Goal: Ask a question

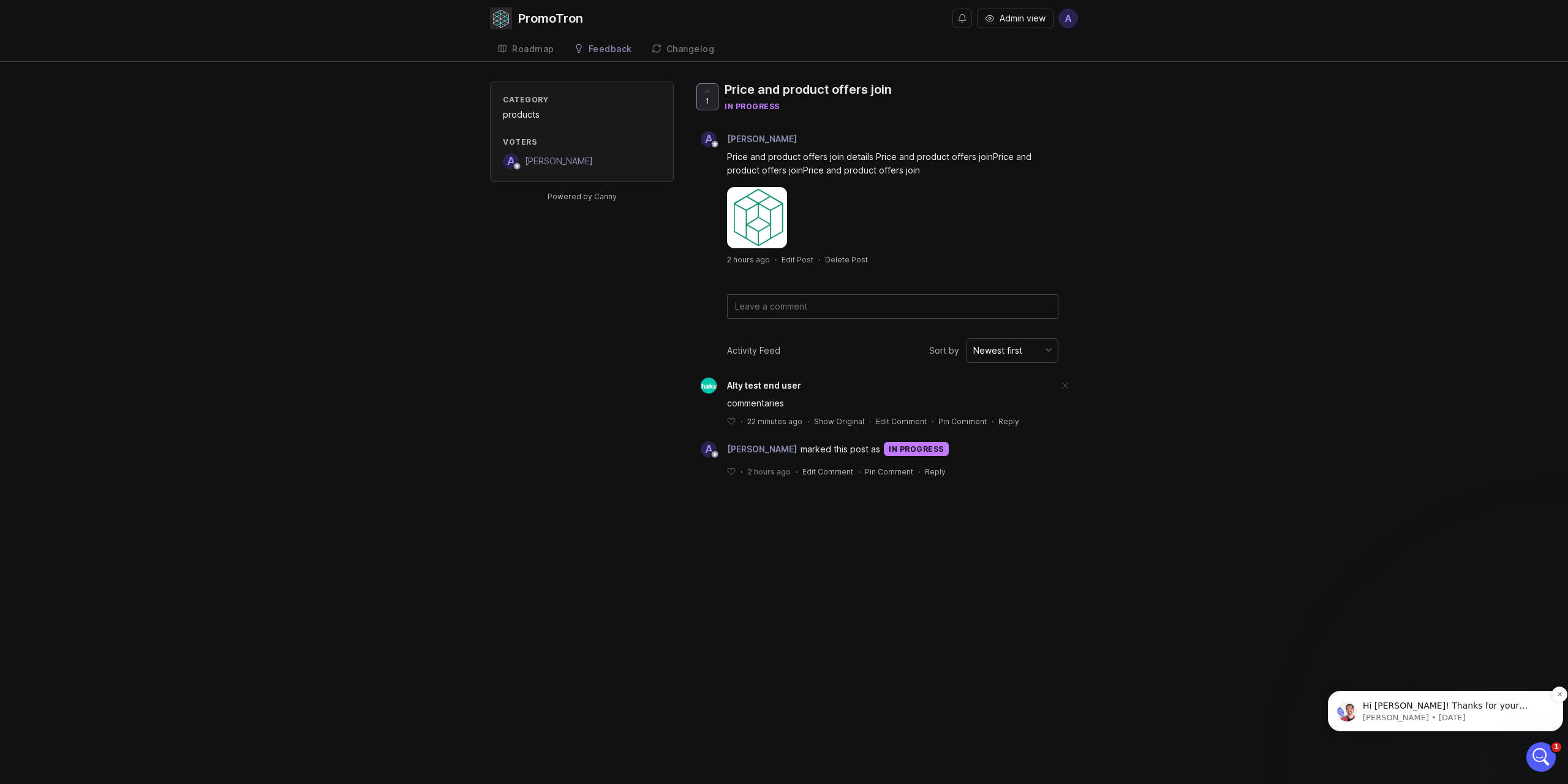
click at [1408, 725] on div "Hi Altynay! Thanks for your patience here, and sorry for the delay. The Canny t…" at bounding box center [1445, 711] width 235 height 40
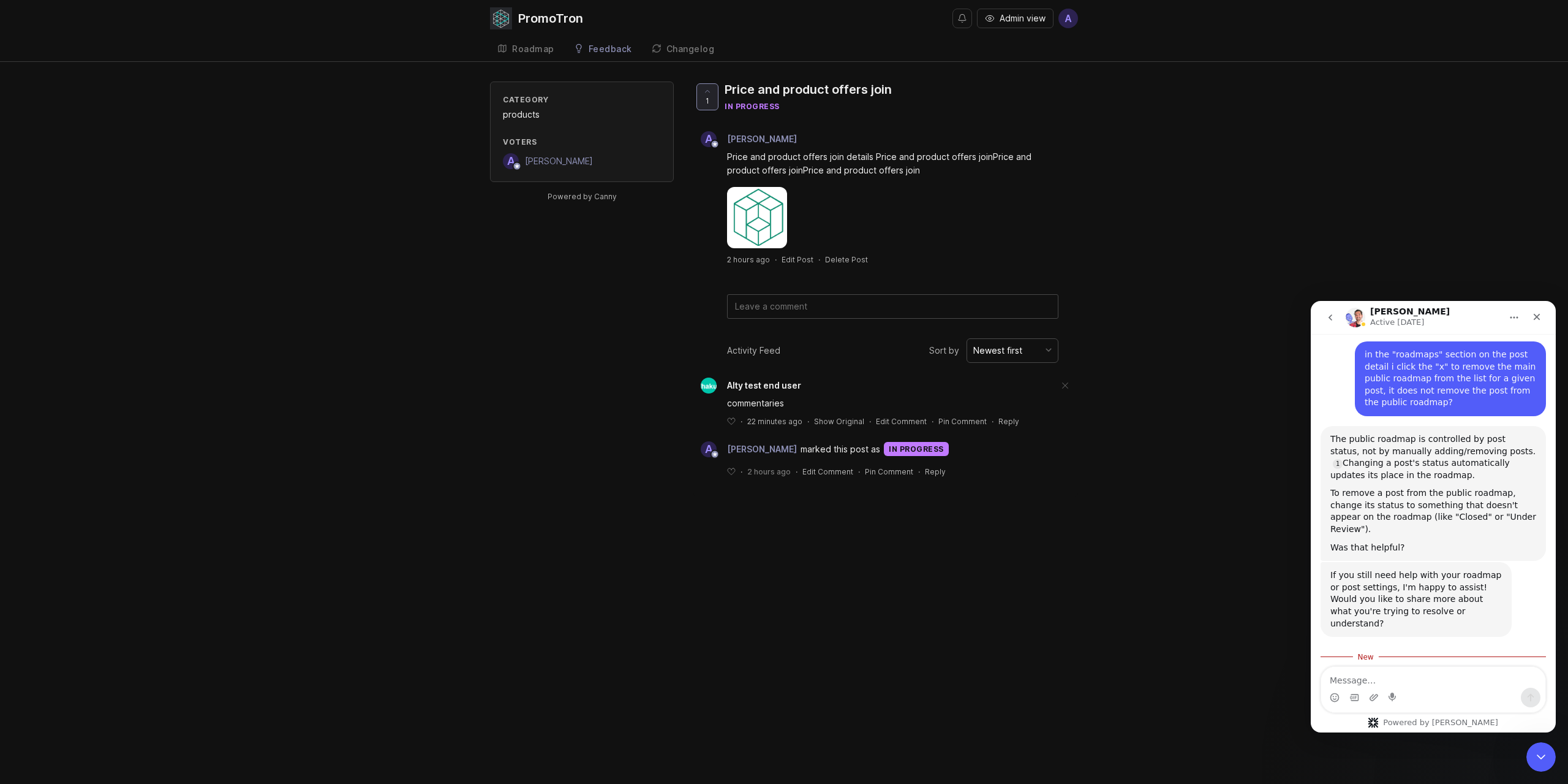
scroll to position [1894, 0]
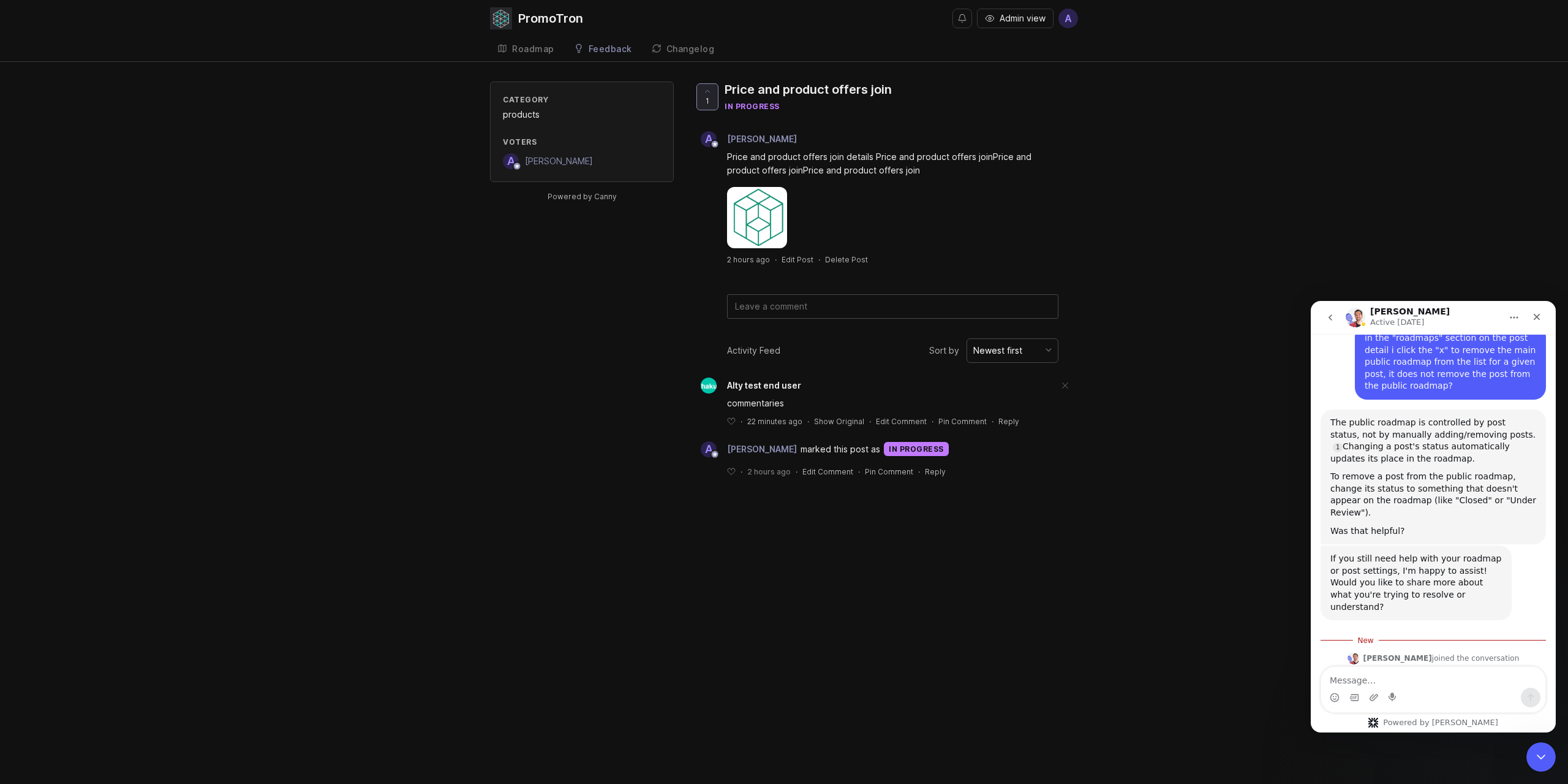
drag, startPoint x: 1434, startPoint y: 565, endPoint x: 1430, endPoint y: 578, distance: 13.6
click at [1430, 704] on div "Thanks for your patience here, and sorry for the delay. The Canny team is curre…" at bounding box center [1416, 746] width 171 height 84
click at [1428, 704] on div "Thanks for your patience here, and sorry for the delay. The Canny team is curre…" at bounding box center [1416, 746] width 171 height 84
drag, startPoint x: 1428, startPoint y: 577, endPoint x: 1407, endPoint y: 571, distance: 21.8
click at [1407, 704] on div "Thanks for your patience here, and sorry for the delay. The Canny team is curre…" at bounding box center [1416, 746] width 171 height 84
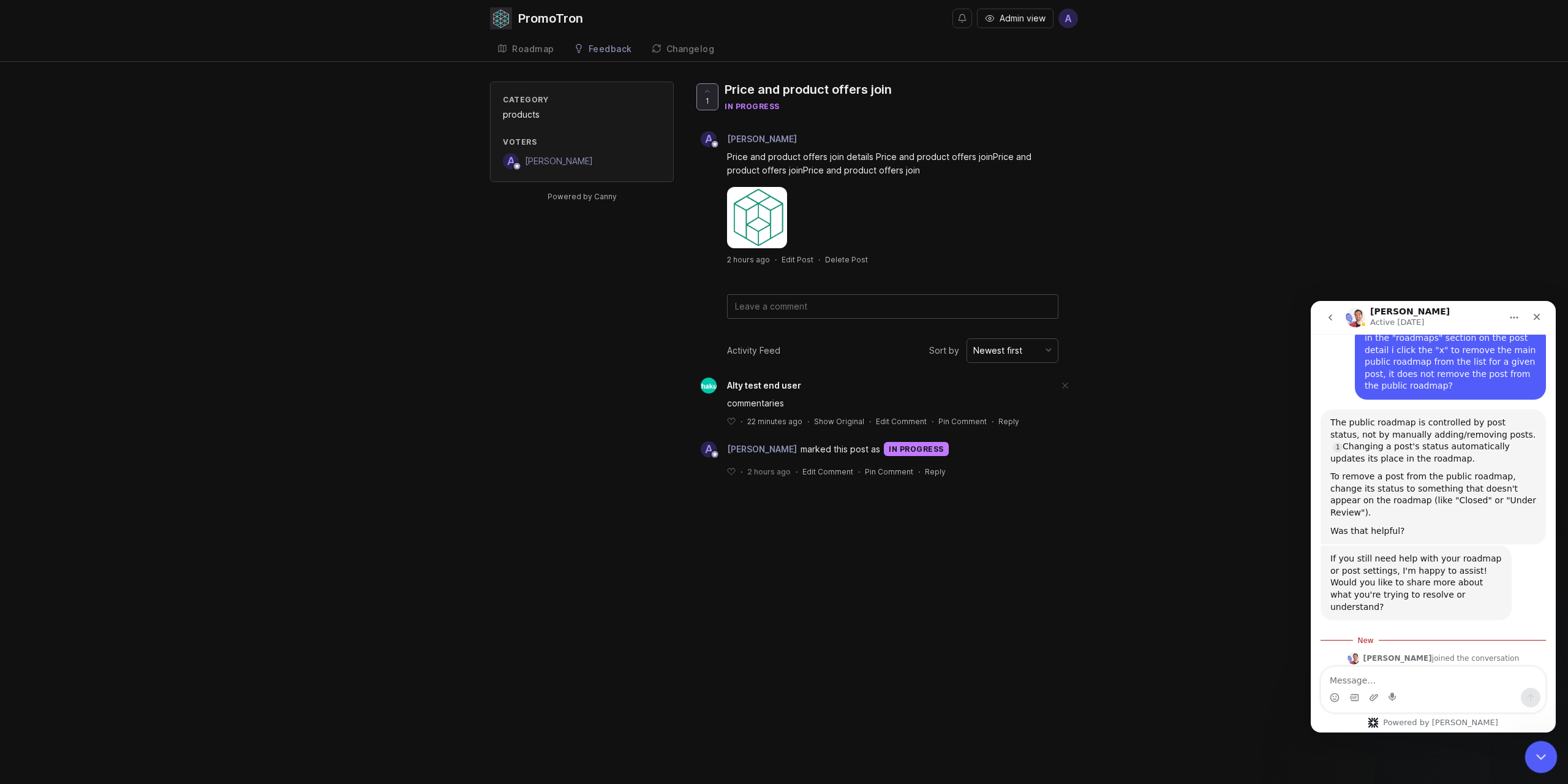
click at [1546, 763] on div "Close Intercom Messenger" at bounding box center [1540, 755] width 29 height 29
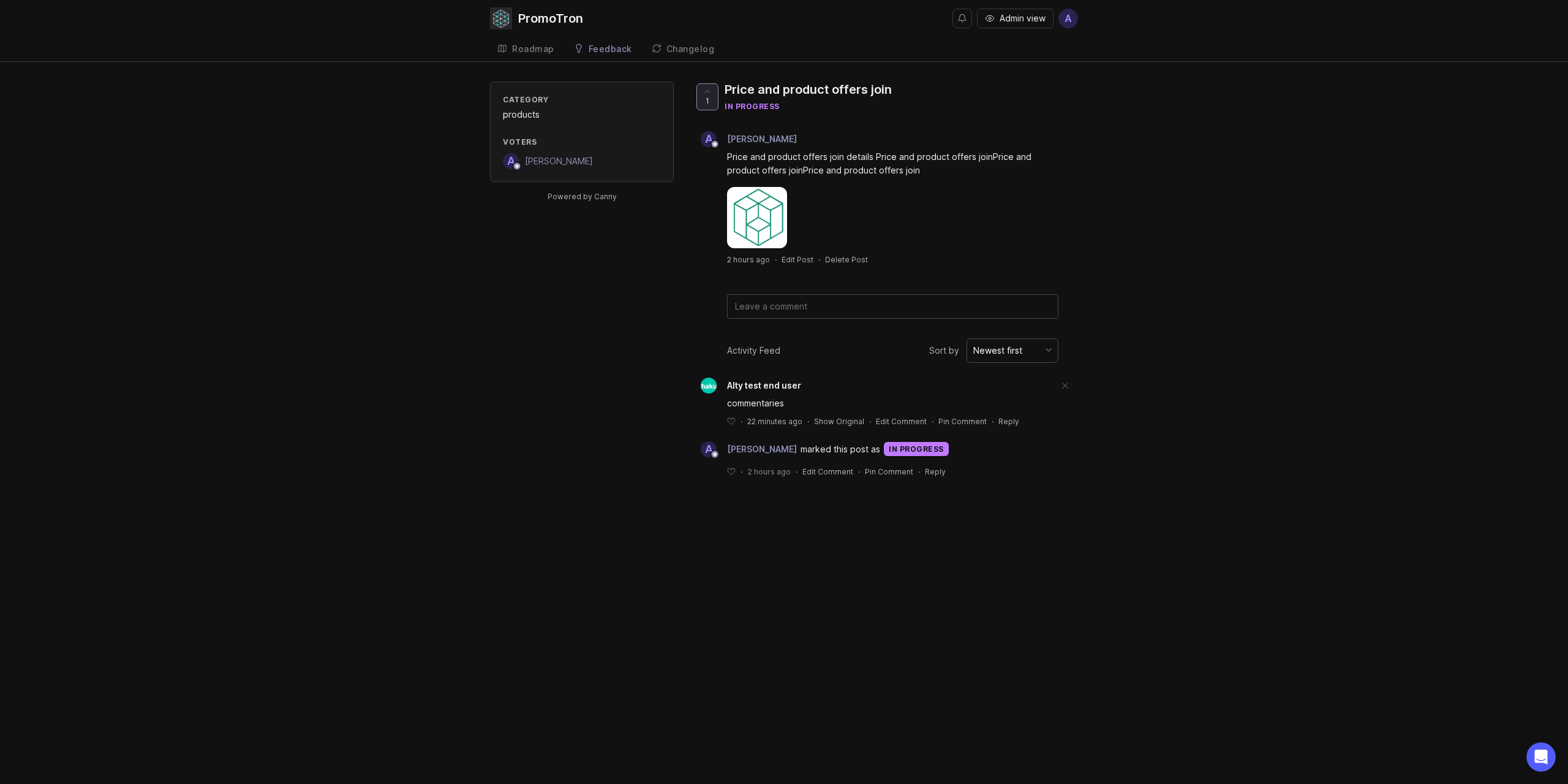
scroll to position [1874, 0]
click at [616, 46] on div "Feedback" at bounding box center [610, 49] width 44 height 9
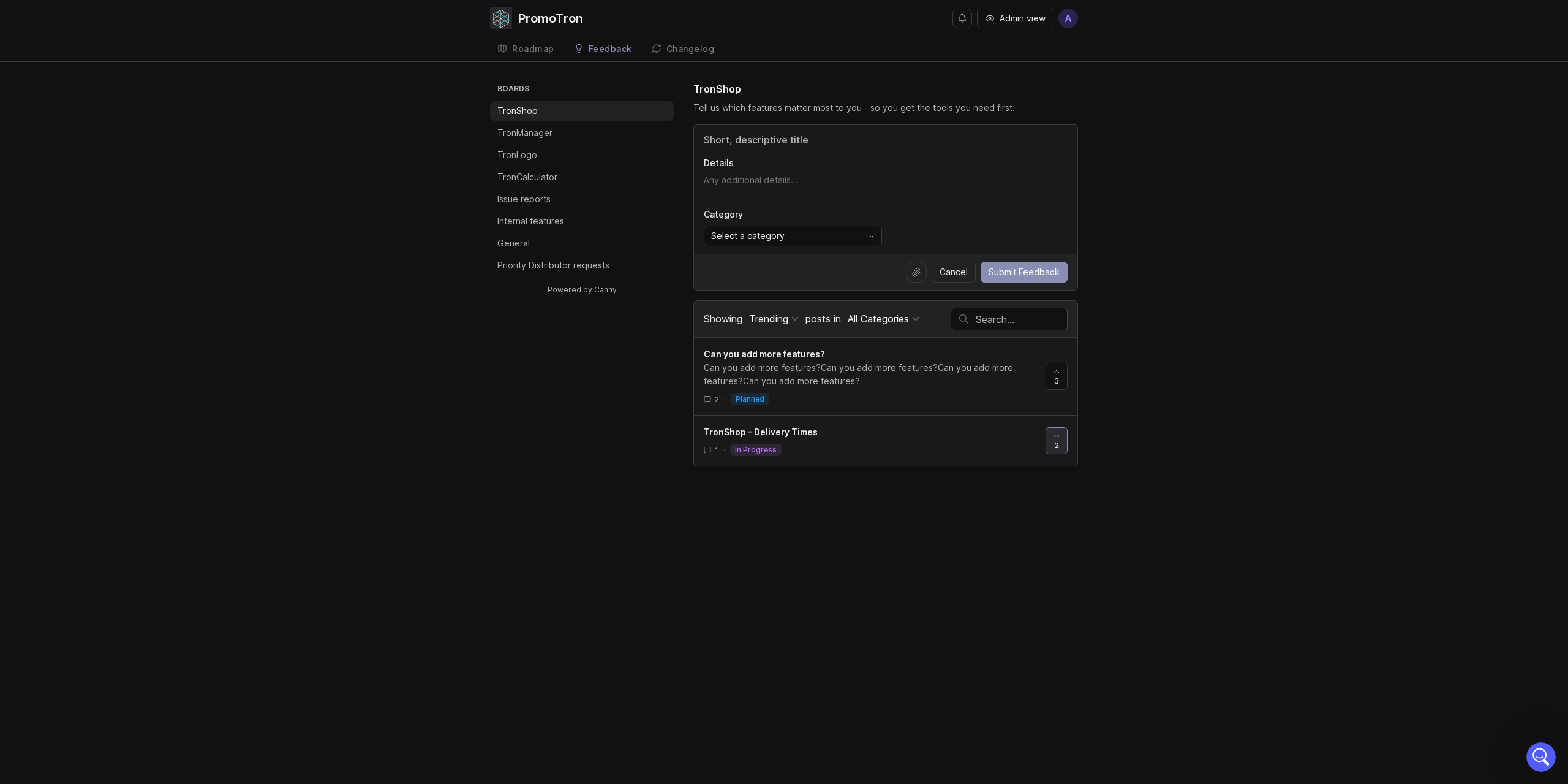
click at [591, 158] on li "TronLogo" at bounding box center [582, 155] width 184 height 20
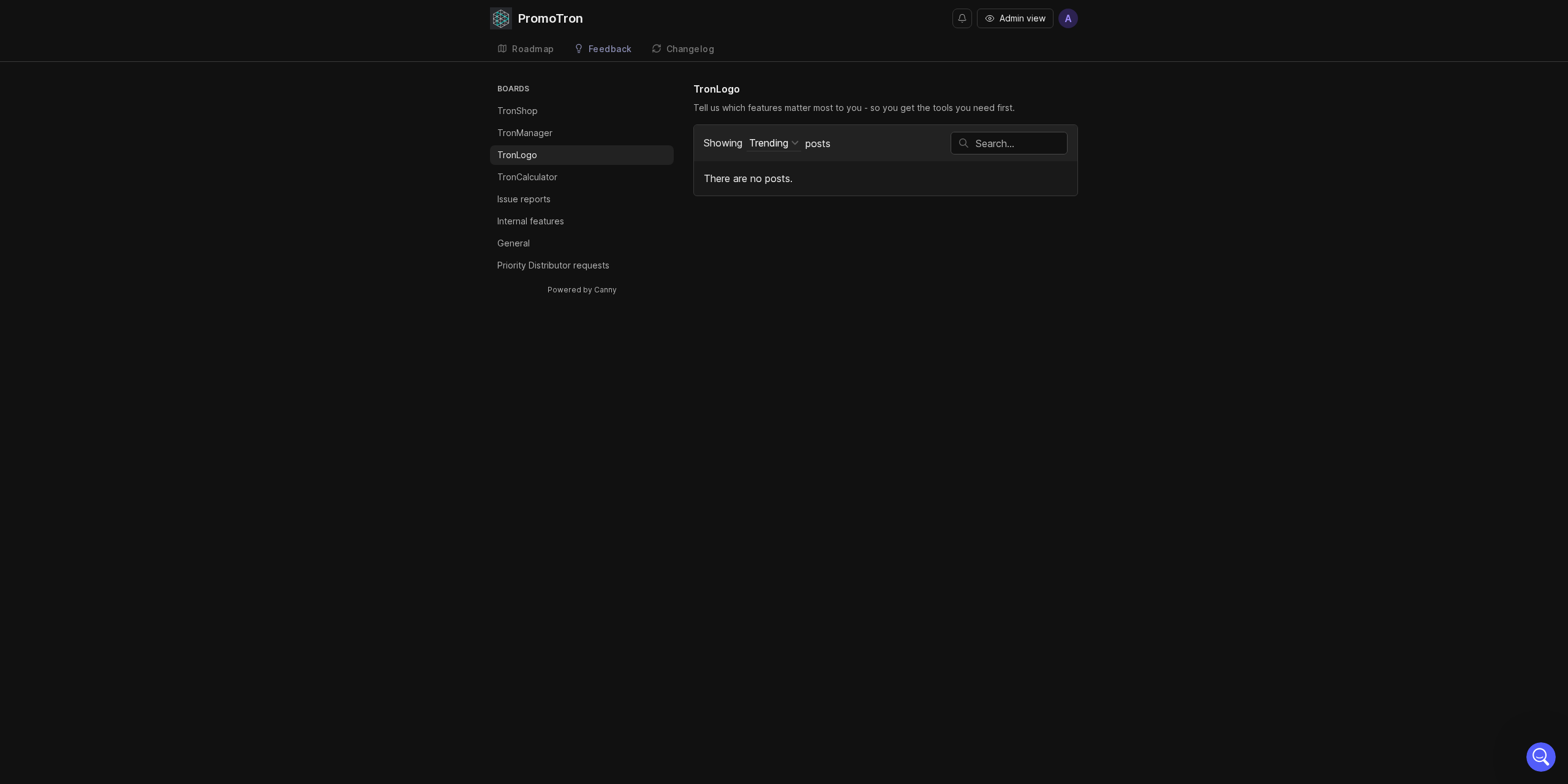
click at [592, 180] on li "TronCalculator" at bounding box center [582, 176] width 184 height 20
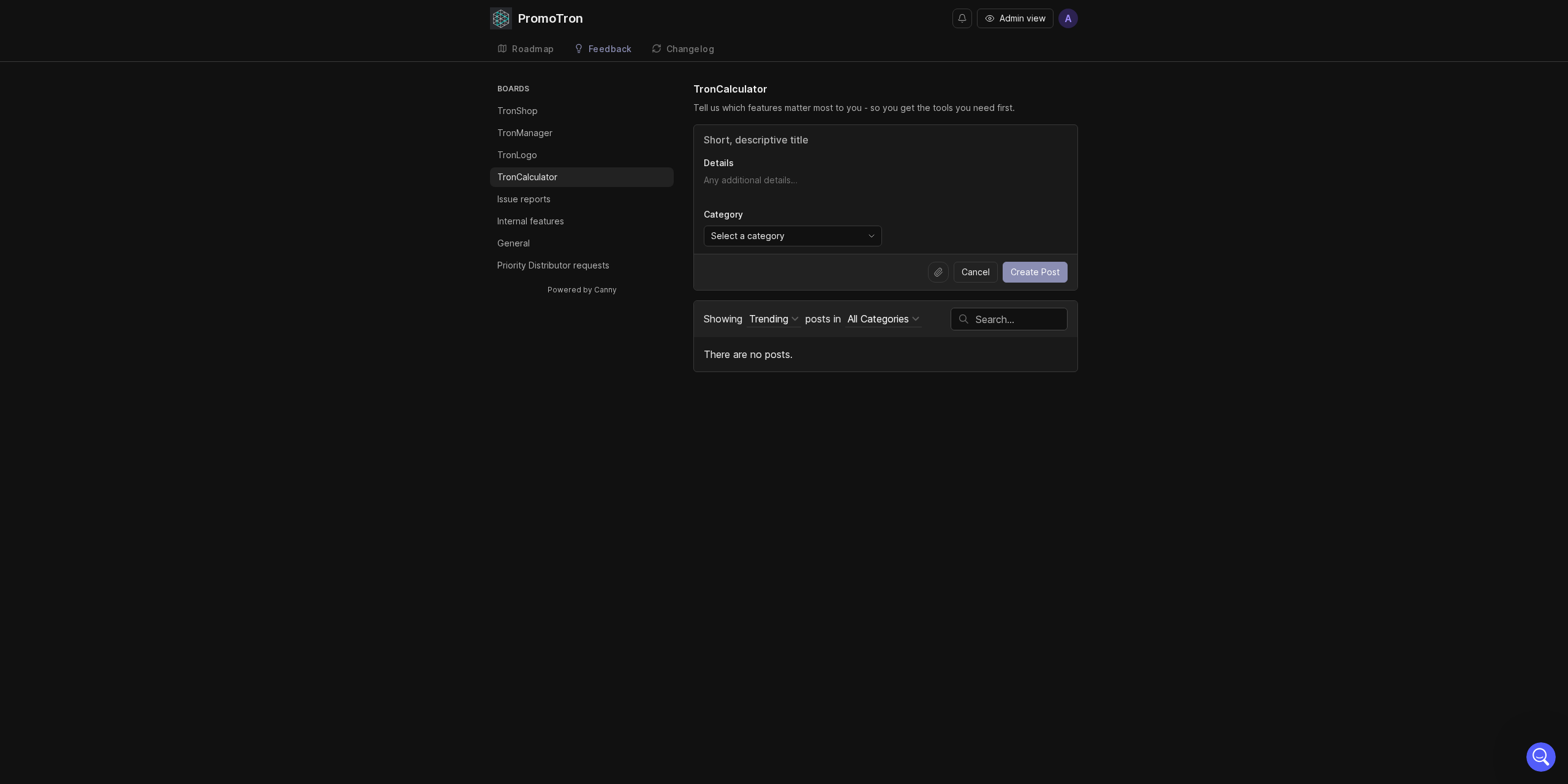
click at [591, 207] on li "Issue reports" at bounding box center [582, 199] width 184 height 20
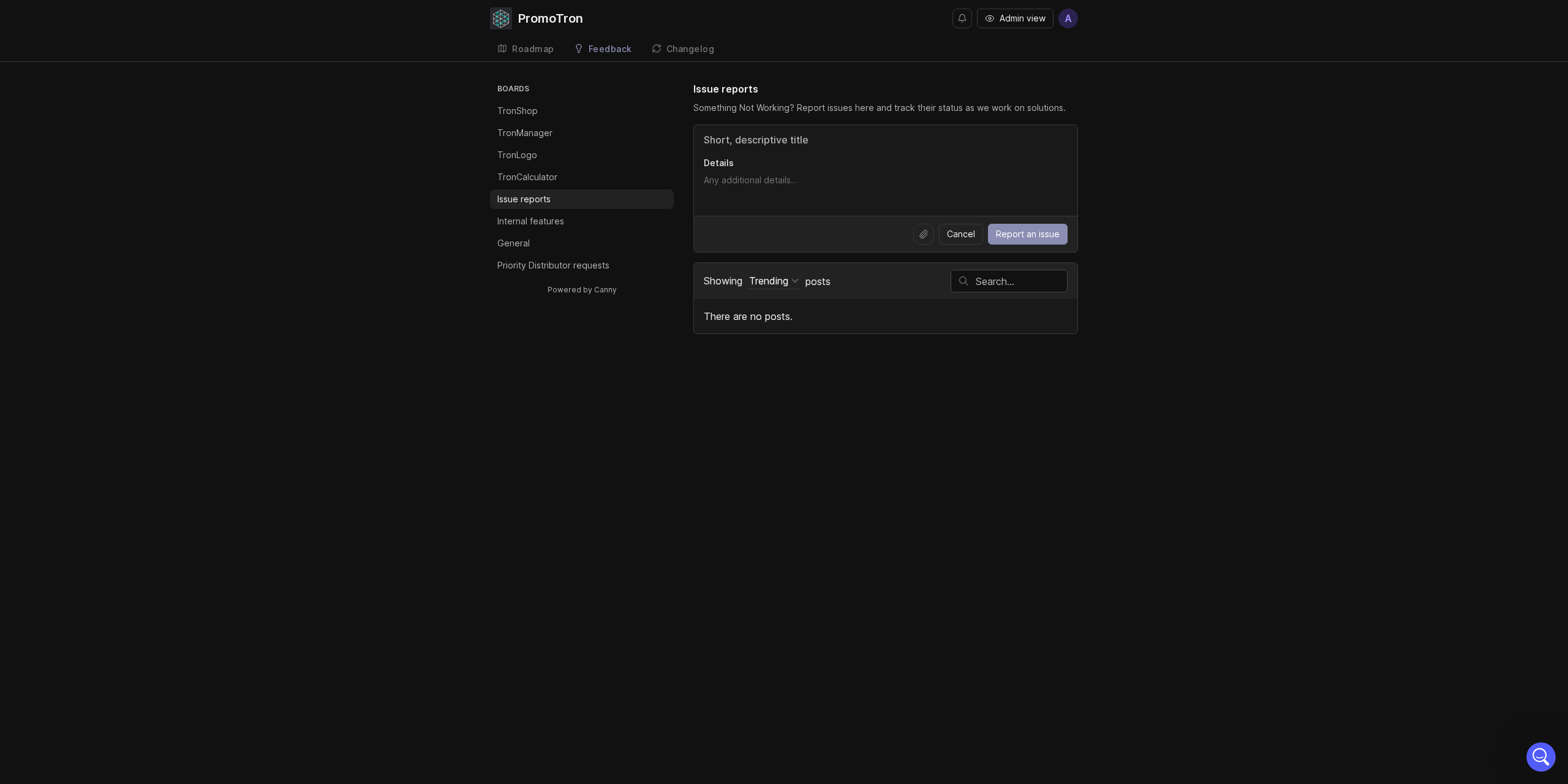
click at [587, 225] on li "Internal features" at bounding box center [582, 221] width 184 height 20
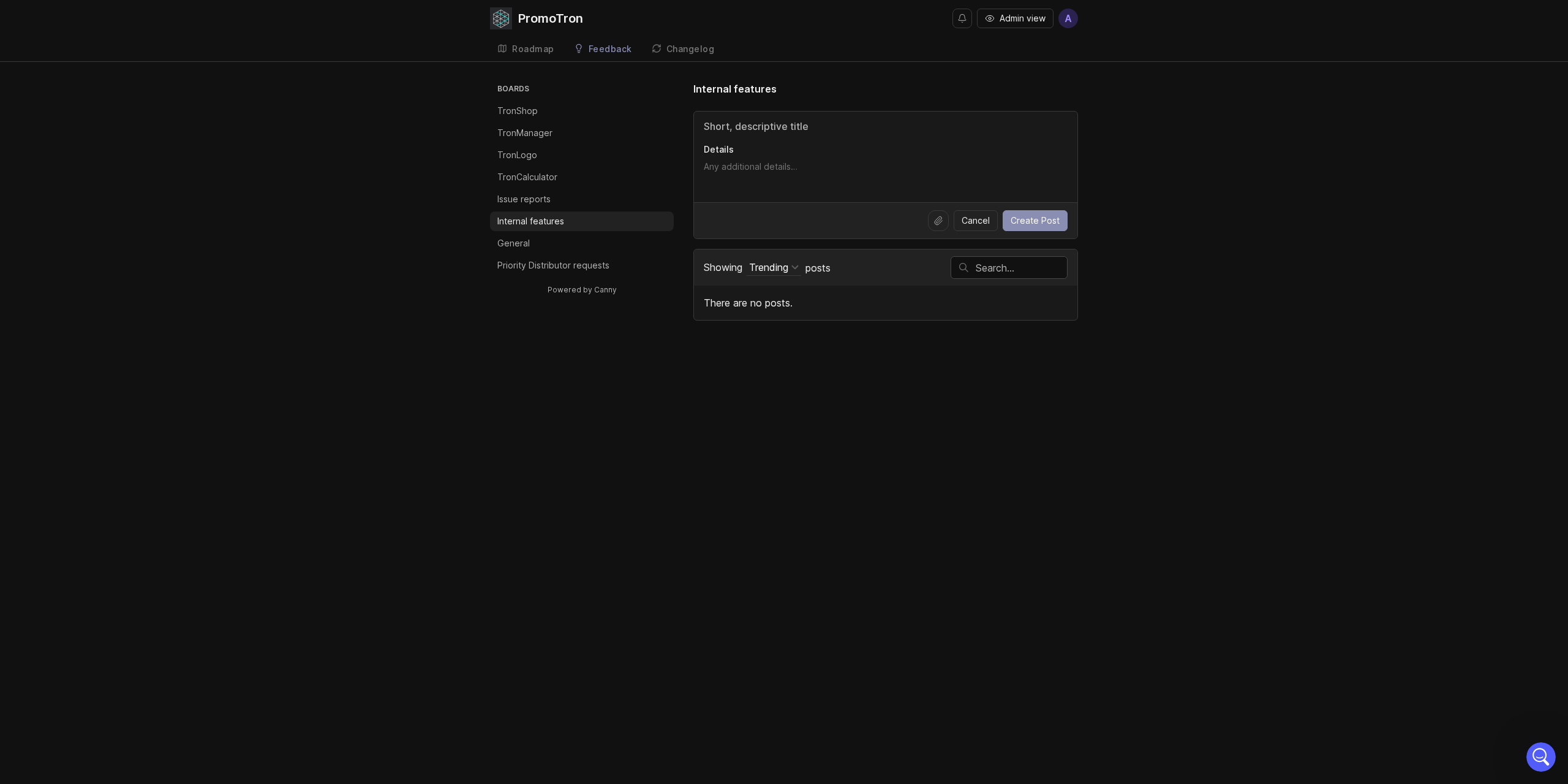
click at [582, 245] on li "General" at bounding box center [582, 243] width 184 height 20
click at [640, 266] on li "Priority Distributor requests" at bounding box center [582, 265] width 184 height 20
click at [587, 94] on h3 "Boards" at bounding box center [584, 90] width 179 height 17
click at [575, 99] on ul "Boards TronShop TronManager TronLogo TronCalculator Issue reports Internal feat…" at bounding box center [582, 178] width 184 height 194
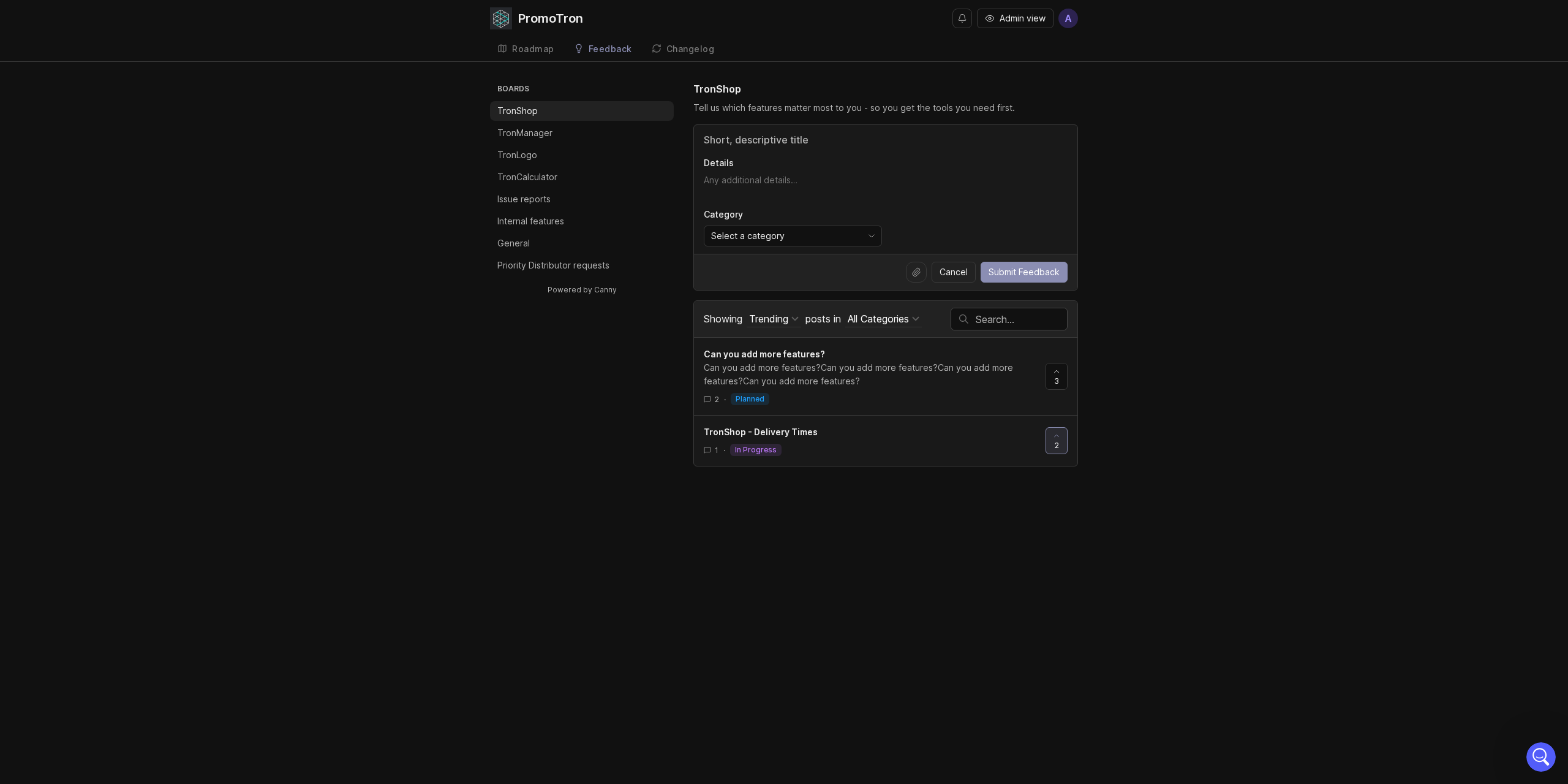
click at [523, 40] on link "Roadmap" at bounding box center [526, 49] width 71 height 25
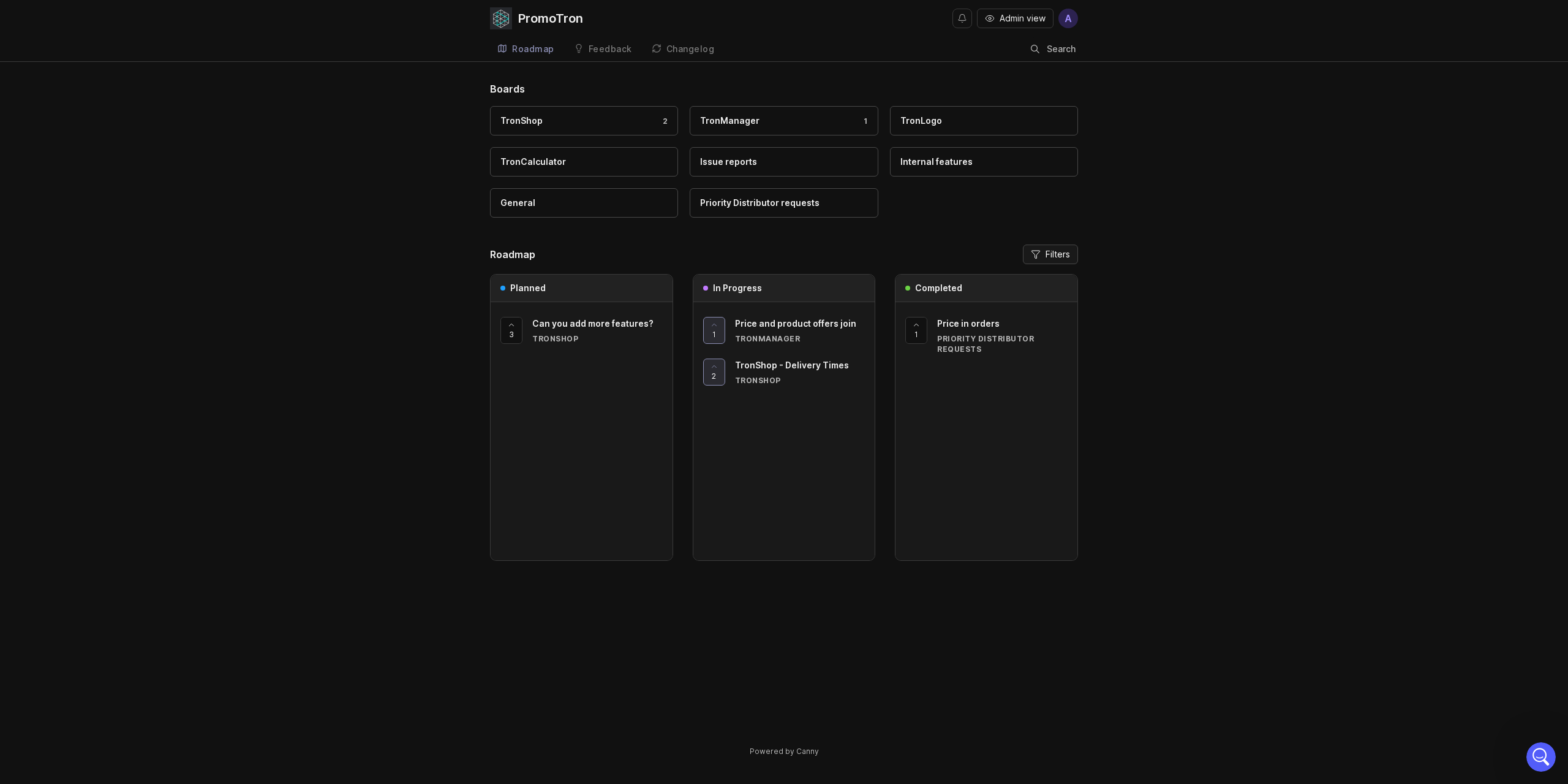
click at [1053, 256] on span "Filters" at bounding box center [1058, 254] width 24 height 12
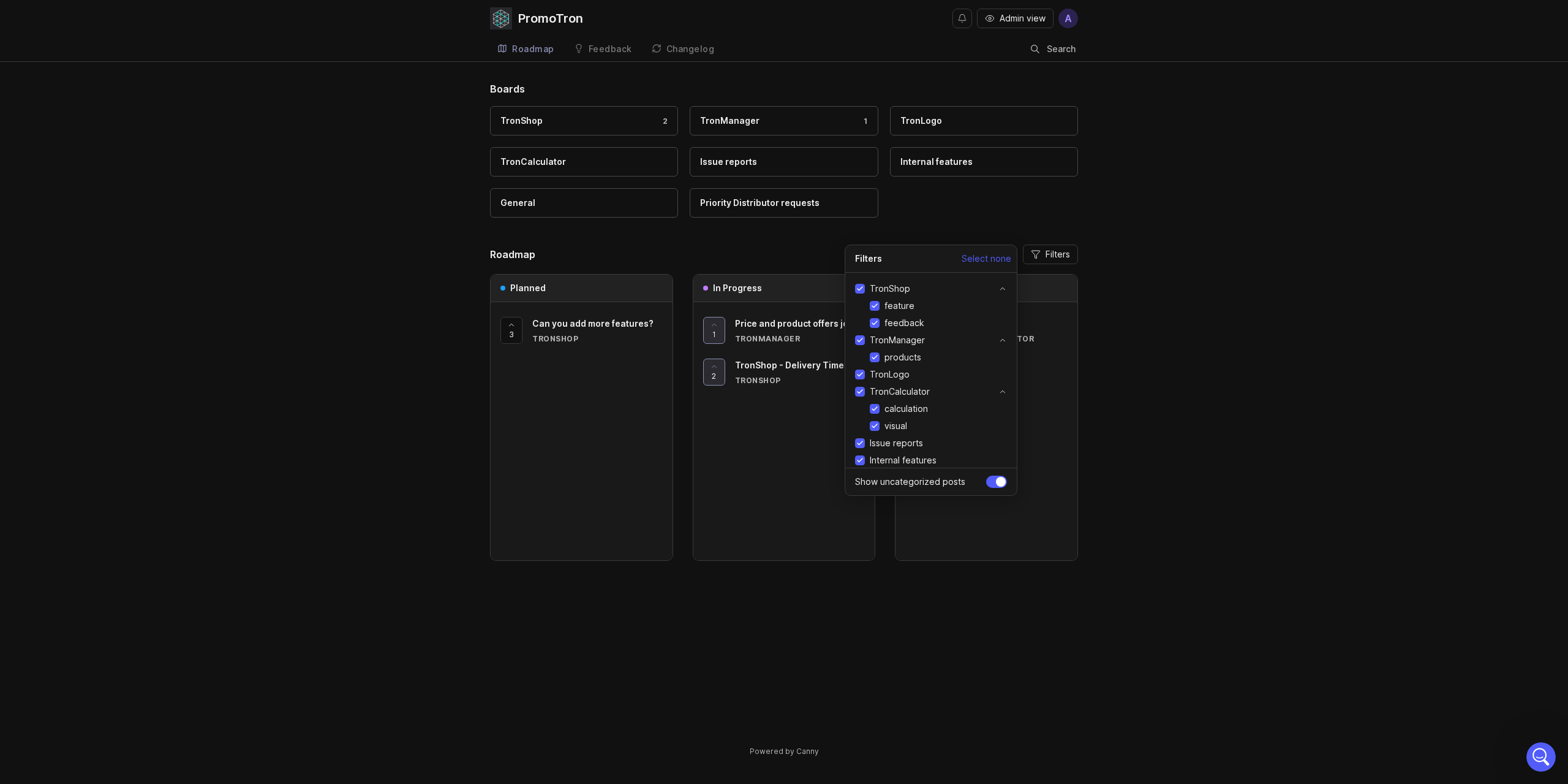
click at [871, 308] on input "feature" at bounding box center [874, 306] width 9 height 9
click at [874, 309] on input "feature" at bounding box center [874, 306] width 9 height 9
checkbox input "true"
click at [999, 252] on span "Select none" at bounding box center [987, 258] width 50 height 12
checkbox input "false"
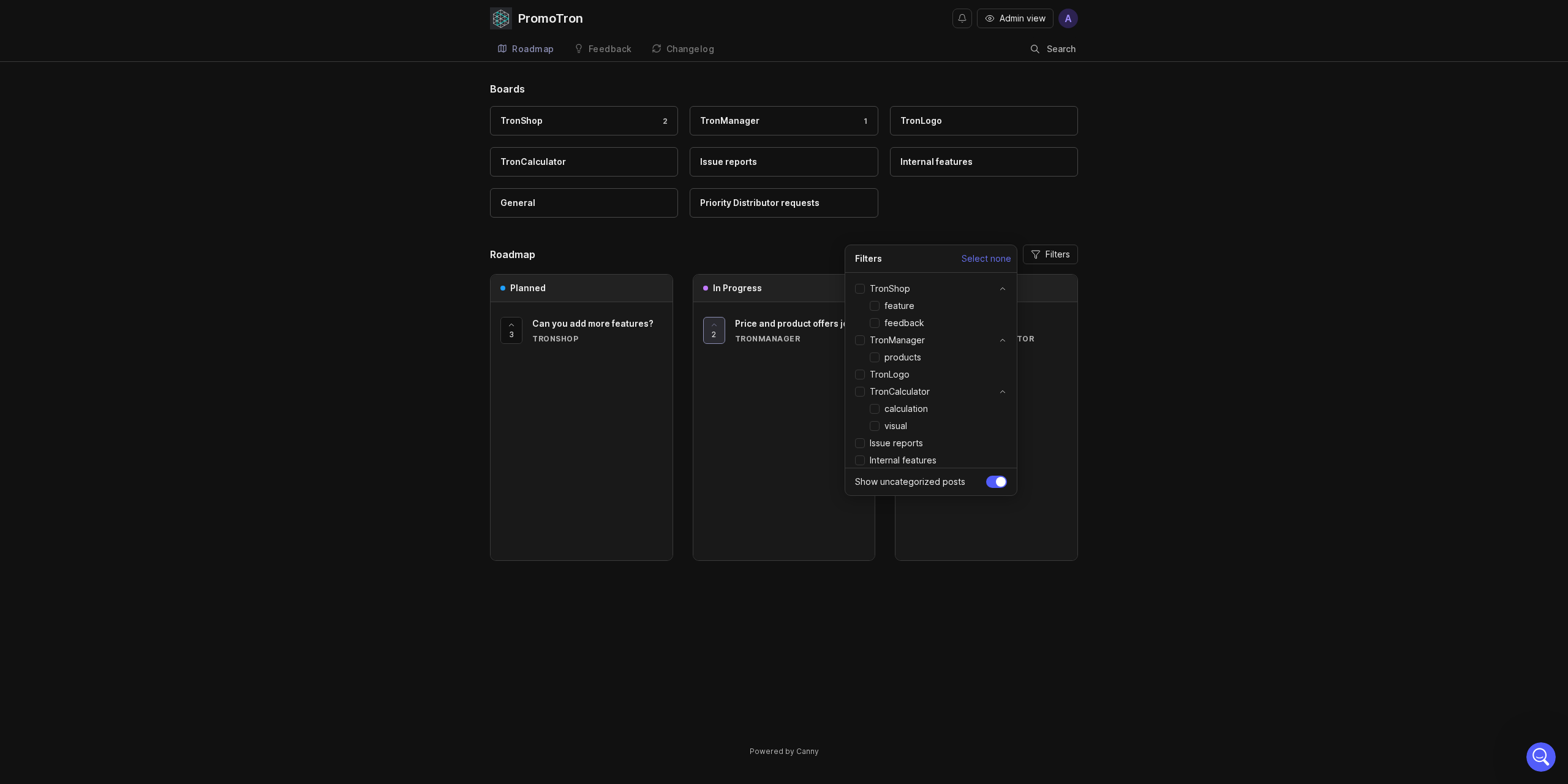
checkbox input "false"
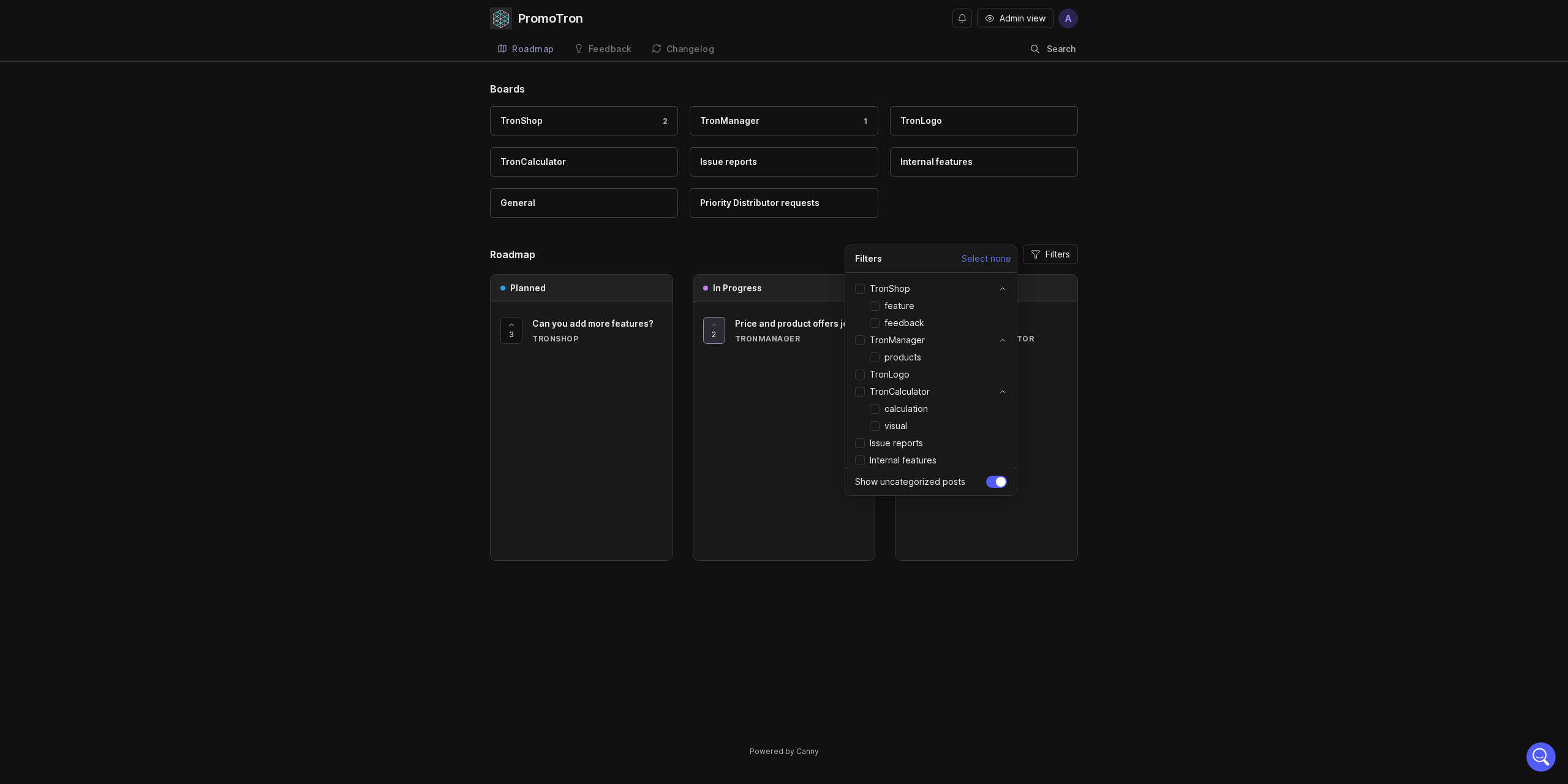
checkbox input "false"
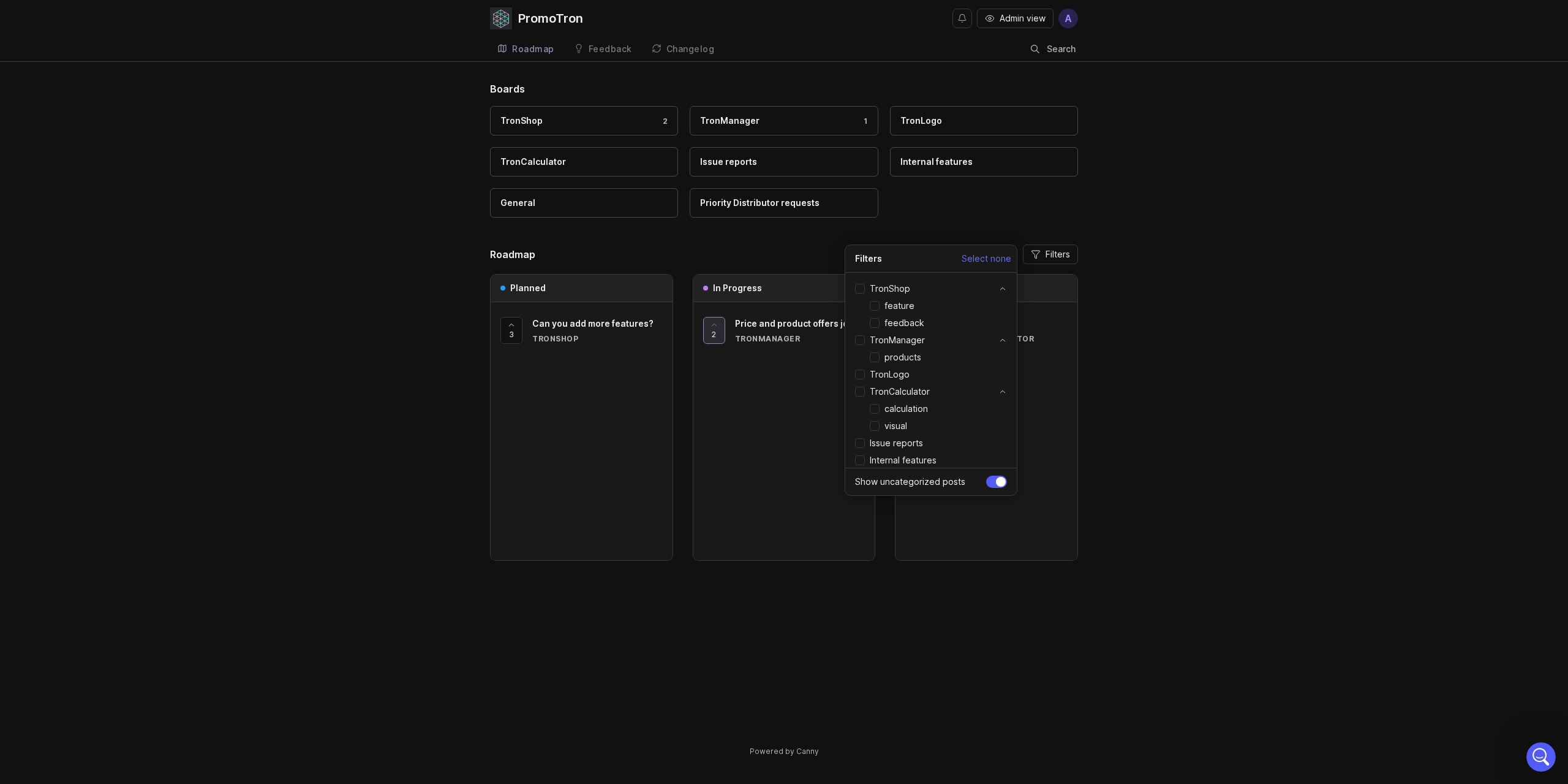
checkbox input "false"
click at [860, 288] on input "TronShop" at bounding box center [859, 288] width 9 height 9
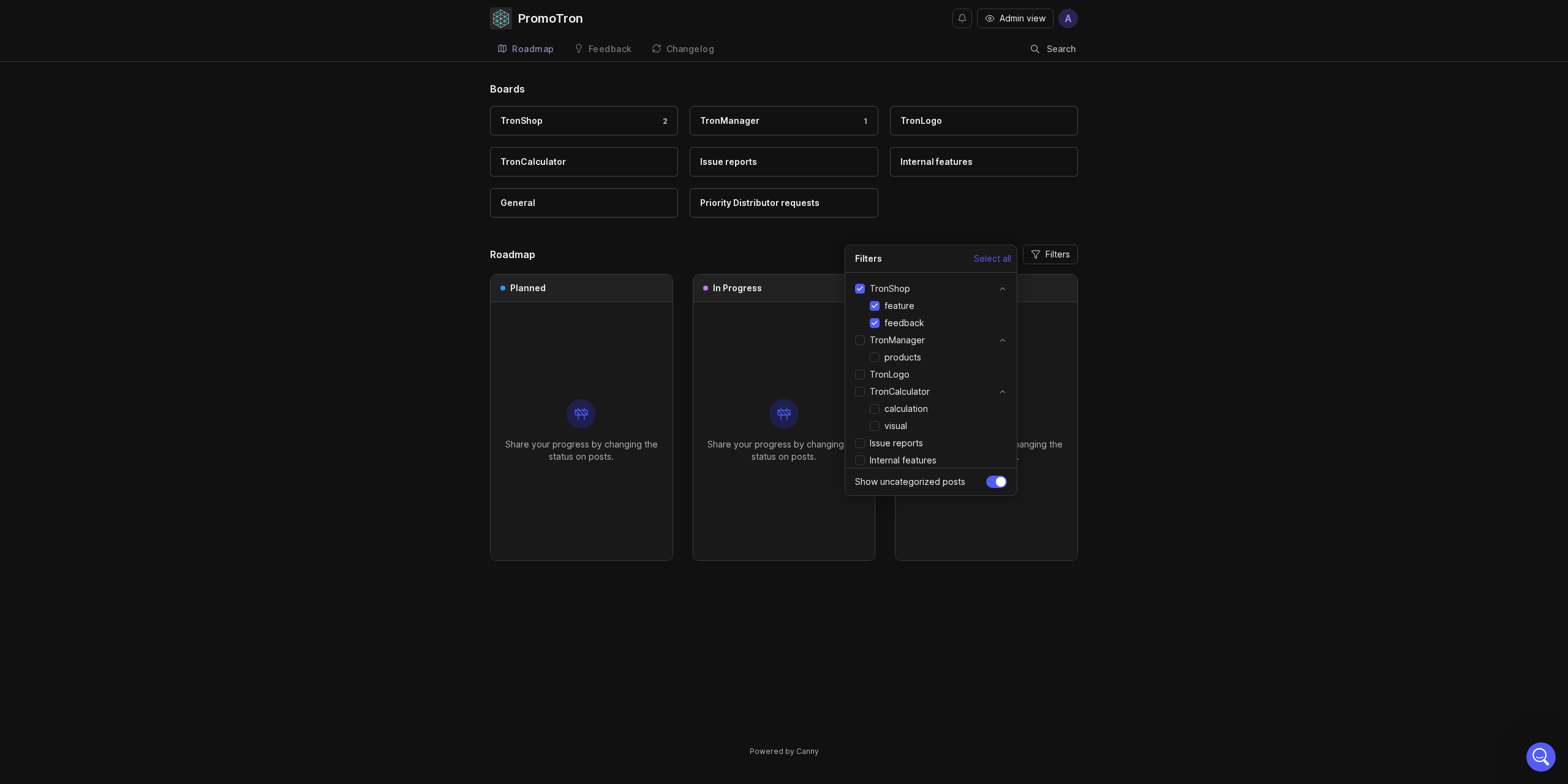
checkbox input "true"
click at [876, 319] on input "feedback" at bounding box center [874, 323] width 9 height 9
checkbox input "false"
click at [876, 304] on input "feature" at bounding box center [874, 306] width 9 height 9
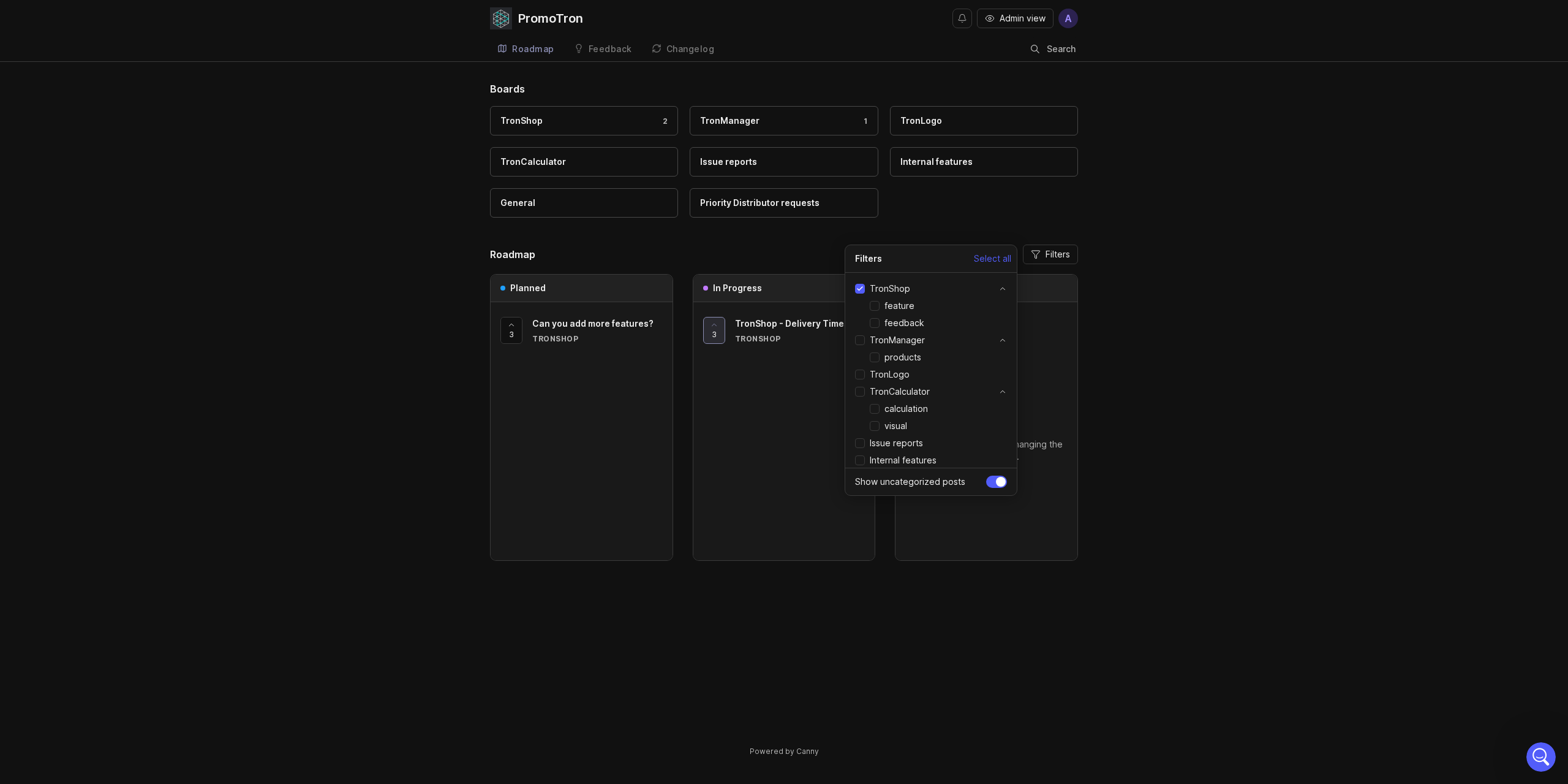
checkbox input "false"
click at [862, 293] on label "TronShop" at bounding box center [882, 288] width 55 height 12
click at [862, 293] on input "TronShop" at bounding box center [859, 288] width 9 height 9
click at [862, 293] on label "TronShop" at bounding box center [882, 288] width 55 height 12
click at [862, 293] on input "TronShop" at bounding box center [859, 288] width 9 height 9
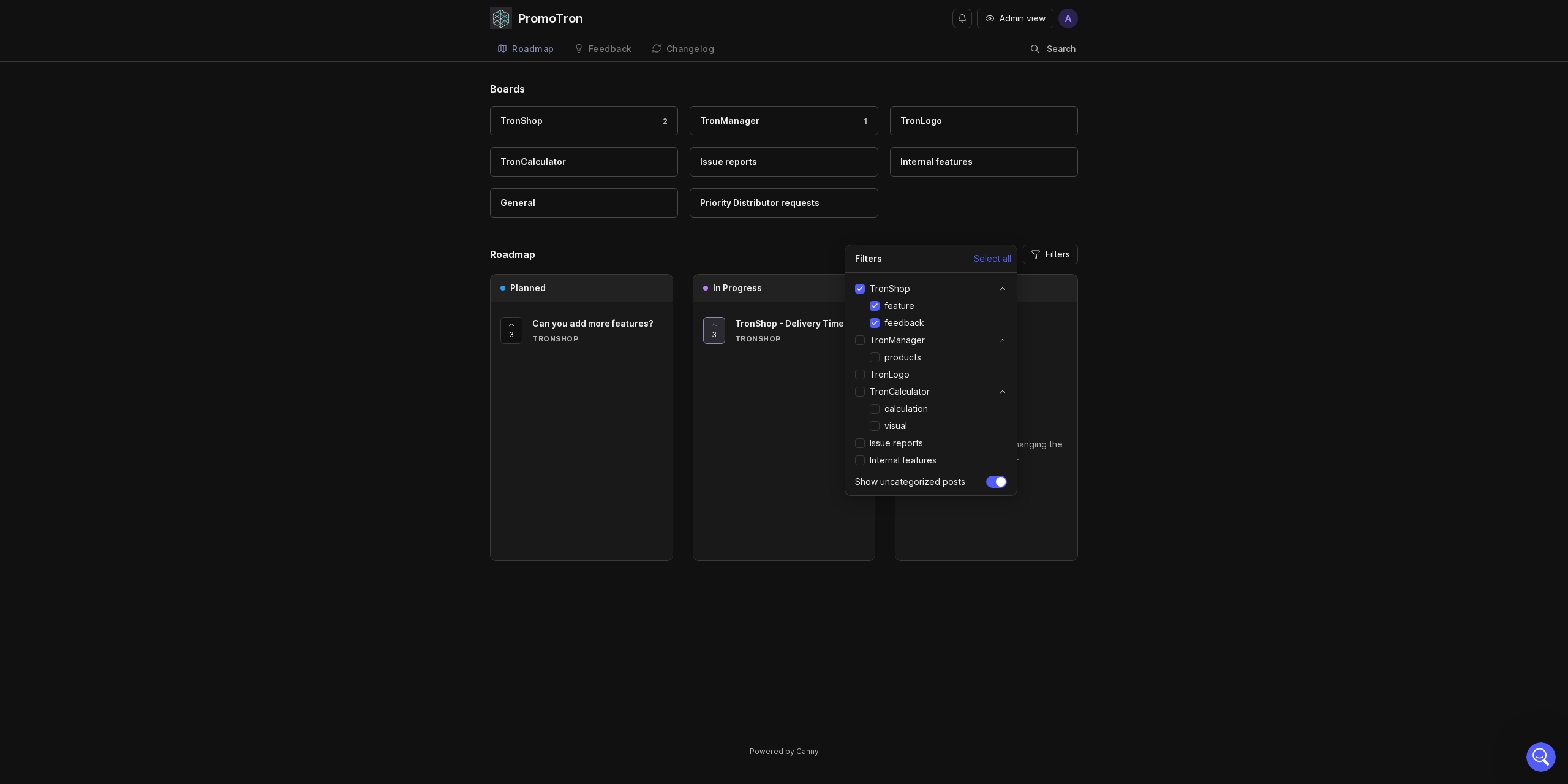
checkbox input "true"
click at [772, 318] on span "TronShop - Delivery Times" at bounding box center [792, 324] width 114 height 10
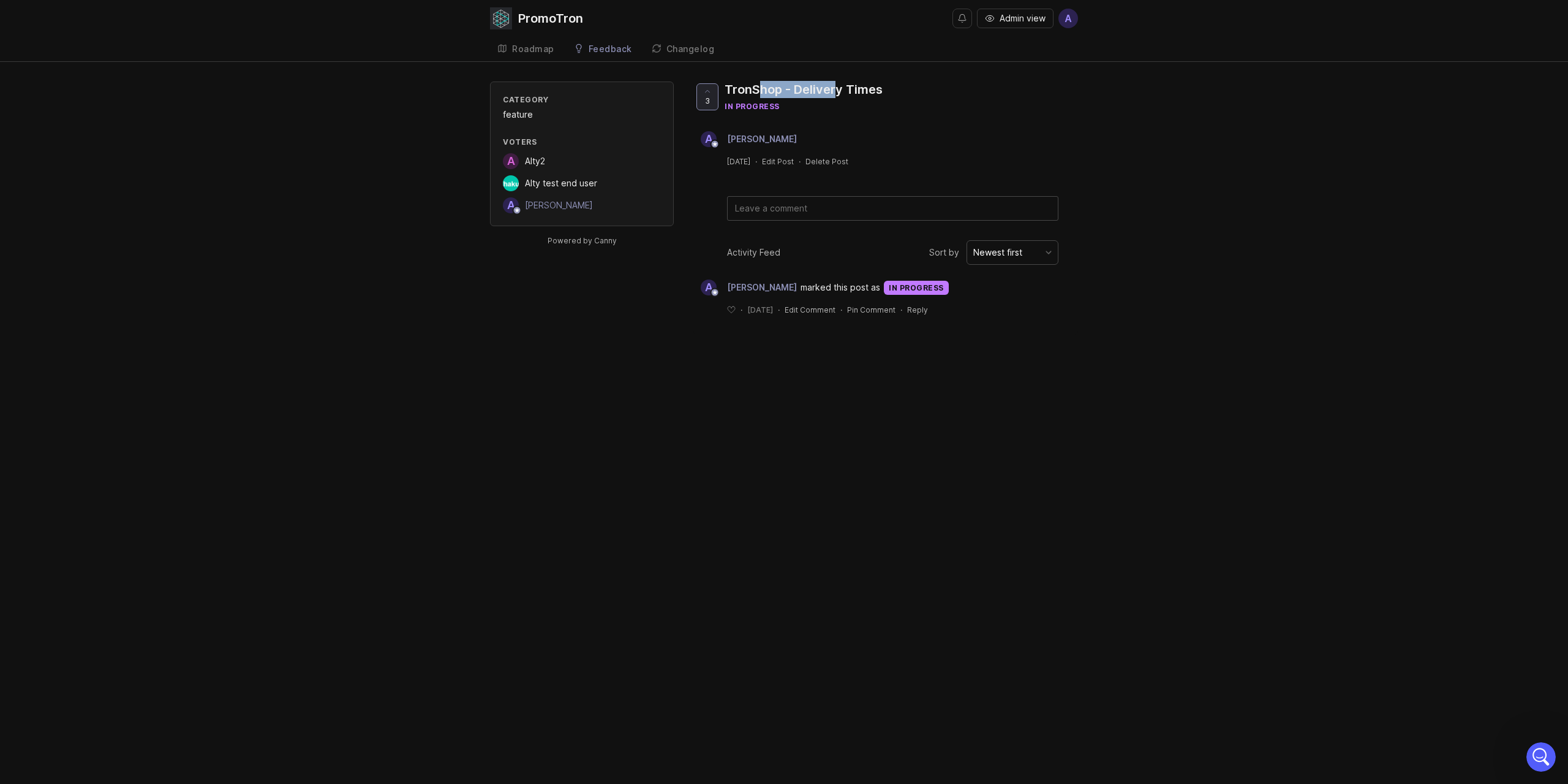
drag, startPoint x: 758, startPoint y: 90, endPoint x: 839, endPoint y: 90, distance: 81.0
click at [839, 90] on div "TronShop - Delivery Times" at bounding box center [804, 90] width 158 height 17
click at [594, 46] on div "Feedback" at bounding box center [610, 49] width 44 height 9
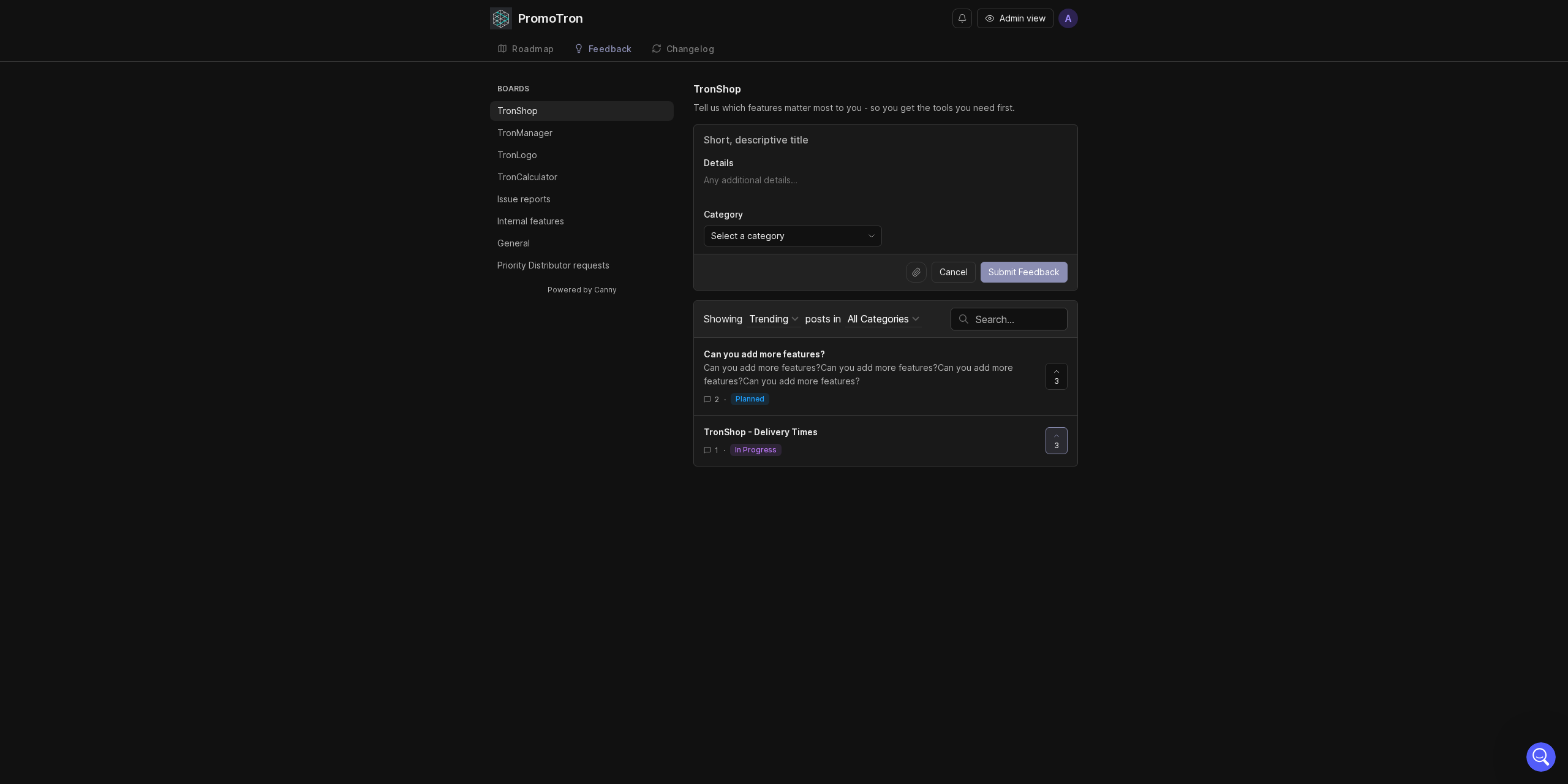
click at [536, 46] on div "Roadmap" at bounding box center [532, 49] width 42 height 9
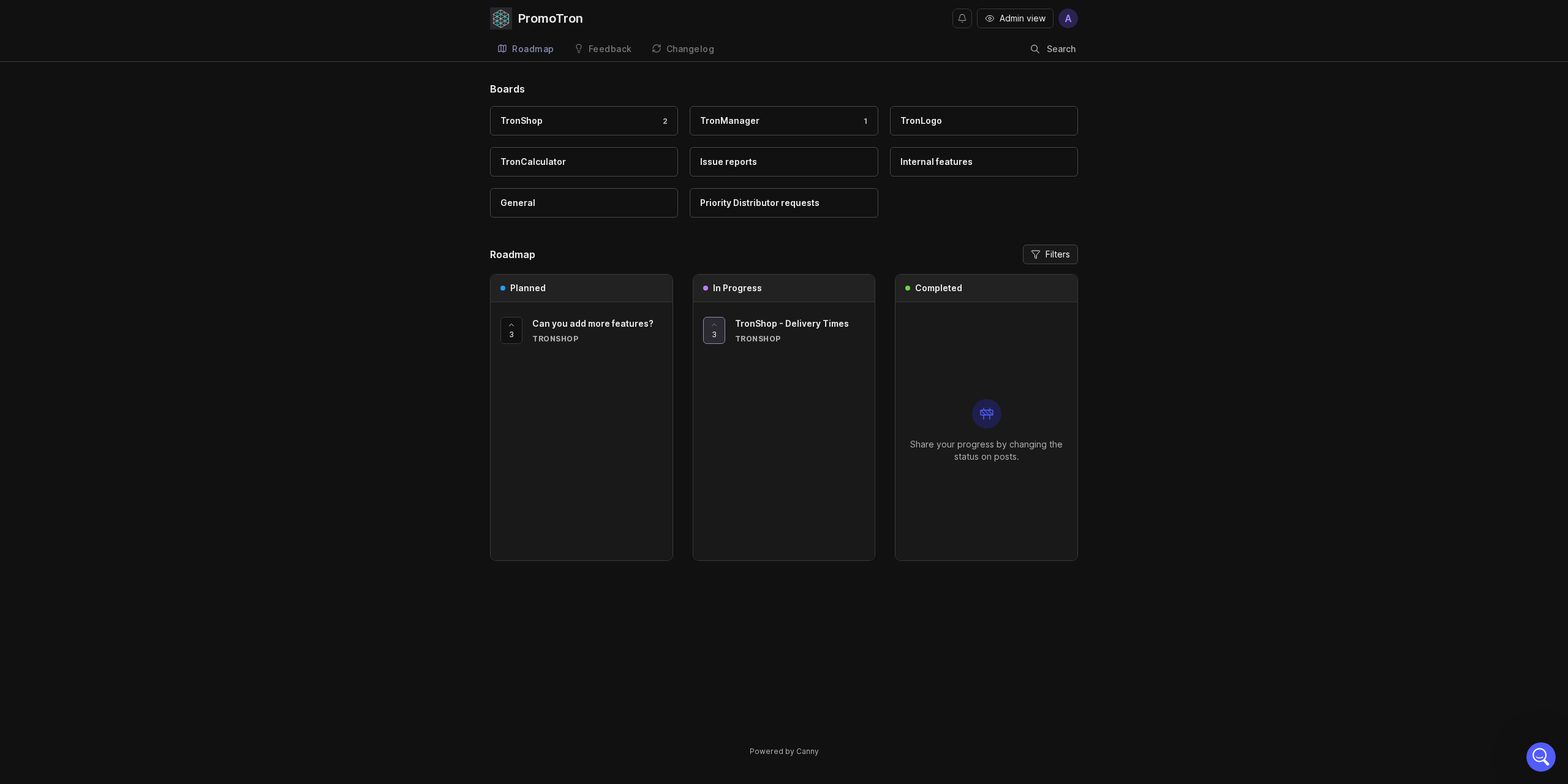
click at [1046, 261] on button "Filters" at bounding box center [1050, 254] width 55 height 20
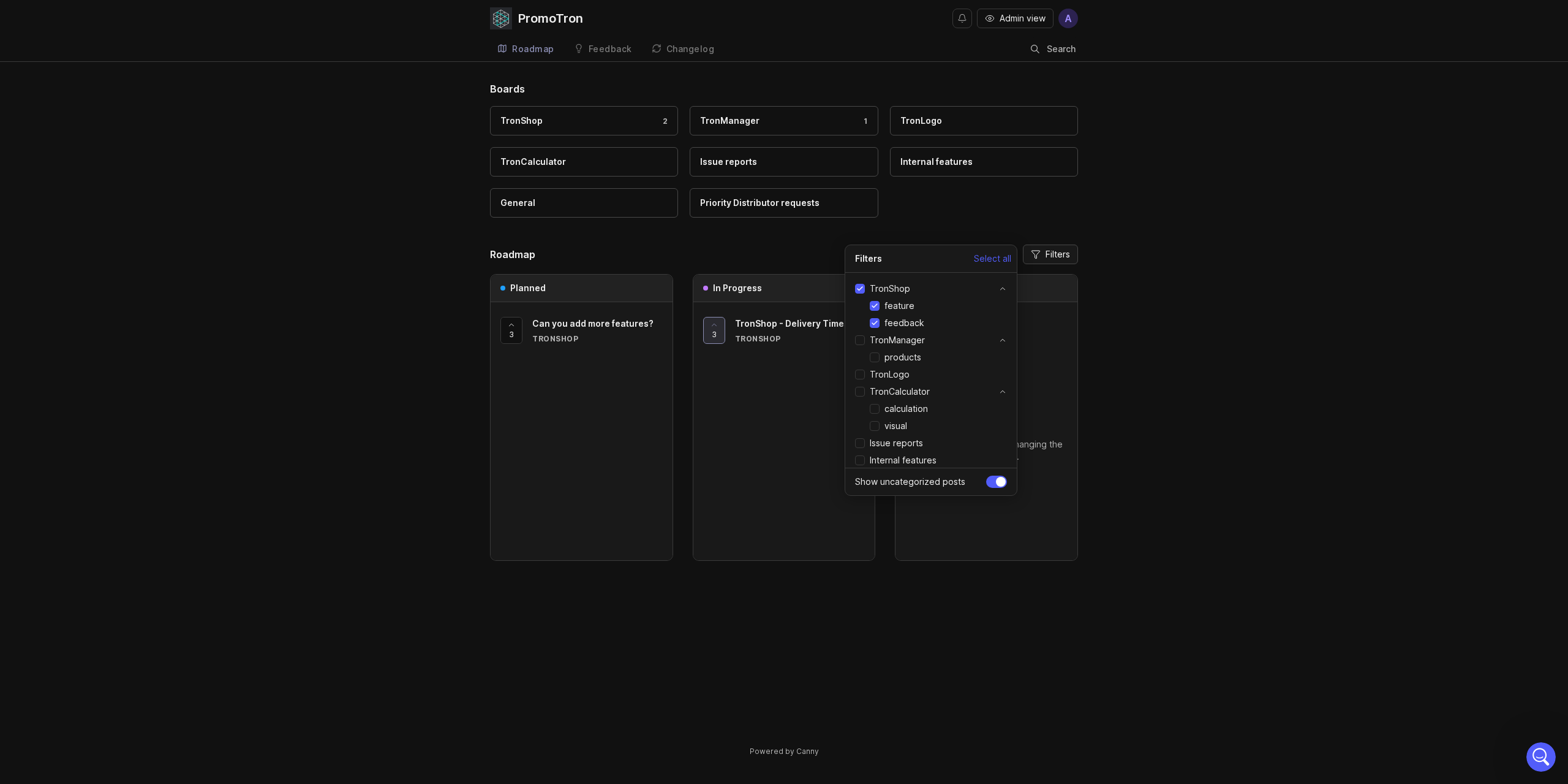
click at [1044, 259] on button "Filters" at bounding box center [1050, 254] width 55 height 20
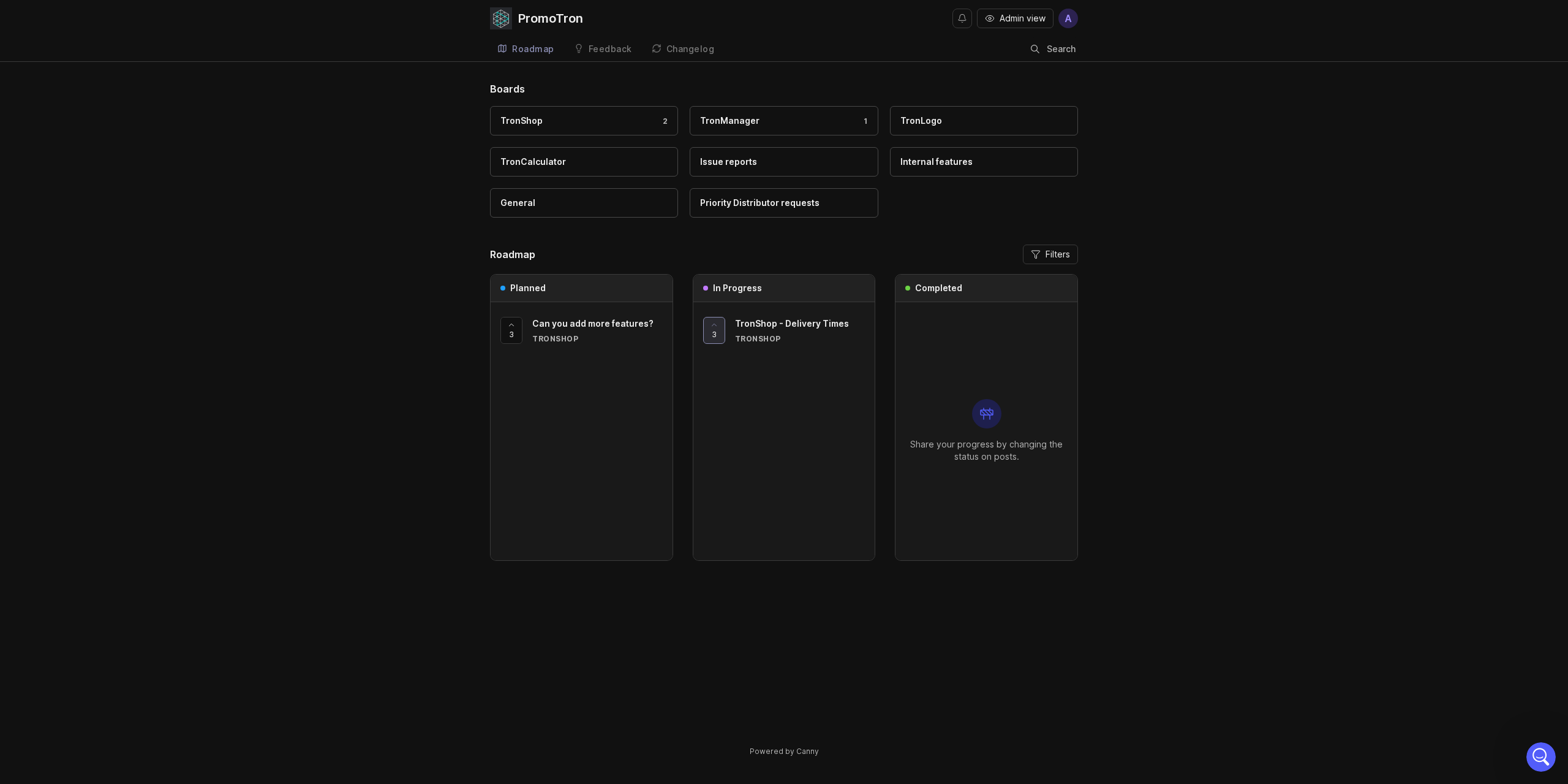
click at [1127, 278] on div "Boards TronShop 2 TronManager 1 TronLogo TronCalculator Issue reports Internal …" at bounding box center [784, 429] width 1568 height 696
click at [1055, 259] on span "Filters" at bounding box center [1058, 254] width 24 height 12
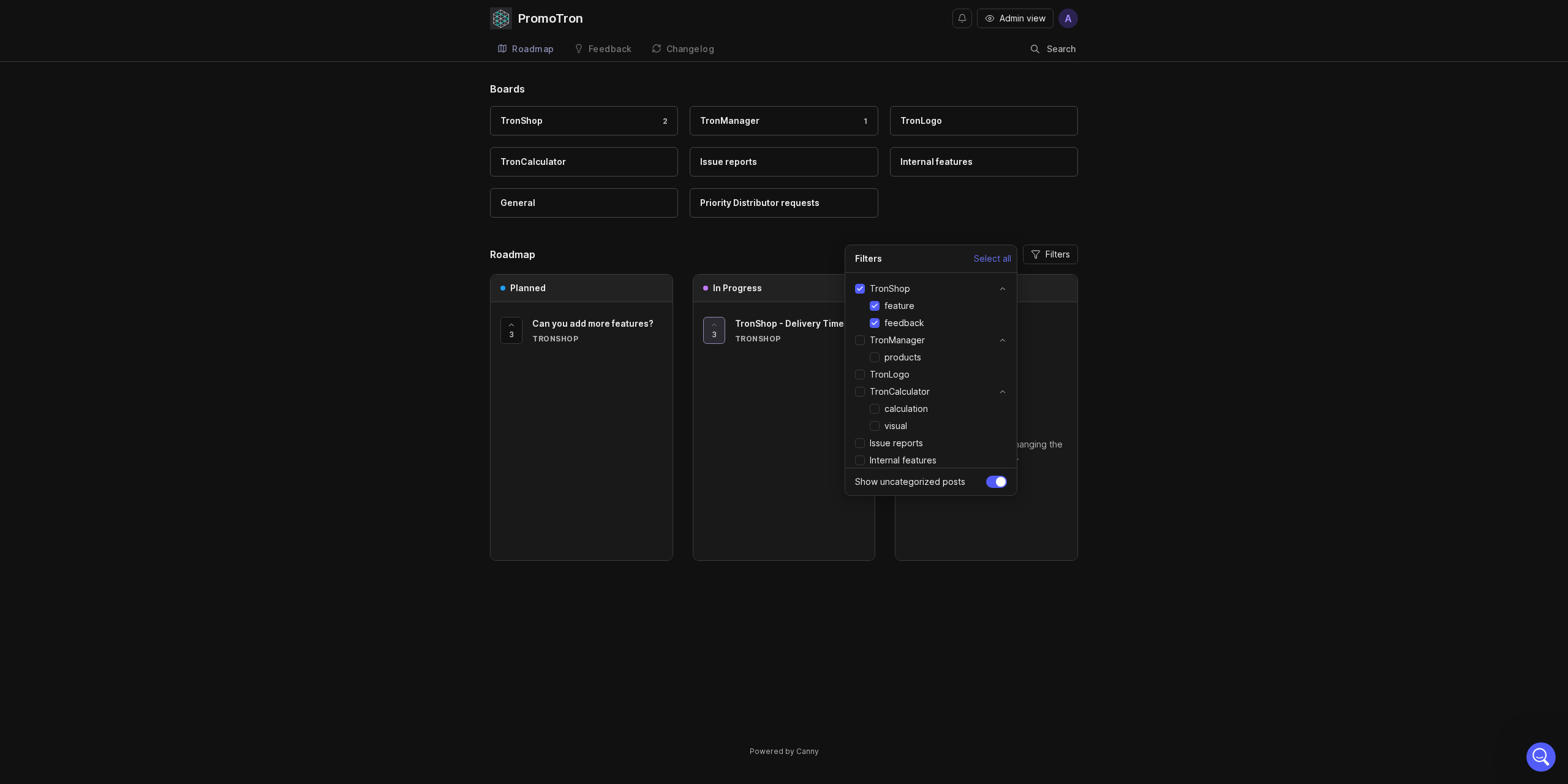
click at [993, 258] on span "Select all" at bounding box center [992, 258] width 37 height 12
checkbox input "true"
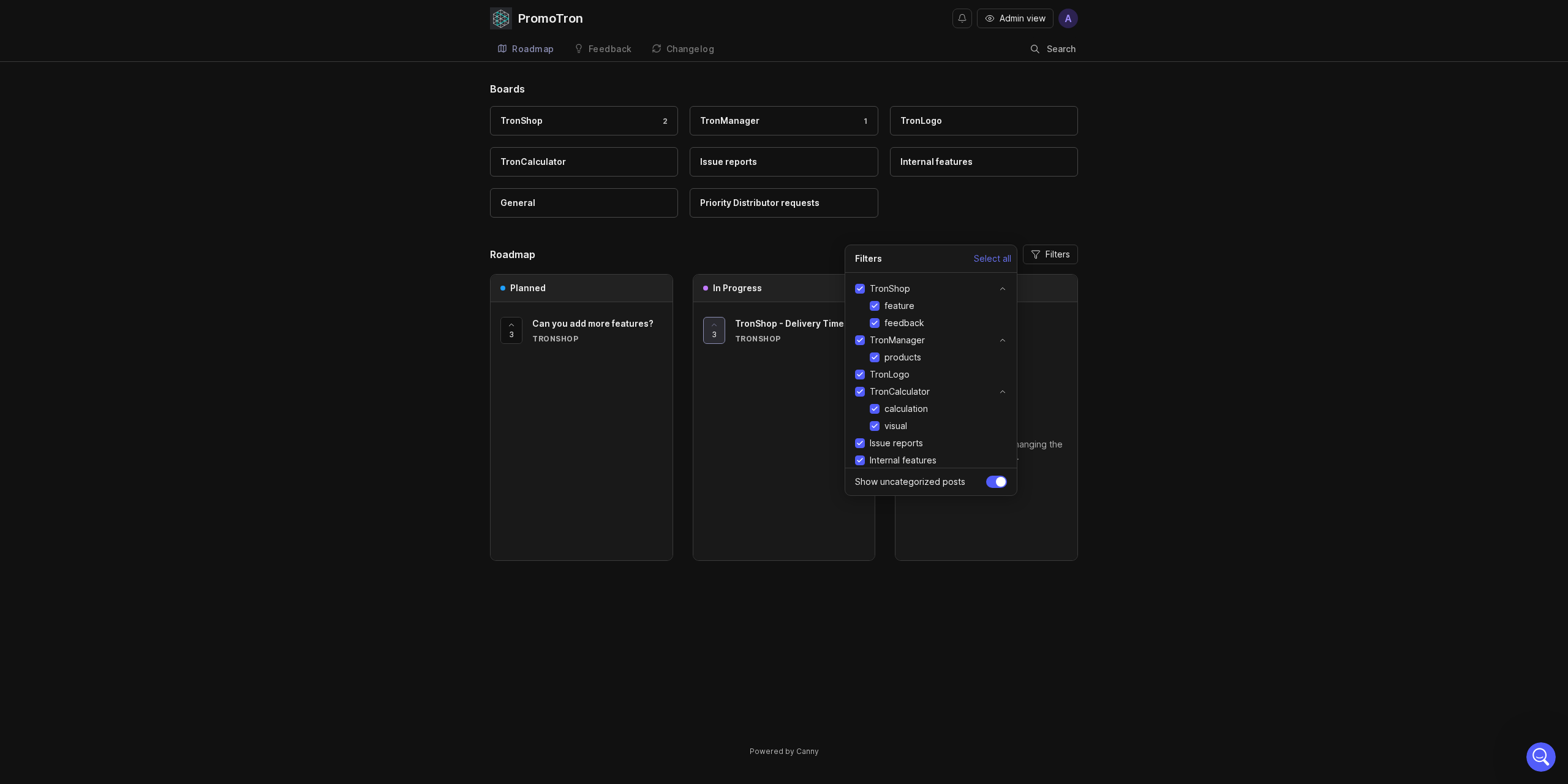
checkbox input "true"
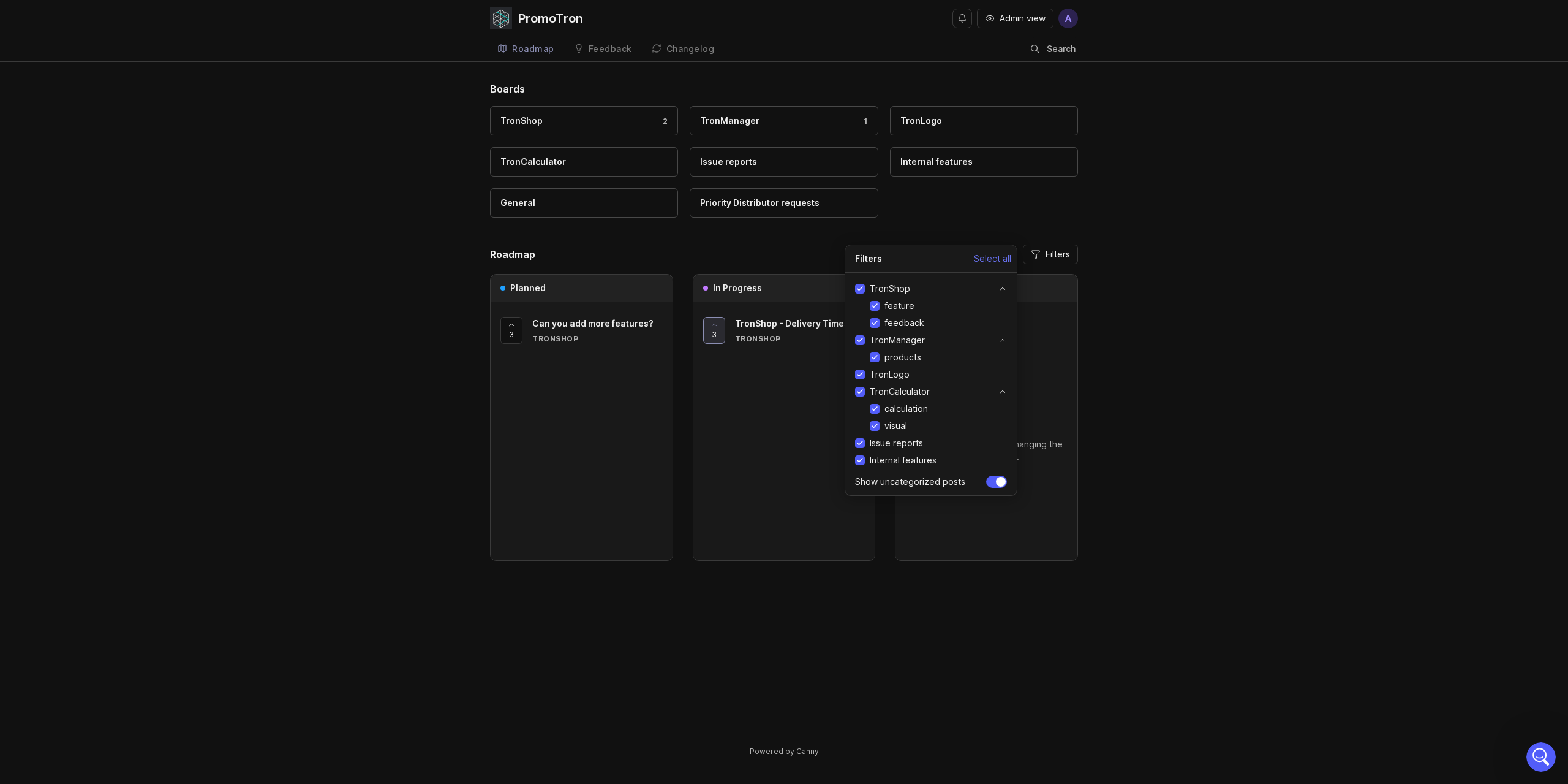
checkbox input "true"
click at [1152, 400] on div "Boards TronShop 2 TronManager 1 TronLogo TronCalculator Issue reports Internal …" at bounding box center [784, 429] width 1568 height 696
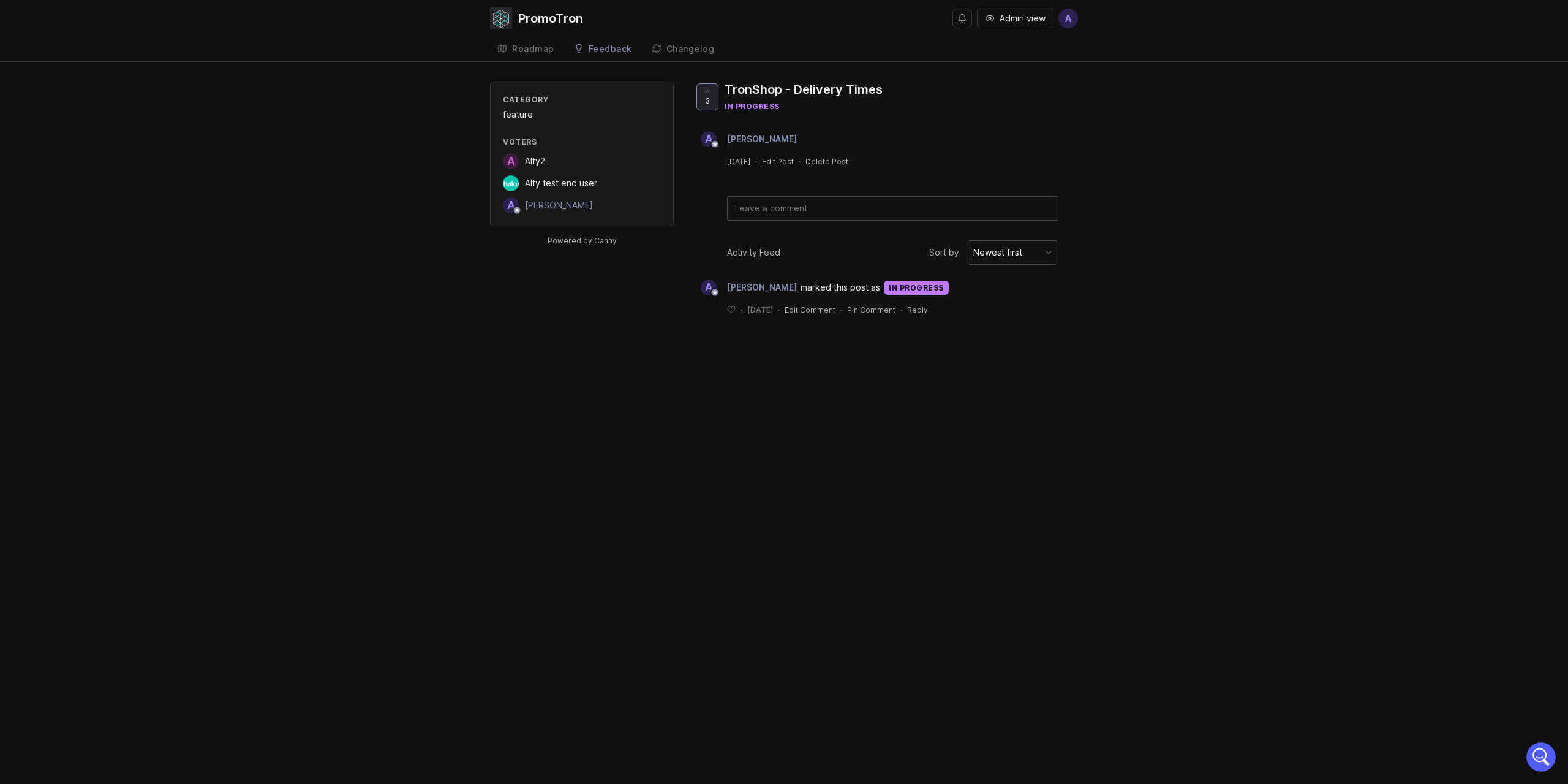
click at [537, 47] on div "Roadmap" at bounding box center [532, 49] width 42 height 9
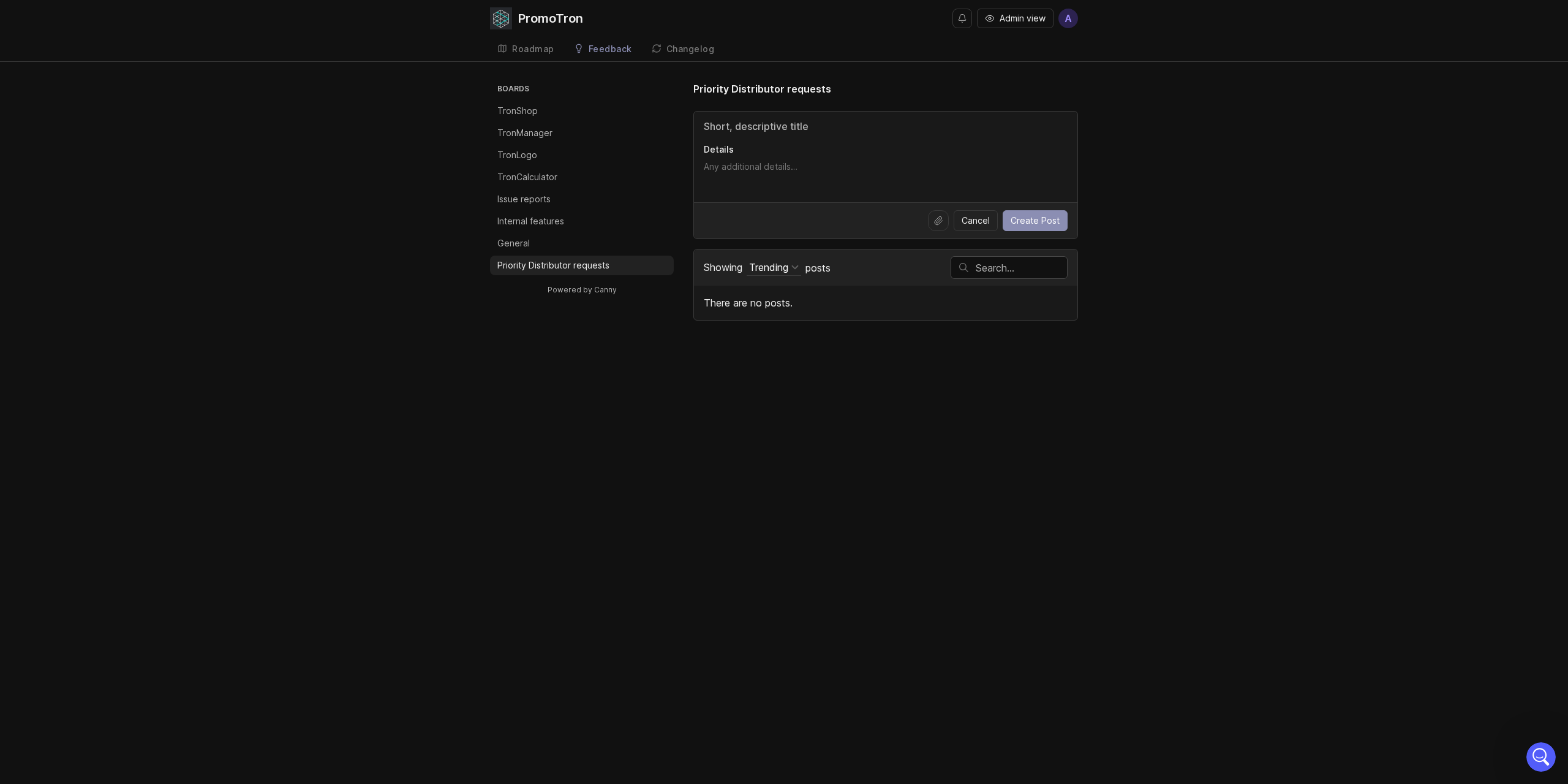
click at [795, 268] on div at bounding box center [795, 267] width 8 height 8
click at [777, 349] on div "New" at bounding box center [766, 349] width 69 height 21
click at [980, 231] on footer "Cancel Create Post" at bounding box center [886, 220] width 384 height 36
click at [977, 226] on span "Cancel" at bounding box center [975, 220] width 28 height 12
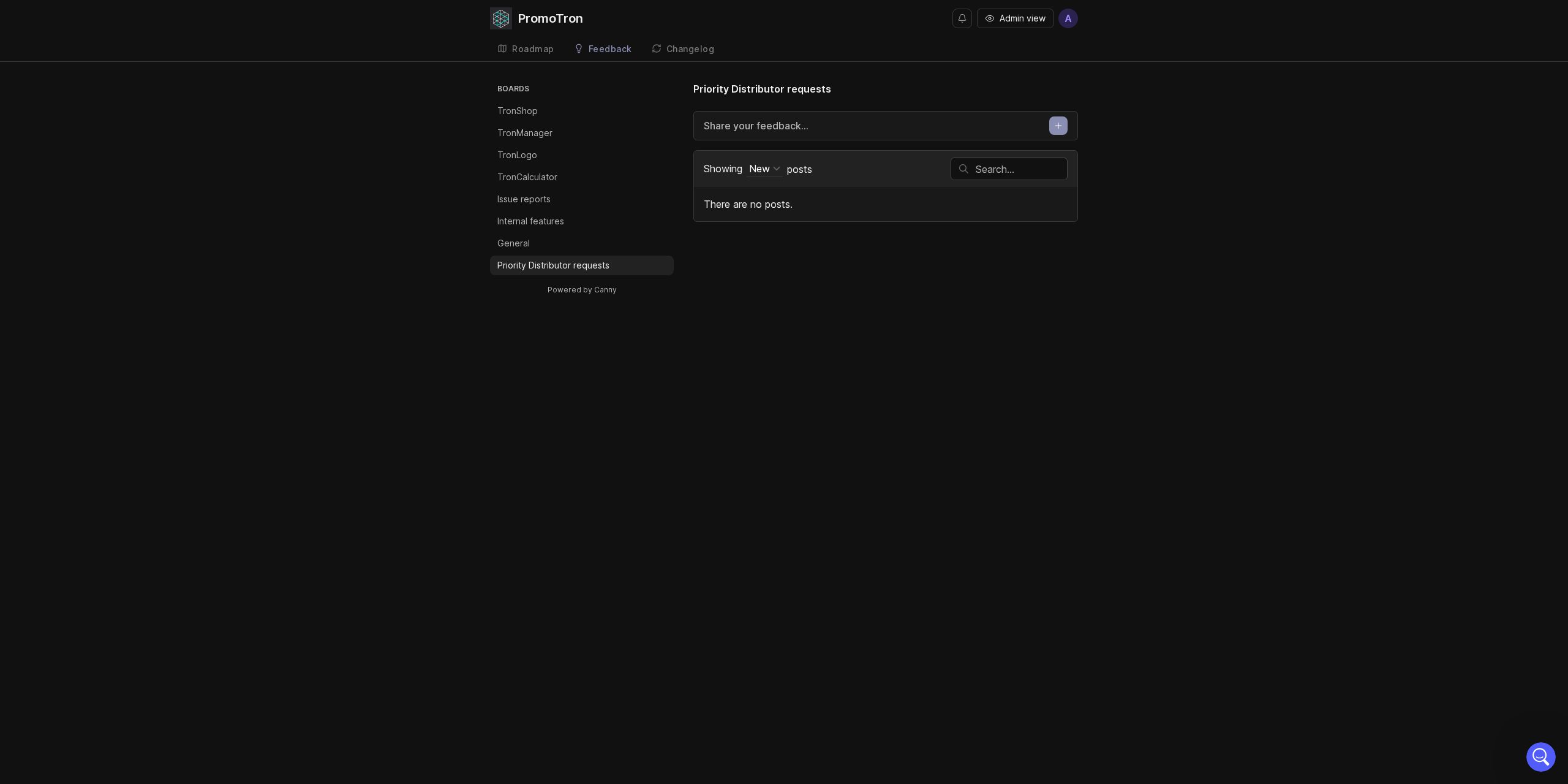
click at [1047, 124] on div "Share your feedback..." at bounding box center [885, 126] width 384 height 29
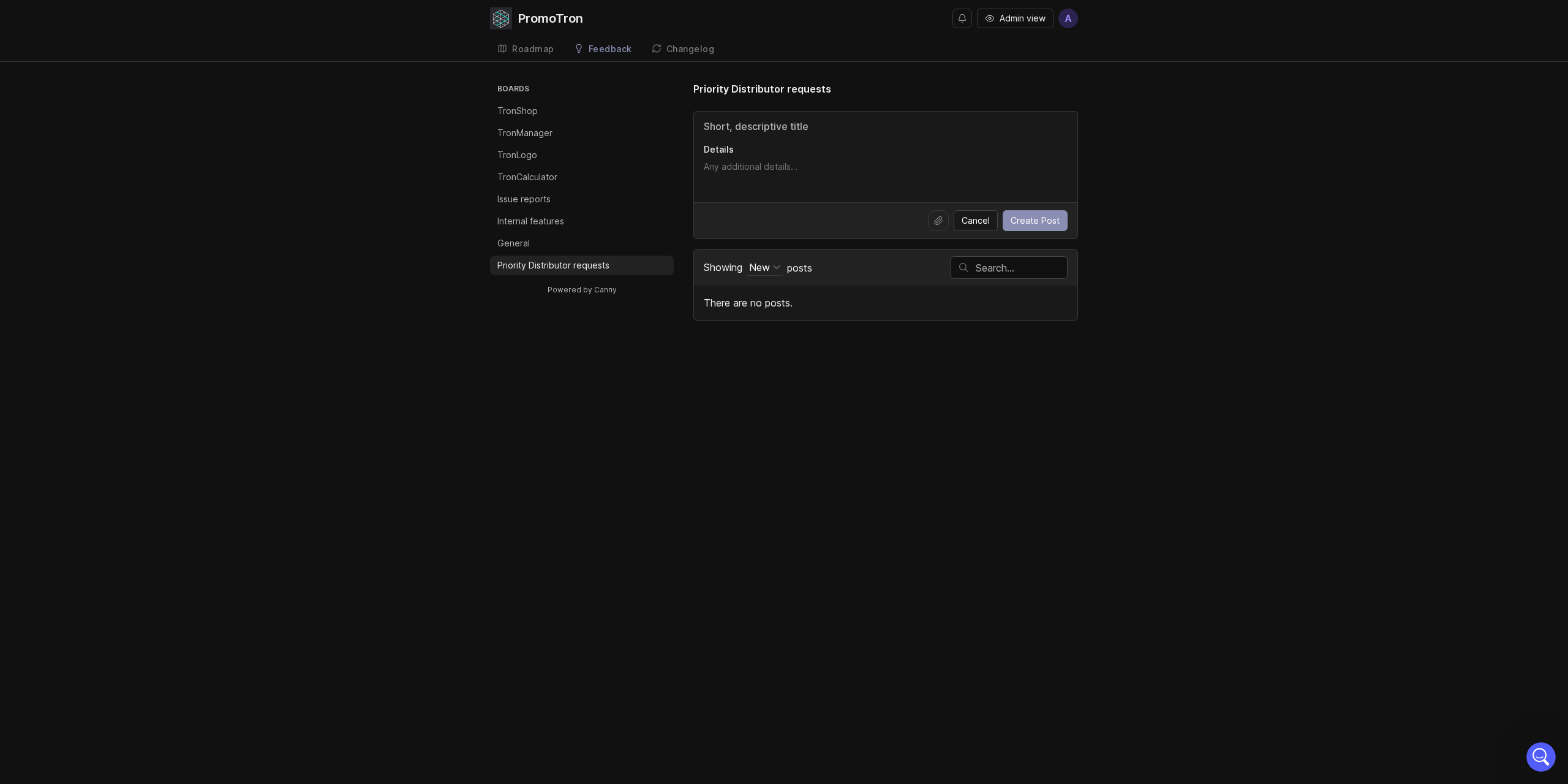
click at [987, 221] on span "Cancel" at bounding box center [975, 220] width 28 height 12
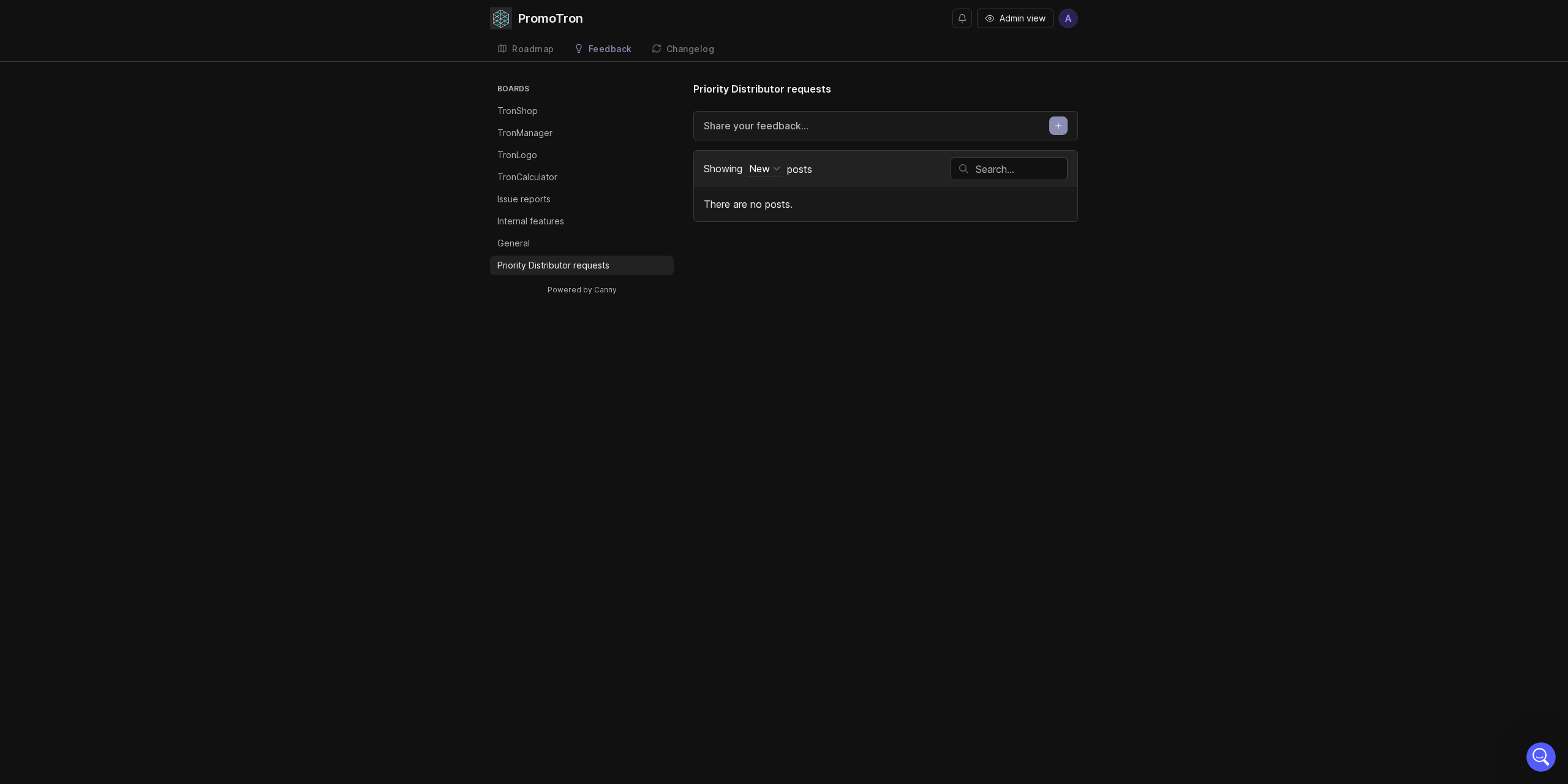
click at [763, 165] on div "New" at bounding box center [759, 169] width 21 height 14
click at [854, 295] on div "My Own" at bounding box center [846, 293] width 93 height 21
drag, startPoint x: 782, startPoint y: 152, endPoint x: 780, endPoint y: 163, distance: 11.2
click at [782, 152] on div "Showing My Own Sort Trending Top New Filter Under Review Planned In Progress Co…" at bounding box center [827, 169] width 247 height 35
click at [780, 163] on div "My Own" at bounding box center [768, 169] width 39 height 14
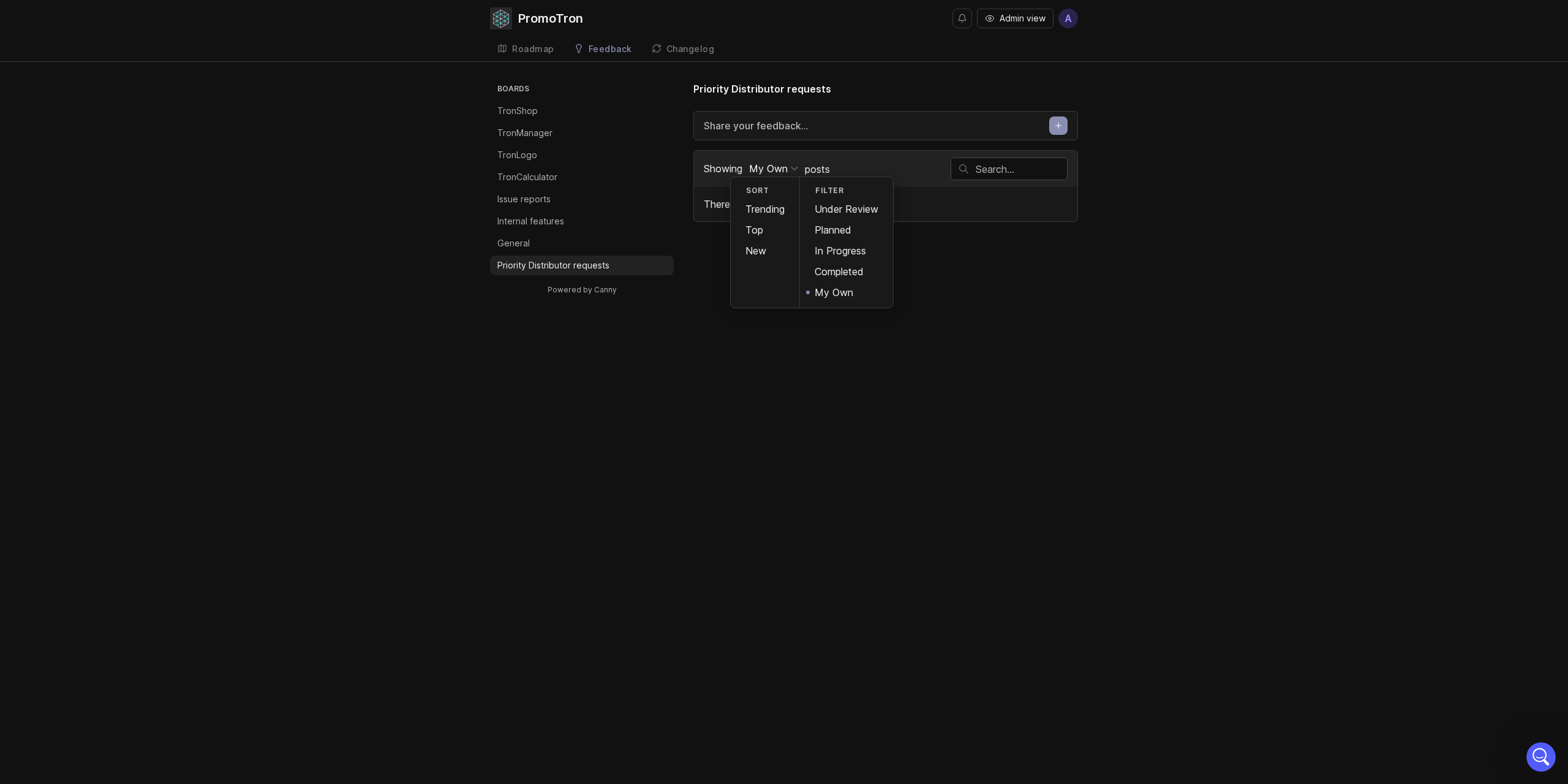
click at [842, 213] on div "Under Review" at bounding box center [846, 209] width 93 height 21
click at [789, 168] on div "Under Review" at bounding box center [781, 169] width 64 height 14
click at [855, 226] on div "Planned" at bounding box center [846, 230] width 93 height 21
click at [779, 163] on div "Planned" at bounding box center [767, 169] width 37 height 14
click at [852, 250] on div "In Progress" at bounding box center [846, 250] width 93 height 21
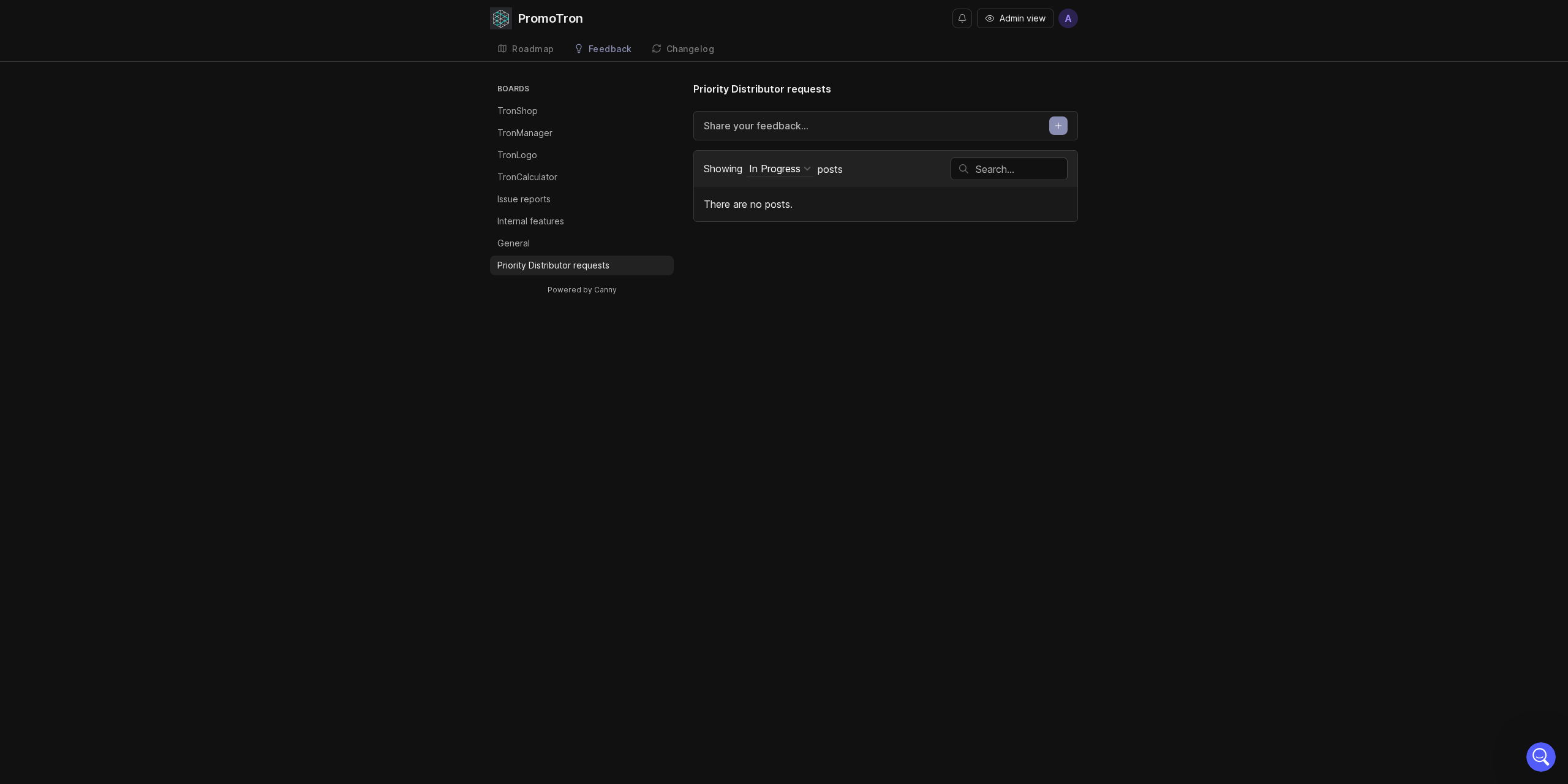
click at [745, 142] on div "Priority Distributor requests Share your feedback... Showing In Progress Sort T…" at bounding box center [885, 151] width 384 height 140
click at [782, 174] on div "In Progress" at bounding box center [775, 169] width 52 height 14
click at [859, 271] on div "Completed" at bounding box center [846, 271] width 93 height 21
click at [781, 174] on div "Completed" at bounding box center [773, 169] width 49 height 14
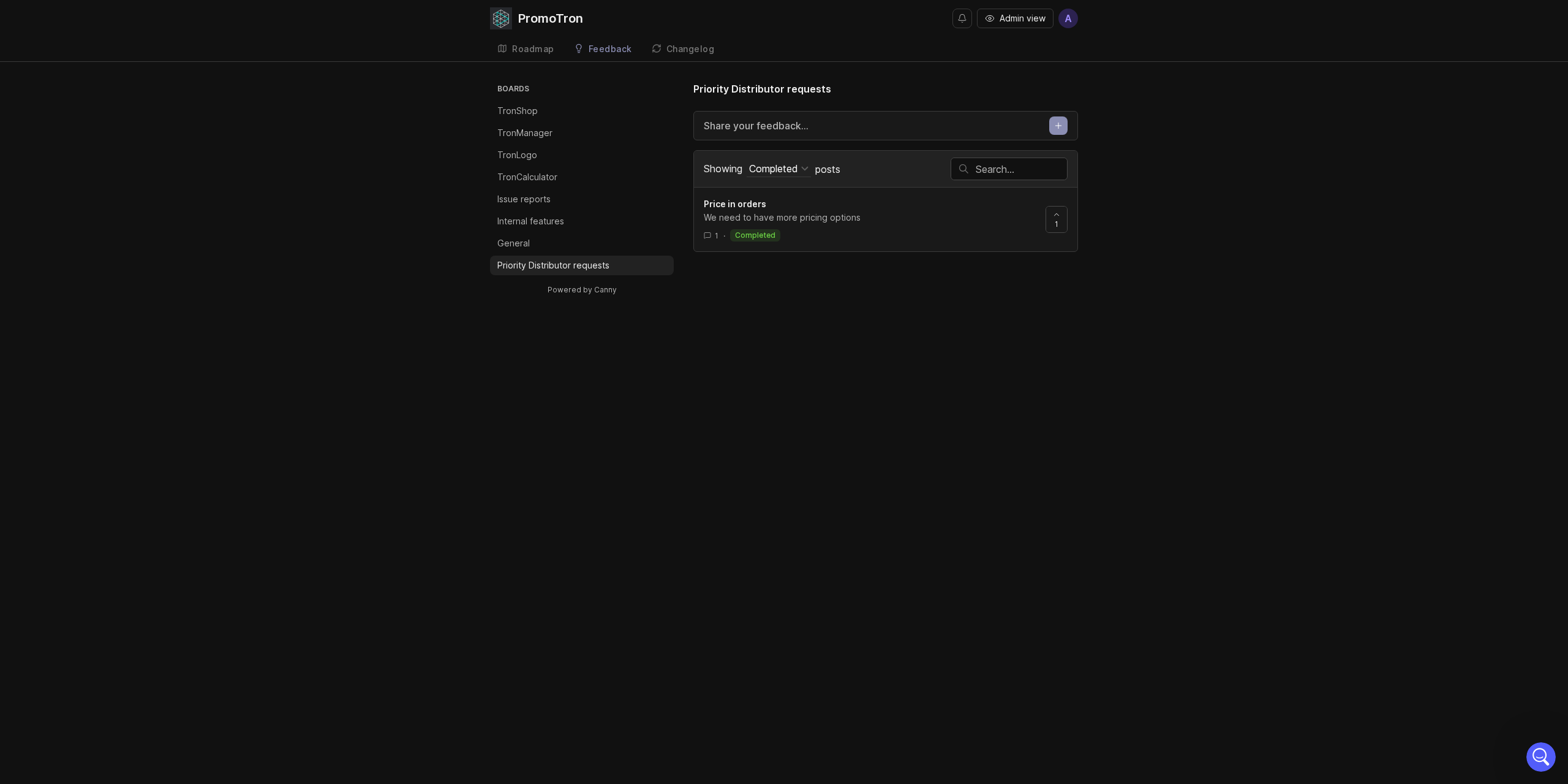
click at [1051, 214] on div at bounding box center [1056, 219] width 21 height 26
click at [735, 202] on span "Price in orders" at bounding box center [735, 204] width 63 height 10
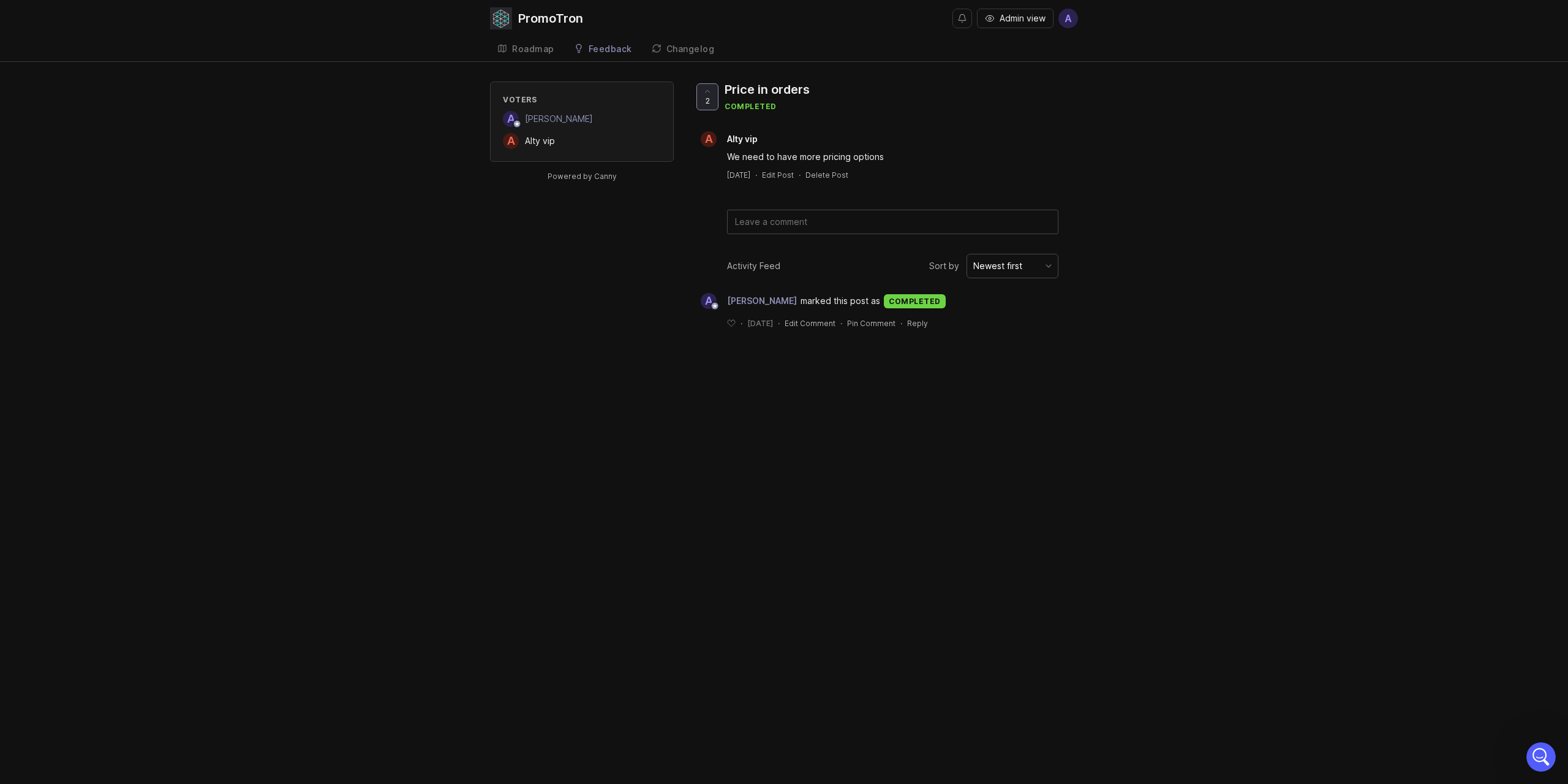
click at [794, 170] on div "A Alty vip We need to have more pricing options 3 days ago · Edit Post · Delete…" at bounding box center [885, 155] width 384 height 49
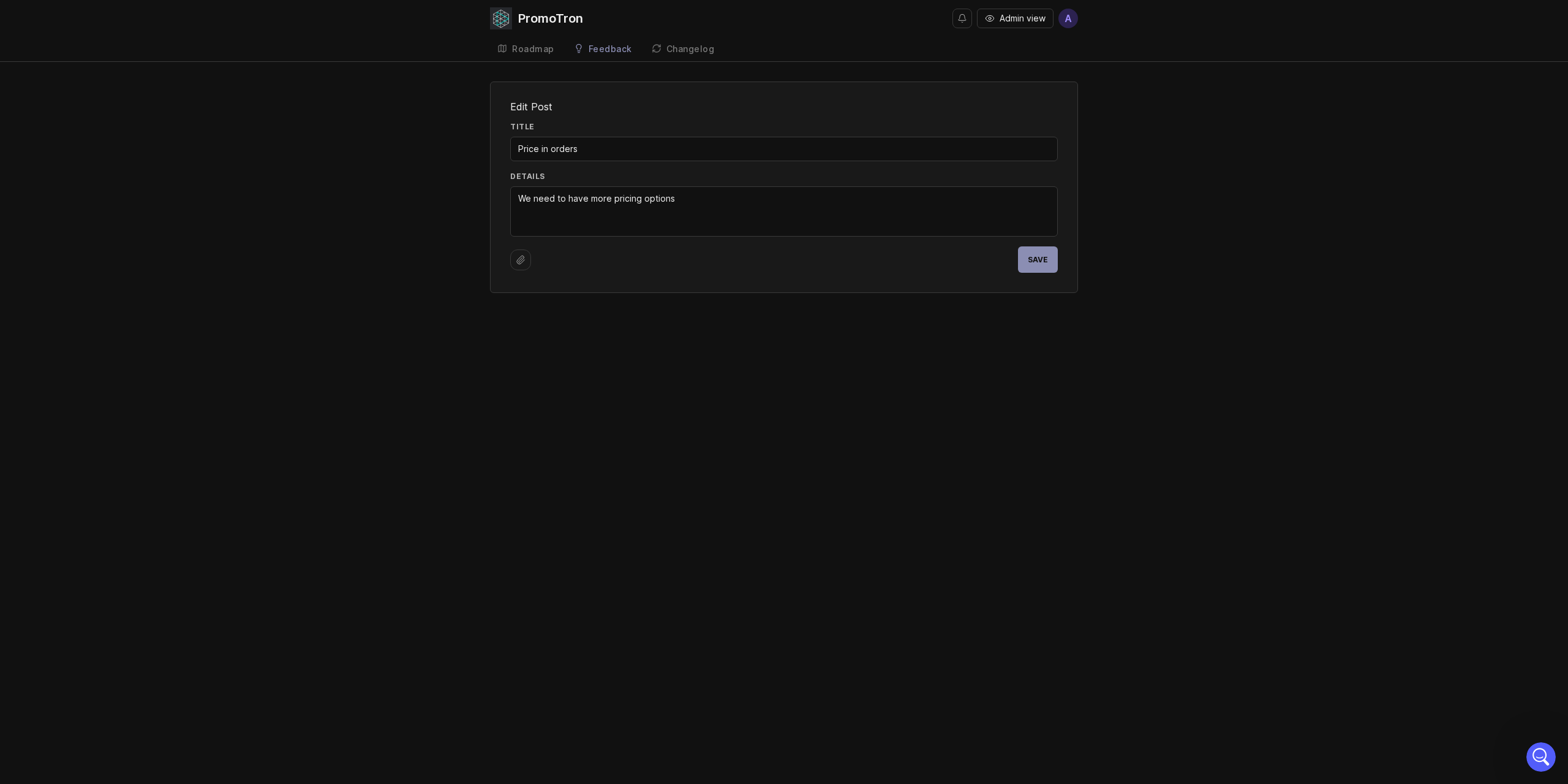
click at [887, 361] on div "PromoTron Admin view A Create Roadmap Feedback Priority Distributor requests 0 …" at bounding box center [784, 392] width 1568 height 784
click at [1031, 356] on div "PromoTron Admin view A Create Roadmap Feedback Priority Distributor requests 0 …" at bounding box center [784, 392] width 1568 height 784
click at [1027, 267] on button "Save" at bounding box center [1038, 259] width 40 height 27
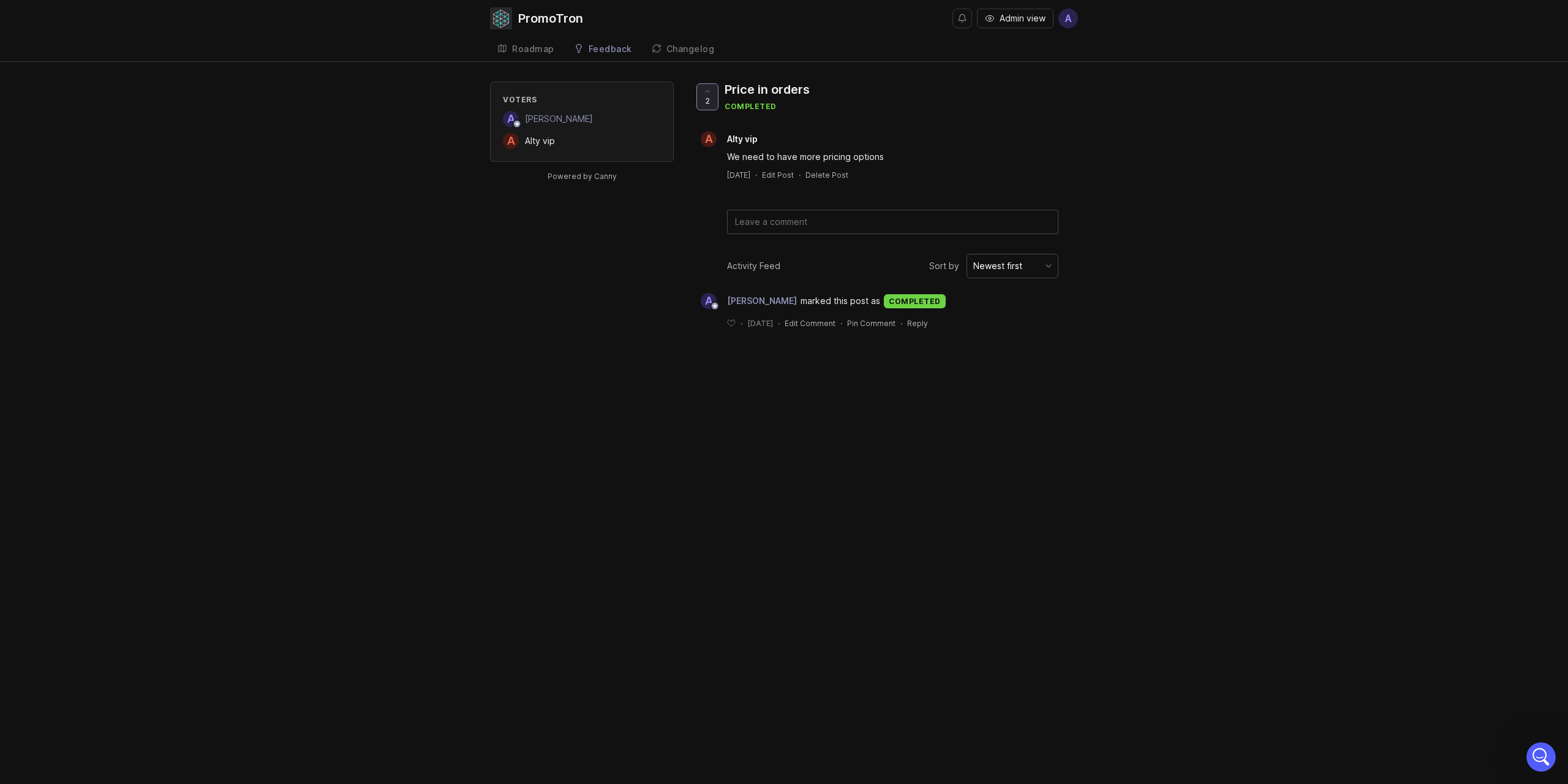
click at [520, 57] on link "Roadmap" at bounding box center [526, 49] width 71 height 25
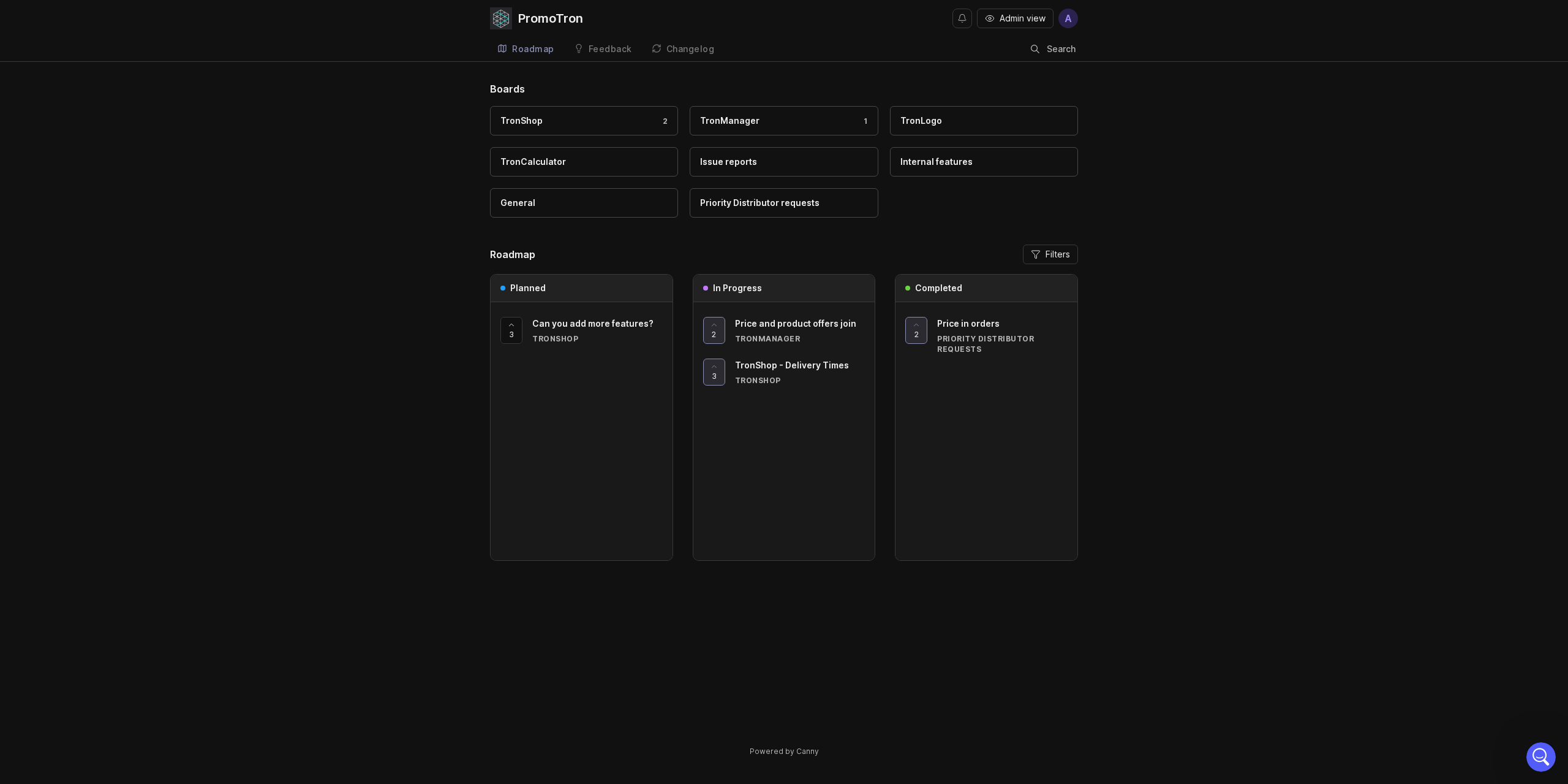
click at [690, 52] on div "Changelog" at bounding box center [691, 49] width 48 height 9
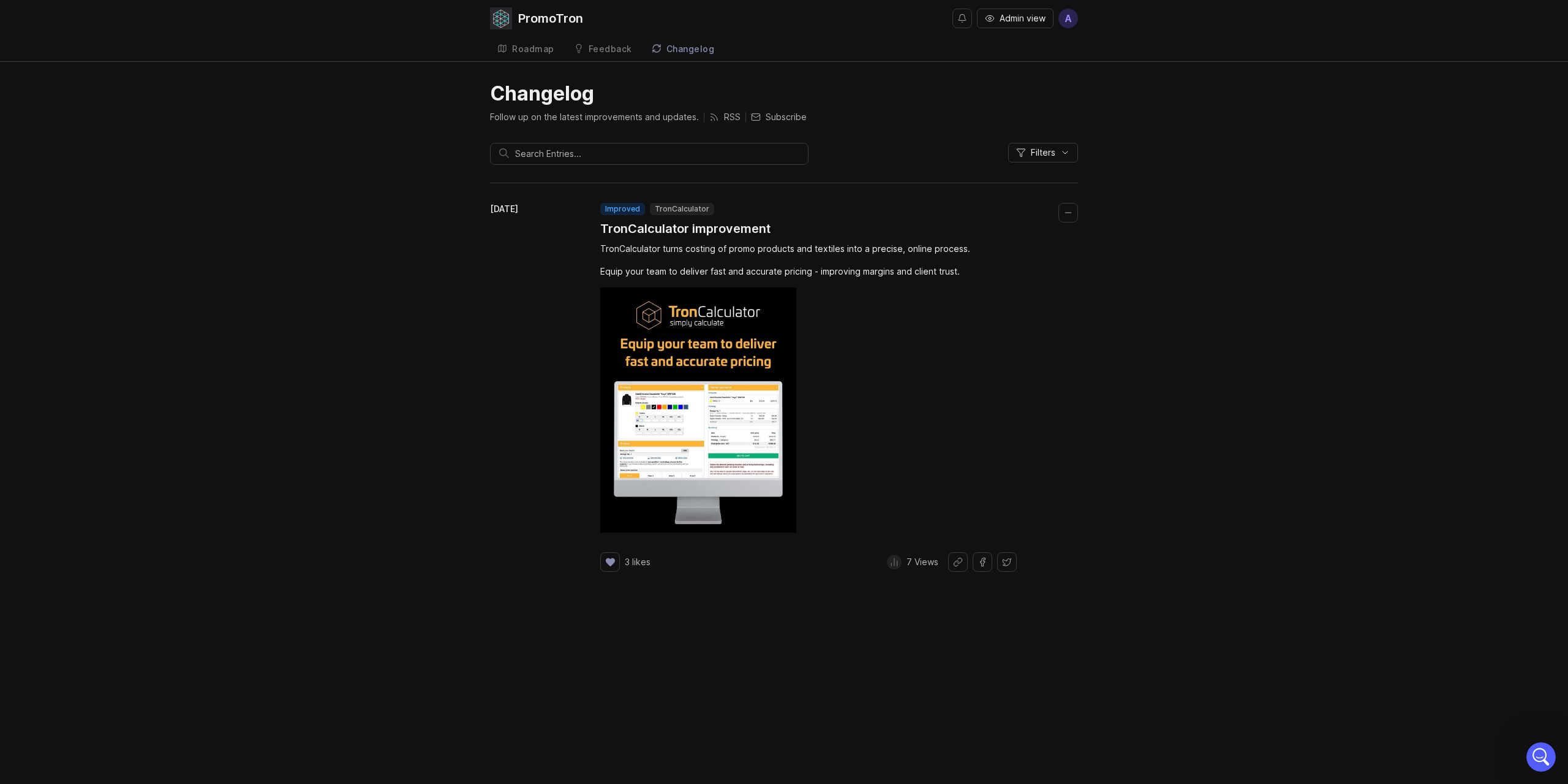
click at [612, 40] on link "Feedback" at bounding box center [603, 49] width 73 height 25
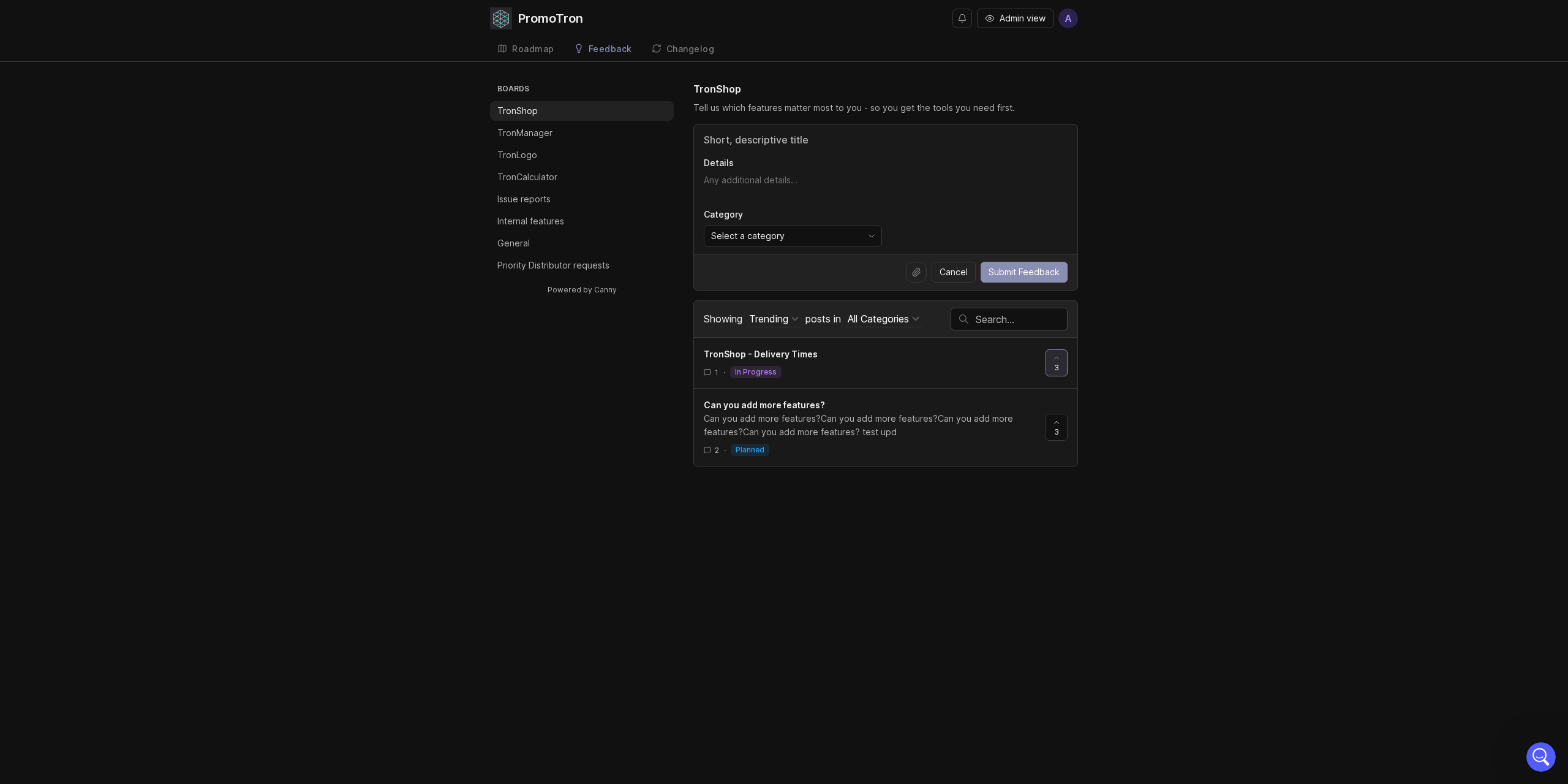
click at [546, 50] on div "Roadmap" at bounding box center [532, 49] width 42 height 9
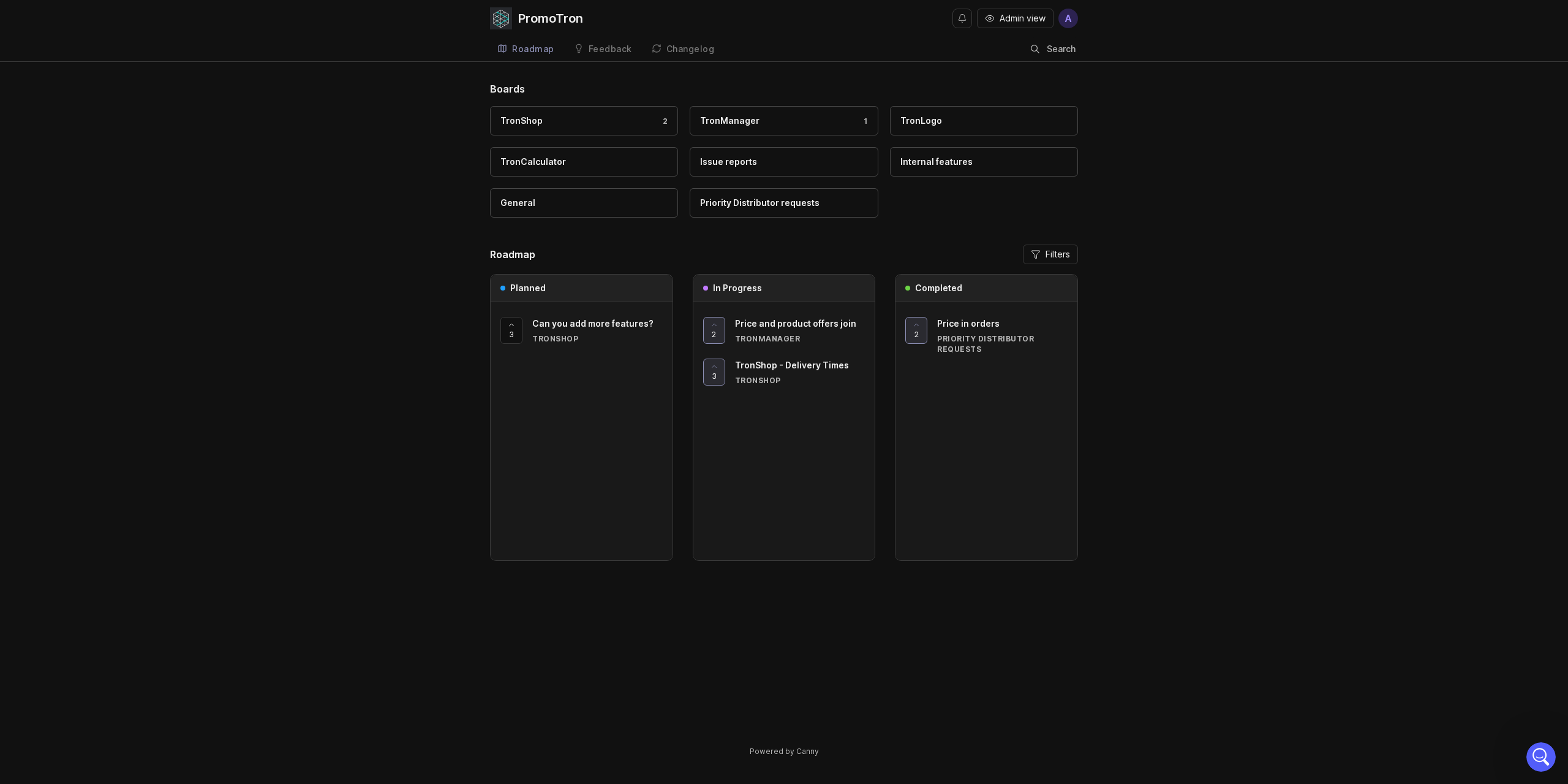
click at [1210, 333] on div "Boards TronShop 2 TronManager 1 TronLogo TronCalculator Issue reports Internal …" at bounding box center [784, 429] width 1568 height 696
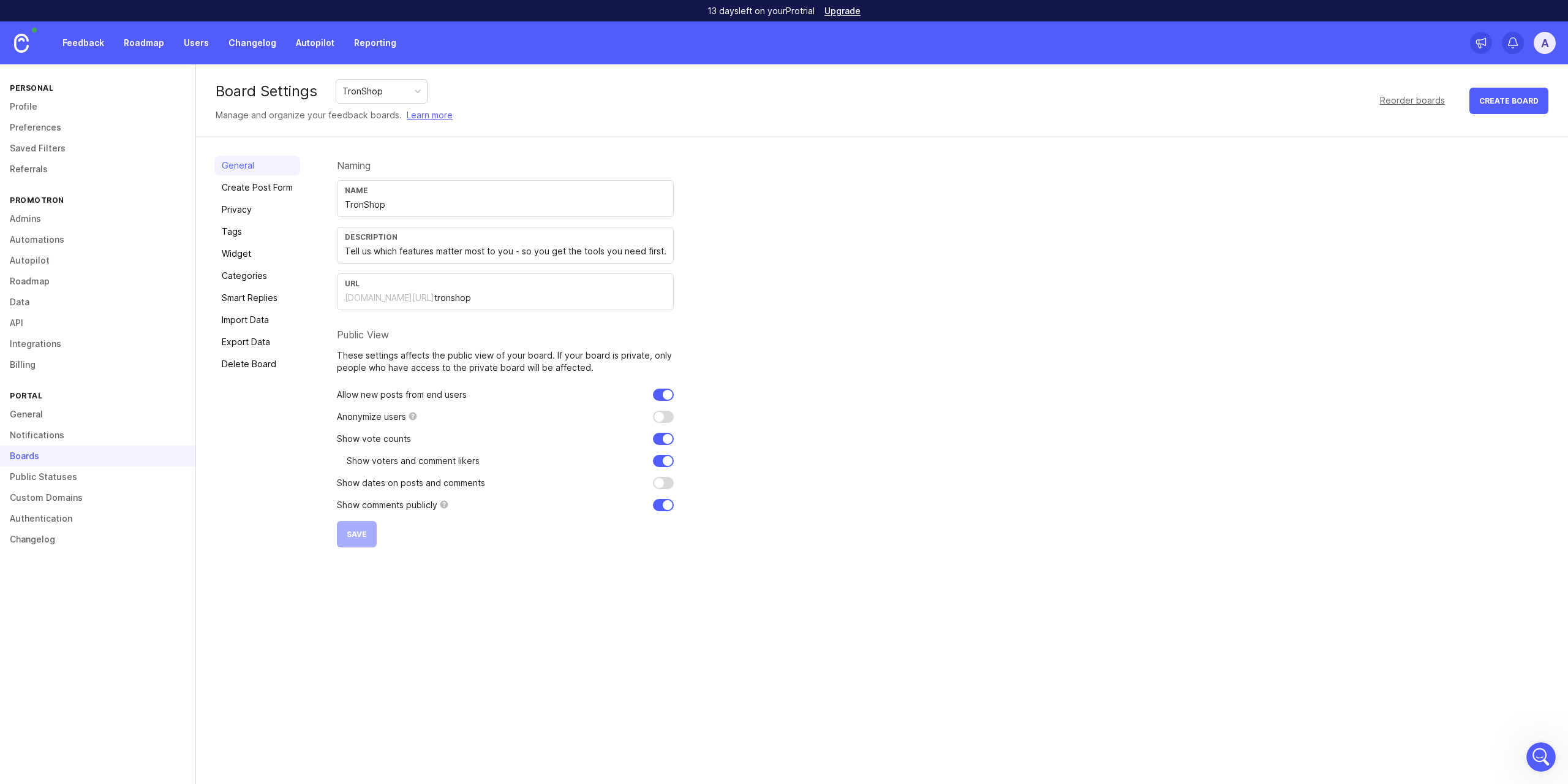
scroll to position [2, 0]
click at [88, 39] on link "Feedback" at bounding box center [83, 43] width 57 height 22
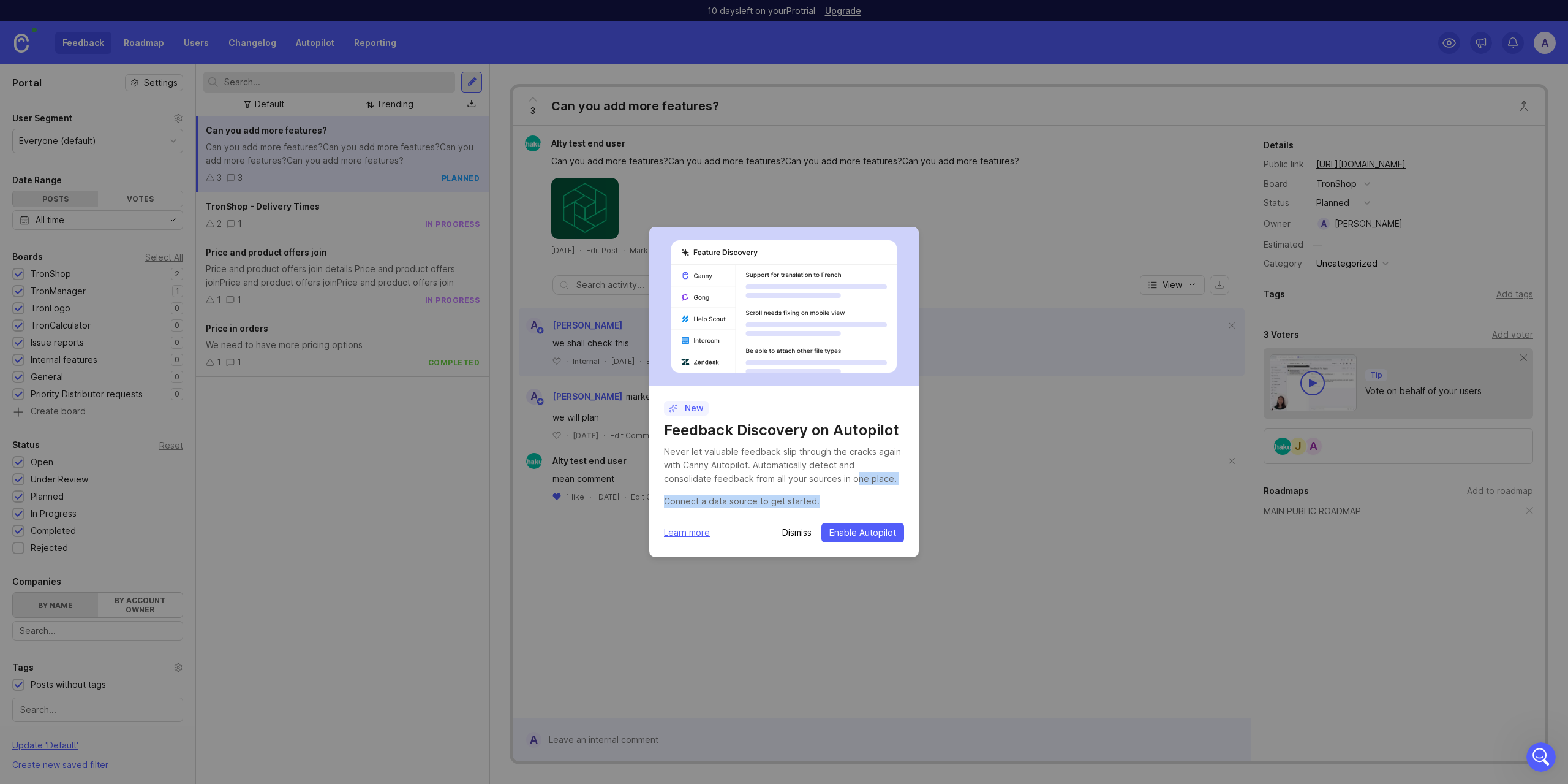
drag, startPoint x: 823, startPoint y: 489, endPoint x: 793, endPoint y: 468, distance: 36.6
click at [795, 470] on div "Never let valuable feedback slip through the cracks again with Canny Autopilot.…" at bounding box center [784, 476] width 240 height 63
click at [793, 467] on div "Never let valuable feedback slip through the cracks again with Canny Autopilot.…" at bounding box center [784, 465] width 240 height 40
click at [797, 535] on p "Dismiss" at bounding box center [796, 533] width 29 height 12
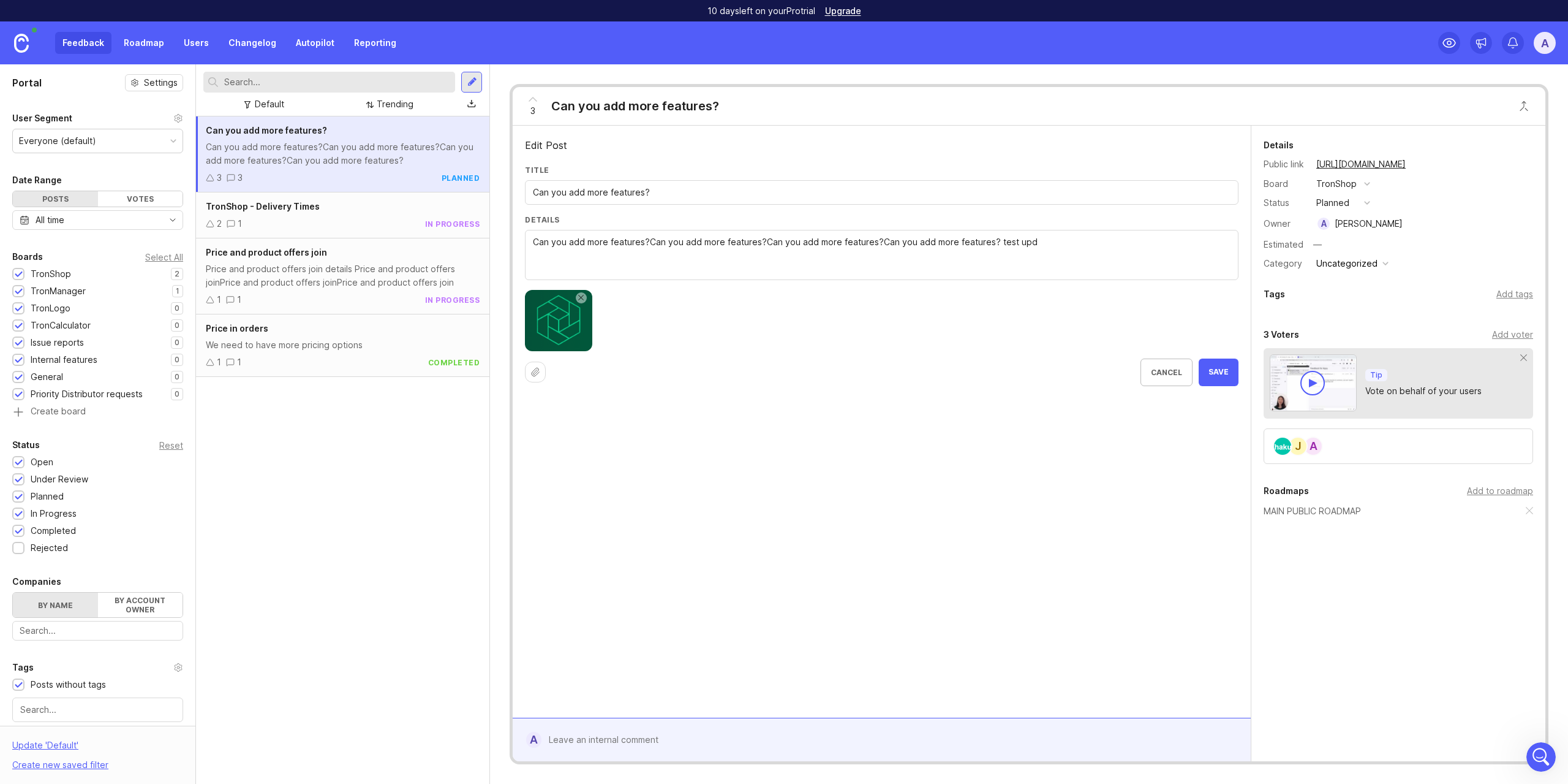
type textarea "Can you add more features?Can you add more features?Can you add more features?C…"
click at [1227, 369] on span "Save" at bounding box center [1219, 373] width 21 height 10
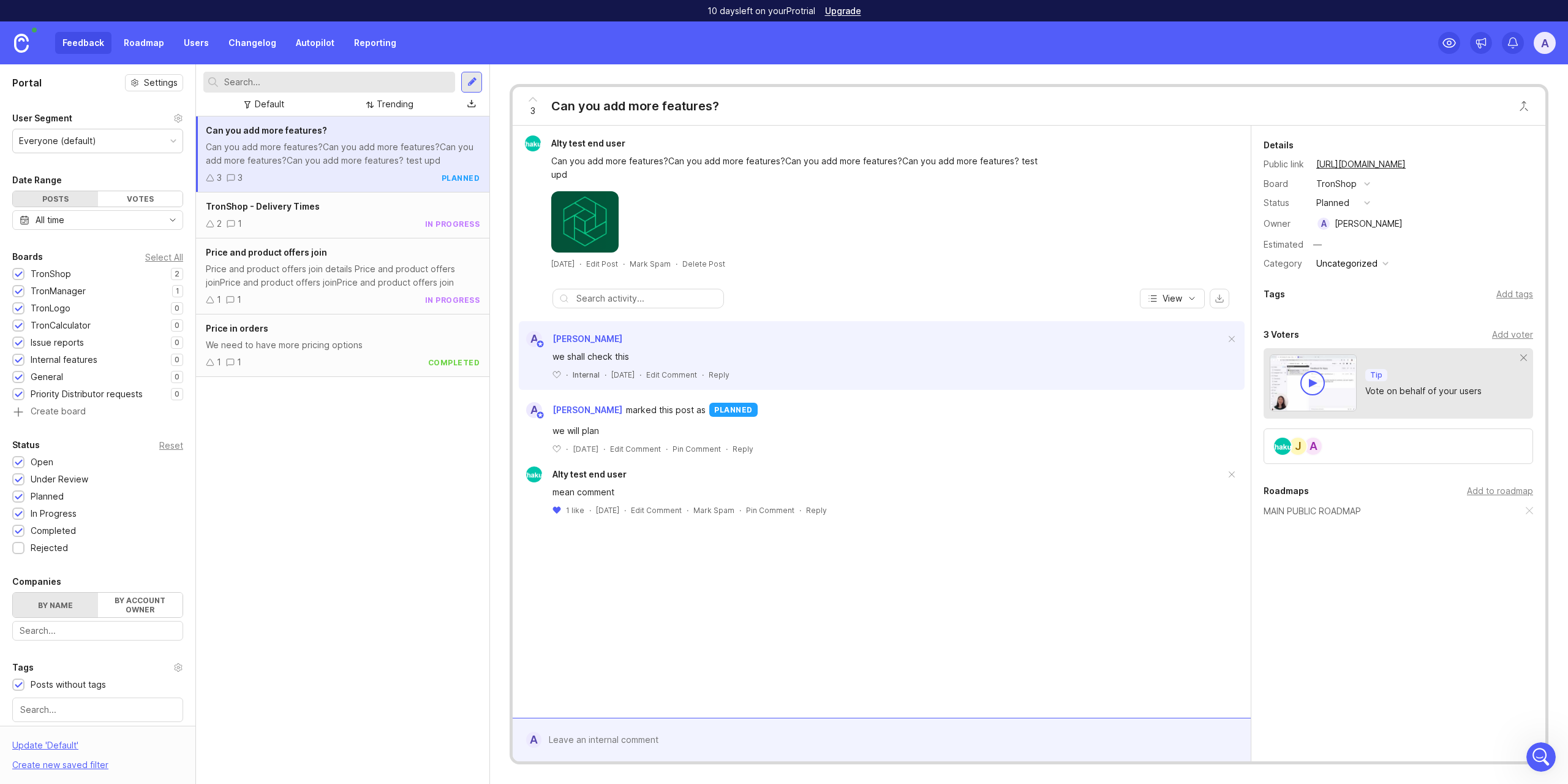
click at [145, 259] on div "Select All" at bounding box center [164, 257] width 38 height 7
click at [146, 257] on div "Select All" at bounding box center [164, 257] width 38 height 7
click at [166, 447] on div "Reset" at bounding box center [171, 445] width 24 height 7
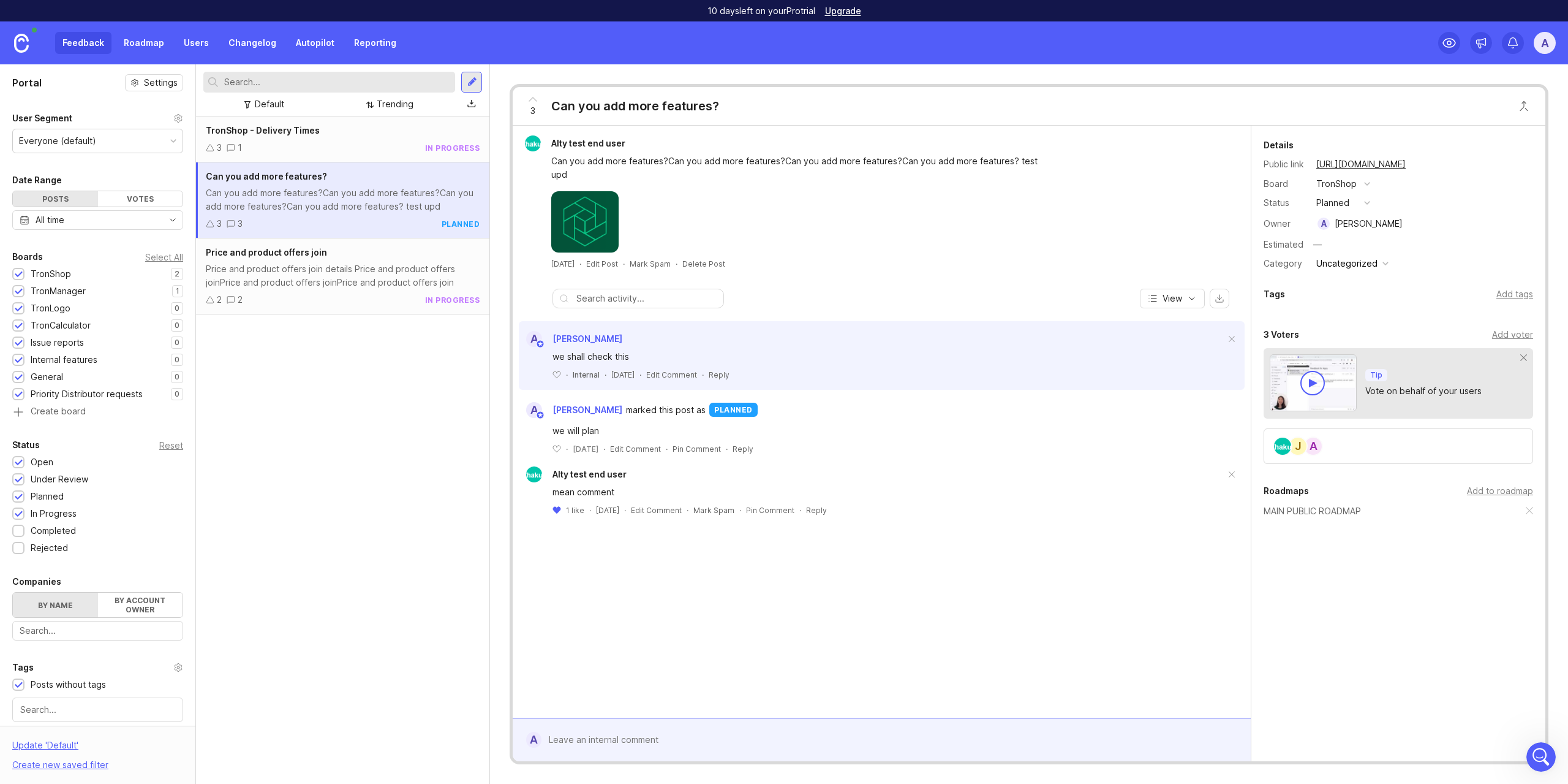
click at [154, 142] on div "Everyone (default)" at bounding box center [97, 140] width 169 height 23
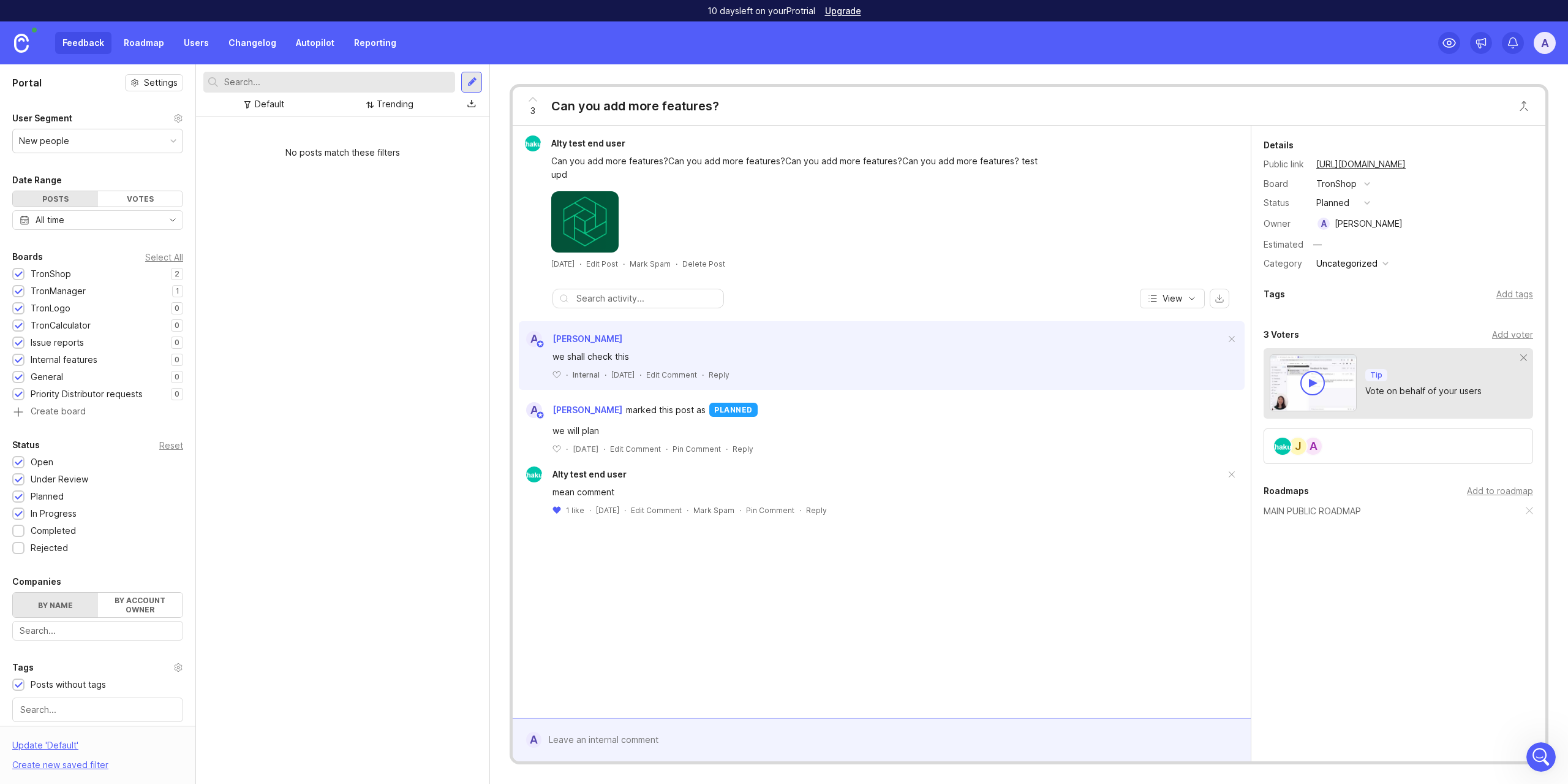
click at [118, 139] on div "New people" at bounding box center [97, 140] width 169 height 23
click at [120, 142] on div "Paying distributors" at bounding box center [97, 140] width 169 height 23
click at [127, 135] on div "Paying suppliers" at bounding box center [97, 140] width 169 height 23
click at [55, 534] on div "Completed" at bounding box center [53, 531] width 46 height 14
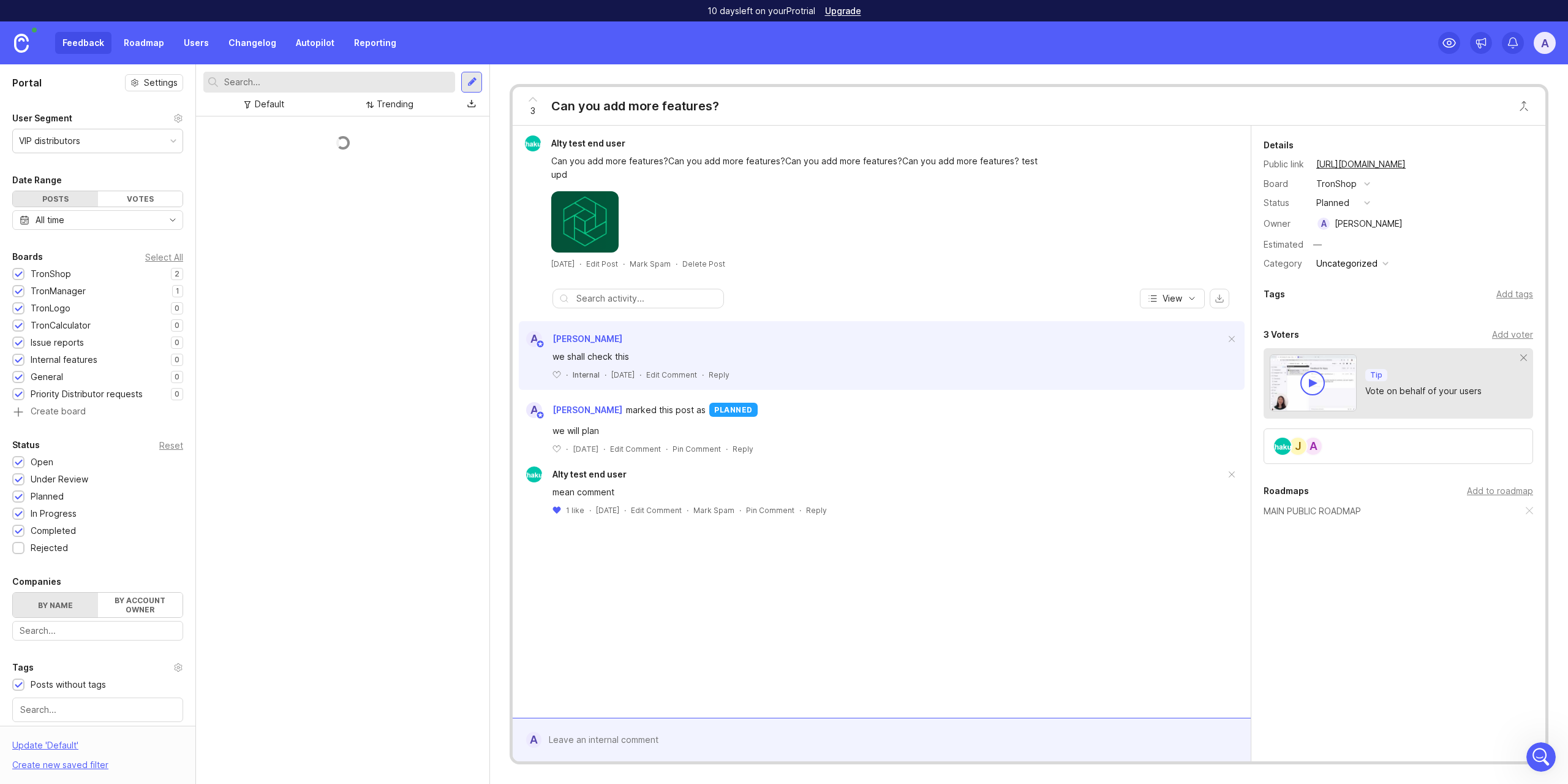
click at [48, 546] on div "Rejected" at bounding box center [49, 548] width 37 height 14
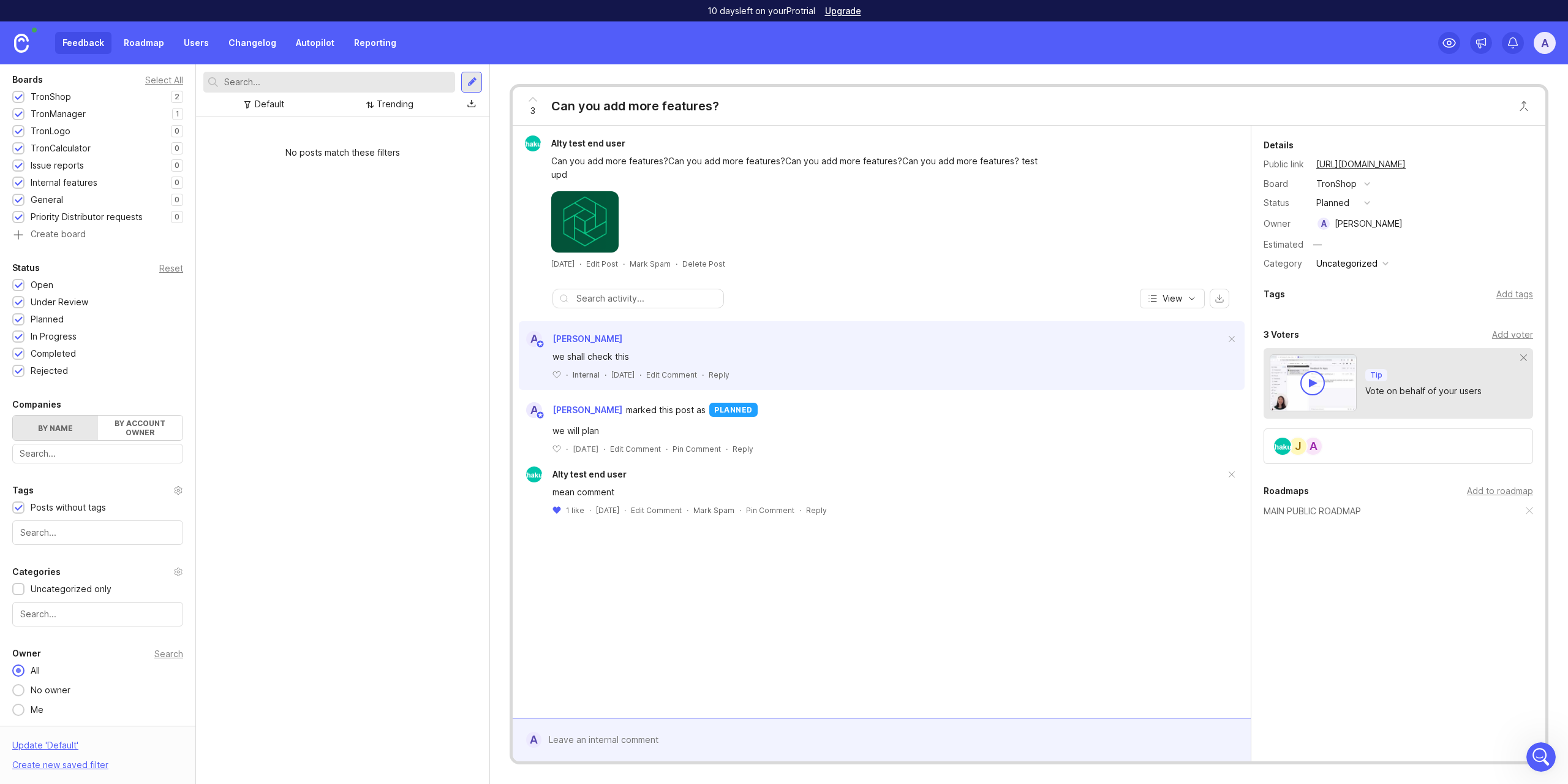
scroll to position [178, 0]
click at [52, 501] on div "Posts without tags" at bounding box center [69, 507] width 76 height 14
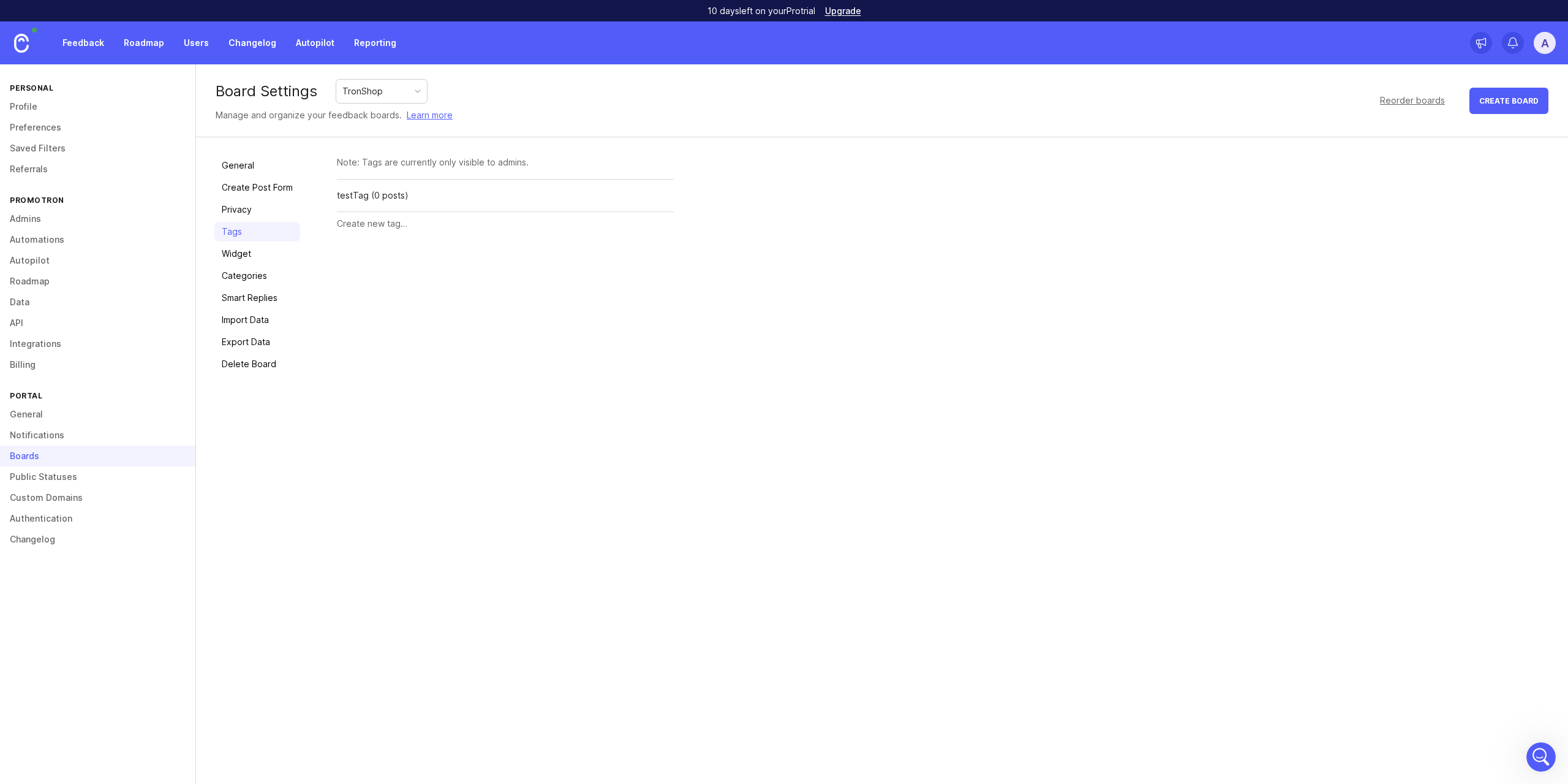
click at [147, 50] on link "Roadmap" at bounding box center [144, 43] width 55 height 22
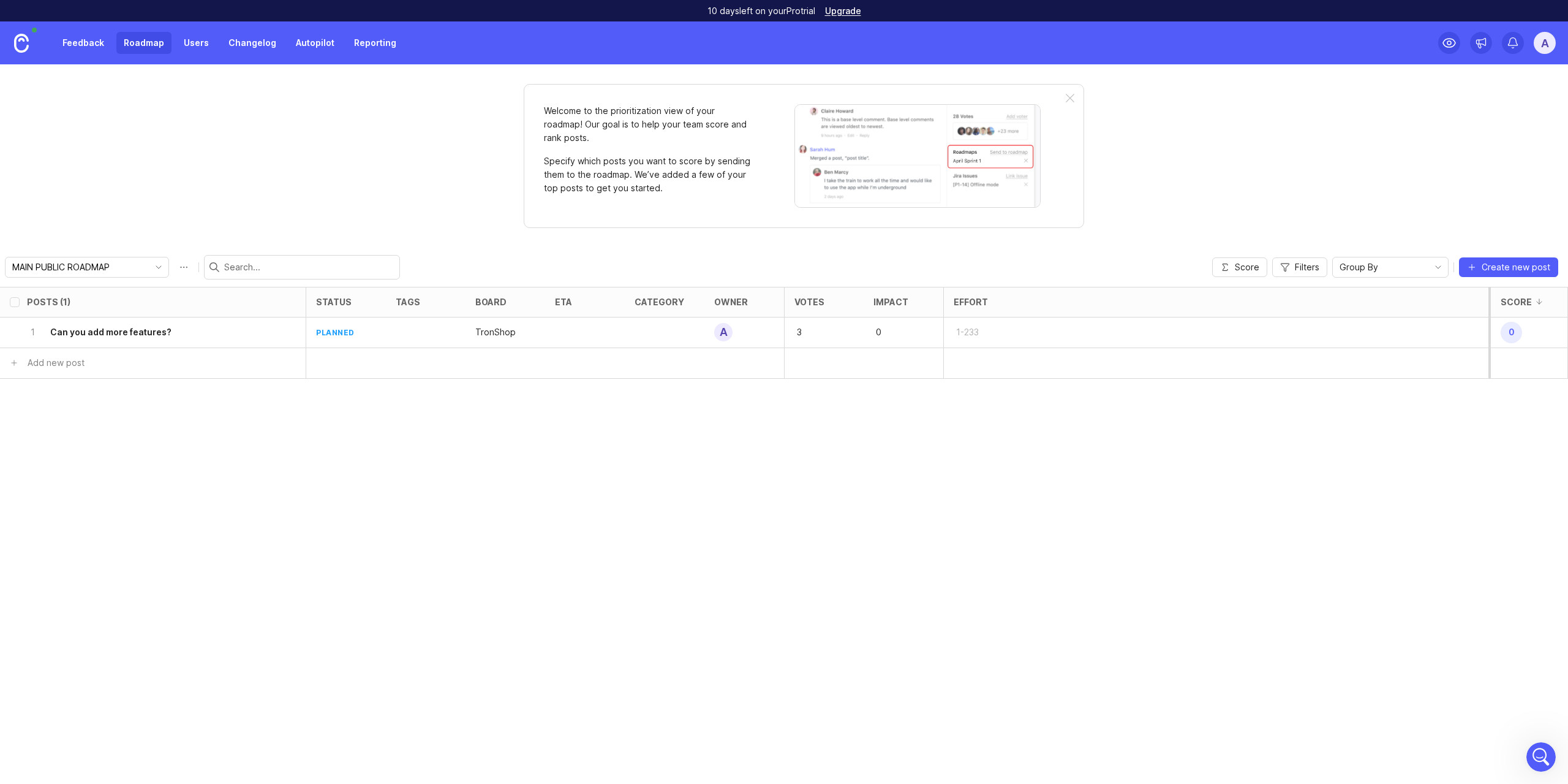
click at [82, 41] on link "Feedback" at bounding box center [83, 43] width 57 height 22
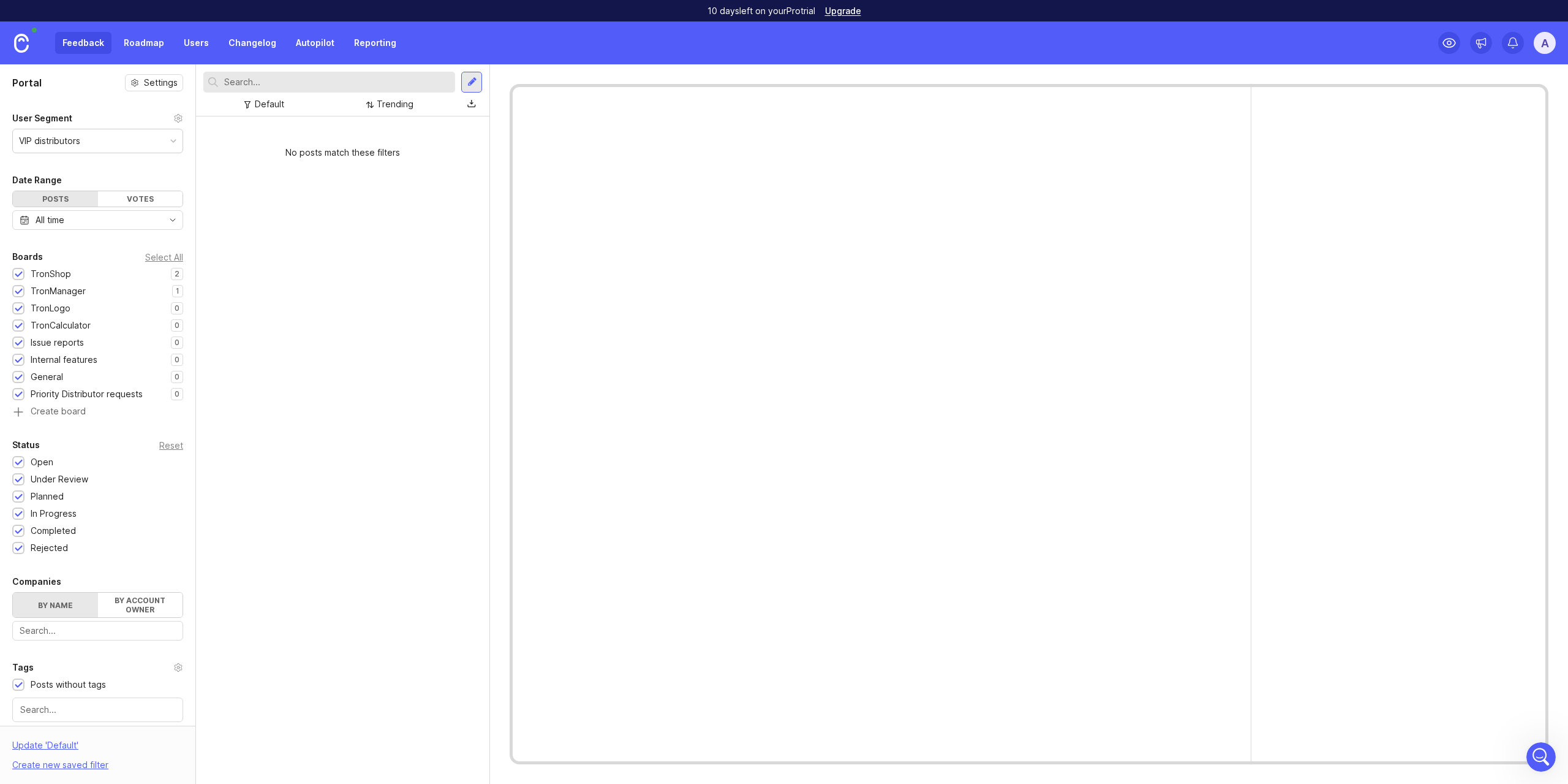
click at [82, 41] on div "Feedback Roadmap Users Changelog Autopilot Reporting" at bounding box center [229, 43] width 348 height 22
click at [145, 46] on link "Roadmap" at bounding box center [144, 43] width 55 height 22
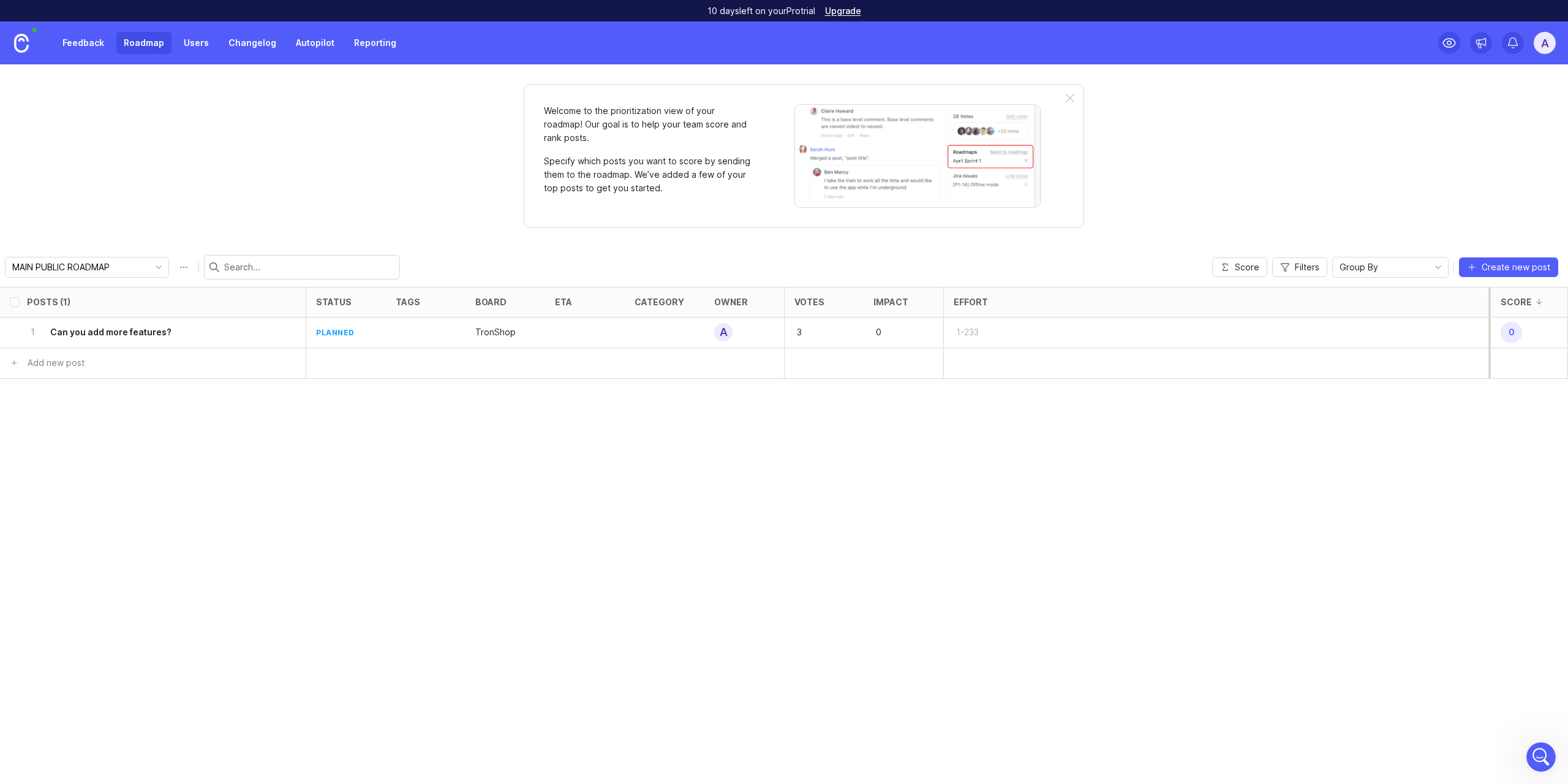
click at [90, 38] on link "Feedback" at bounding box center [83, 43] width 57 height 22
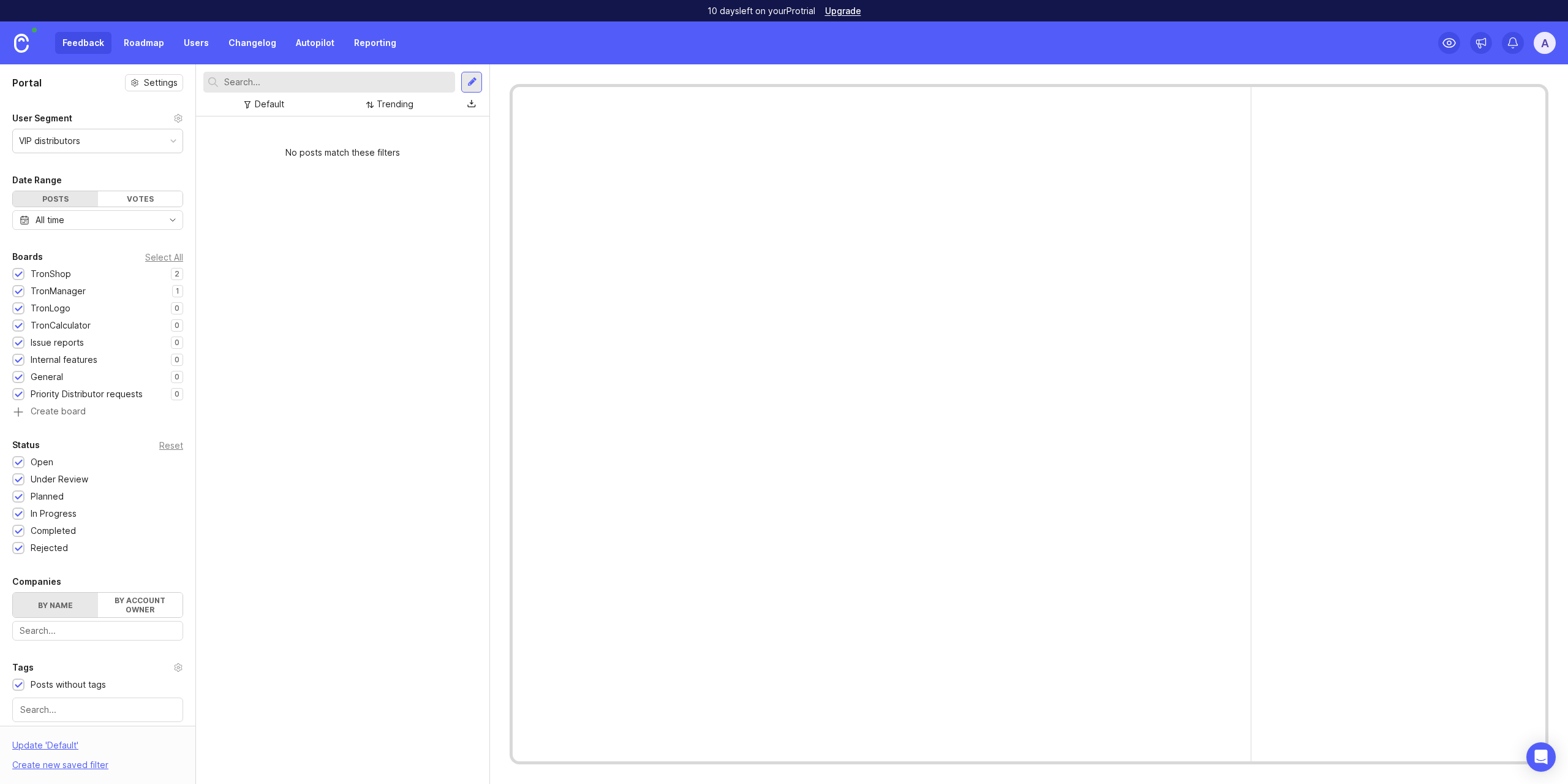
click at [134, 148] on div "VIP distributors" at bounding box center [97, 140] width 169 height 23
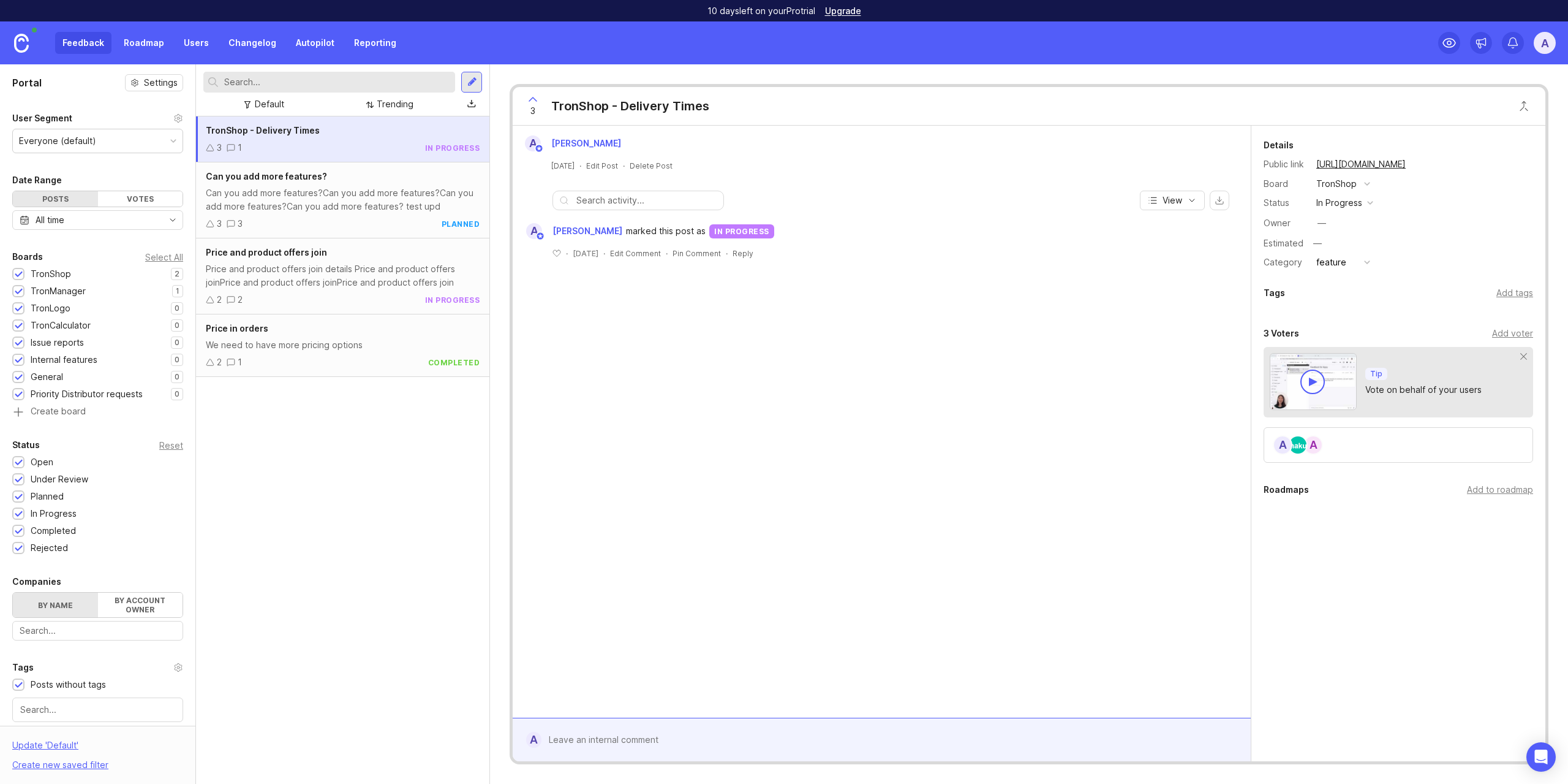
click at [476, 79] on div at bounding box center [471, 82] width 9 height 11
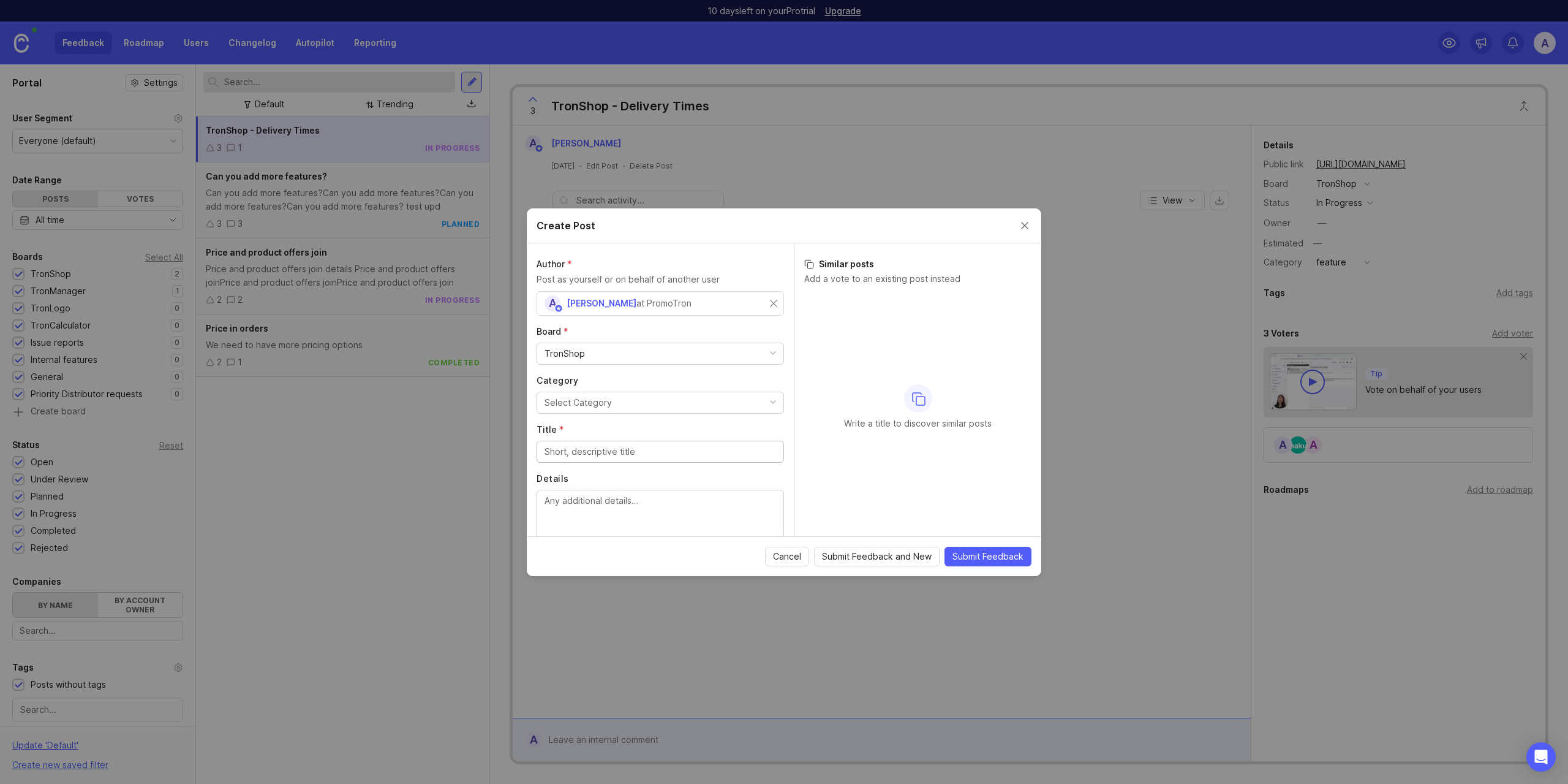
click at [661, 355] on div "TronShop" at bounding box center [661, 354] width 246 height 21
click at [646, 402] on input "Title *" at bounding box center [660, 403] width 231 height 14
type input "test logo request"
paste textarea "test logo request"
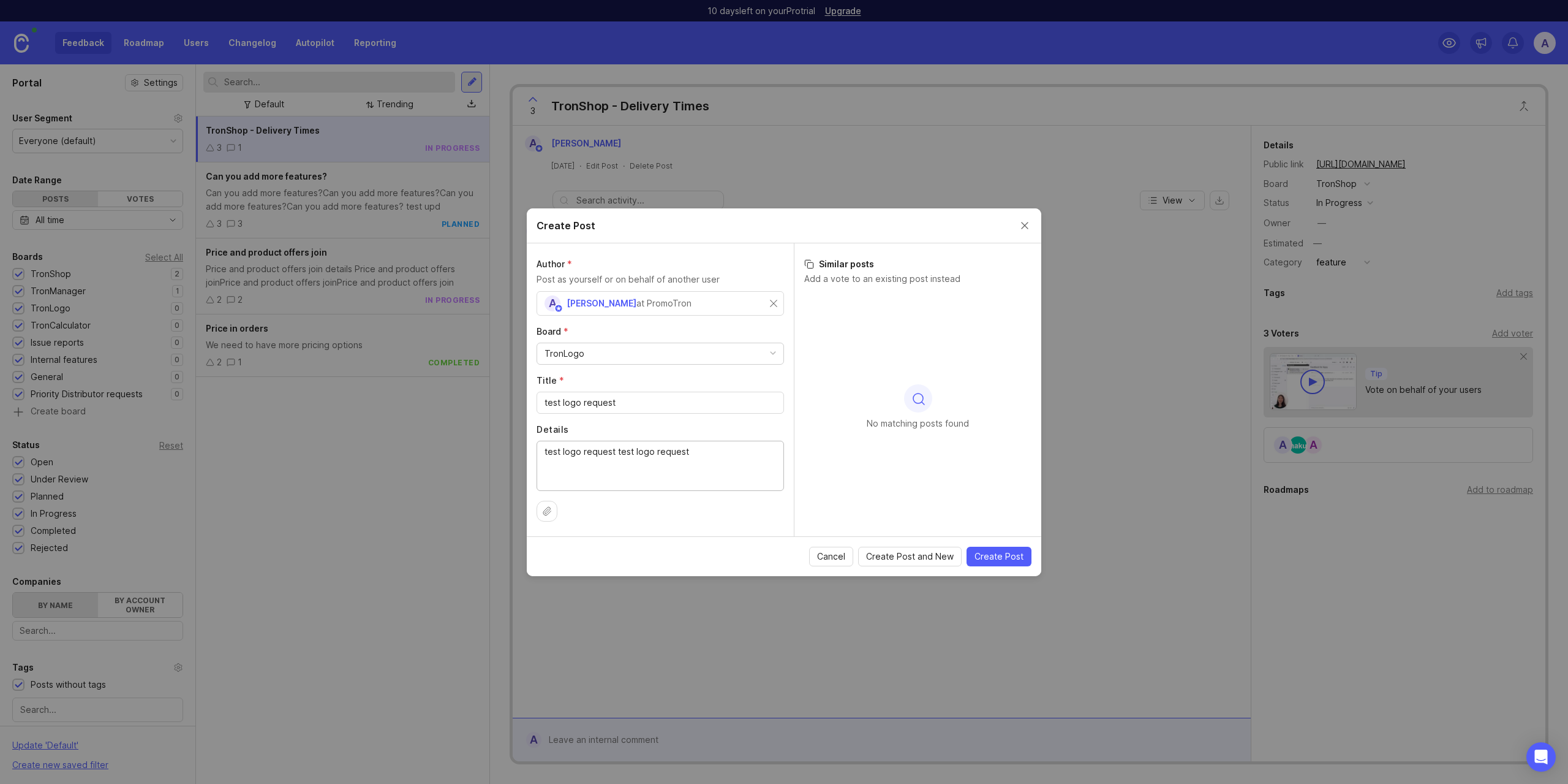
paste textarea "test logo request"
type textarea "test logo request test logo request test logo request test logo request"
click at [920, 410] on div at bounding box center [918, 398] width 28 height 28
click at [547, 507] on icon at bounding box center [546, 510] width 9 height 9
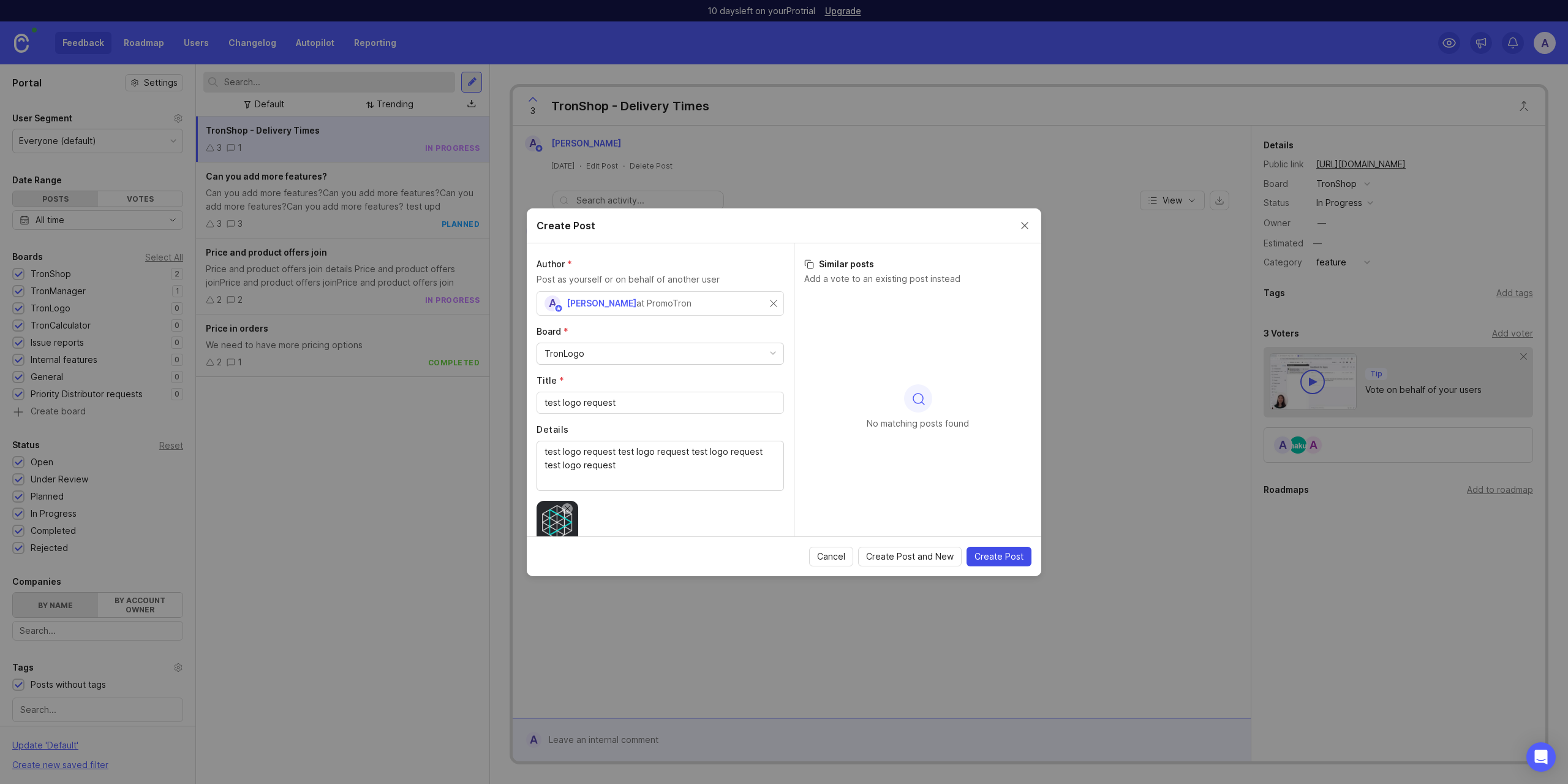
click at [1016, 555] on span "Create Post" at bounding box center [999, 557] width 49 height 12
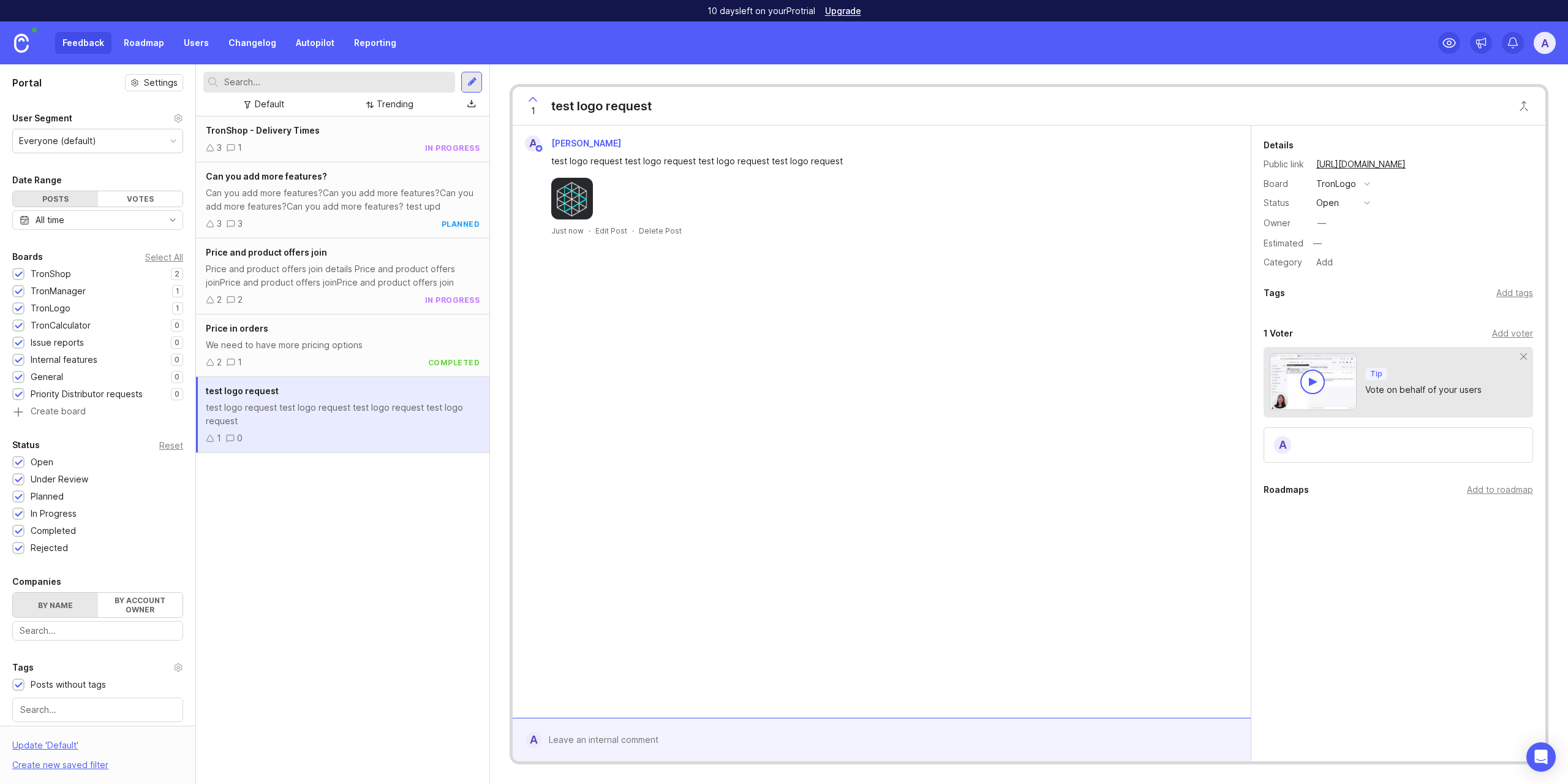
click at [1368, 201] on div "button" at bounding box center [1367, 202] width 6 height 6
click at [1352, 271] on div "planned" at bounding box center [1337, 270] width 39 height 10
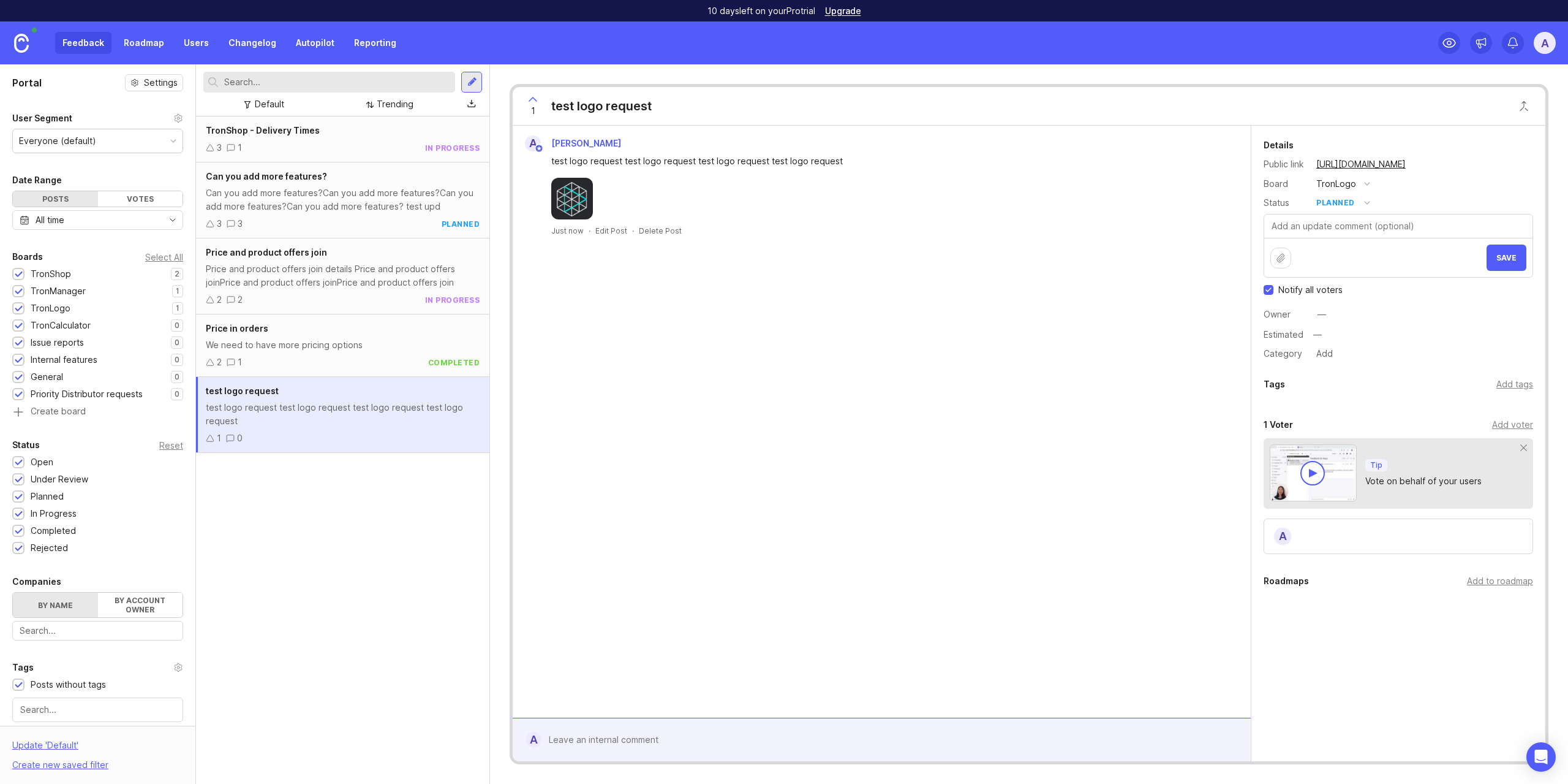
click at [1509, 277] on form "Save" at bounding box center [1398, 246] width 269 height 64
click at [1510, 268] on button "Save" at bounding box center [1506, 257] width 40 height 27
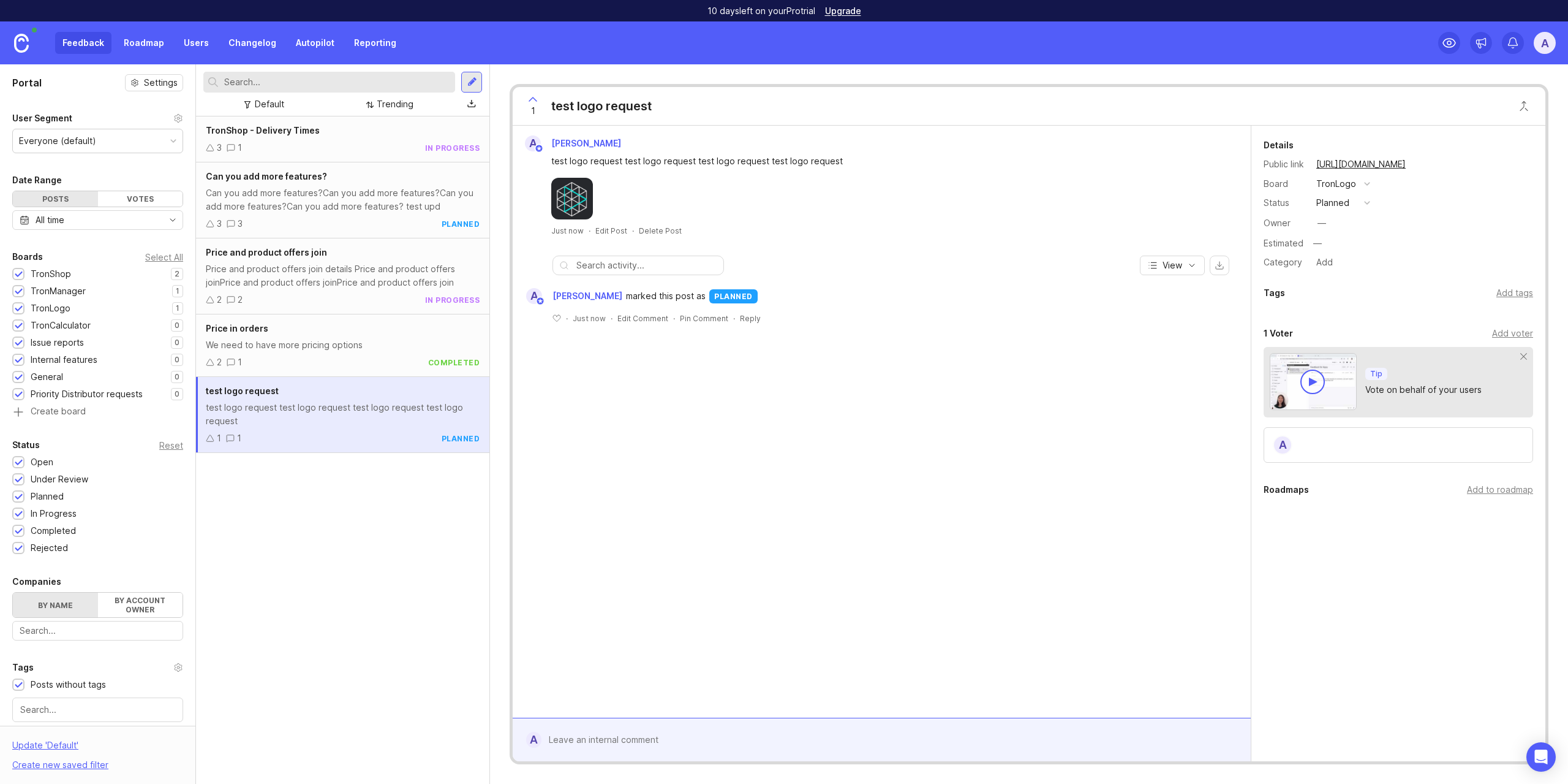
click at [1328, 225] on div "—" at bounding box center [1322, 223] width 16 height 16
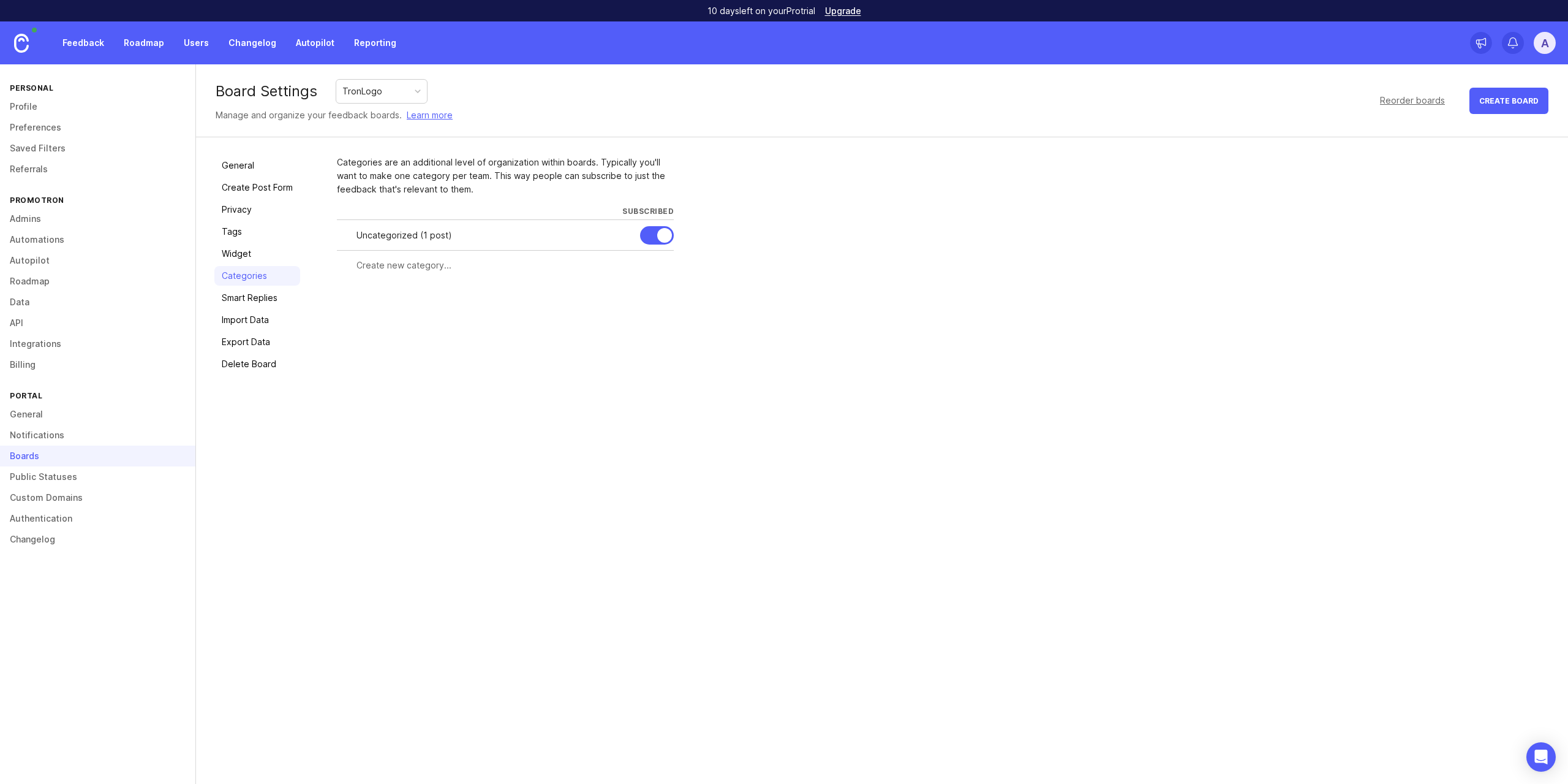
click at [406, 267] on input "text" at bounding box center [511, 266] width 310 height 14
type input "logo1"
click at [622, 260] on div "Subscribe all admins" at bounding box center [626, 264] width 83 height 14
click at [663, 291] on span "Create" at bounding box center [650, 287] width 31 height 9
click at [151, 50] on link "Roadmap" at bounding box center [144, 43] width 55 height 22
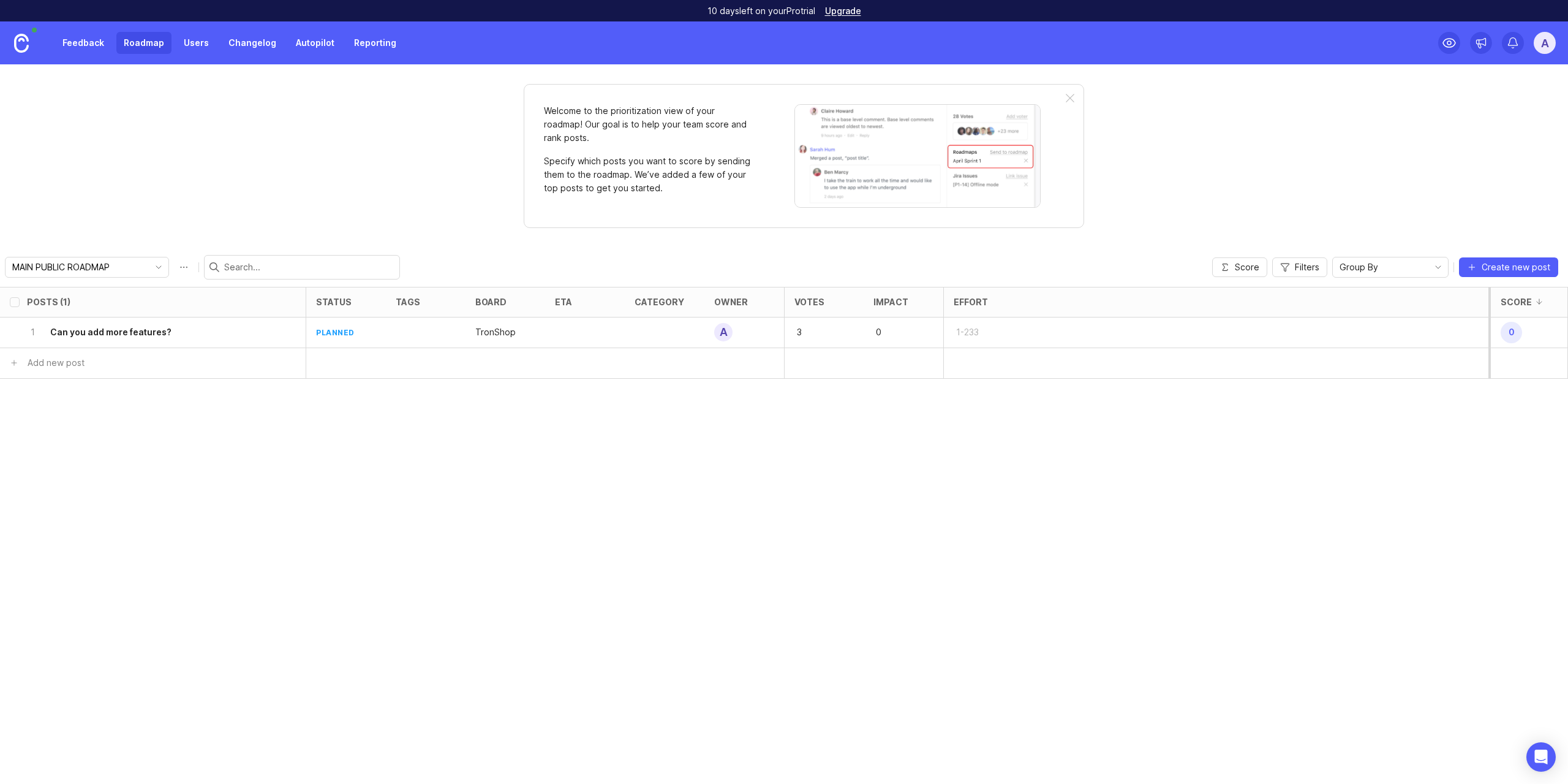
click at [84, 37] on link "Feedback" at bounding box center [83, 43] width 57 height 22
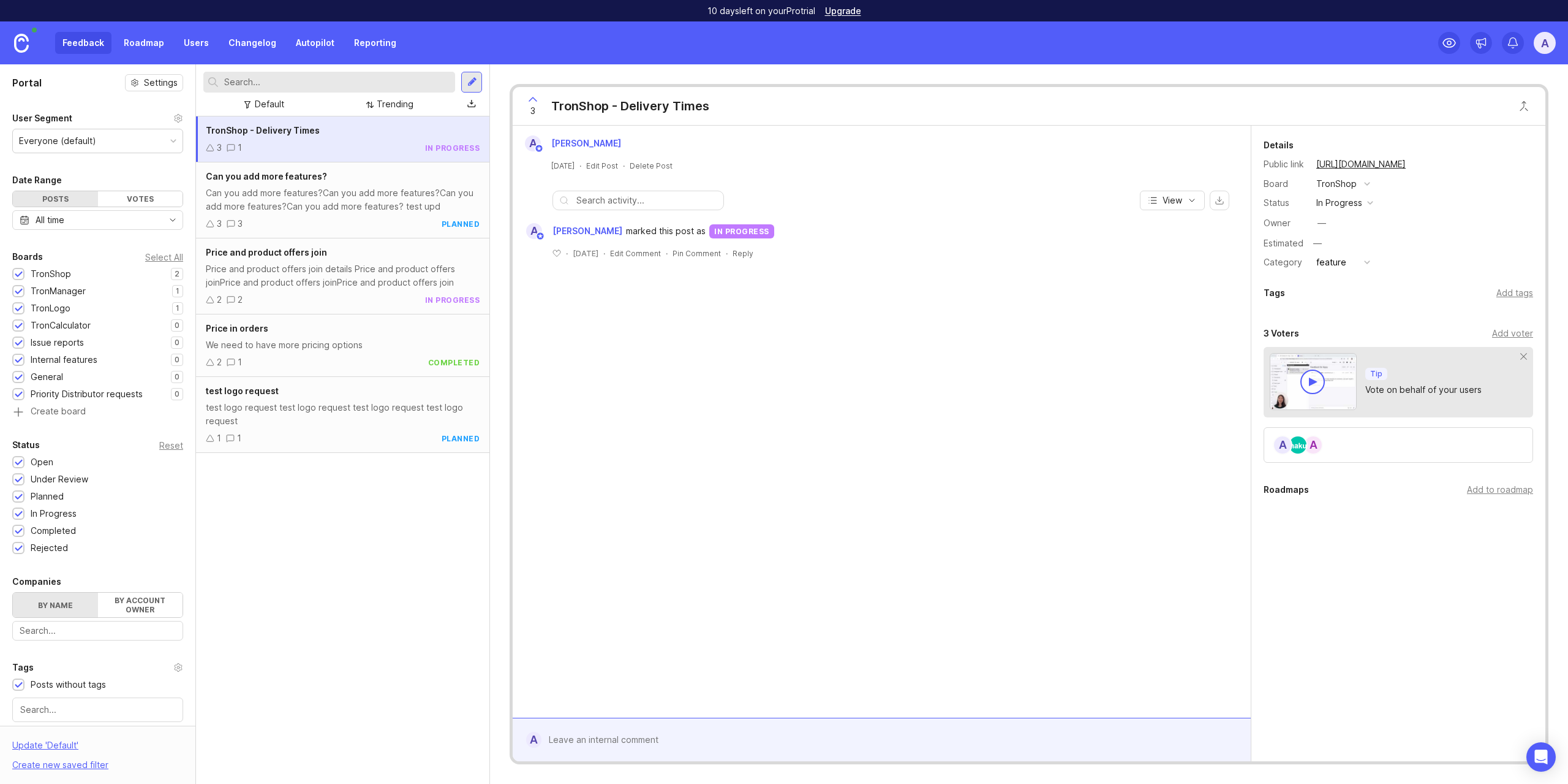
click at [316, 409] on div "test logo request test logo request test logo request test logo request" at bounding box center [342, 414] width 274 height 27
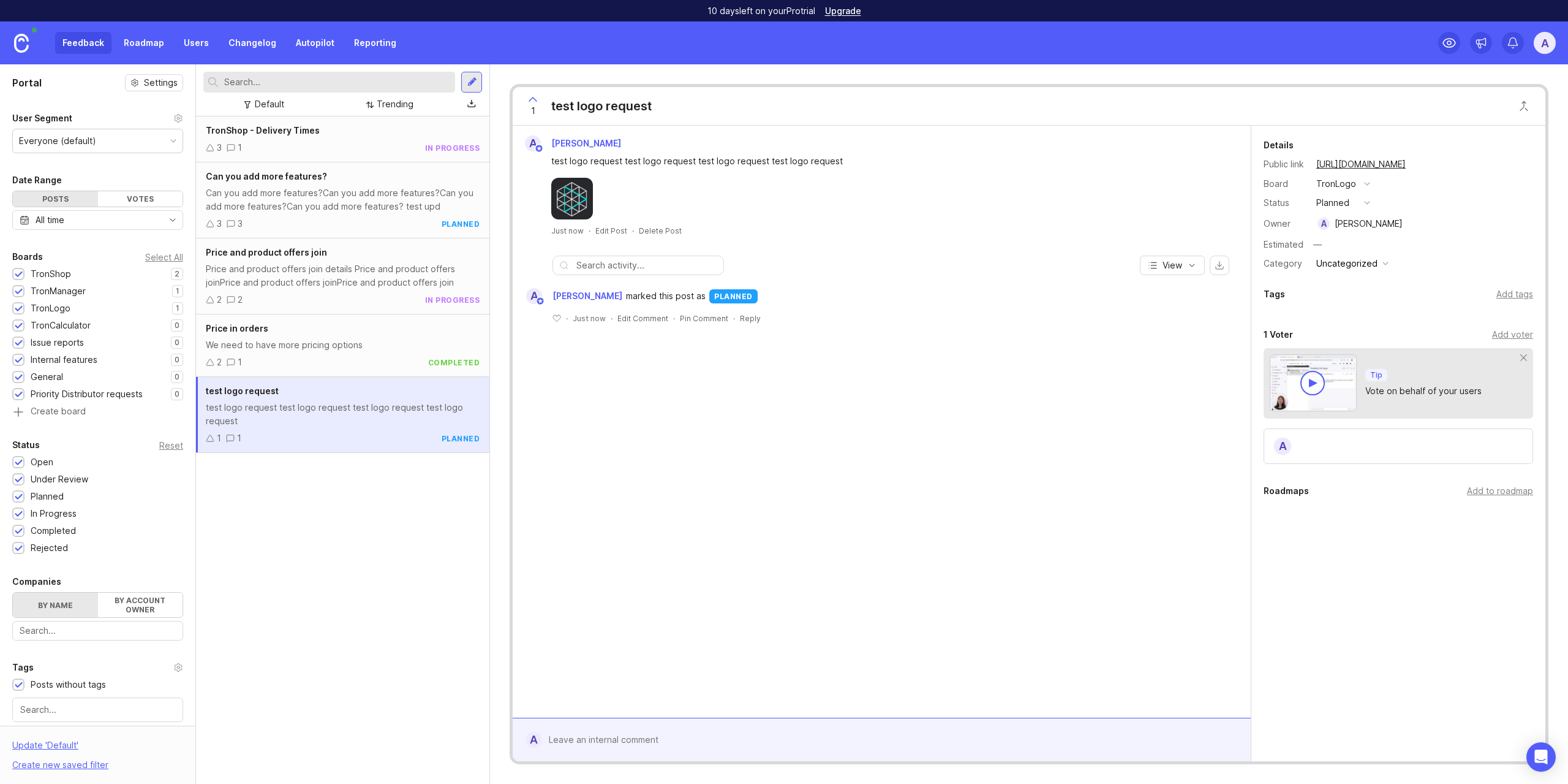
click at [1356, 266] on div "Uncategorized" at bounding box center [1346, 263] width 61 height 14
click at [1344, 288] on li "logo1" at bounding box center [1351, 285] width 77 height 22
click at [1514, 297] on div "Add tags" at bounding box center [1515, 294] width 37 height 14
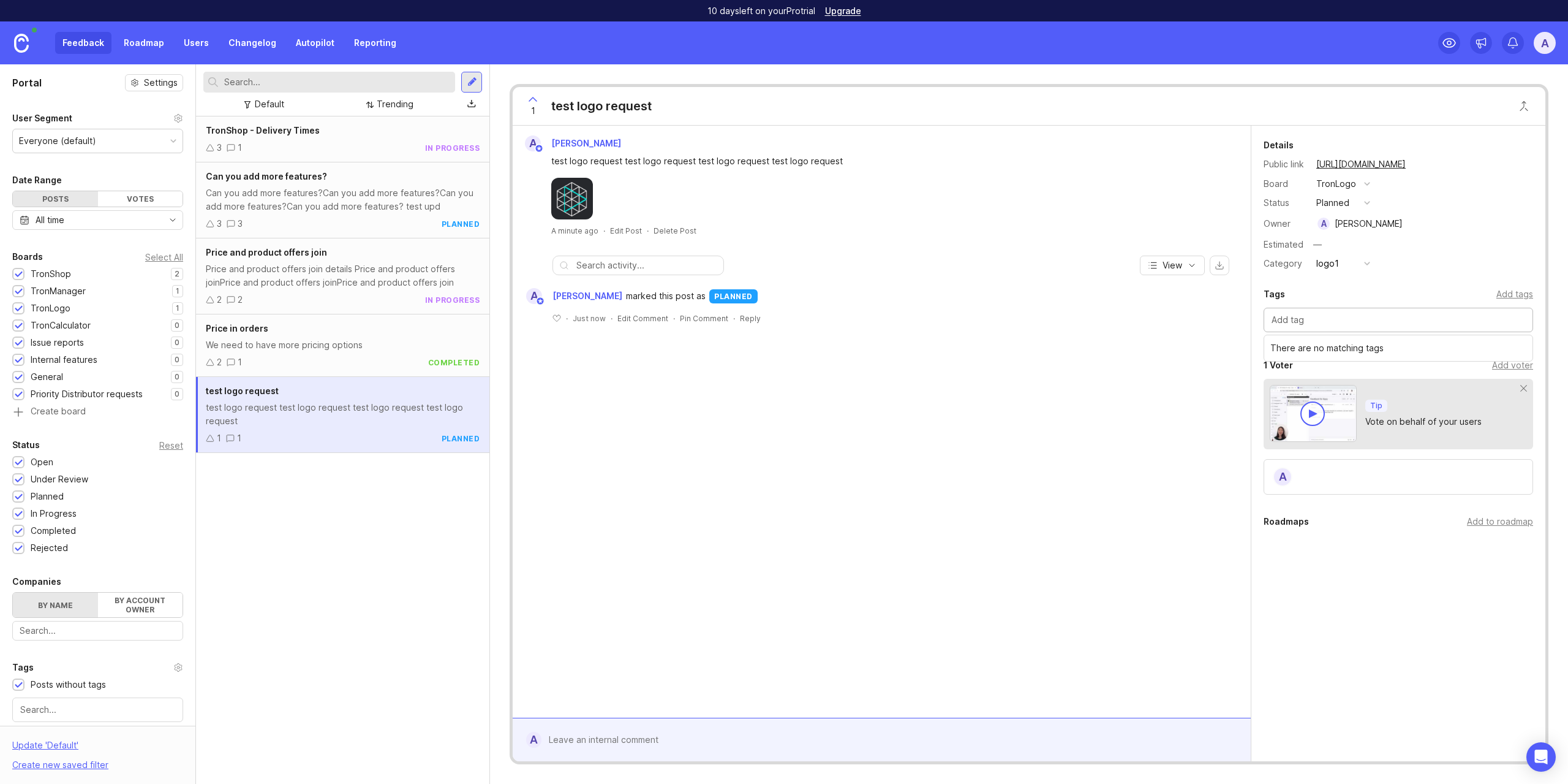
click at [1385, 326] on input "text" at bounding box center [1398, 320] width 254 height 14
type input "tag1"
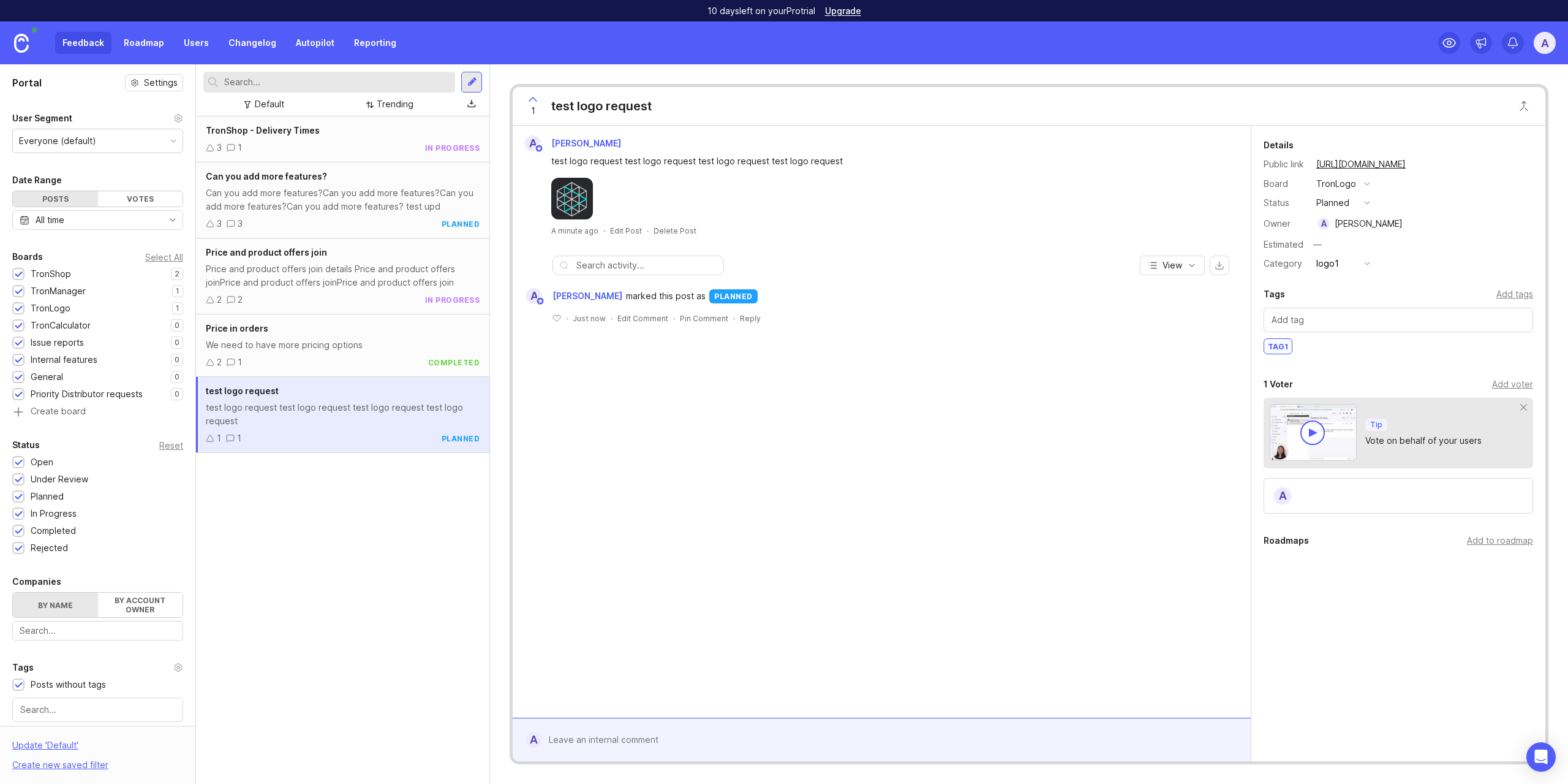
click at [1519, 386] on div "Add voter" at bounding box center [1513, 385] width 41 height 14
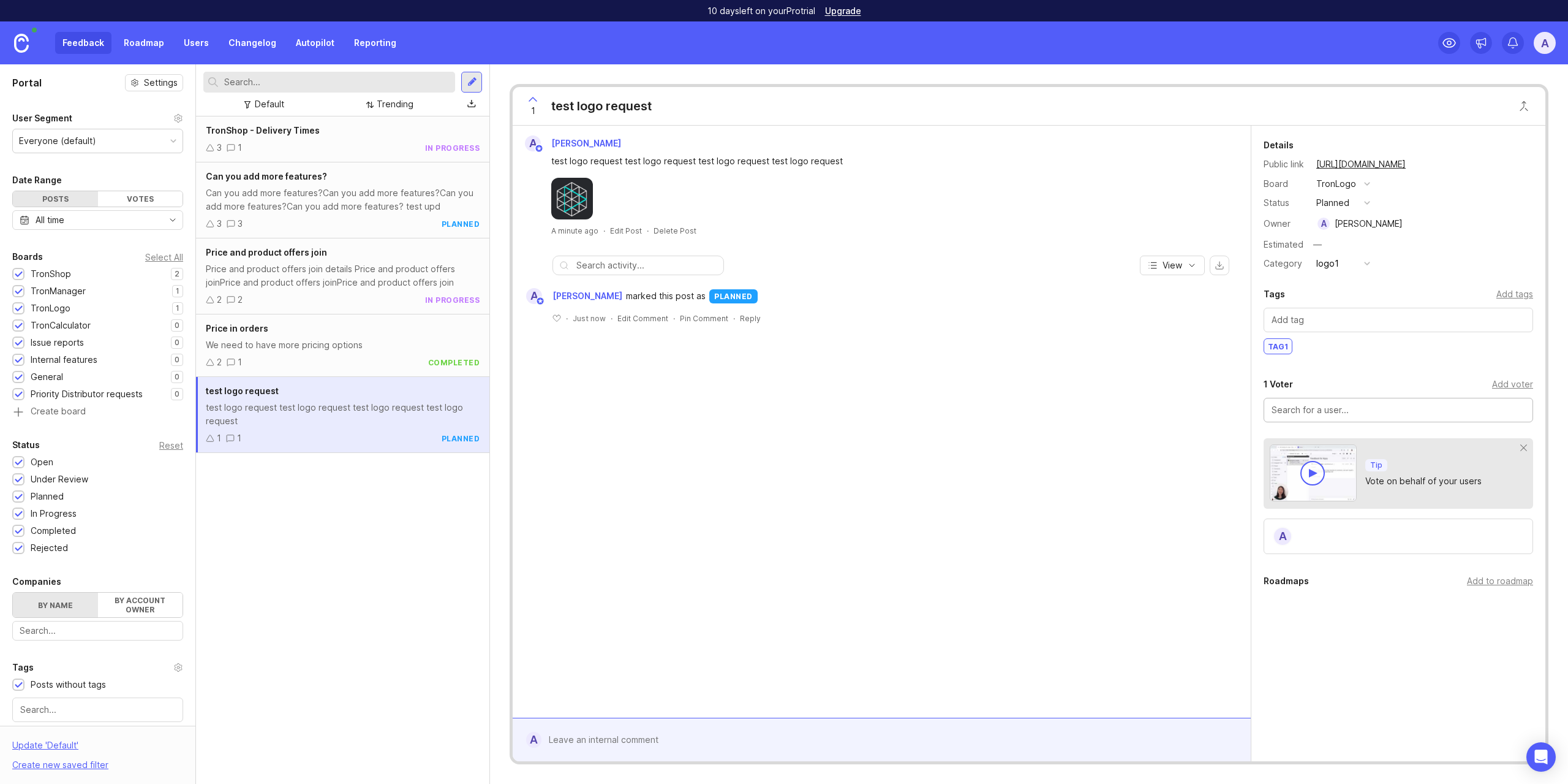
type input "d"
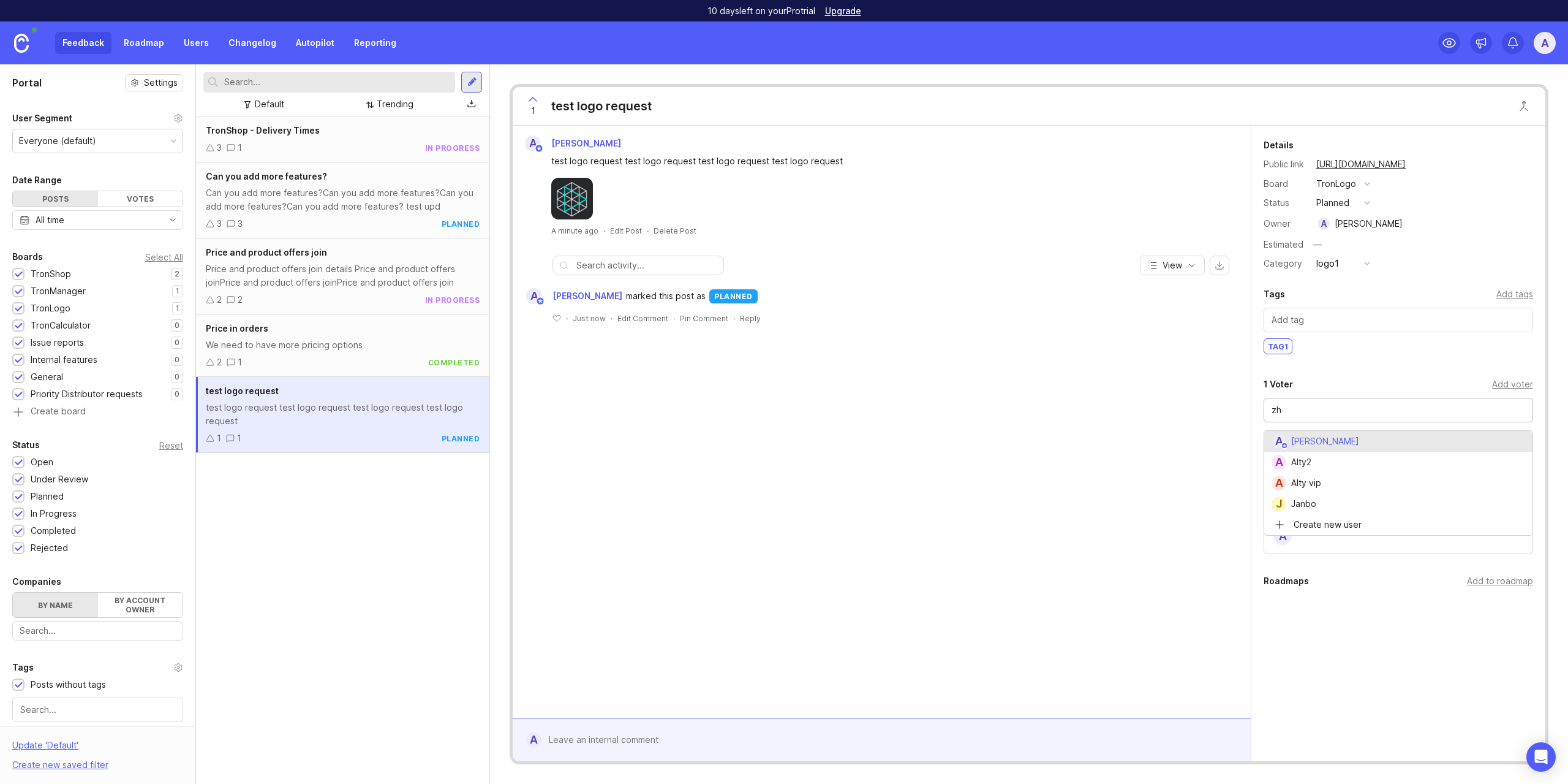
type input "Janbo"
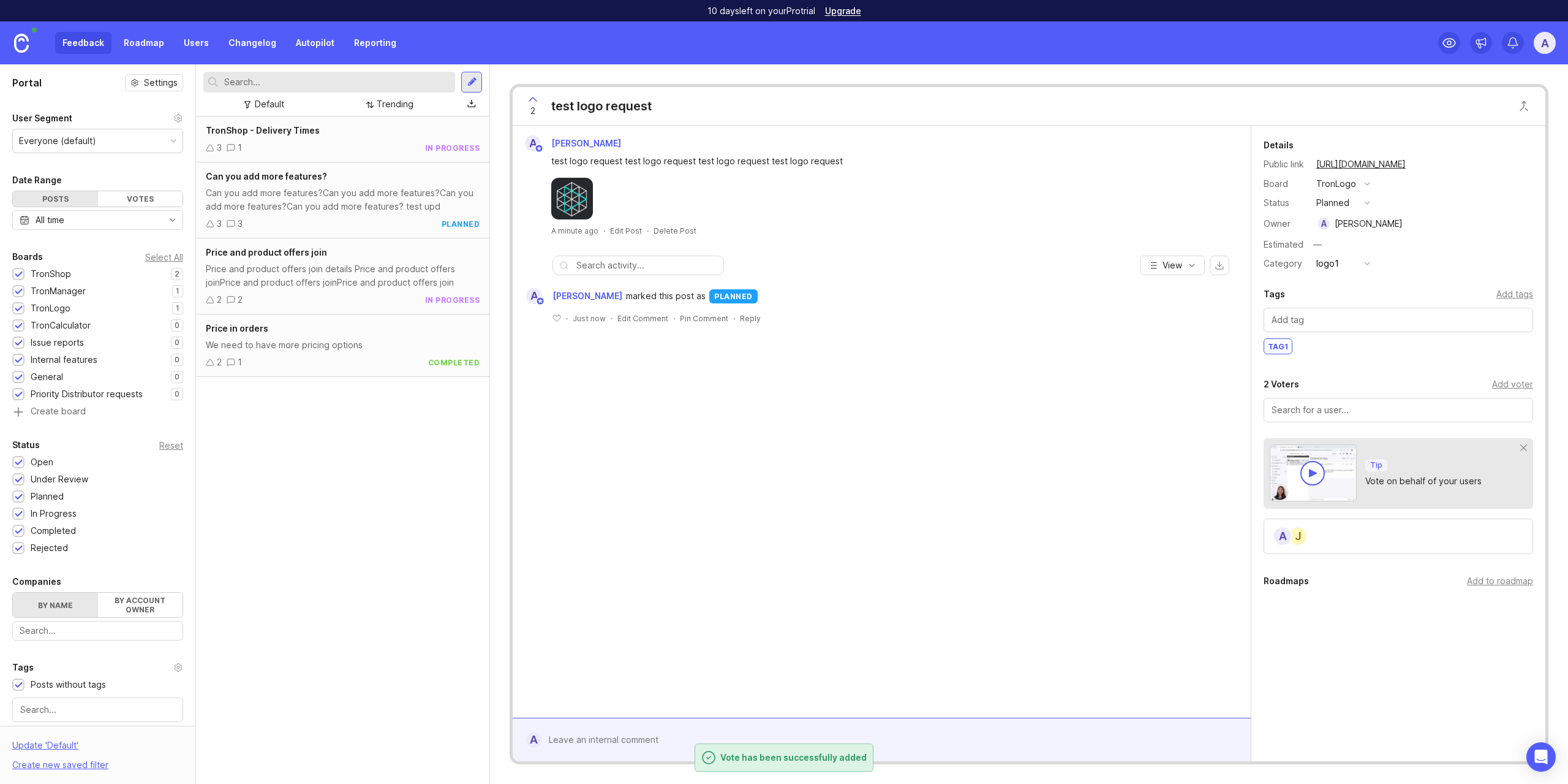
click at [1521, 581] on div "Add to roadmap" at bounding box center [1500, 581] width 66 height 14
click at [1397, 695] on div "Details Public link https://promotron.canny.io/tronlogo/p/test-logo-request Boa…" at bounding box center [1399, 432] width 294 height 614
click at [305, 44] on link "Autopilot" at bounding box center [315, 43] width 53 height 22
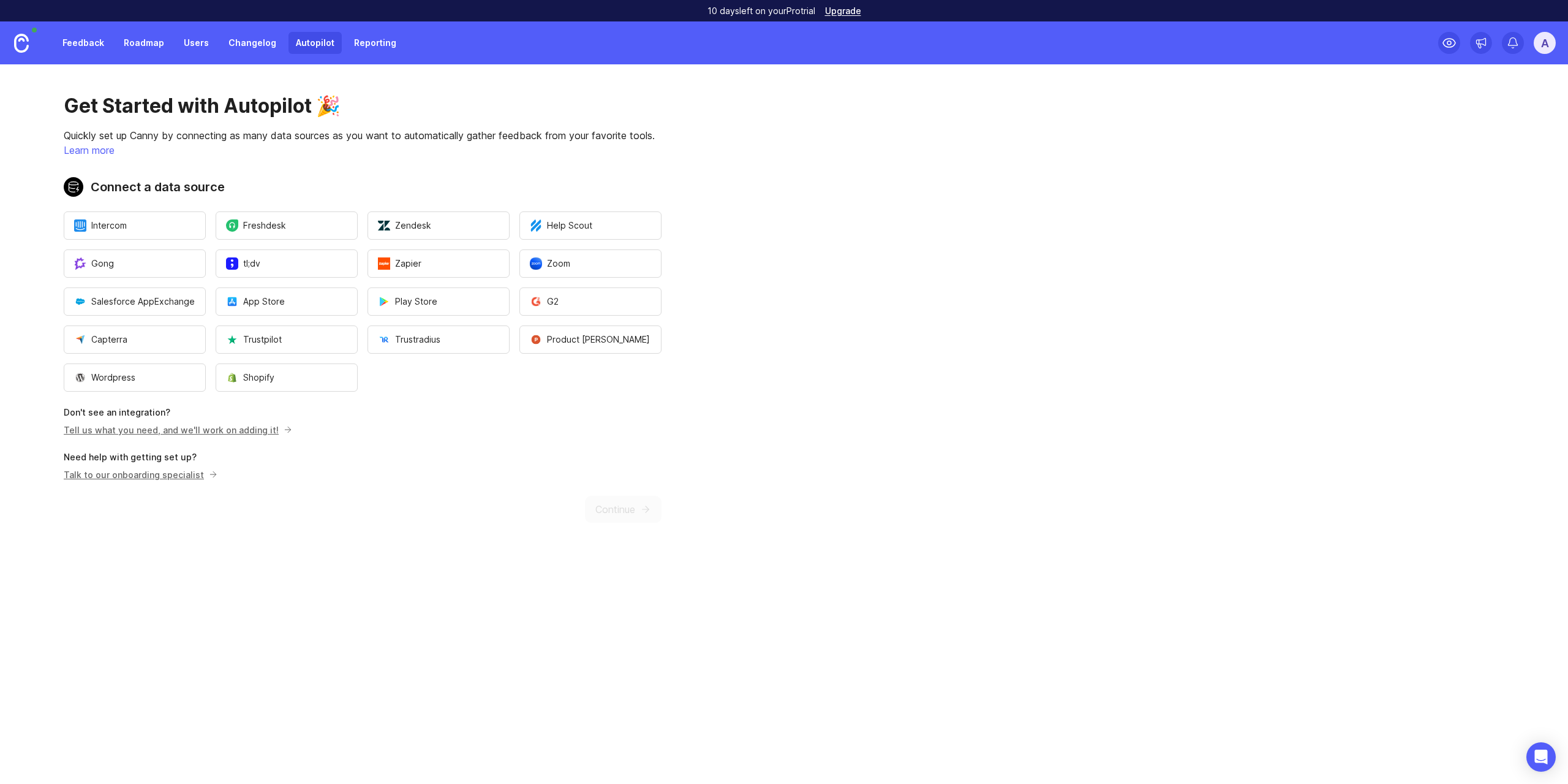
click at [369, 46] on link "Reporting" at bounding box center [375, 43] width 57 height 22
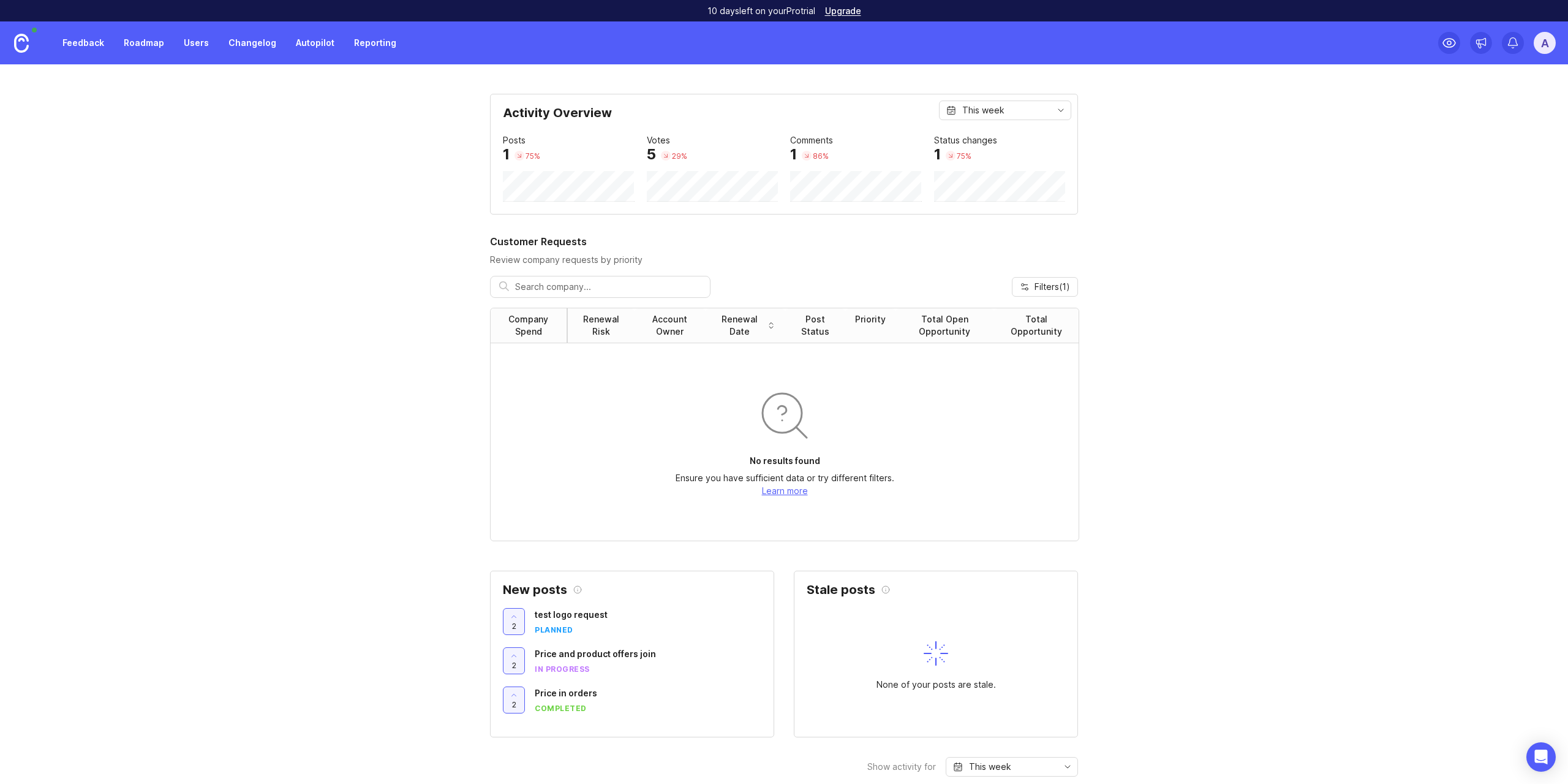
click at [188, 42] on link "Users" at bounding box center [196, 43] width 40 height 22
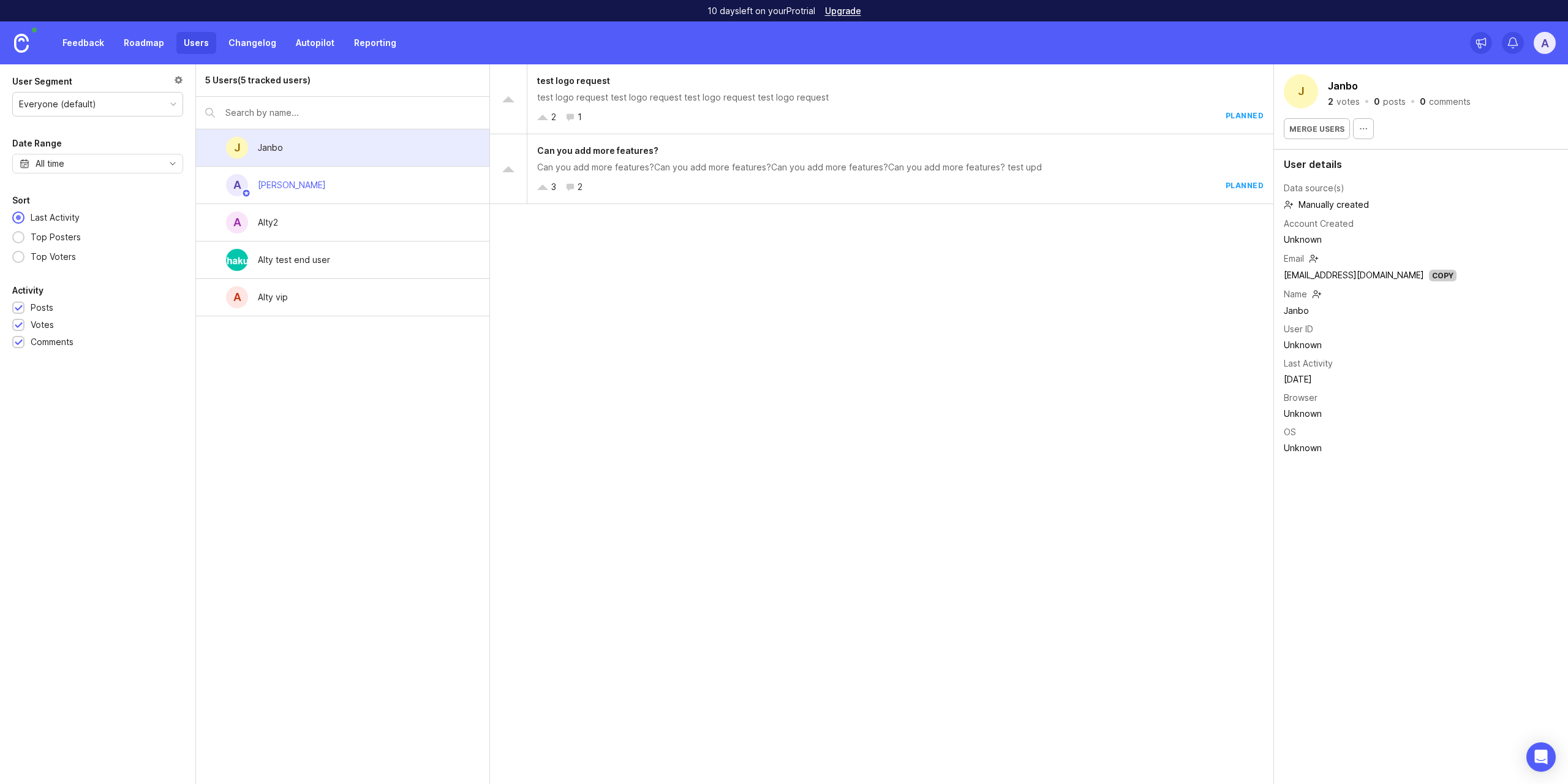
click at [154, 38] on link "Roadmap" at bounding box center [144, 43] width 55 height 22
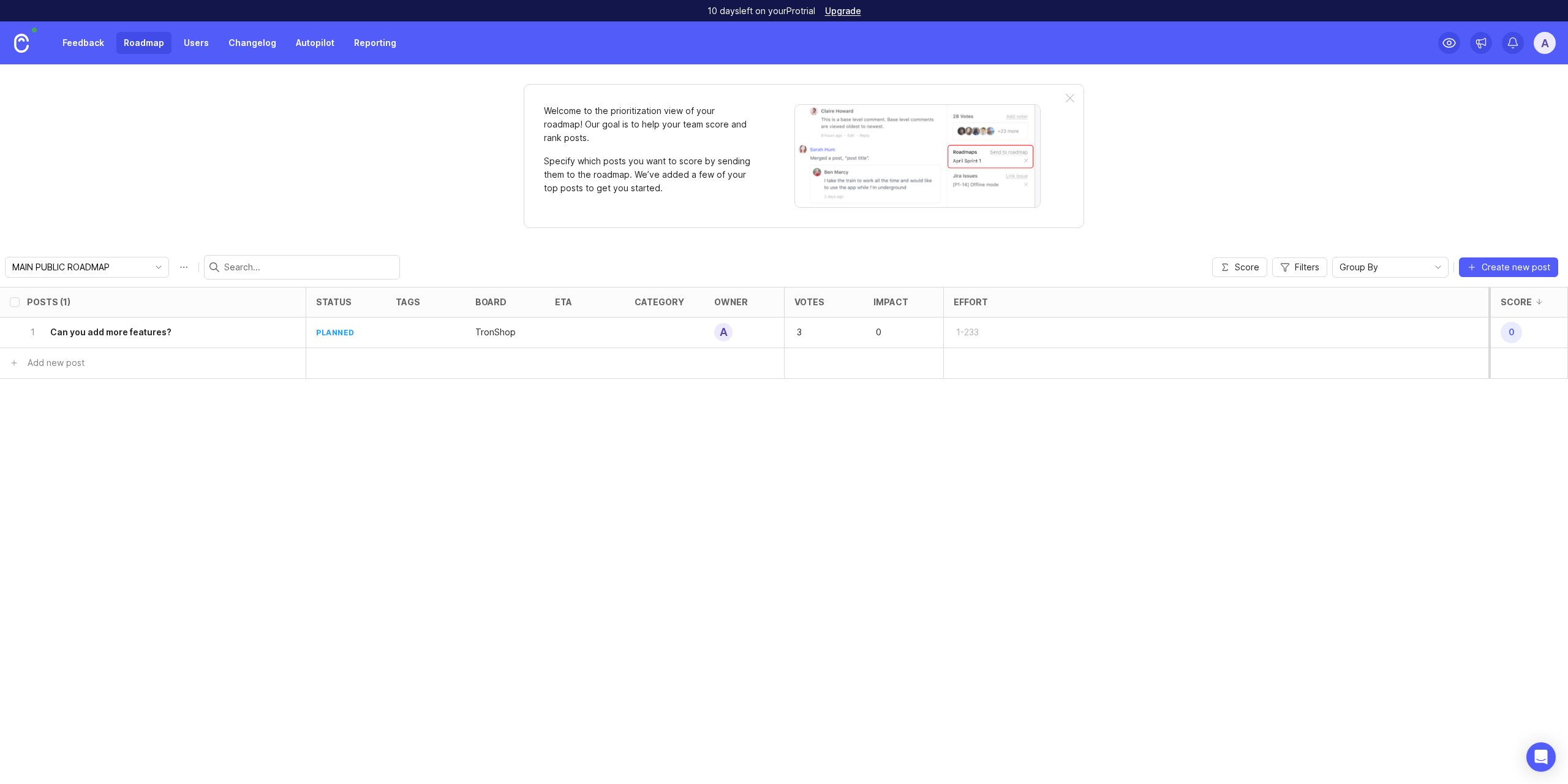
click at [110, 264] on input "MAIN PUBLIC ROADMAP" at bounding box center [79, 268] width 135 height 14
click at [101, 310] on li "New Roadmap" at bounding box center [126, 312] width 243 height 21
type input "New Roadmap"
click at [128, 265] on input "New Roadmap" at bounding box center [79, 268] width 135 height 14
click at [114, 288] on span "MAIN PUBLIC ROADMAP" at bounding box center [65, 291] width 102 height 14
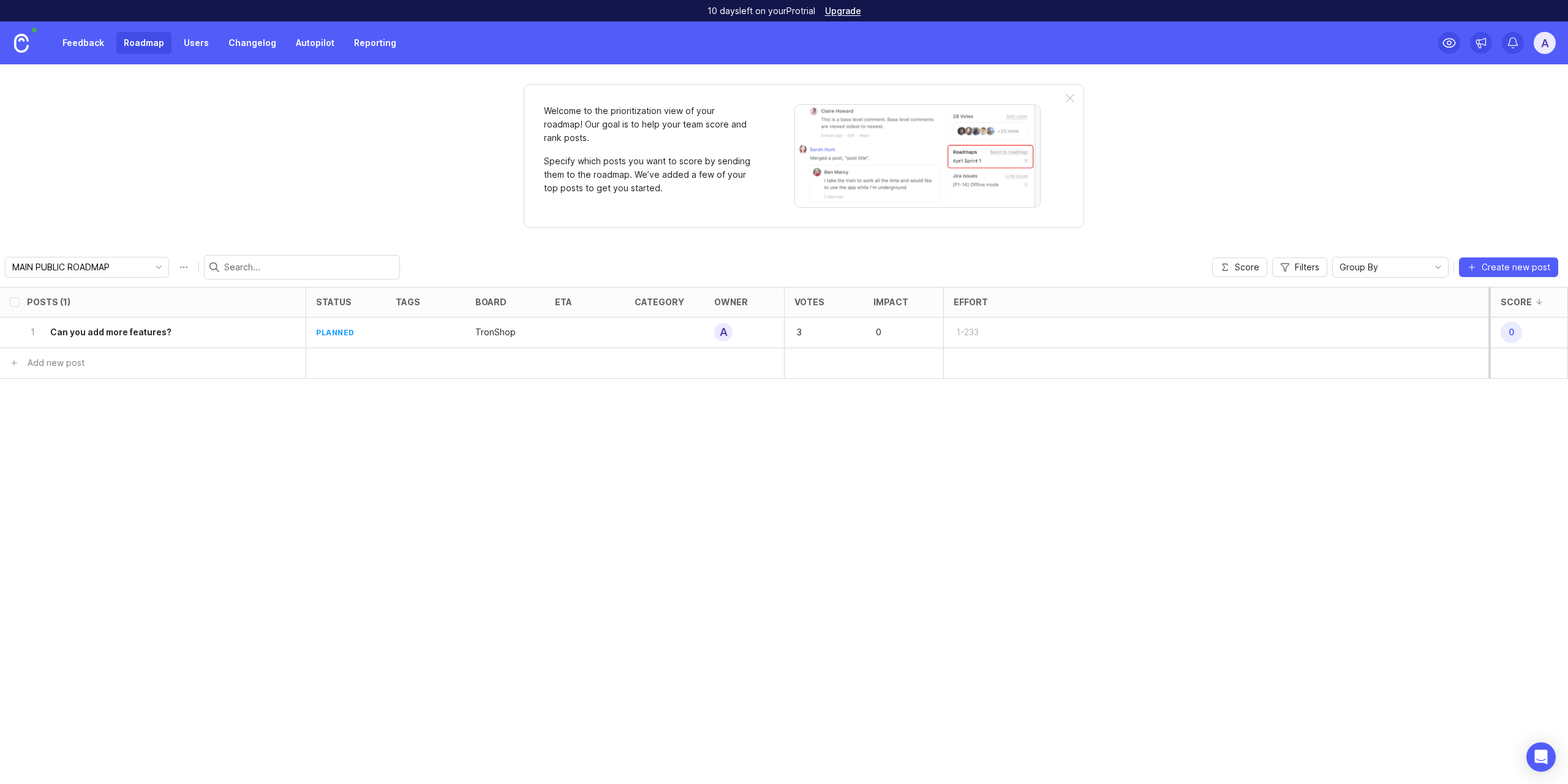
click at [16, 304] on input "checkbox" at bounding box center [14, 301] width 9 height 9
checkbox input "true"
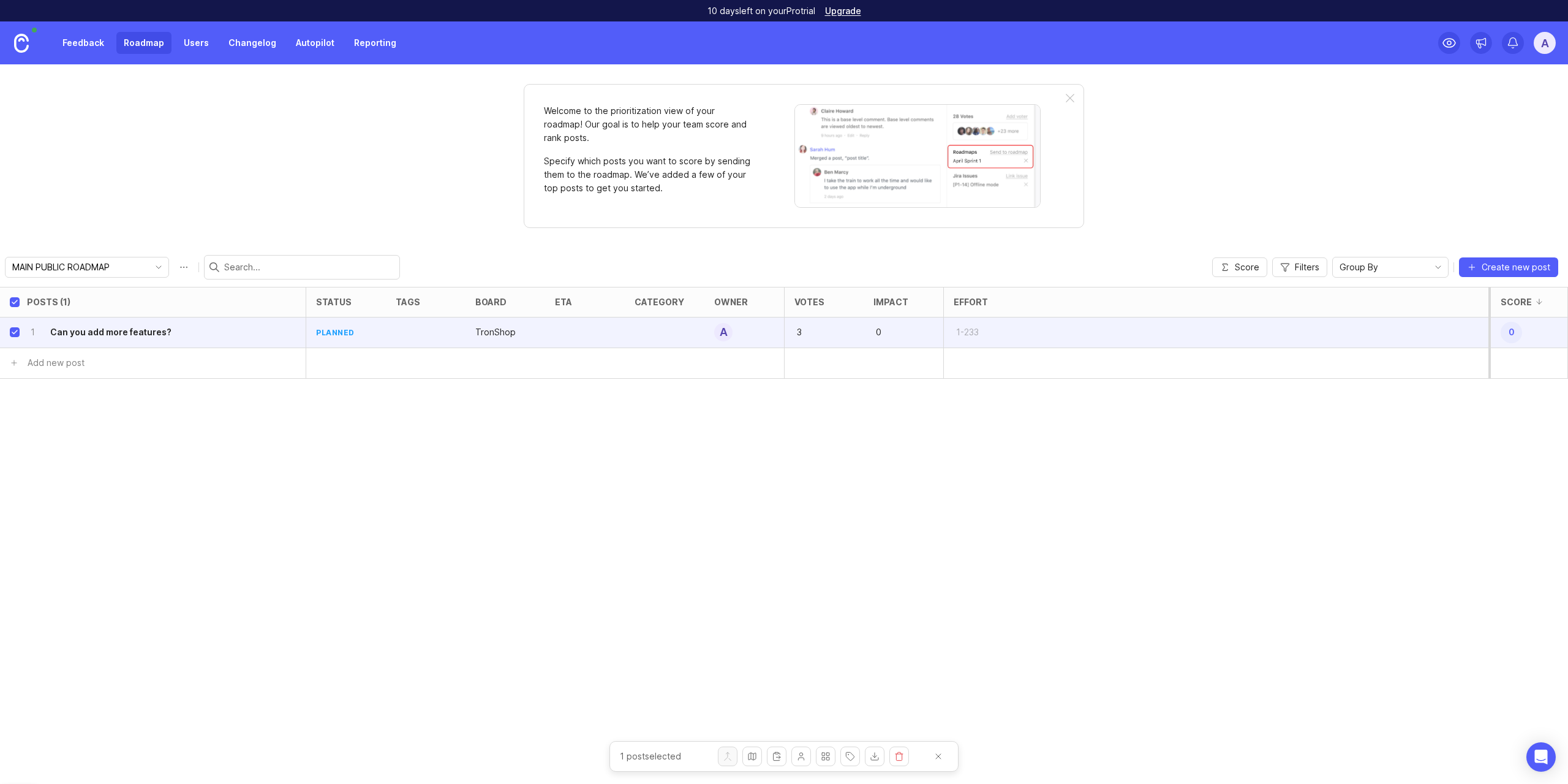
click at [16, 304] on input "checkbox" at bounding box center [14, 301] width 9 height 9
checkbox input "false"
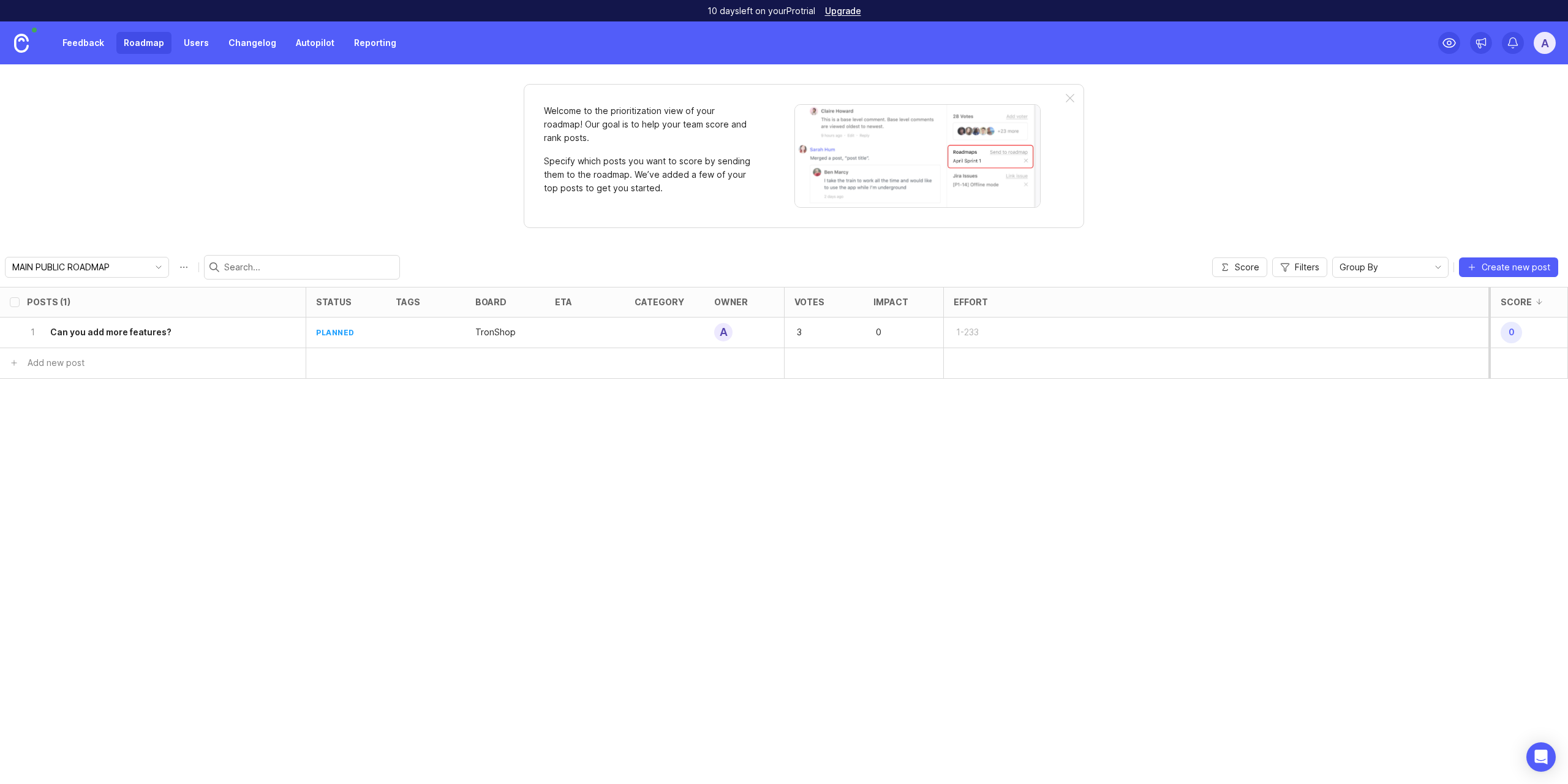
click at [149, 271] on icon "toggle icon" at bounding box center [158, 267] width 20 height 9
click at [132, 41] on link "Roadmap" at bounding box center [144, 43] width 55 height 22
drag, startPoint x: 686, startPoint y: 114, endPoint x: 671, endPoint y: 135, distance: 25.8
click at [671, 135] on p "Welcome to the prioritization view of your roadmap! Our goal is to help your te…" at bounding box center [648, 124] width 208 height 40
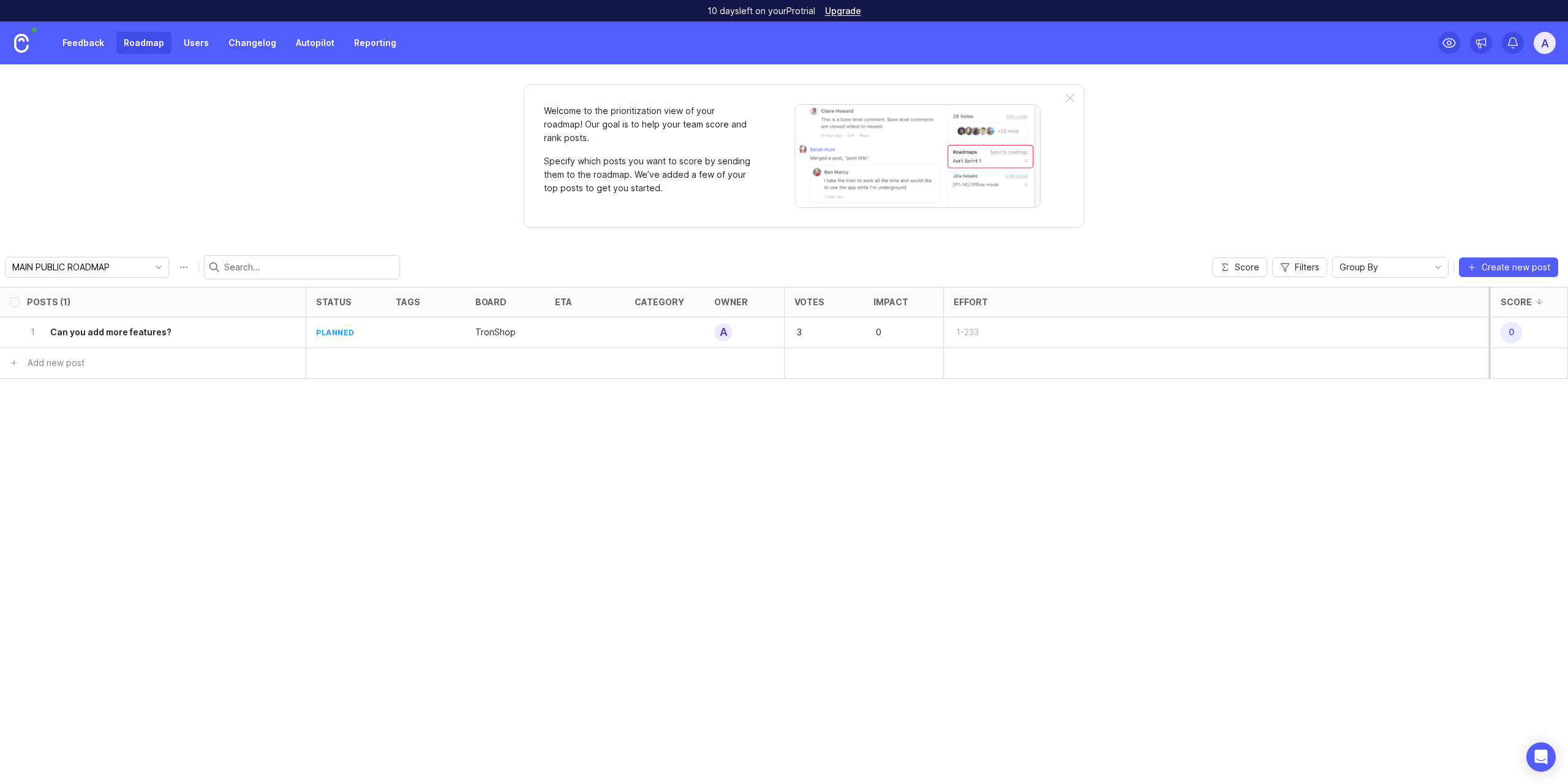
click at [671, 135] on p "Welcome to the prioritization view of your roadmap! Our goal is to help your te…" at bounding box center [648, 124] width 208 height 40
click at [624, 133] on p "Welcome to the prioritization view of your roadmap! Our goal is to help your te…" at bounding box center [648, 124] width 208 height 40
drag, startPoint x: 601, startPoint y: 158, endPoint x: 686, endPoint y: 196, distance: 93.1
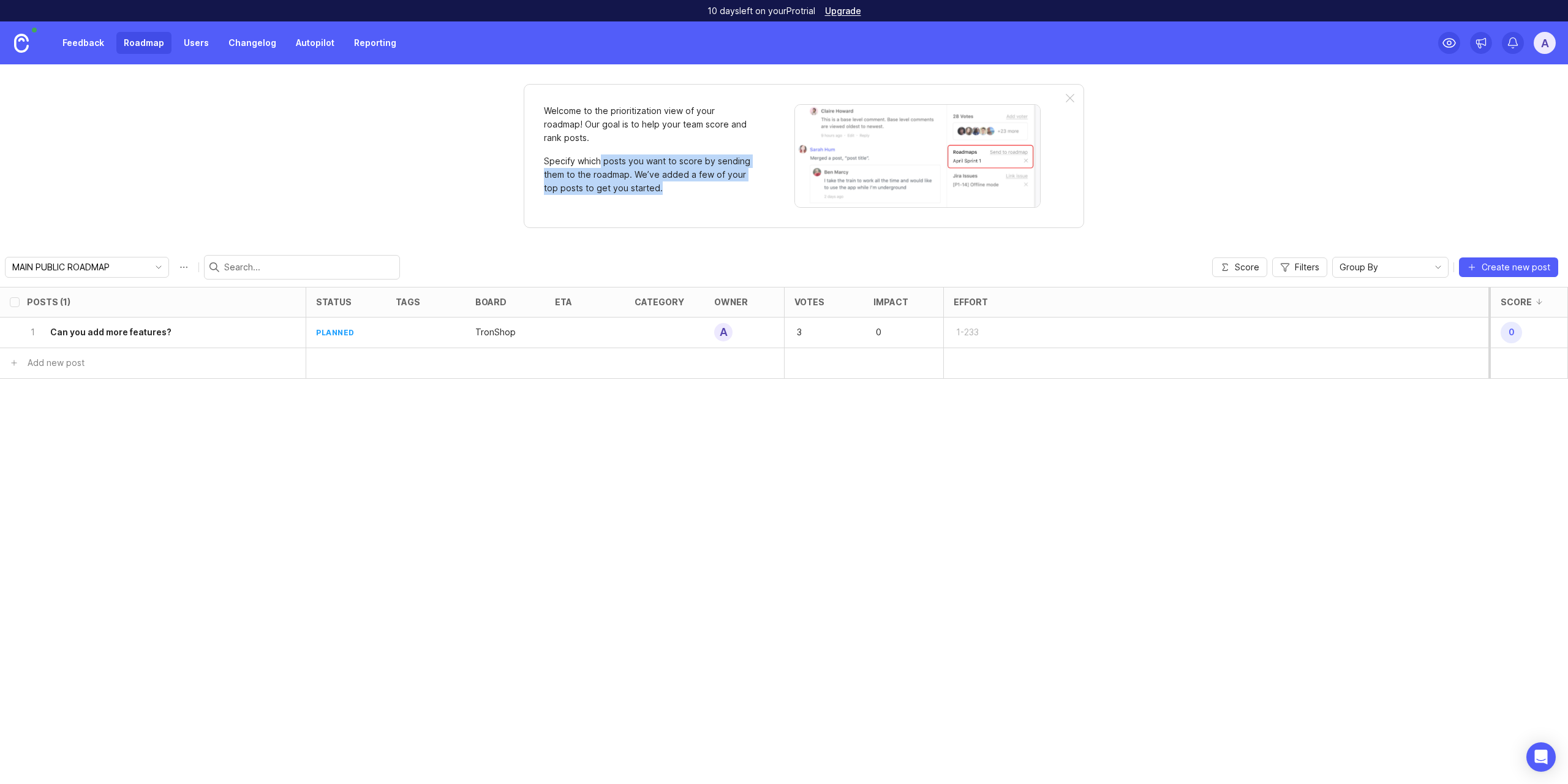
click at [686, 196] on div "Welcome to the prioritization view of your roadmap! Our goal is to help your te…" at bounding box center [648, 156] width 208 height 103
click at [672, 192] on p "Specify which posts you want to score by sending them to the roadmap. We’ve add…" at bounding box center [648, 174] width 208 height 40
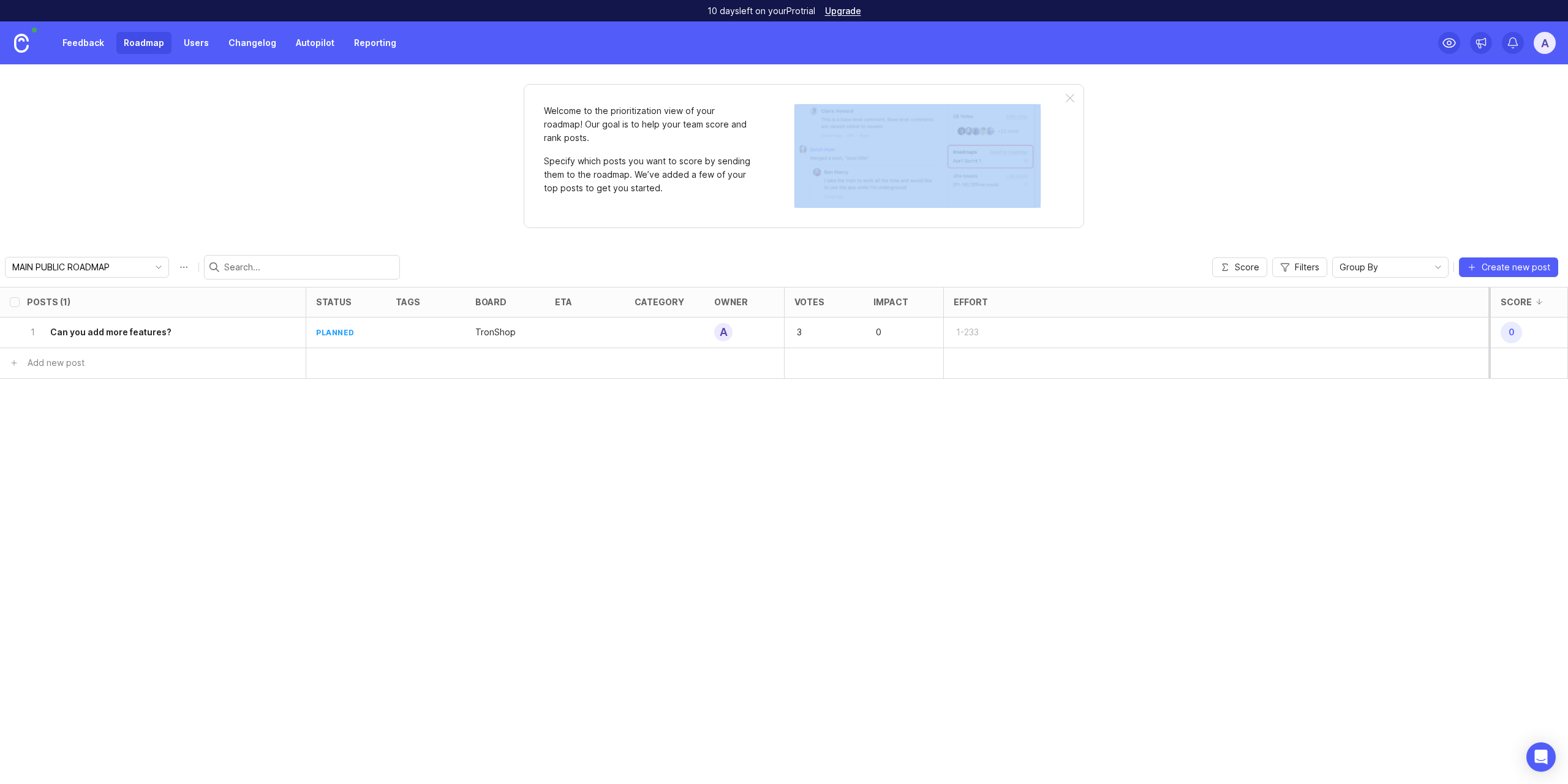
click at [672, 192] on p "Specify which posts you want to score by sending them to the roadmap. We’ve add…" at bounding box center [648, 174] width 208 height 40
click at [665, 189] on p "Specify which posts you want to score by sending them to the roadmap. We’ve add…" at bounding box center [648, 174] width 208 height 40
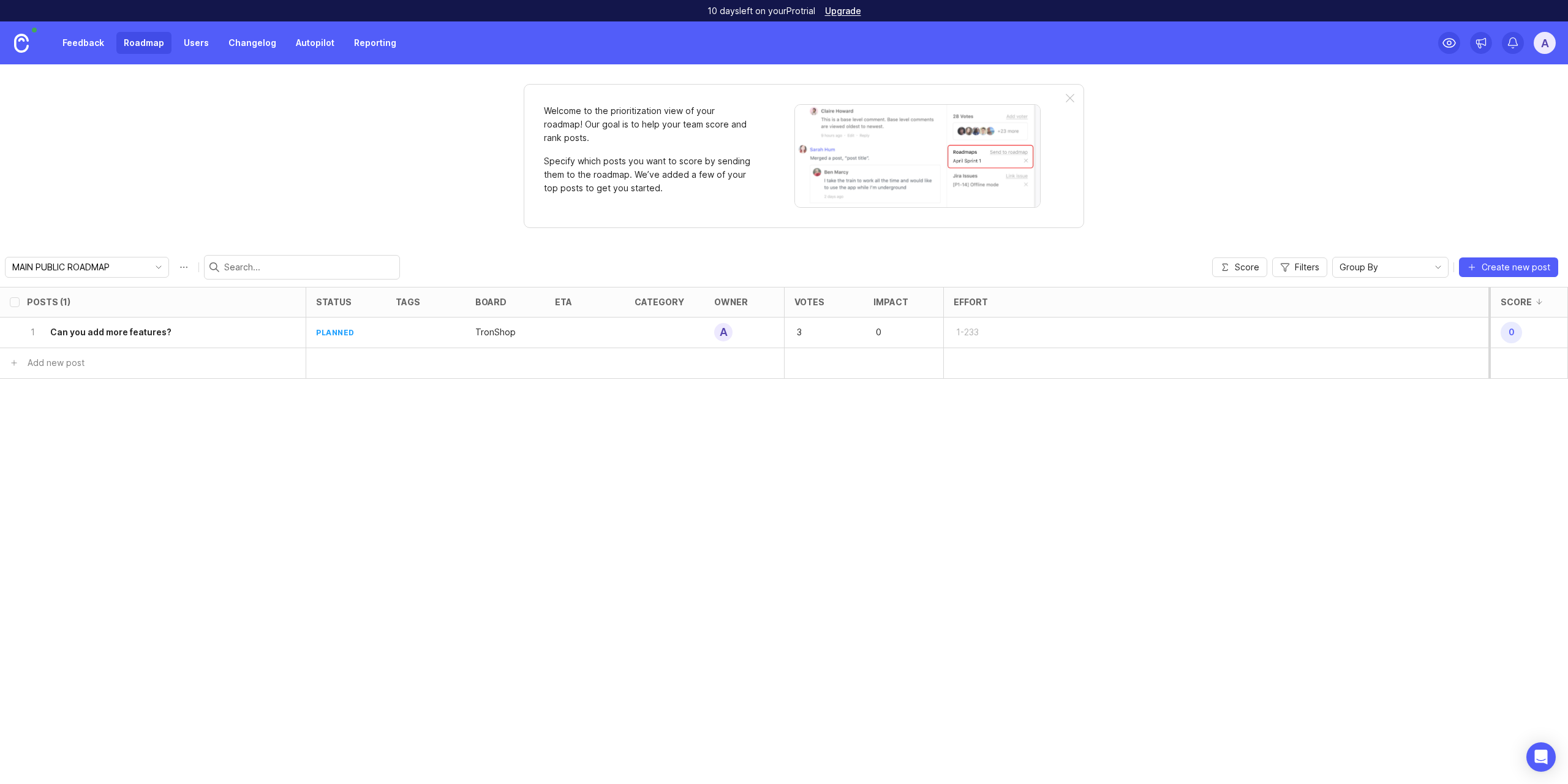
click at [601, 162] on p "Specify which posts you want to score by sending them to the roadmap. We’ve add…" at bounding box center [648, 174] width 208 height 40
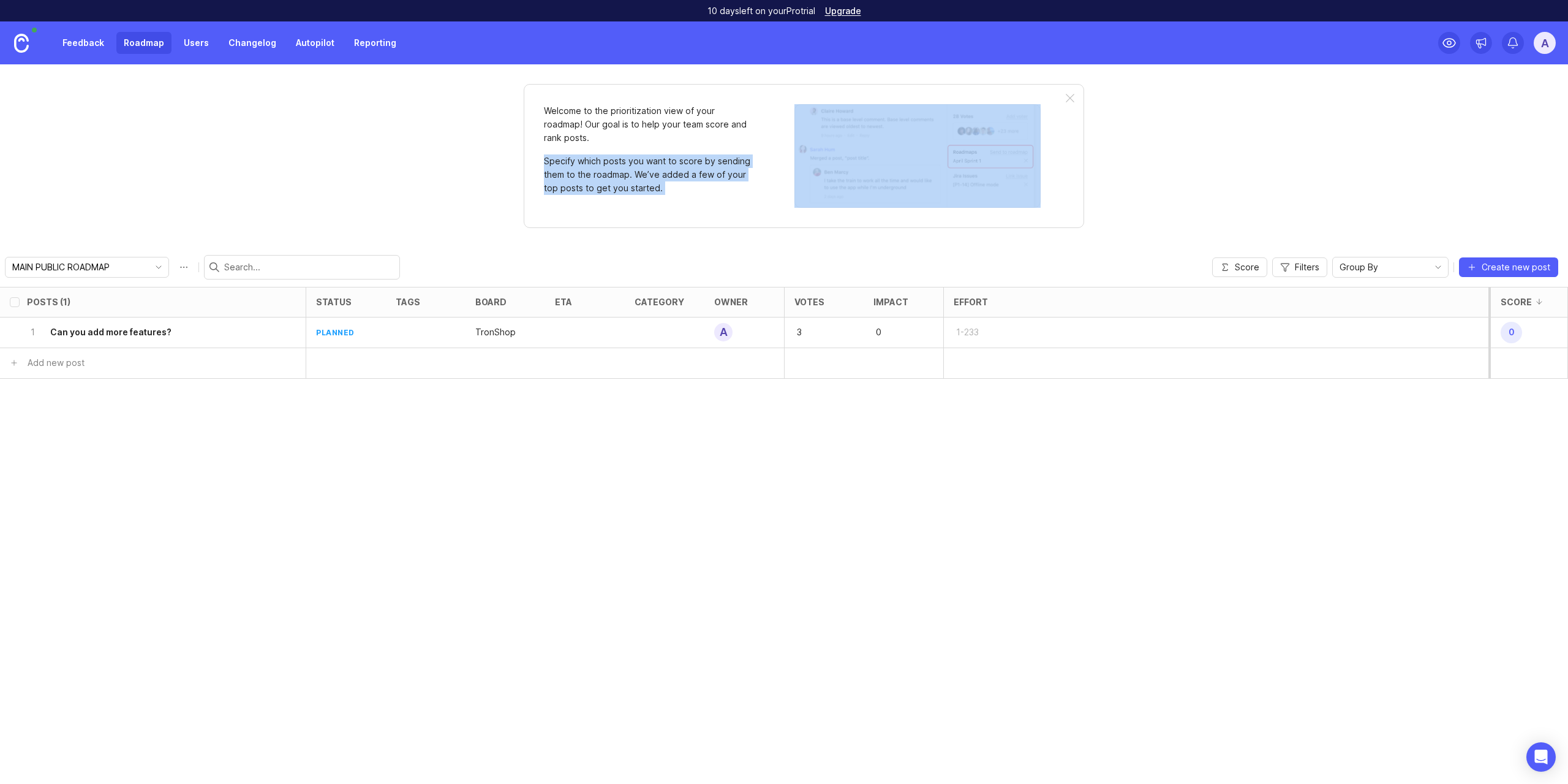
click at [601, 162] on p "Specify which posts you want to score by sending them to the roadmap. We’ve add…" at bounding box center [648, 174] width 208 height 40
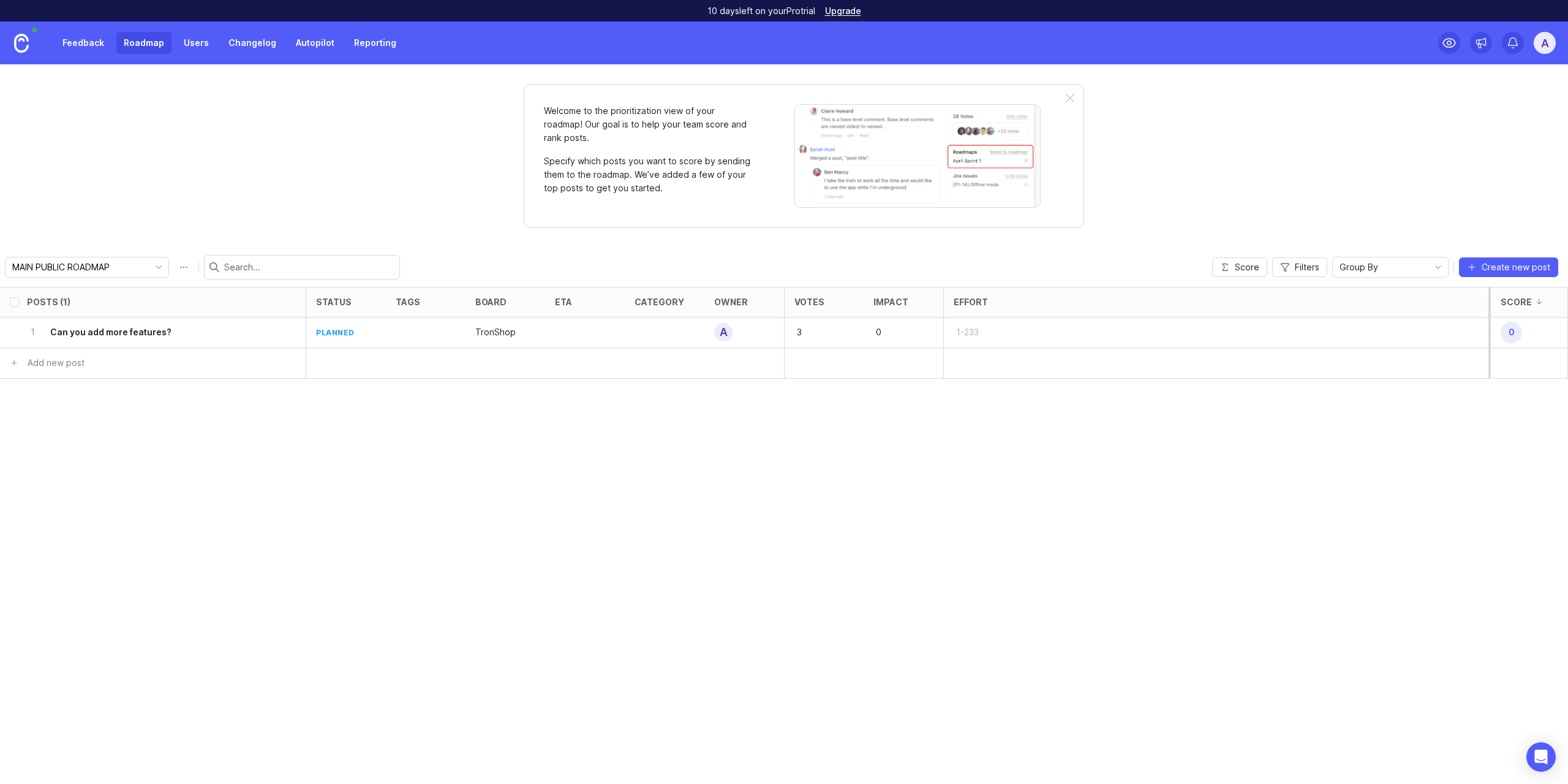
click at [149, 264] on icon "toggle icon" at bounding box center [158, 267] width 20 height 9
click at [158, 306] on li "New Roadmap" at bounding box center [126, 312] width 243 height 21
click at [1512, 271] on span "Create new post" at bounding box center [1516, 267] width 69 height 12
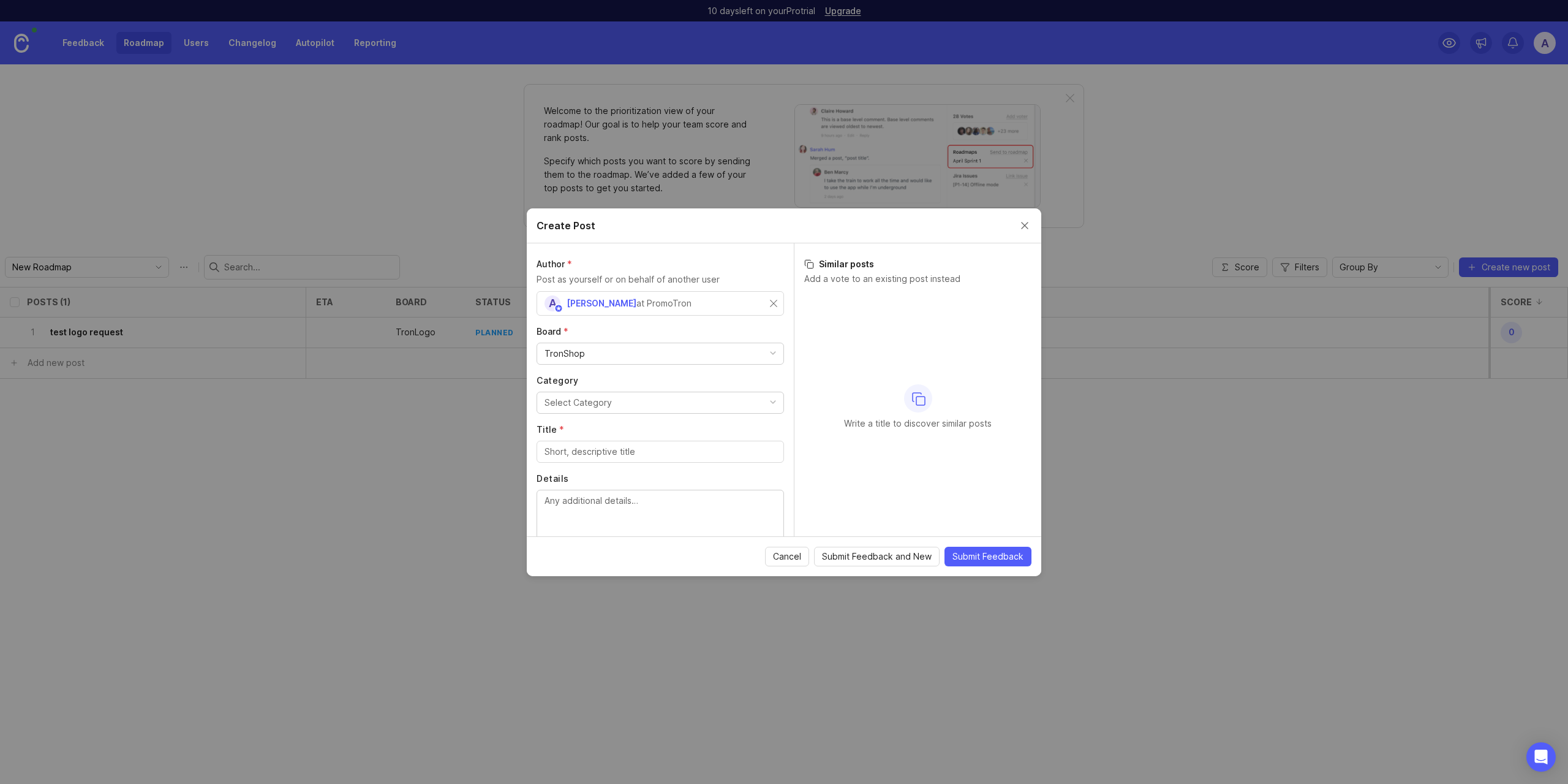
drag, startPoint x: 637, startPoint y: 365, endPoint x: 628, endPoint y: 359, distance: 10.8
click at [637, 365] on div "Author * Post as yourself or on behalf of another user A Altynay Zhakupova at P…" at bounding box center [660, 390] width 267 height 293
click at [628, 359] on div "TronShop" at bounding box center [661, 354] width 246 height 21
click at [607, 394] on div at bounding box center [661, 403] width 248 height 22
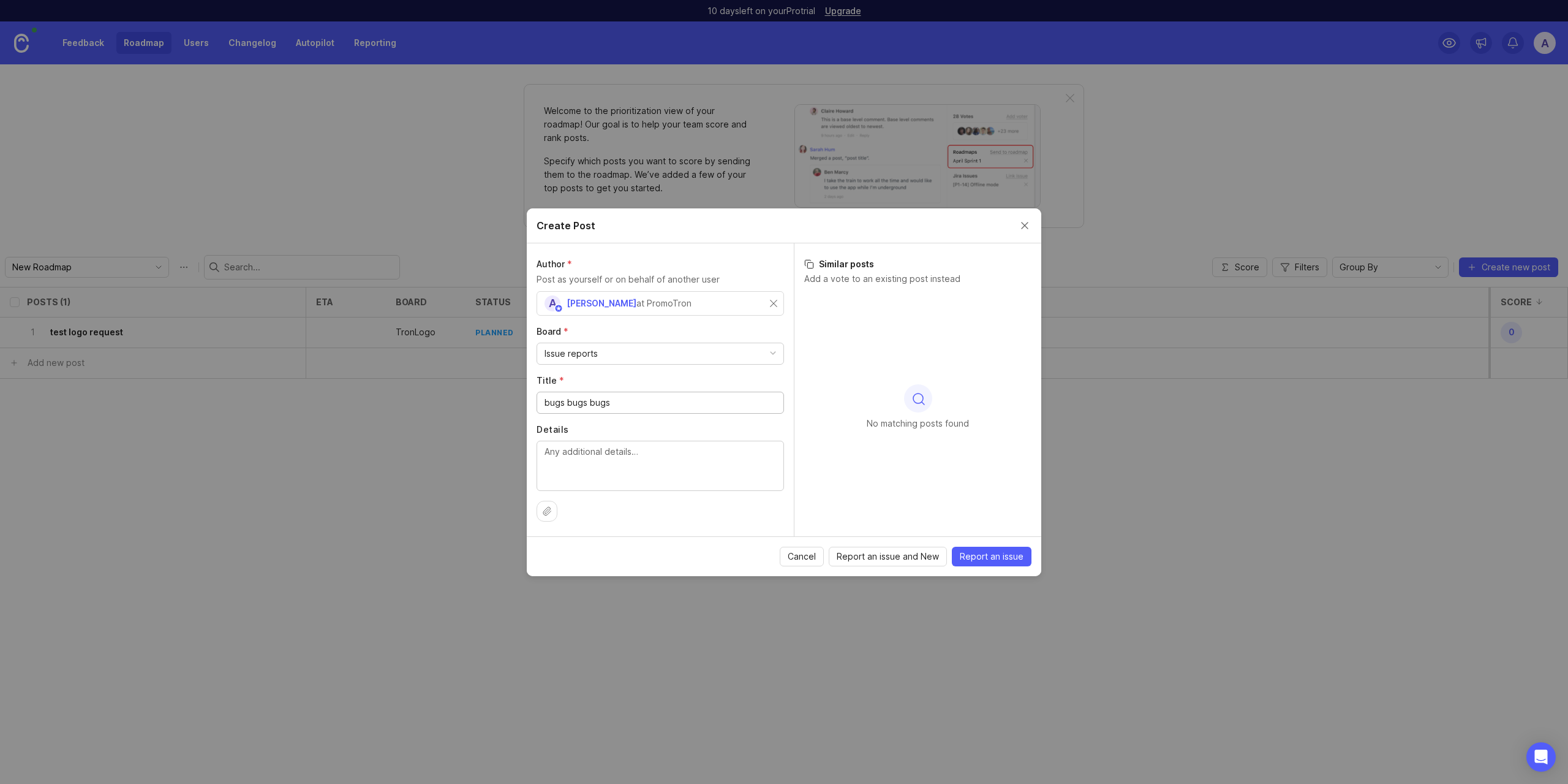
click at [630, 400] on input "bugs bugs bugs" at bounding box center [660, 403] width 231 height 14
type input "bugs bugs bugs"
click at [633, 459] on textarea "Details" at bounding box center [660, 465] width 231 height 40
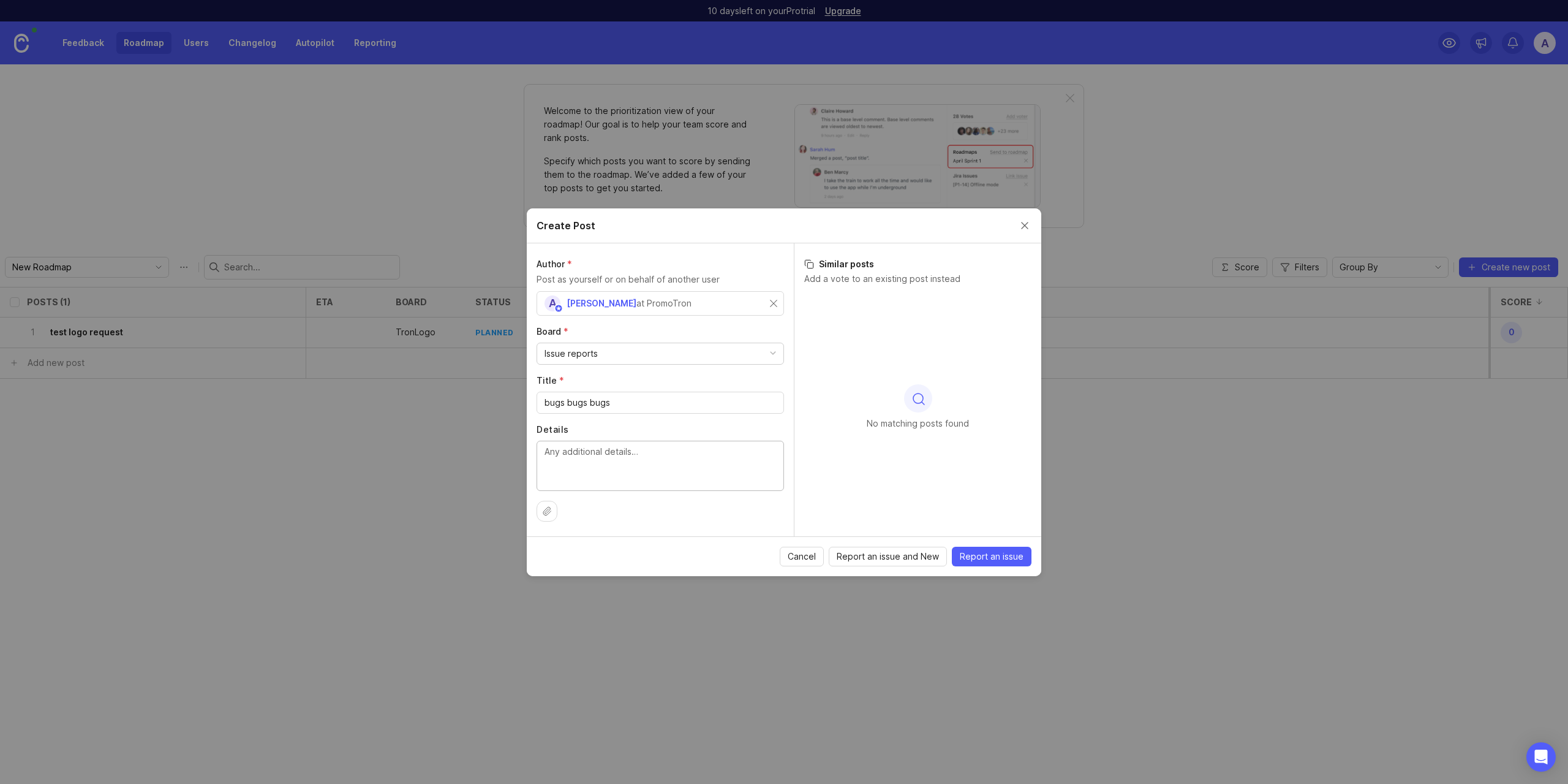
paste textarea "bugs bugs bugs"
type textarea "bugs bugs bugs bugs bugs bugs bugs bugs bugs"
click at [548, 514] on icon at bounding box center [546, 510] width 9 height 9
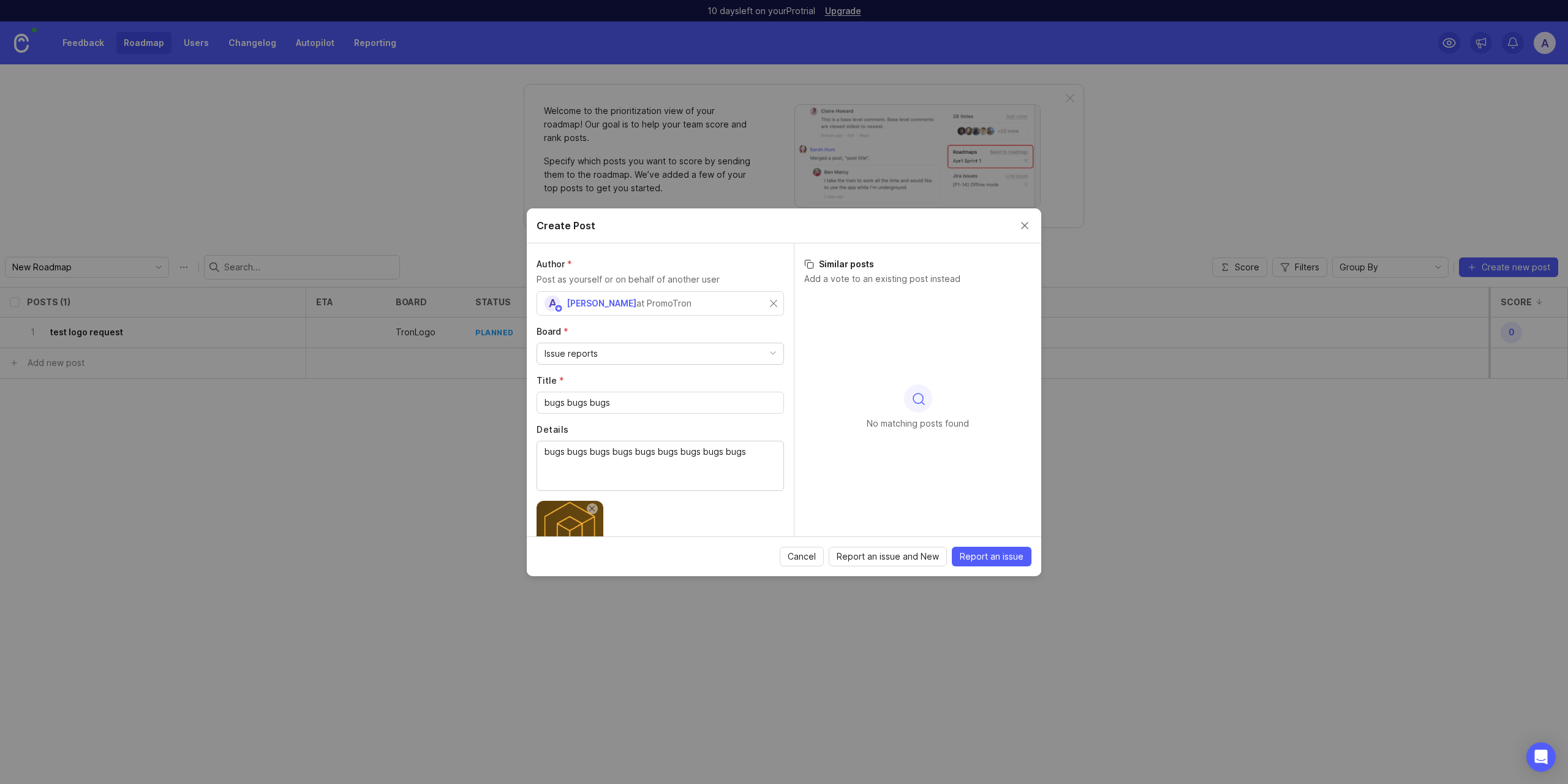
click at [936, 417] on div "No matching posts found" at bounding box center [918, 407] width 227 height 229
click at [926, 405] on div at bounding box center [918, 398] width 28 height 28
click at [809, 263] on icon at bounding box center [809, 263] width 9 height 9
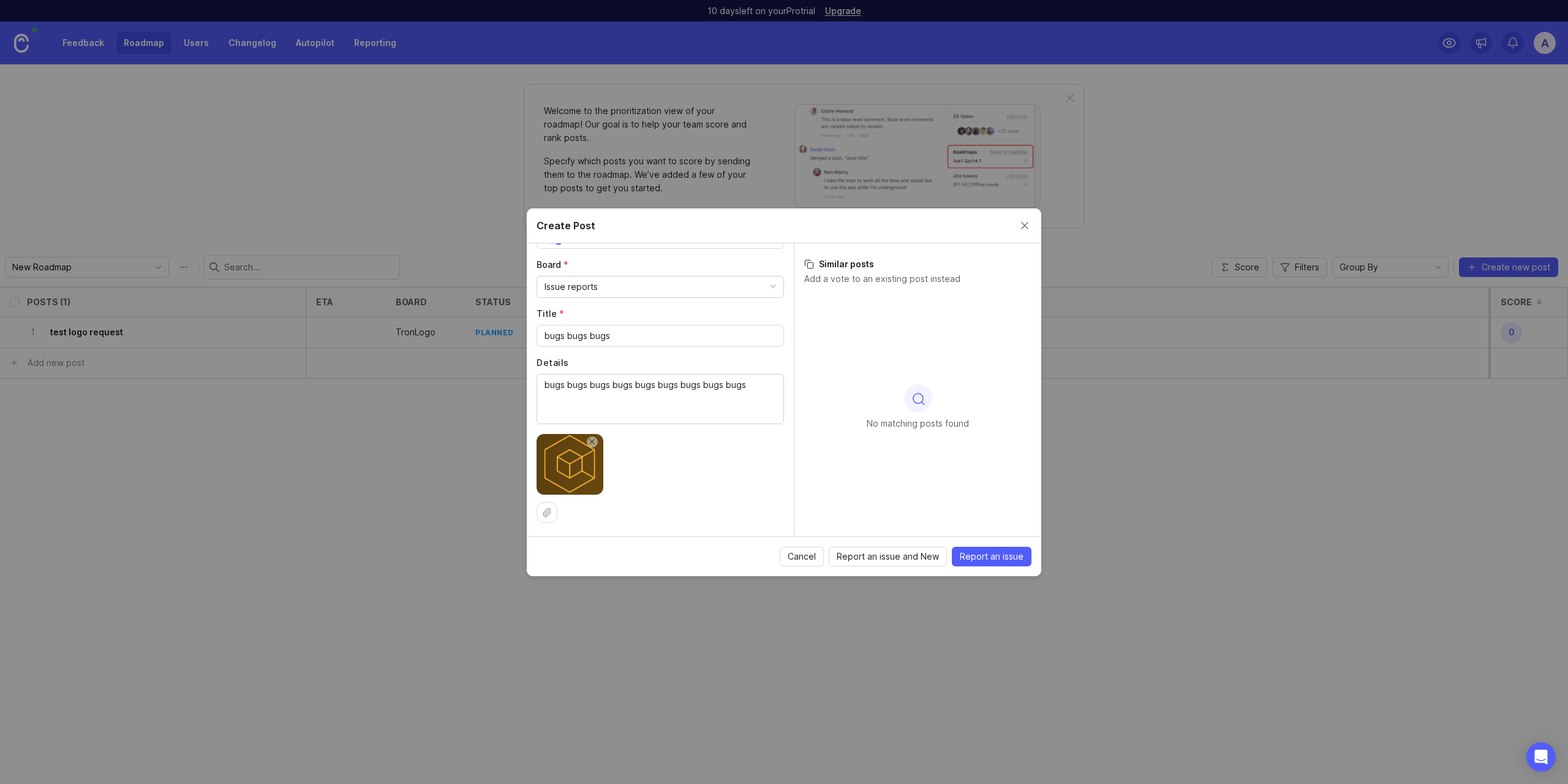
scroll to position [68, 0]
click at [884, 282] on p "Add a vote to an existing post instead" at bounding box center [918, 279] width 227 height 12
click at [870, 279] on p "Add a vote to an existing post instead" at bounding box center [918, 279] width 227 height 12
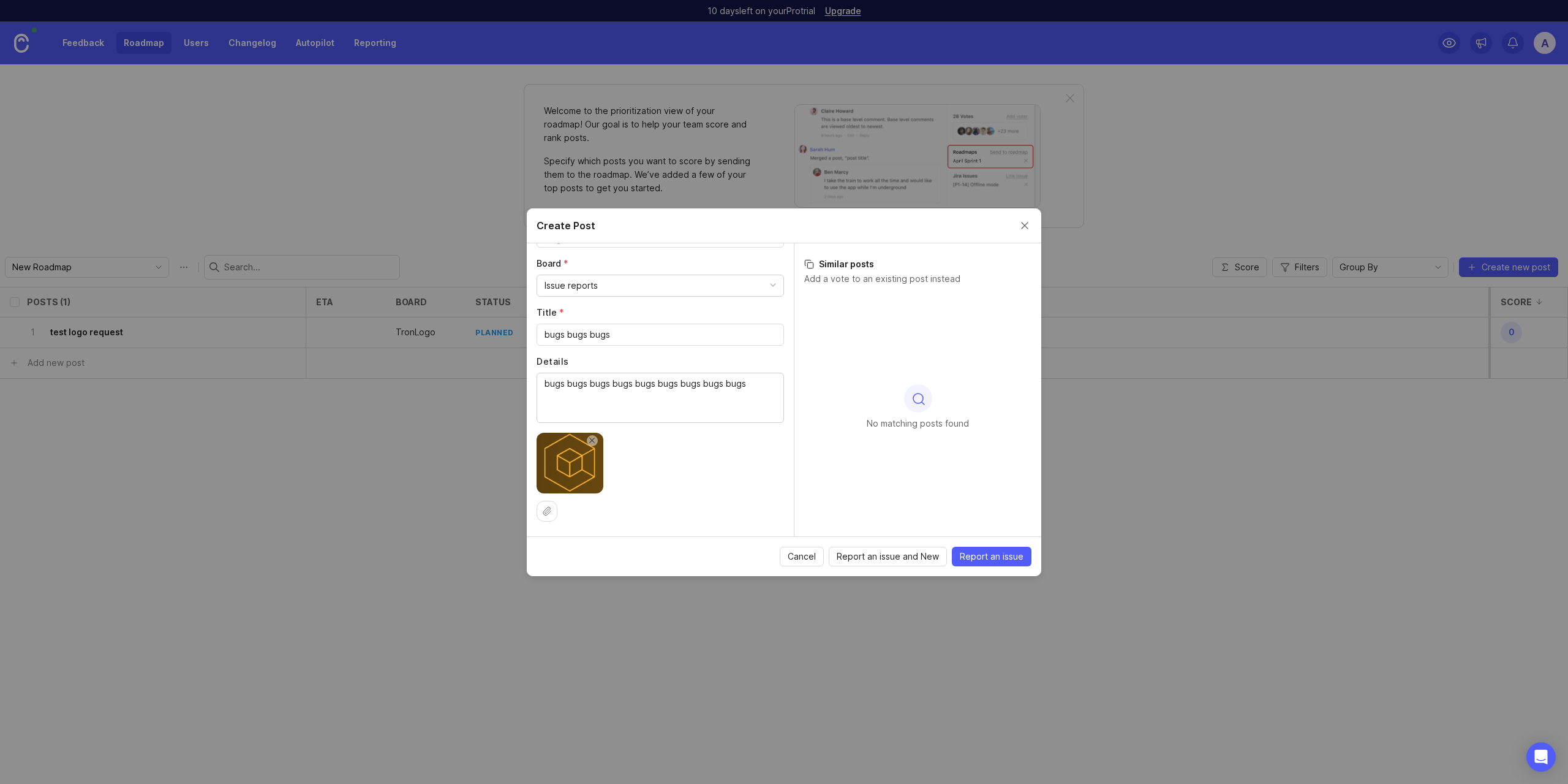
click at [821, 277] on p "Add a vote to an existing post instead" at bounding box center [918, 279] width 227 height 12
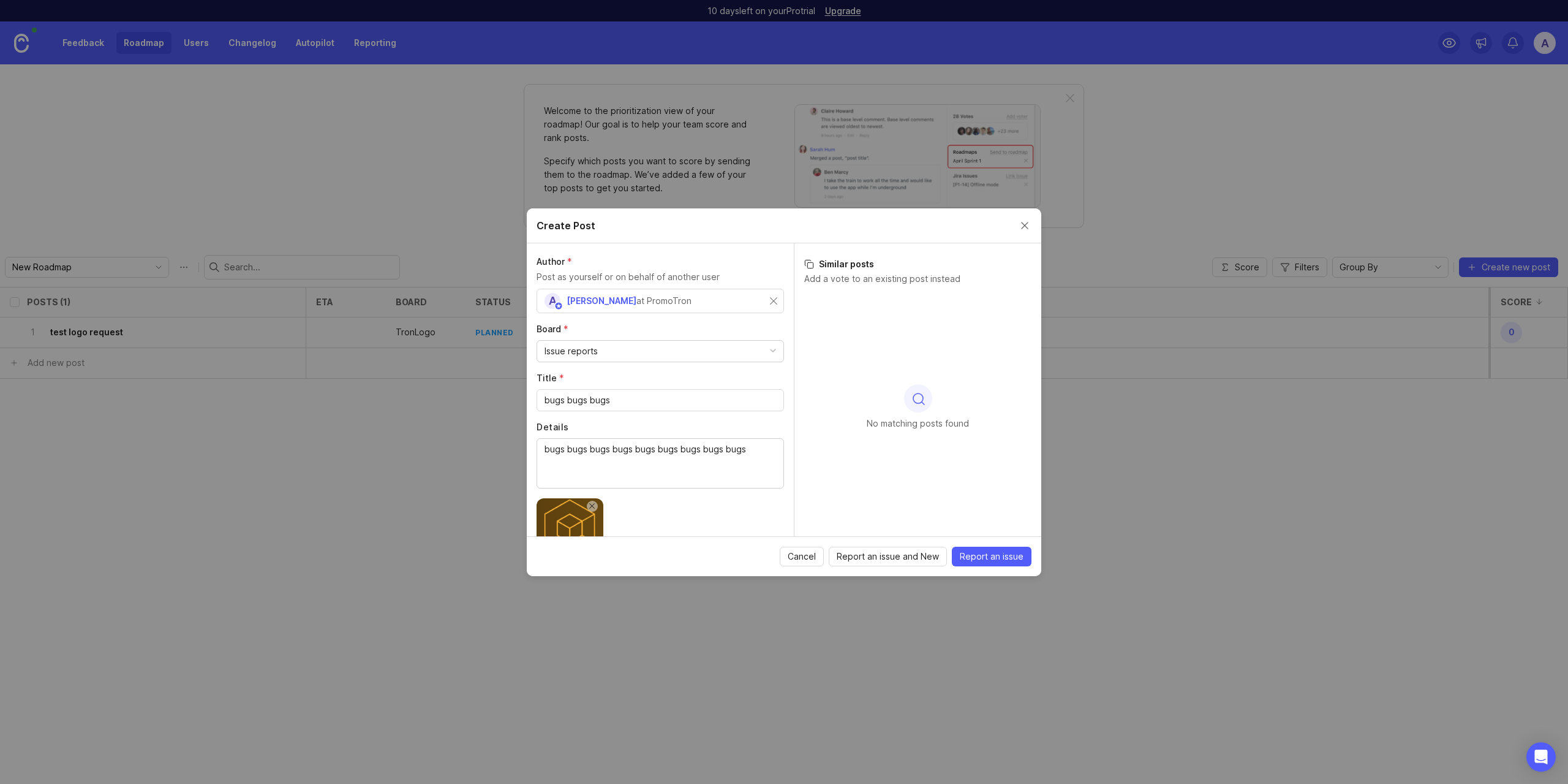
scroll to position [0, 0]
click at [1001, 559] on span "Report an issue" at bounding box center [992, 557] width 64 height 12
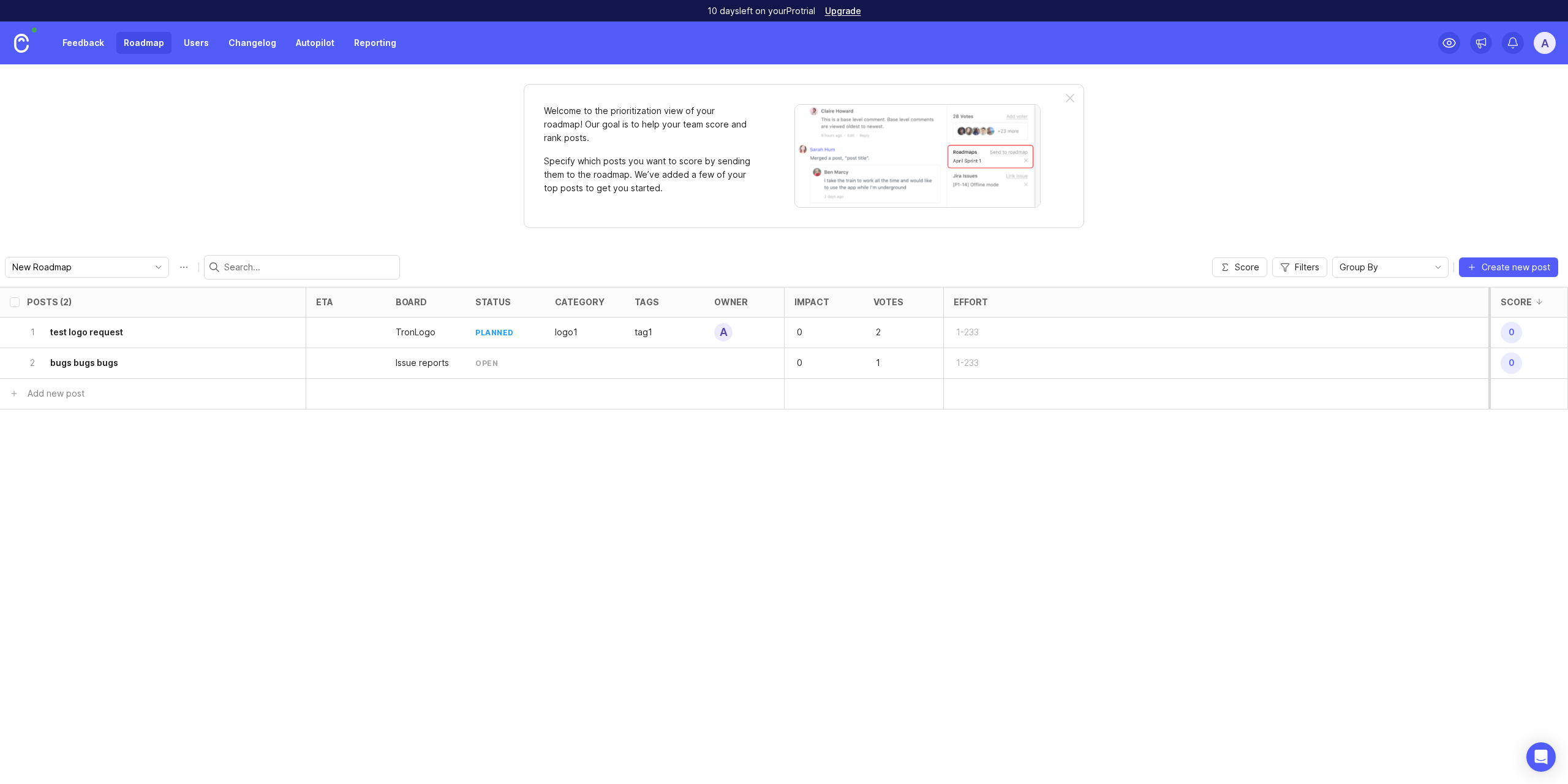
click at [95, 366] on h6 "bugs bugs bugs" at bounding box center [83, 362] width 68 height 12
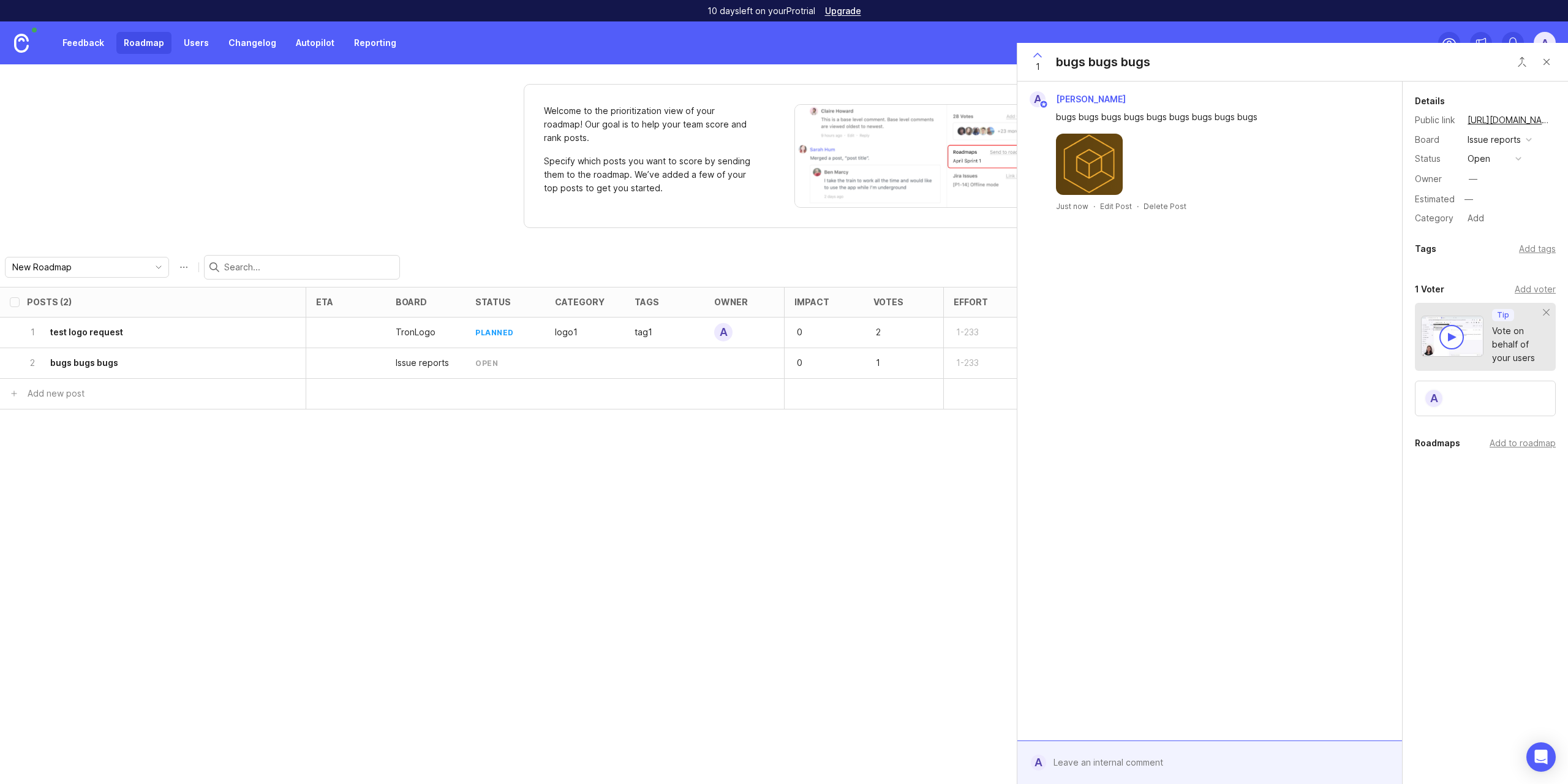
click at [1524, 444] on div "Add to roadmap" at bounding box center [1522, 443] width 66 height 14
click at [1510, 157] on button "open" at bounding box center [1494, 158] width 61 height 16
click at [1509, 229] on li "planned" at bounding box center [1494, 225] width 61 height 22
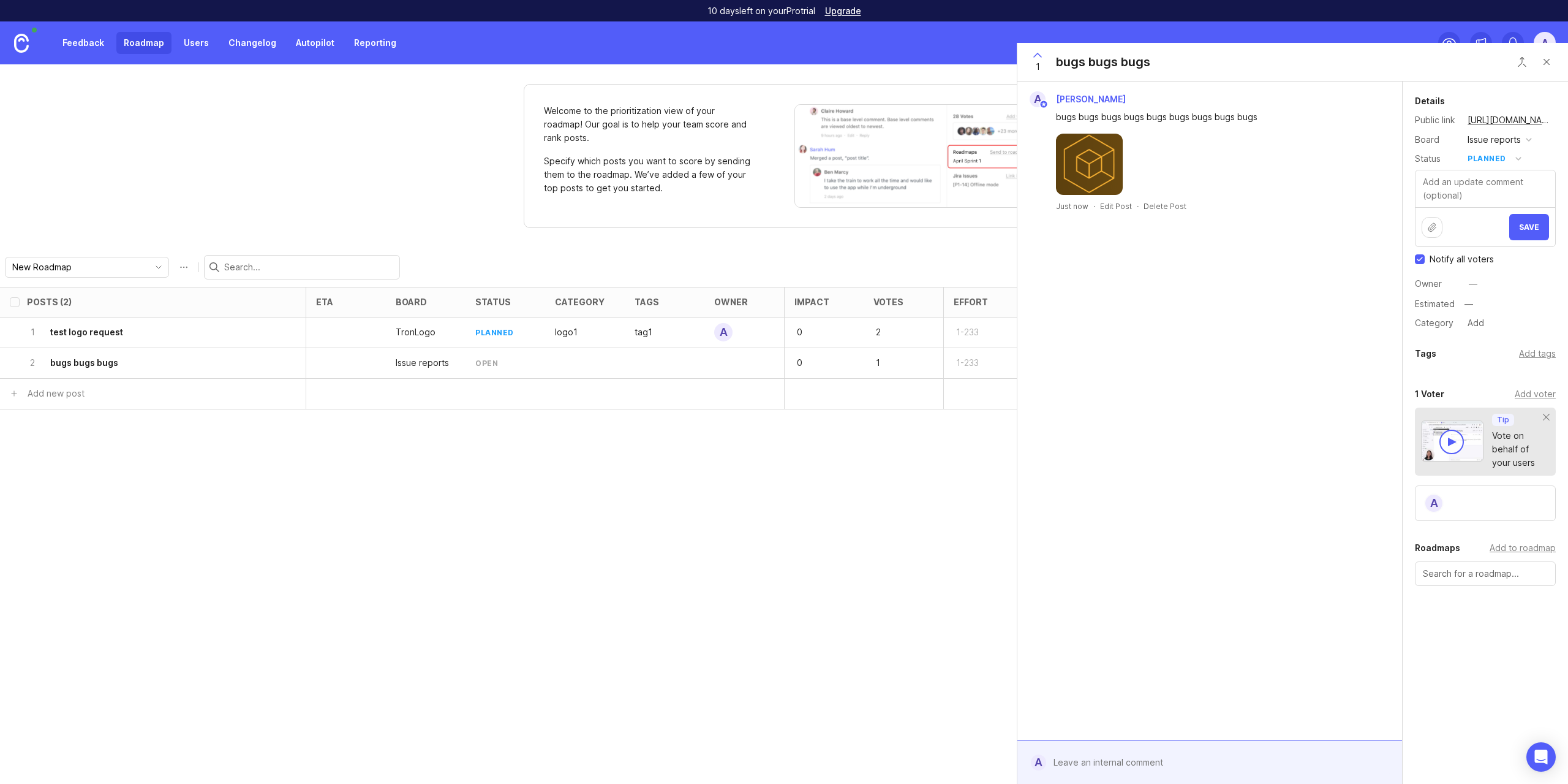
click at [1471, 261] on span "Notify all voters" at bounding box center [1461, 259] width 65 height 12
click at [1425, 261] on input "Notify all voters" at bounding box center [1419, 259] width 9 height 9
checkbox input "false"
click at [1534, 225] on span "Save" at bounding box center [1529, 227] width 21 height 9
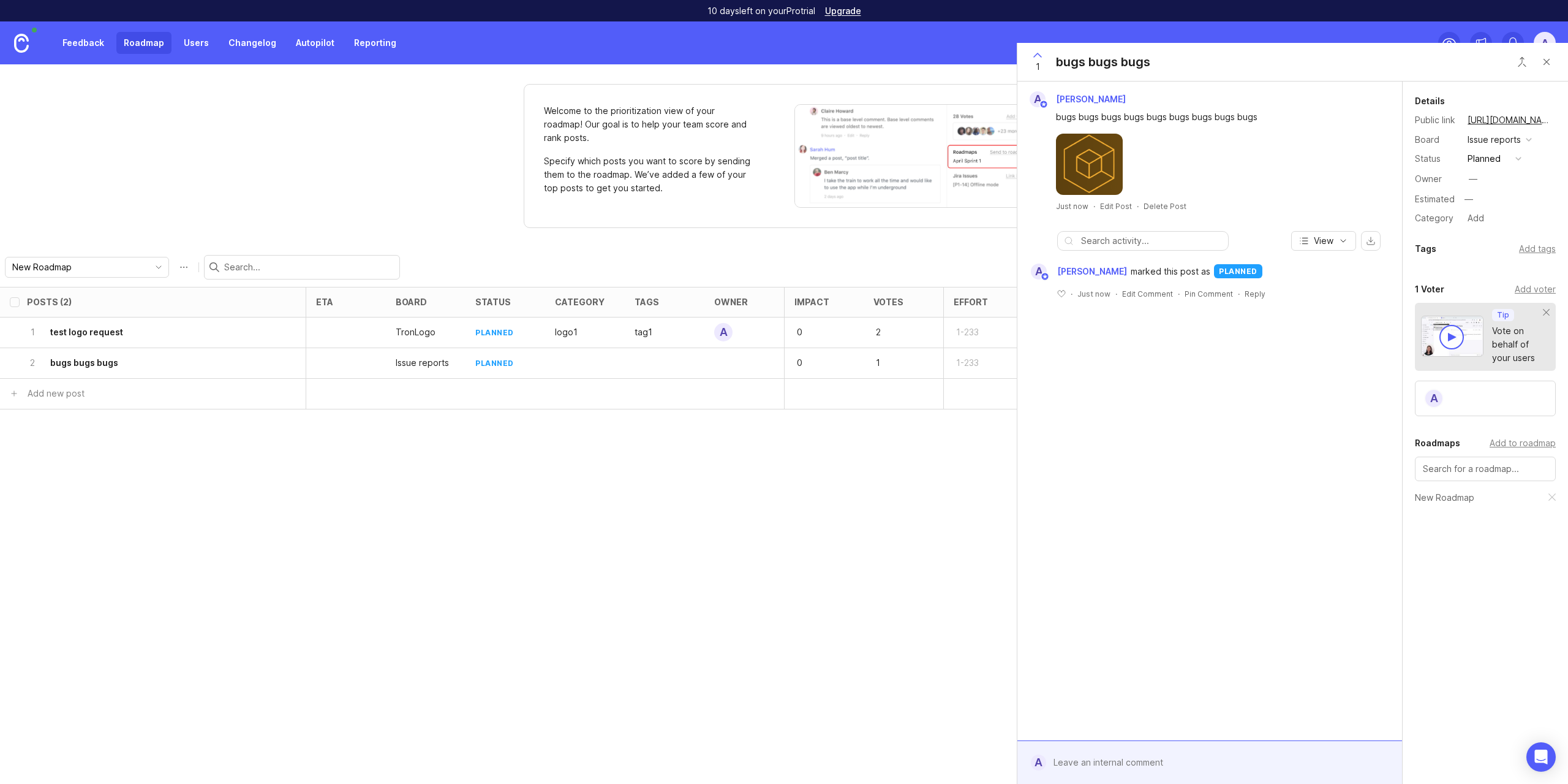
click at [1482, 173] on div "—" at bounding box center [1473, 178] width 18 height 18
click at [1478, 180] on div "—" at bounding box center [1473, 178] width 18 height 18
click at [1478, 181] on div "—" at bounding box center [1473, 179] width 9 height 14
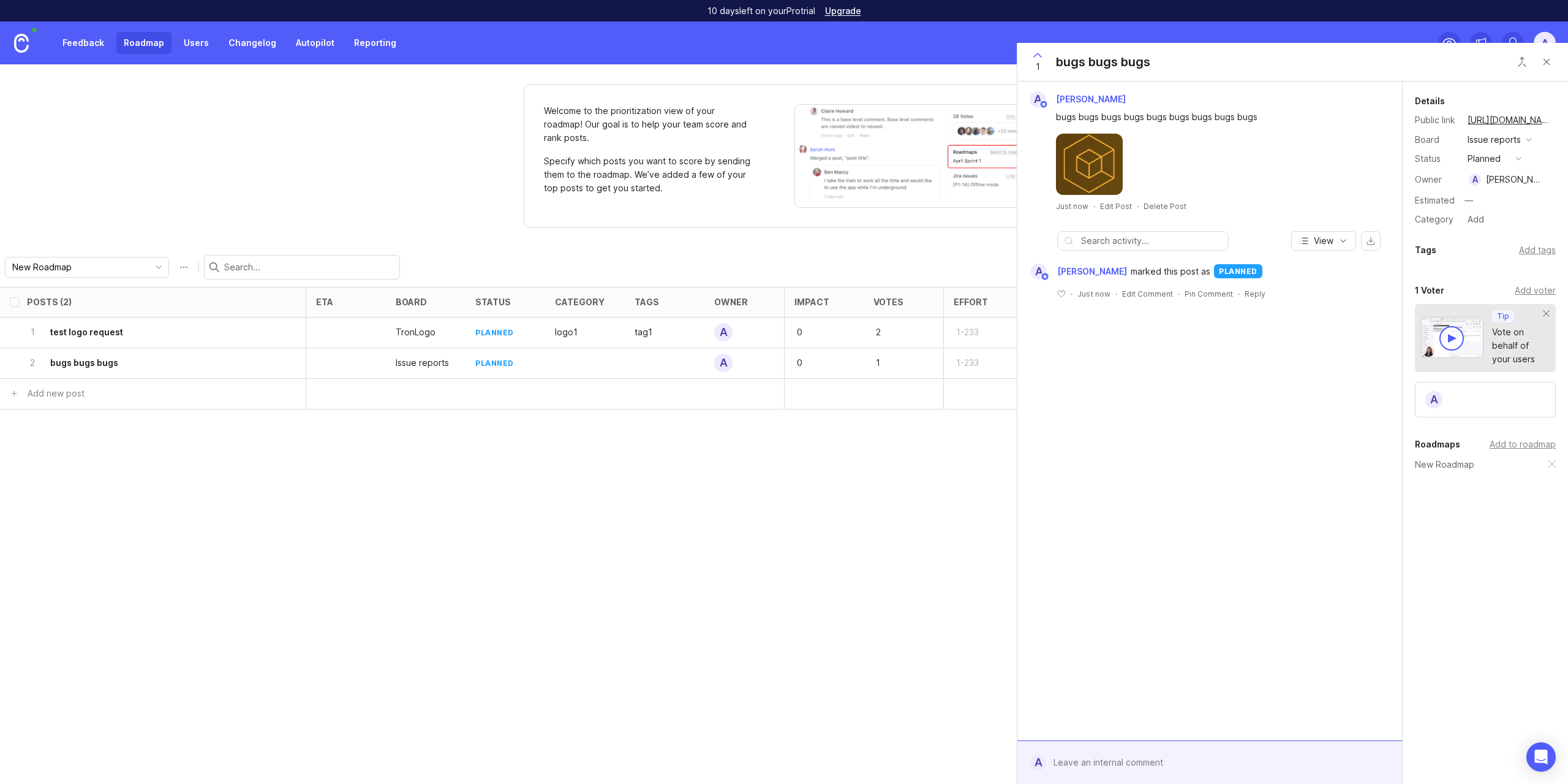
click at [1540, 252] on div "Add tags" at bounding box center [1537, 250] width 37 height 14
click at [1486, 238] on div "Details Public link https://promotron.canny.io/issue-reports/p/bugs-bugs-bugs B…" at bounding box center [1485, 350] width 165 height 537
click at [1548, 65] on button "Close button" at bounding box center [1546, 62] width 24 height 24
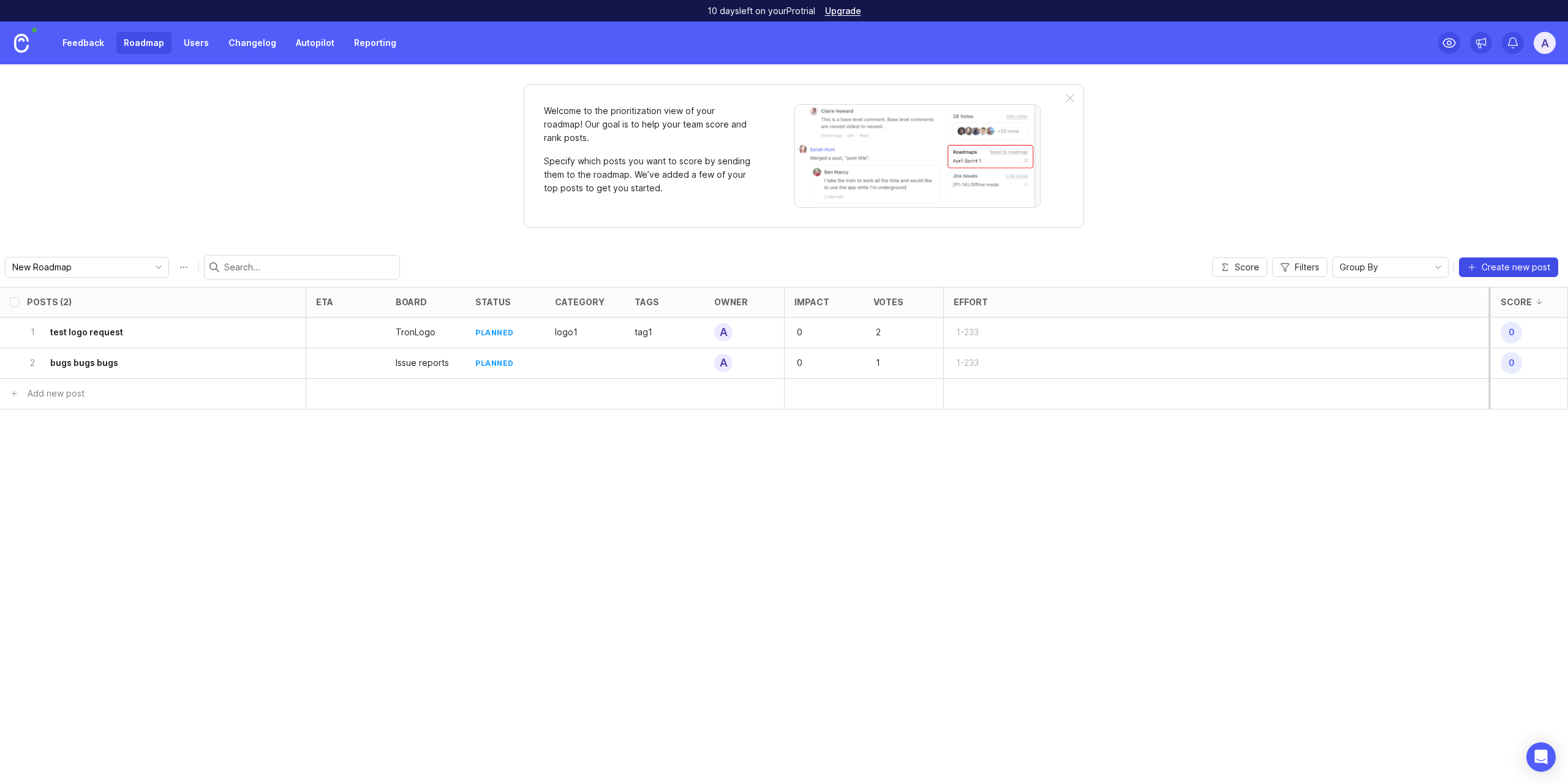
click at [1488, 266] on span "Create new post" at bounding box center [1516, 267] width 69 height 12
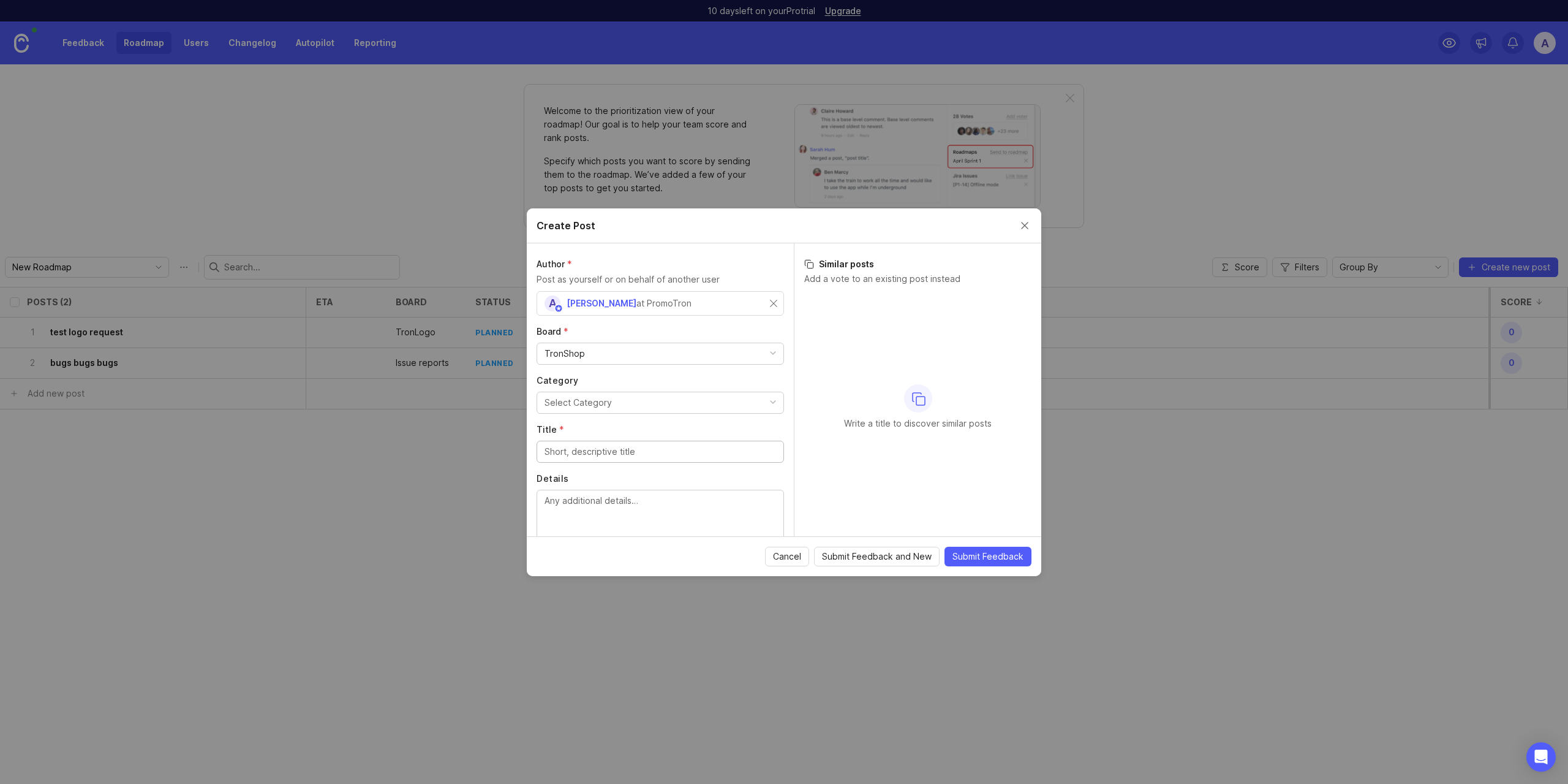
click at [708, 365] on div "Author * Post as yourself or on behalf of another user A Altynay Zhakupova at P…" at bounding box center [660, 390] width 267 height 293
click at [704, 361] on div "TronShop" at bounding box center [661, 354] width 246 height 21
click at [672, 408] on button "Select Category" at bounding box center [661, 403] width 248 height 22
click at [658, 429] on li "calculation" at bounding box center [655, 428] width 238 height 22
click at [655, 456] on input "Title *" at bounding box center [660, 452] width 231 height 14
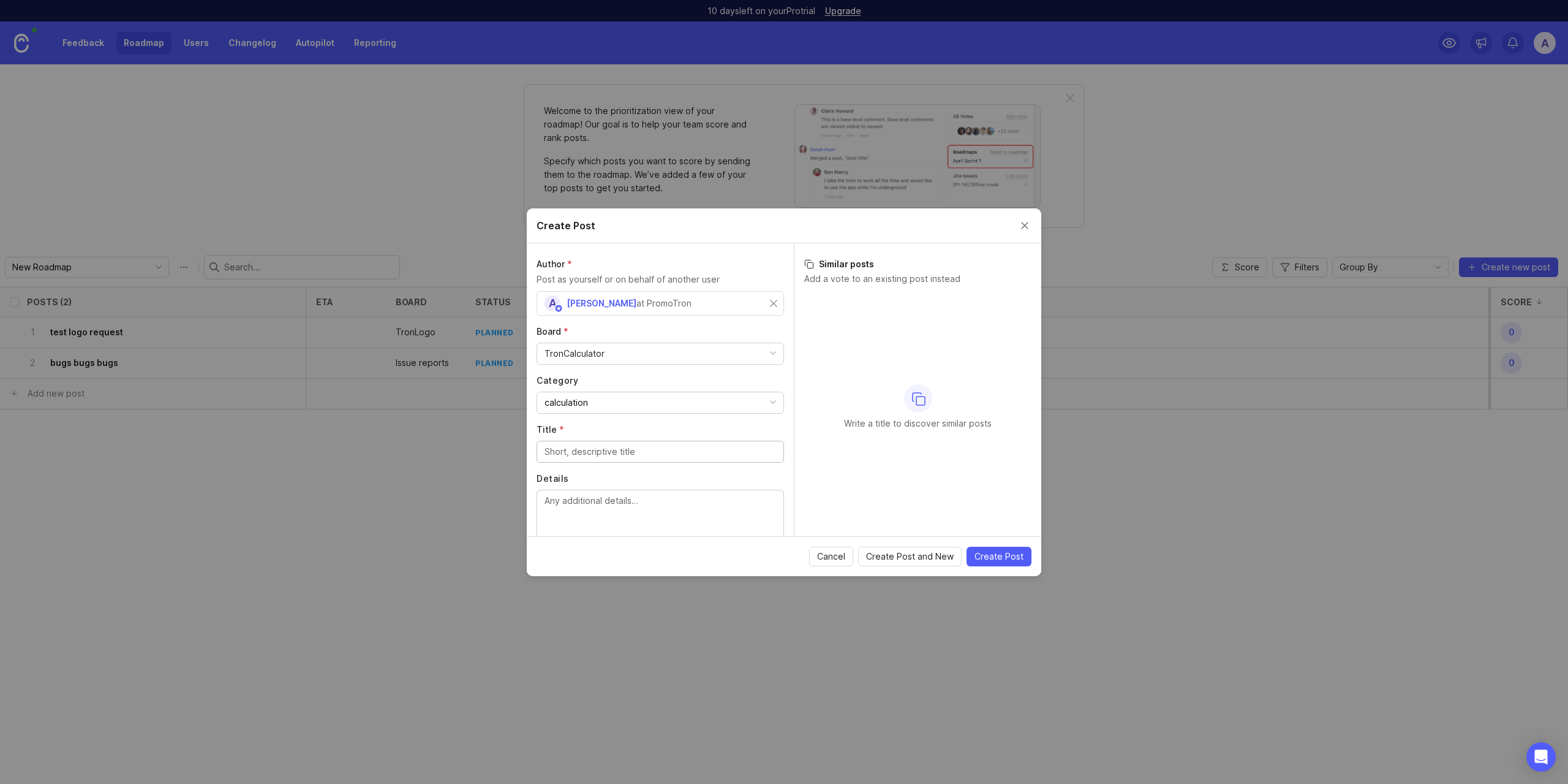
paste input "bugs bugs bugs"
type input "bugs bugs bugs"
click at [674, 510] on textarea "Details" at bounding box center [660, 514] width 231 height 40
paste textarea "bugs bugs bugs"
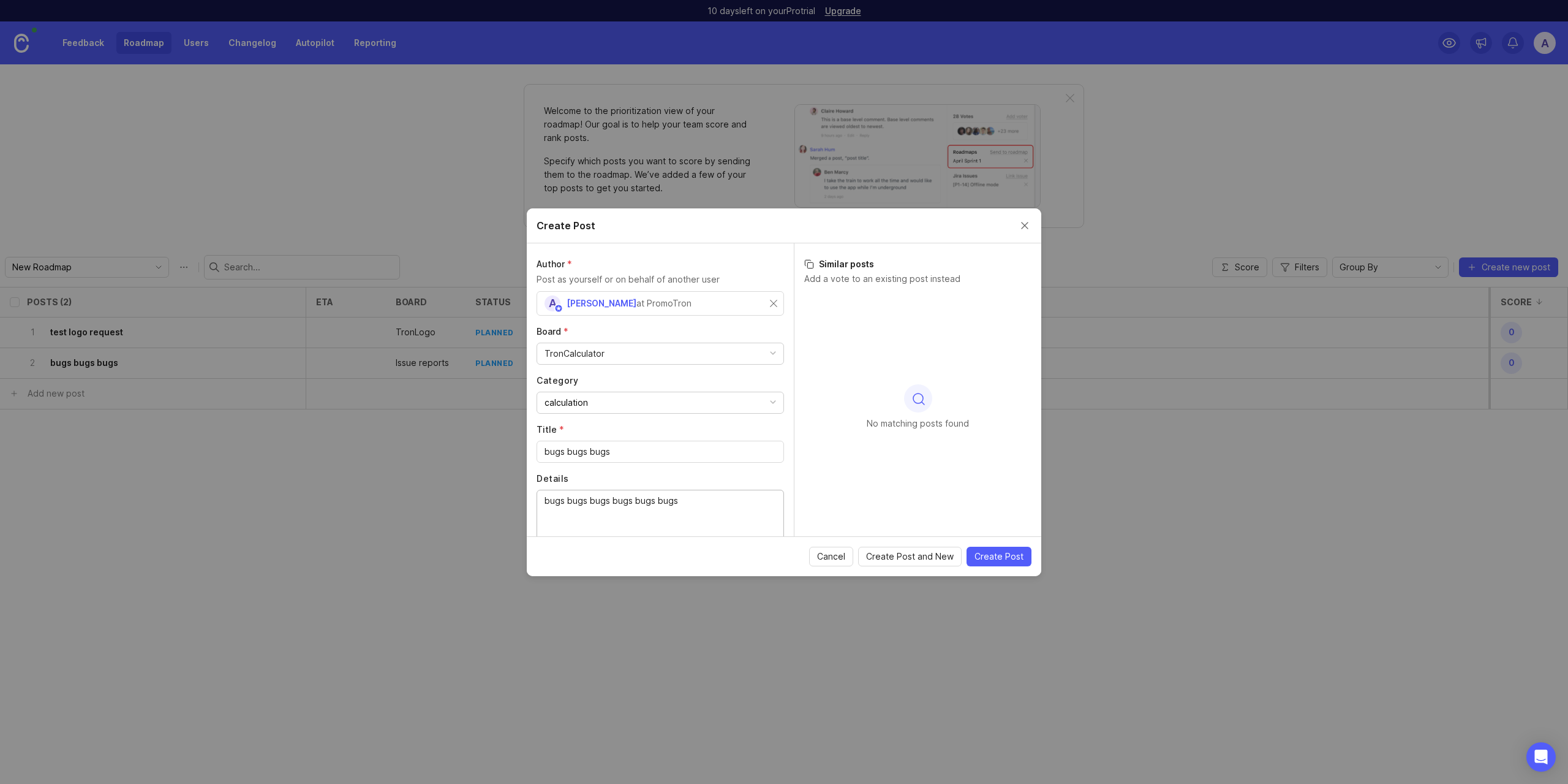
paste textarea "bugs bugs bugs"
type textarea "bugs bugs bugs bugs bugs bugs bugs bugs bugs"
click at [829, 557] on span "Cancel" at bounding box center [831, 557] width 28 height 12
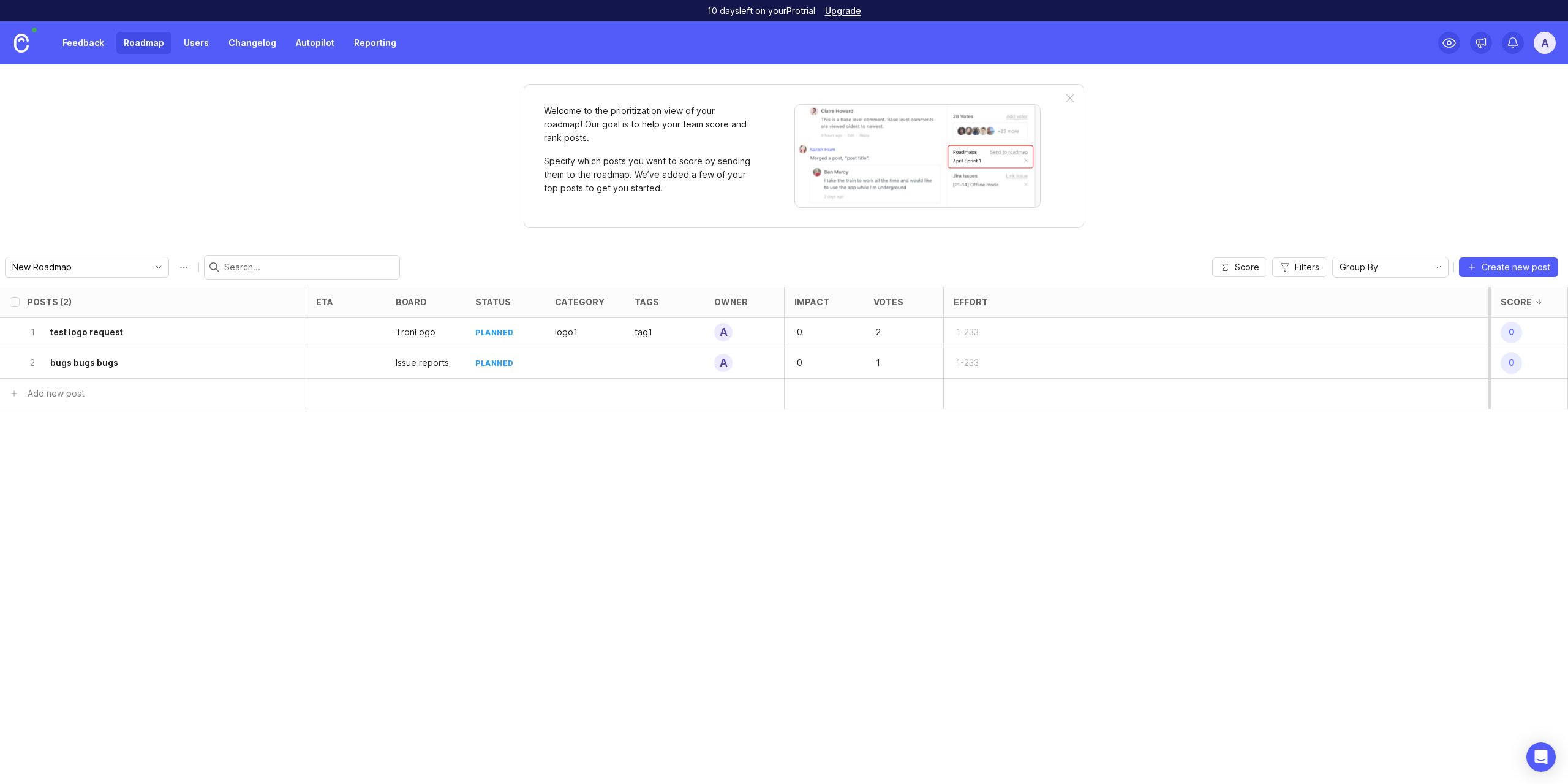
click at [63, 41] on link "Feedback" at bounding box center [83, 43] width 57 height 22
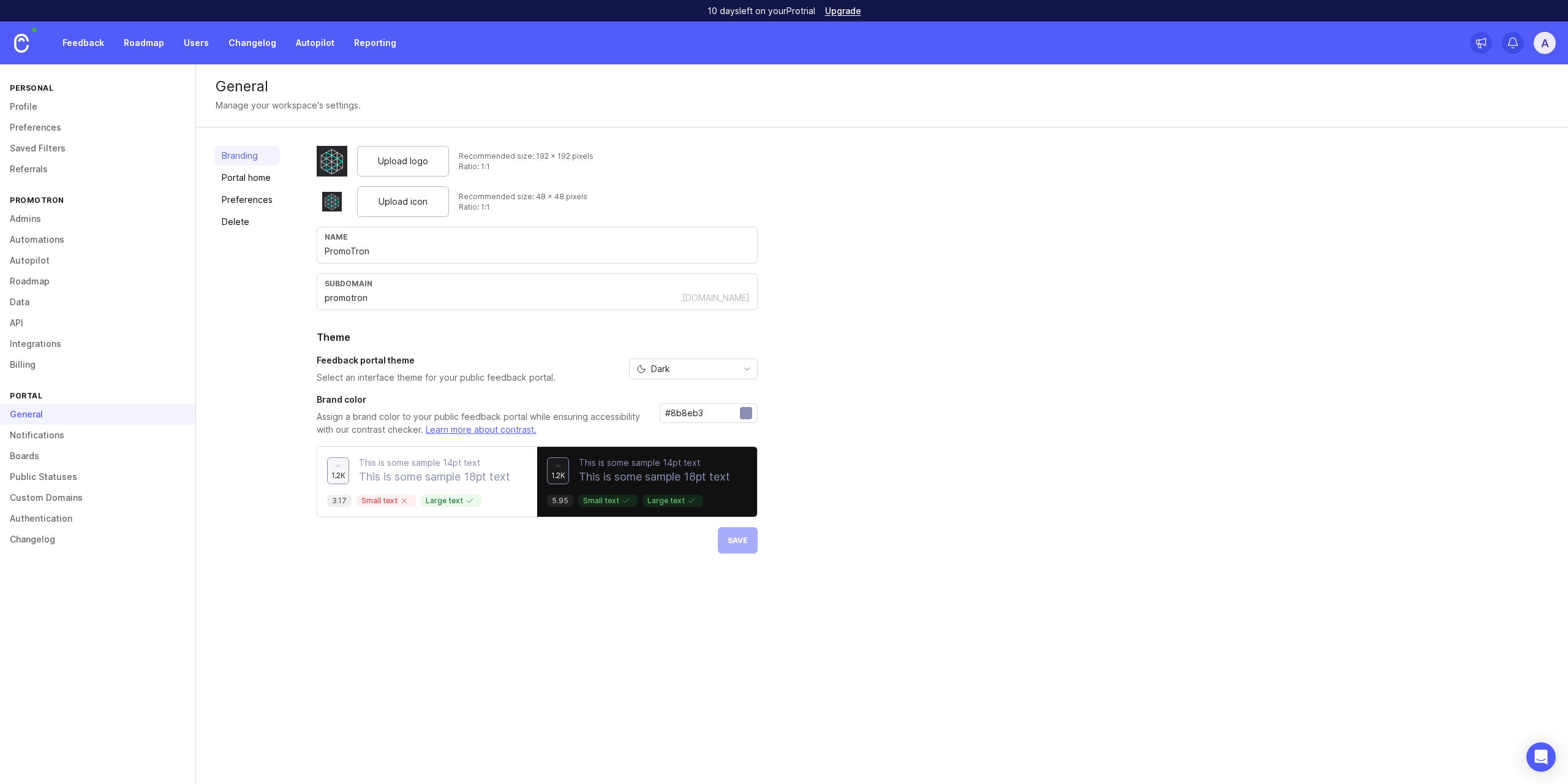
click at [271, 202] on link "Preferences" at bounding box center [247, 200] width 65 height 20
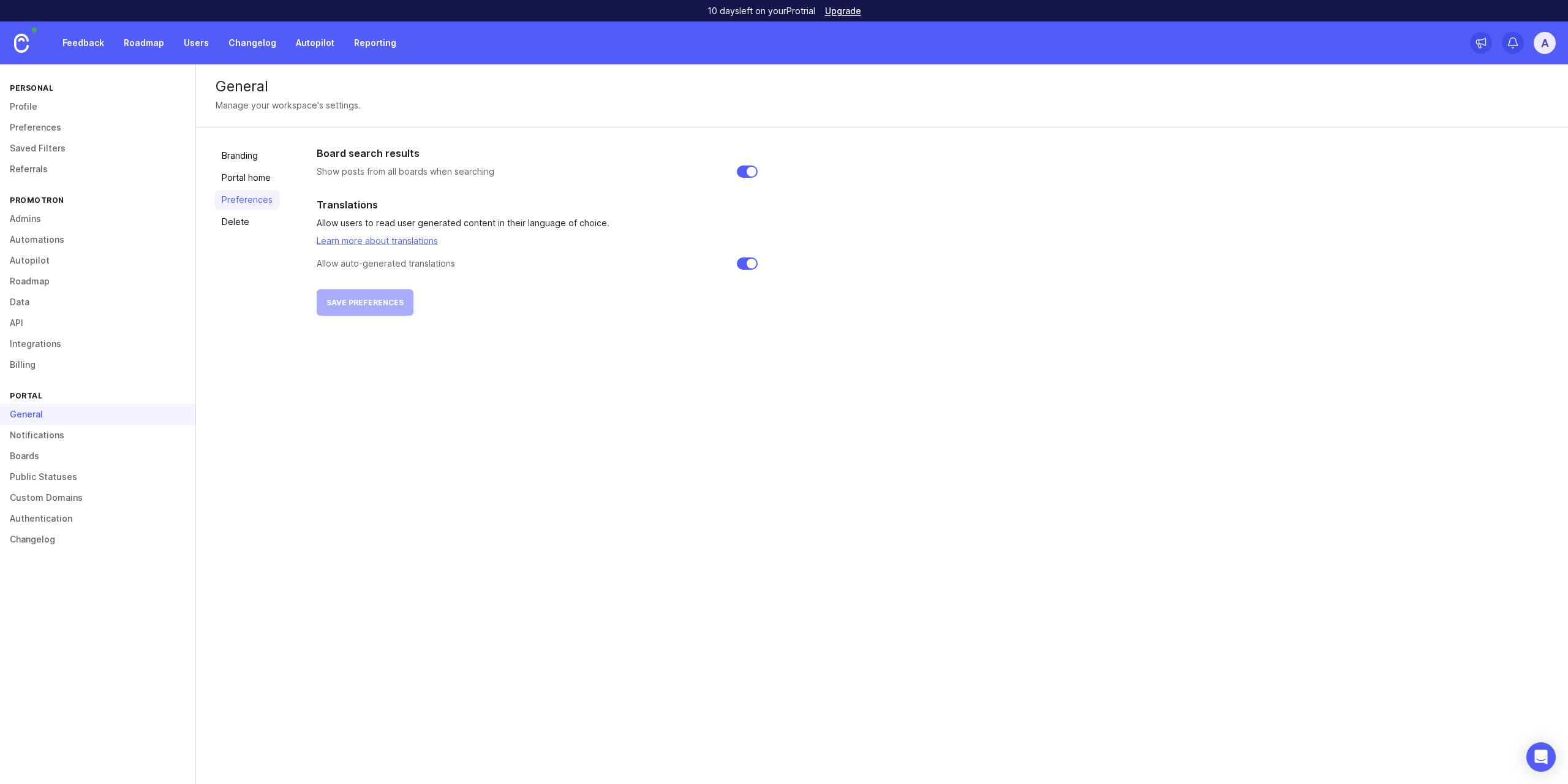
click at [261, 175] on link "Portal home" at bounding box center [247, 177] width 65 height 20
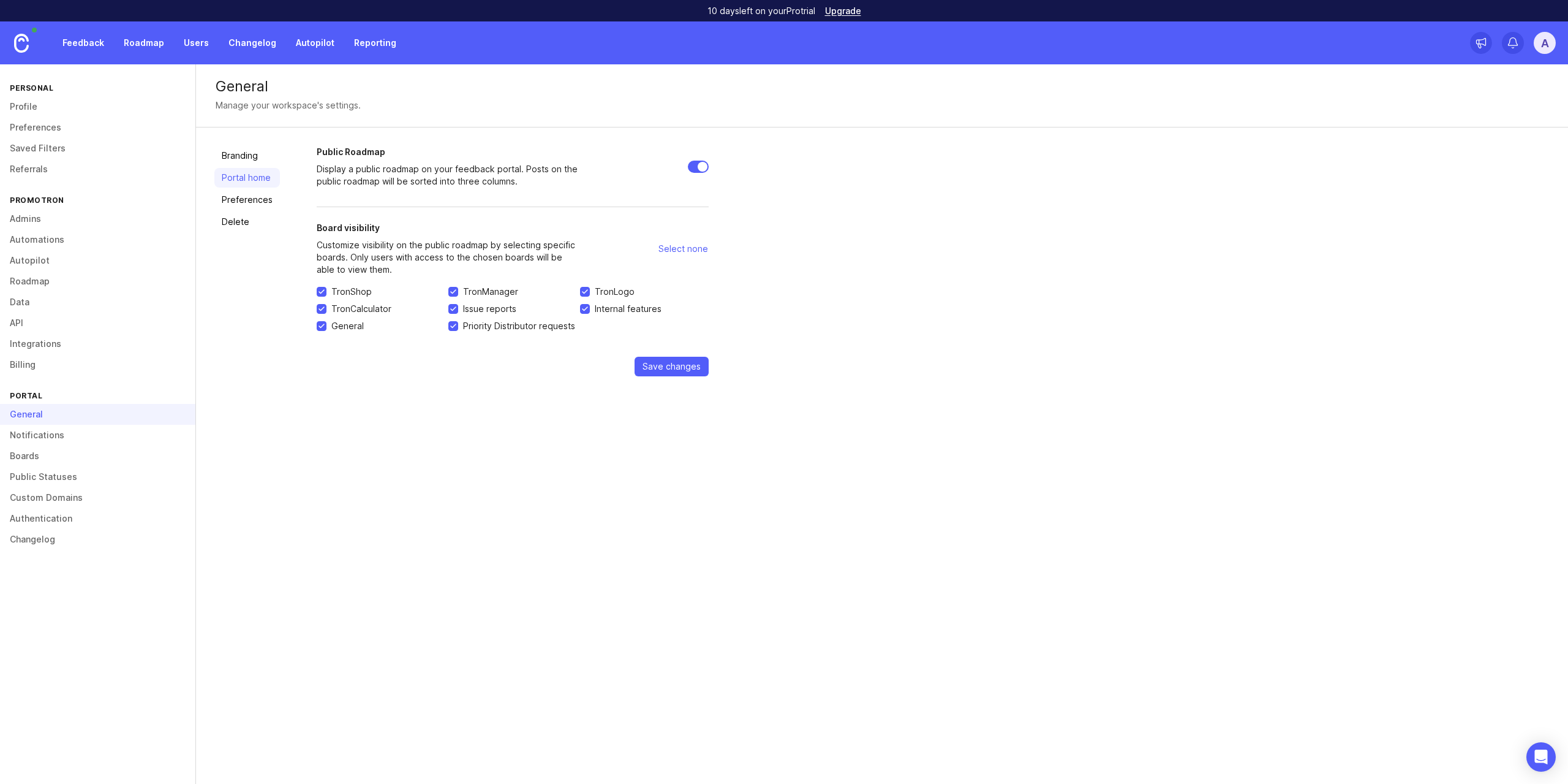
click at [249, 219] on link "Delete" at bounding box center [247, 221] width 65 height 20
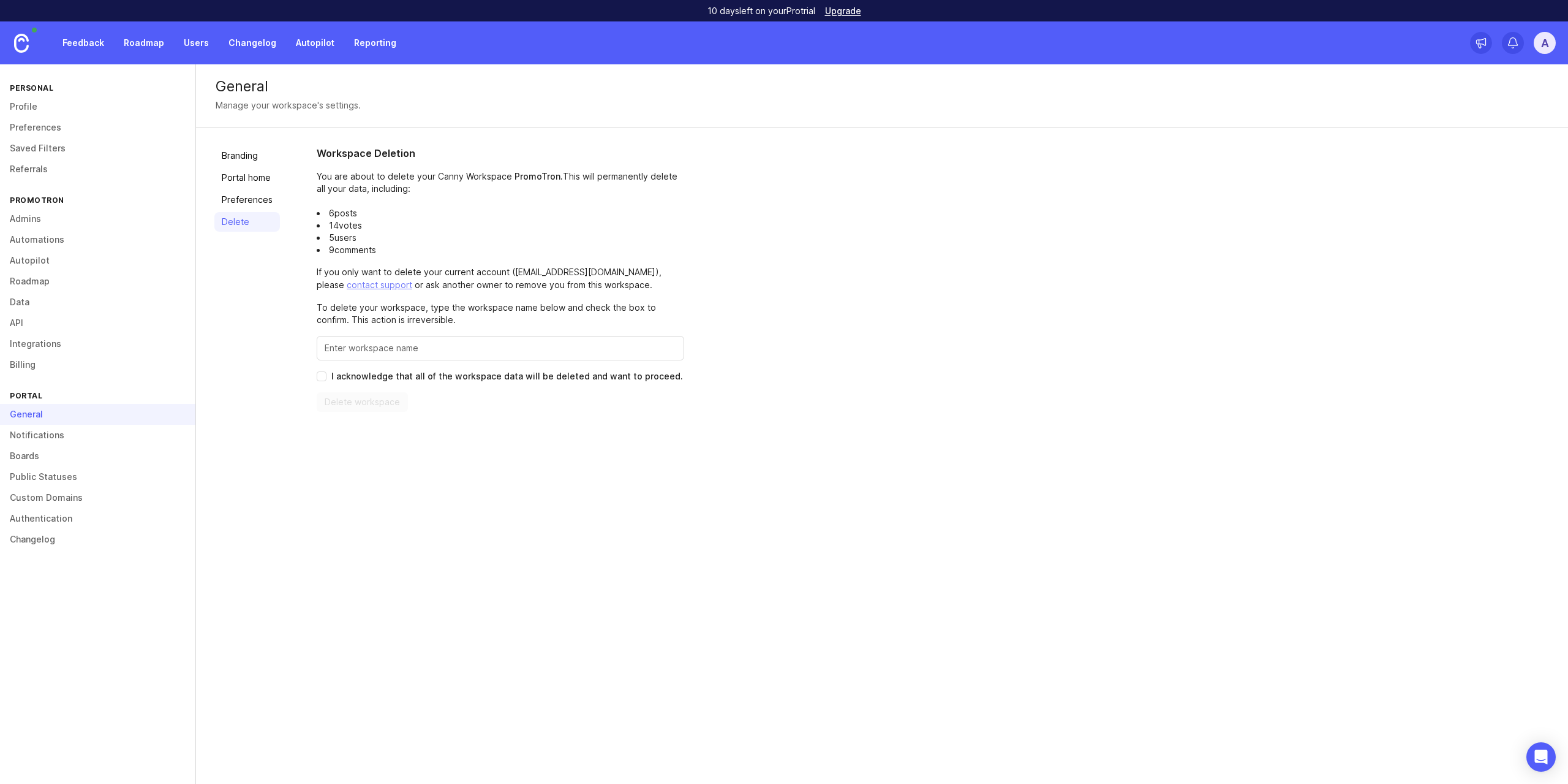
click at [71, 434] on link "Notifications" at bounding box center [97, 435] width 195 height 21
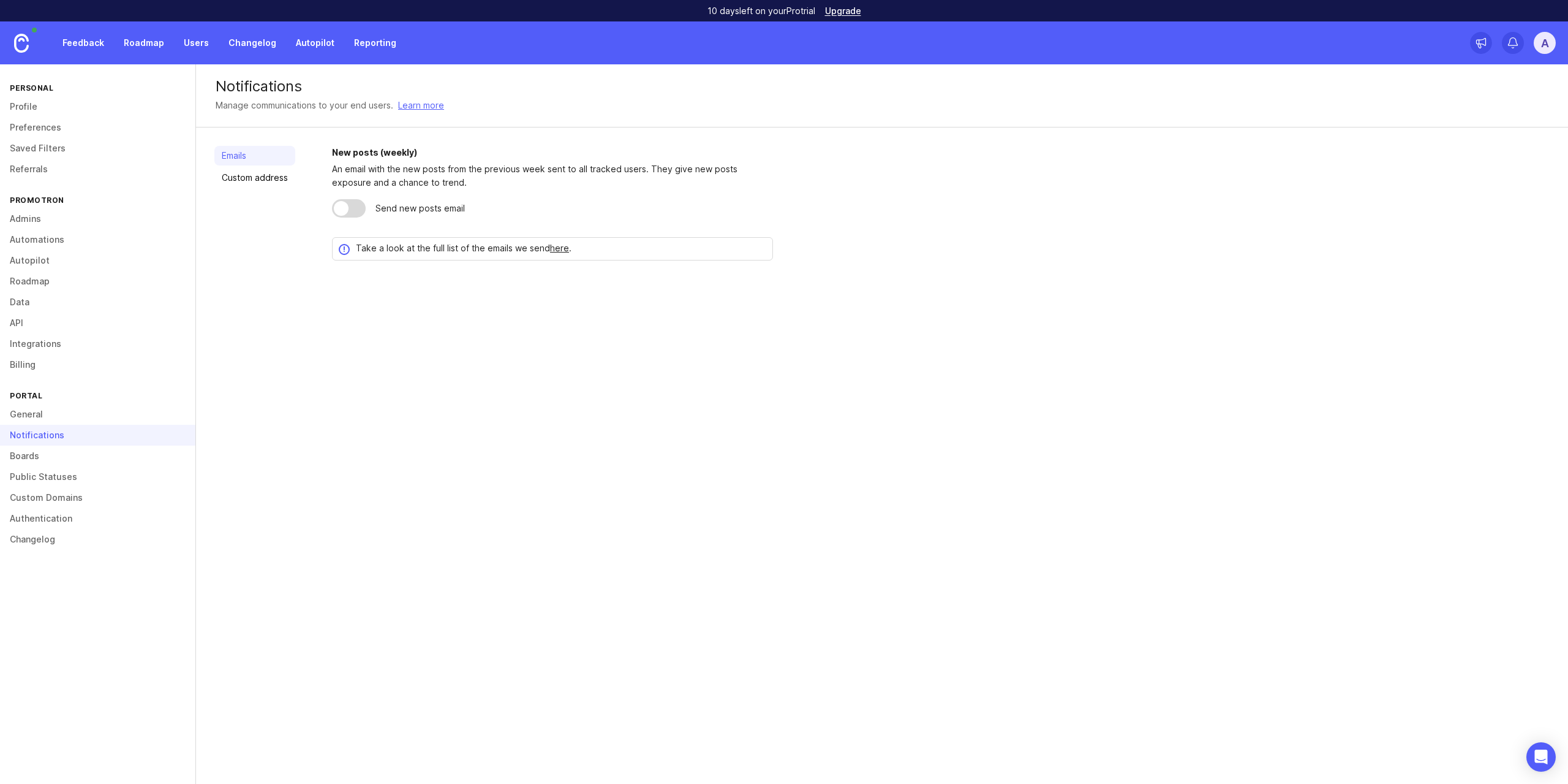
click at [65, 459] on link "Boards" at bounding box center [97, 456] width 195 height 21
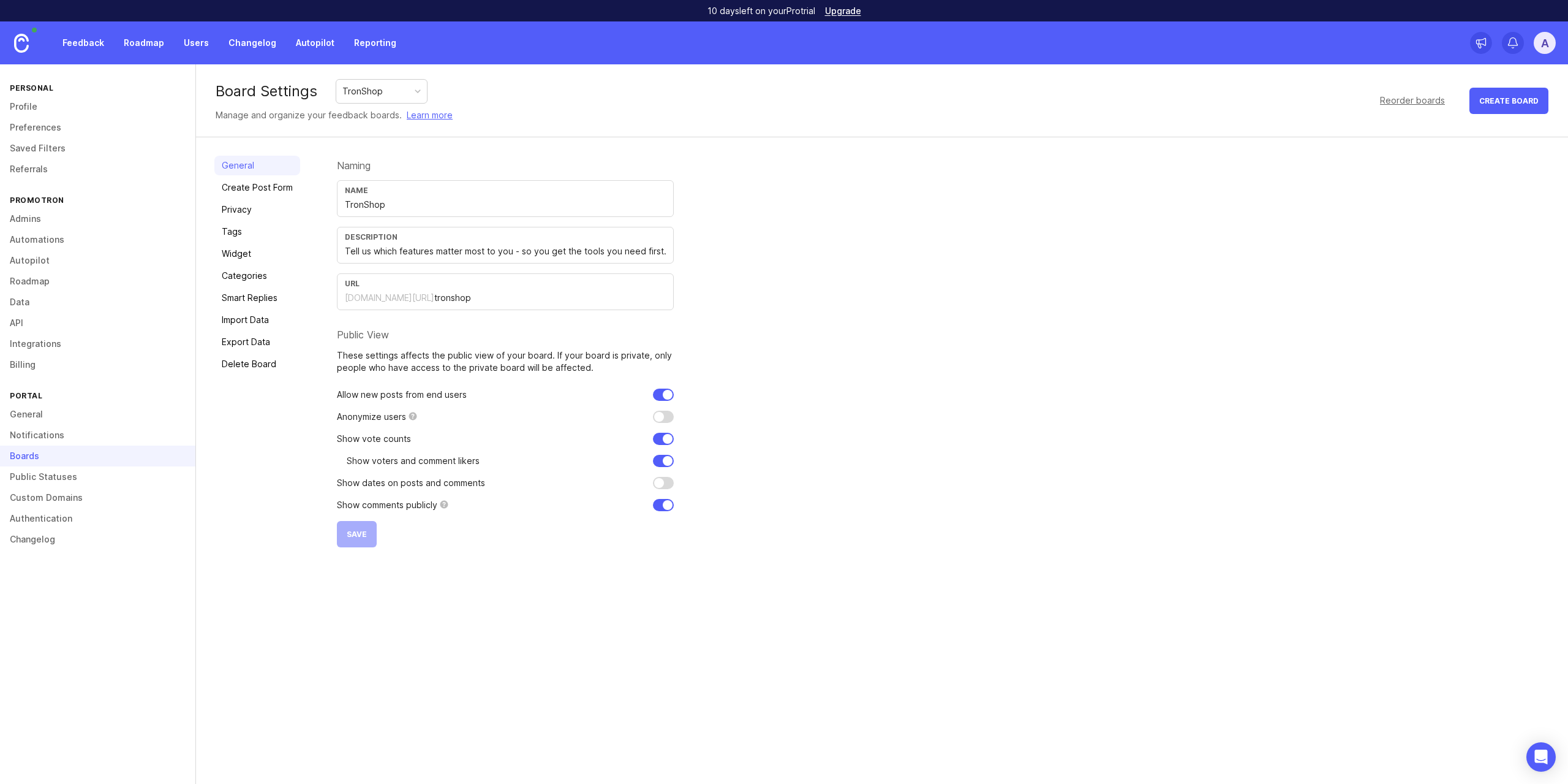
click at [286, 182] on link "Create Post Form" at bounding box center [257, 188] width 86 height 20
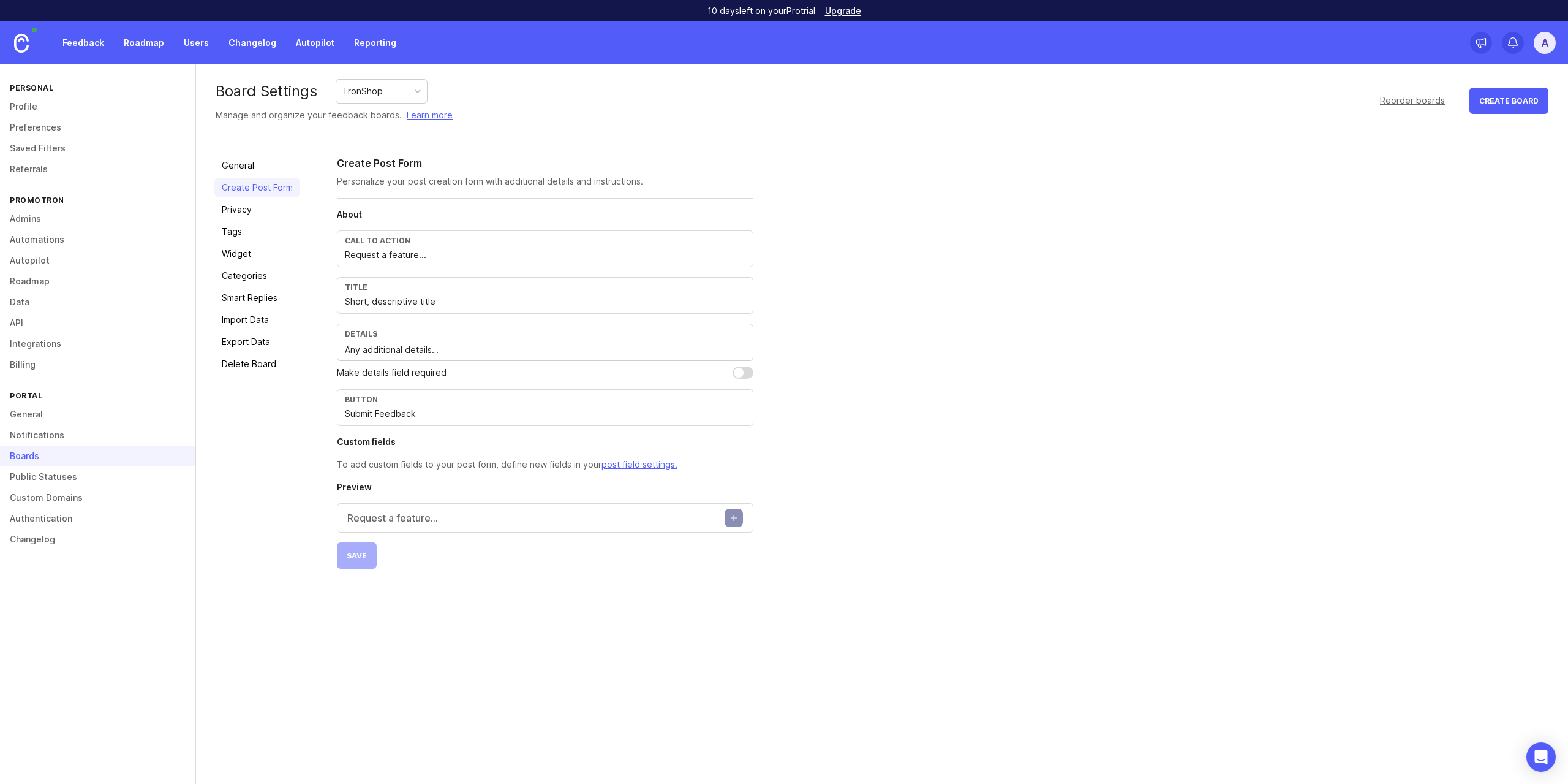
click at [269, 212] on link "Privacy" at bounding box center [257, 209] width 86 height 20
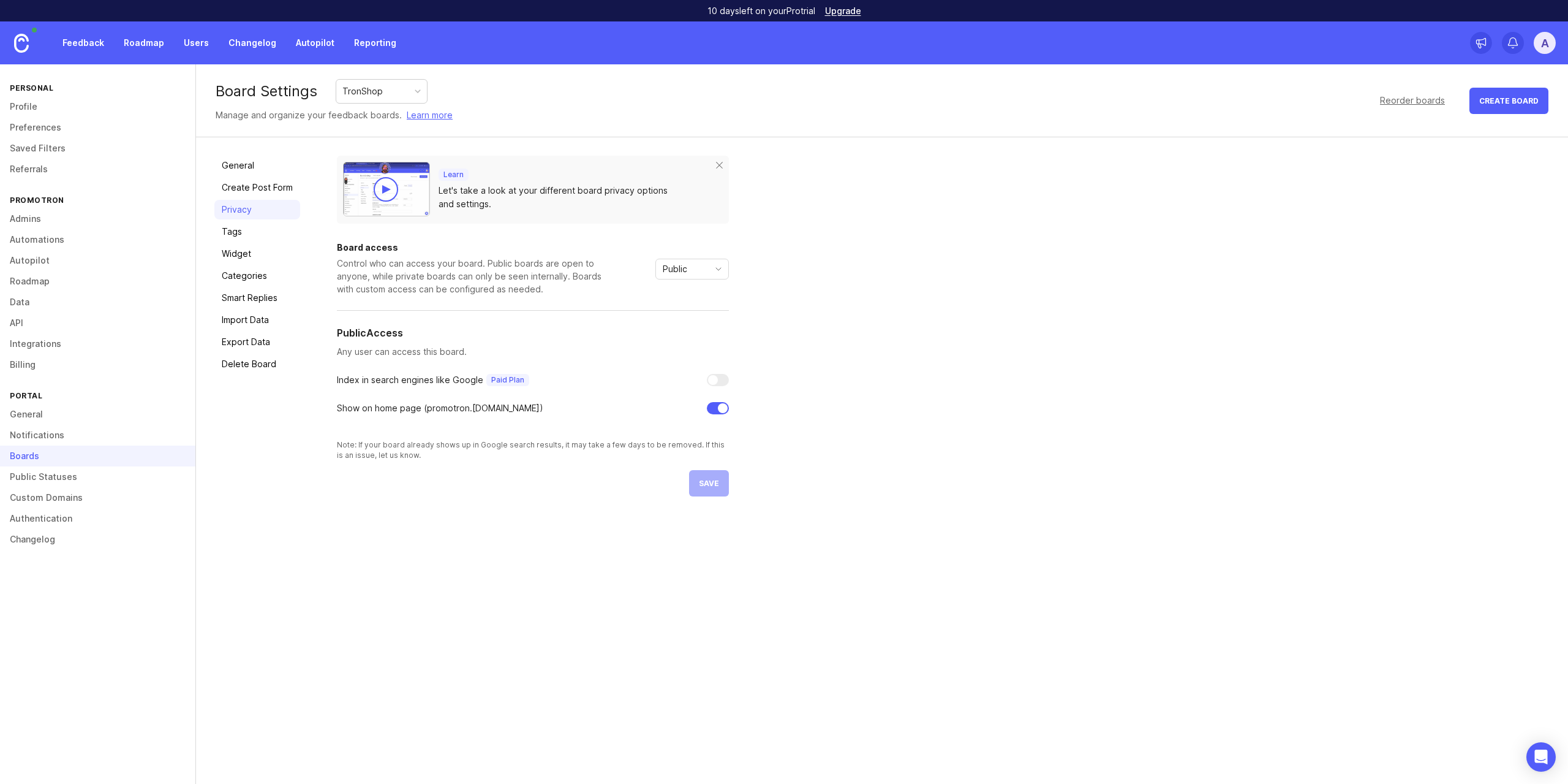
click at [267, 226] on link "Tags" at bounding box center [257, 231] width 86 height 20
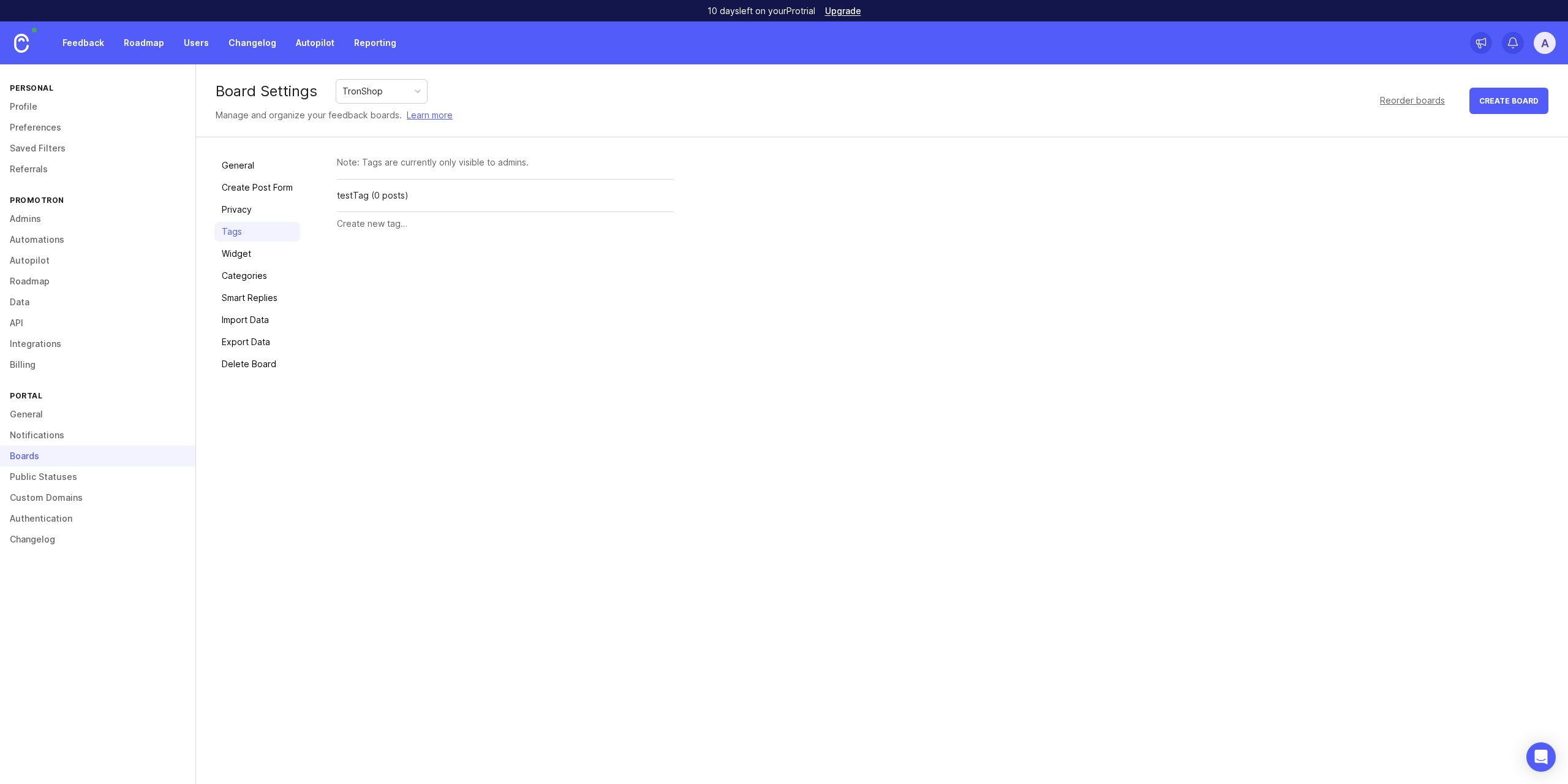
click at [262, 245] on link "Widget" at bounding box center [257, 253] width 86 height 20
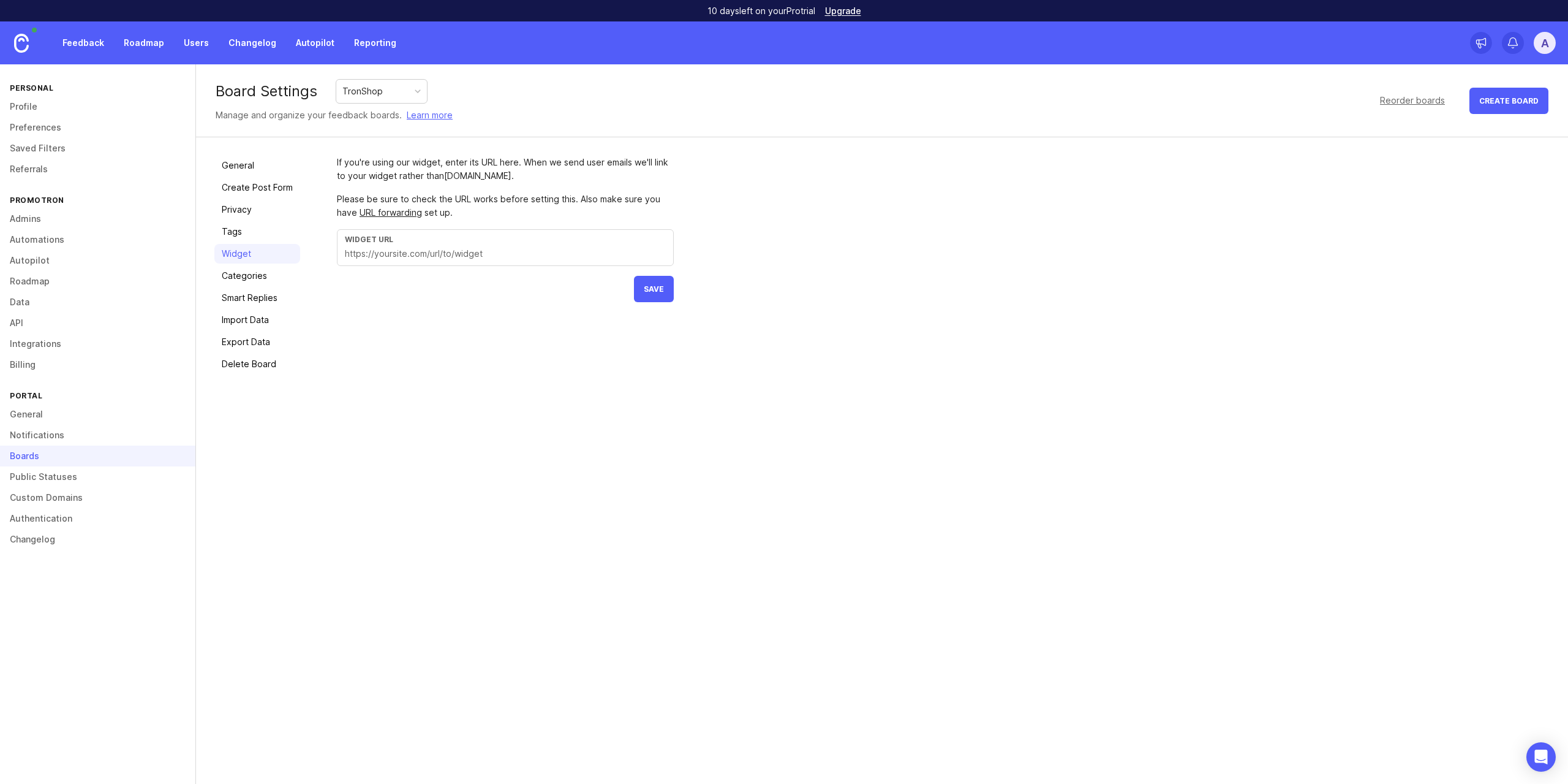
click at [264, 265] on div "General Create Post Form Privacy Tags Widget Categories Smart Replies Import Da…" at bounding box center [257, 265] width 86 height 219
click at [261, 278] on link "Categories" at bounding box center [257, 275] width 86 height 20
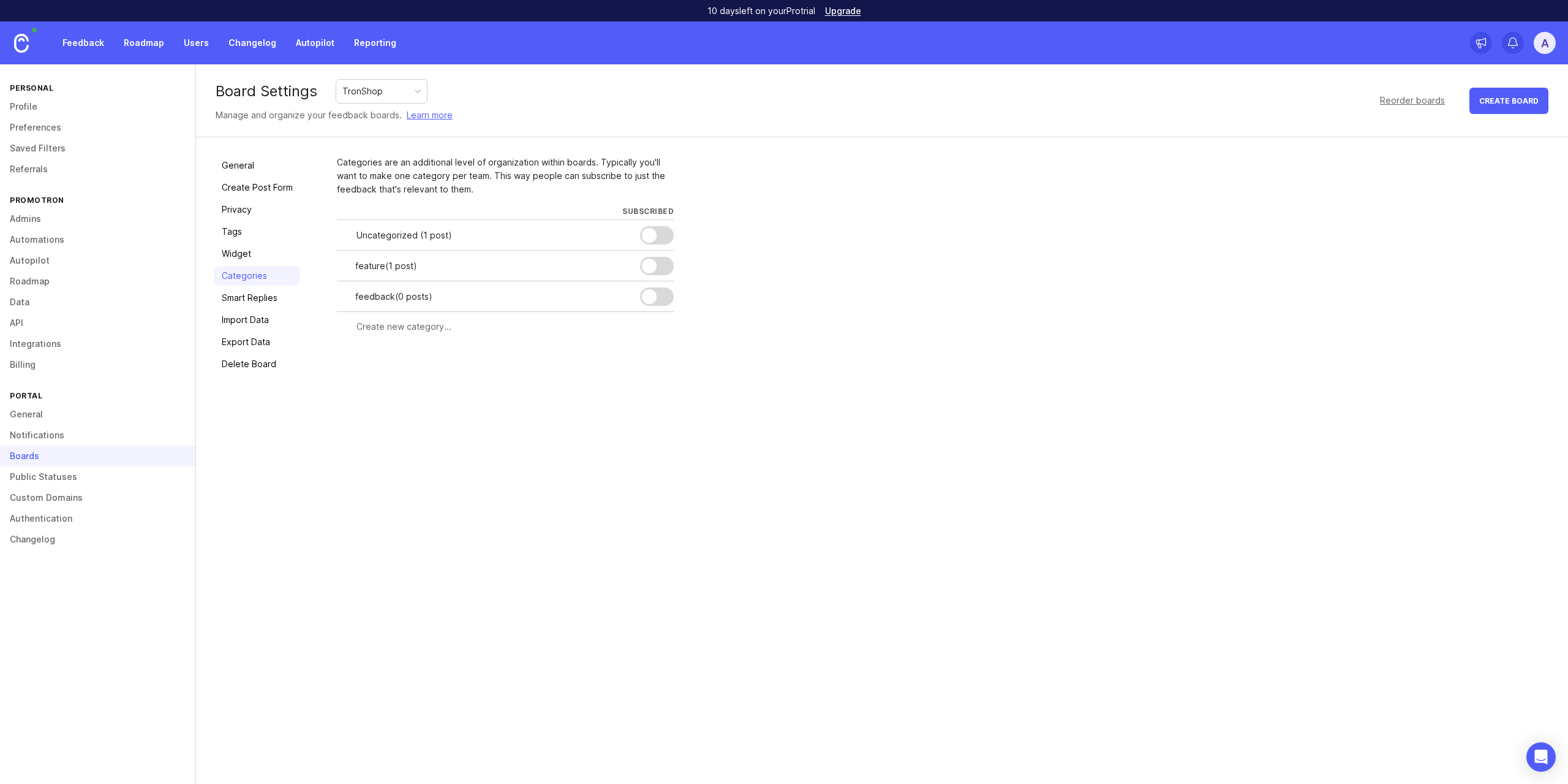
click at [258, 295] on link "Smart Replies" at bounding box center [257, 298] width 86 height 20
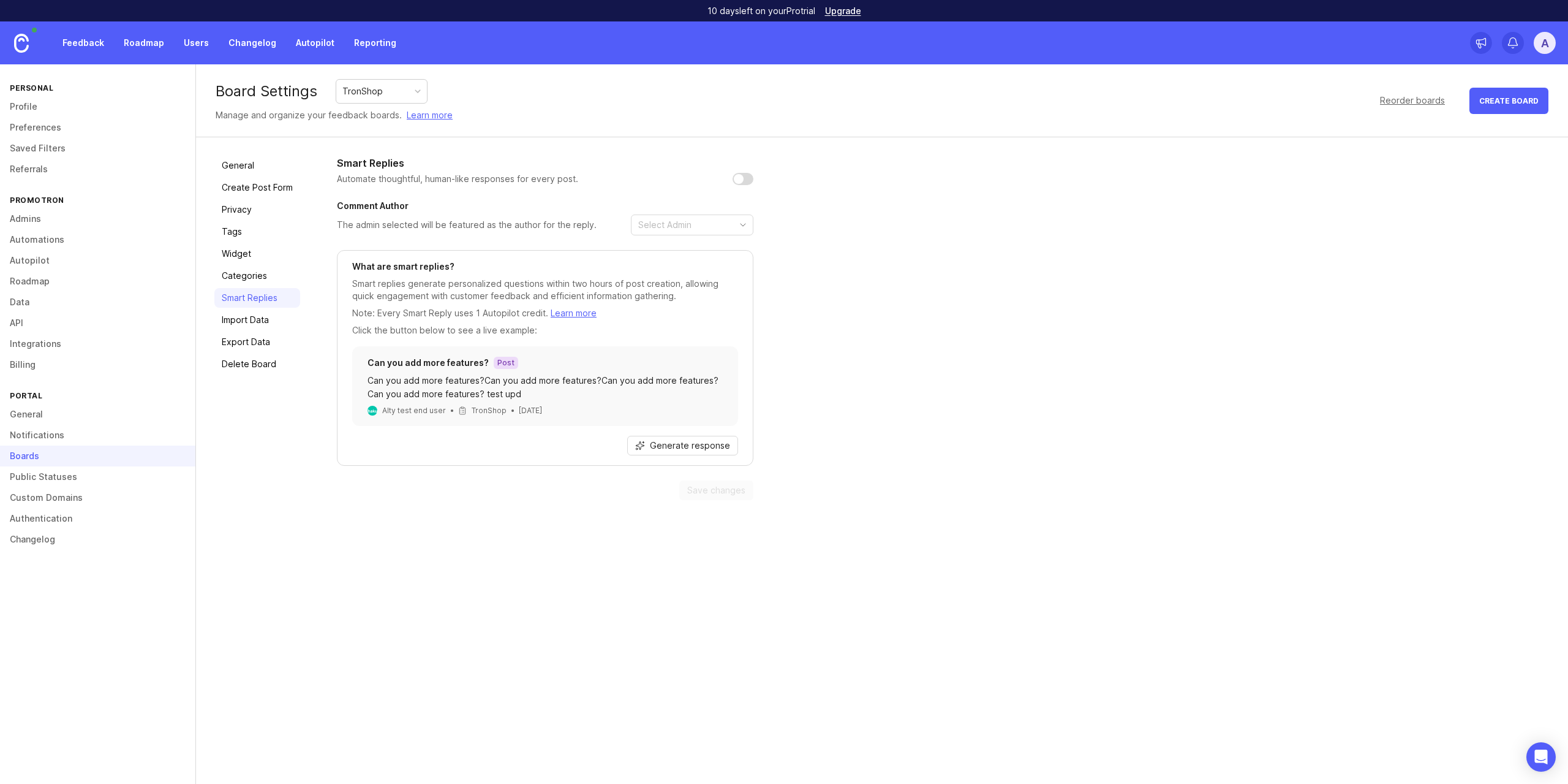
click at [499, 293] on p "Smart replies generate personalized questions within two hours of post creation…" at bounding box center [545, 290] width 386 height 24
click at [479, 291] on p "Smart replies generate personalized questions within two hours of post creation…" at bounding box center [545, 290] width 386 height 24
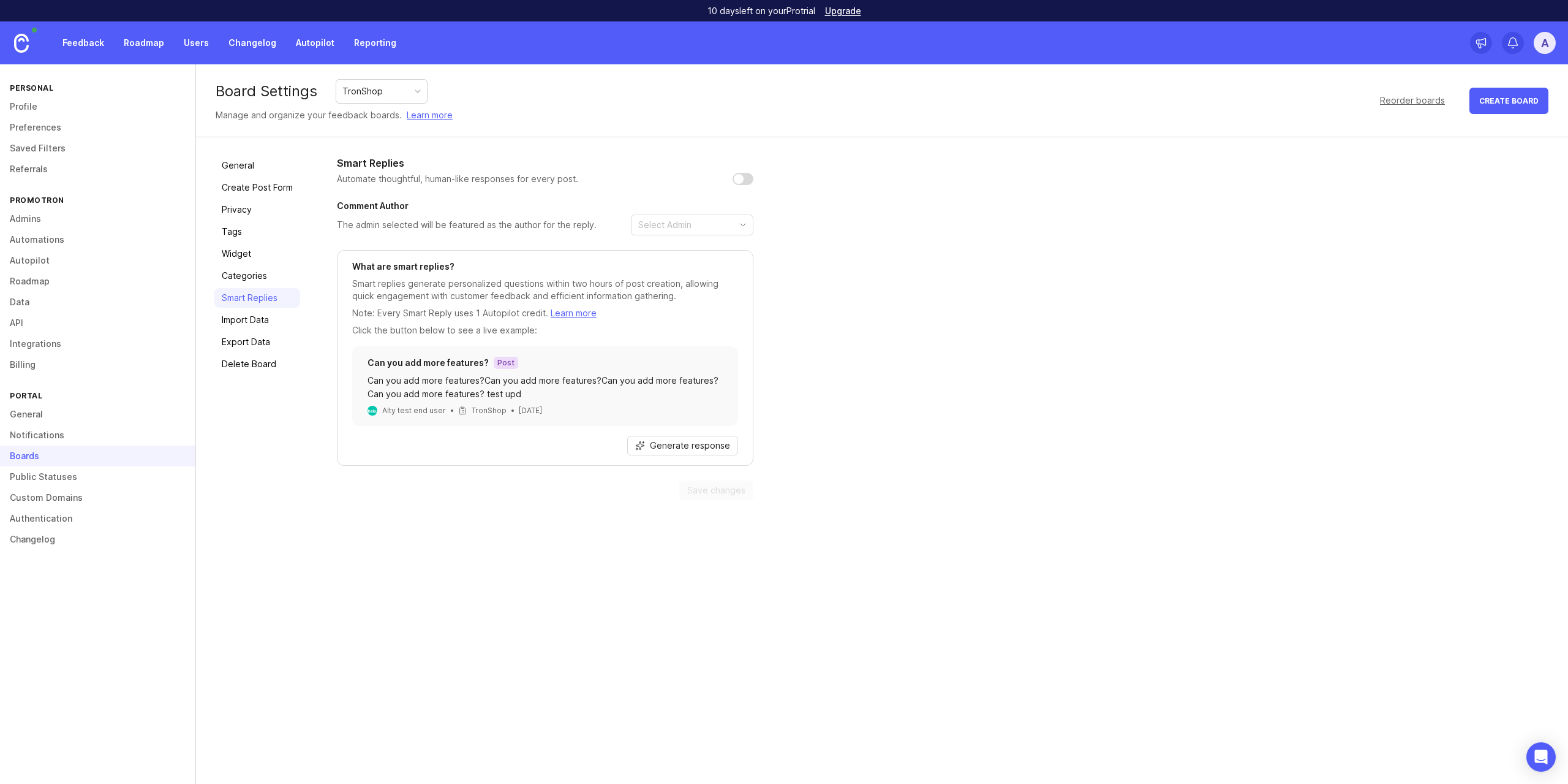
click at [490, 293] on p "Smart replies generate personalized questions within two hours of post creation…" at bounding box center [545, 290] width 386 height 24
click at [414, 314] on p "Note: Every Smart Reply uses 1 Autopilot credit. Learn more" at bounding box center [545, 313] width 386 height 12
drag, startPoint x: 414, startPoint y: 314, endPoint x: 497, endPoint y: 314, distance: 83.0
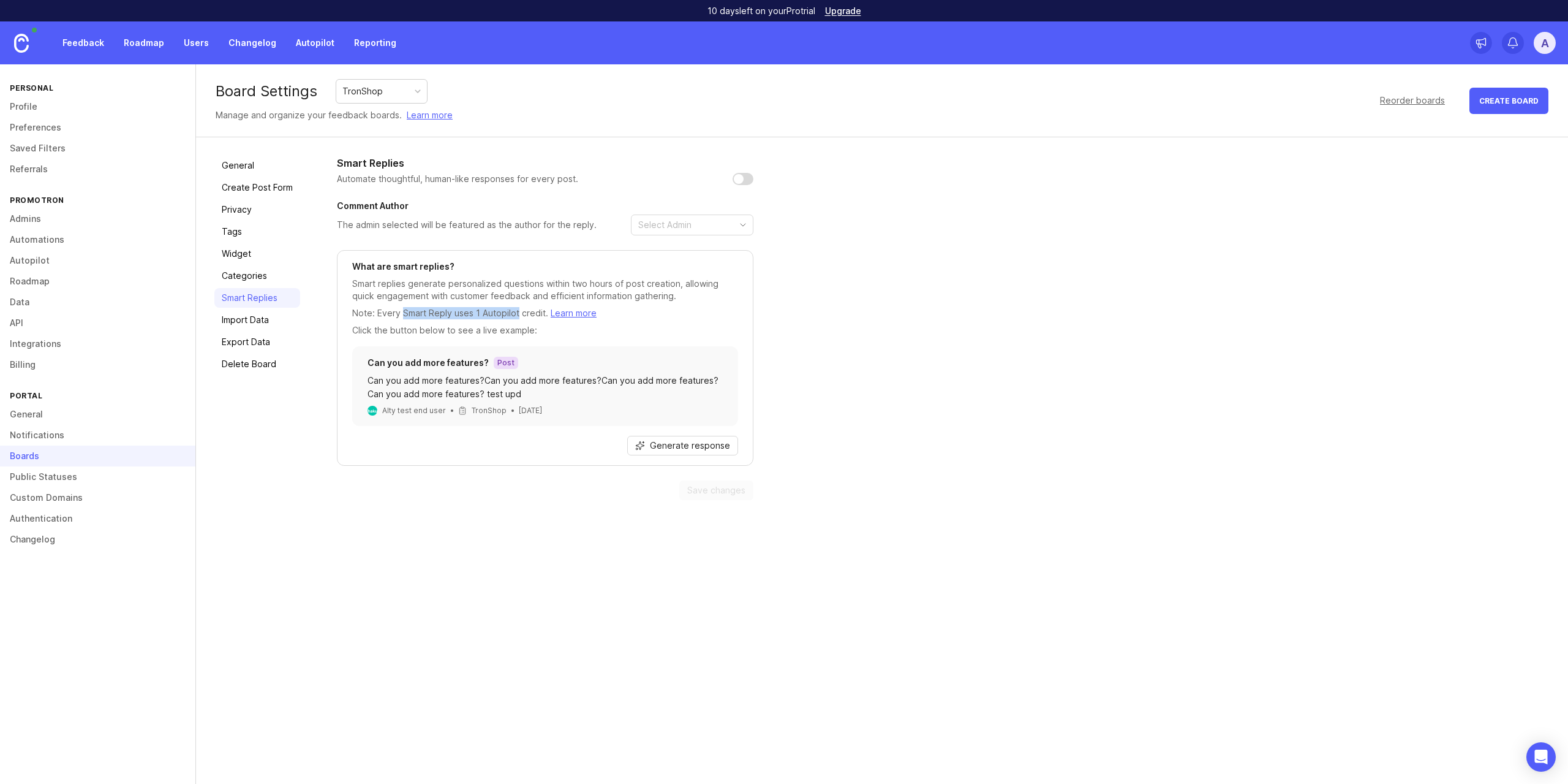
click at [497, 314] on p "Note: Every Smart Reply uses 1 Autopilot credit. Learn more" at bounding box center [545, 313] width 386 height 12
click at [470, 325] on p "Click the button below to see a live example:" at bounding box center [545, 330] width 386 height 12
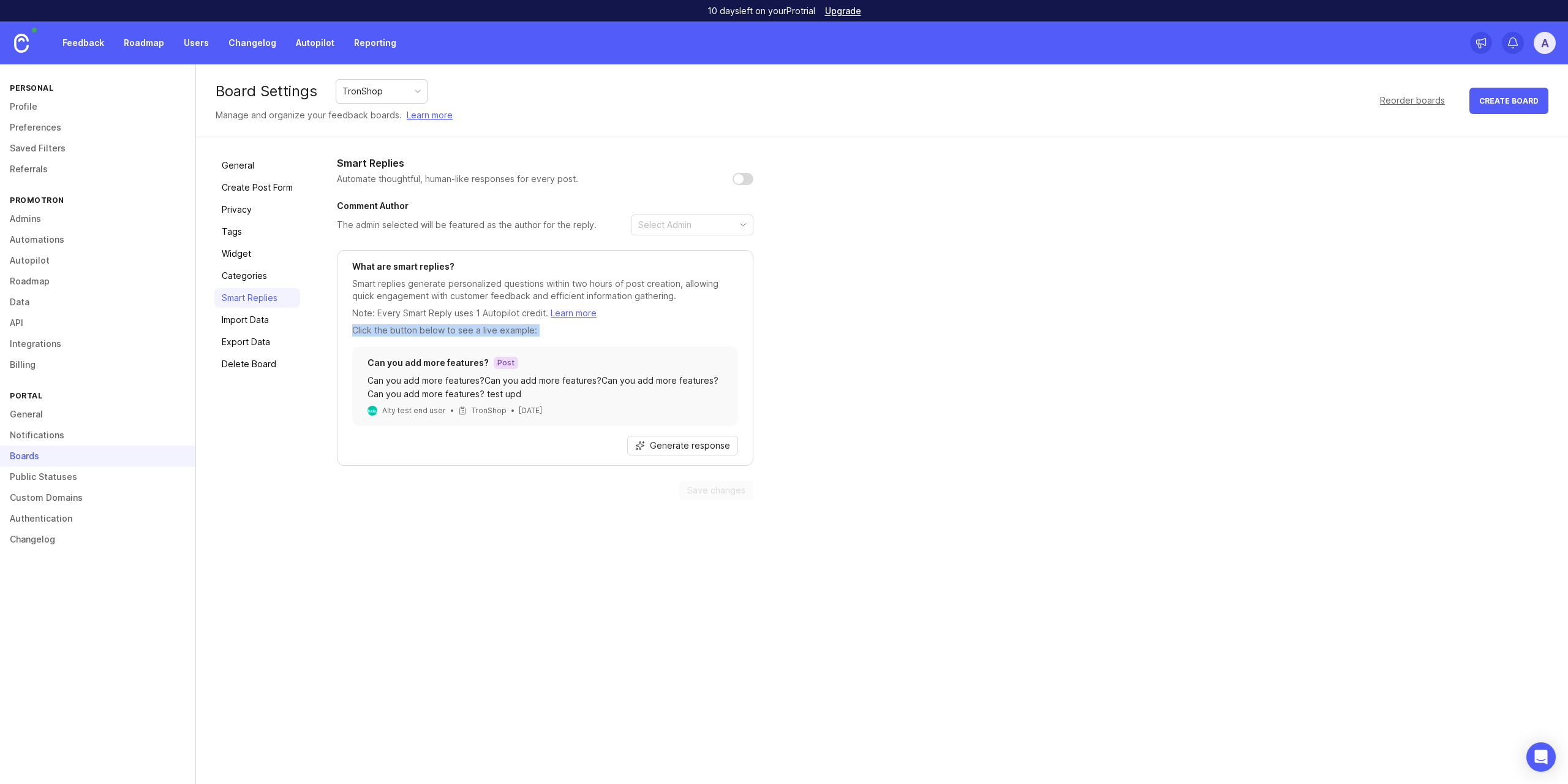
click at [470, 325] on p "Click the button below to see a live example:" at bounding box center [545, 330] width 386 height 12
click at [441, 327] on p "Click the button below to see a live example:" at bounding box center [545, 330] width 386 height 12
click at [483, 385] on div "Can you add more features?Can you add more features?Can you add more features?C…" at bounding box center [544, 386] width 355 height 27
drag, startPoint x: 483, startPoint y: 385, endPoint x: 513, endPoint y: 391, distance: 30.6
click at [513, 391] on div "Can you add more features?Can you add more features?Can you add more features?C…" at bounding box center [544, 386] width 355 height 27
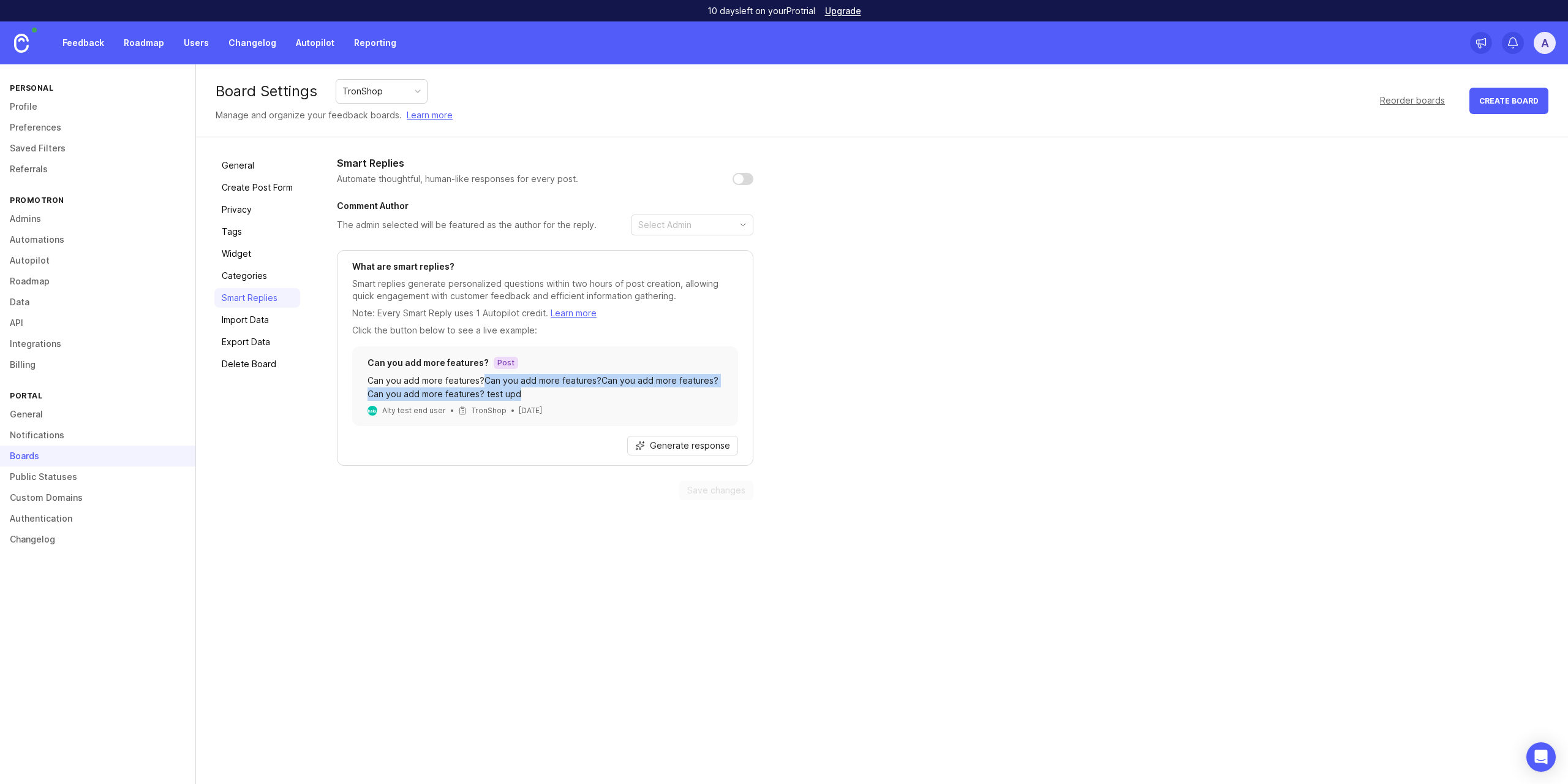
click at [513, 391] on div "Can you add more features?Can you add more features?Can you add more features?C…" at bounding box center [544, 386] width 355 height 27
click at [662, 442] on span "Generate response" at bounding box center [690, 446] width 80 height 12
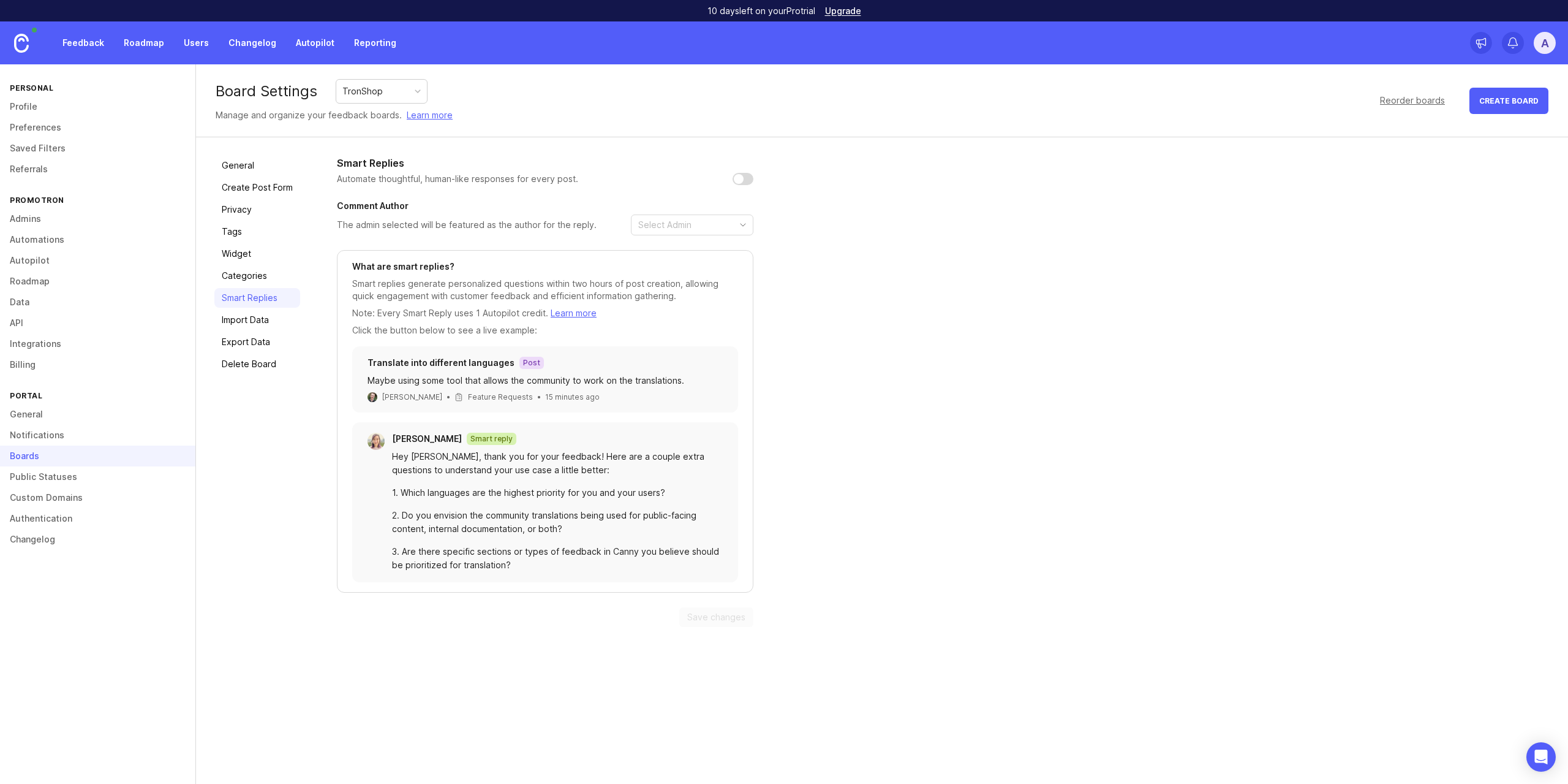
click at [737, 227] on icon "toggle icon" at bounding box center [742, 225] width 20 height 9
click at [749, 179] on input "checkbox" at bounding box center [743, 179] width 21 height 12
checkbox input "true"
click at [739, 224] on icon "toggle icon" at bounding box center [742, 225] width 20 height 9
click at [725, 250] on li "[PERSON_NAME]" at bounding box center [692, 249] width 121 height 21
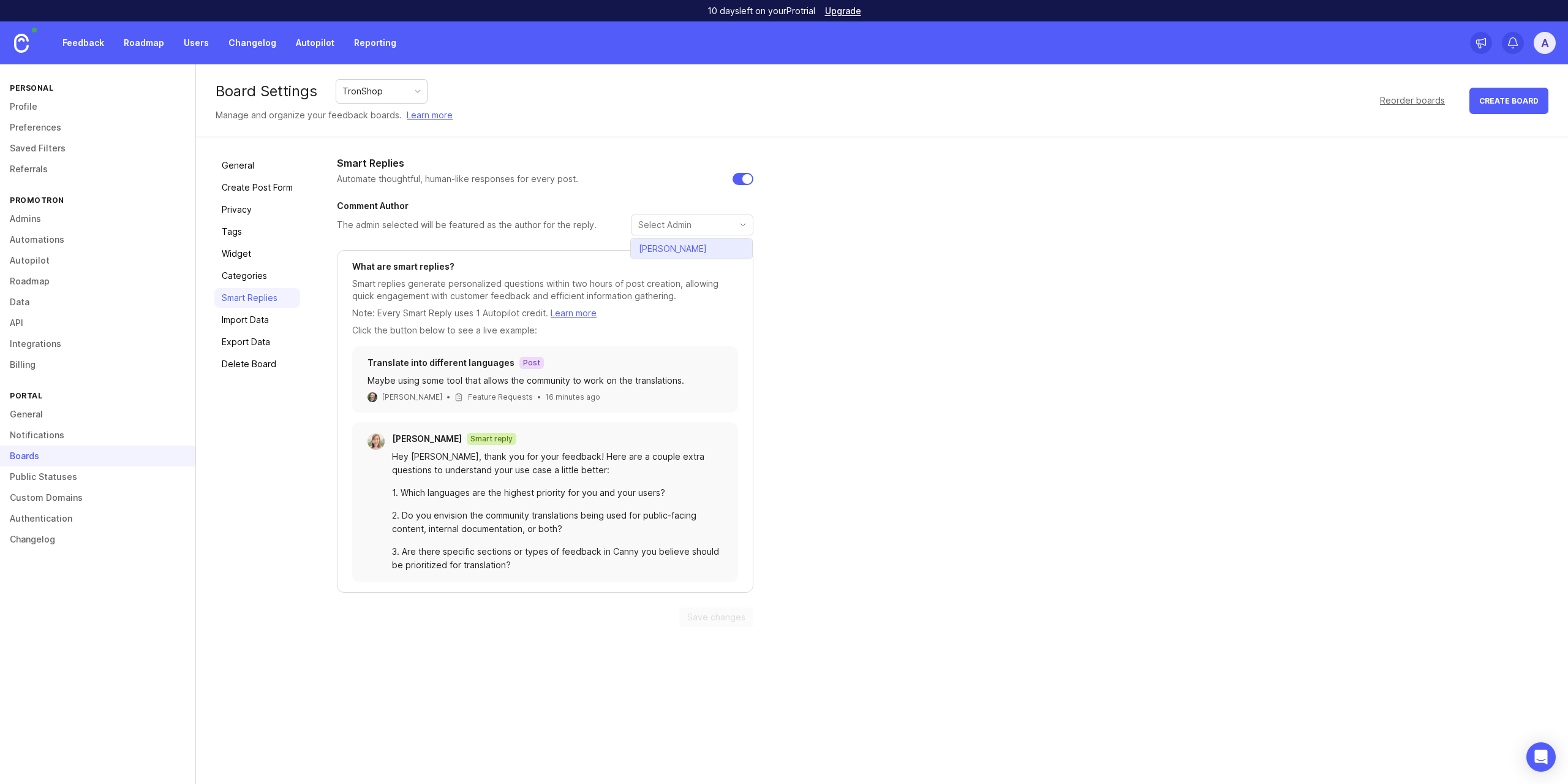
type input "[PERSON_NAME]"
click at [744, 184] on input "checkbox" at bounding box center [743, 179] width 21 height 12
checkbox input "false"
click at [260, 323] on link "Import Data" at bounding box center [257, 319] width 86 height 20
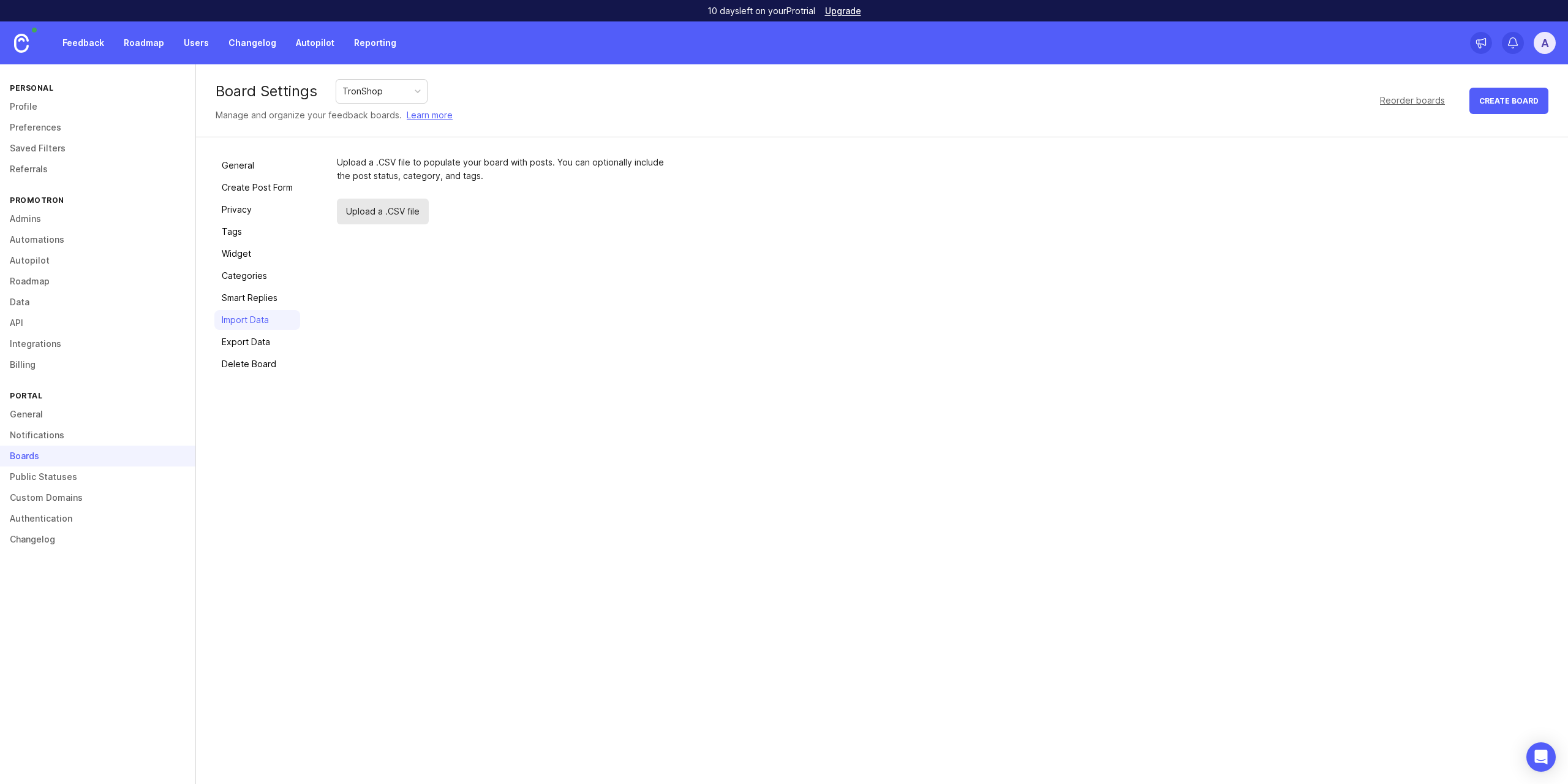
click at [261, 340] on link "Export Data" at bounding box center [257, 342] width 86 height 20
click at [267, 362] on link "Delete Board" at bounding box center [257, 364] width 86 height 20
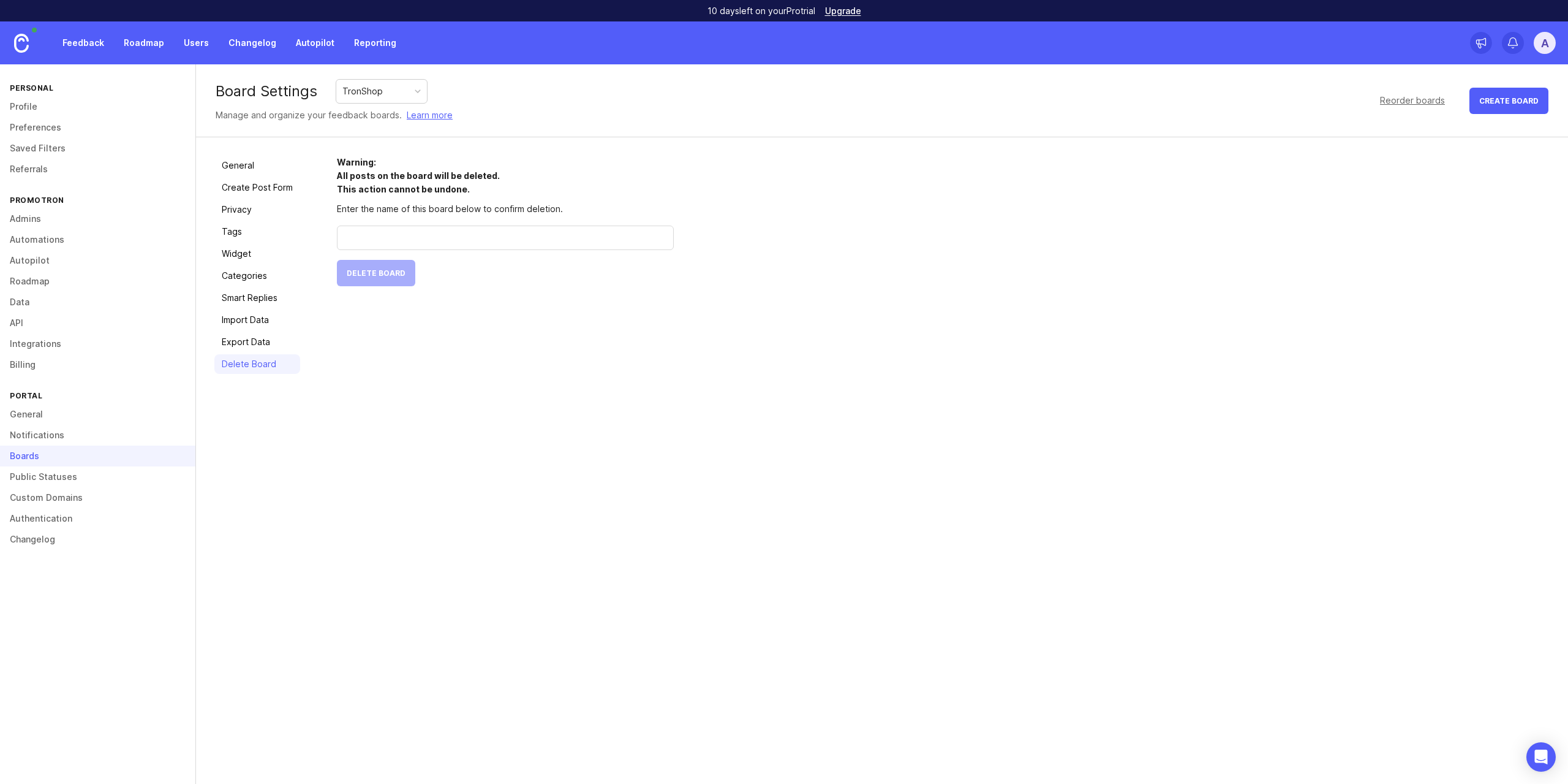
click at [405, 90] on div "TronShop" at bounding box center [381, 91] width 90 height 23
click at [93, 477] on link "Public Statuses" at bounding box center [97, 477] width 195 height 21
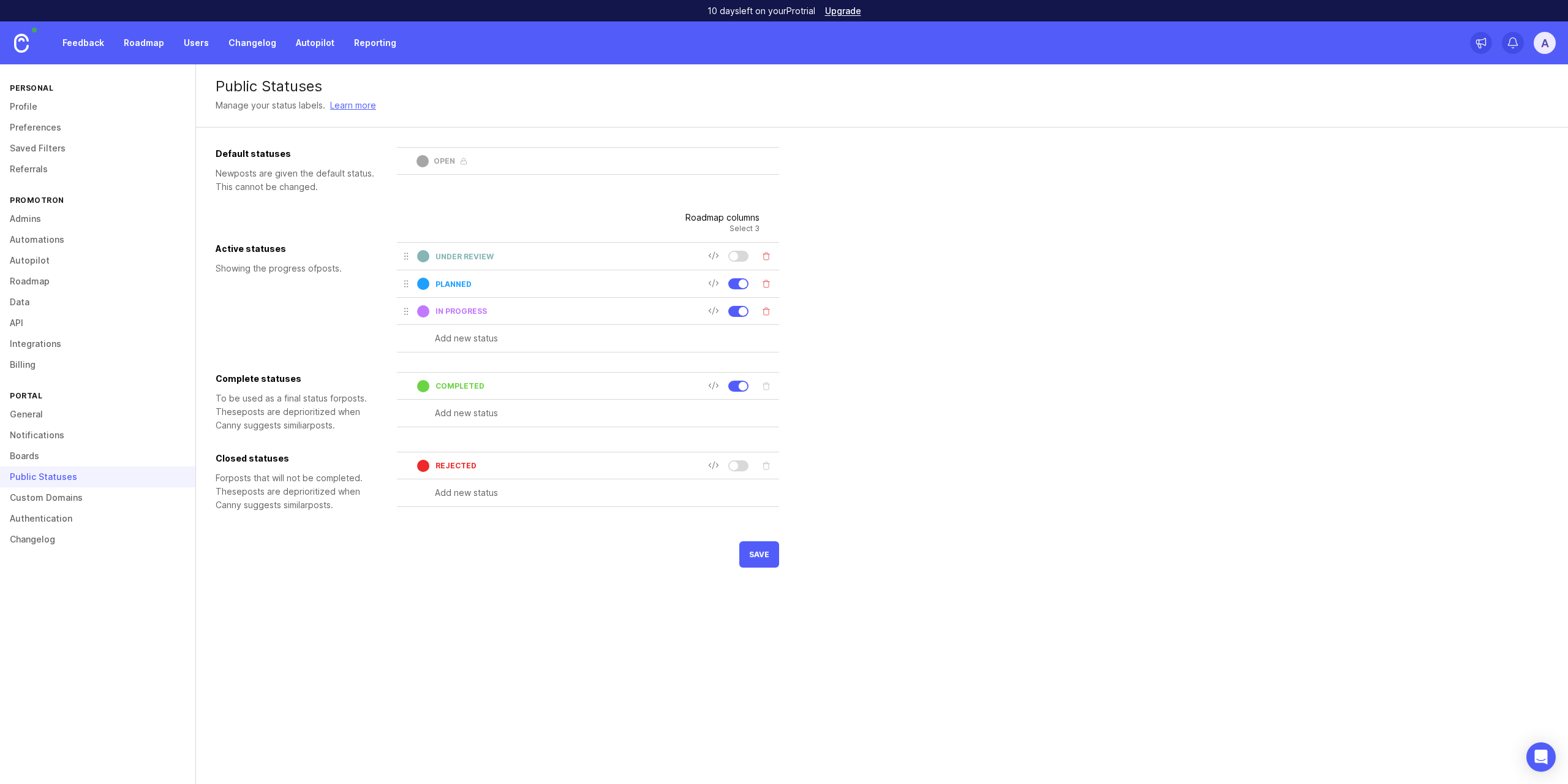
click at [91, 508] on link "Authentication" at bounding box center [97, 518] width 195 height 21
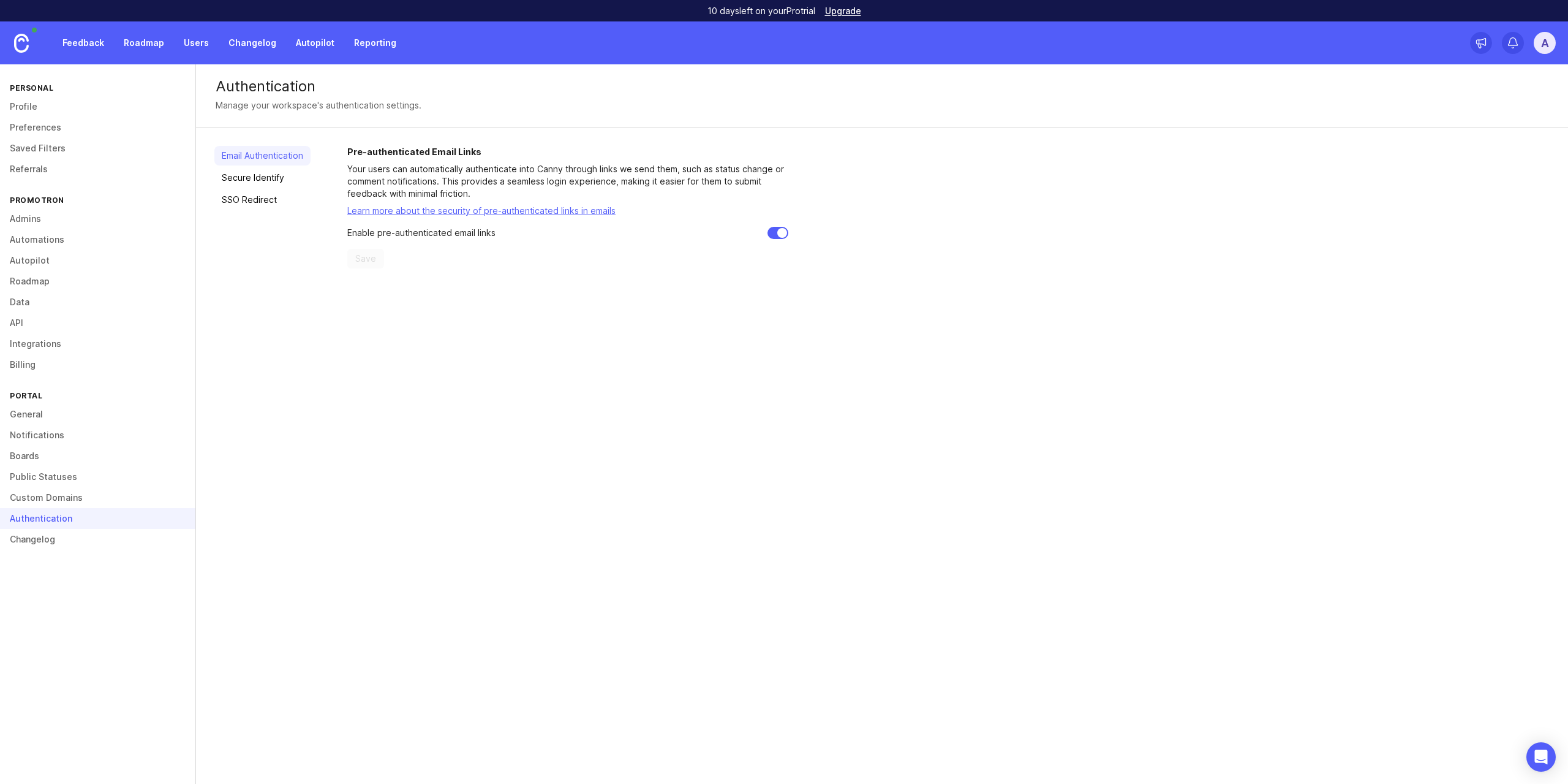
click at [72, 497] on link "Custom Domains" at bounding box center [97, 497] width 195 height 21
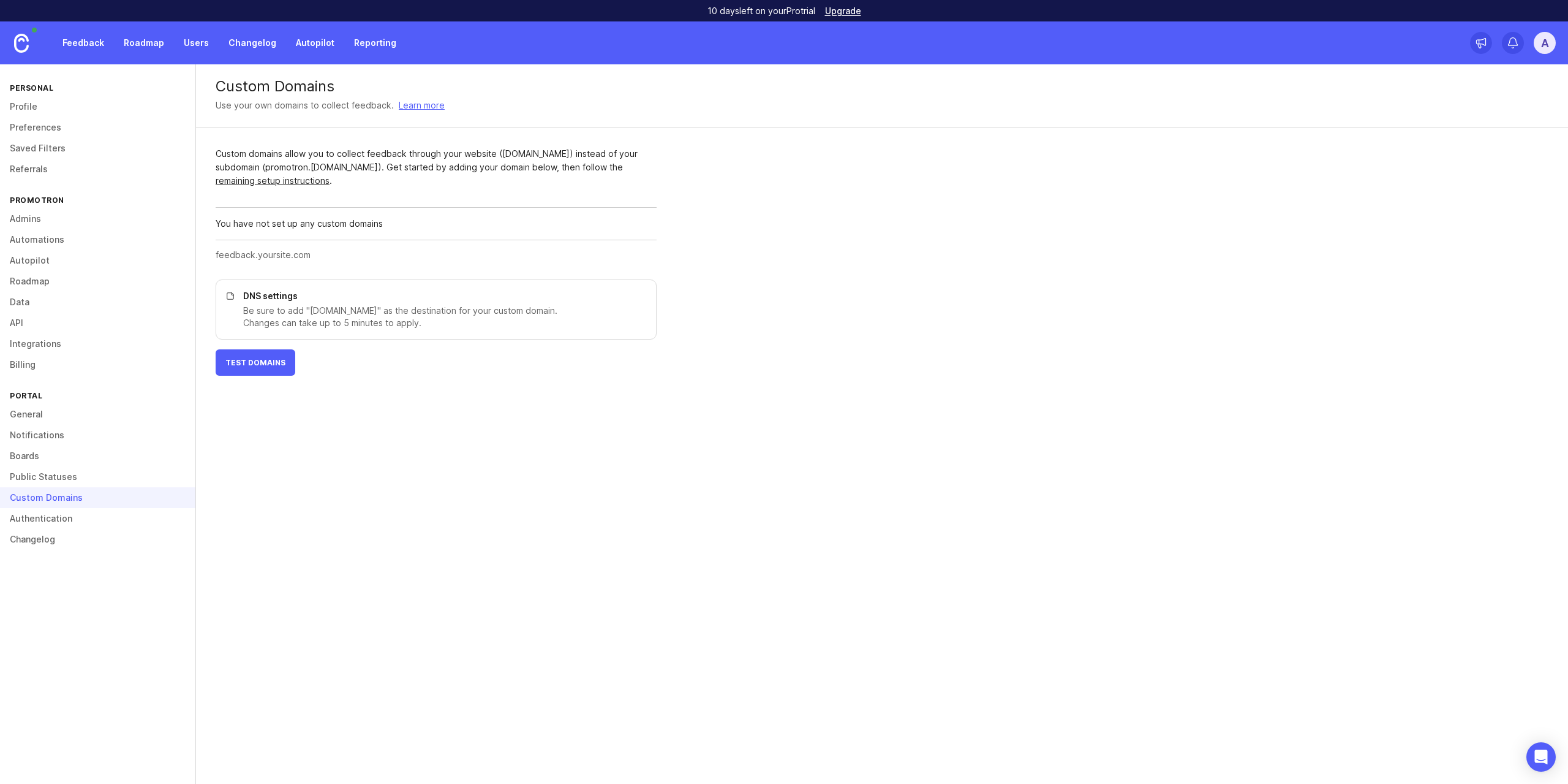
click at [77, 536] on link "Changelog" at bounding box center [97, 540] width 195 height 21
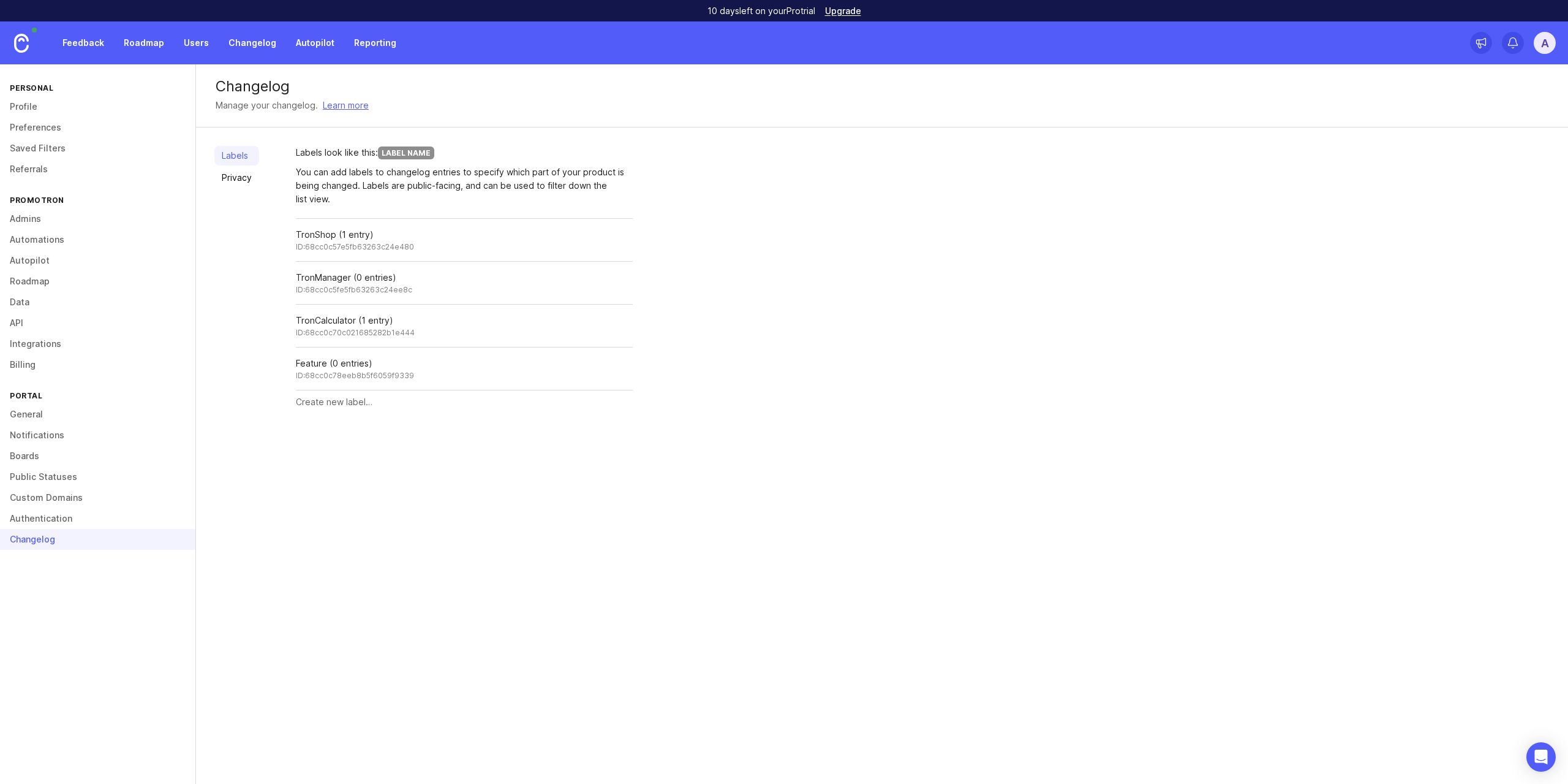
click at [341, 176] on div "You can add labels to changelog entries to specify which part of your product i…" at bounding box center [464, 185] width 337 height 40
click at [329, 180] on div "You can add labels to changelog entries to specify which part of your product i…" at bounding box center [464, 185] width 337 height 40
click at [242, 177] on link "Privacy" at bounding box center [237, 177] width 45 height 20
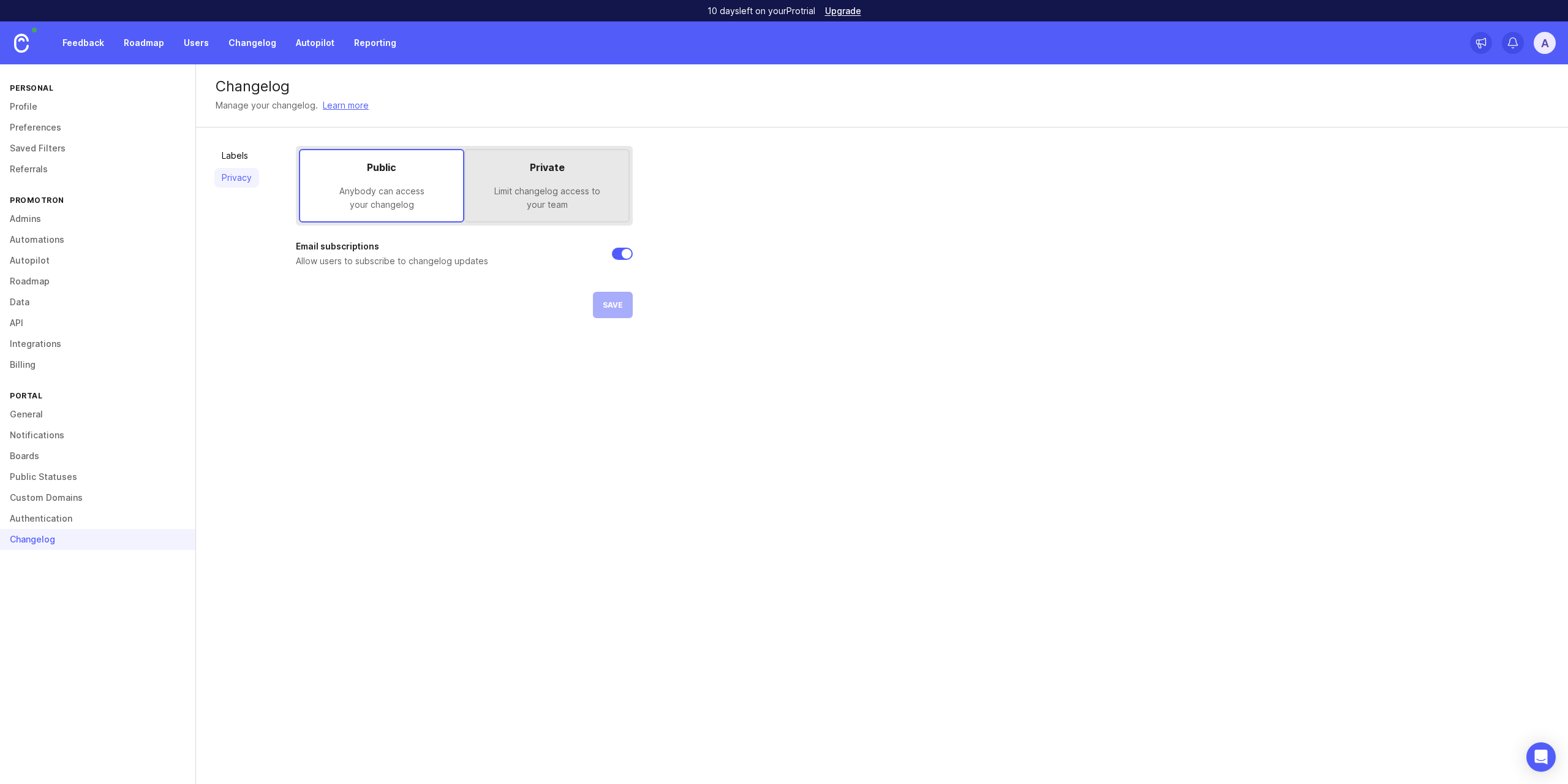
click at [244, 167] on div "Labels Privacy" at bounding box center [237, 231] width 45 height 172
click at [246, 161] on link "Labels" at bounding box center [237, 155] width 45 height 20
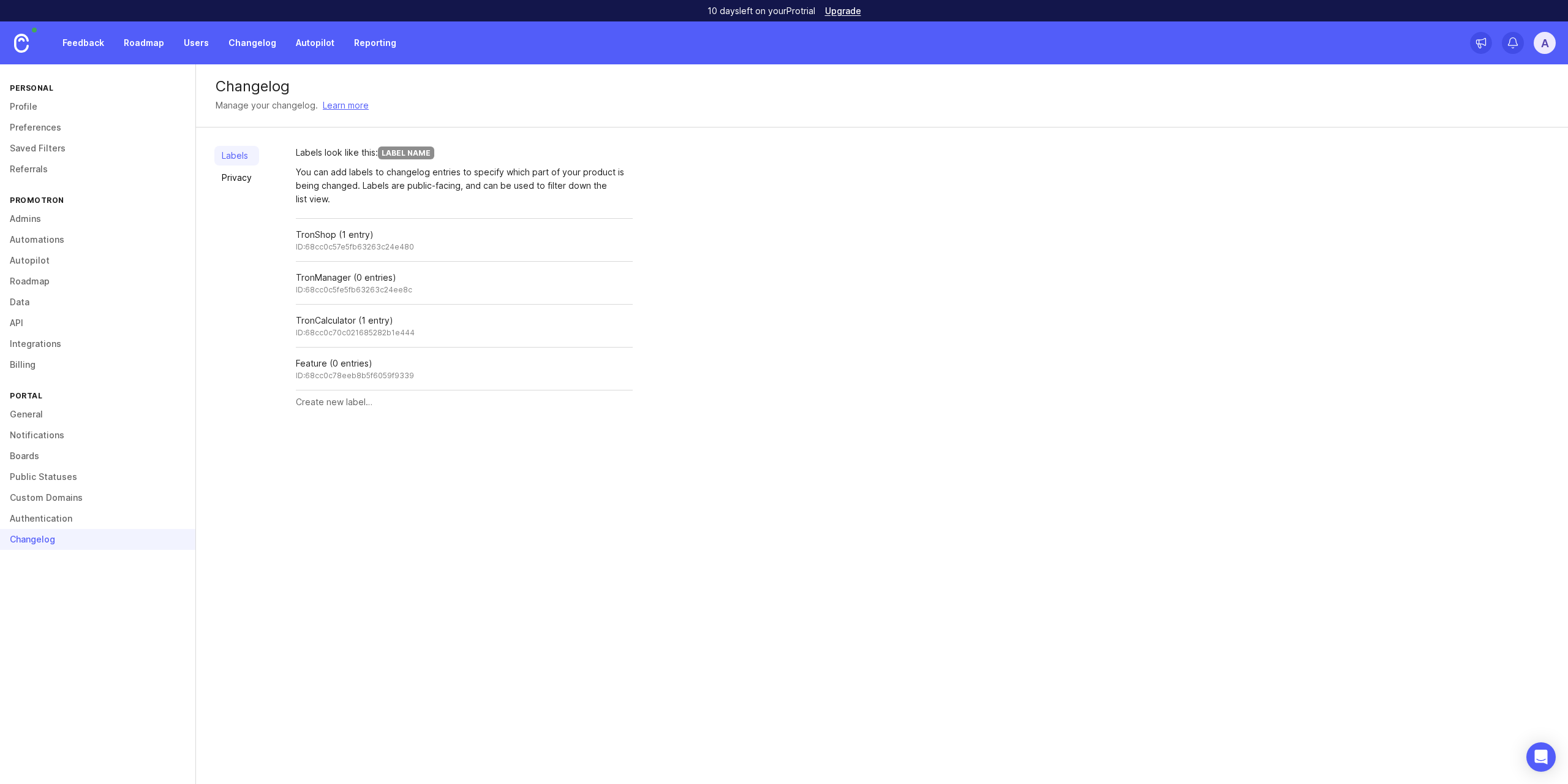
click at [26, 275] on link "Roadmap" at bounding box center [97, 281] width 195 height 21
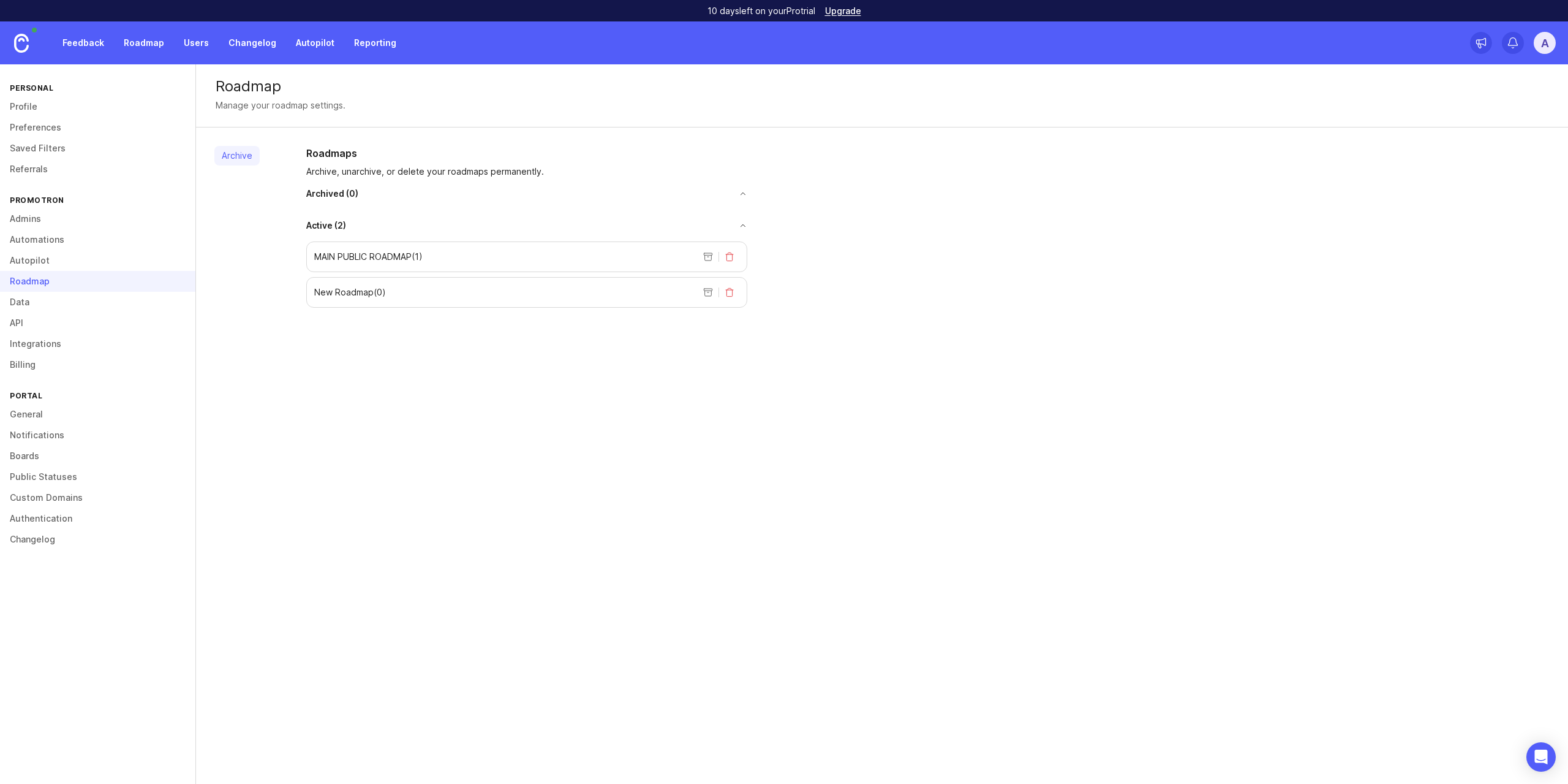
click at [31, 263] on link "Autopilot" at bounding box center [97, 261] width 195 height 21
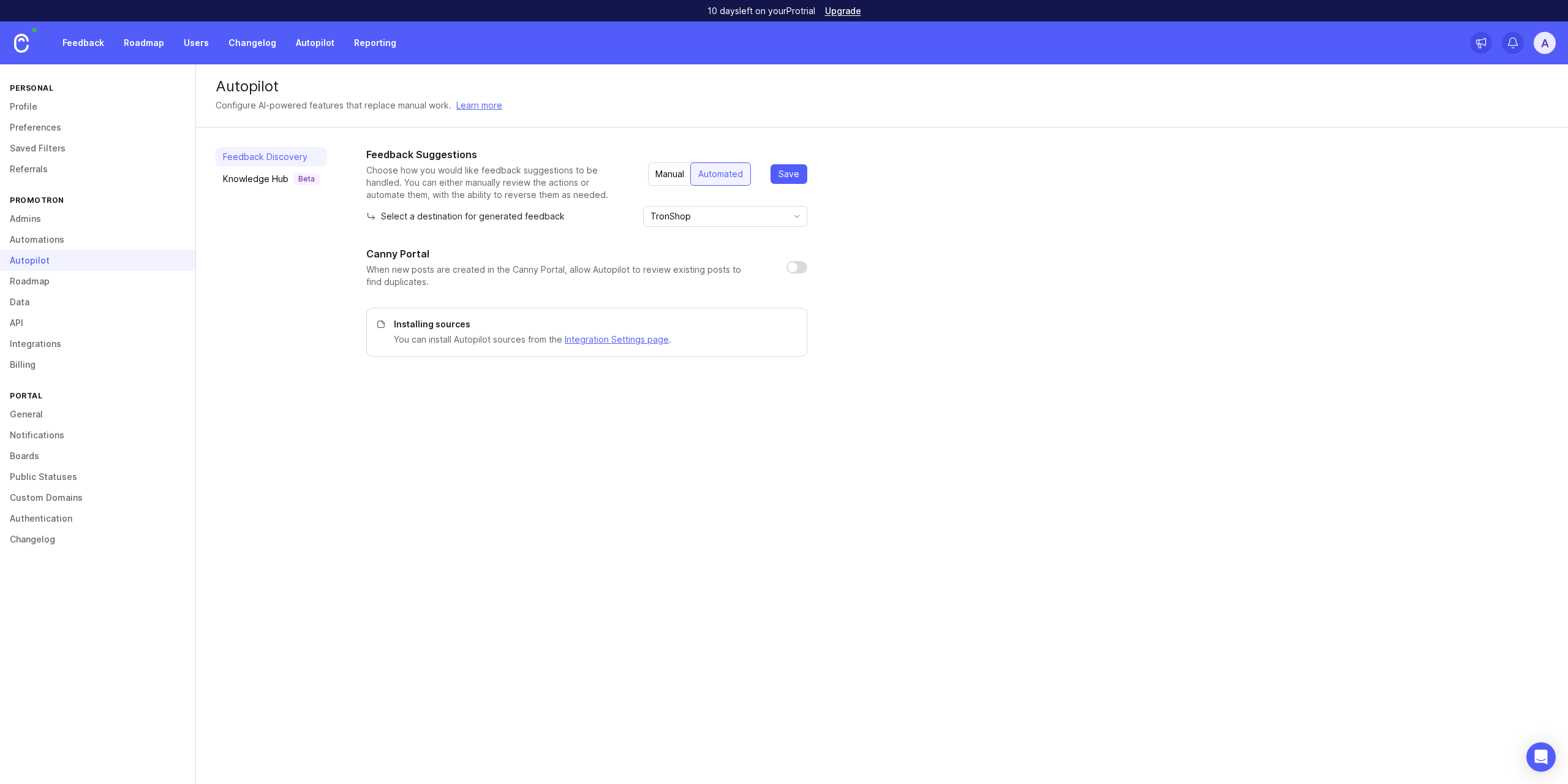
click at [272, 188] on div "Feedback Discovery Knowledge Hub Beta" at bounding box center [272, 252] width 112 height 210
click at [268, 184] on div "Knowledge Hub Beta" at bounding box center [271, 179] width 97 height 12
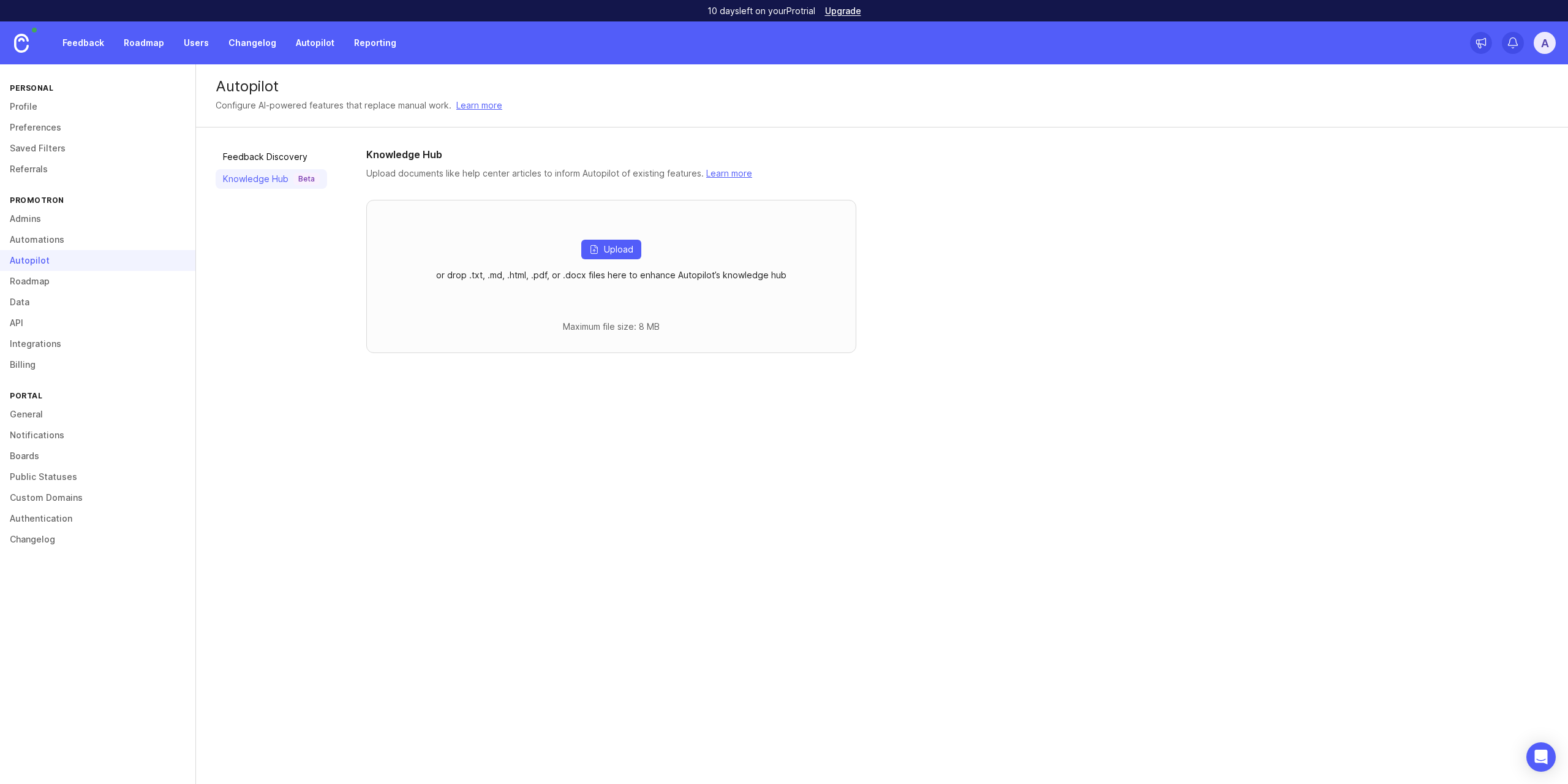
click at [67, 237] on link "Automations" at bounding box center [97, 239] width 195 height 21
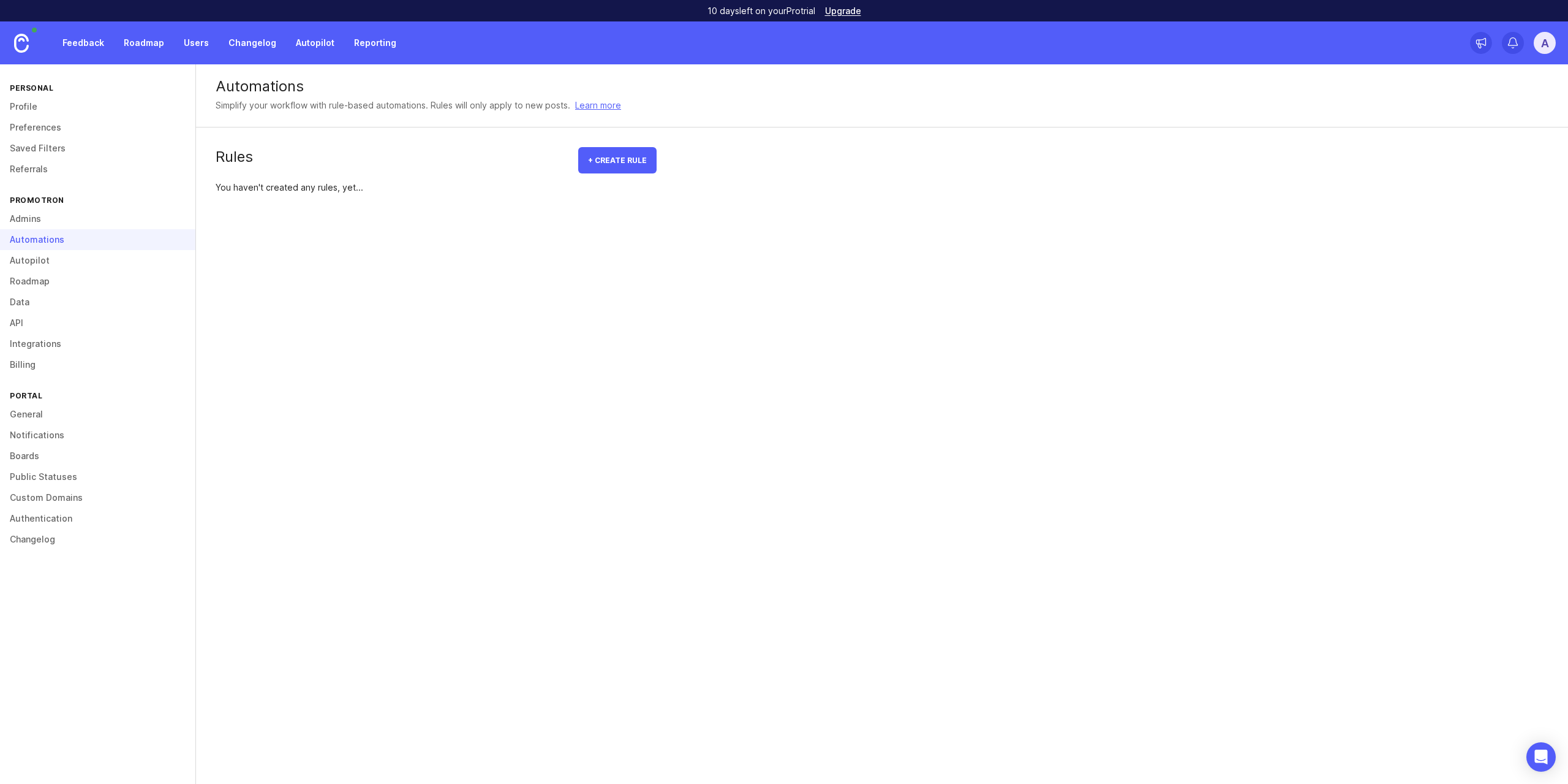
click at [77, 279] on link "Roadmap" at bounding box center [97, 281] width 195 height 21
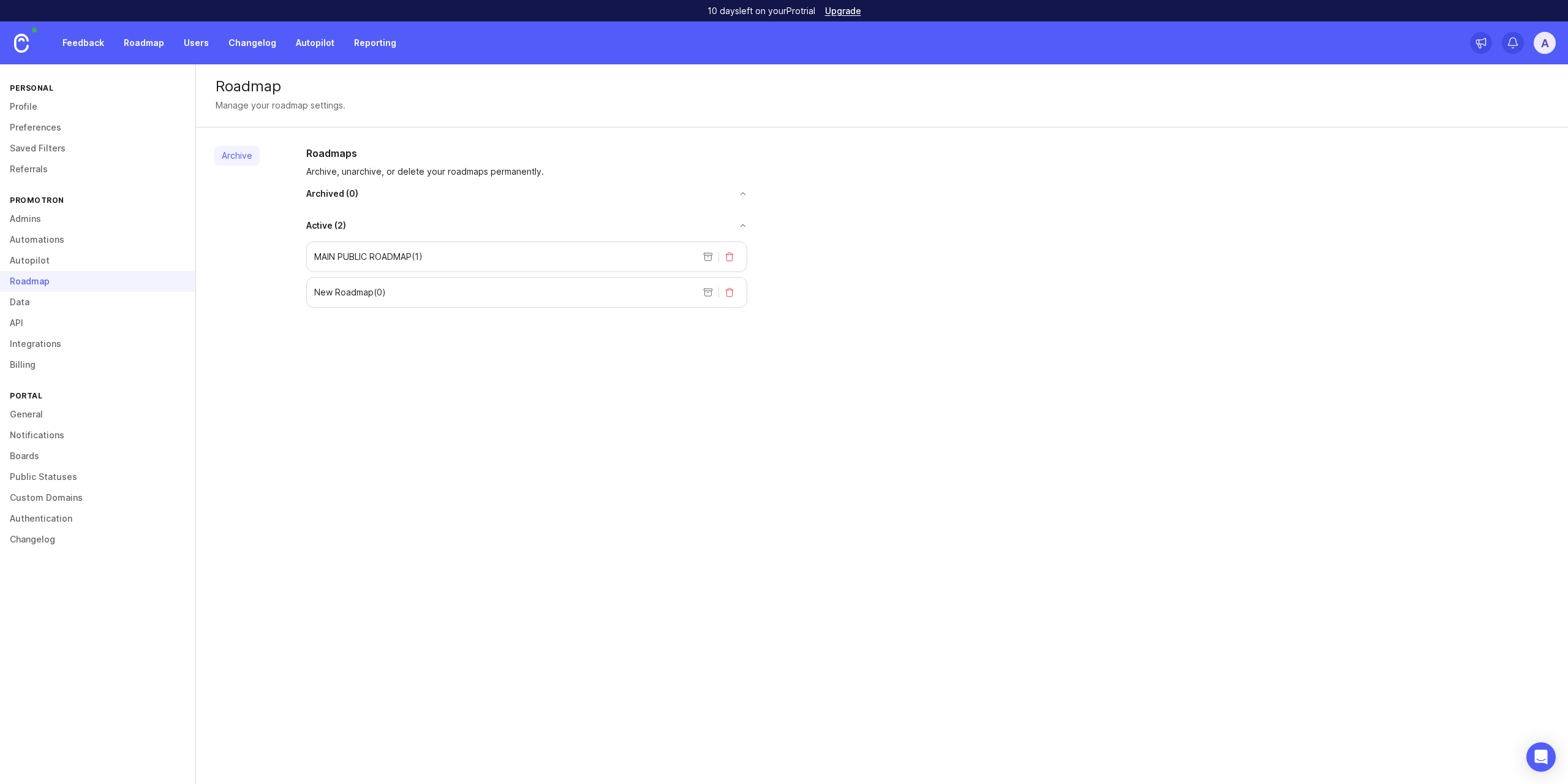
click at [93, 299] on link "Data" at bounding box center [97, 302] width 195 height 21
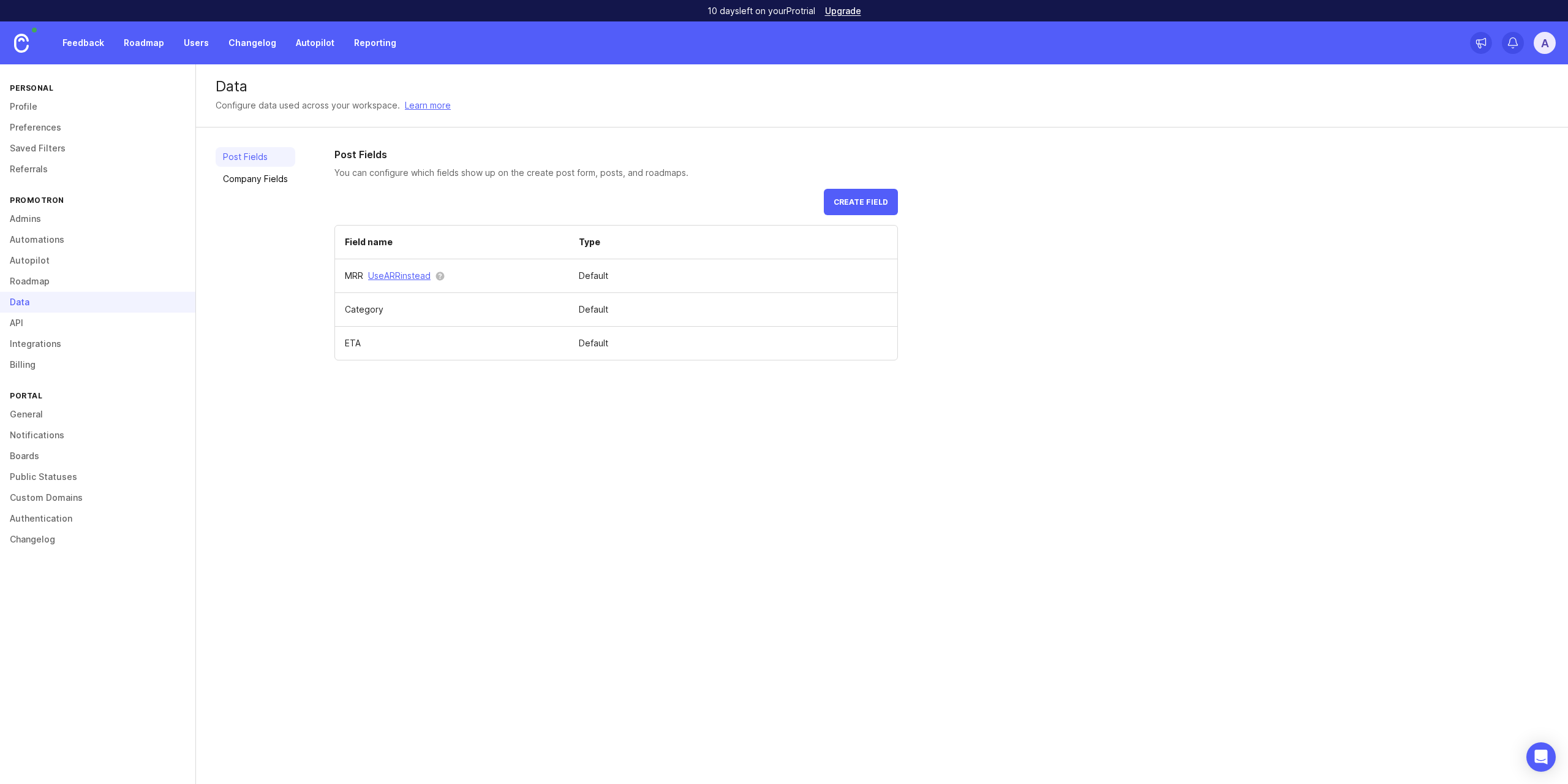
click at [79, 321] on link "API" at bounding box center [97, 323] width 195 height 21
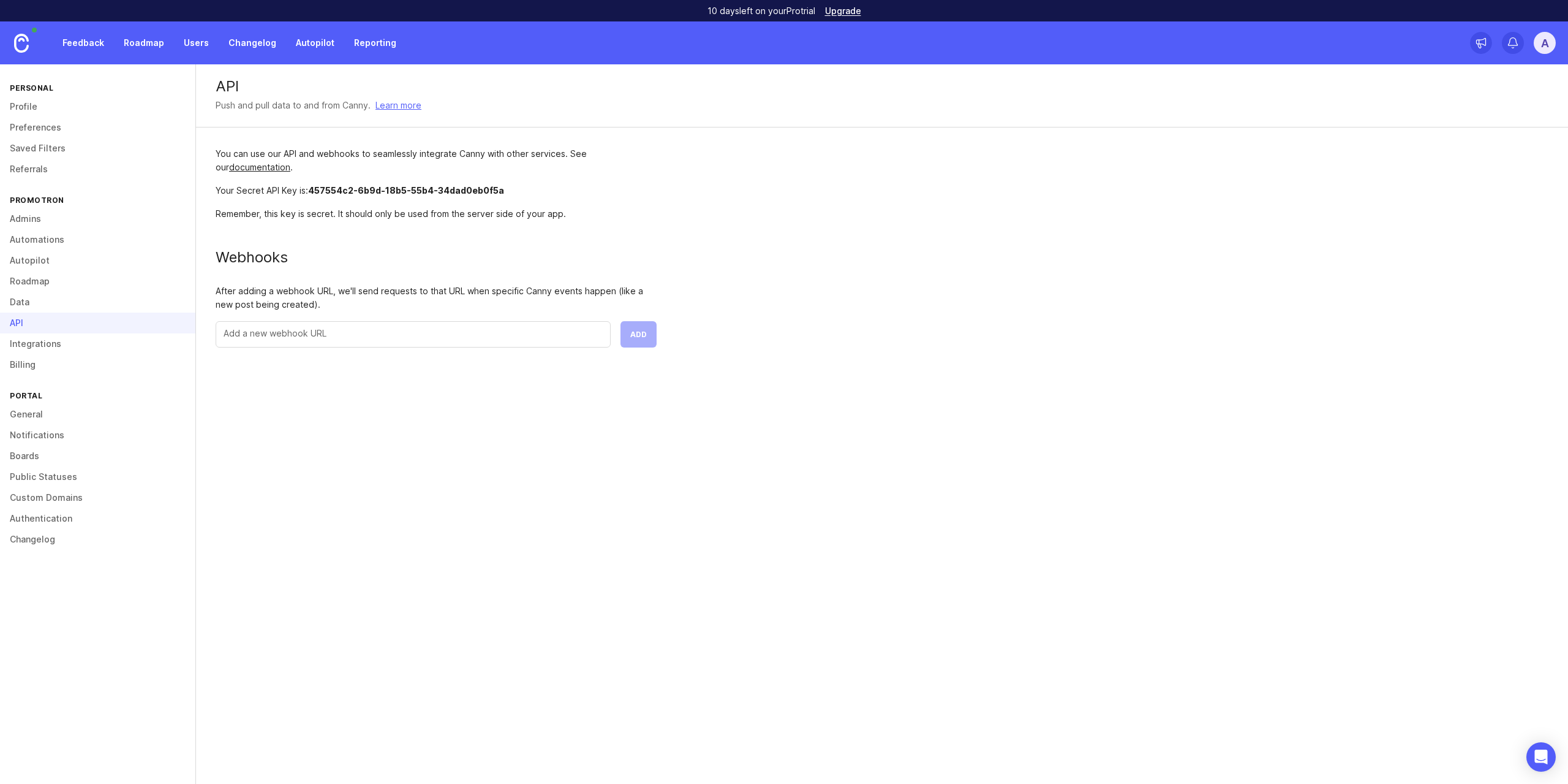
click at [74, 213] on link "Admins" at bounding box center [97, 219] width 195 height 21
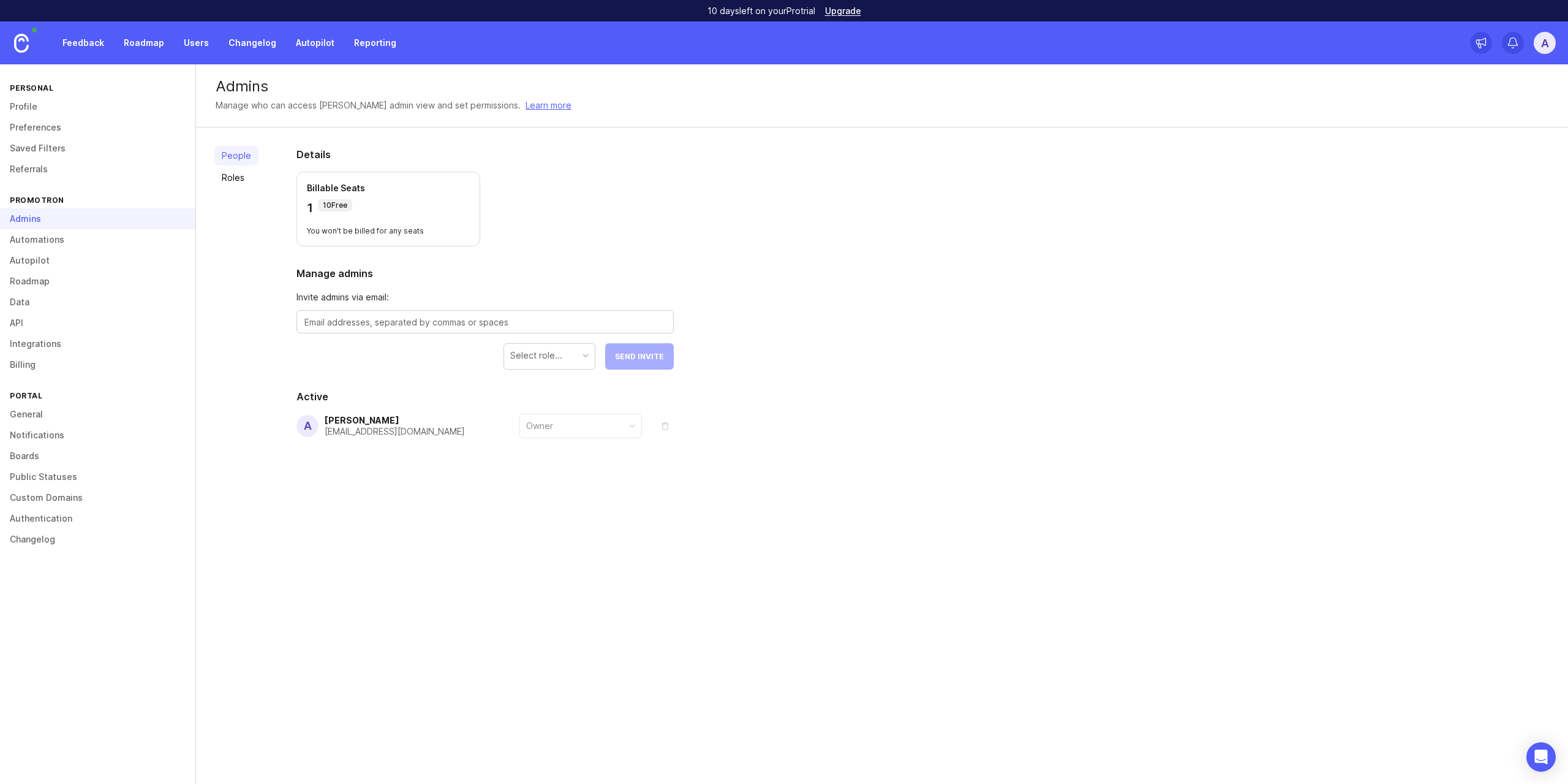
click at [343, 230] on p "You won't be billed for any seats" at bounding box center [388, 231] width 163 height 9
click at [329, 230] on p "You won't be billed for any seats" at bounding box center [388, 231] width 163 height 9
click at [235, 178] on link "Roles" at bounding box center [236, 177] width 44 height 20
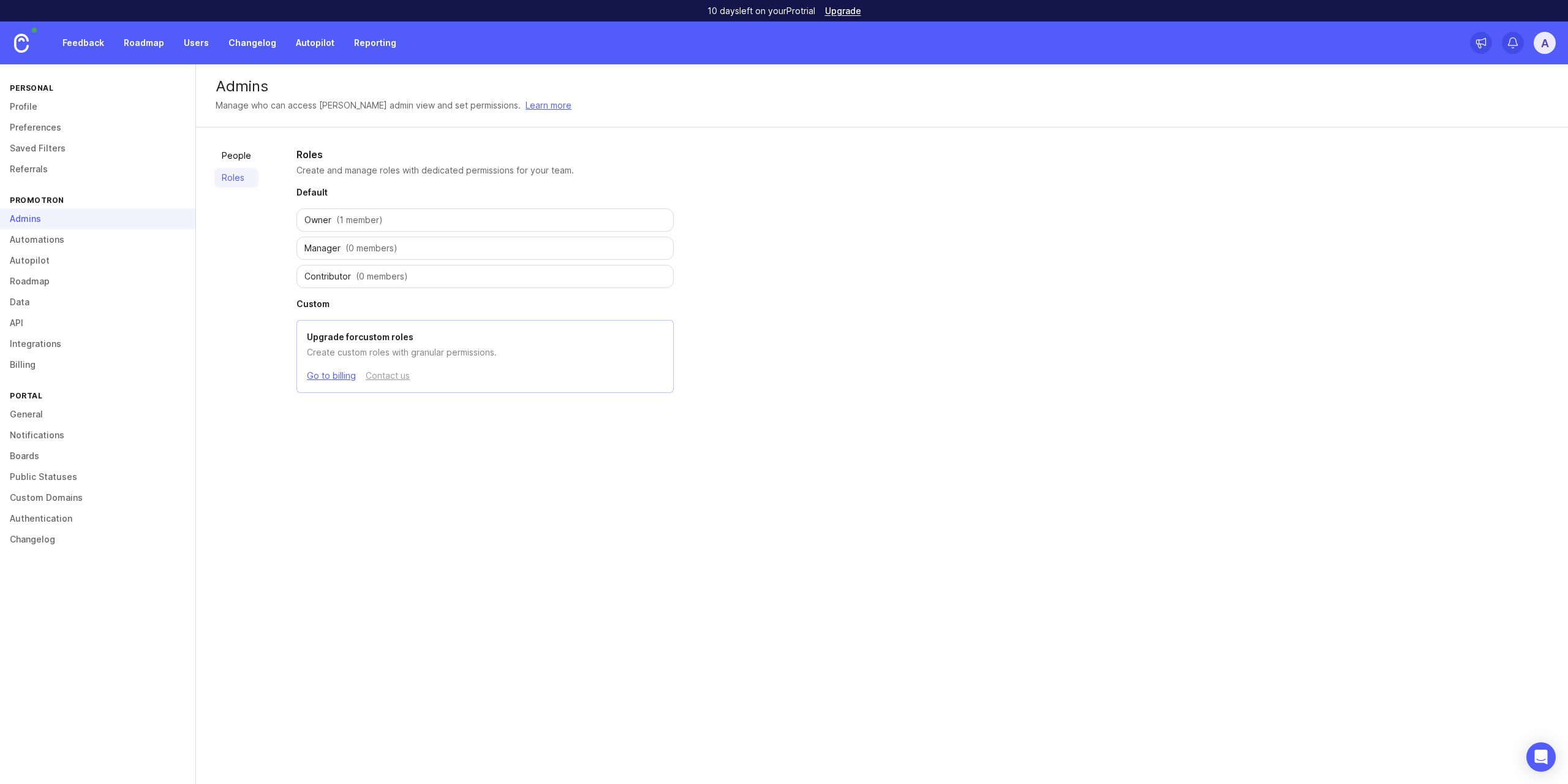
click at [89, 314] on link "API" at bounding box center [97, 323] width 195 height 21
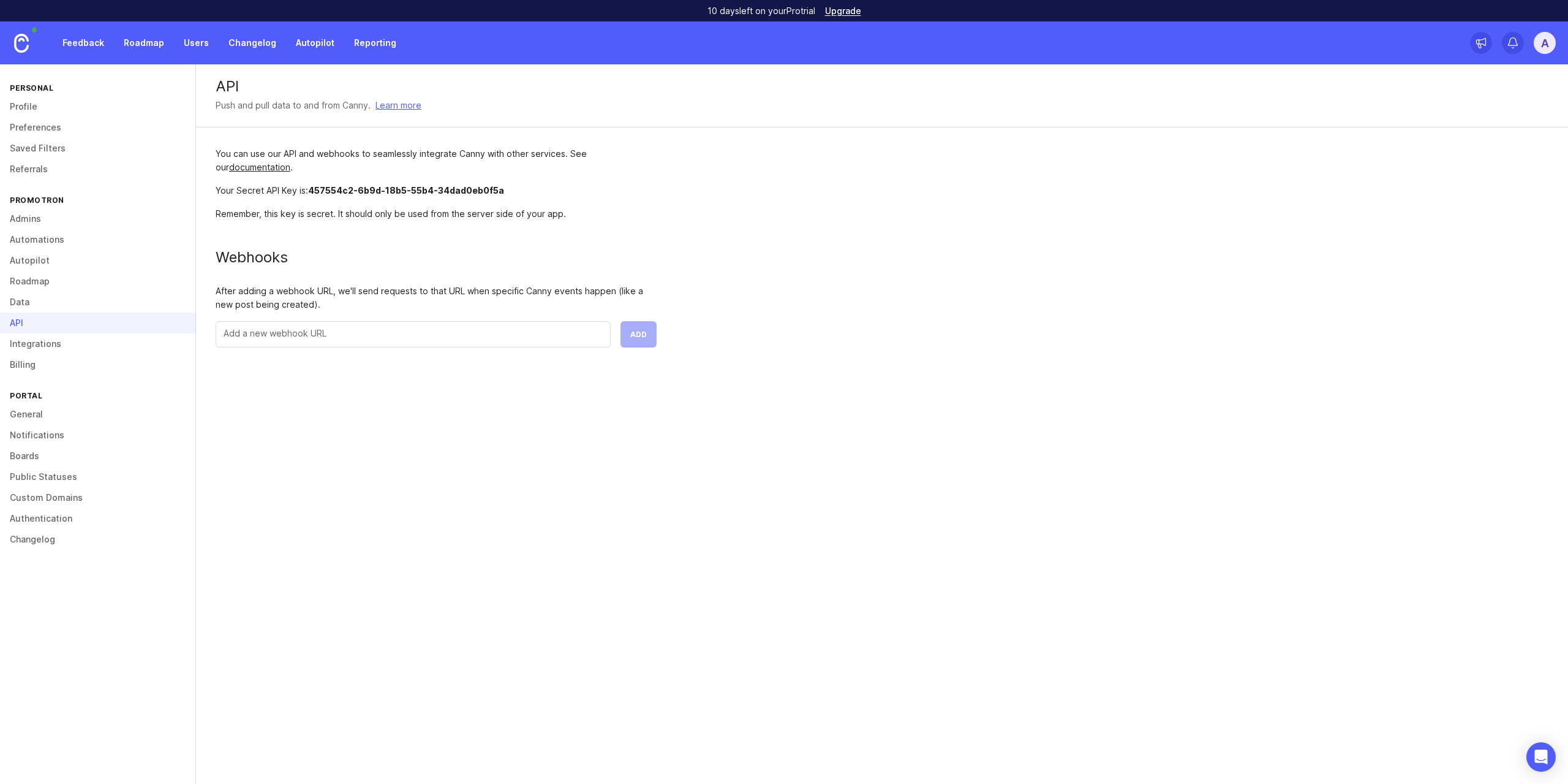
click at [78, 350] on link "Integrations" at bounding box center [97, 343] width 195 height 21
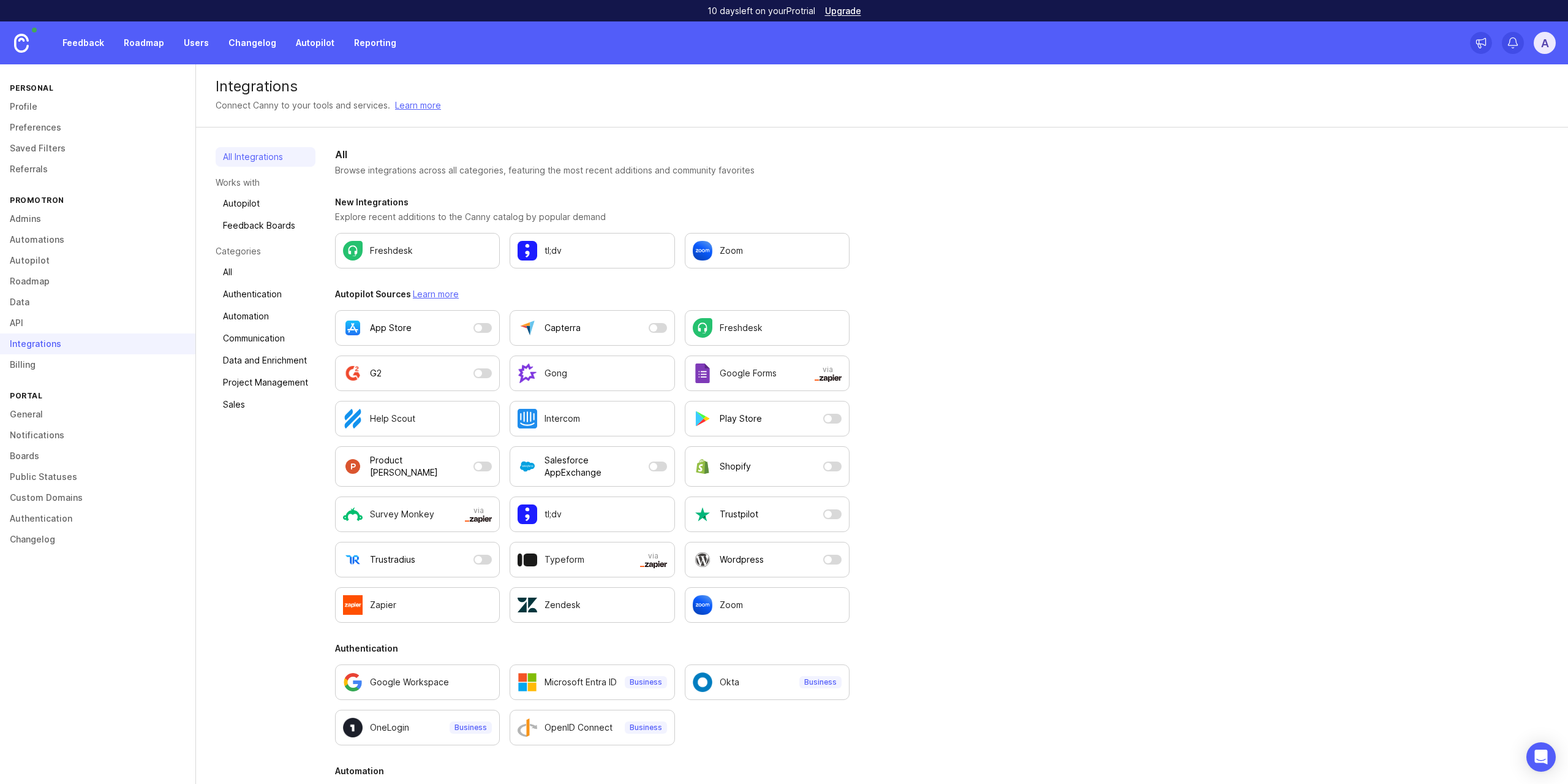
click at [82, 365] on link "Billing" at bounding box center [97, 365] width 195 height 21
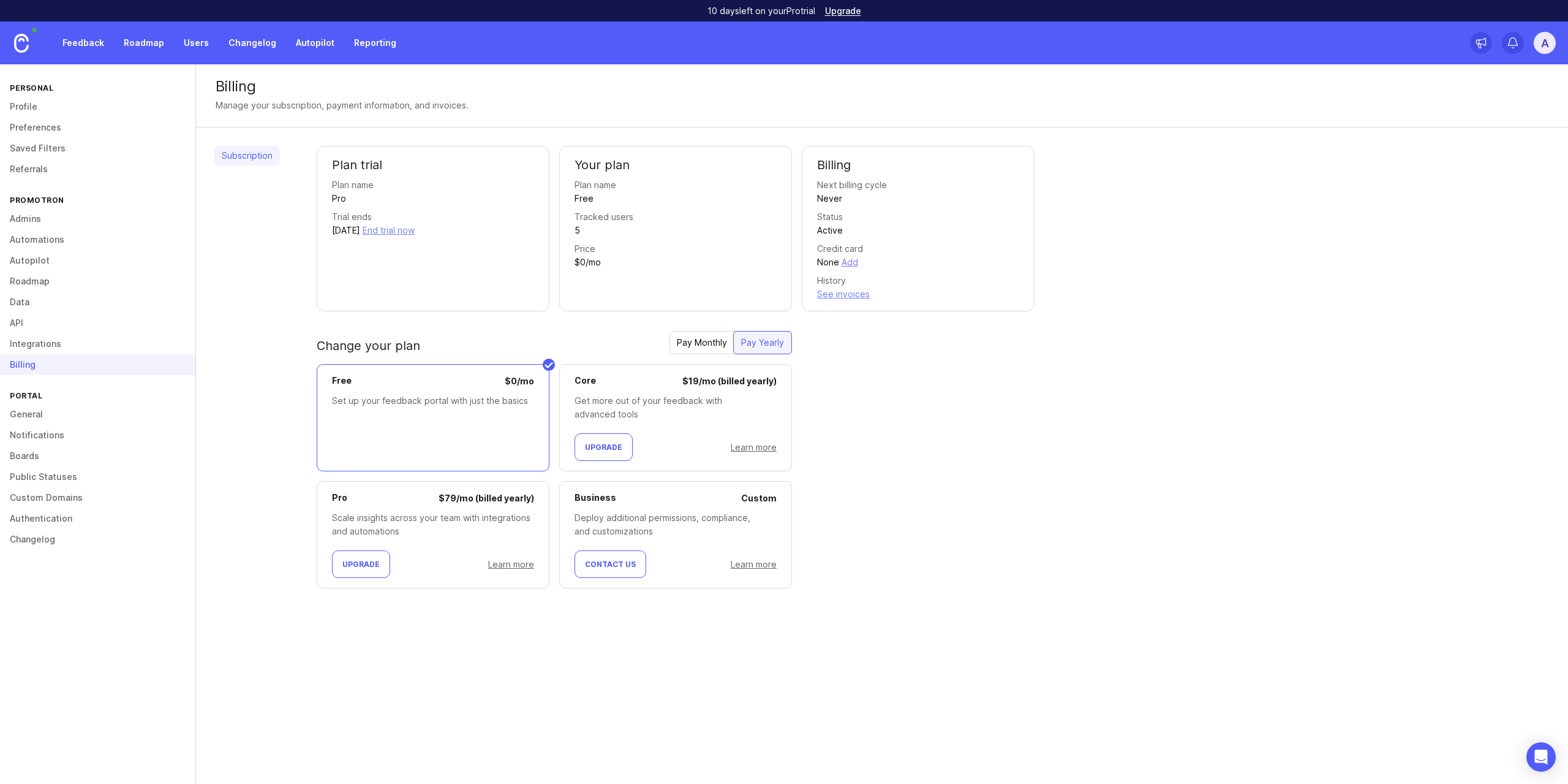
click at [89, 338] on link "Integrations" at bounding box center [97, 343] width 195 height 21
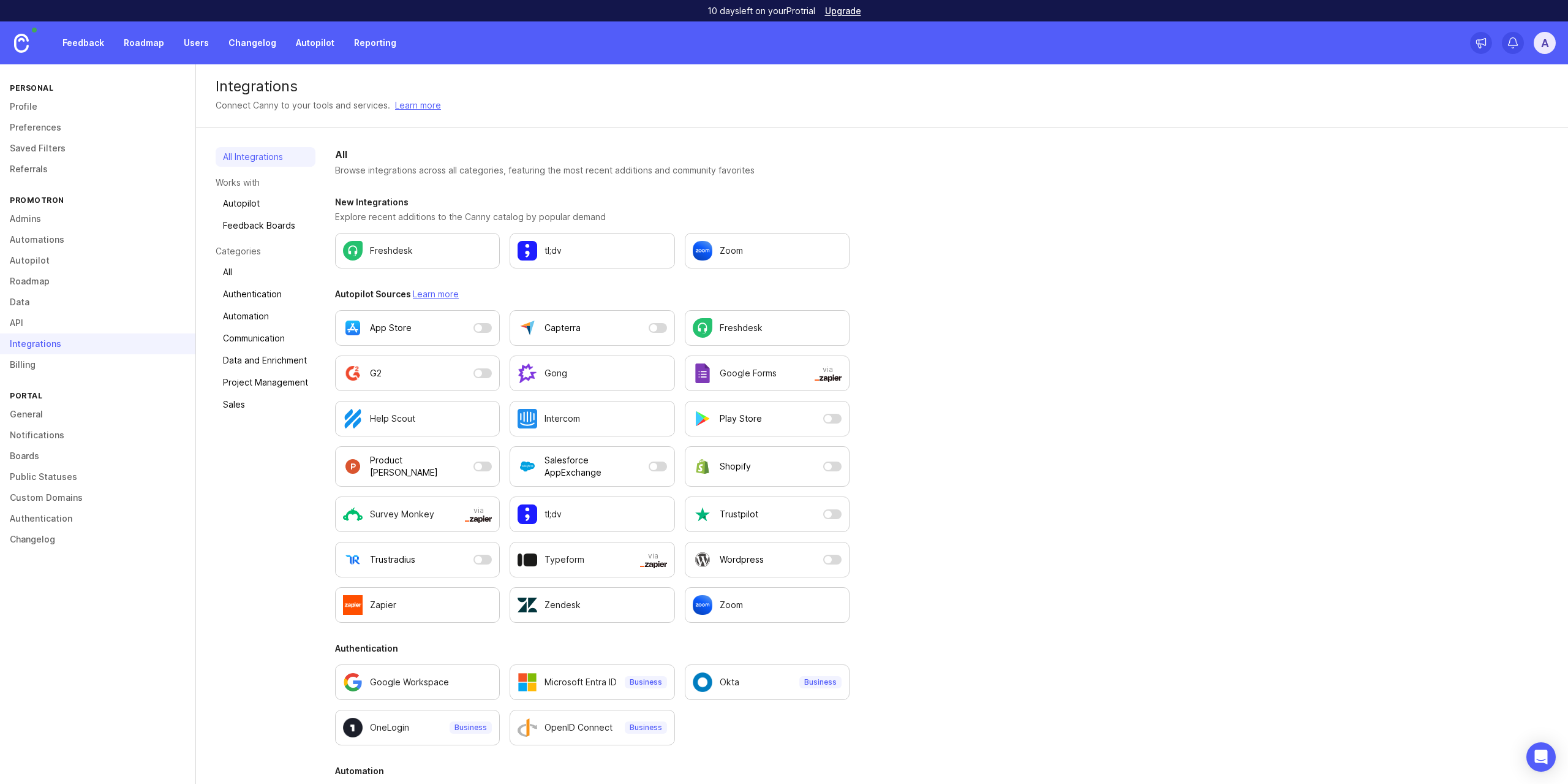
click at [83, 318] on link "API" at bounding box center [97, 323] width 195 height 21
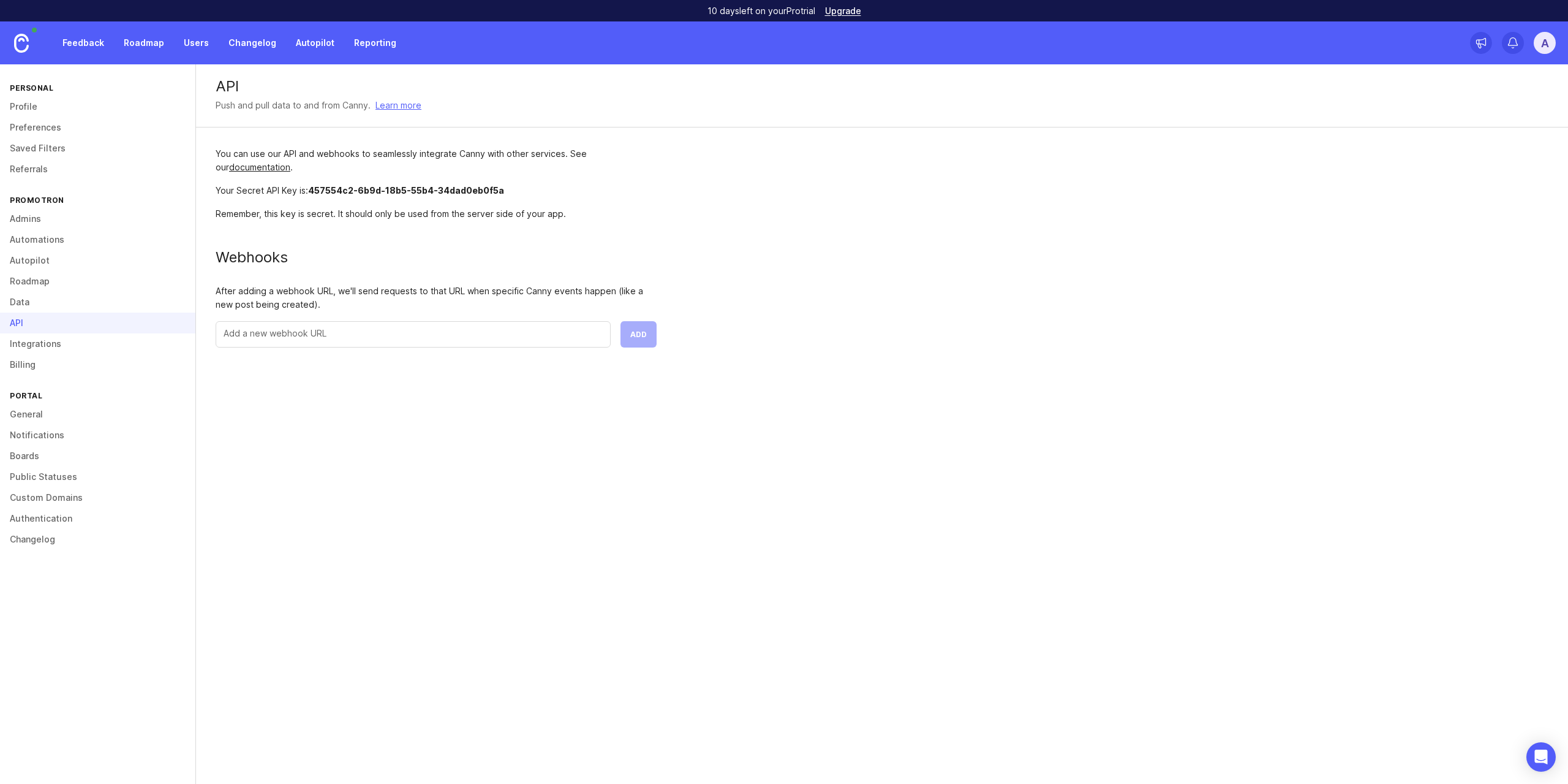
click at [145, 47] on link "Roadmap" at bounding box center [144, 43] width 55 height 22
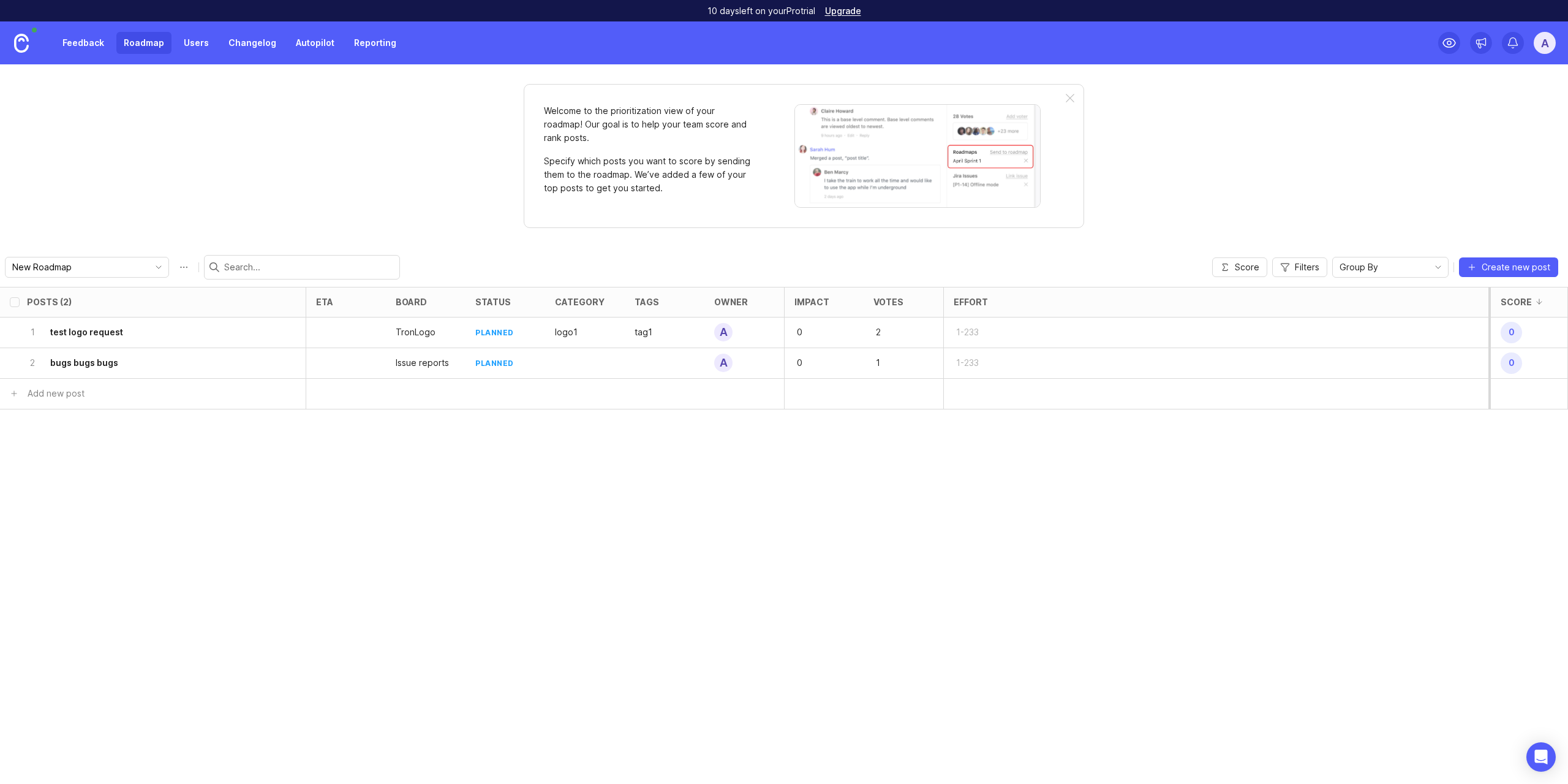
click at [63, 44] on link "Feedback" at bounding box center [83, 43] width 57 height 22
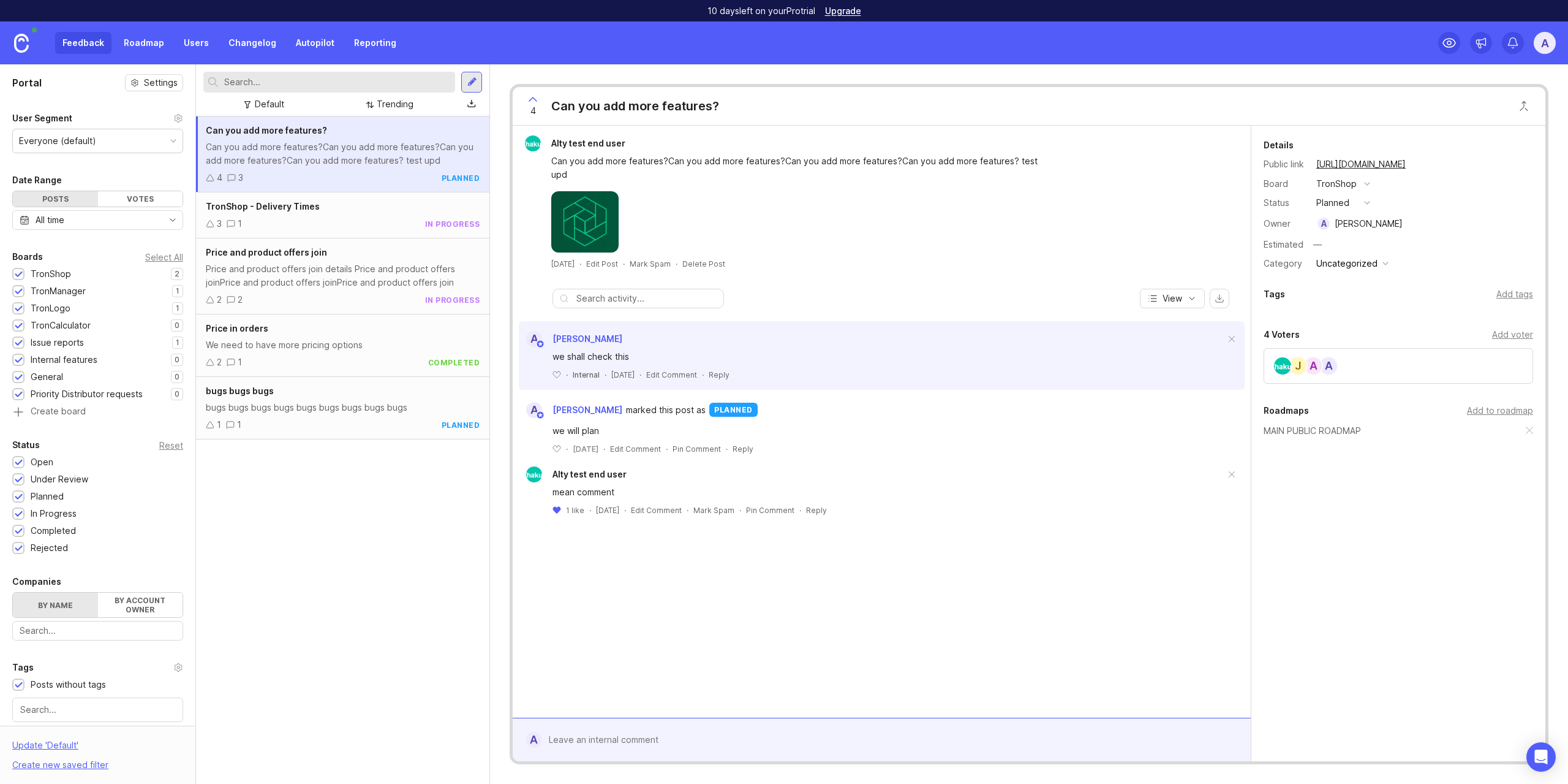
click at [151, 42] on link "Roadmap" at bounding box center [144, 43] width 55 height 22
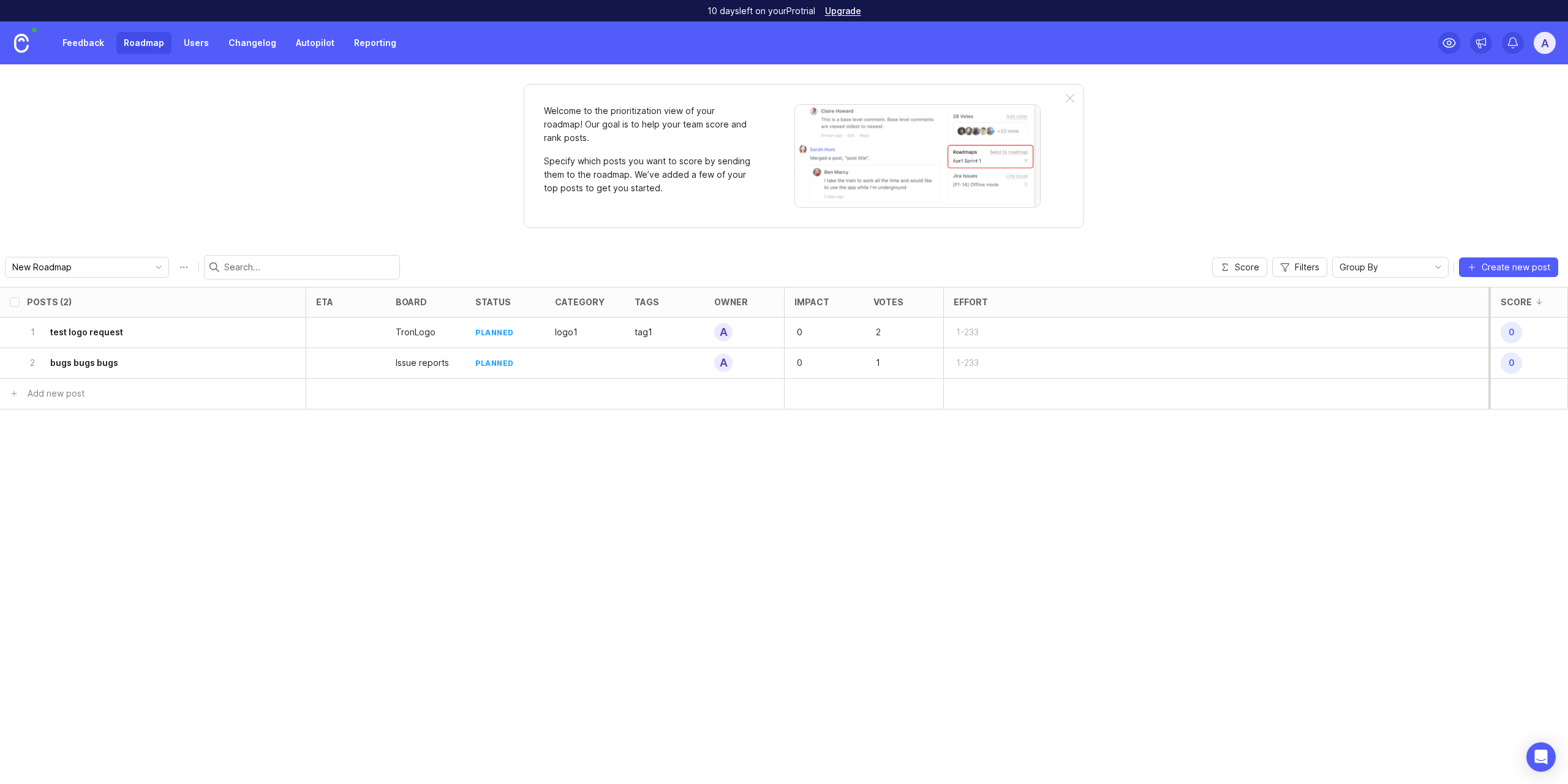
click at [87, 45] on link "Feedback" at bounding box center [83, 43] width 57 height 22
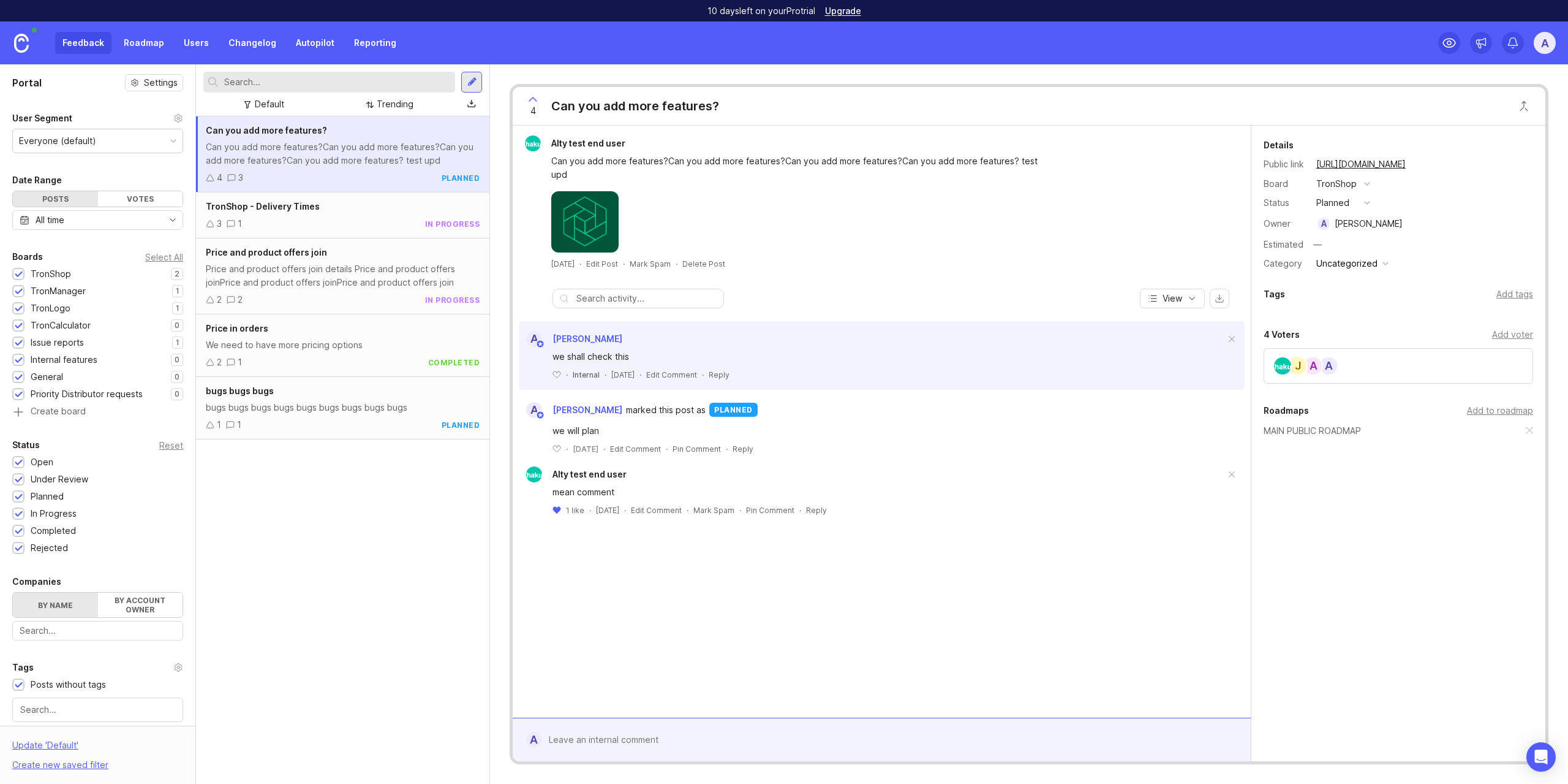
click at [206, 47] on link "Users" at bounding box center [196, 43] width 40 height 22
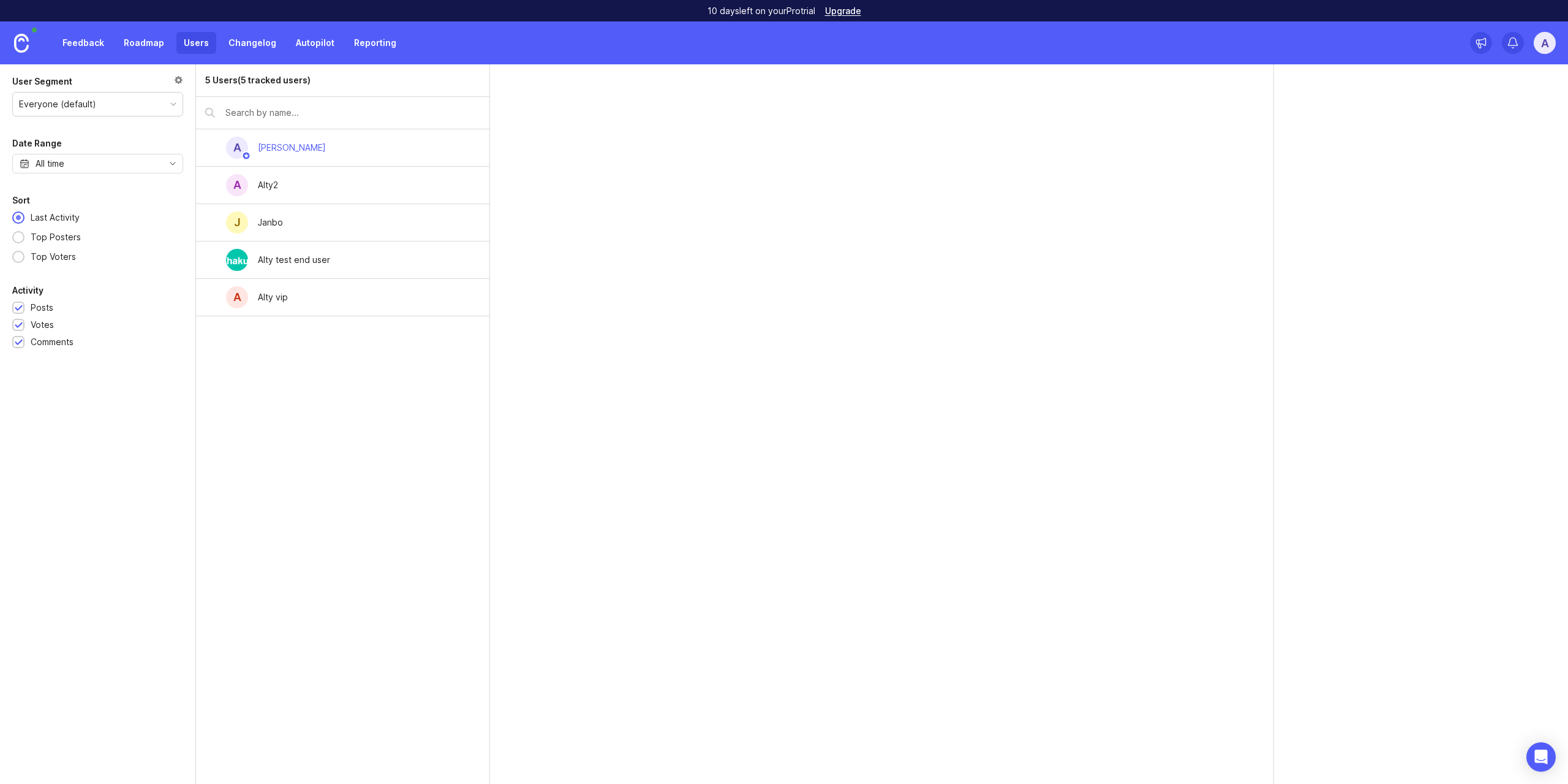
click at [85, 46] on link "Feedback" at bounding box center [83, 43] width 57 height 22
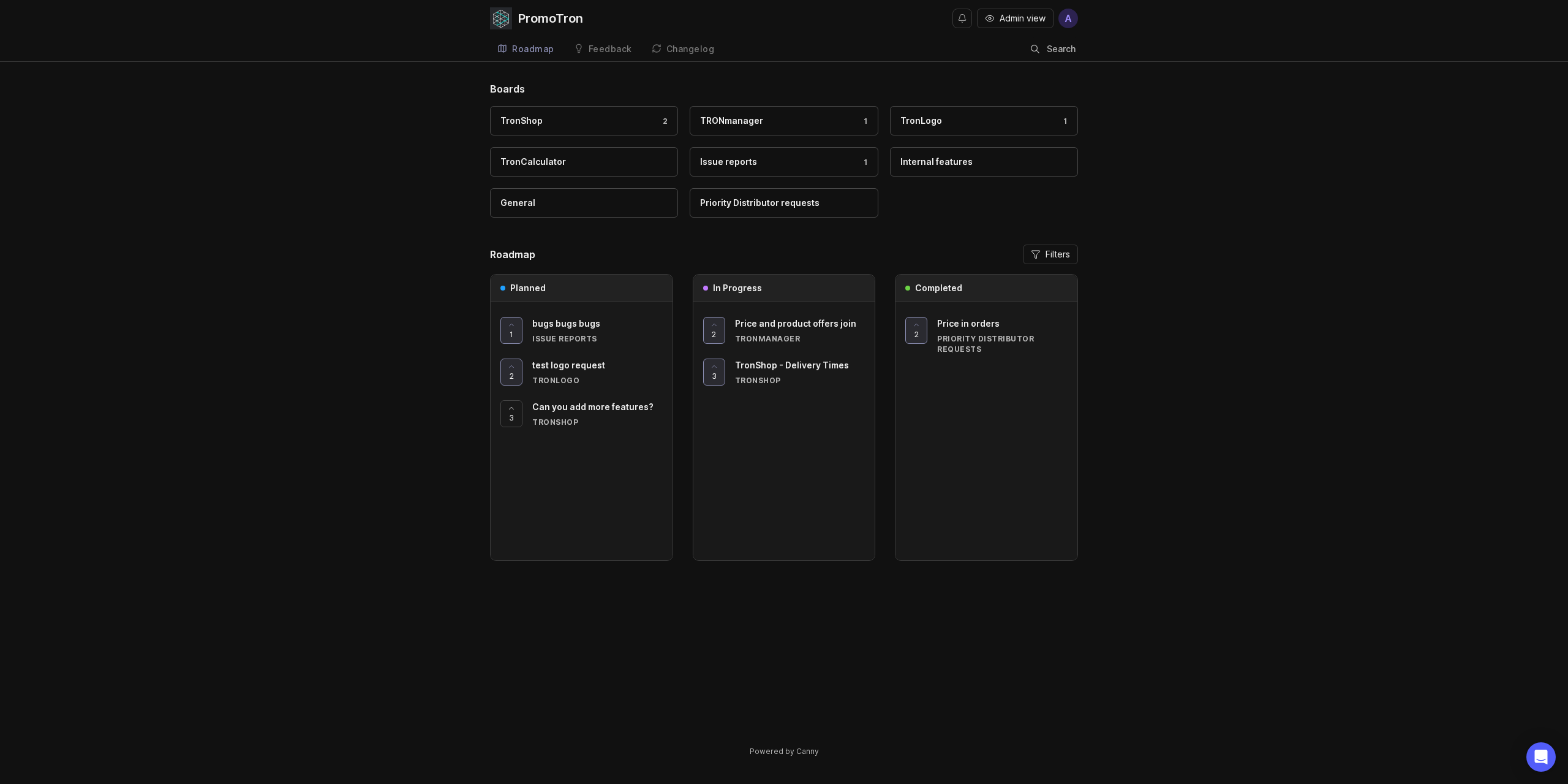
click at [518, 412] on div at bounding box center [512, 414] width 21 height 26
click at [551, 319] on span "bugs bugs bugs" at bounding box center [566, 324] width 68 height 10
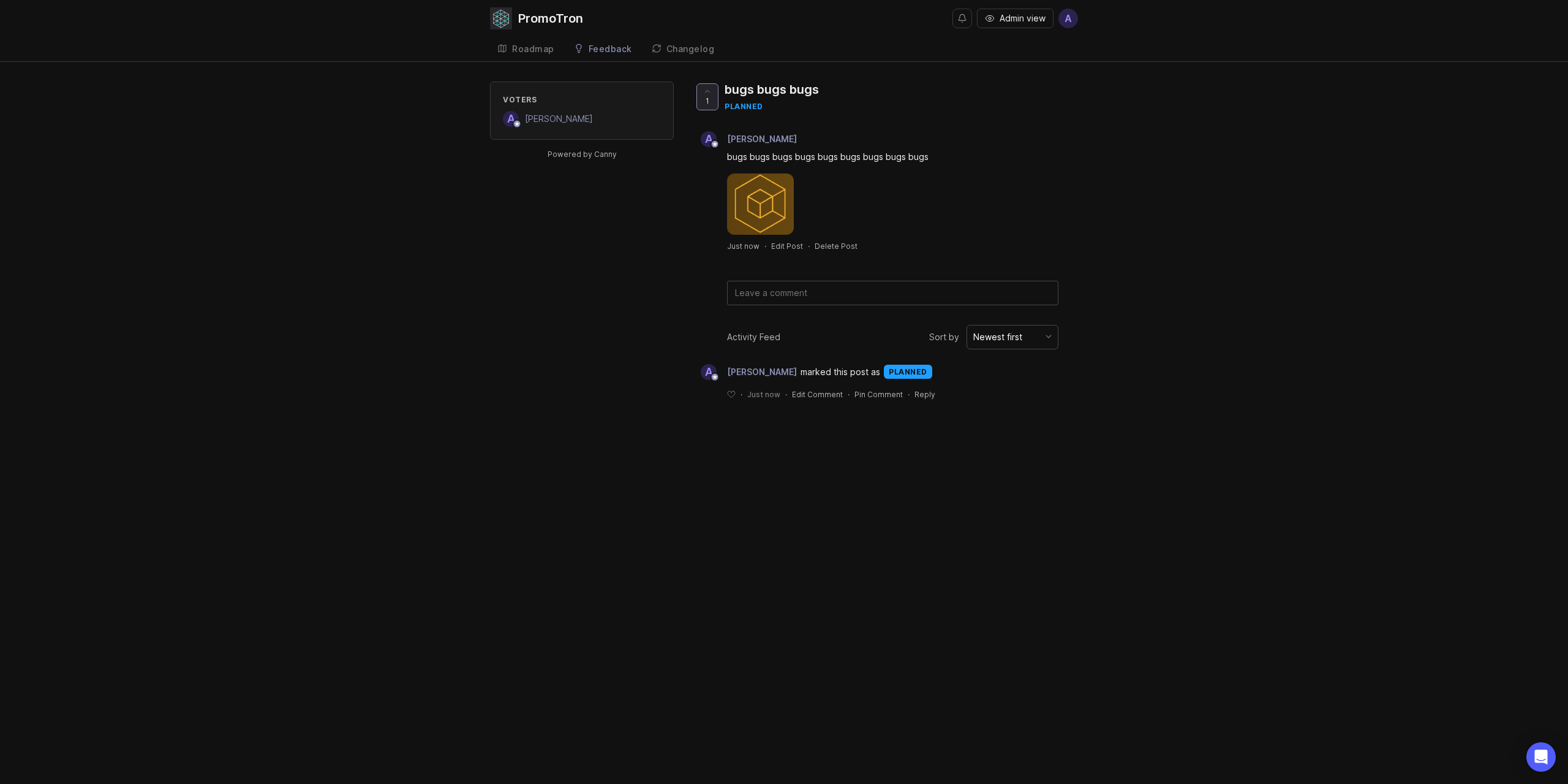
click at [555, 46] on link "Roadmap" at bounding box center [526, 49] width 71 height 25
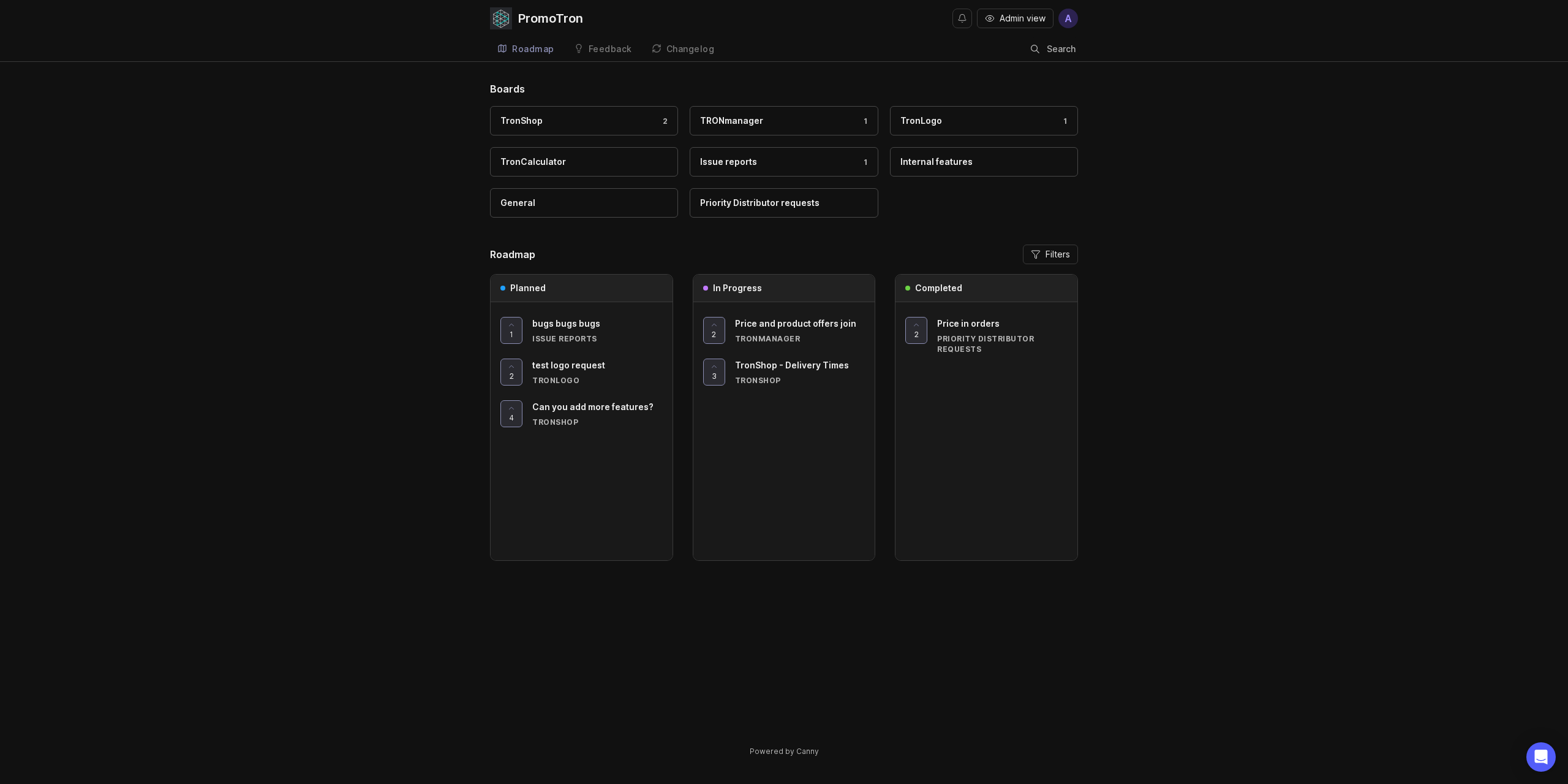
click at [686, 53] on div "Changelog" at bounding box center [691, 49] width 48 height 9
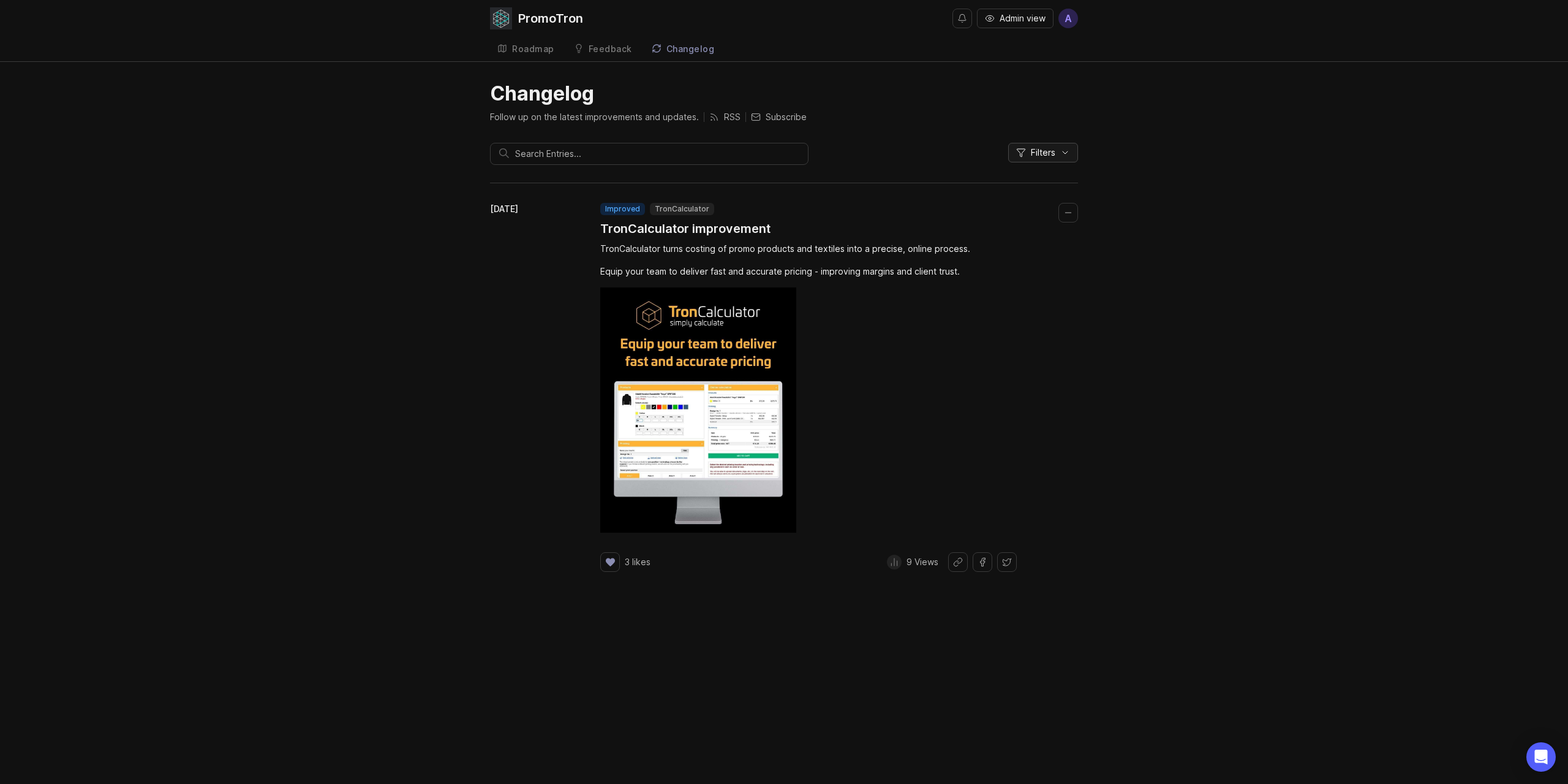
click at [1058, 148] on button "Filters" at bounding box center [1042, 152] width 70 height 20
click at [1171, 328] on div "Changelog Follow up on the latest improvements and updates. RSS Subscribe Filte…" at bounding box center [784, 336] width 1568 height 510
click at [548, 48] on div "Roadmap" at bounding box center [532, 49] width 42 height 9
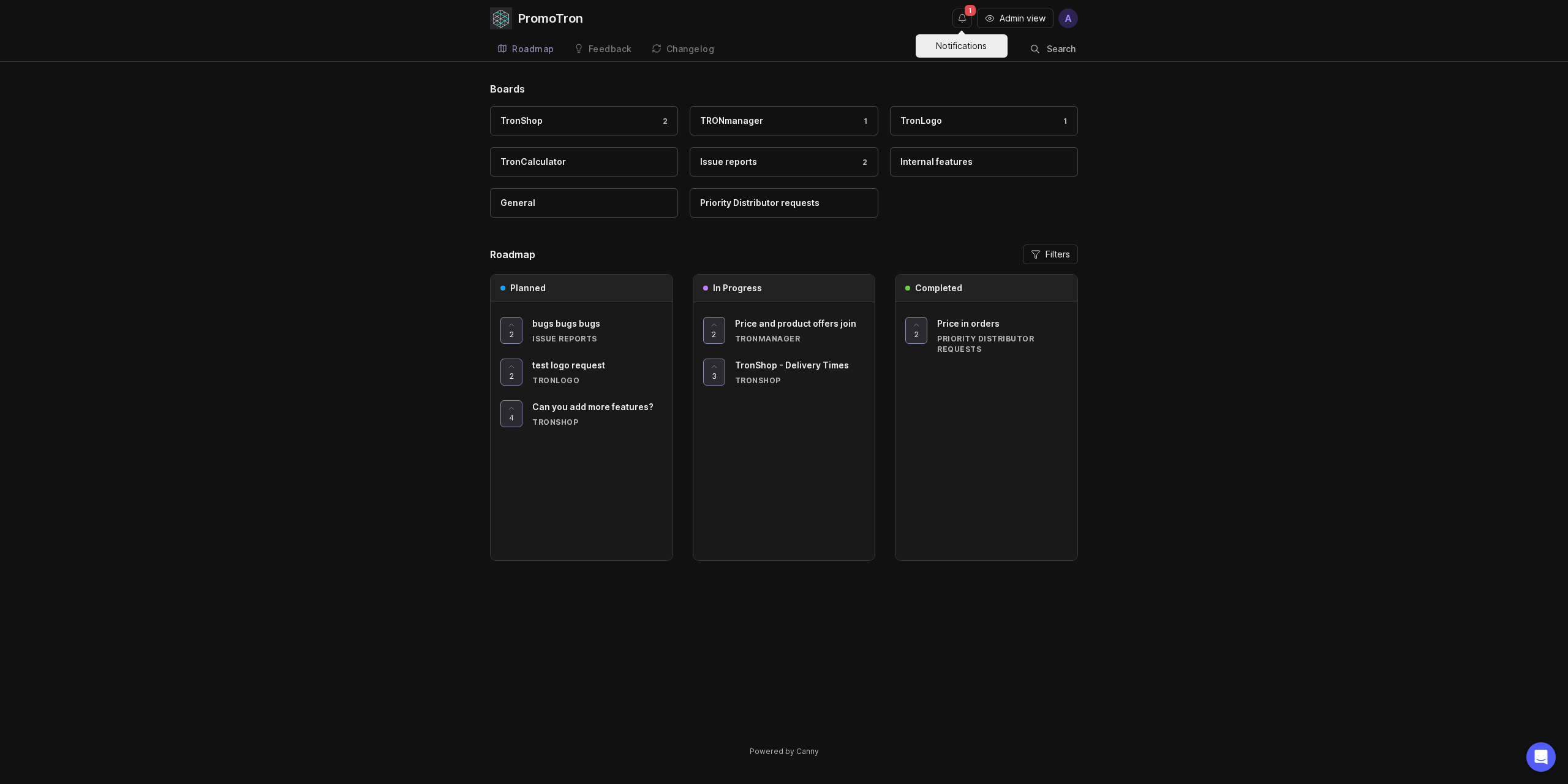
click at [968, 21] on button "Notifications" at bounding box center [962, 18] width 20 height 20
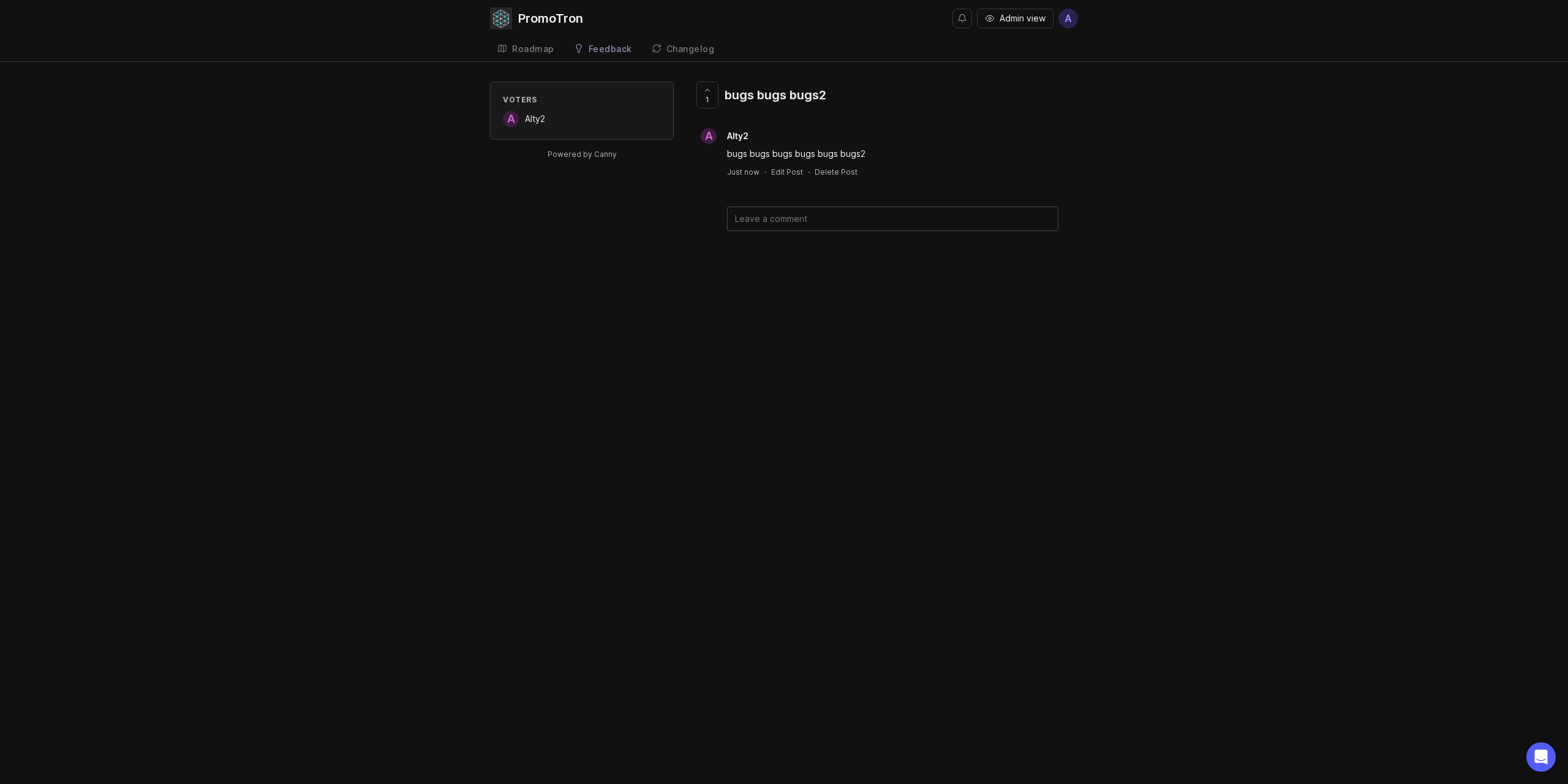
click at [747, 154] on div "bugs bugs bugs bugs bugs bugs2" at bounding box center [892, 154] width 331 height 14
click at [759, 97] on div "bugs bugs bugs2" at bounding box center [776, 95] width 101 height 17
click at [716, 102] on div at bounding box center [707, 95] width 21 height 26
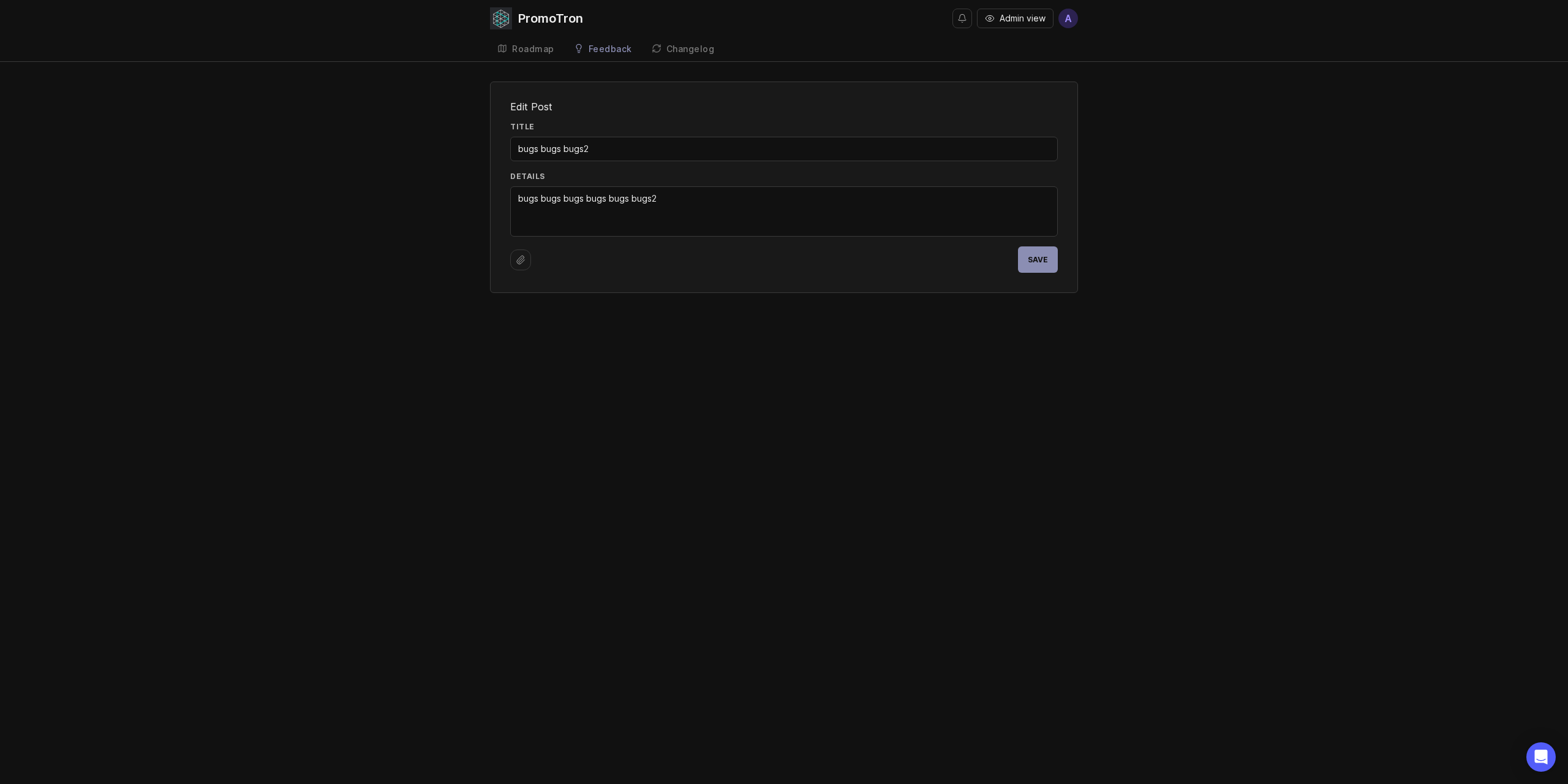
click at [1036, 256] on span "Save" at bounding box center [1038, 259] width 21 height 9
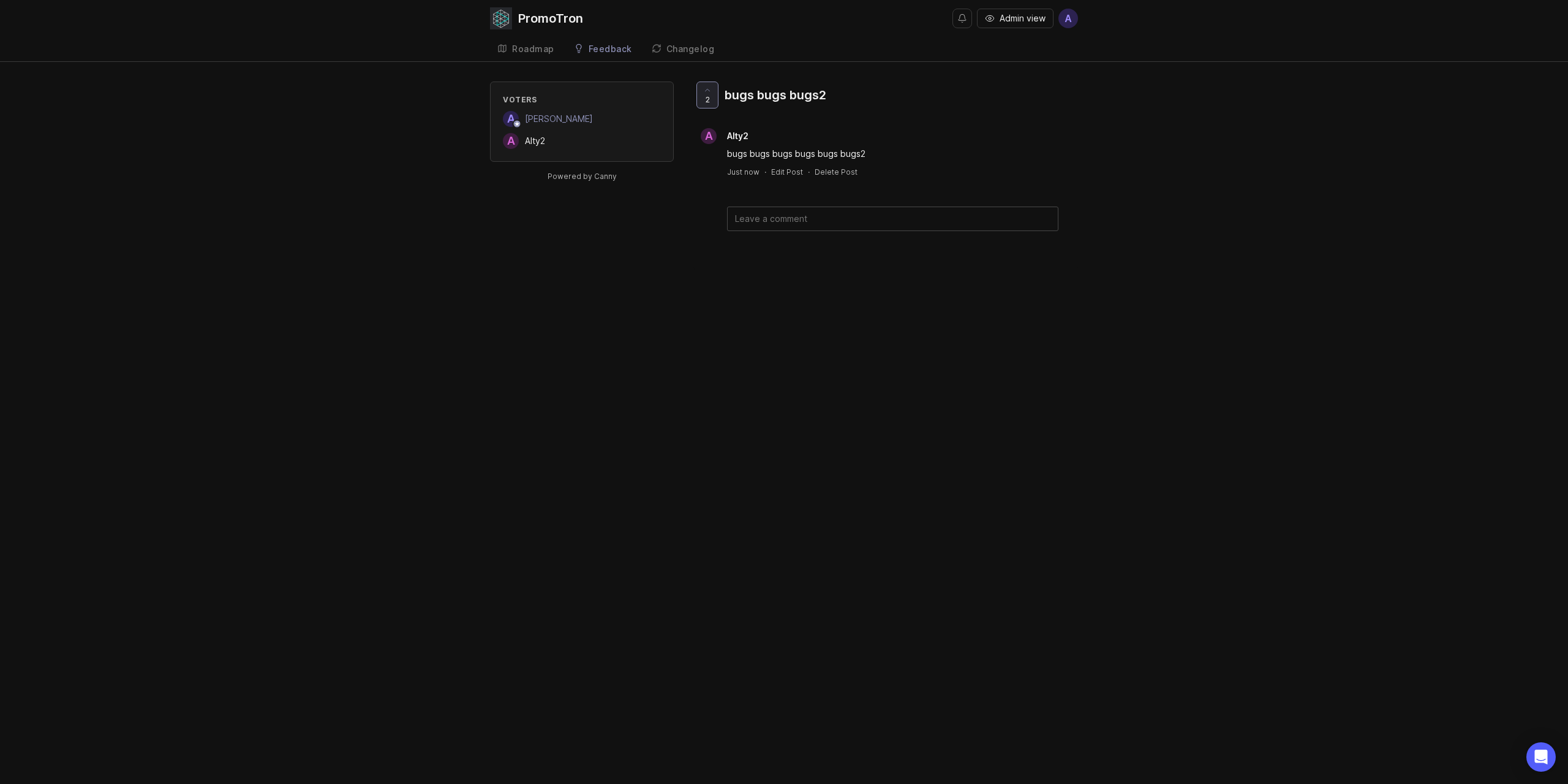
click at [552, 14] on div "PromoTron" at bounding box center [550, 18] width 65 height 12
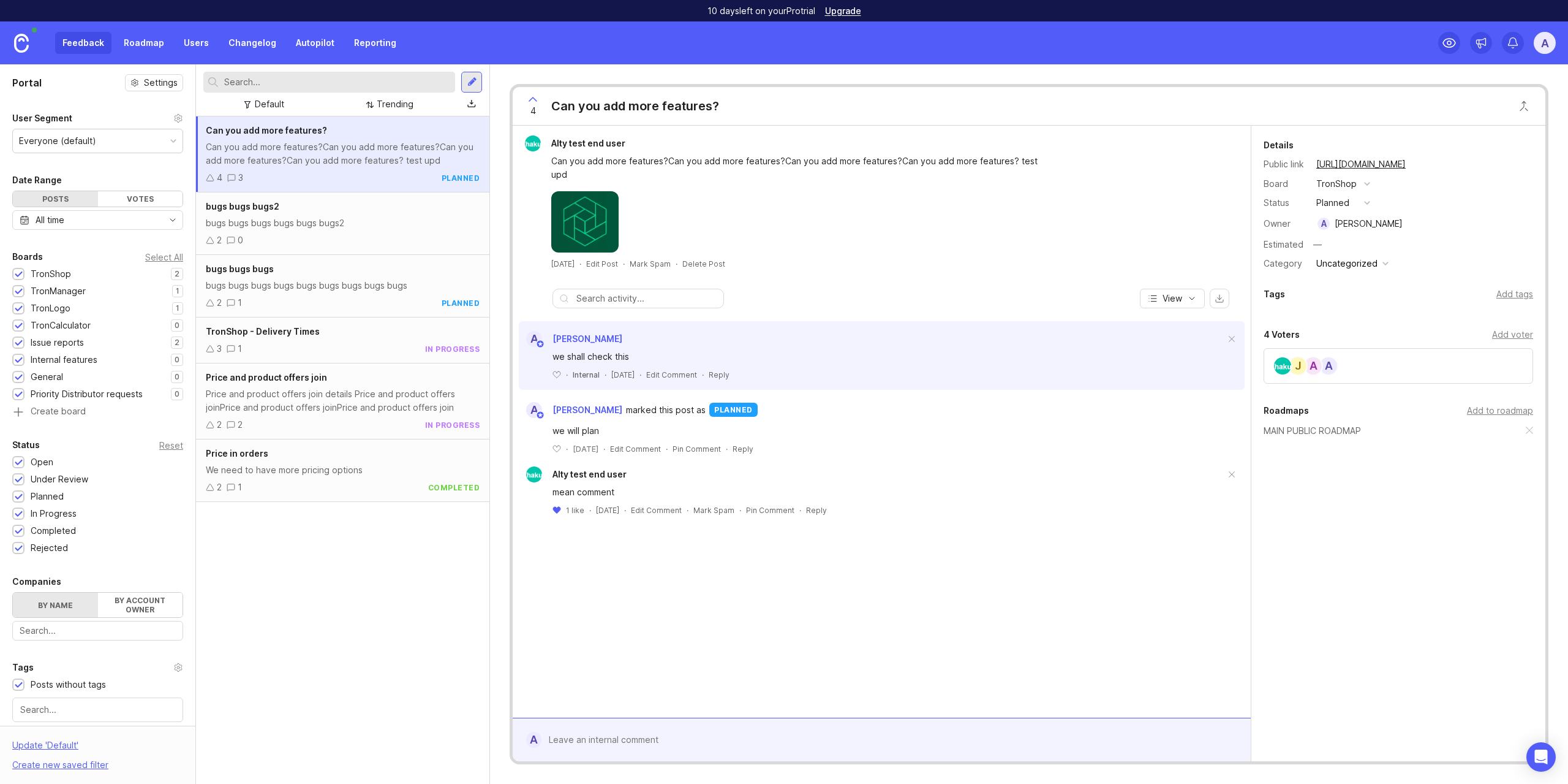
click at [166, 448] on div "Reset" at bounding box center [171, 445] width 24 height 7
drag, startPoint x: 15, startPoint y: 515, endPoint x: 18, endPoint y: 501, distance: 14.3
click at [15, 515] on div at bounding box center [18, 515] width 8 height 9
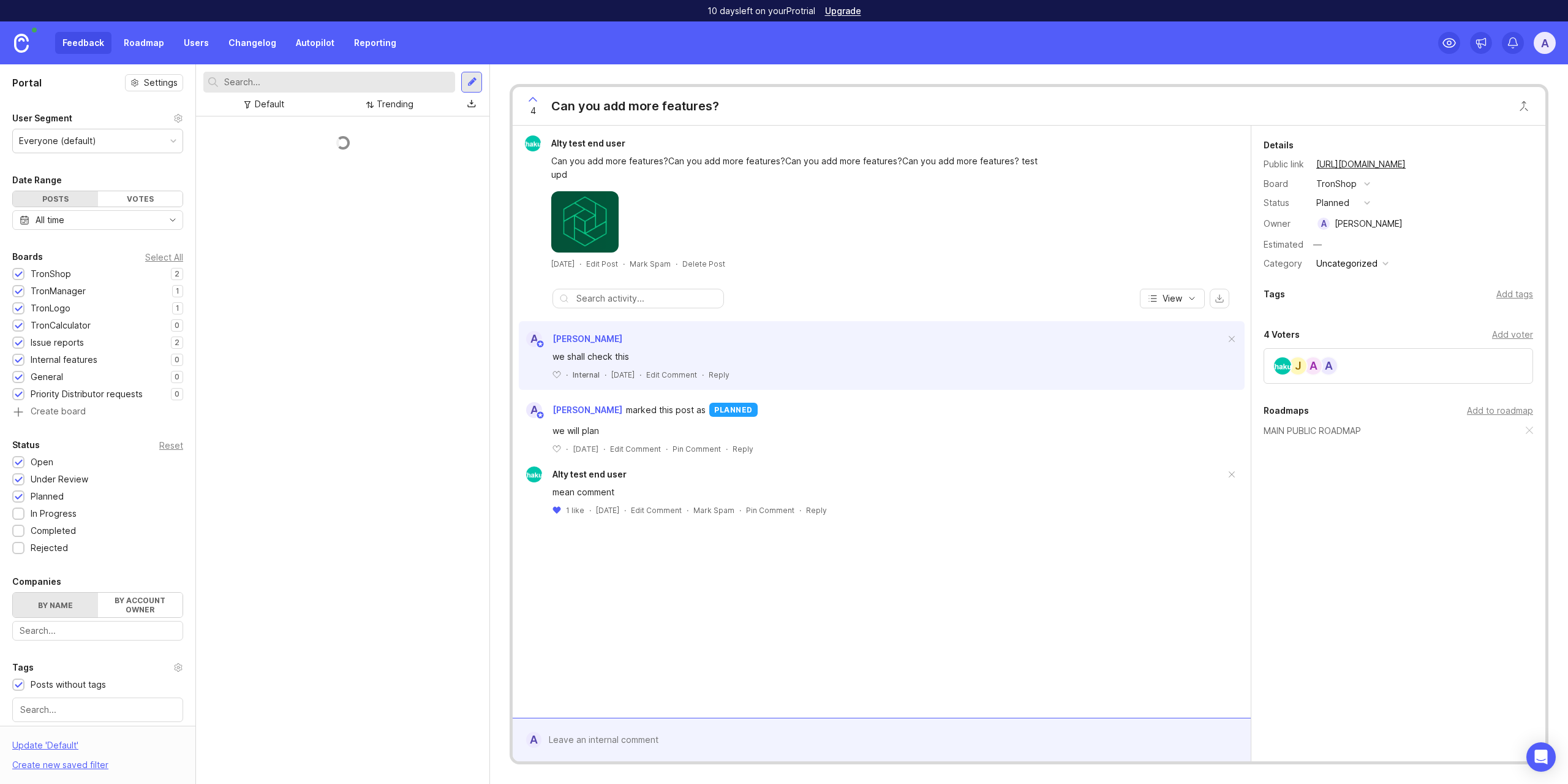
click at [18, 498] on div at bounding box center [18, 497] width 8 height 9
click at [255, 129] on span "bugs bugs bugs2" at bounding box center [242, 130] width 73 height 10
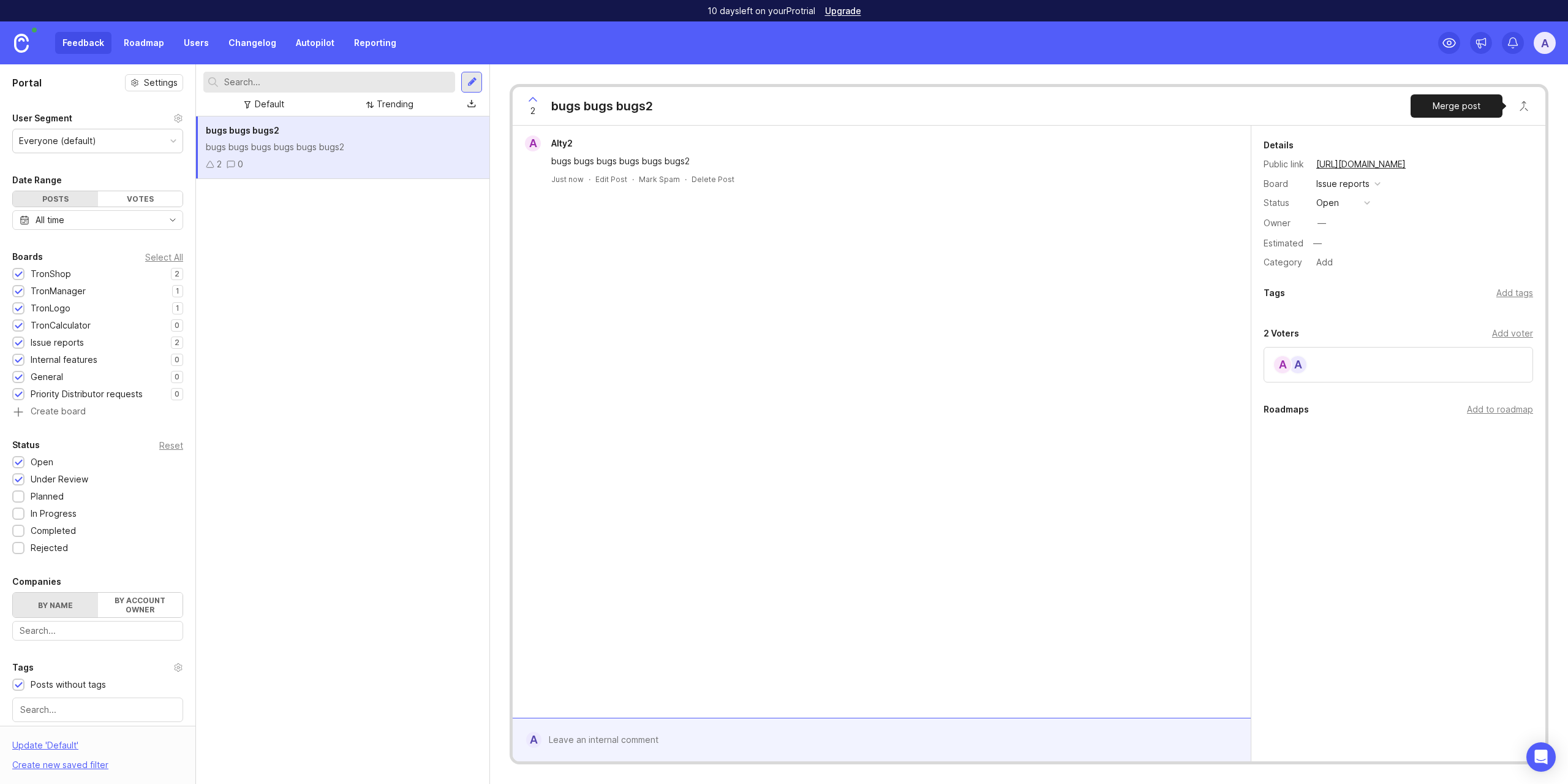
click at [1527, 108] on button "Close button" at bounding box center [1524, 106] width 24 height 24
click at [1404, 171] on button "bugs bugs bugs planned bugs bugs bugs bugs bugs bugs bugs bugs bugs Issue repor…" at bounding box center [1425, 194] width 214 height 82
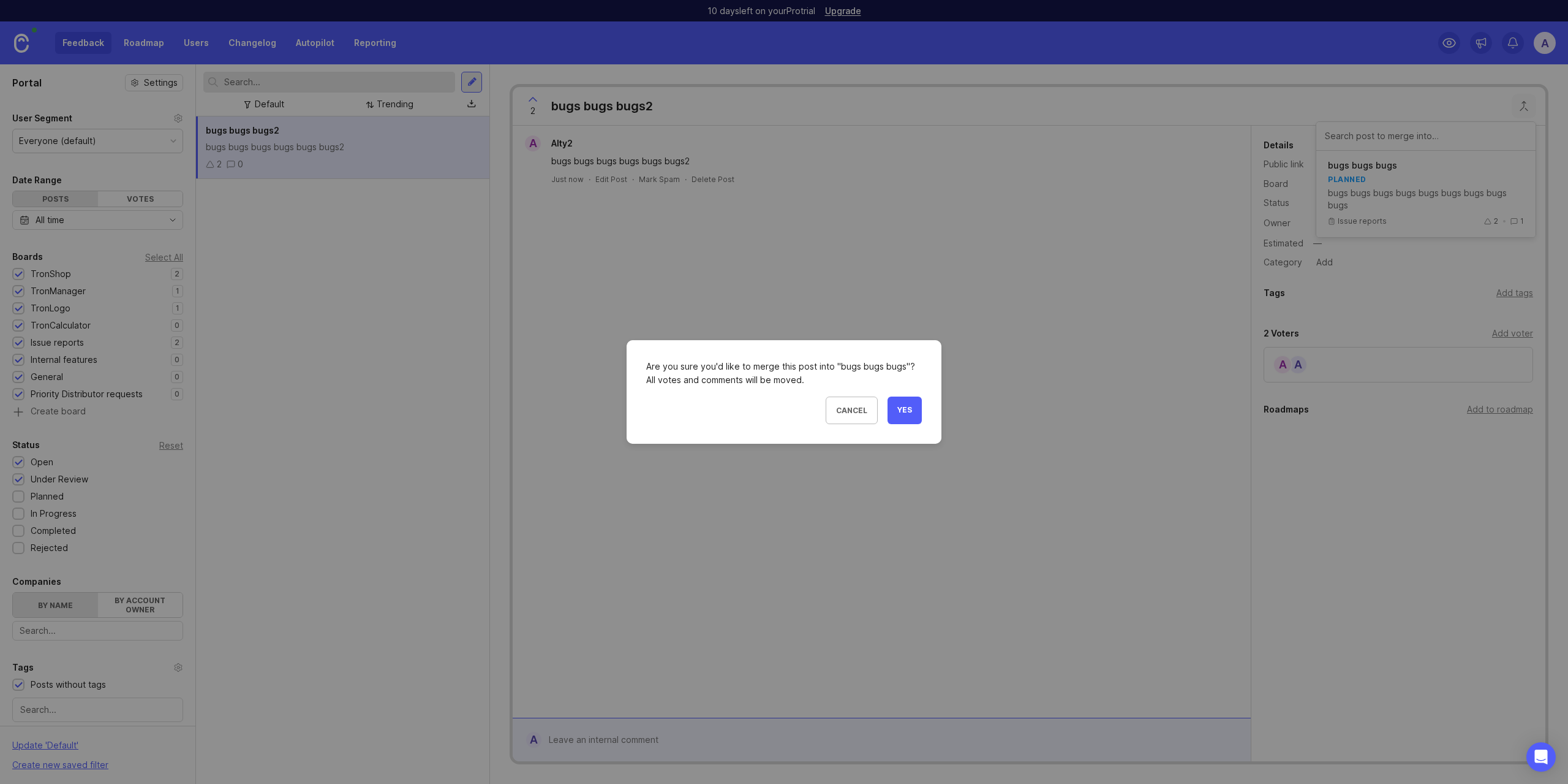
click at [908, 417] on button "Yes" at bounding box center [905, 411] width 34 height 28
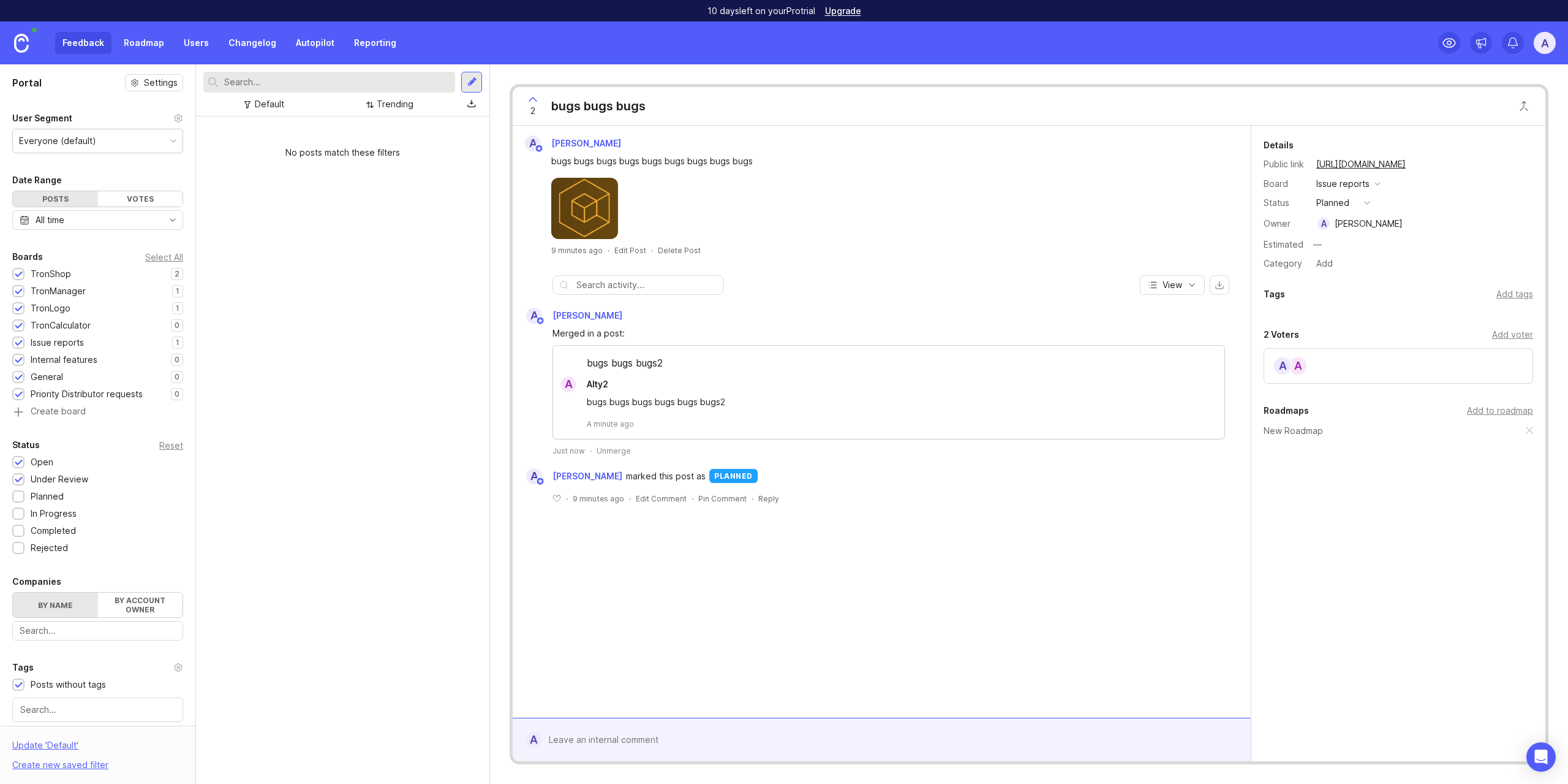
click at [1365, 203] on div "button" at bounding box center [1367, 202] width 6 height 6
click at [1359, 299] on progress "in progress" at bounding box center [1343, 293] width 61 height 22
type textarea "in progress"
click at [1506, 265] on button "Save" at bounding box center [1506, 257] width 40 height 27
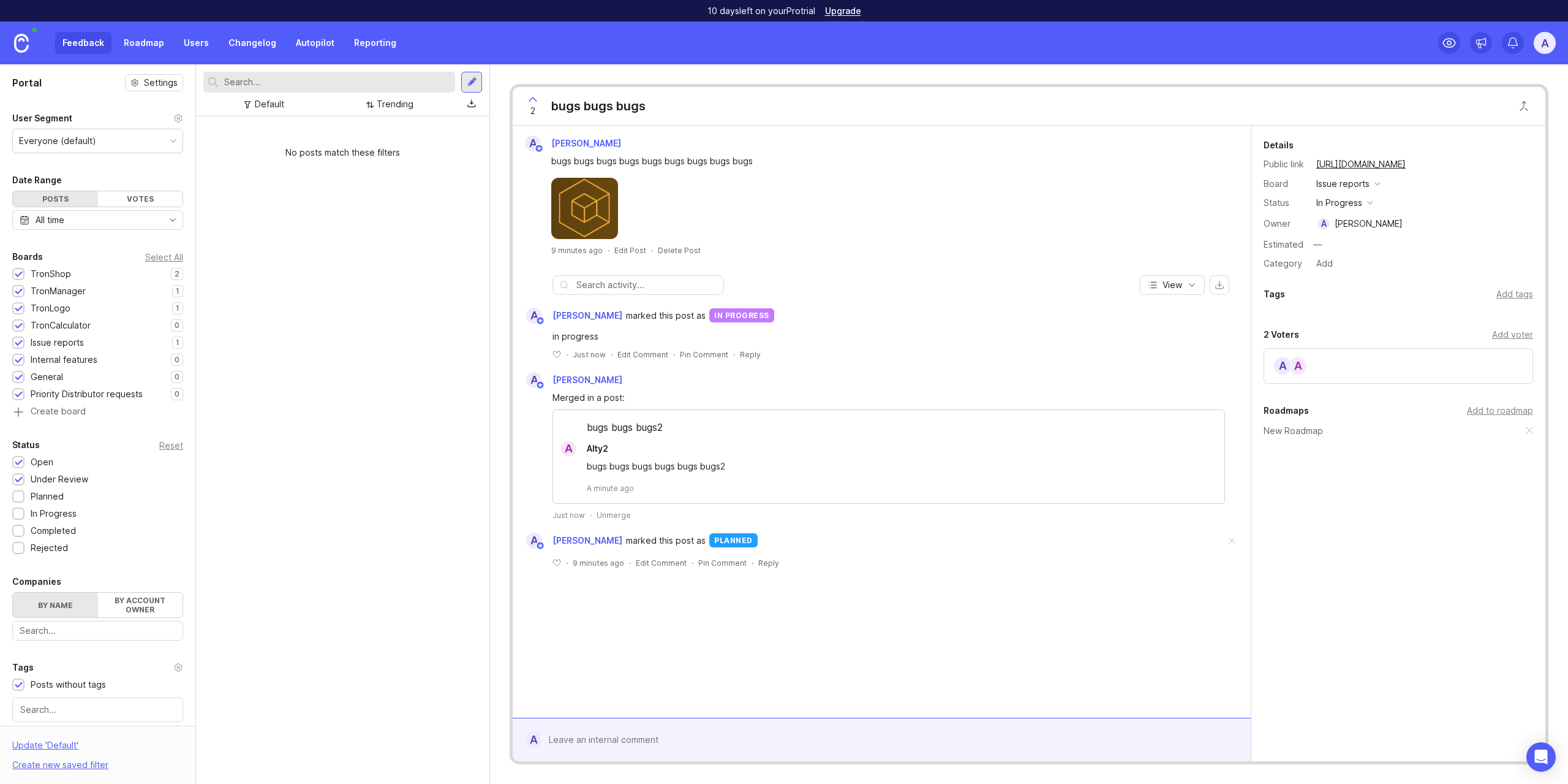
click at [19, 40] on img at bounding box center [21, 43] width 15 height 19
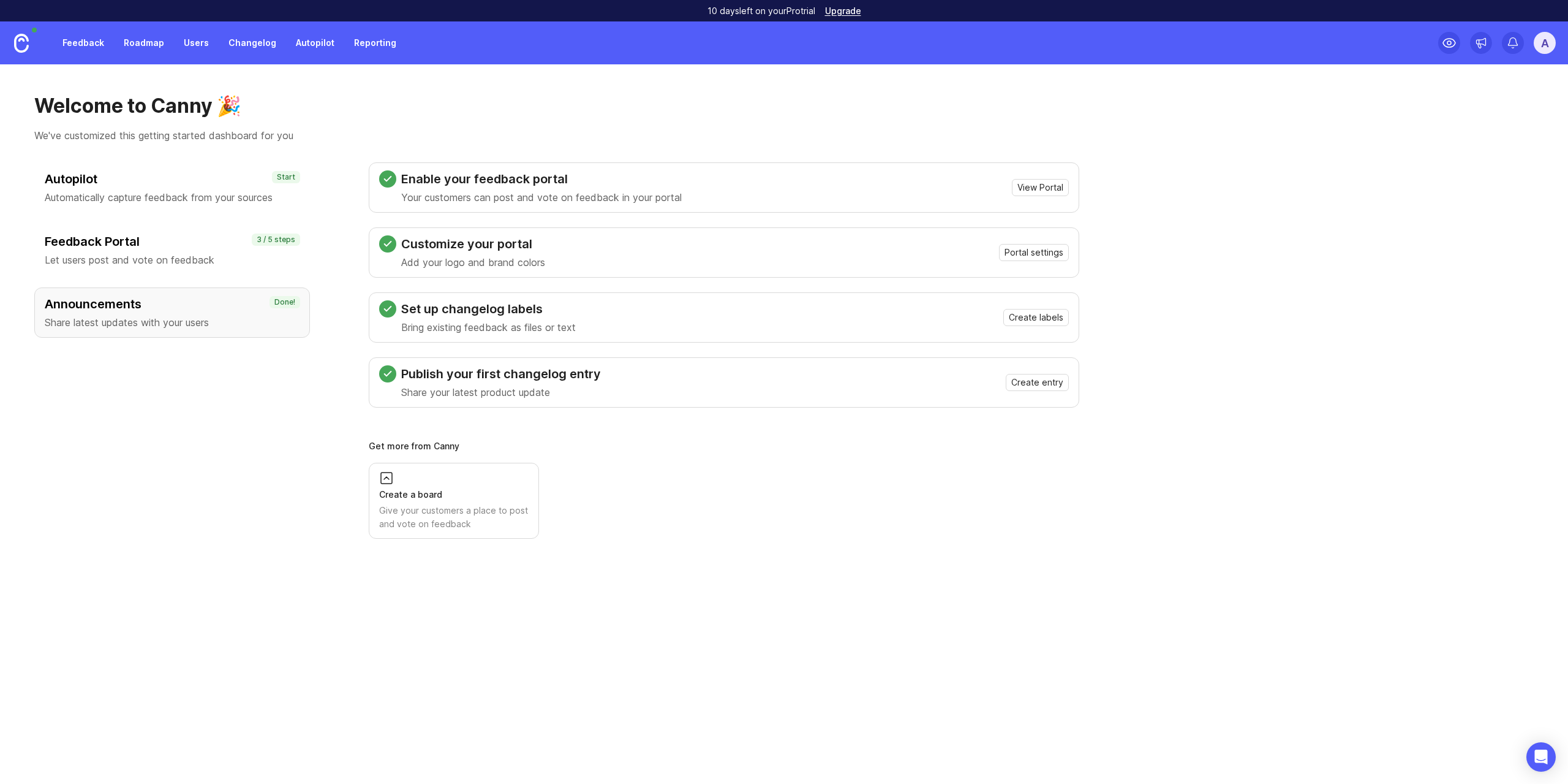
click at [89, 40] on link "Feedback" at bounding box center [83, 43] width 57 height 22
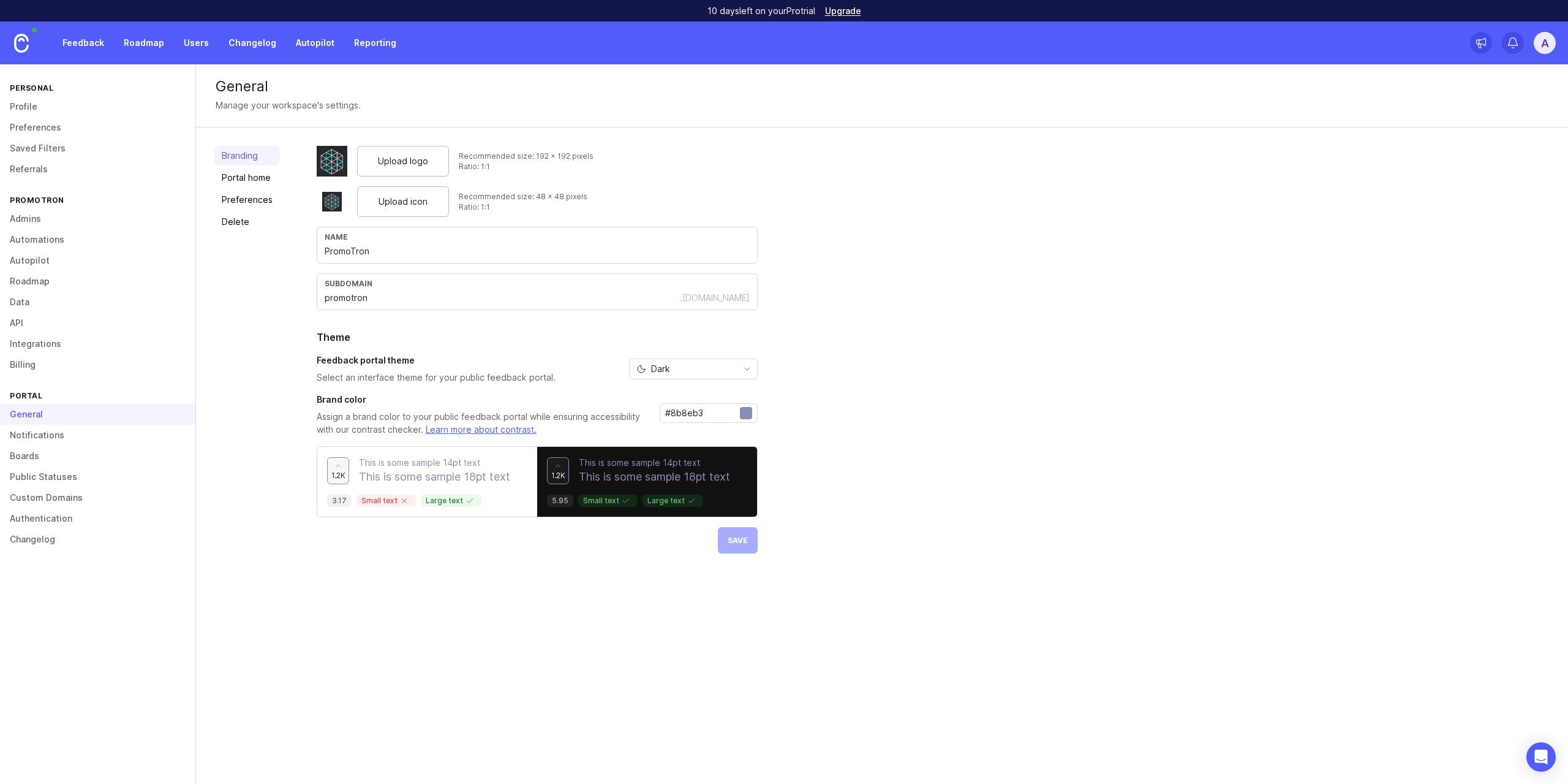
click at [112, 456] on link "Boards" at bounding box center [97, 456] width 195 height 21
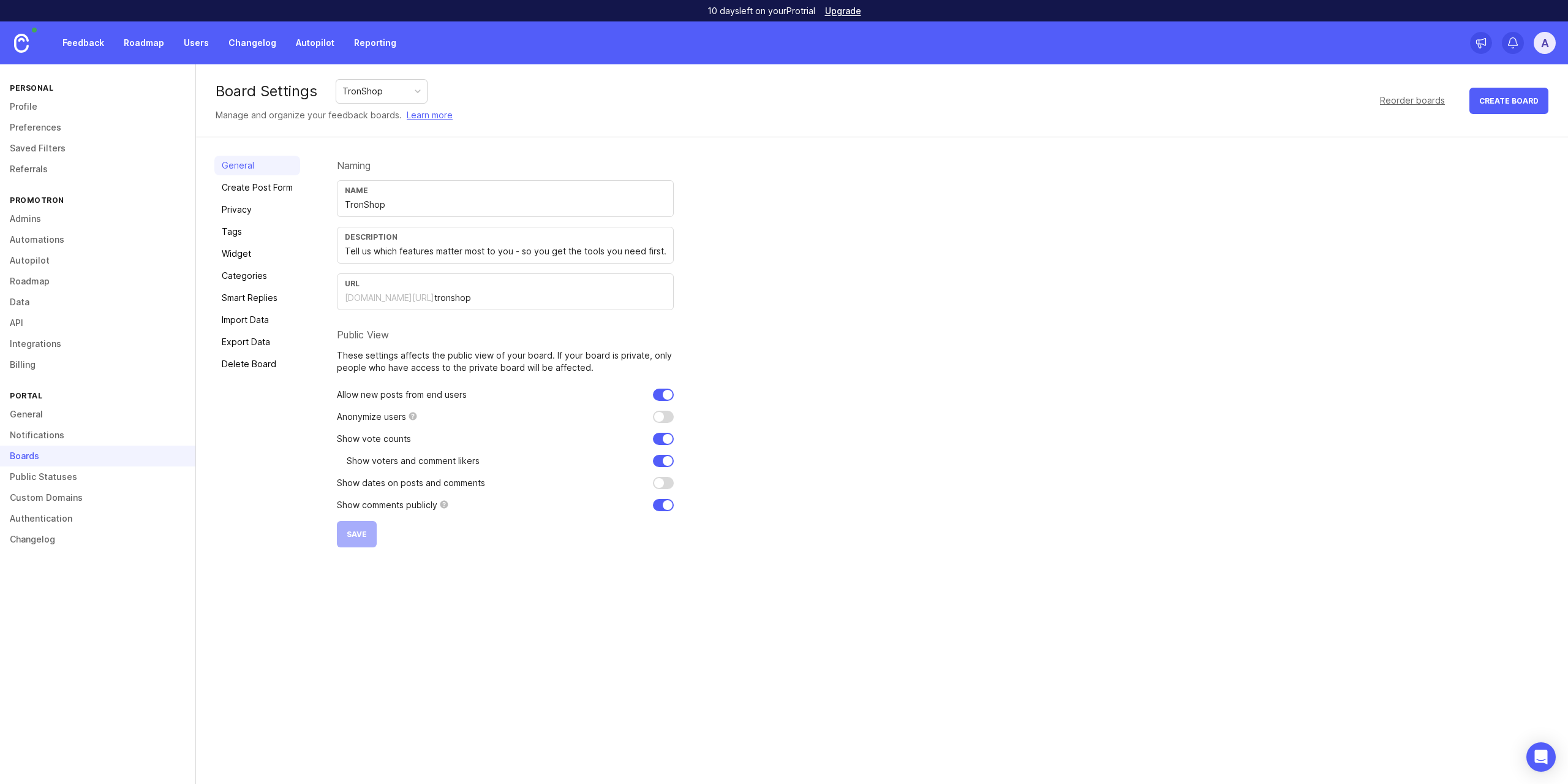
click at [402, 86] on div "TronShop" at bounding box center [381, 91] width 90 height 23
click at [261, 188] on link "Create Post Form" at bounding box center [257, 188] width 86 height 20
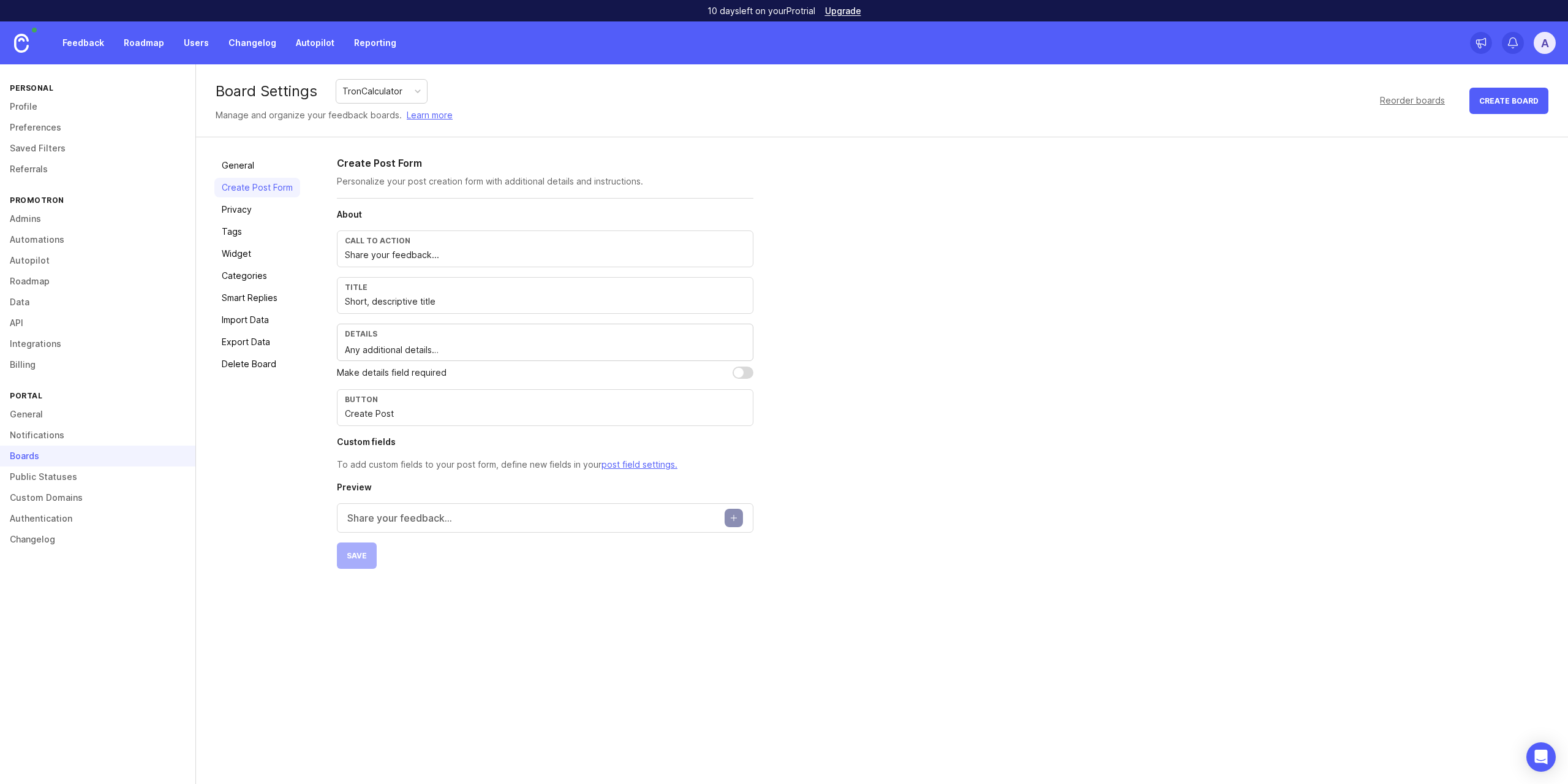
click at [261, 214] on link "Privacy" at bounding box center [257, 209] width 86 height 20
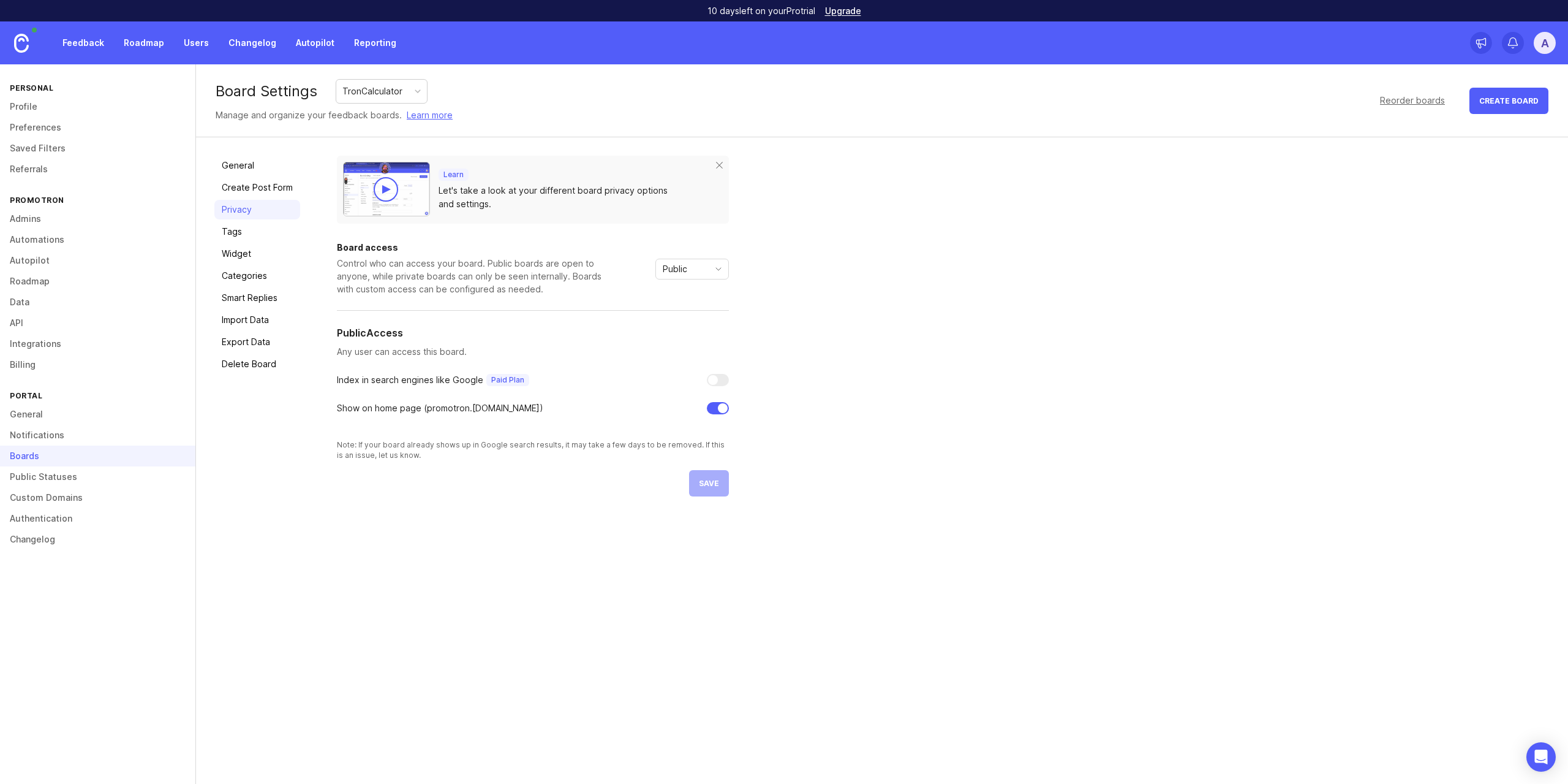
click at [248, 230] on link "Tags" at bounding box center [257, 231] width 86 height 20
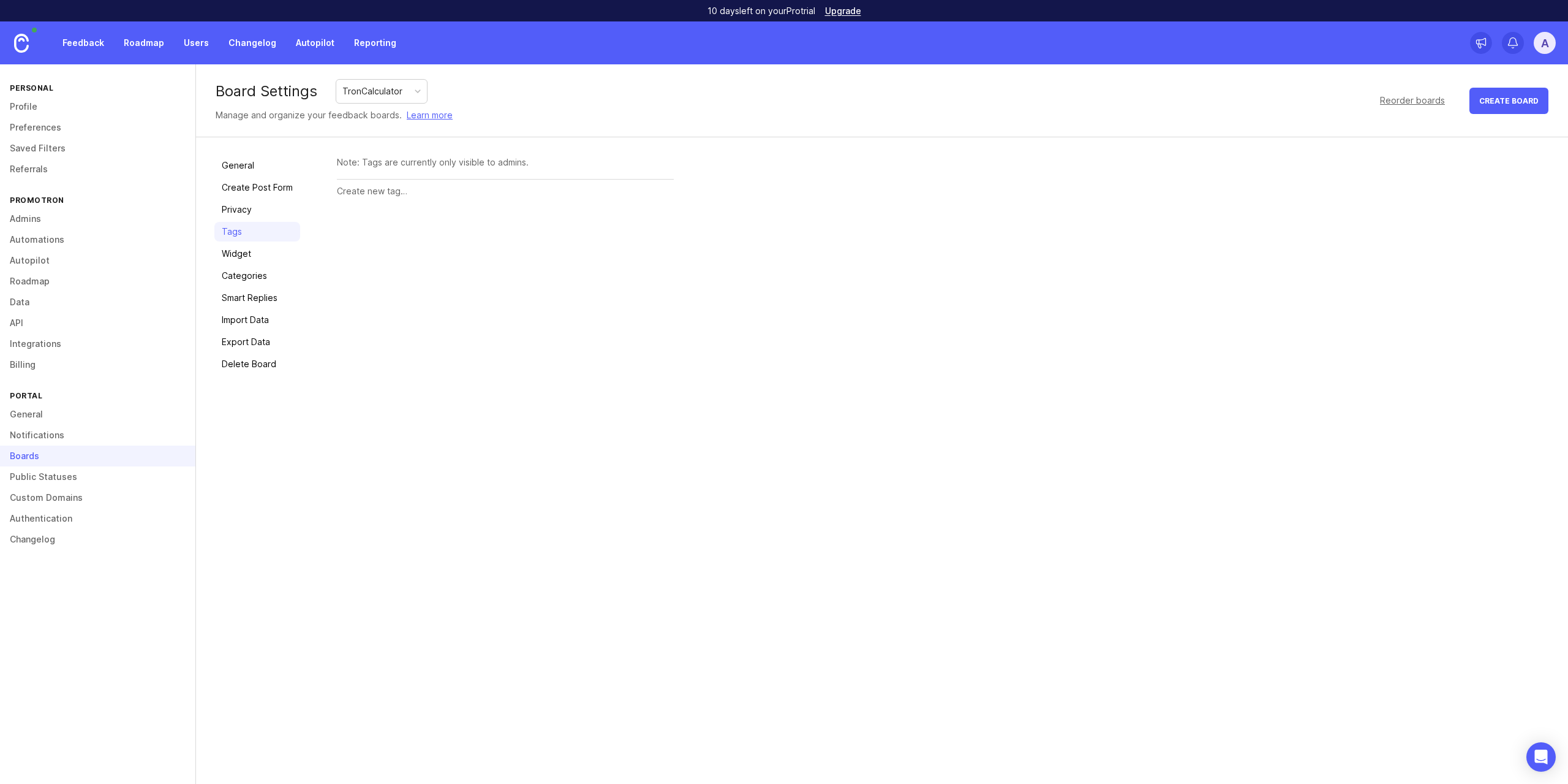
click at [254, 258] on link "Widget" at bounding box center [257, 253] width 86 height 20
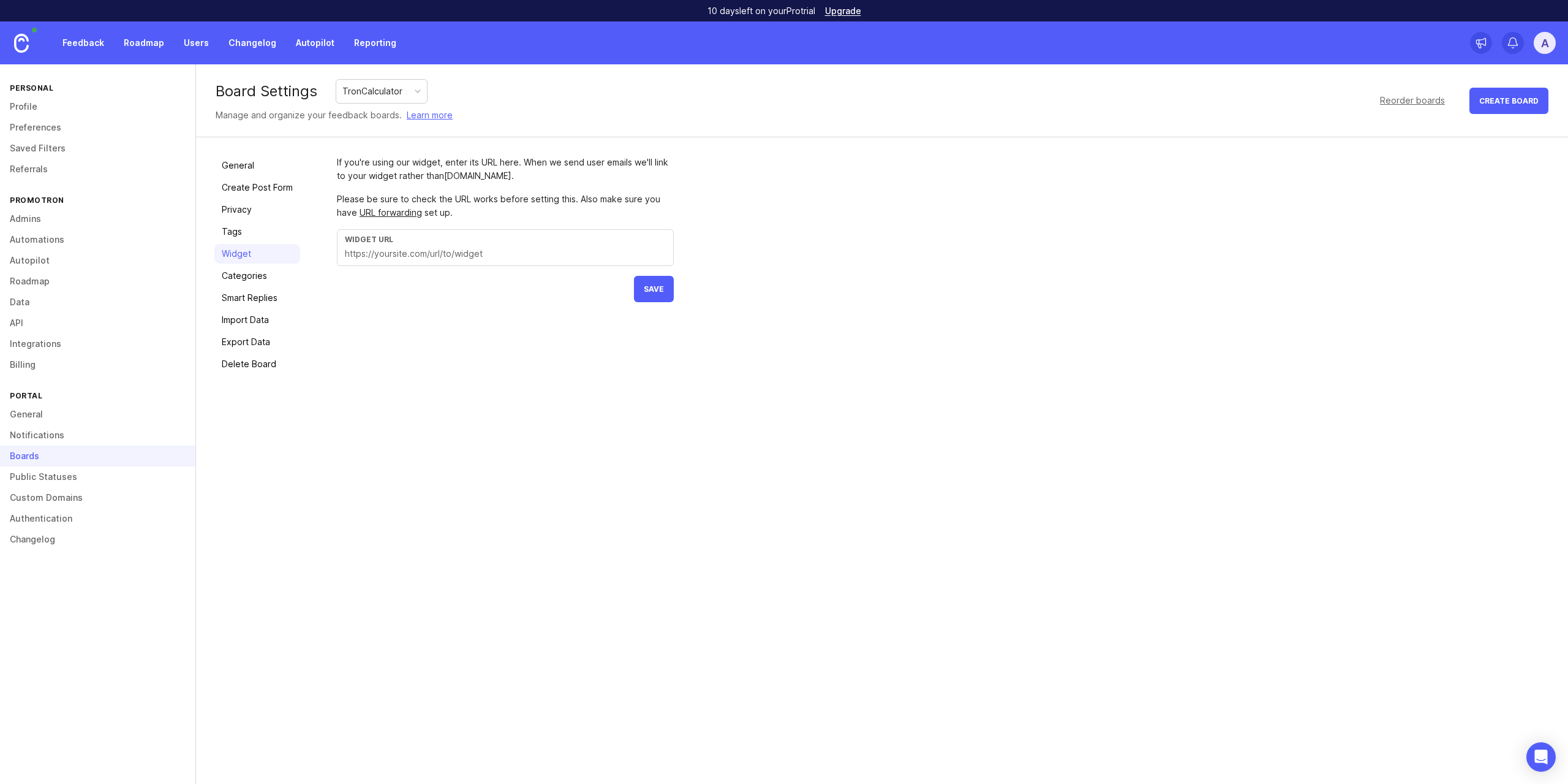
click at [252, 270] on link "Categories" at bounding box center [257, 275] width 86 height 20
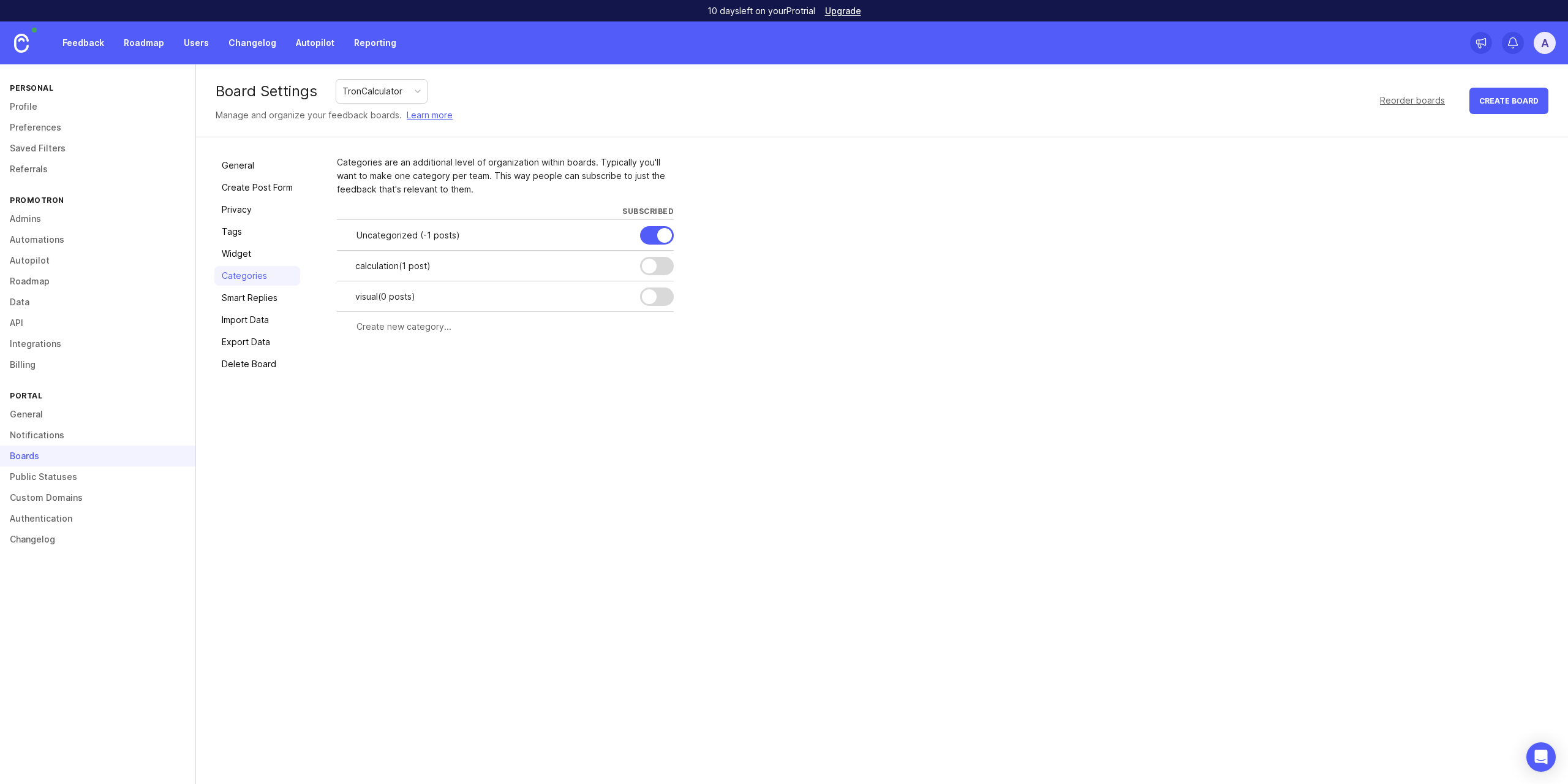
click at [257, 296] on link "Smart Replies" at bounding box center [257, 298] width 86 height 20
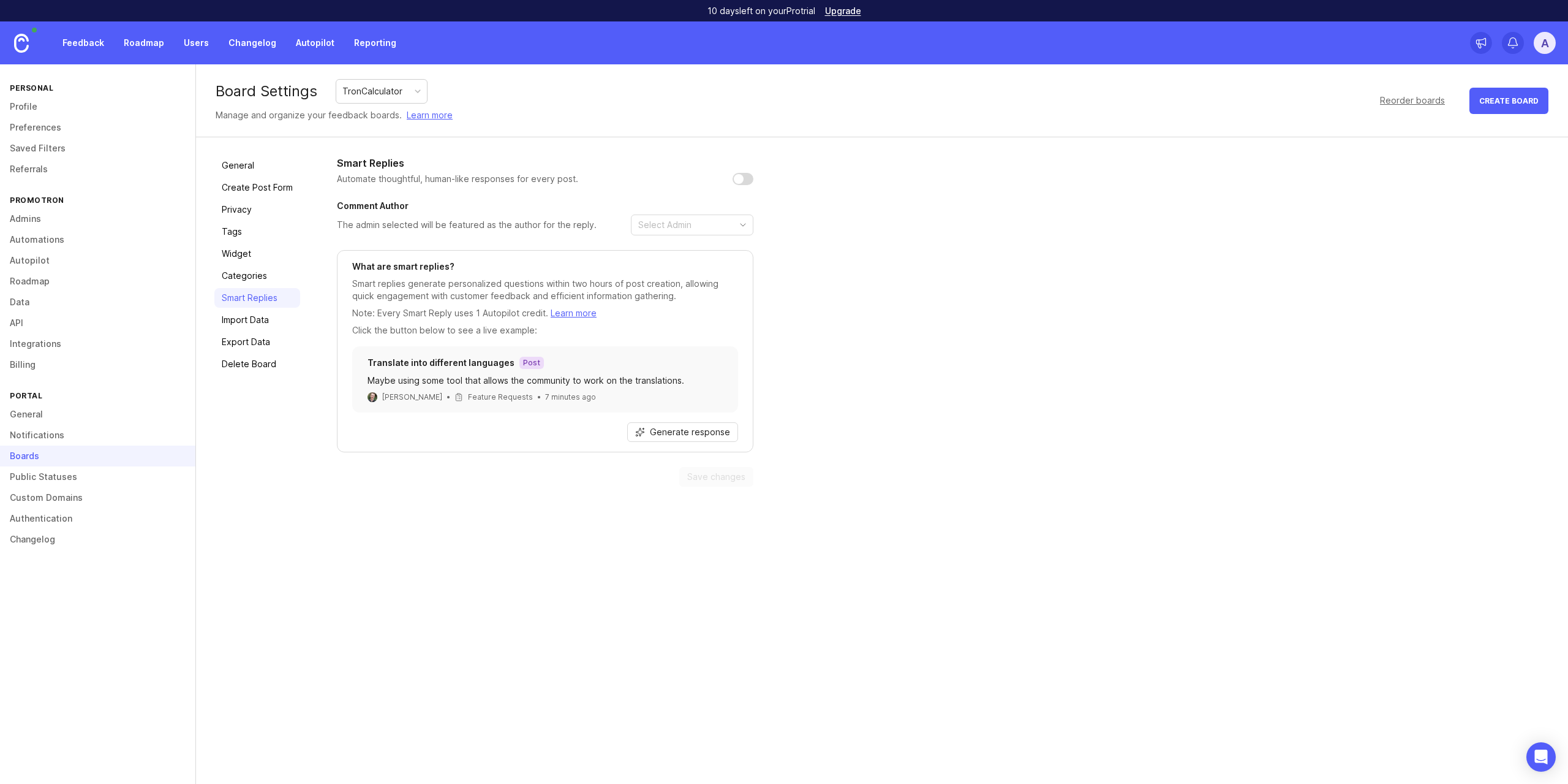
click at [256, 316] on link "Import Data" at bounding box center [257, 319] width 86 height 20
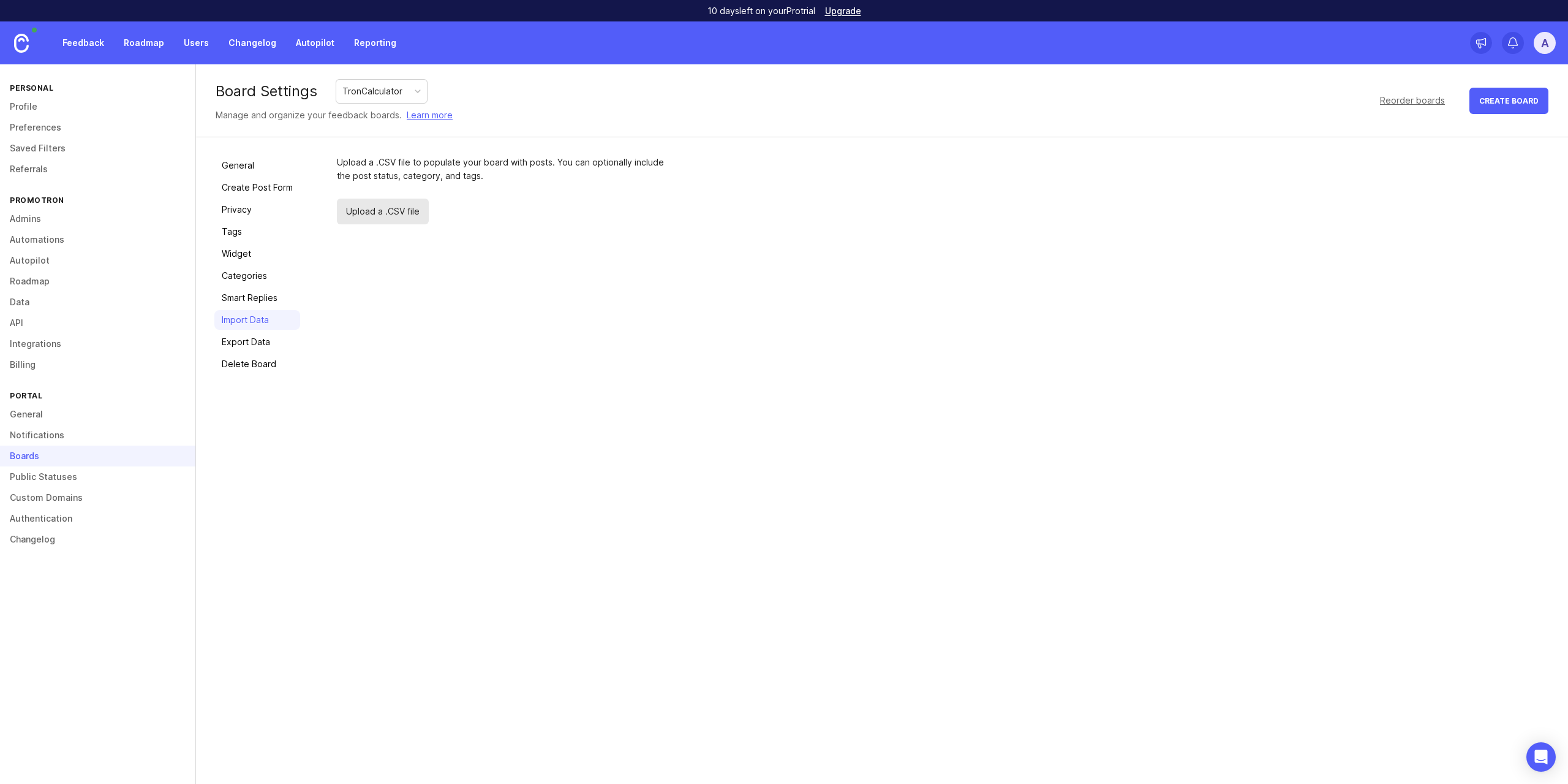
click at [272, 342] on link "Export Data" at bounding box center [257, 342] width 86 height 20
click at [276, 366] on link "Delete Board" at bounding box center [257, 364] width 86 height 20
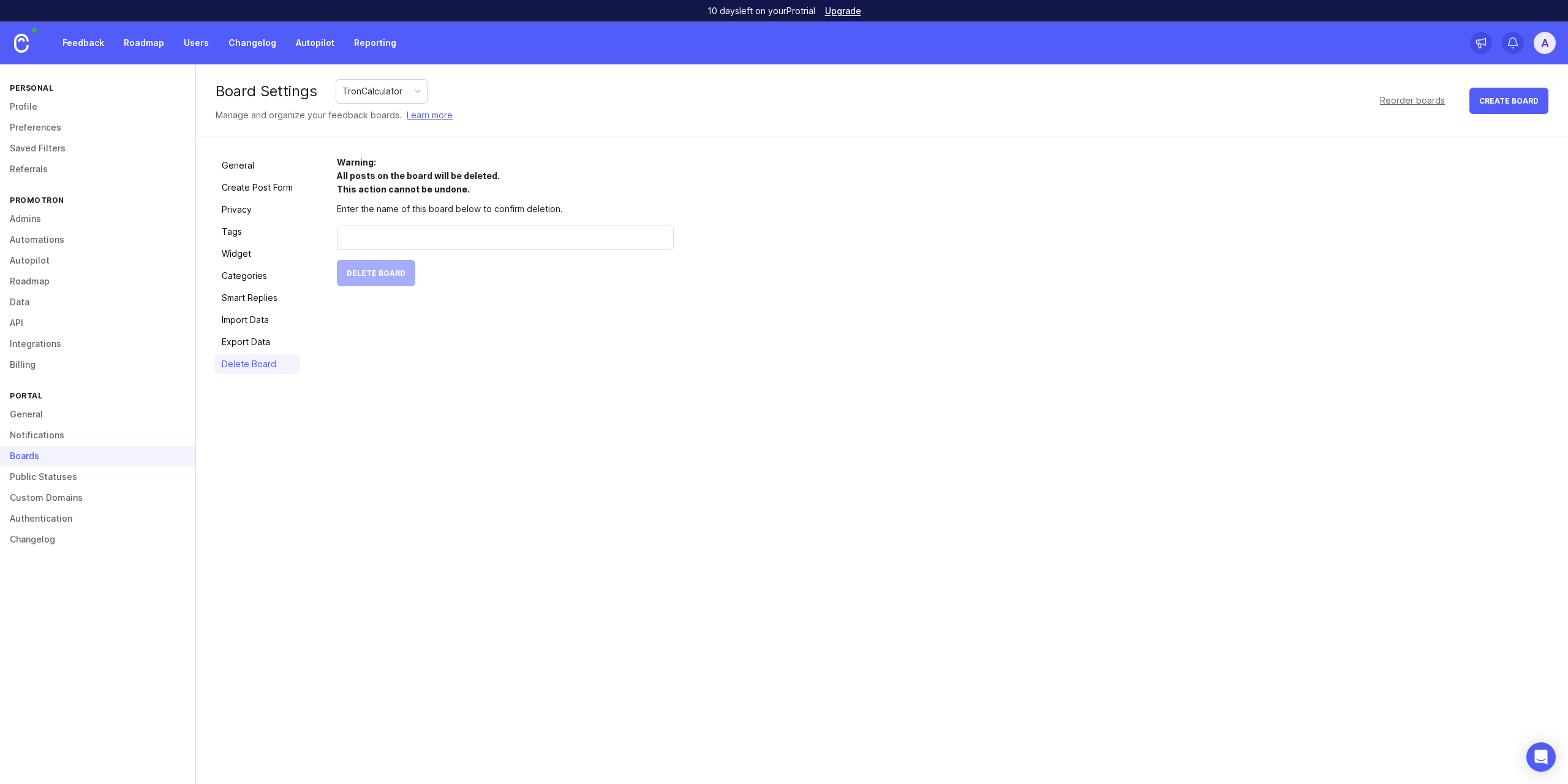
click at [247, 164] on link "General" at bounding box center [257, 165] width 86 height 20
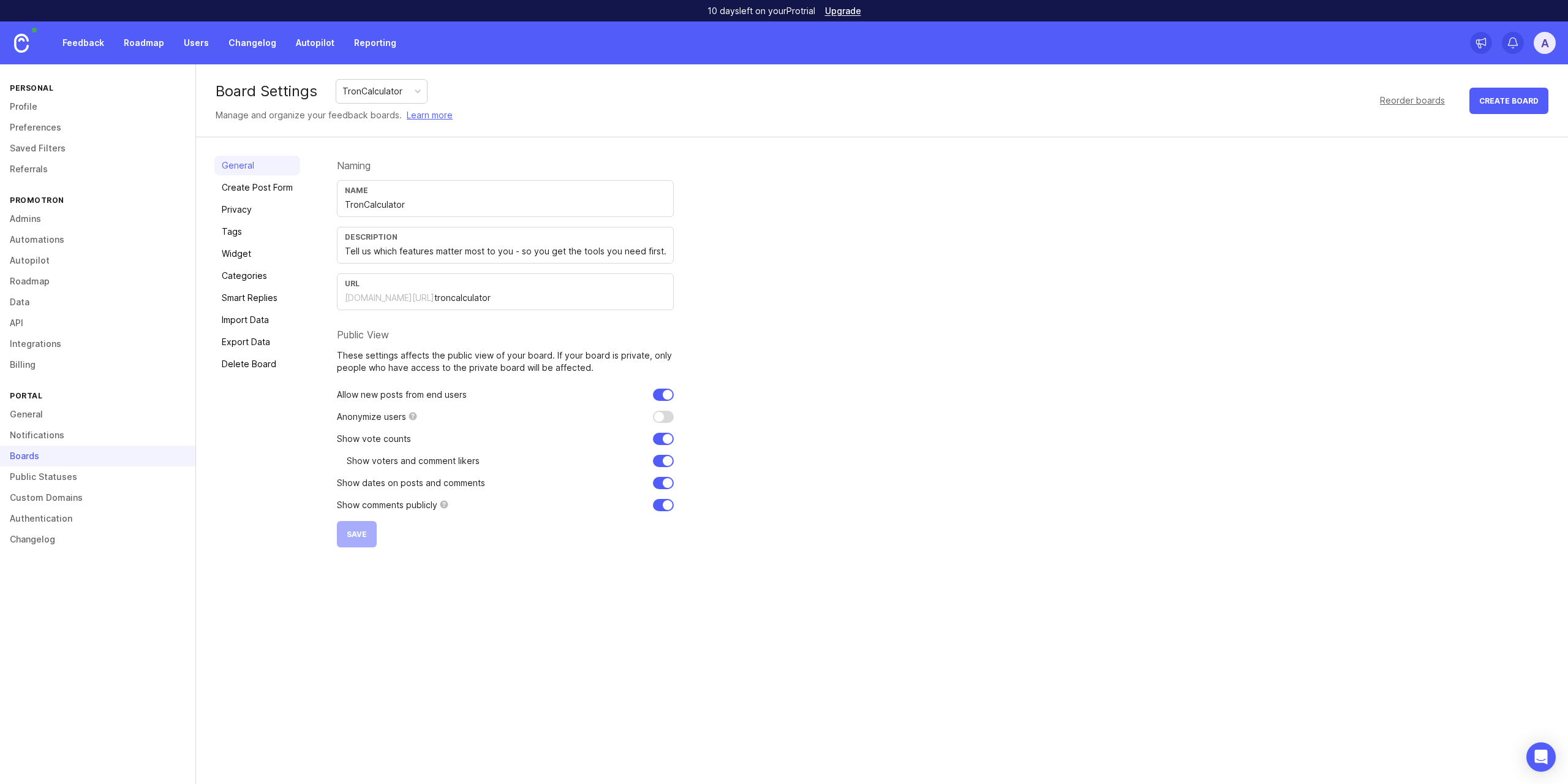
click at [266, 185] on link "Create Post Form" at bounding box center [257, 188] width 86 height 20
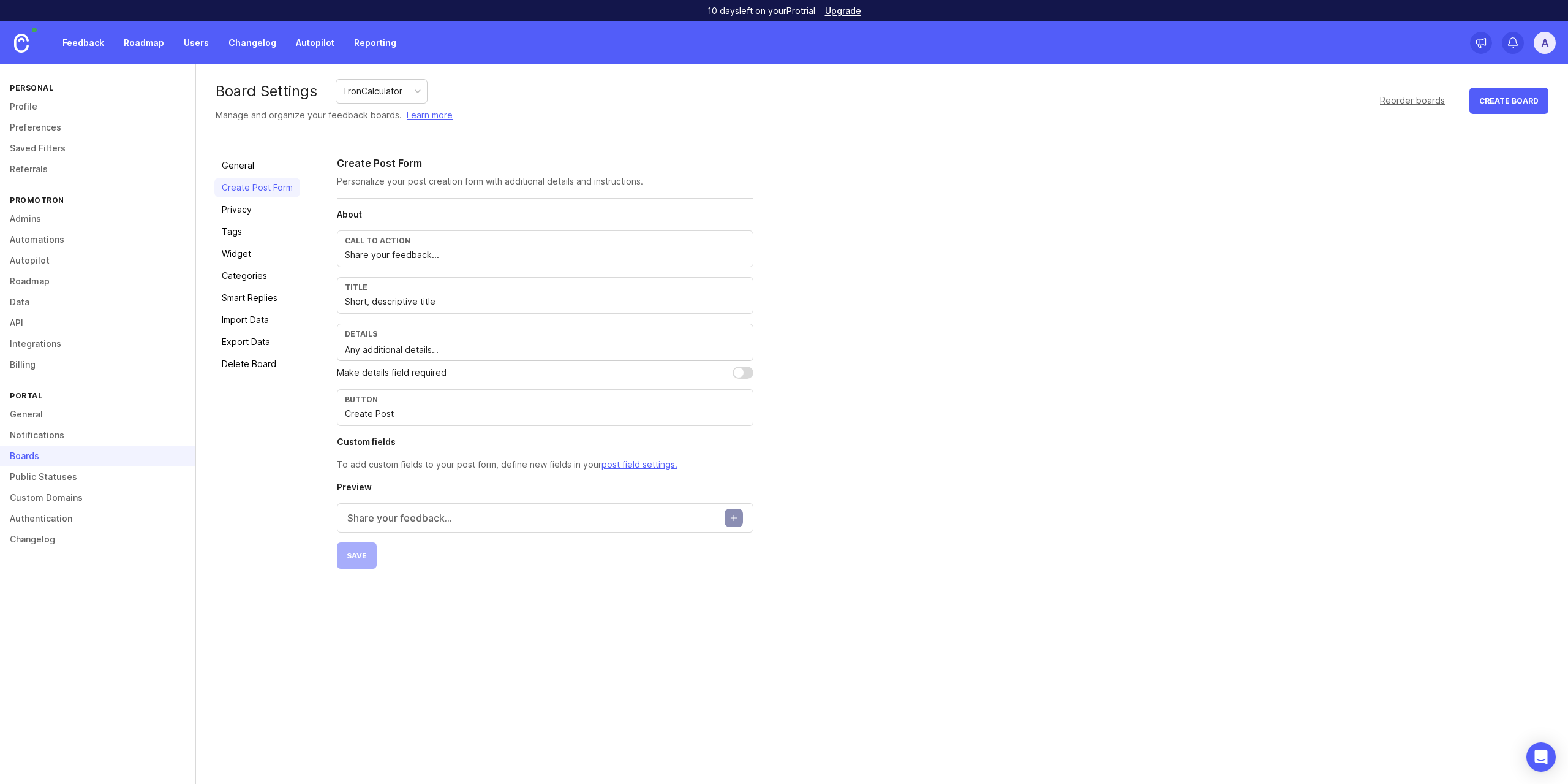
click at [261, 164] on link "General" at bounding box center [257, 165] width 86 height 20
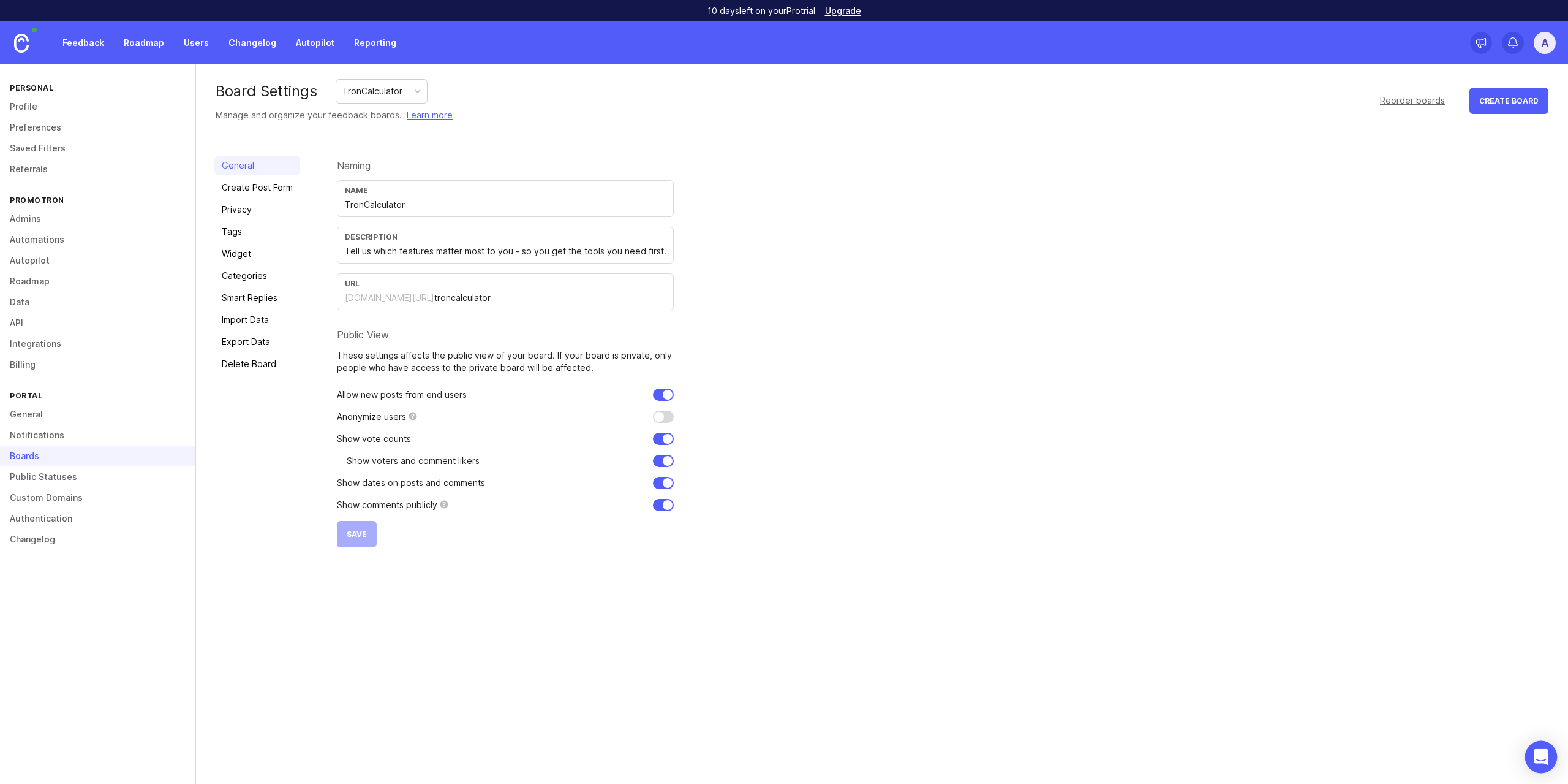
click at [1546, 756] on icon "Open Intercom Messenger" at bounding box center [1540, 756] width 14 height 16
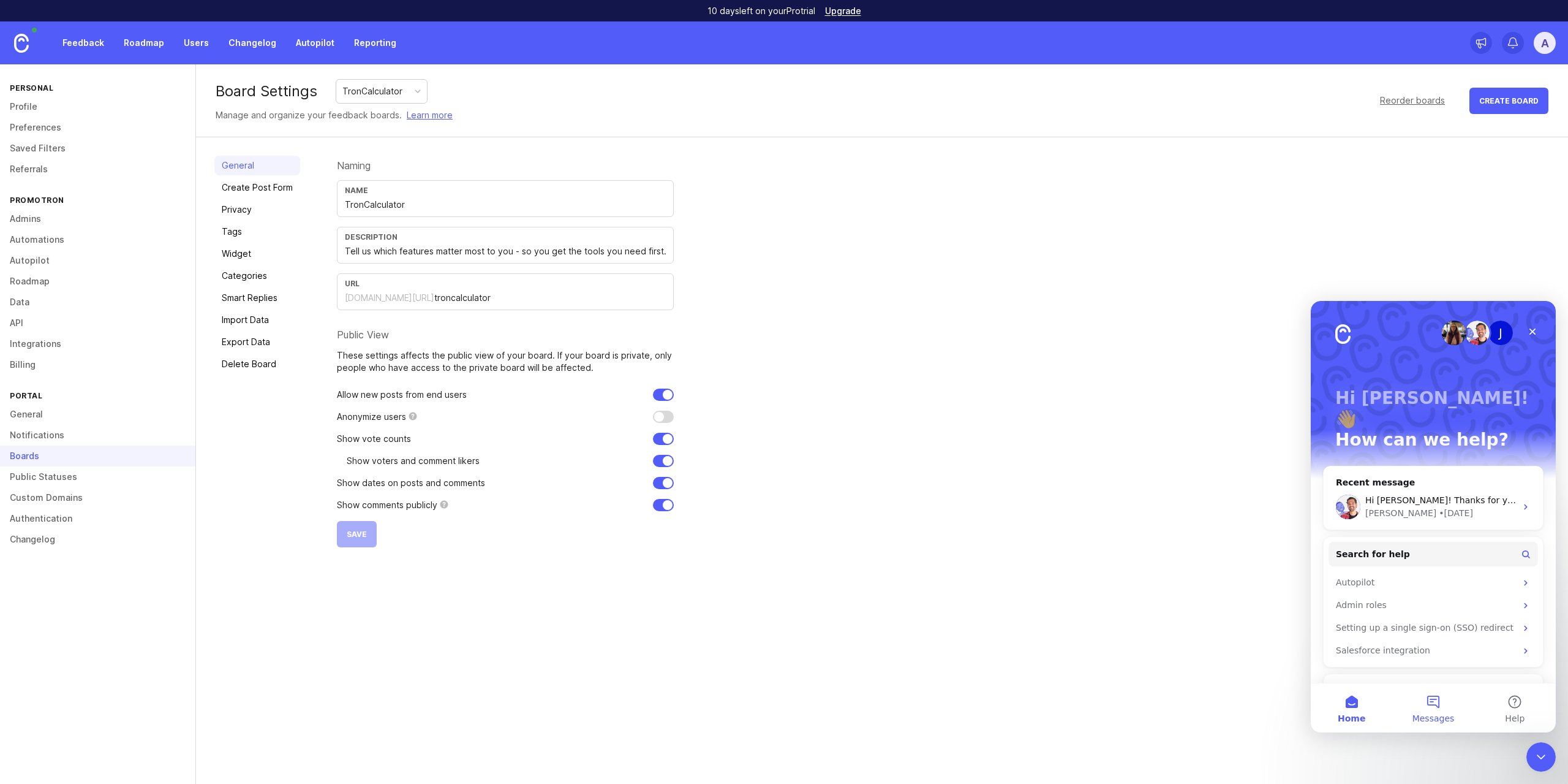
click at [1430, 705] on button "Messages" at bounding box center [1433, 707] width 82 height 49
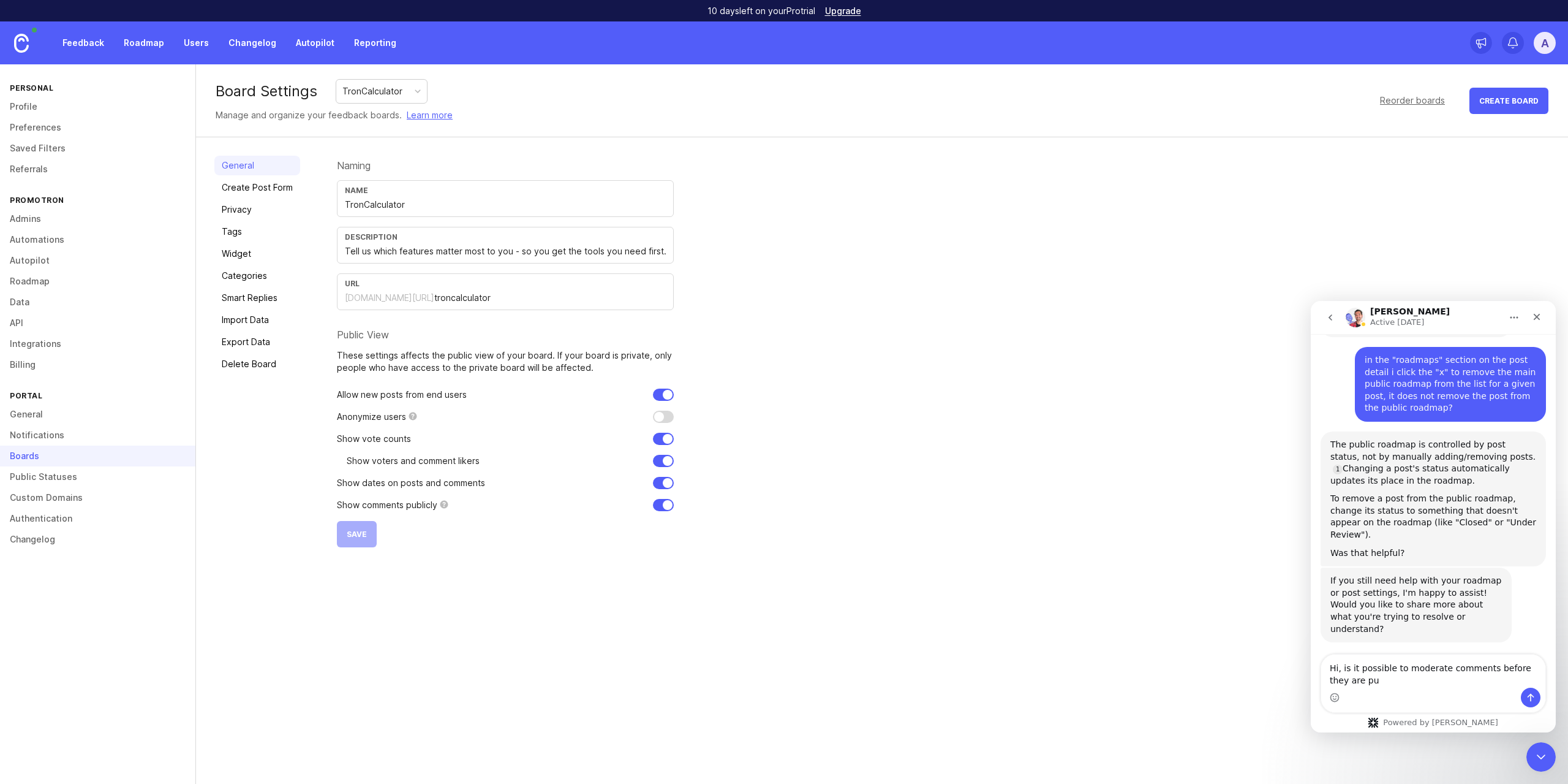
scroll to position [1886, 0]
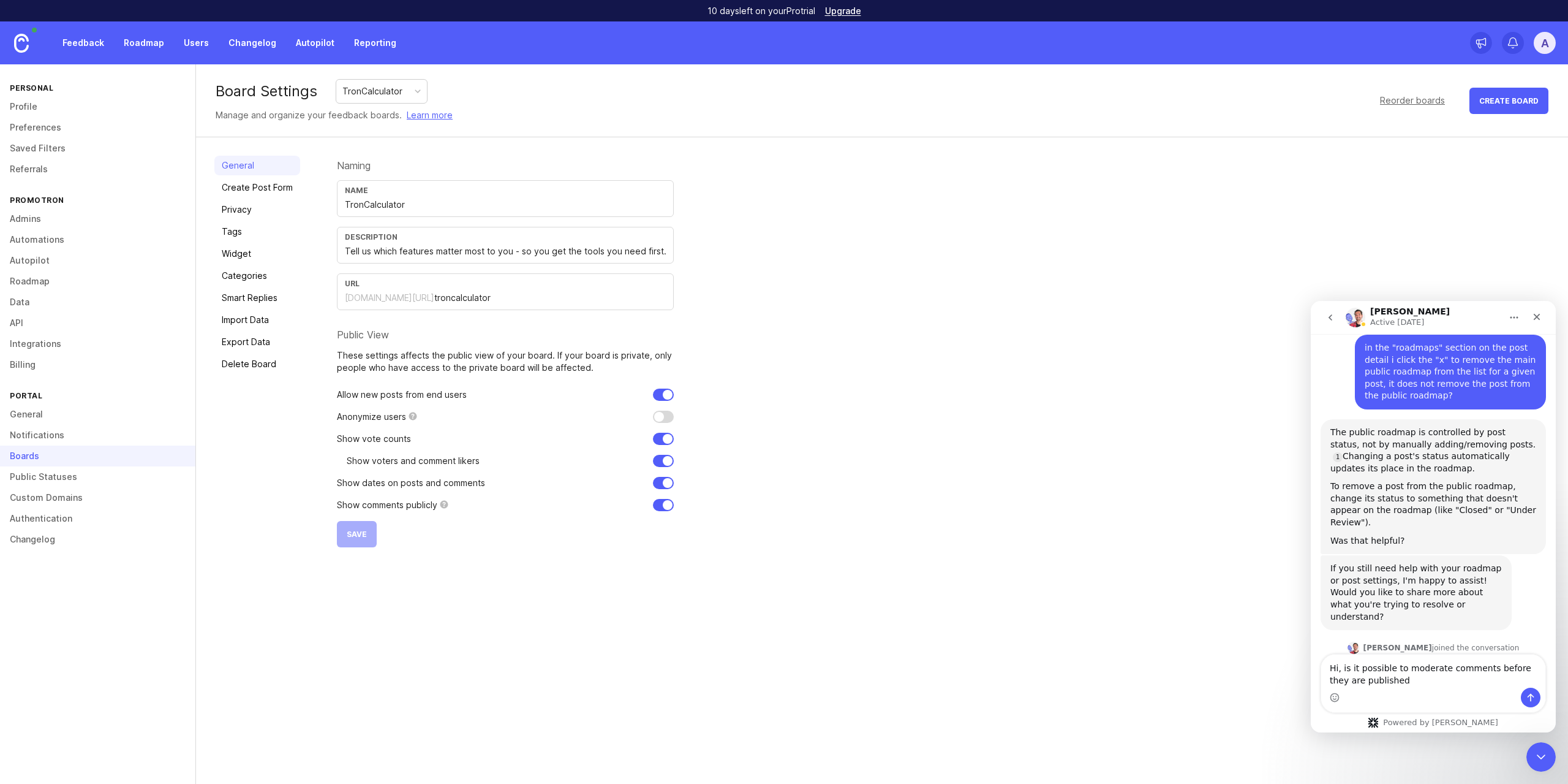
click at [1485, 666] on textarea "Hi, is it possible to moderate comments before they are published" at bounding box center [1433, 671] width 224 height 33
type textarea "Hi, is it possible to moderate comments on posts before they are published?"
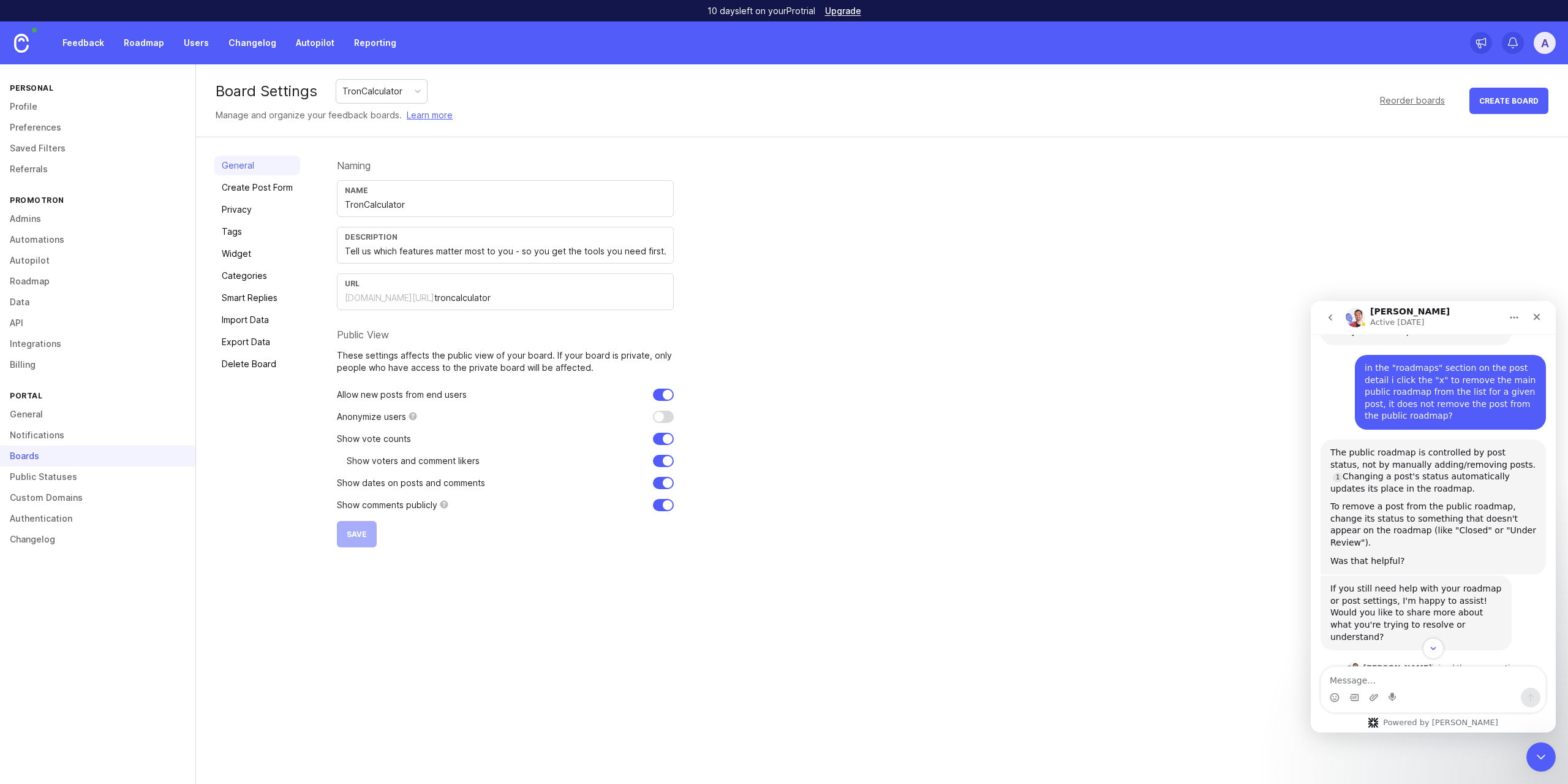
scroll to position [1939, 0]
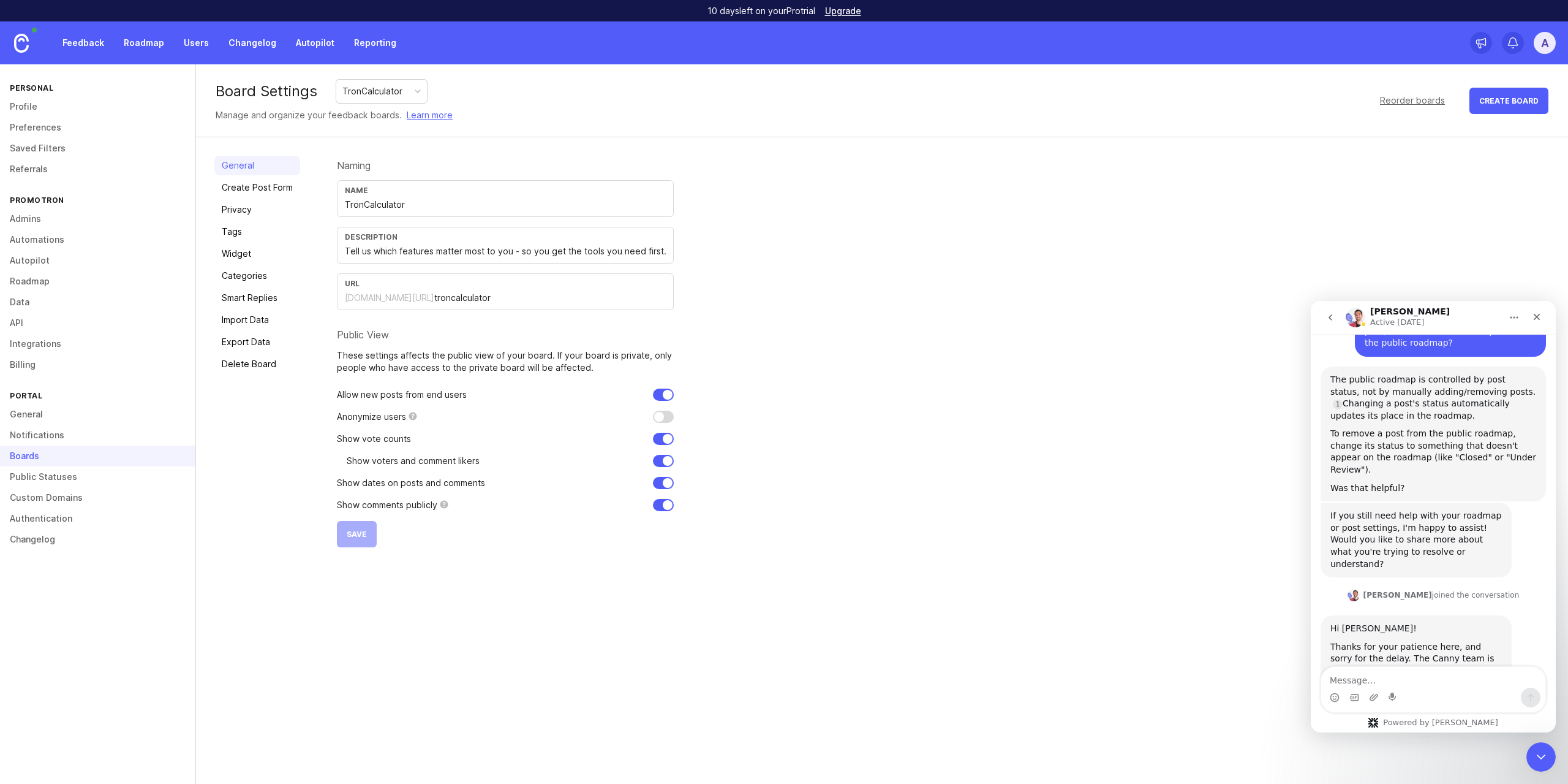
click at [1365, 778] on div "Hi, is it possible to moderate comments on posts before they are published?" at bounding box center [1450, 790] width 171 height 24
drag, startPoint x: 1361, startPoint y: 629, endPoint x: 1486, endPoint y: 639, distance: 125.4
click at [1486, 778] on div "Hi, is it possible to moderate comments on posts before they are published?" at bounding box center [1450, 790] width 171 height 24
copy div "Hi, is it possible to moderate comments on posts before they are published?"
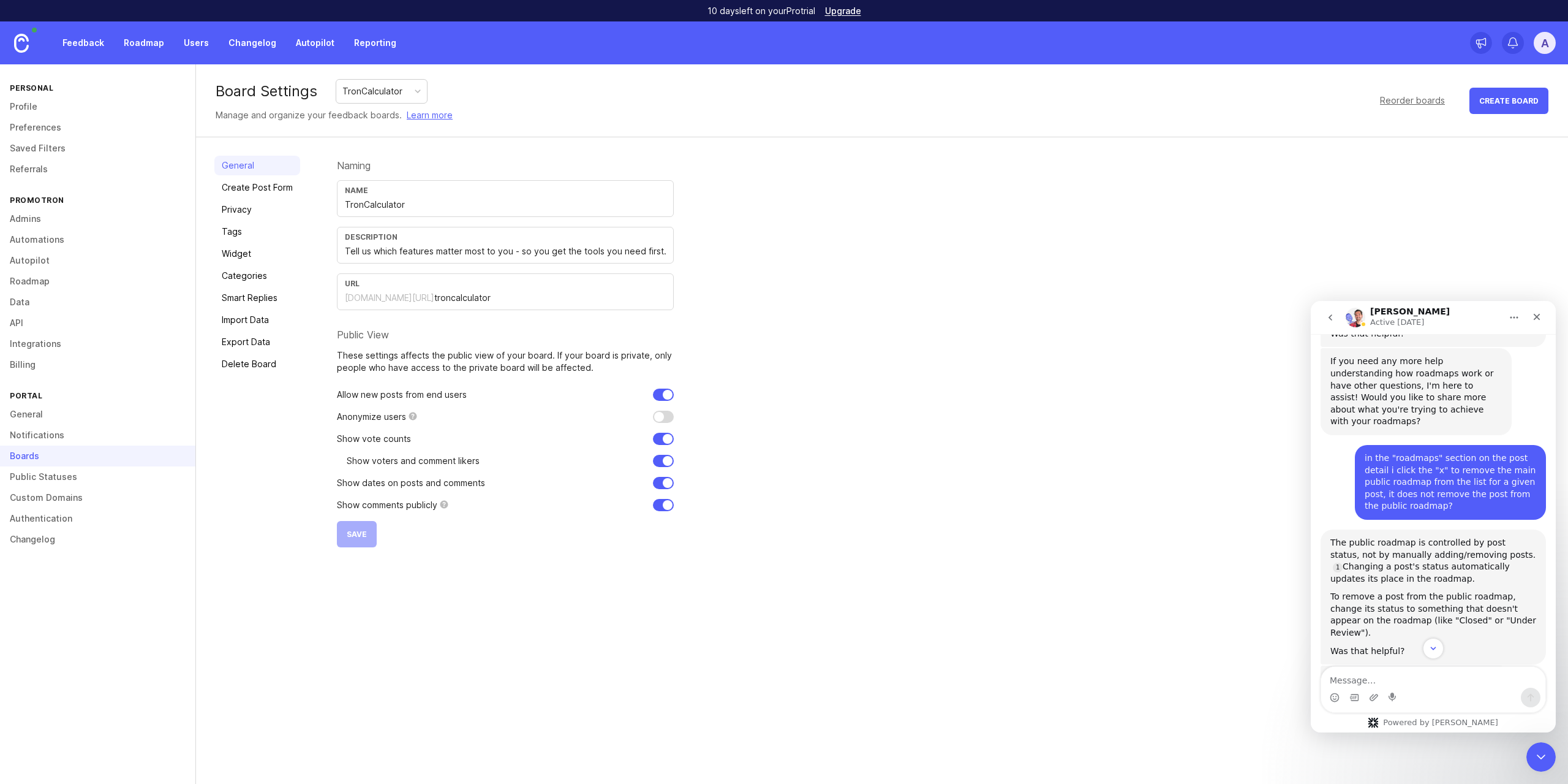
scroll to position [1755, 0]
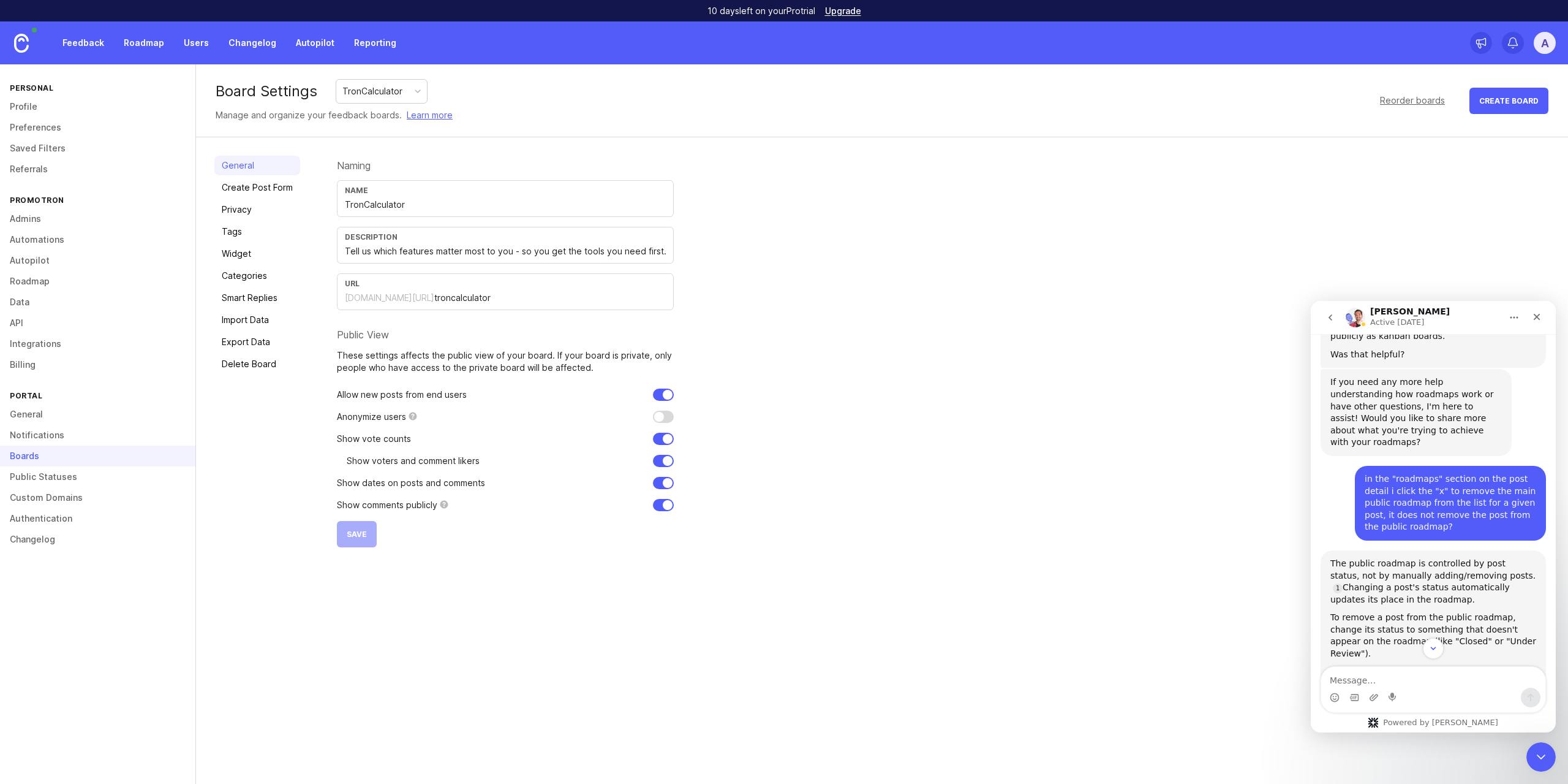
click at [1337, 318] on button "go back" at bounding box center [1330, 317] width 23 height 23
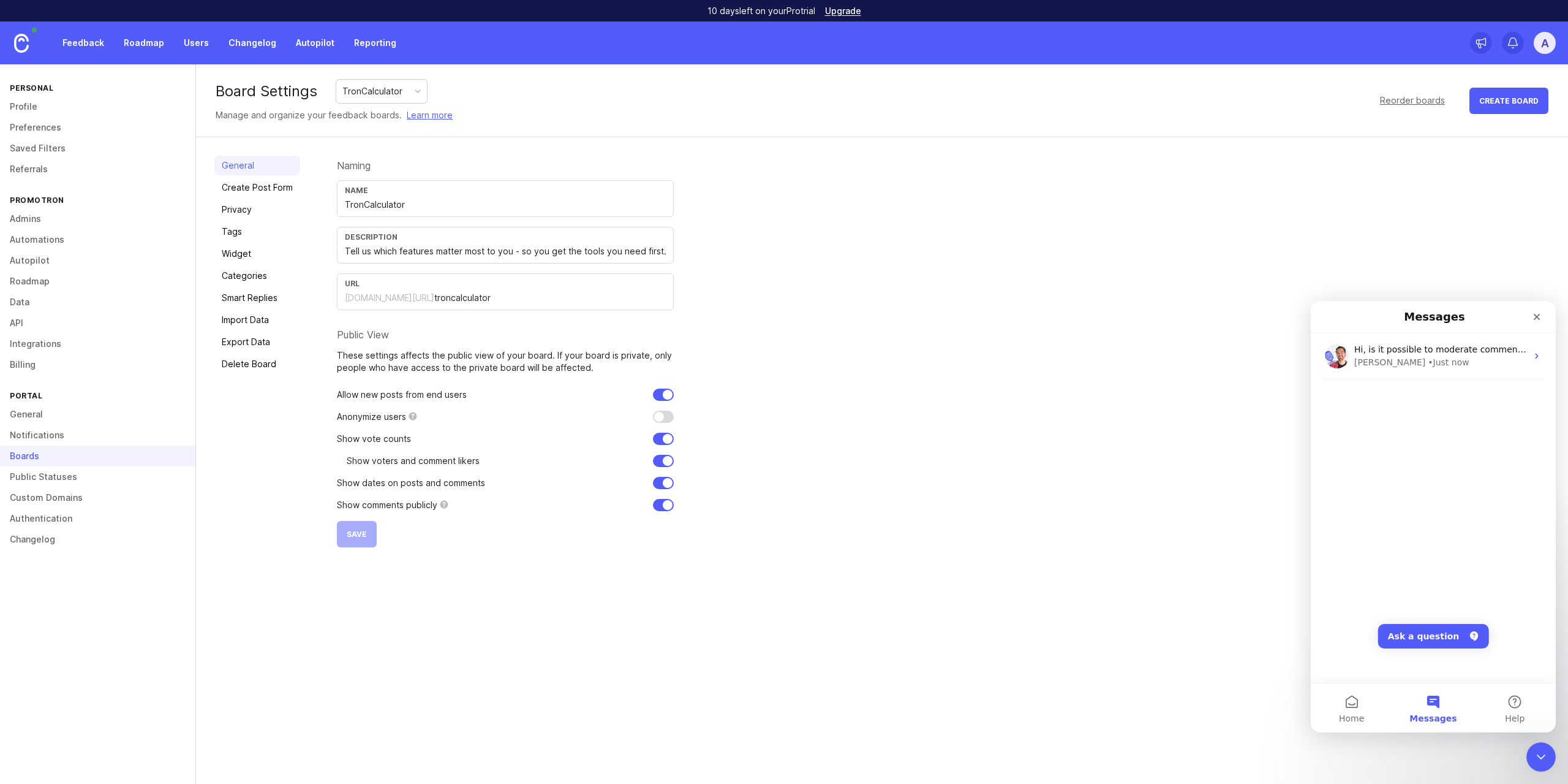
scroll to position [0, 0]
click at [1442, 636] on button "Ask a question" at bounding box center [1433, 636] width 111 height 24
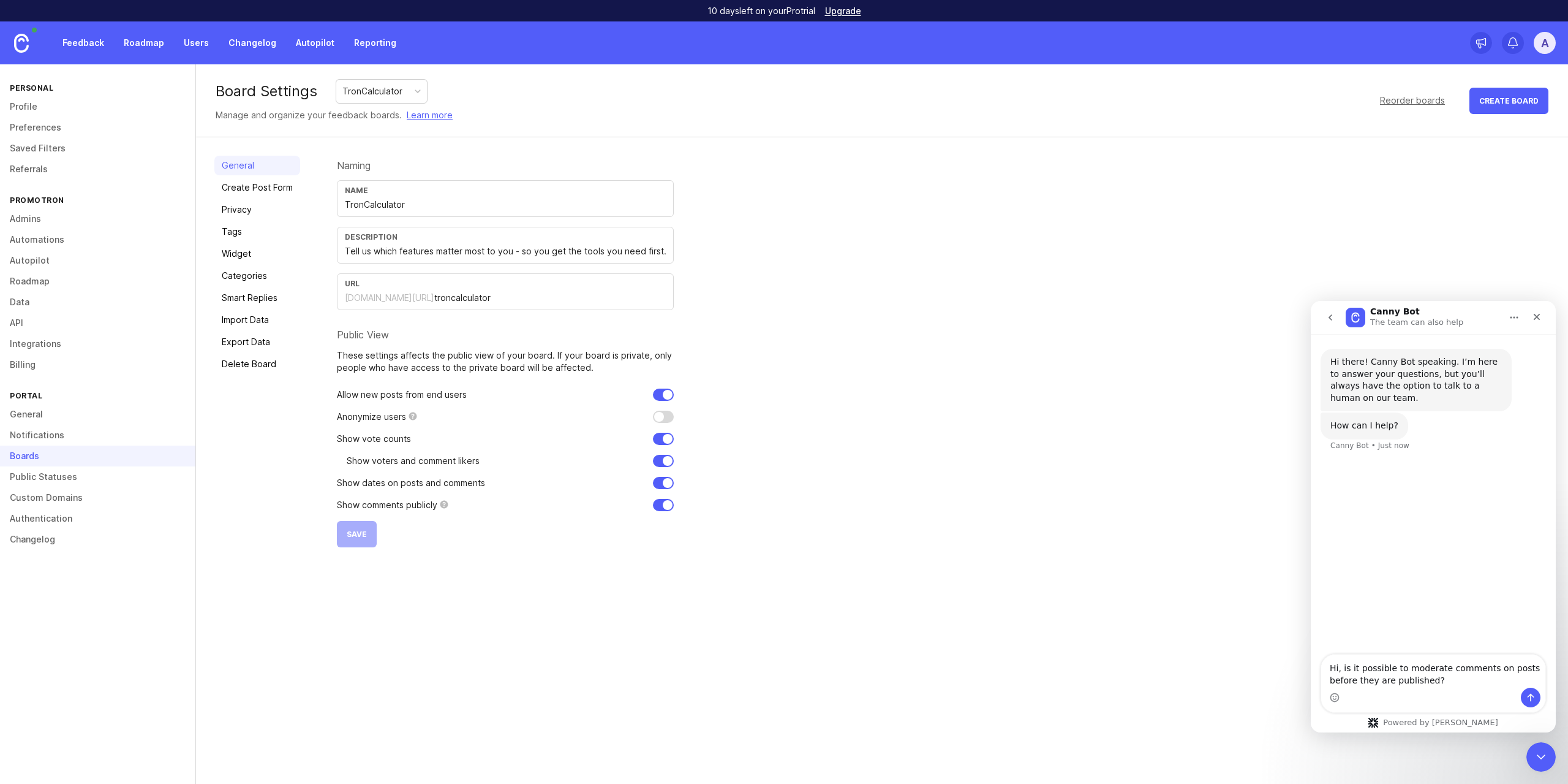
type textarea "Hi, is it possible to moderate comments on posts before they are published?"
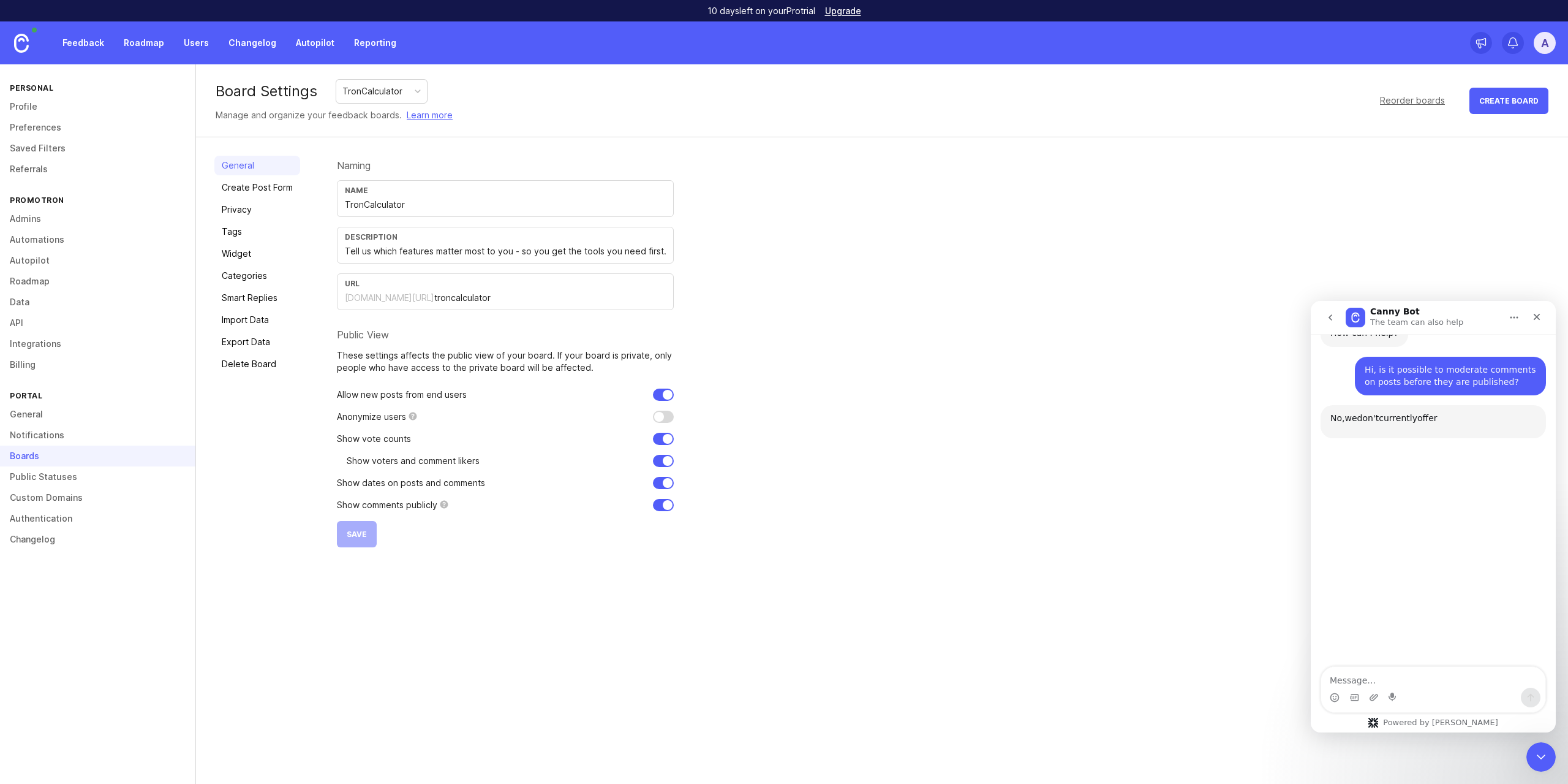
scroll to position [118, 0]
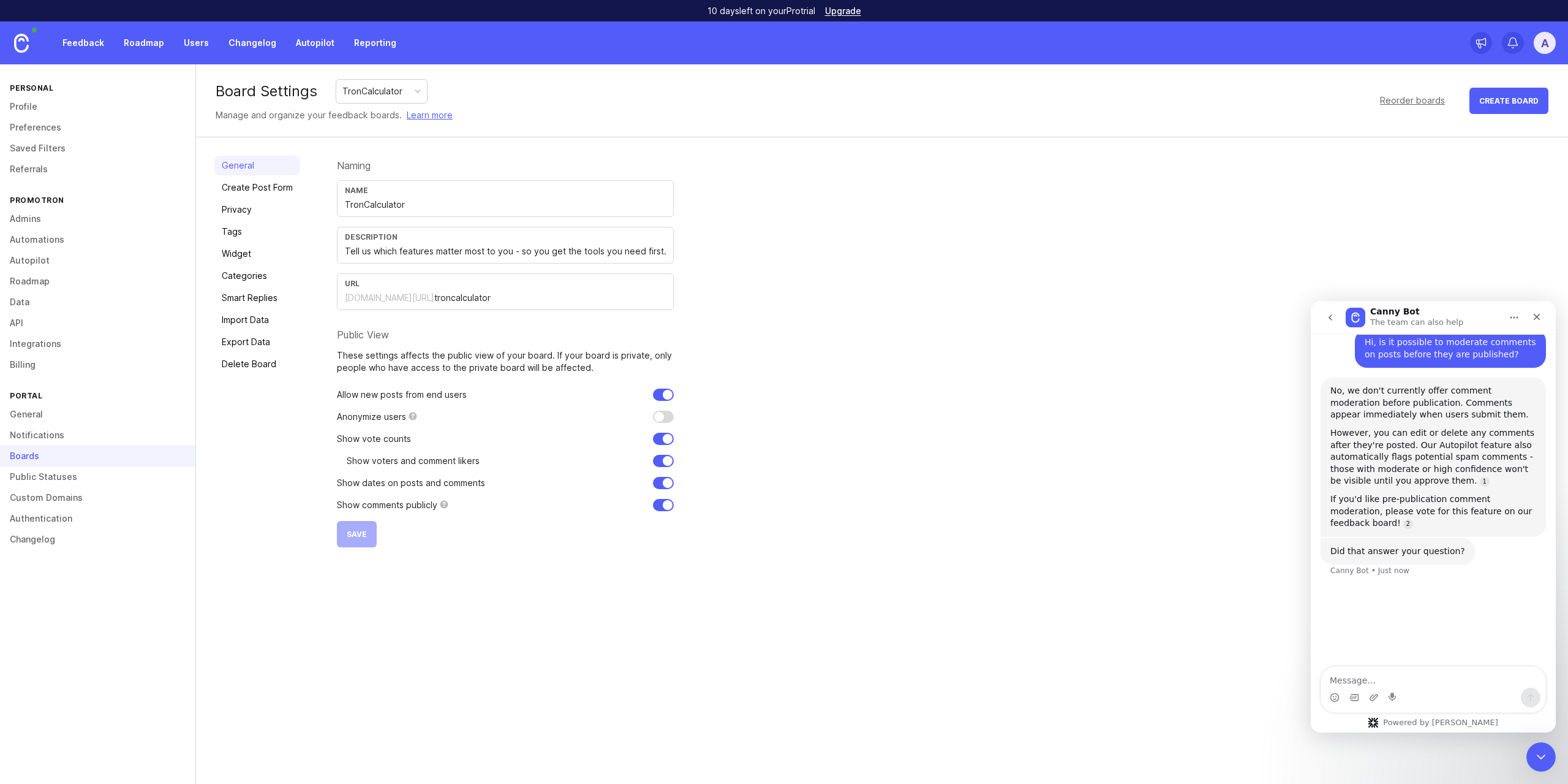
click at [1357, 467] on div "However, you can edit or delete any comments after they're posted. Our Autopilo…" at bounding box center [1433, 457] width 206 height 60
drag, startPoint x: 1357, startPoint y: 467, endPoint x: 1399, endPoint y: 474, distance: 42.6
click at [1399, 474] on div "However, you can edit or delete any comments after they're posted. Our Autopilo…" at bounding box center [1433, 457] width 206 height 60
drag, startPoint x: 1390, startPoint y: 448, endPoint x: 1446, endPoint y: 485, distance: 67.1
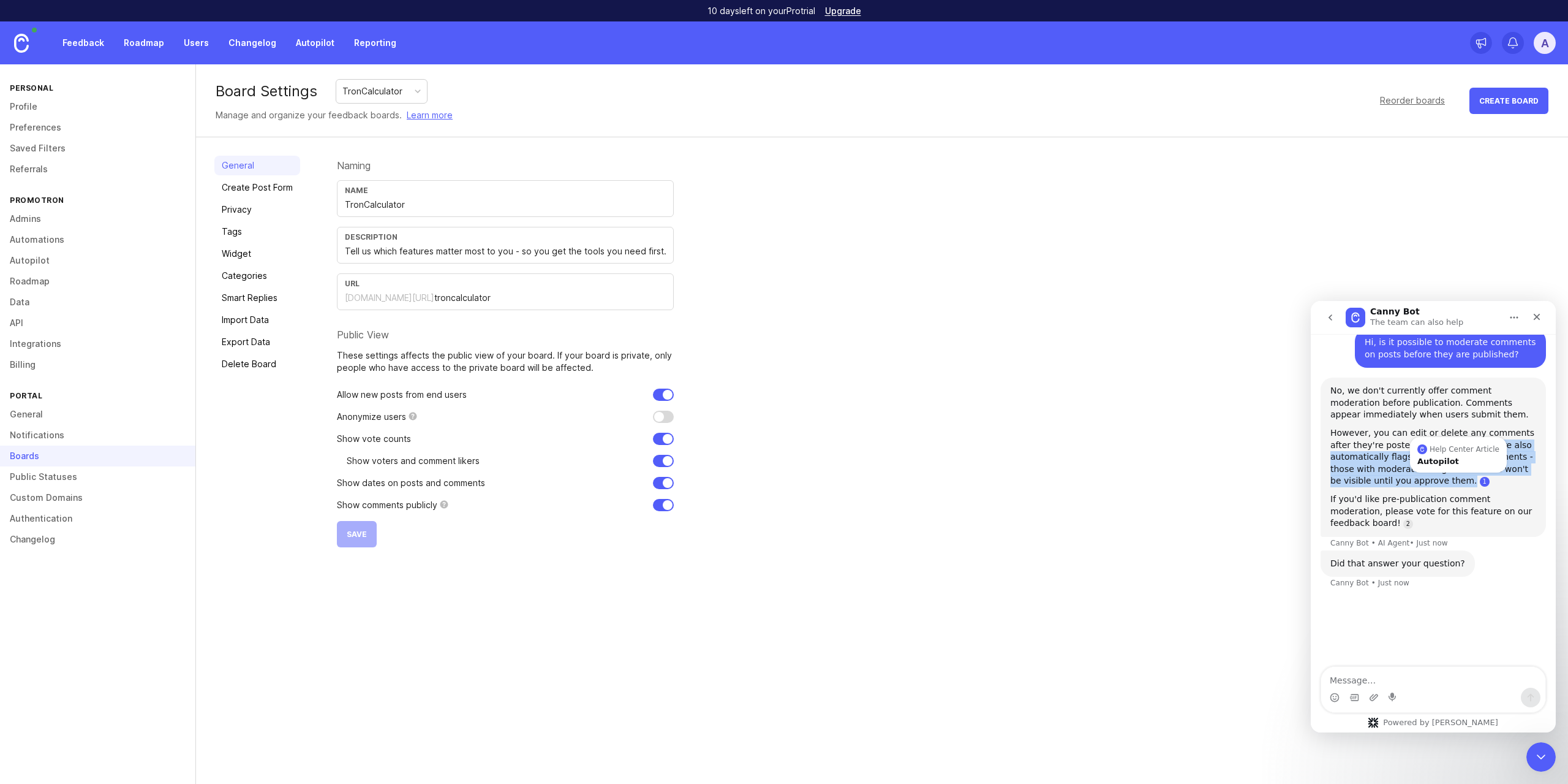
click at [1446, 485] on div "However, you can edit or delete any comments after they're posted. Our Autopilo…" at bounding box center [1433, 457] width 206 height 60
copy div "Our Autopilot feature also automatically flags potential spam comments - those …"
click at [91, 40] on link "Feedback" at bounding box center [83, 43] width 57 height 22
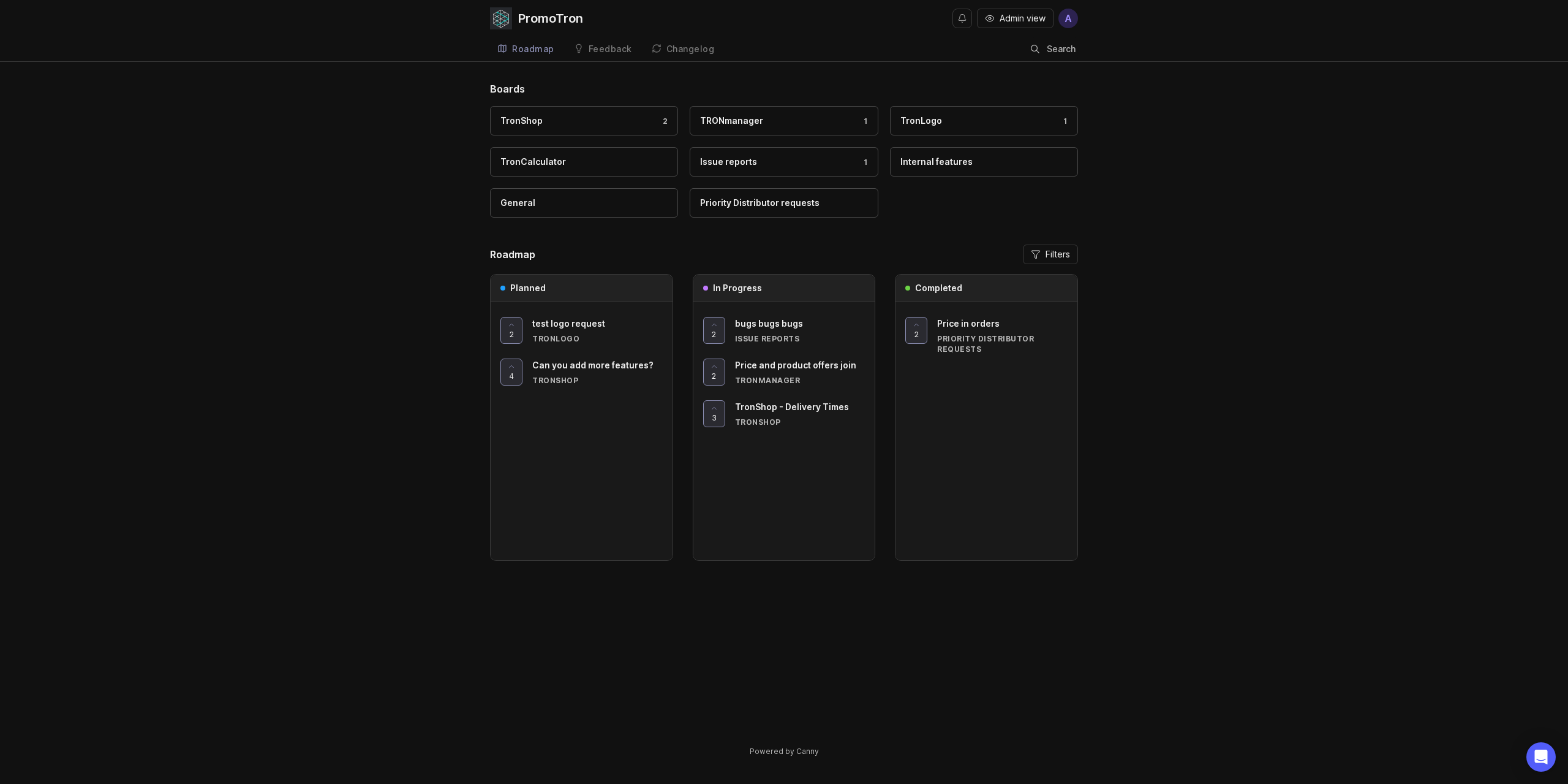
click at [771, 323] on span "bugs bugs bugs" at bounding box center [769, 324] width 68 height 10
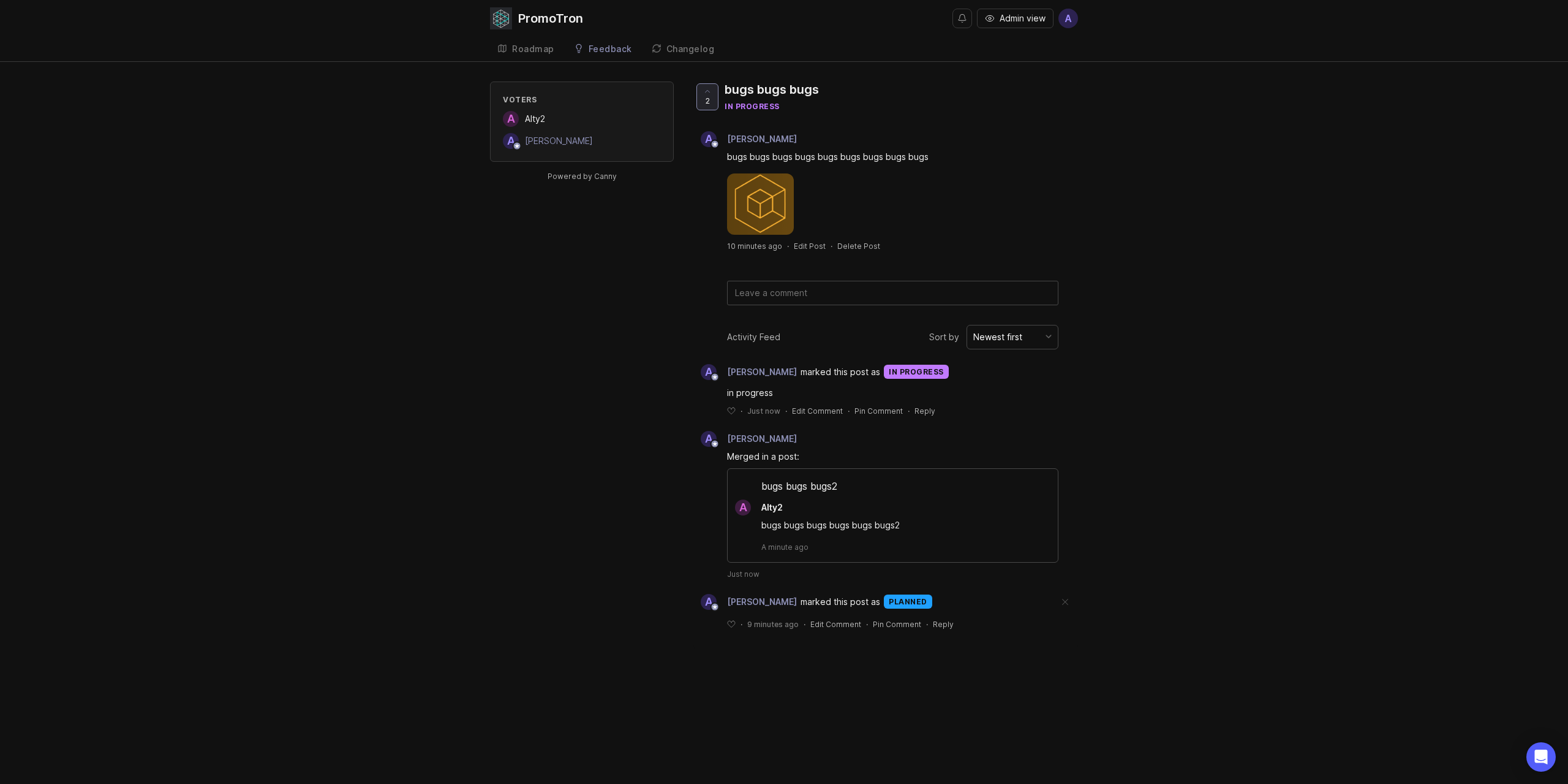
click at [791, 485] on div "bugs bugs bugs2" at bounding box center [893, 489] width 330 height 21
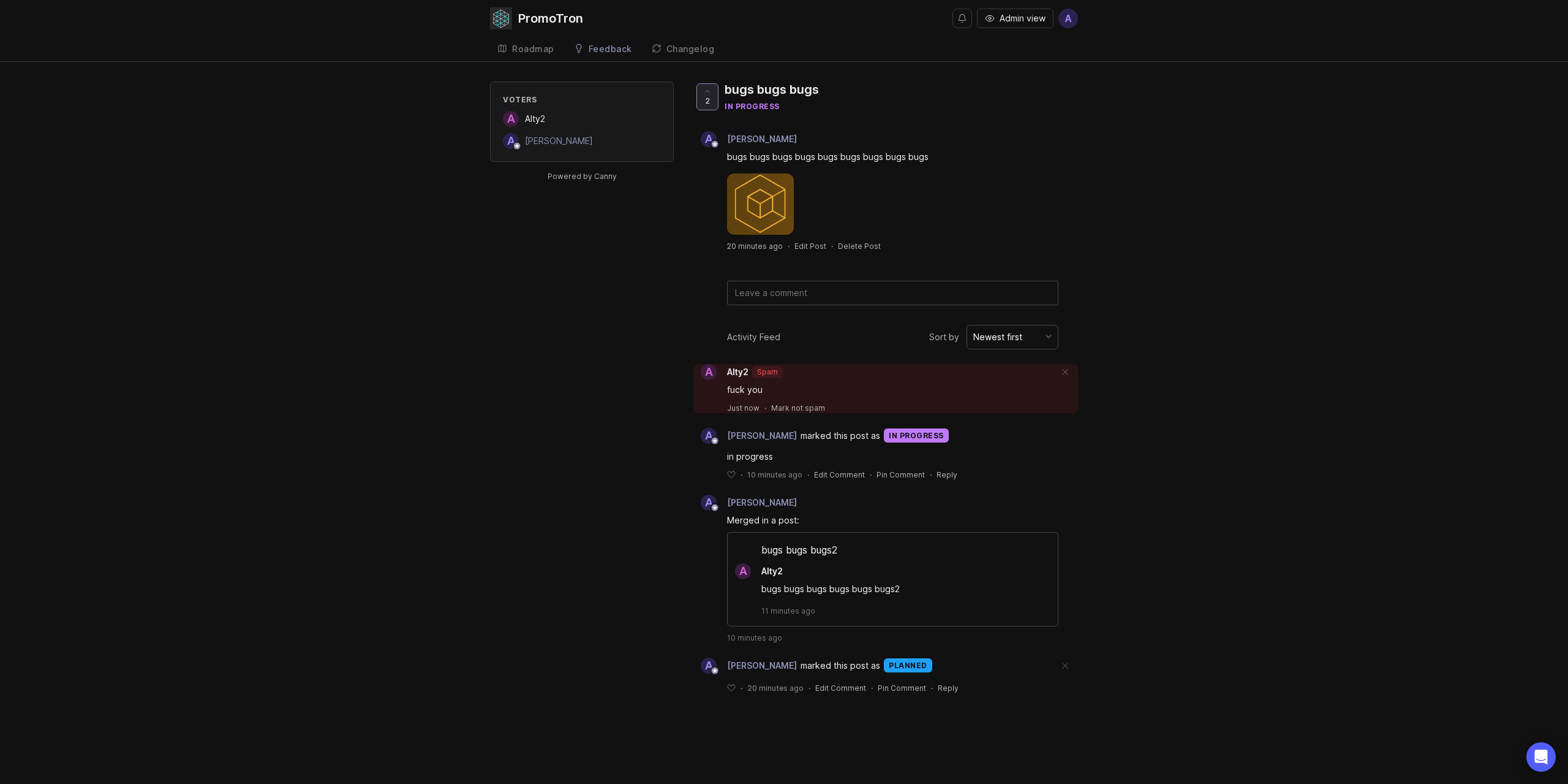
click at [548, 24] on div "PromoTron" at bounding box center [550, 18] width 65 height 12
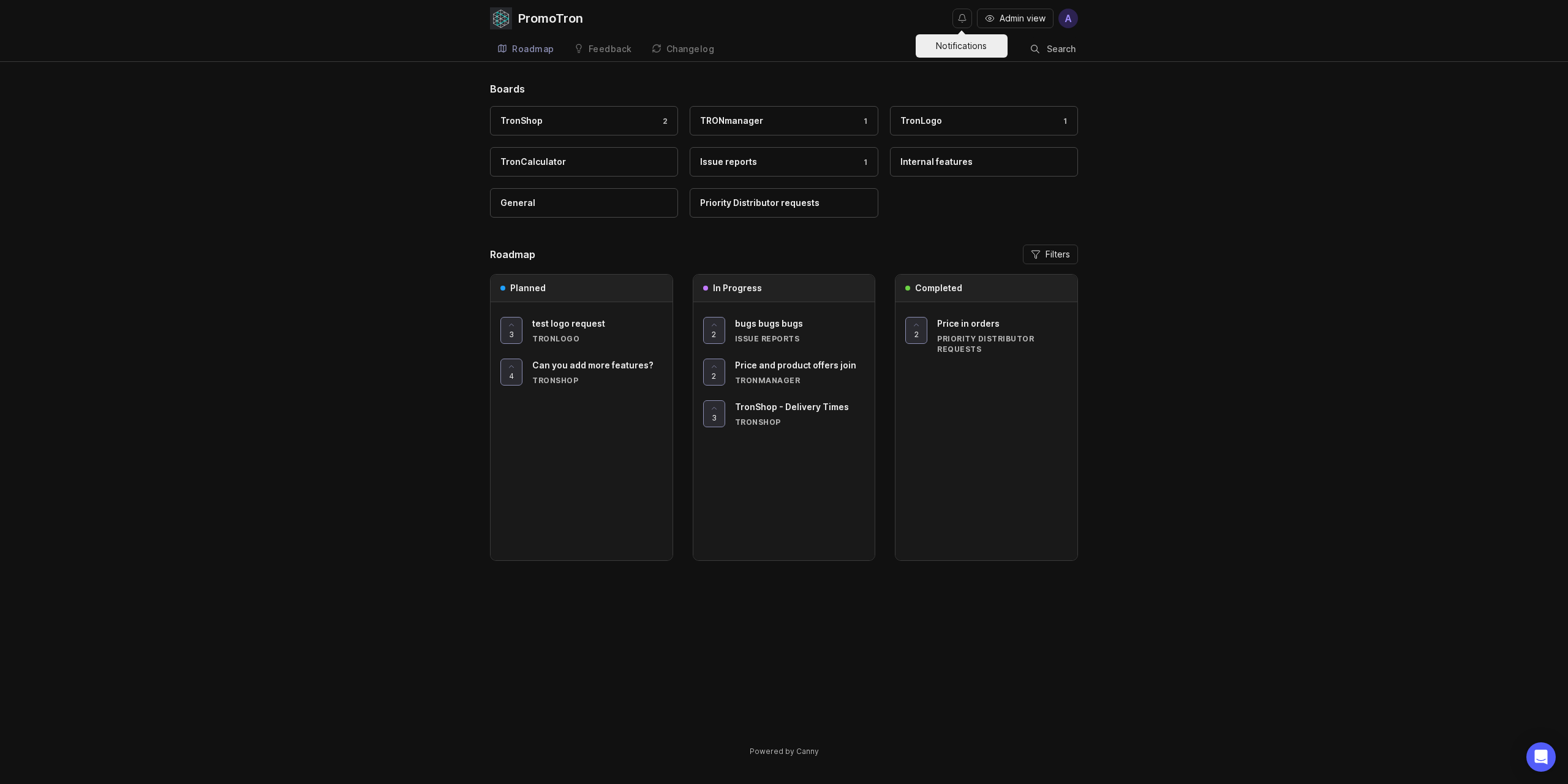
click at [965, 22] on button "Notifications" at bounding box center [962, 18] width 20 height 20
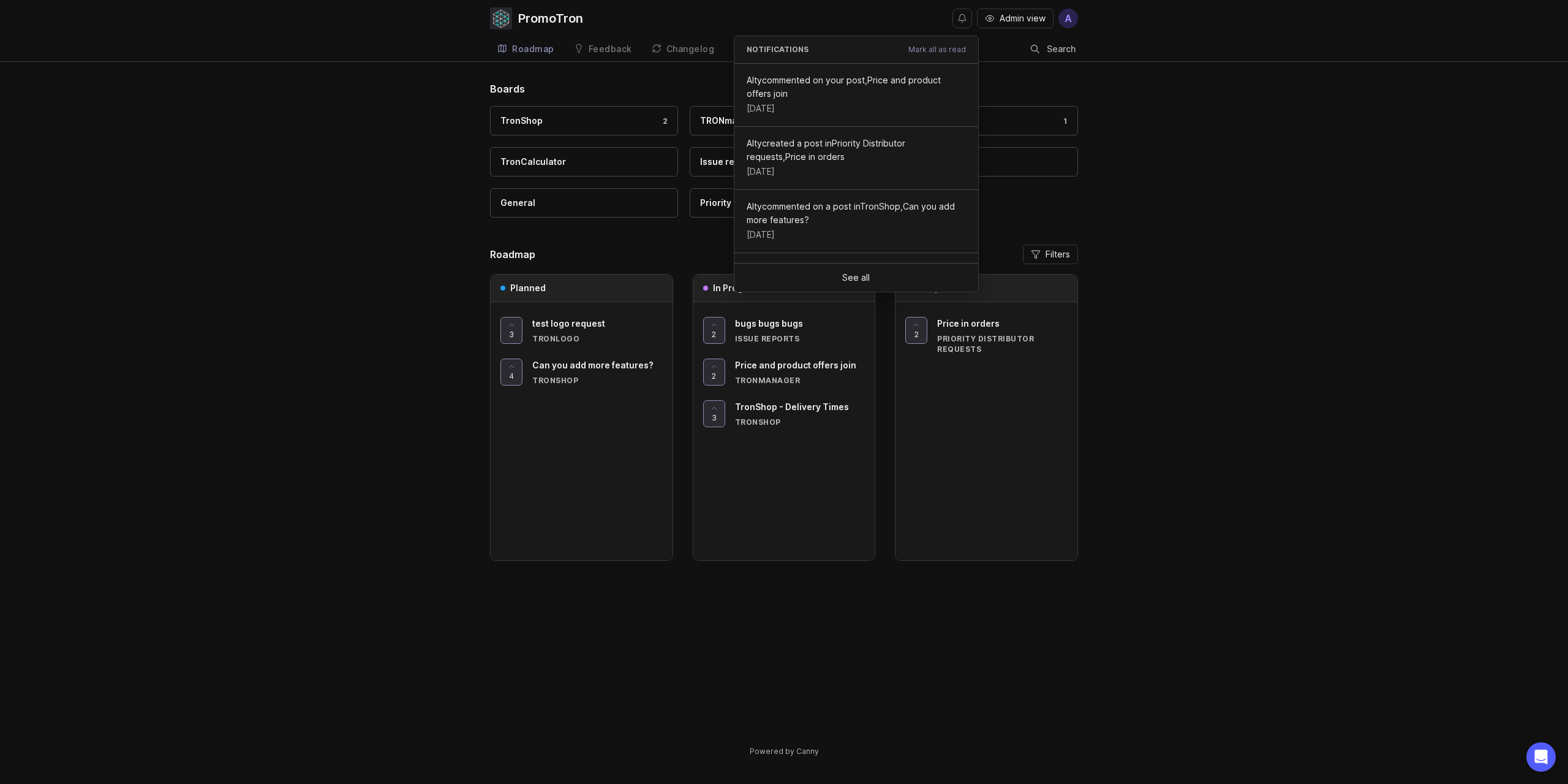
click at [964, 22] on button "Notifications" at bounding box center [962, 18] width 20 height 20
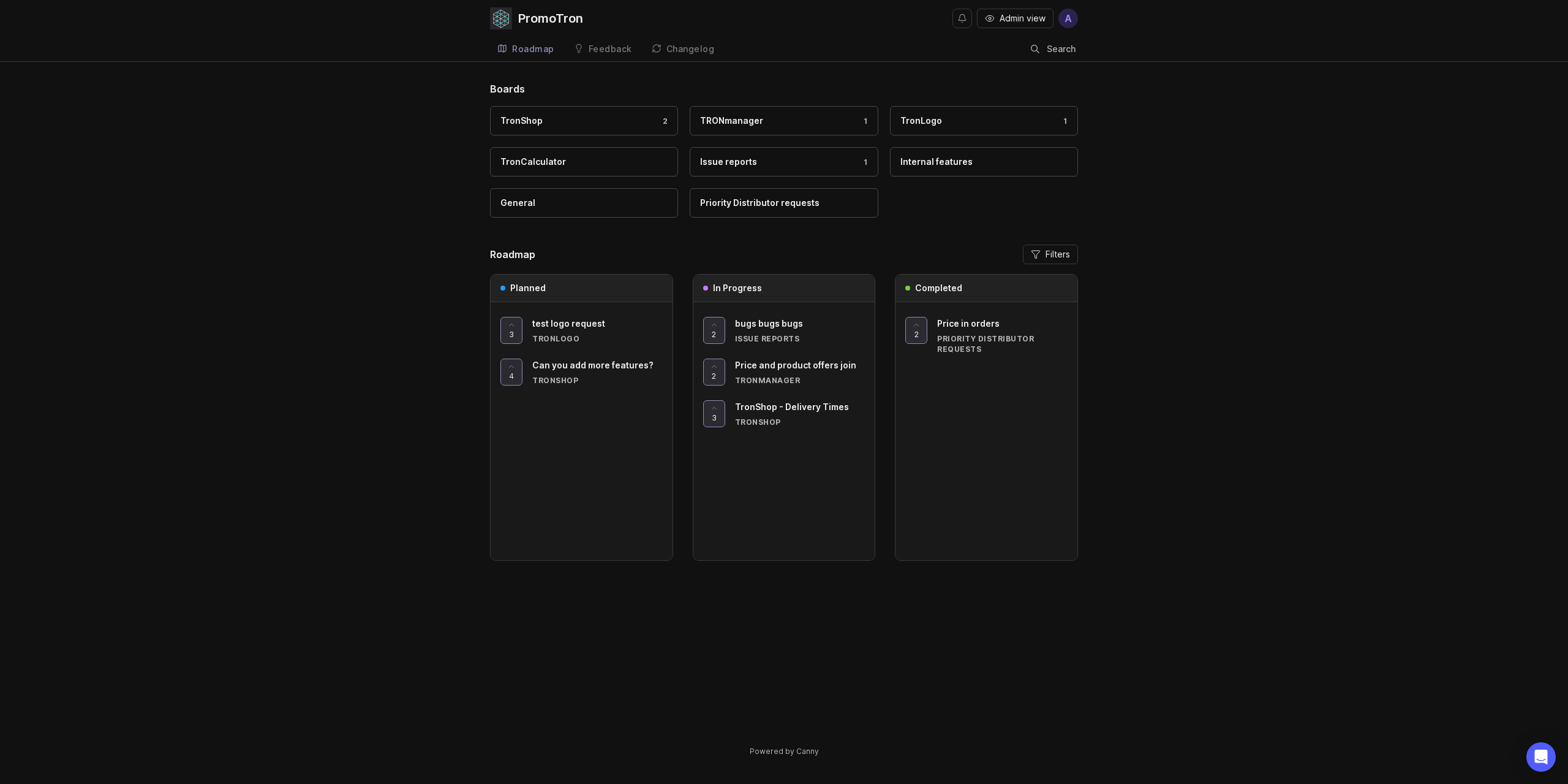
click at [538, 17] on div "PromoTron" at bounding box center [550, 18] width 65 height 12
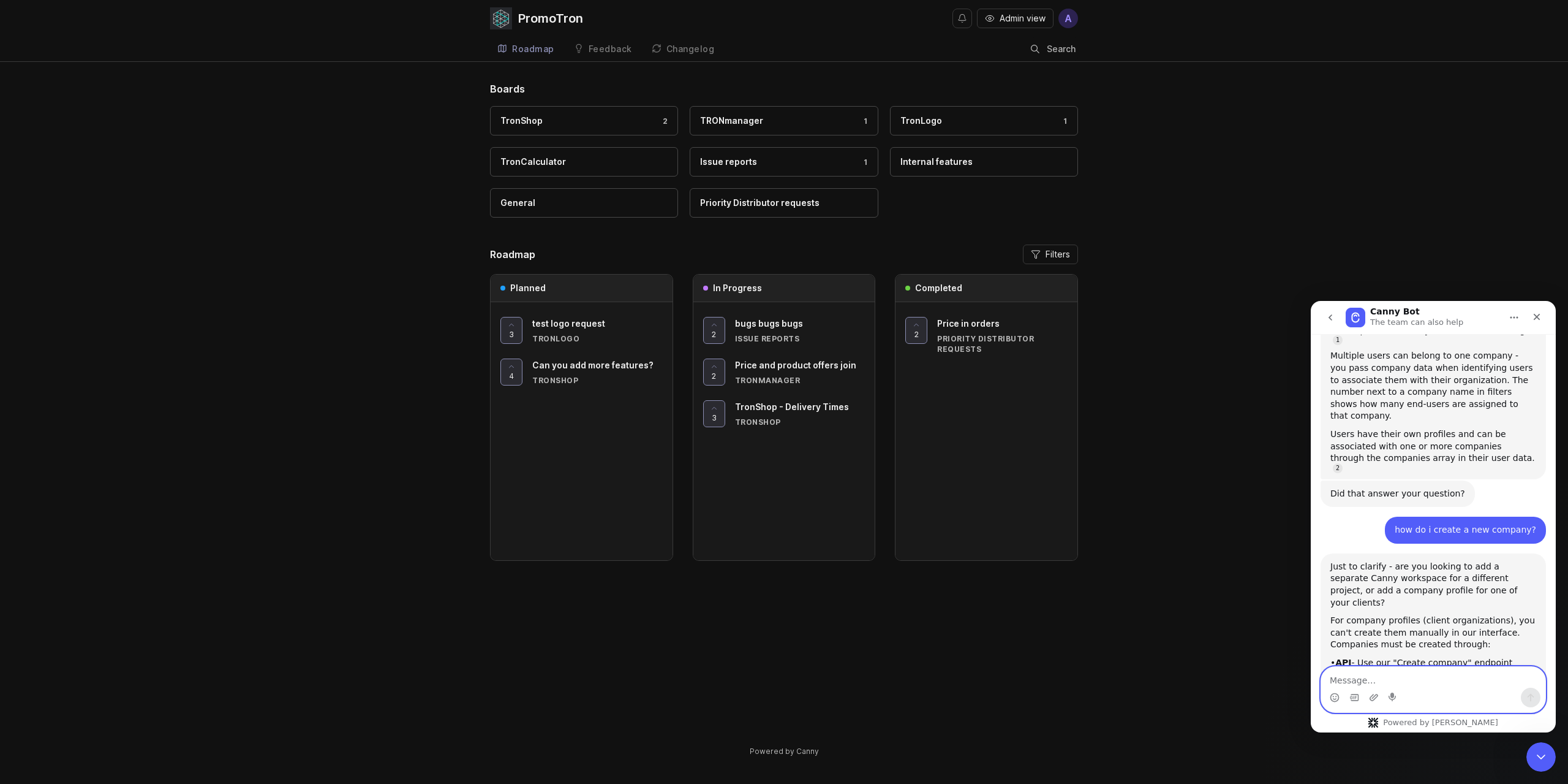
scroll to position [1414, 0]
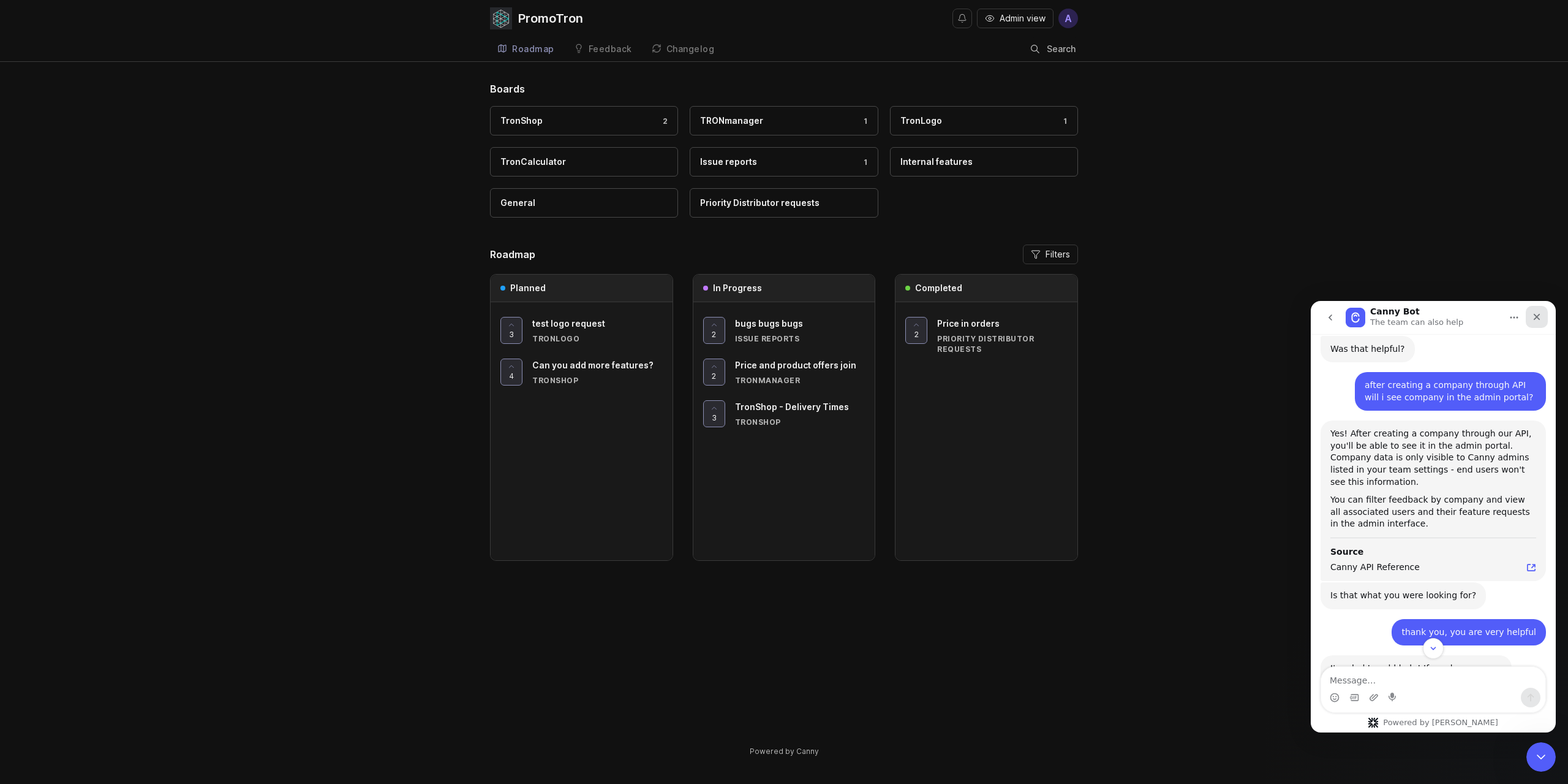
click at [1540, 320] on icon "Close" at bounding box center [1536, 317] width 9 height 9
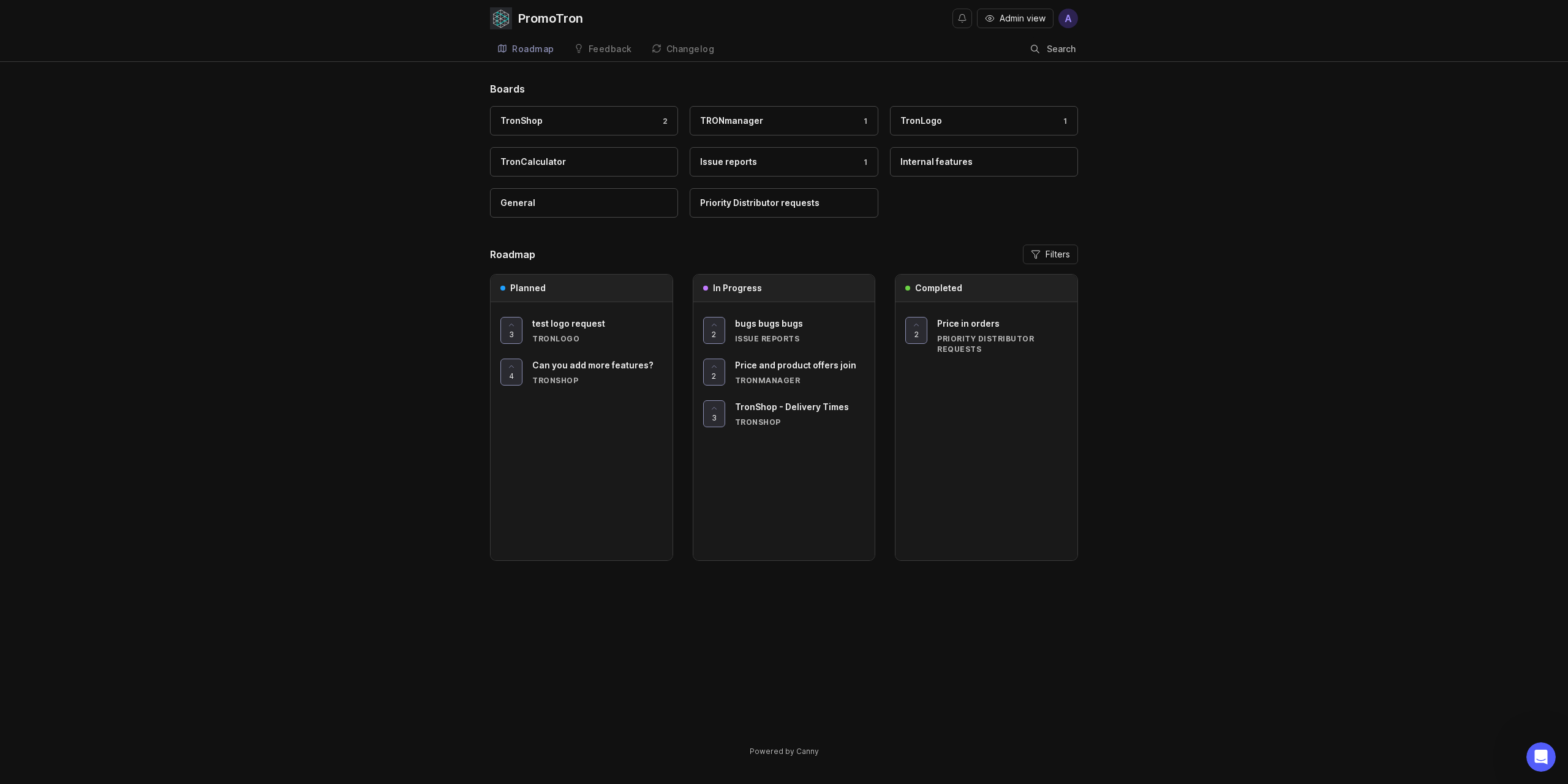
scroll to position [1503, 0]
click at [773, 333] on div "Issue reports" at bounding box center [801, 338] width 131 height 10
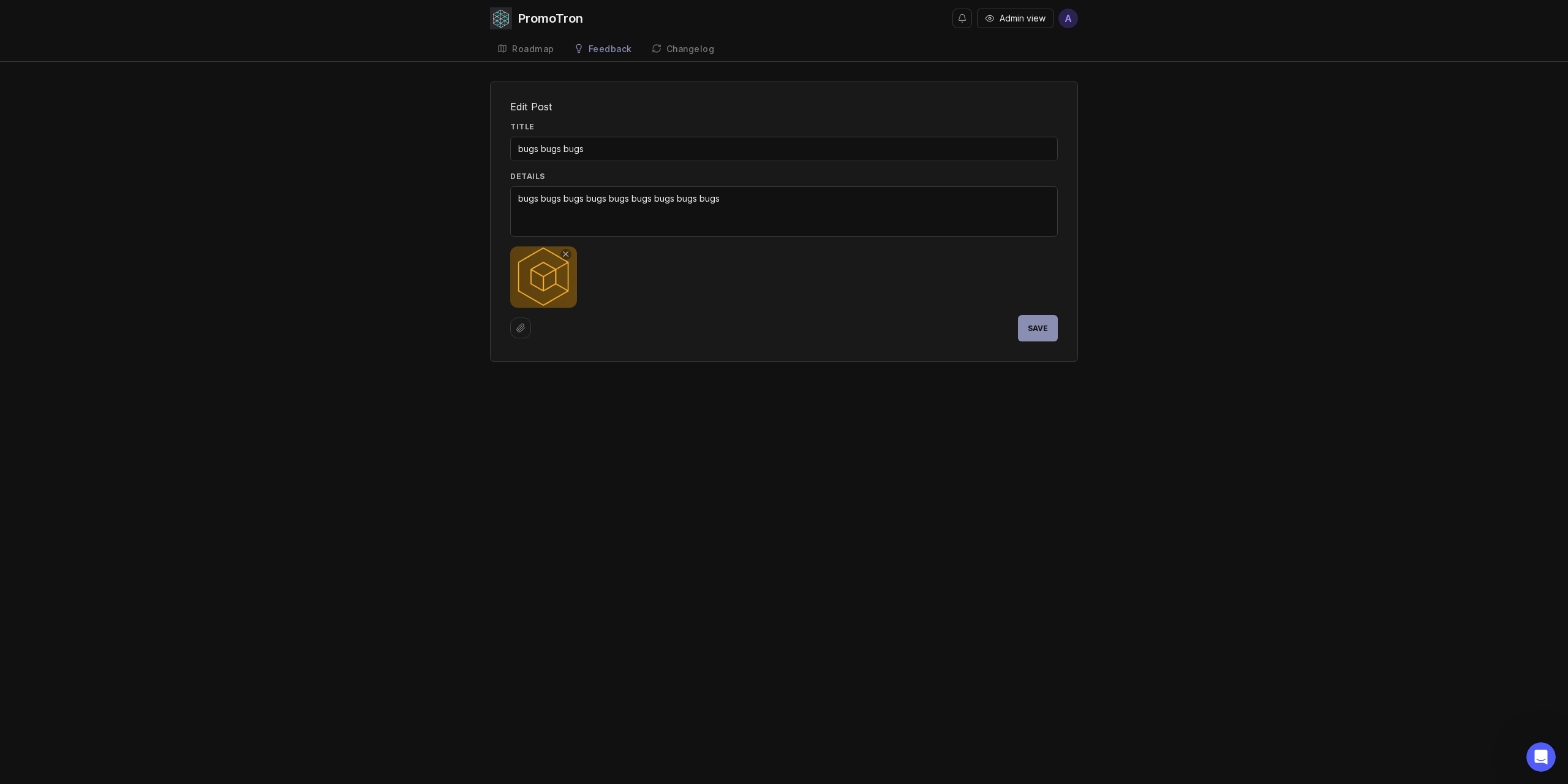
click at [1039, 332] on span "Save" at bounding box center [1038, 328] width 21 height 9
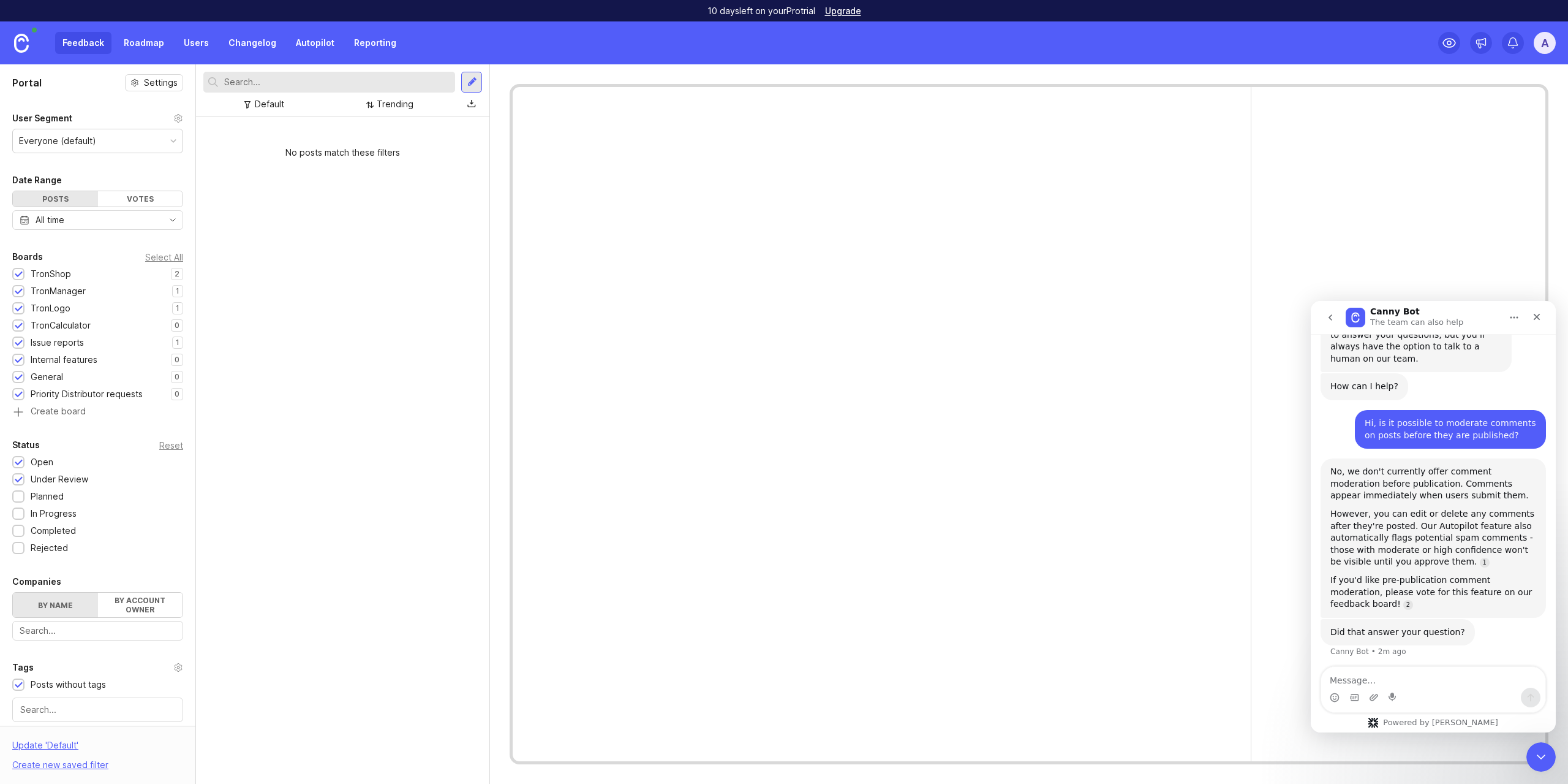
click at [137, 46] on link "Roadmap" at bounding box center [144, 43] width 55 height 22
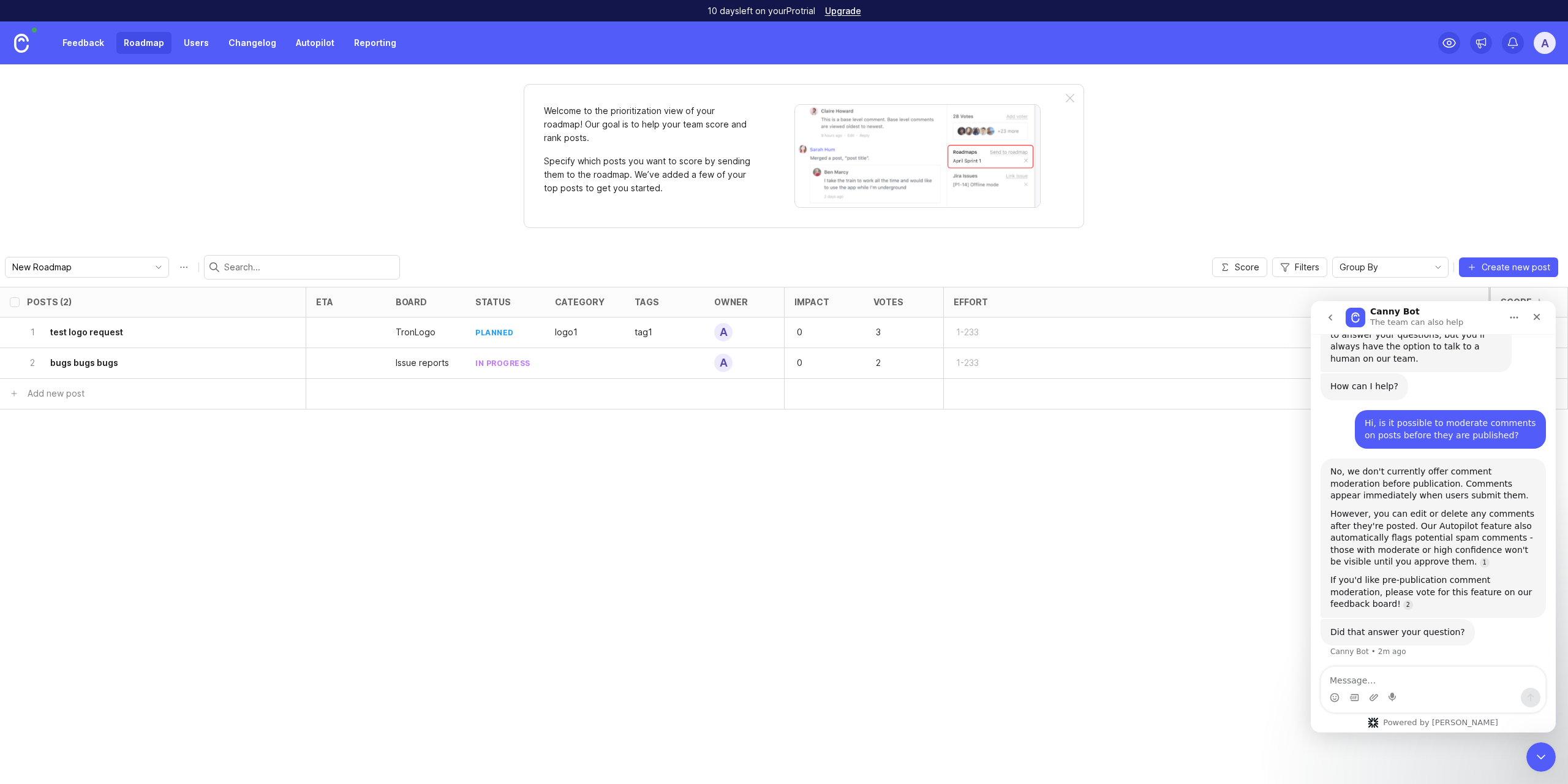
click at [207, 41] on link "Users" at bounding box center [196, 43] width 40 height 22
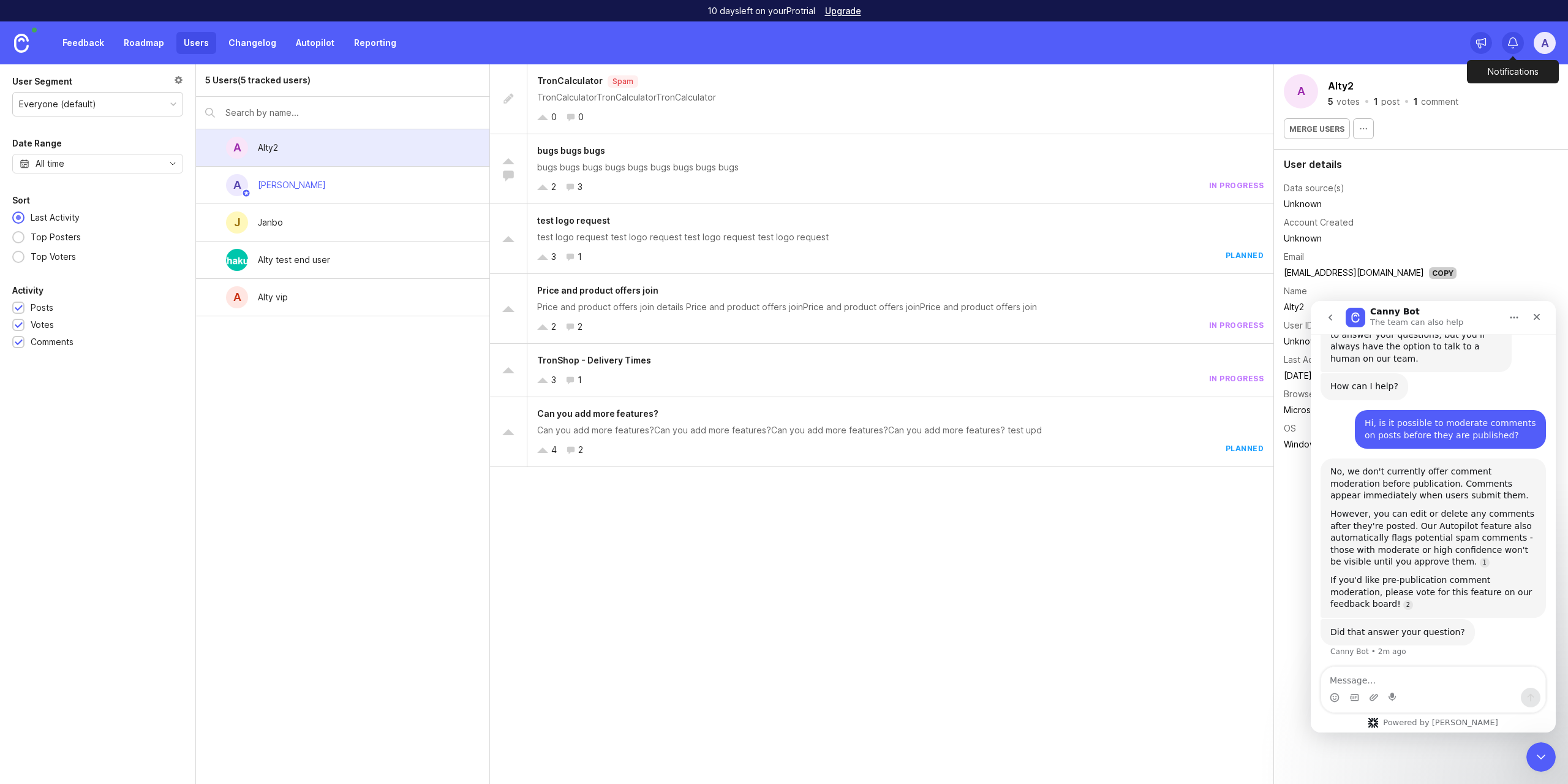
click at [1516, 44] on icon at bounding box center [1513, 41] width 9 height 8
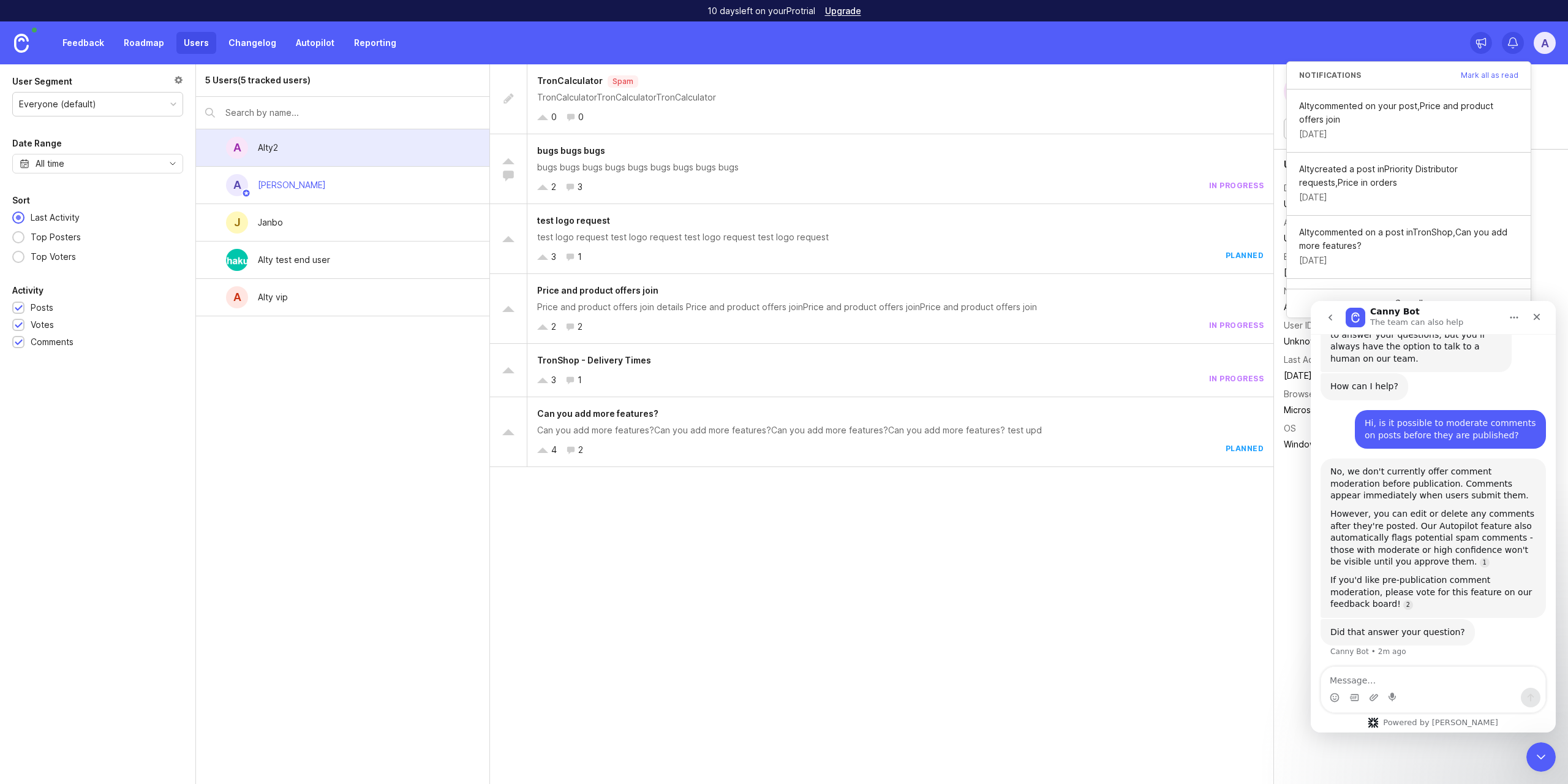
click at [1516, 44] on icon at bounding box center [1513, 41] width 9 height 8
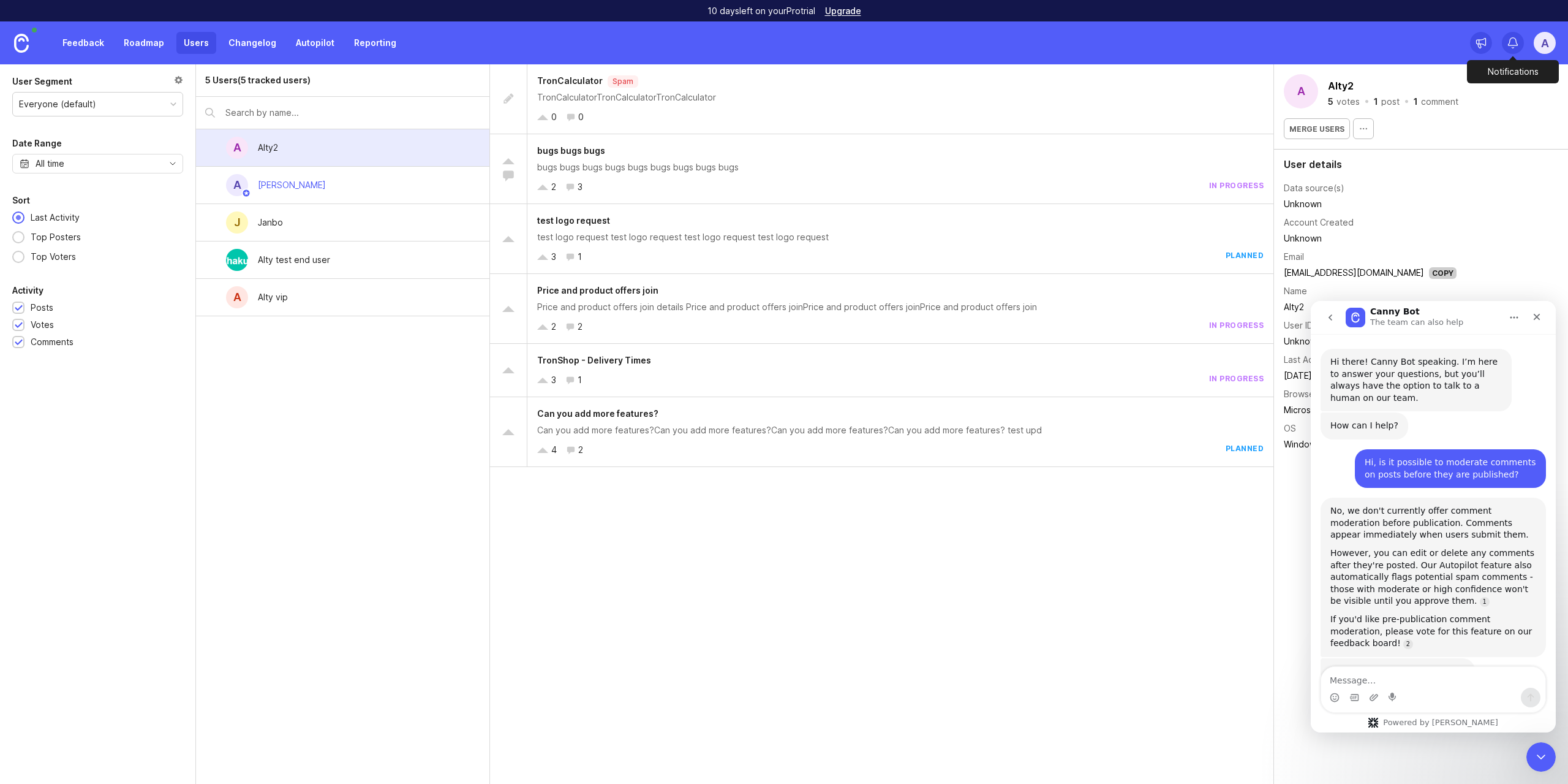
scroll to position [40, 0]
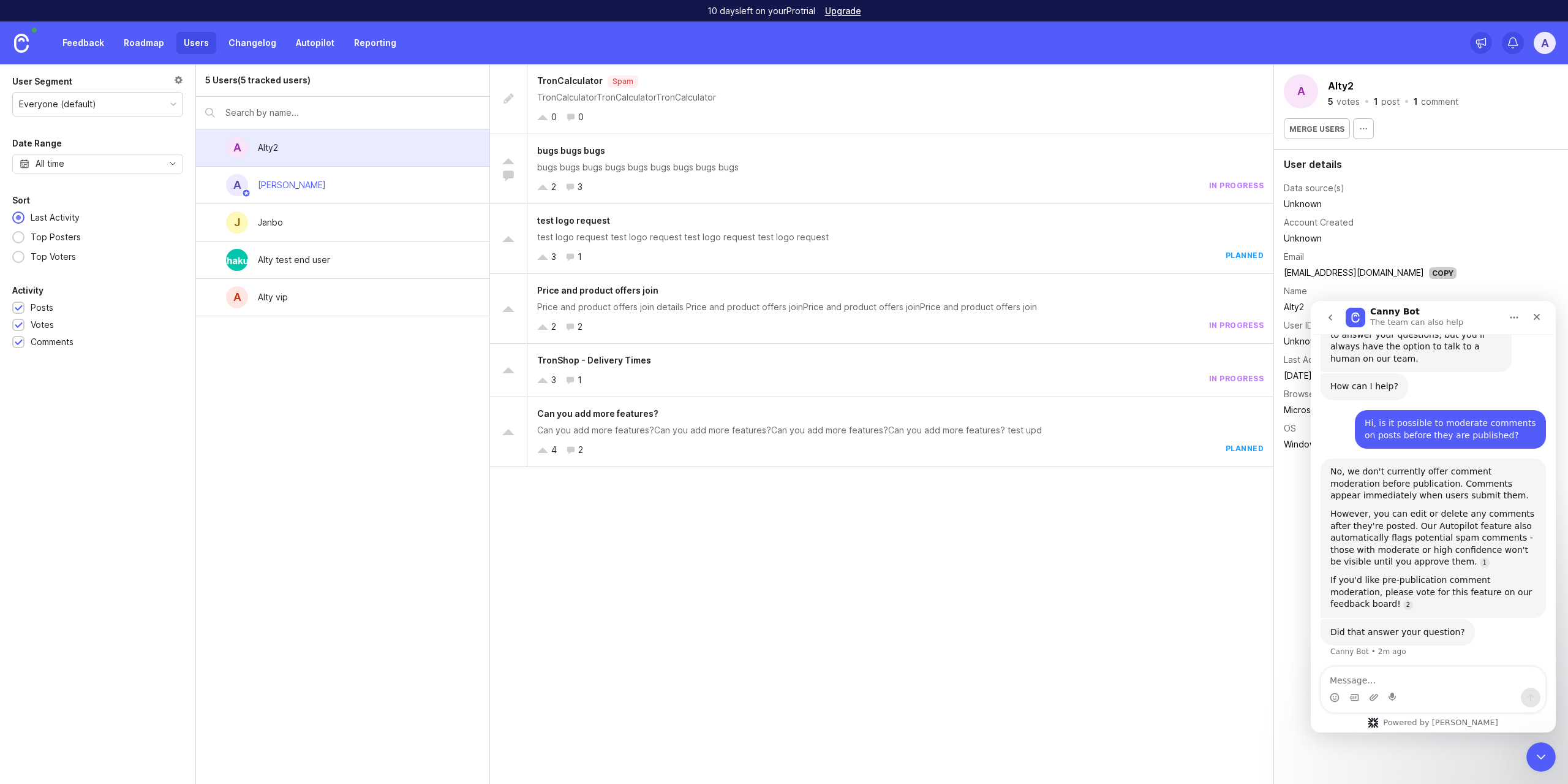
click at [618, 82] on p "Spam" at bounding box center [623, 81] width 21 height 9
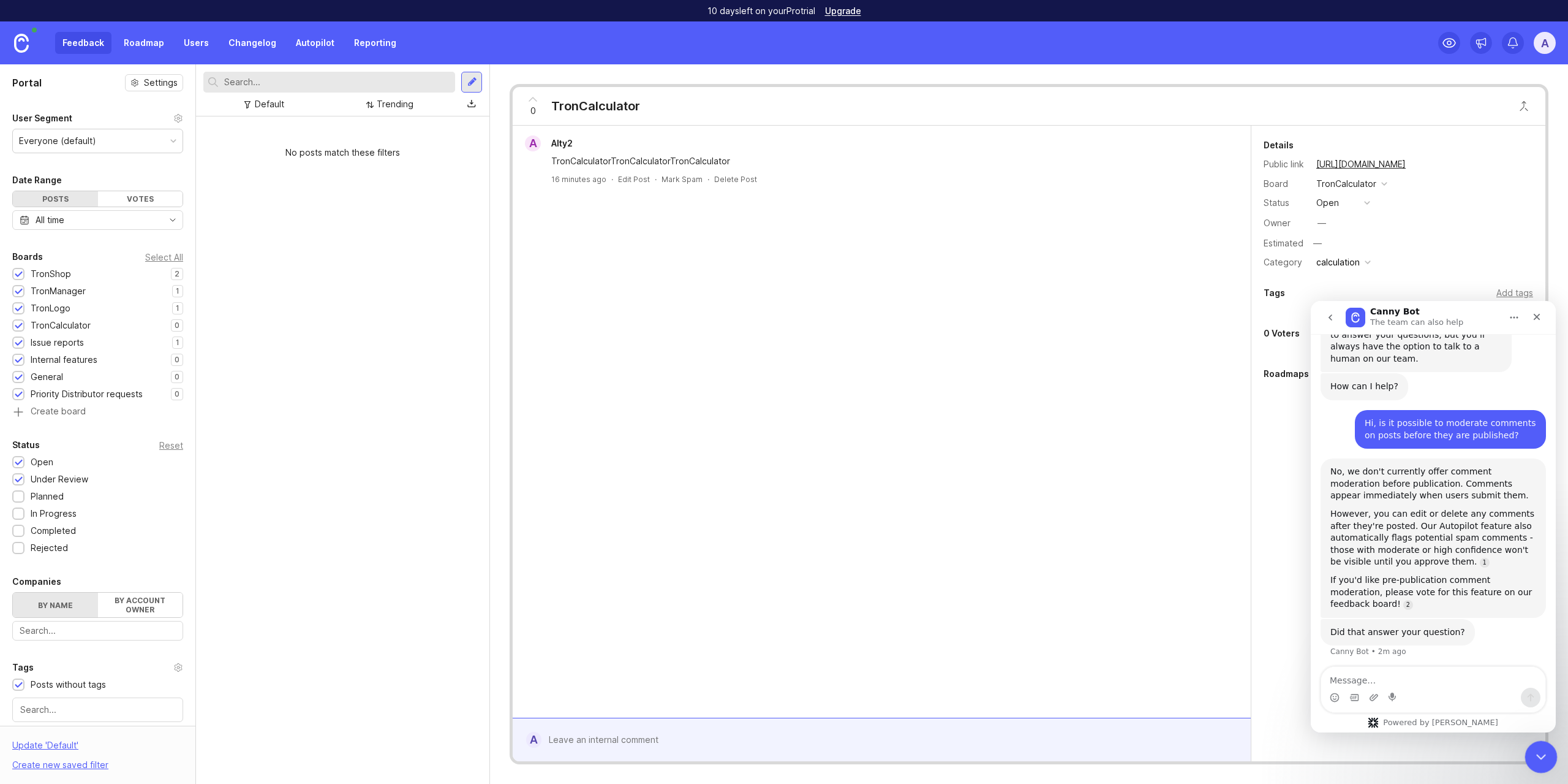
click at [1535, 756] on icon "Close Intercom Messenger" at bounding box center [1539, 755] width 15 height 15
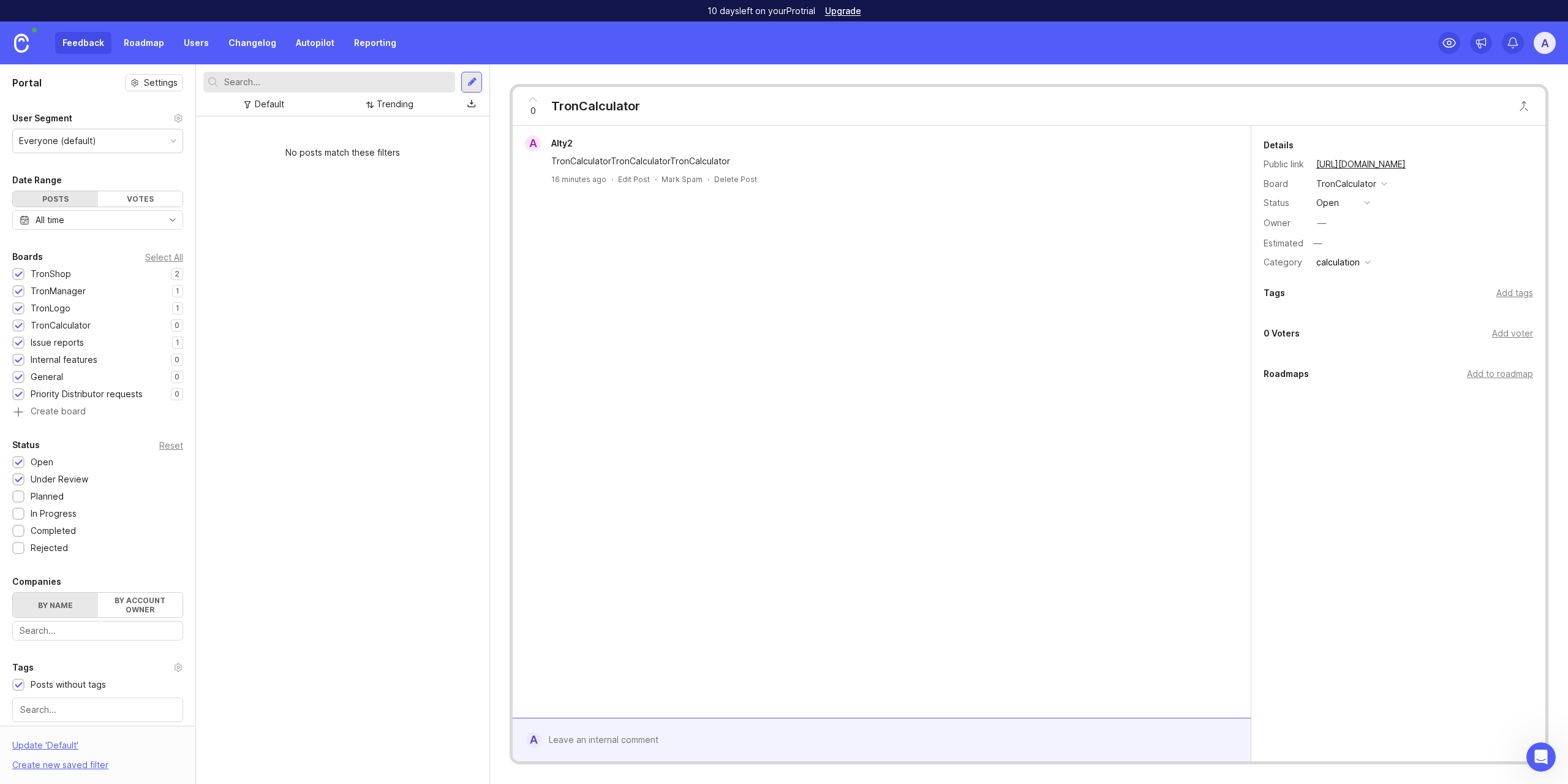
scroll to position [40, 0]
click at [1369, 197] on button "open" at bounding box center [1343, 202] width 61 height 16
click at [1356, 270] on li "planned" at bounding box center [1343, 270] width 61 height 22
click at [1320, 287] on span "Notify all voters" at bounding box center [1310, 290] width 65 height 12
click at [1274, 287] on input "Notify all voters" at bounding box center [1268, 289] width 9 height 9
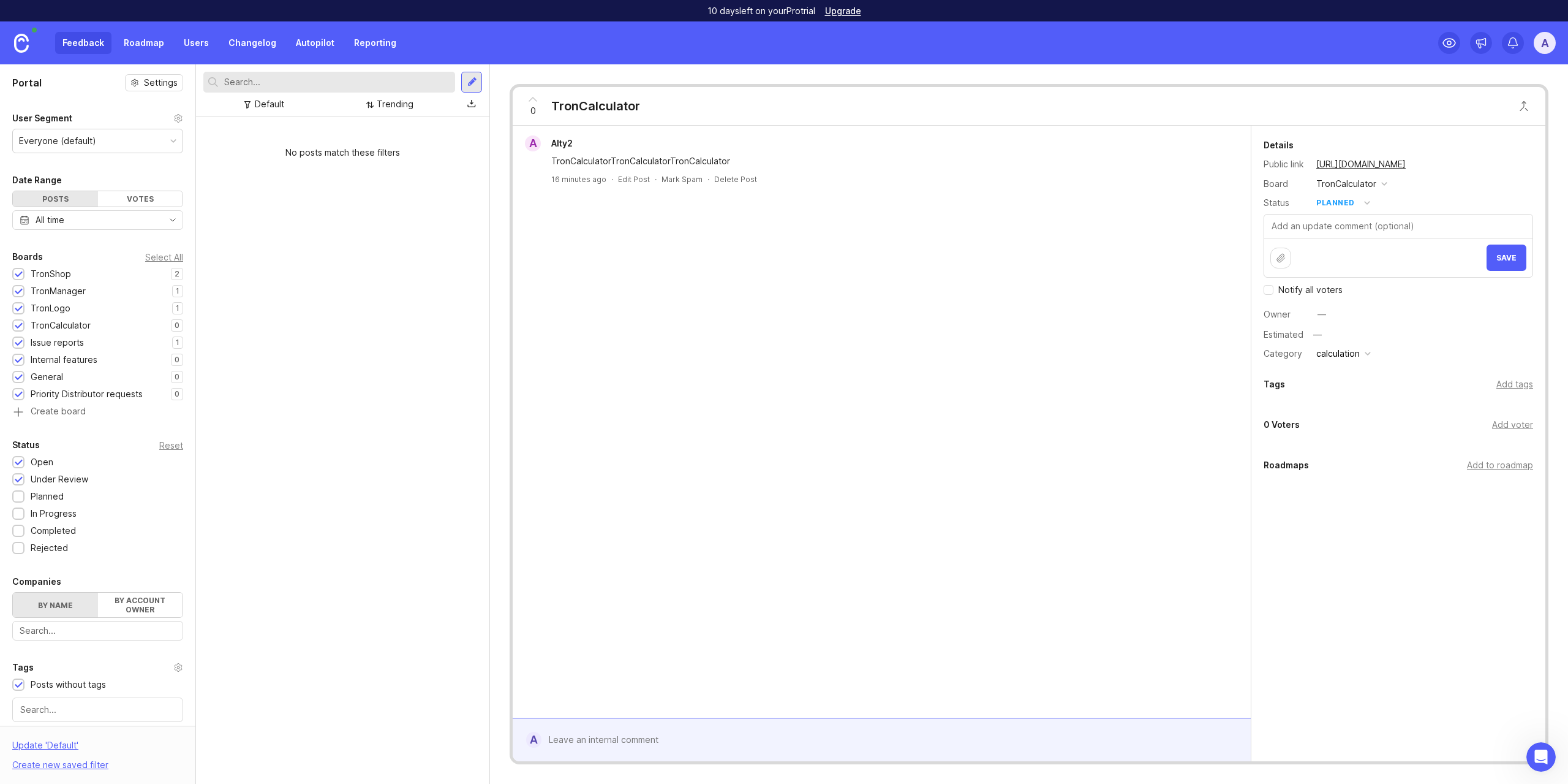
checkbox input "false"
click at [1506, 260] on span "Save" at bounding box center [1507, 257] width 21 height 9
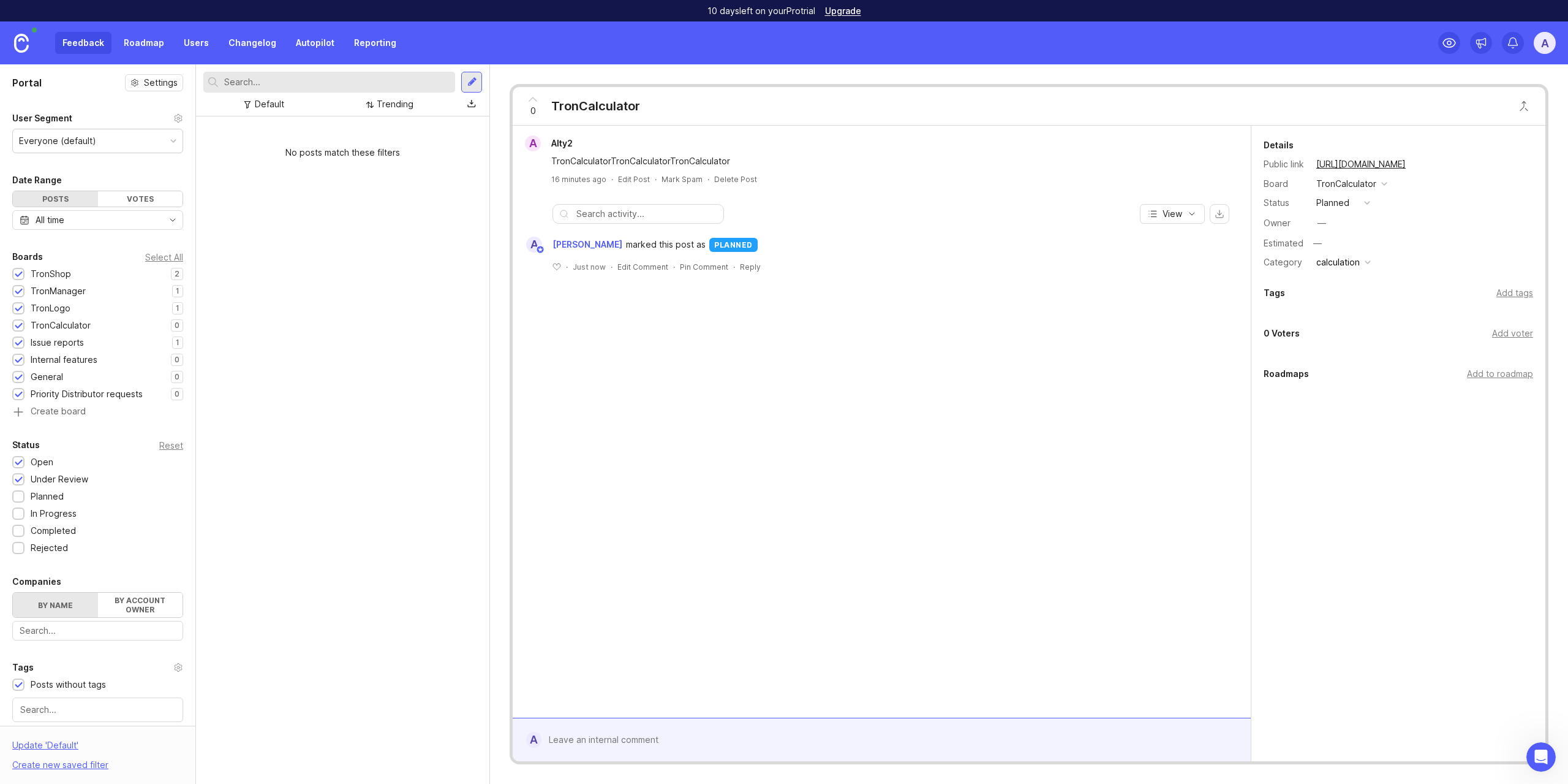
click at [1357, 261] on div "calculation" at bounding box center [1337, 262] width 44 height 14
click at [1195, 219] on icon "button" at bounding box center [1191, 213] width 9 height 9
click at [1195, 214] on icon "button" at bounding box center [1191, 213] width 9 height 9
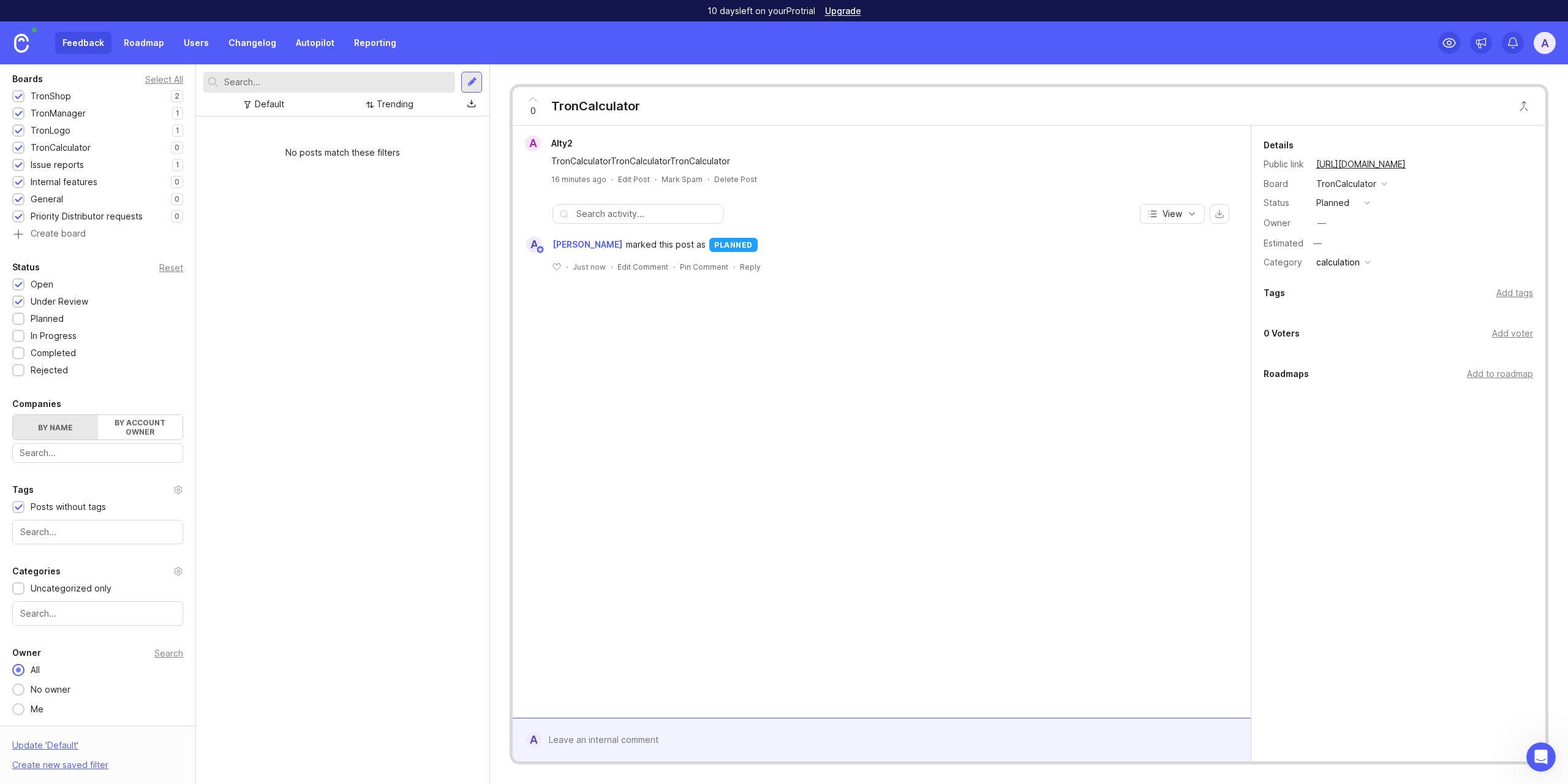
click at [52, 505] on div "Posts without tags" at bounding box center [69, 507] width 76 height 14
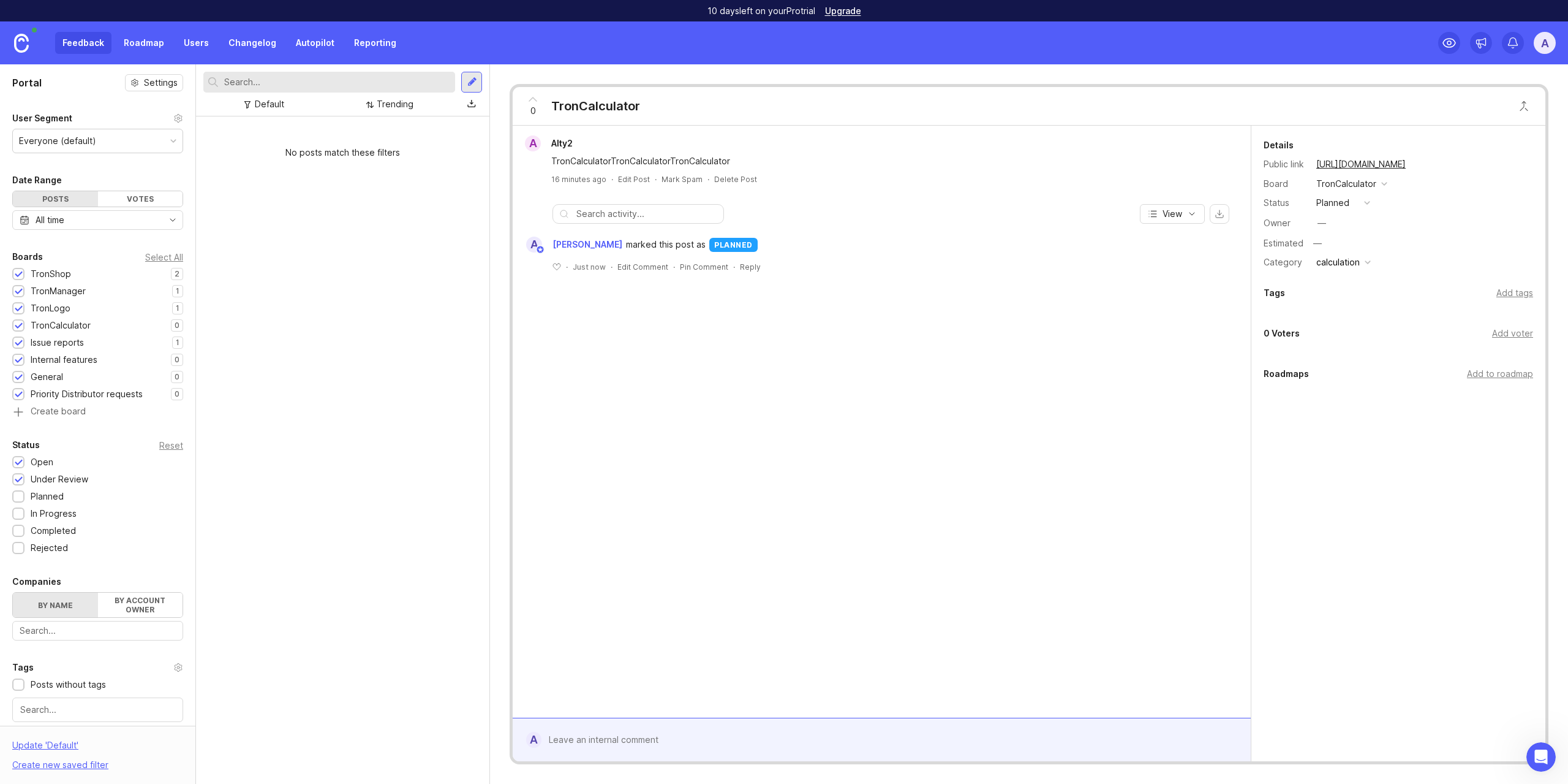
click at [19, 497] on div at bounding box center [18, 497] width 8 height 9
click at [18, 521] on div "Status Reset Open 1 Under Review 1 Planned 1 In Progress 1 Completed 1 Rejected…" at bounding box center [97, 496] width 195 height 117
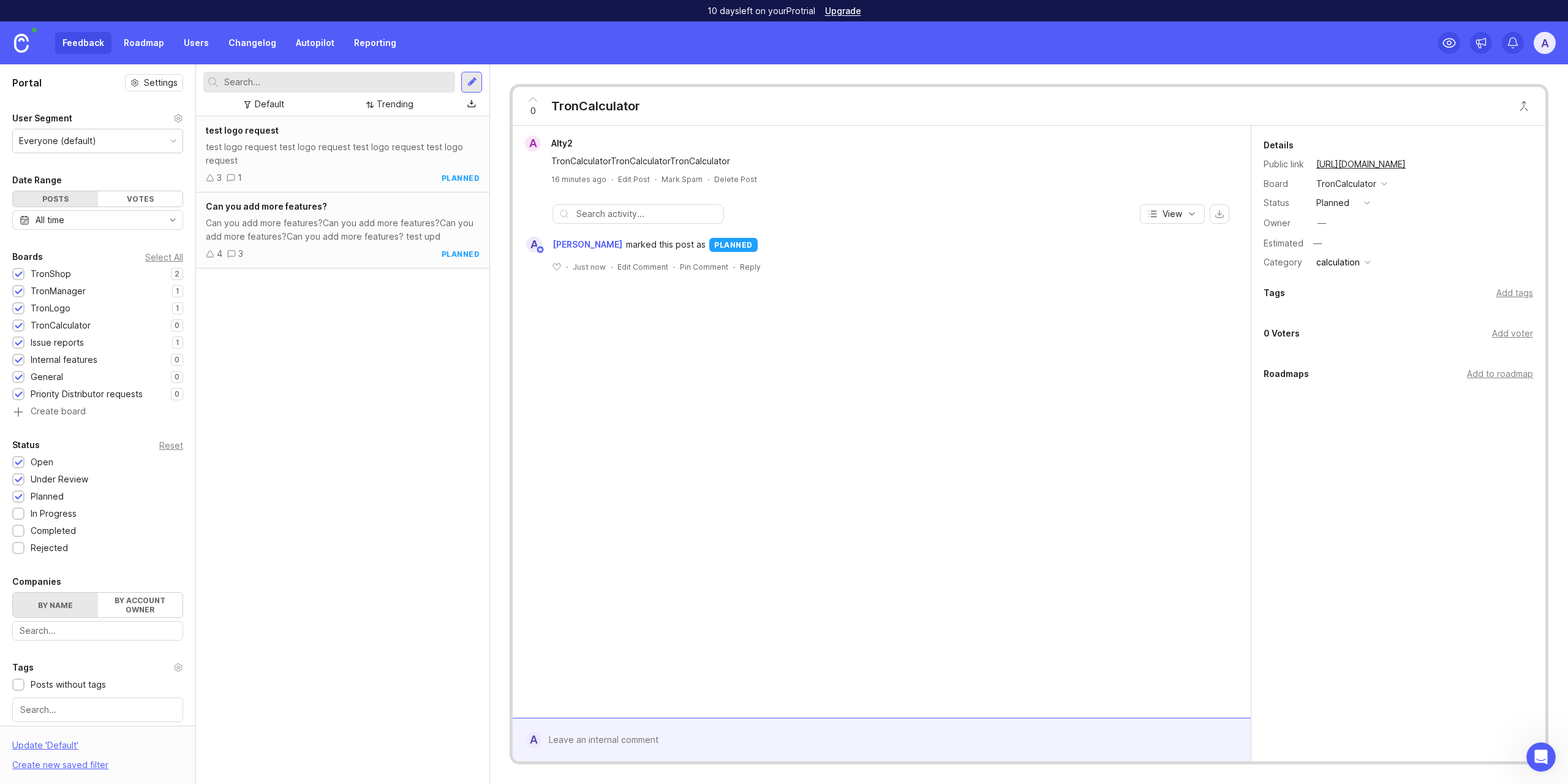
click at [18, 531] on div at bounding box center [18, 531] width 8 height 9
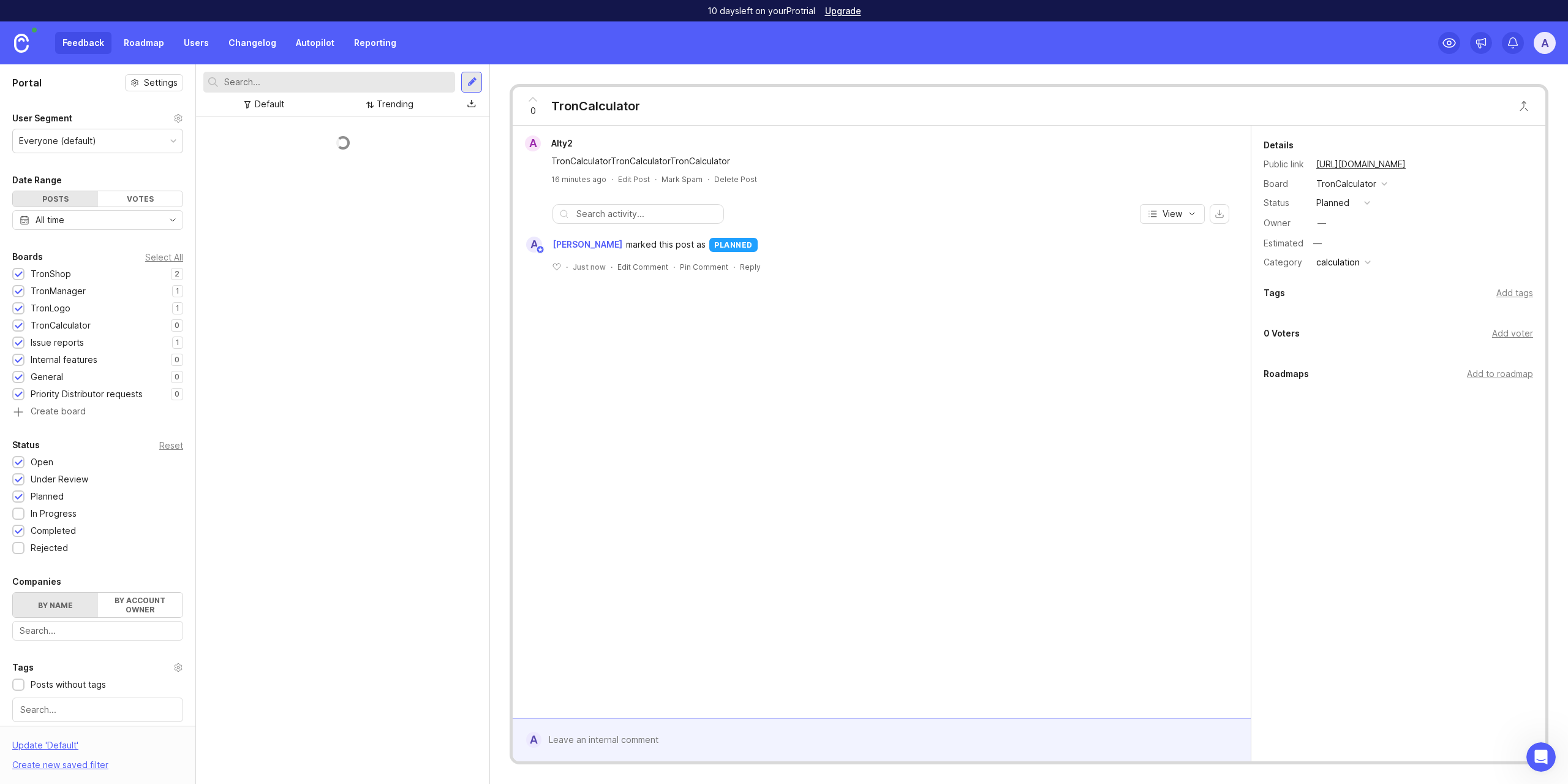
click at [15, 512] on div at bounding box center [18, 515] width 8 height 9
click at [21, 546] on div at bounding box center [18, 548] width 8 height 9
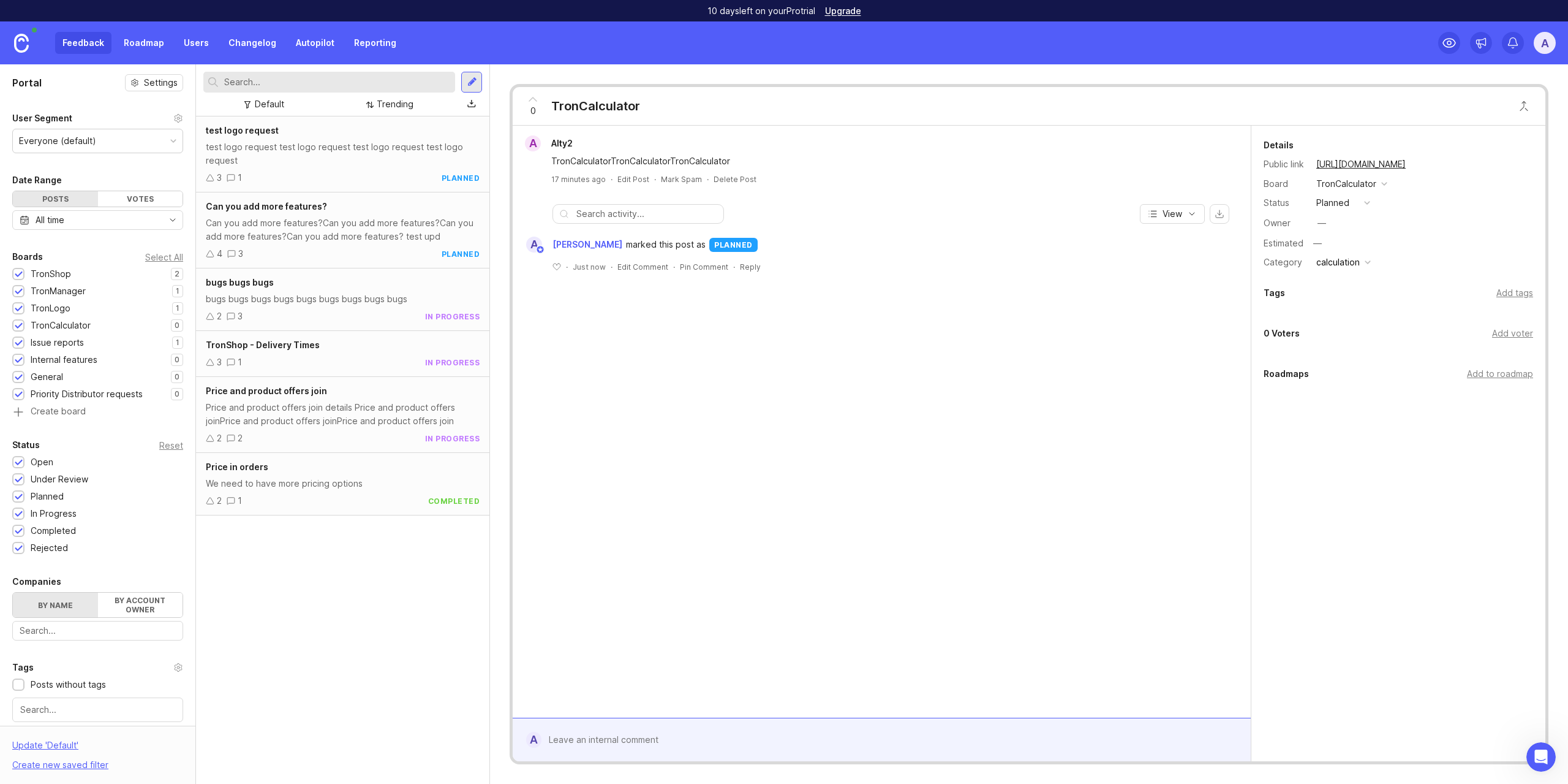
click at [352, 285] on div "bugs bugs bugs" at bounding box center [342, 282] width 274 height 14
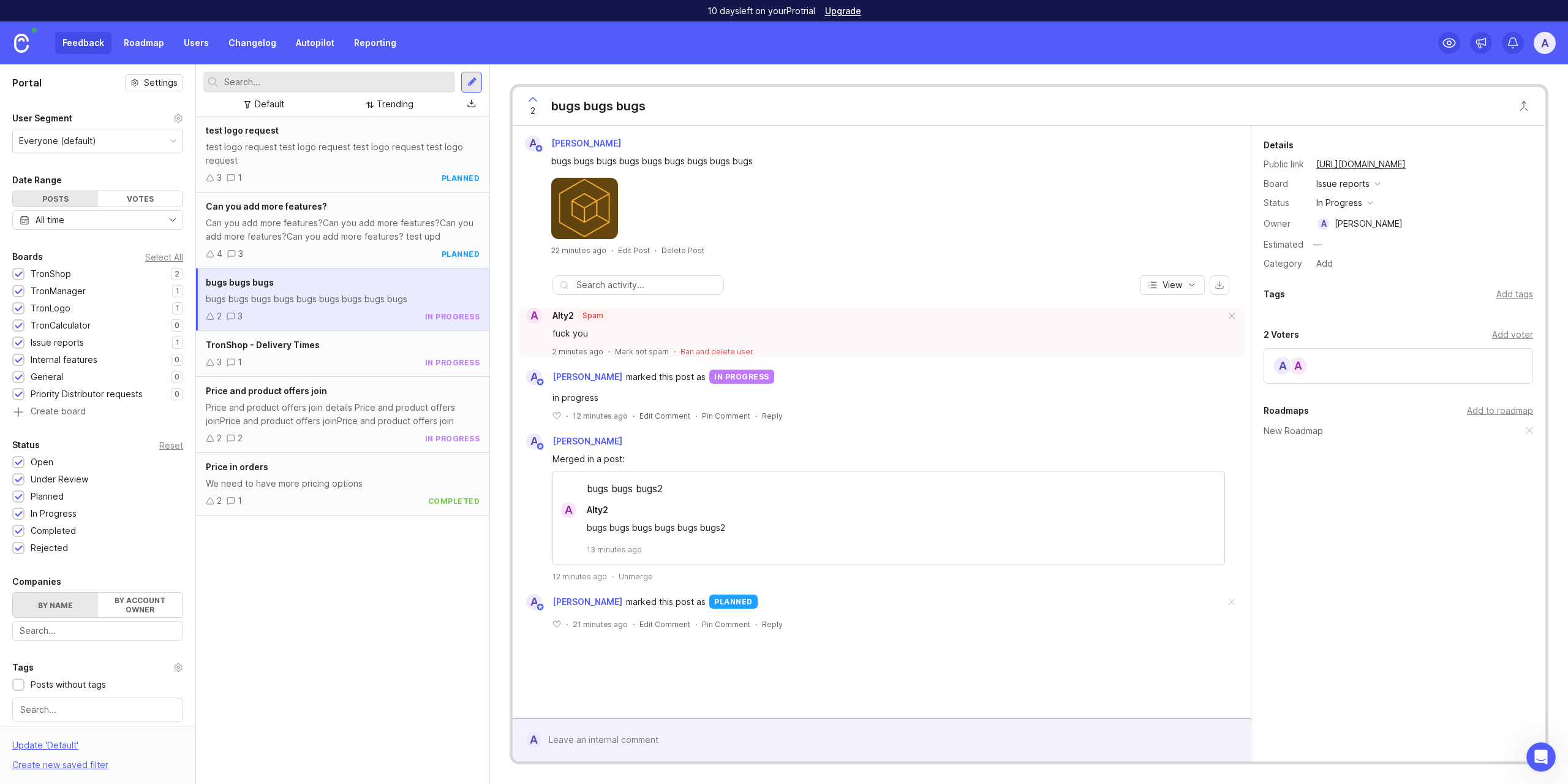
click at [1231, 317] on span at bounding box center [1232, 316] width 26 height 27
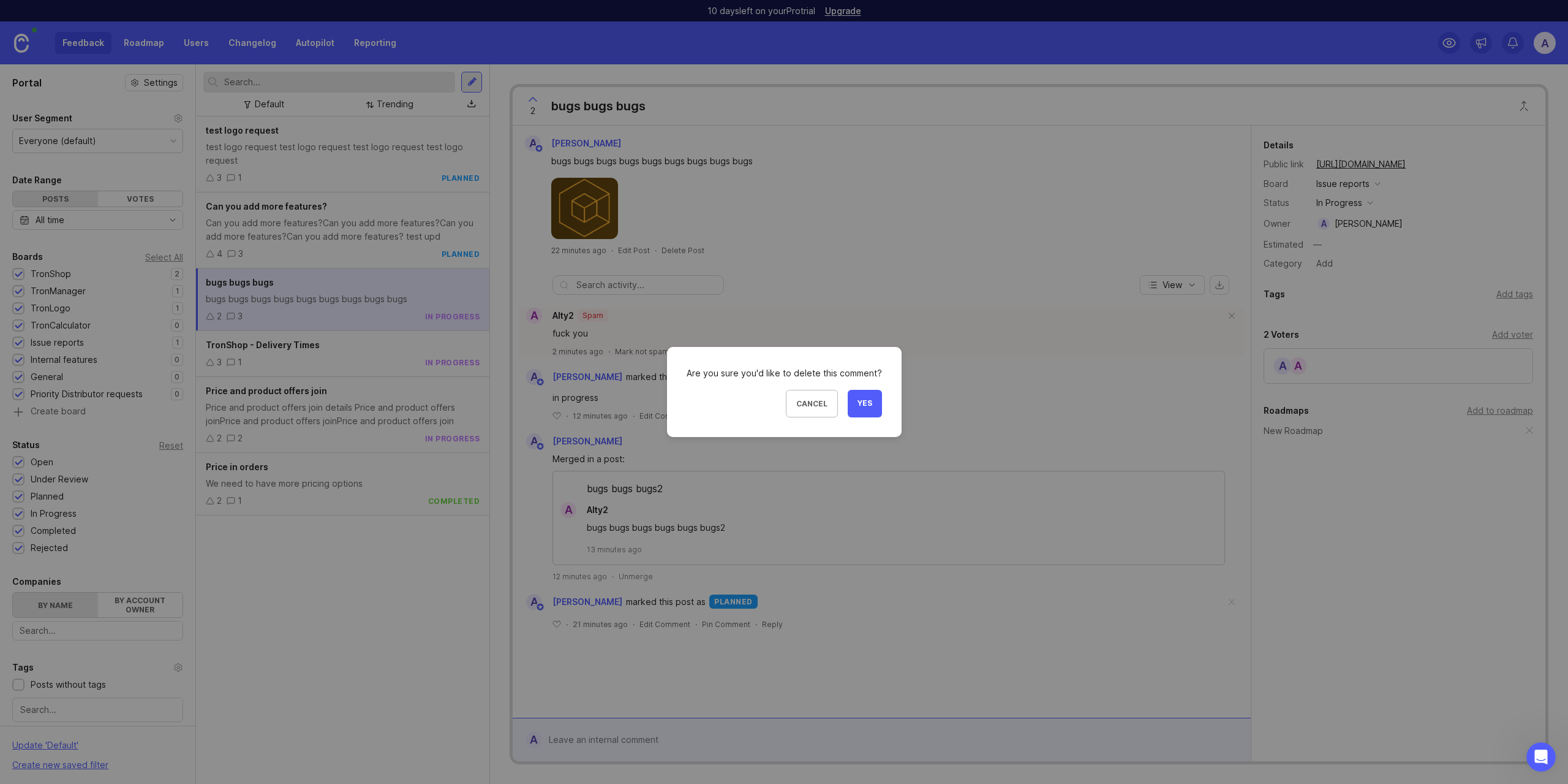
click at [871, 412] on button "Yes" at bounding box center [865, 404] width 34 height 28
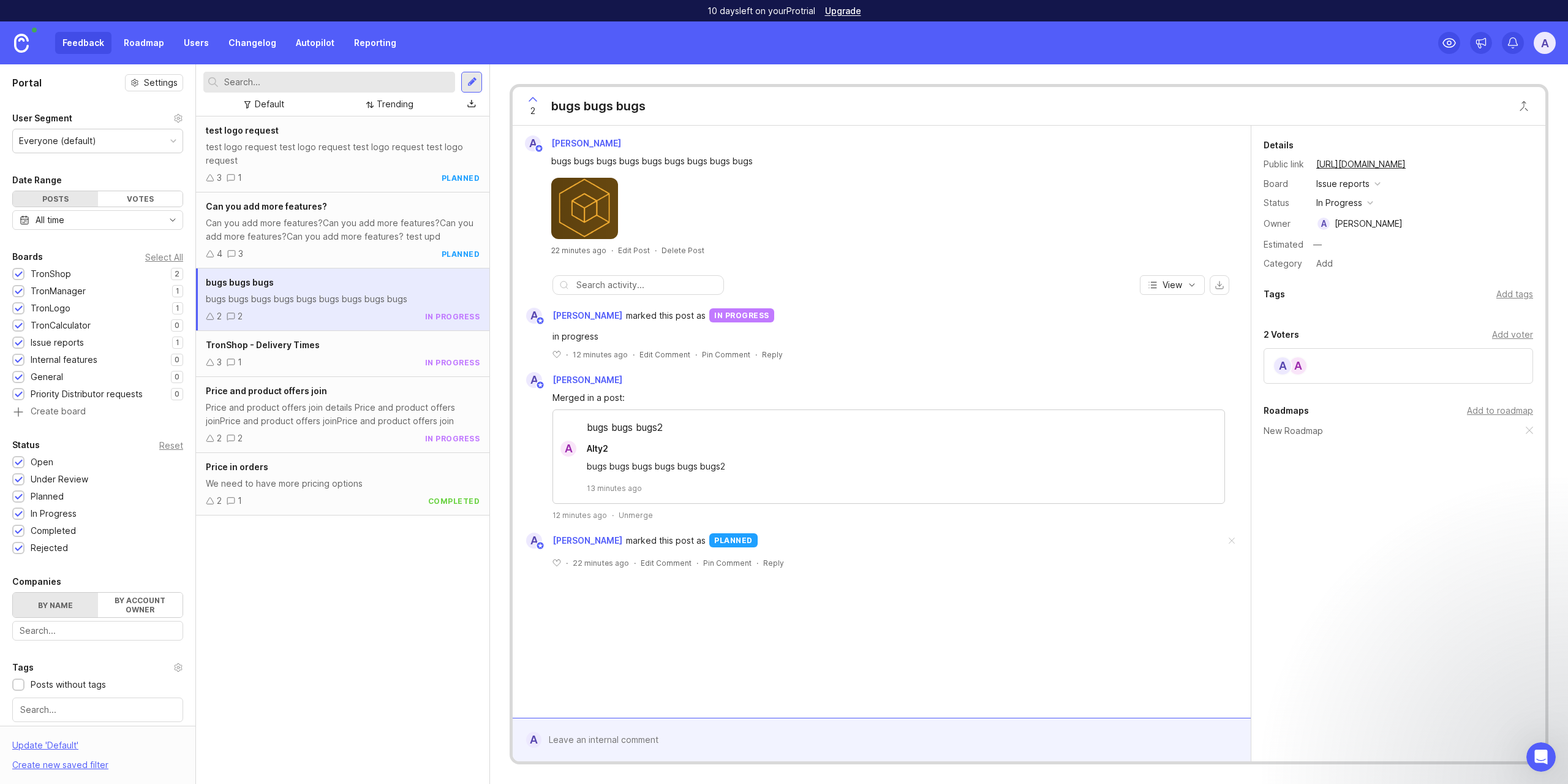
scroll to position [115, 0]
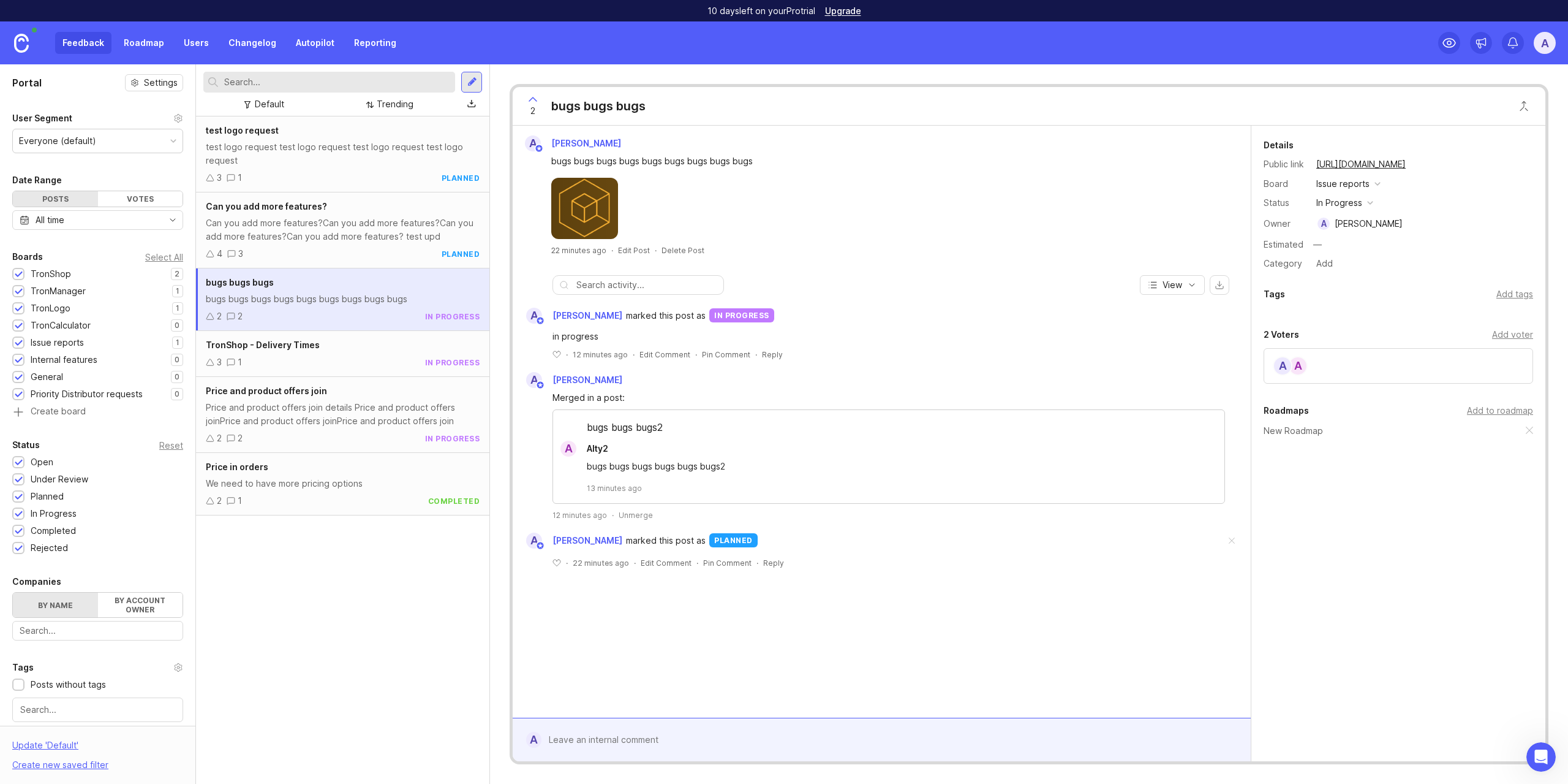
click at [327, 39] on link "Autopilot" at bounding box center [315, 43] width 53 height 22
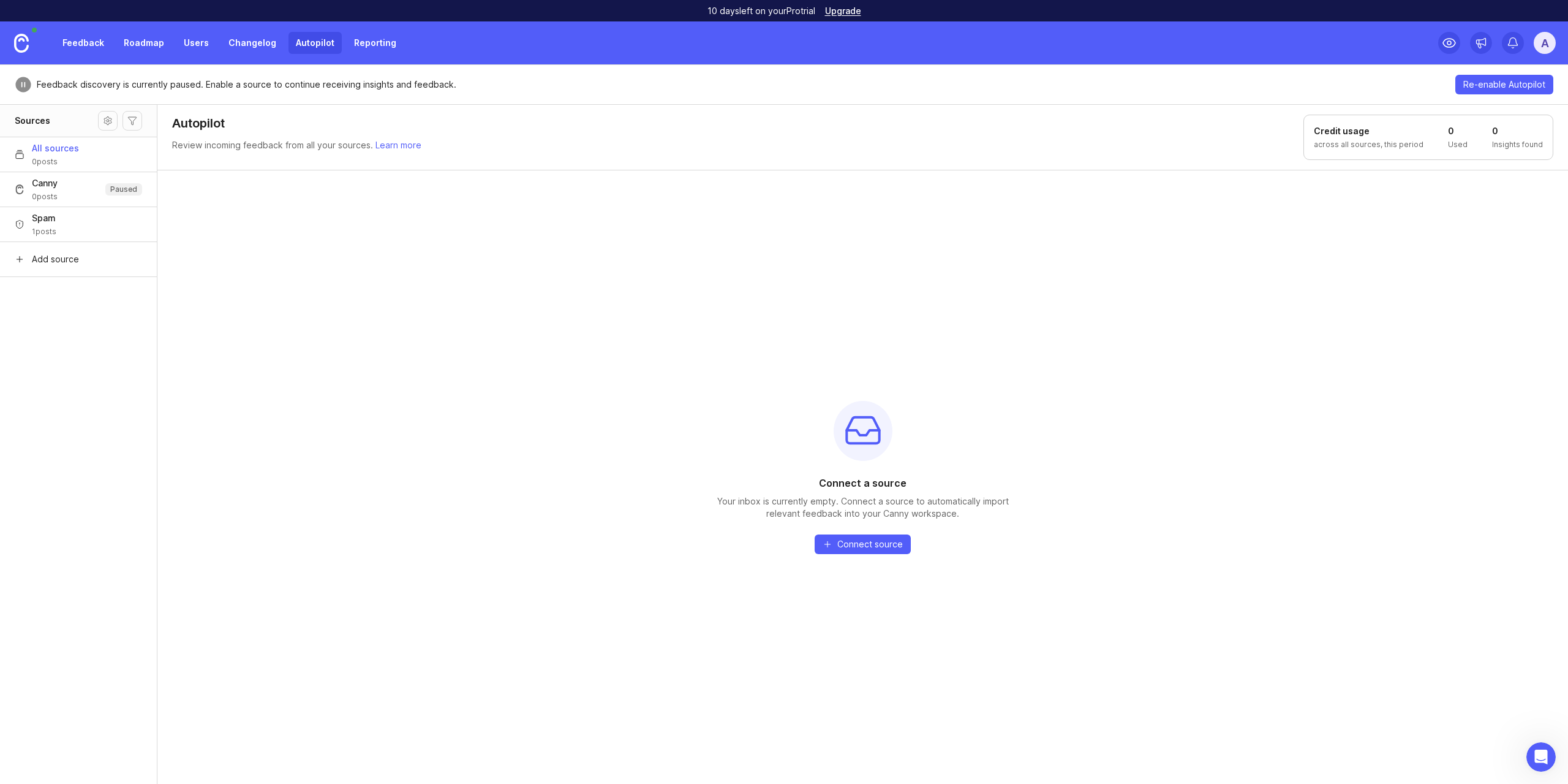
click at [114, 221] on button "Spam 1 posts" at bounding box center [78, 224] width 157 height 35
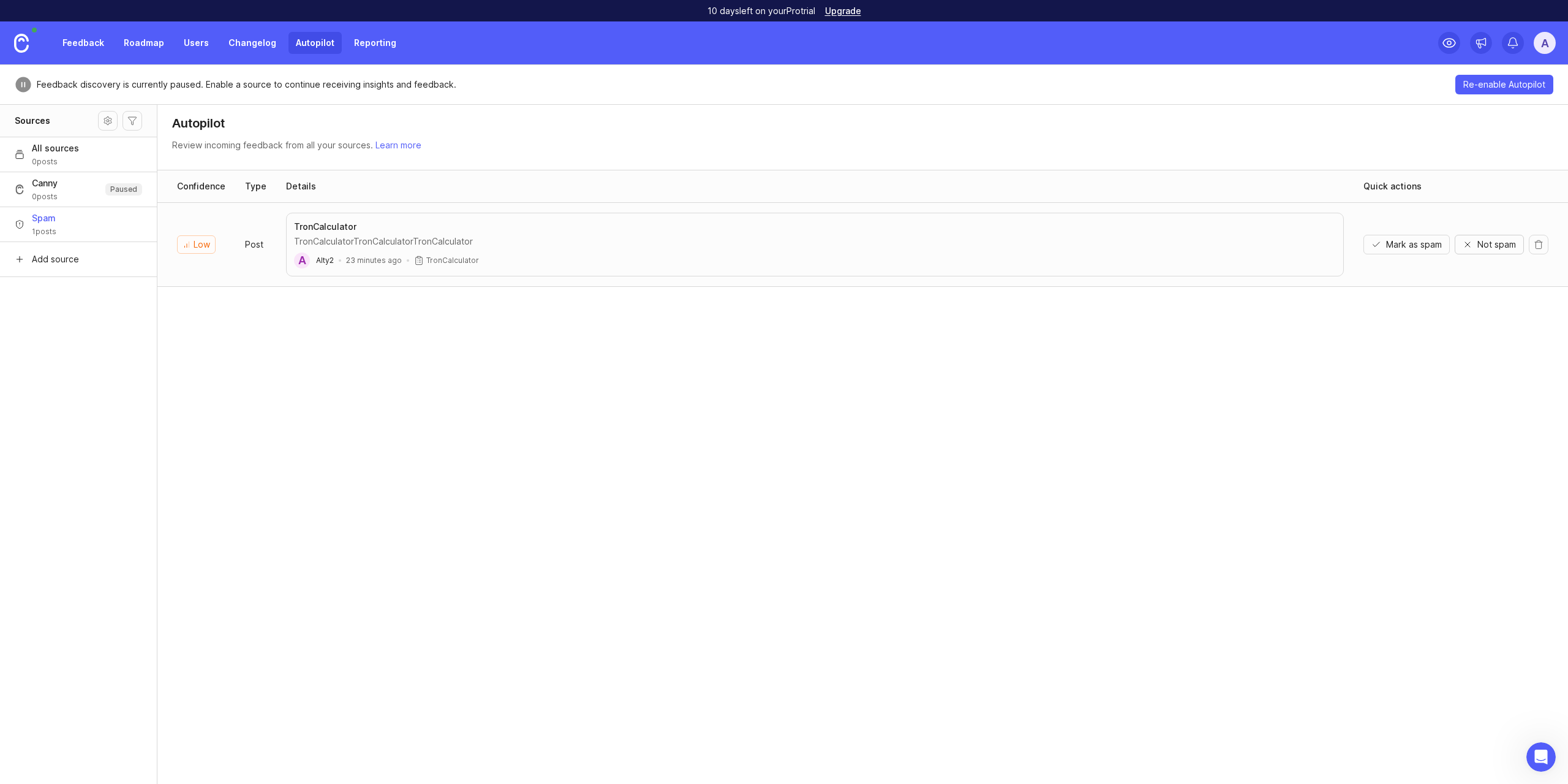
click at [1492, 250] on button "Not spam" at bounding box center [1489, 244] width 69 height 20
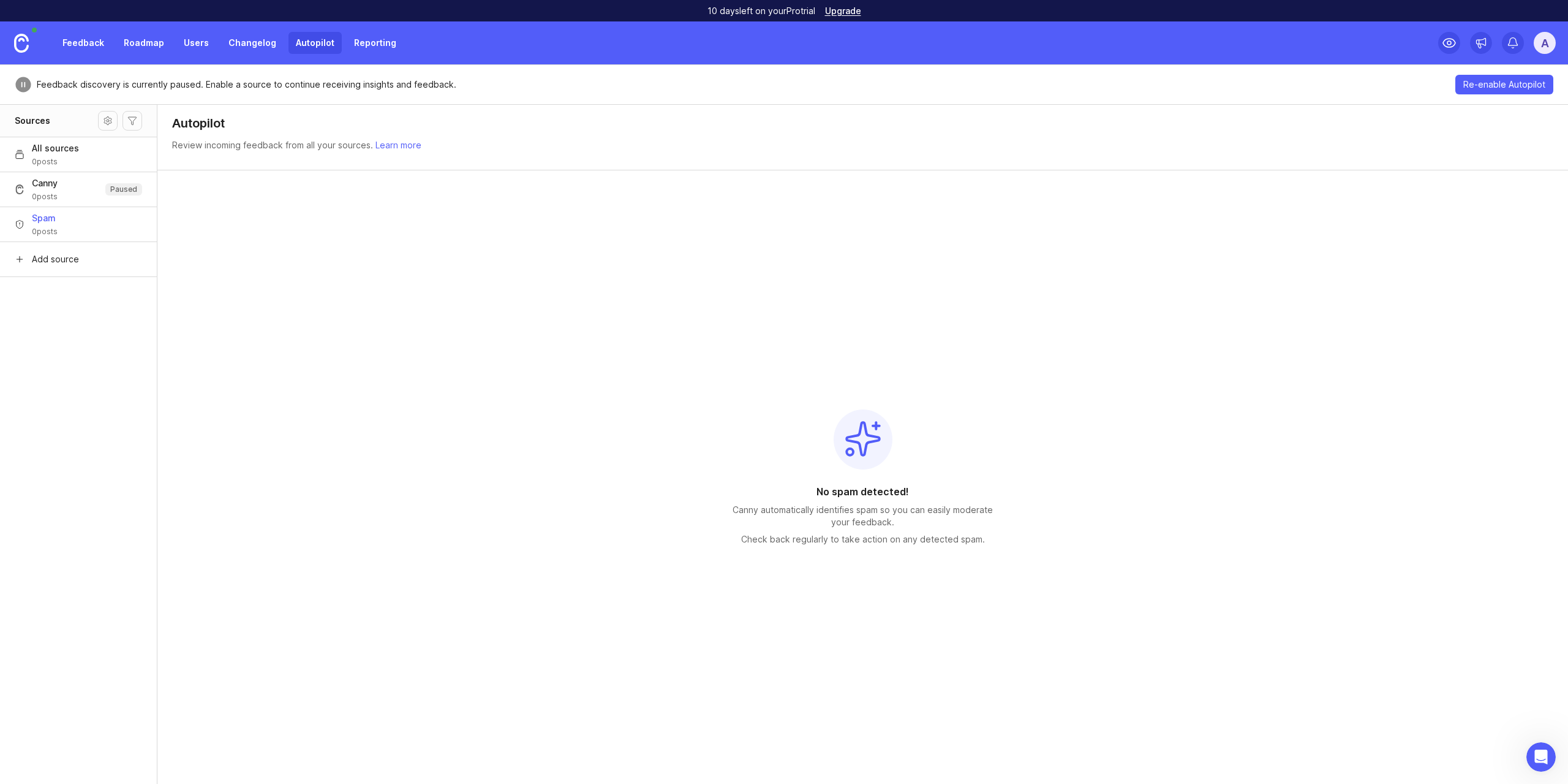
click at [84, 194] on button "Canny 0 posts Paused" at bounding box center [78, 188] width 157 height 35
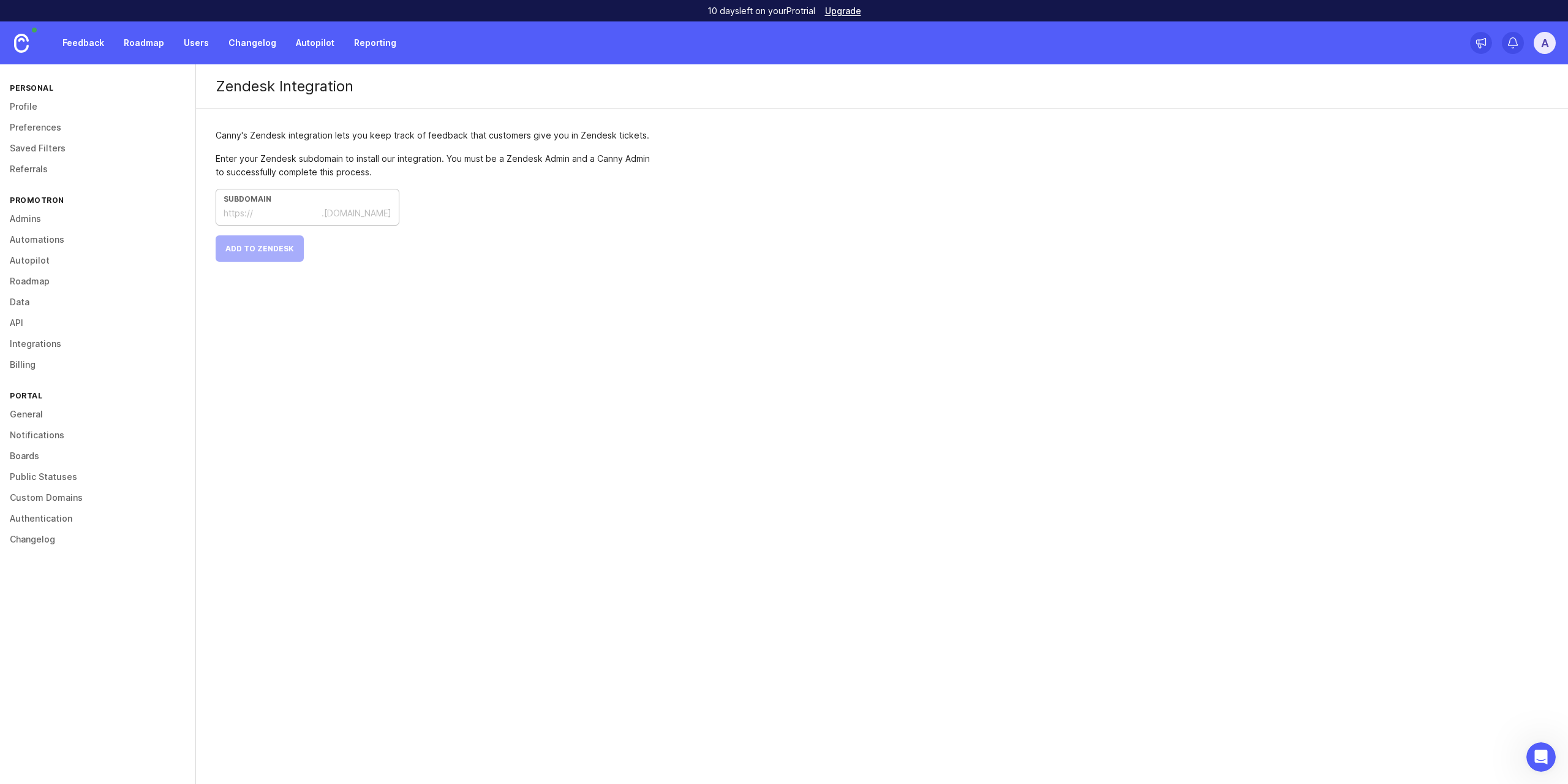
click at [309, 210] on input "text" at bounding box center [287, 213] width 69 height 14
click at [308, 163] on div "Enter your Zendesk subdomain to install our integration. You must be a Zendesk …" at bounding box center [436, 165] width 441 height 27
click at [310, 159] on div "Enter your Zendesk subdomain to install our integration. You must be a Zendesk …" at bounding box center [436, 165] width 441 height 27
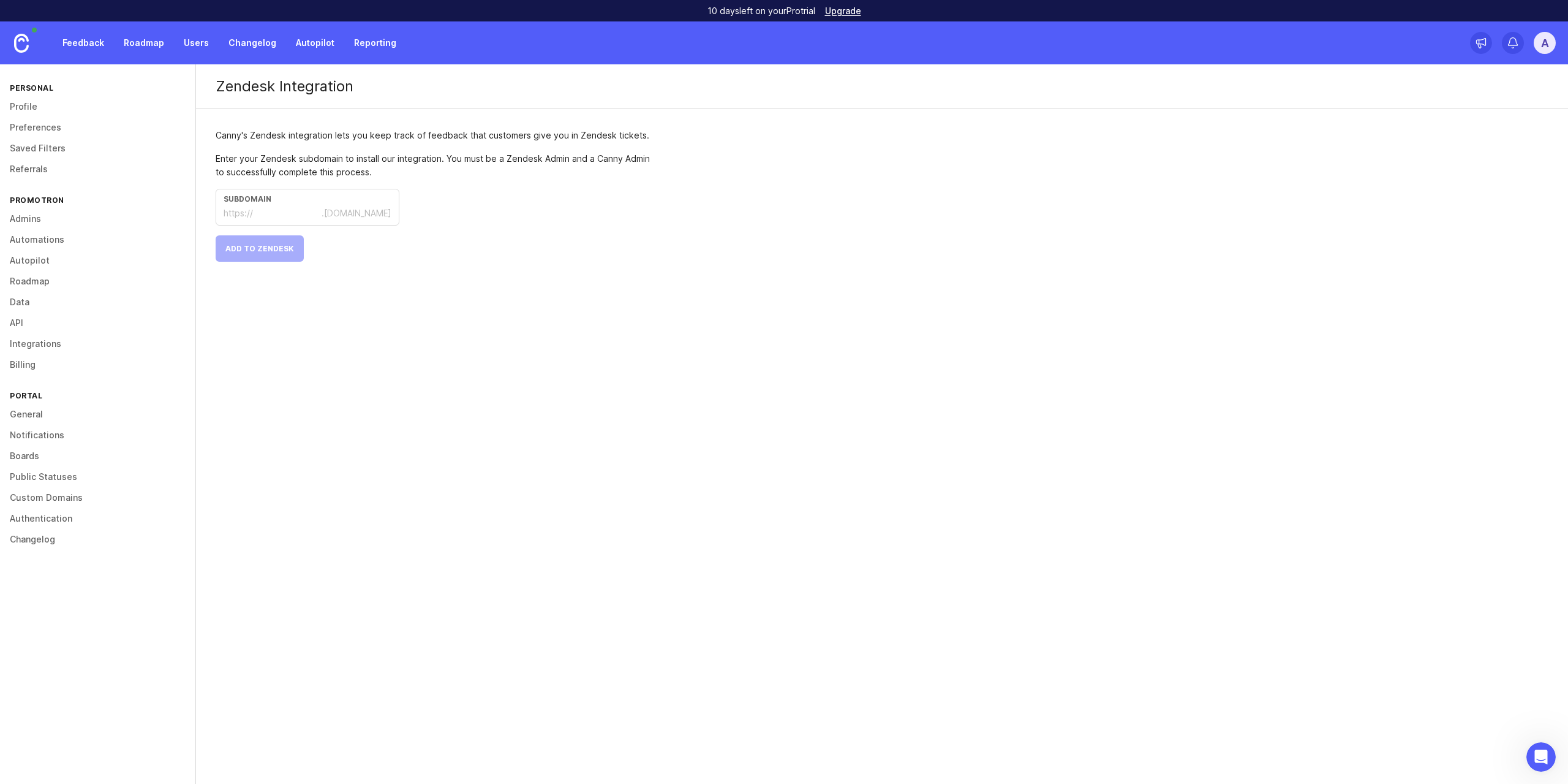
click at [145, 306] on link "Data" at bounding box center [97, 302] width 195 height 21
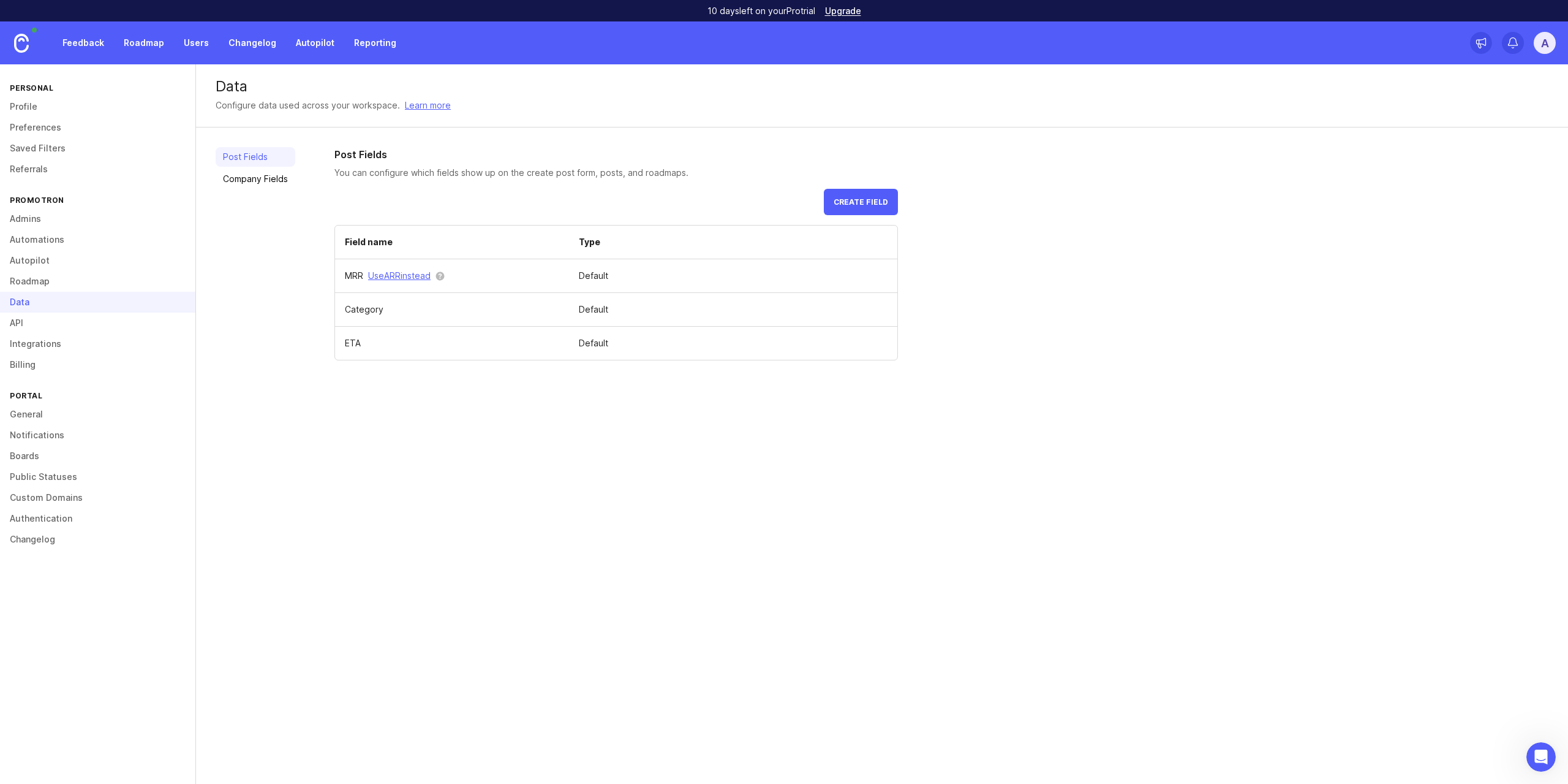
click at [273, 176] on link "Company Fields" at bounding box center [255, 179] width 80 height 20
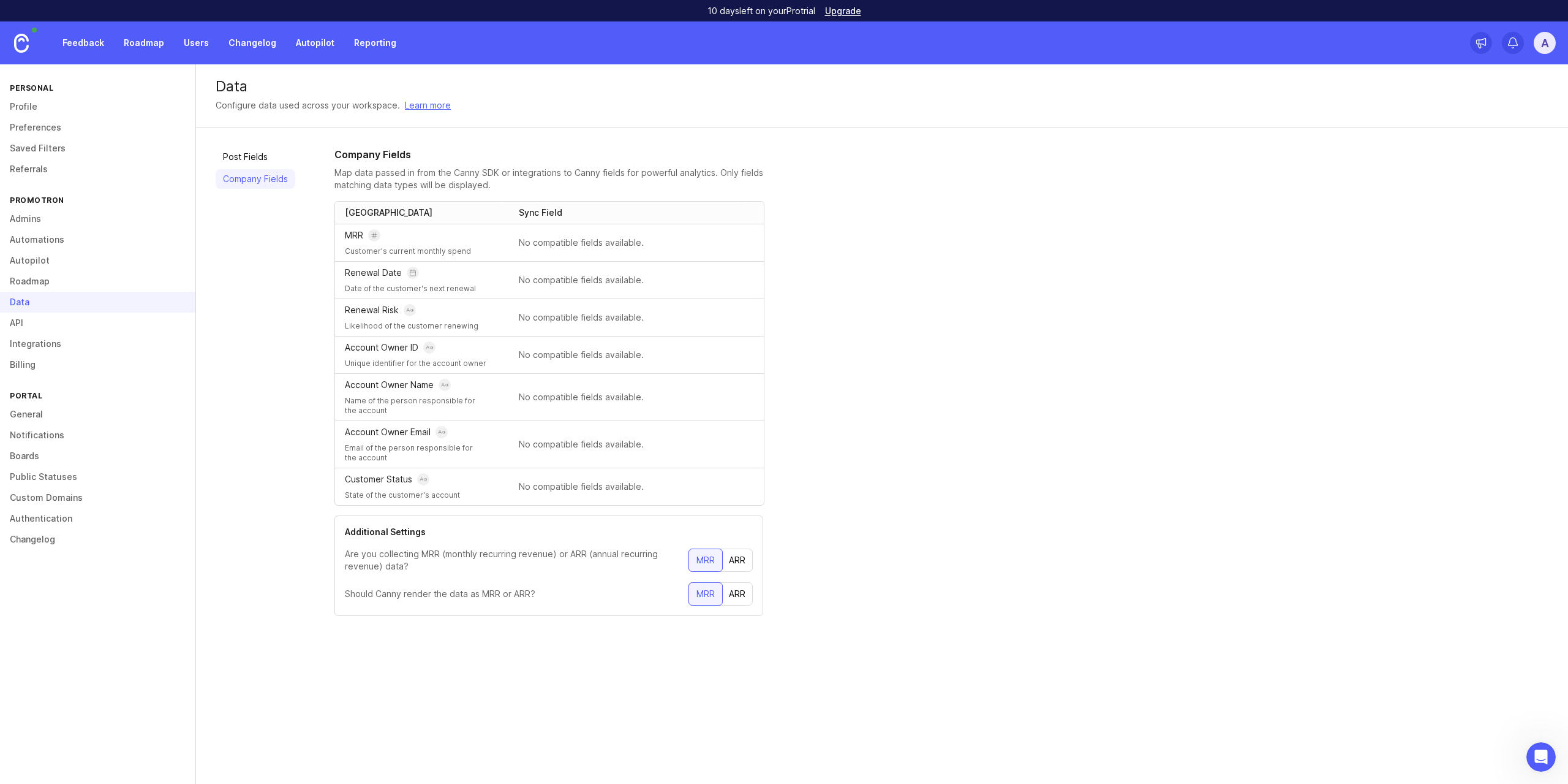
click at [188, 43] on link "Users" at bounding box center [196, 43] width 40 height 22
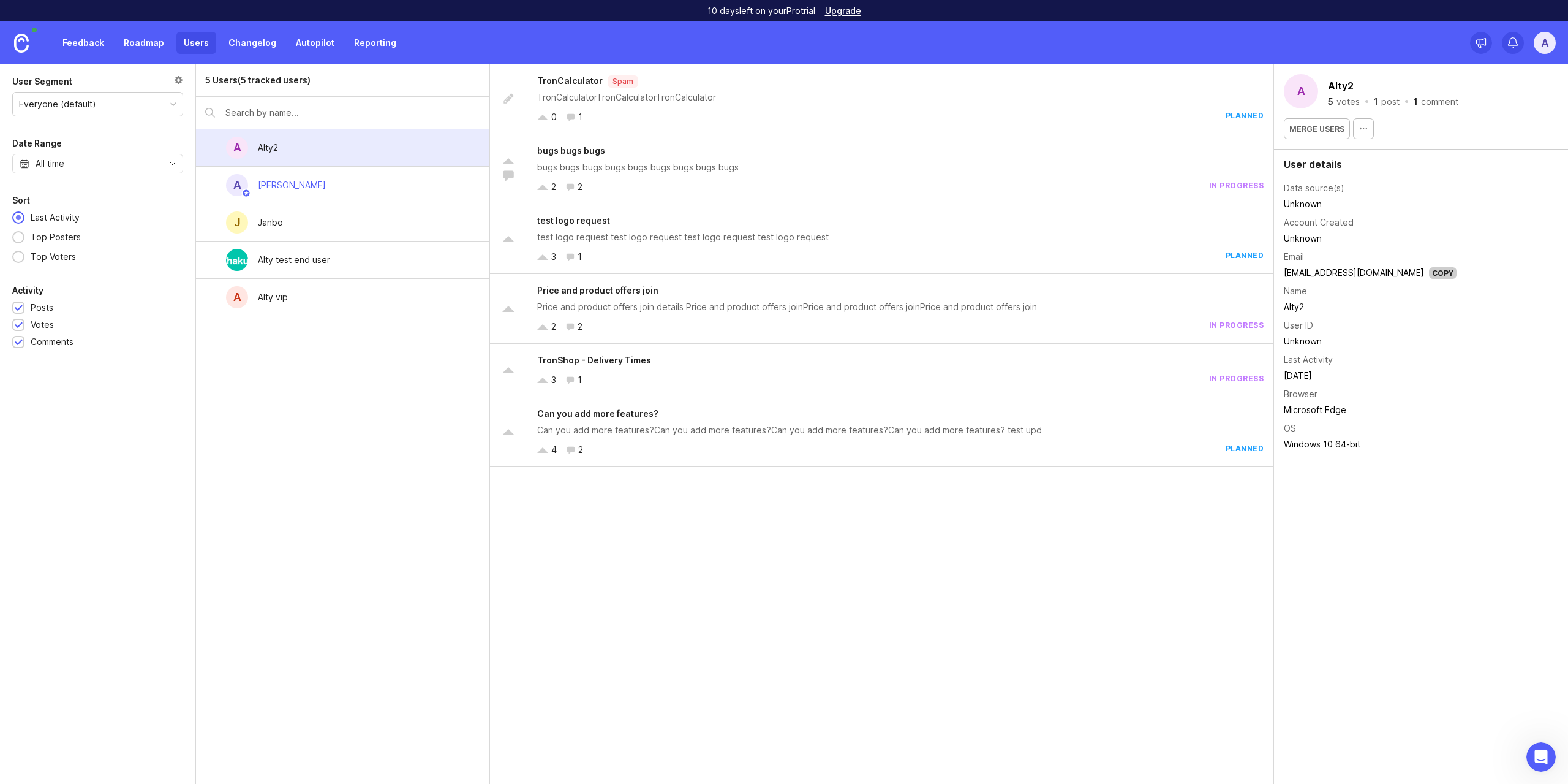
click at [243, 45] on link "Changelog" at bounding box center [252, 43] width 63 height 22
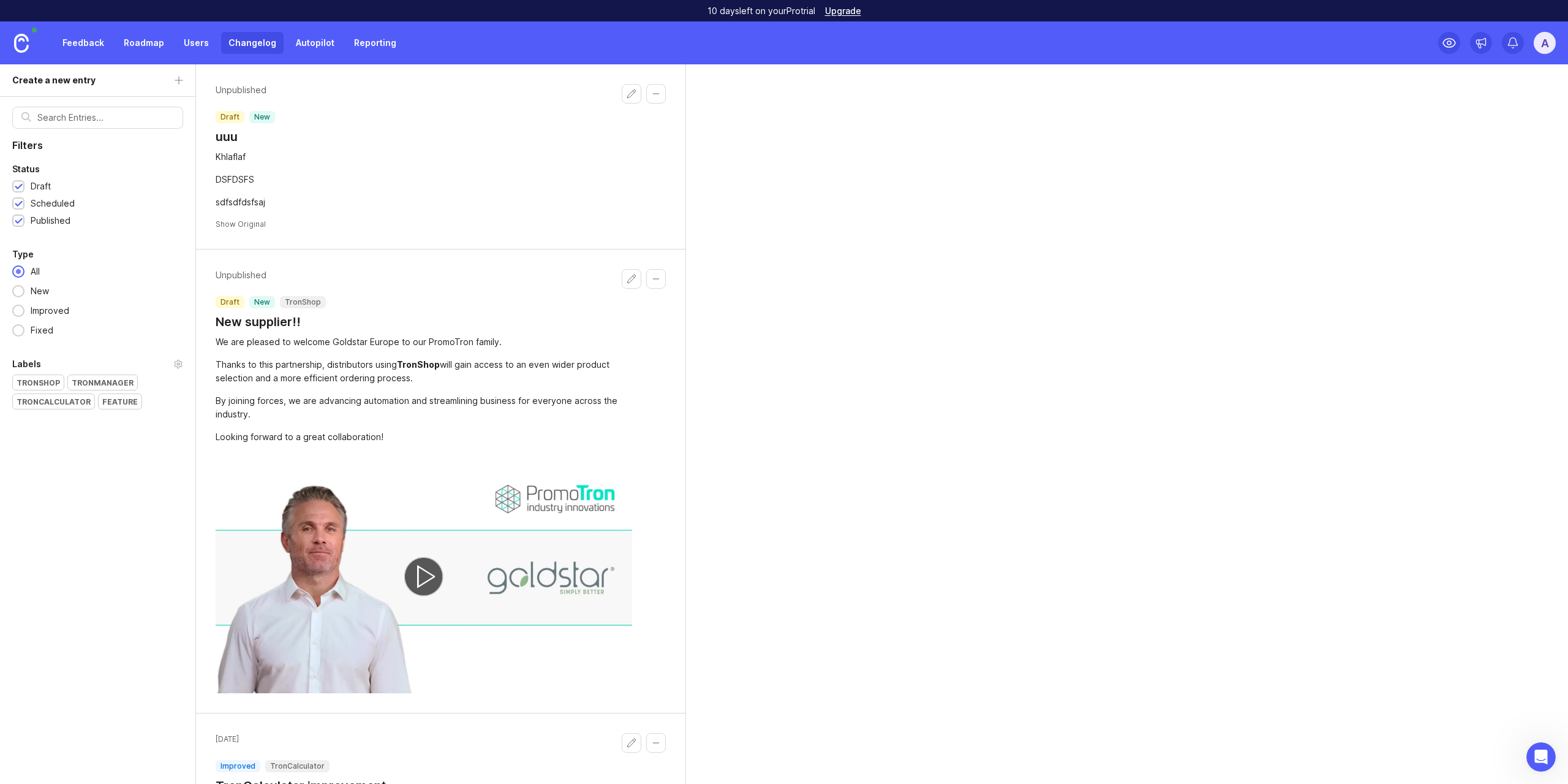
click at [144, 45] on link "Roadmap" at bounding box center [144, 43] width 55 height 22
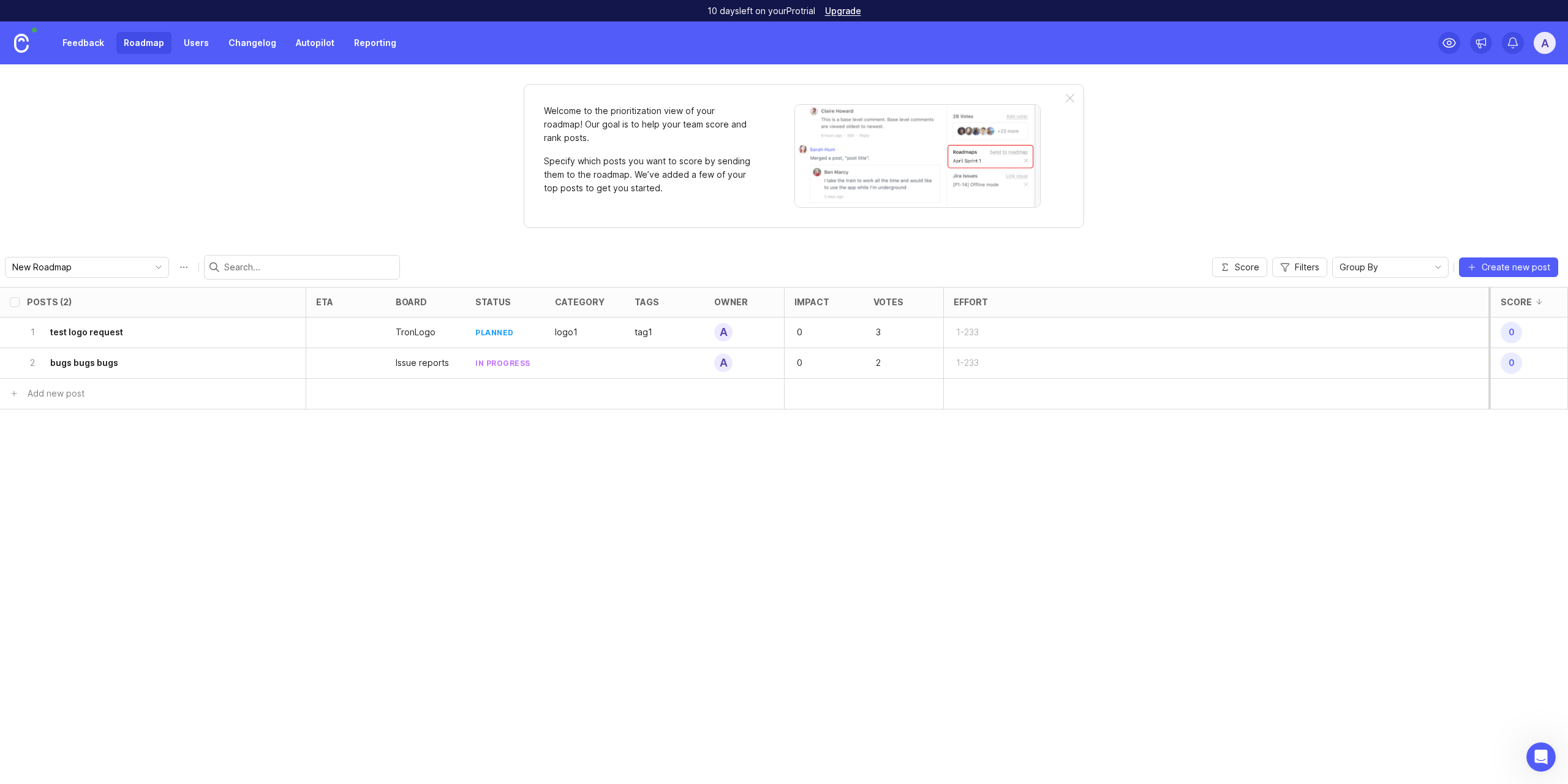
click at [76, 46] on link "Feedback" at bounding box center [83, 43] width 57 height 22
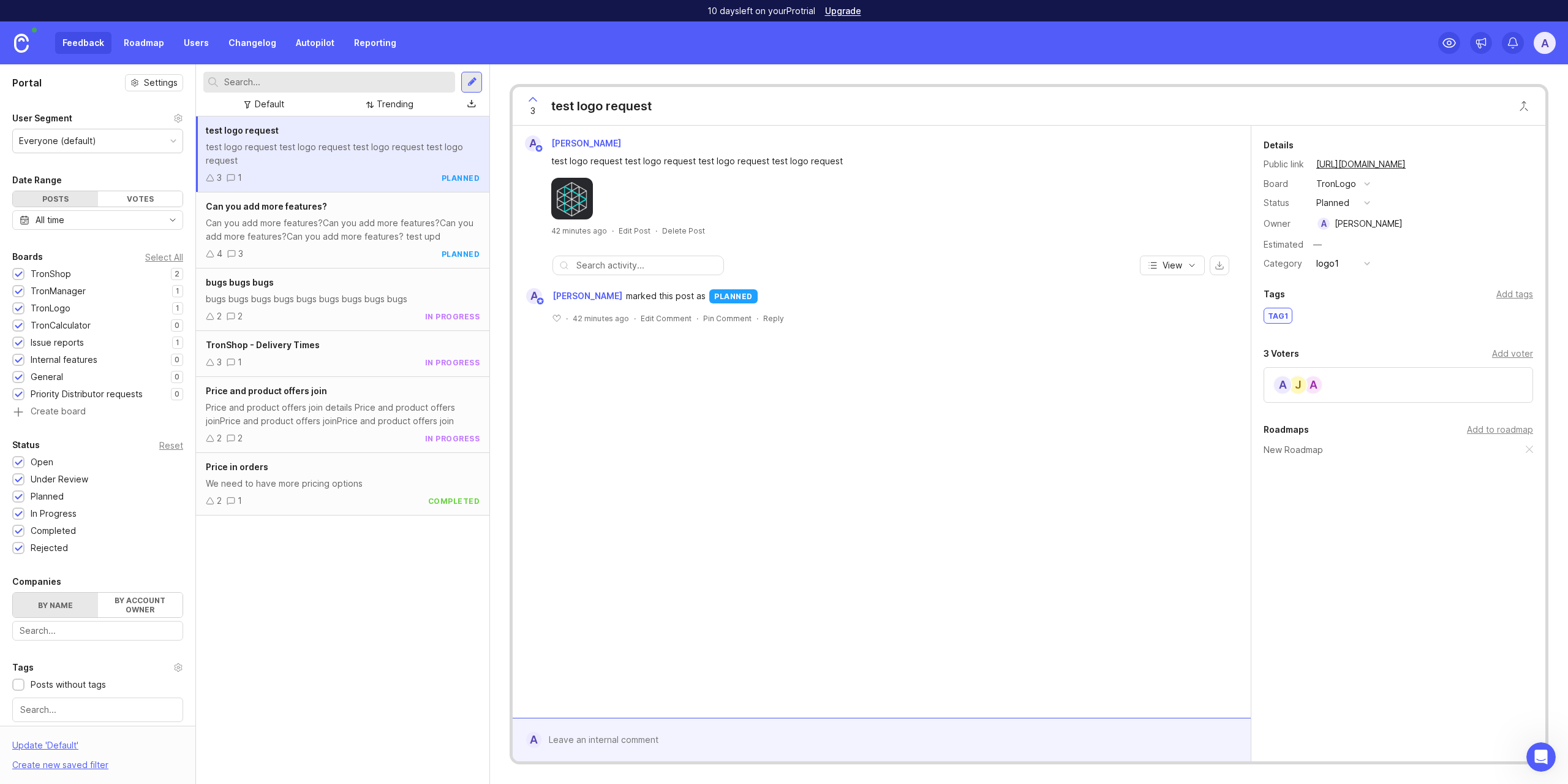
click at [372, 44] on link "Reporting" at bounding box center [375, 43] width 57 height 22
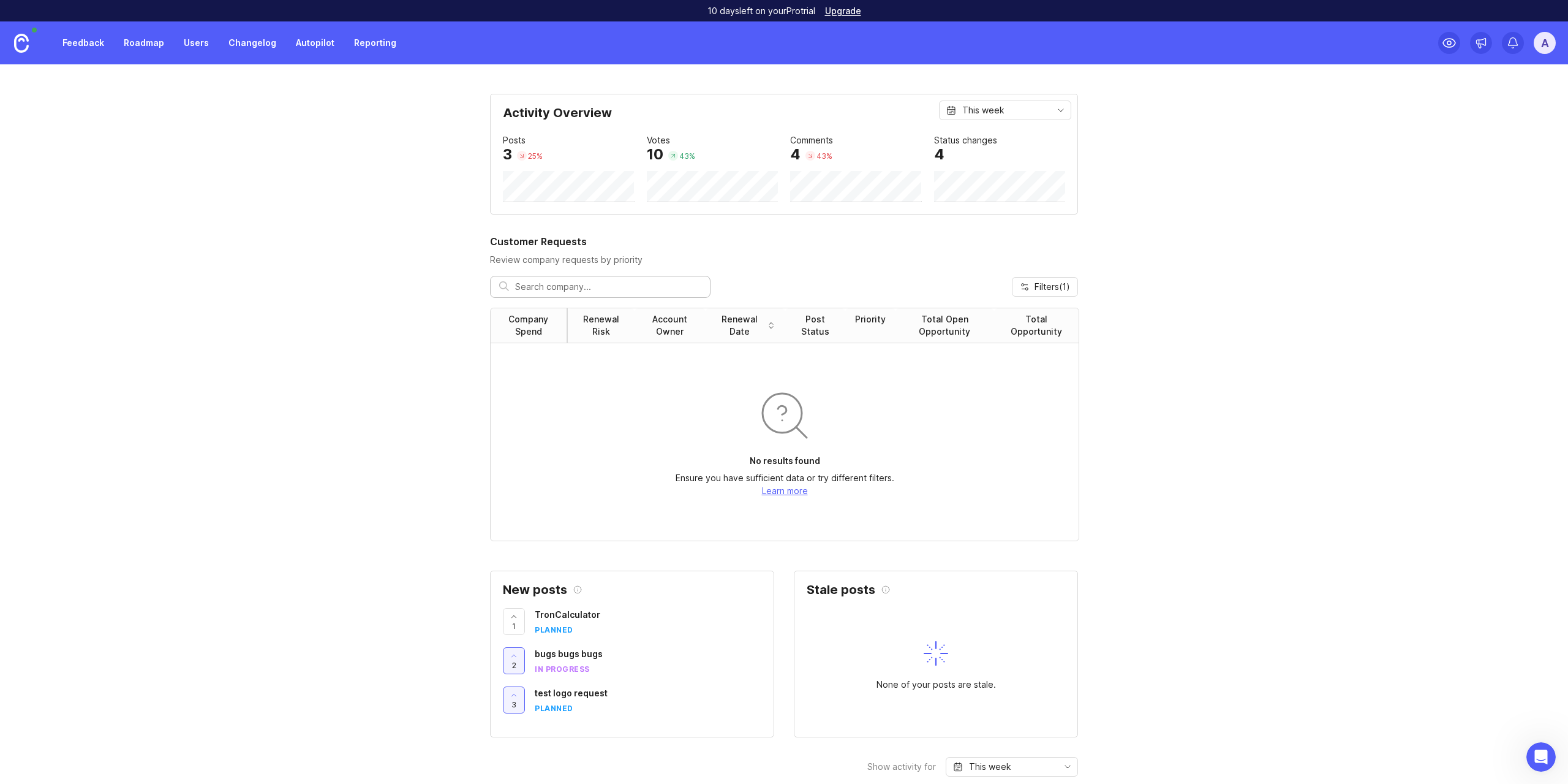
click at [249, 48] on link "Changelog" at bounding box center [252, 43] width 63 height 22
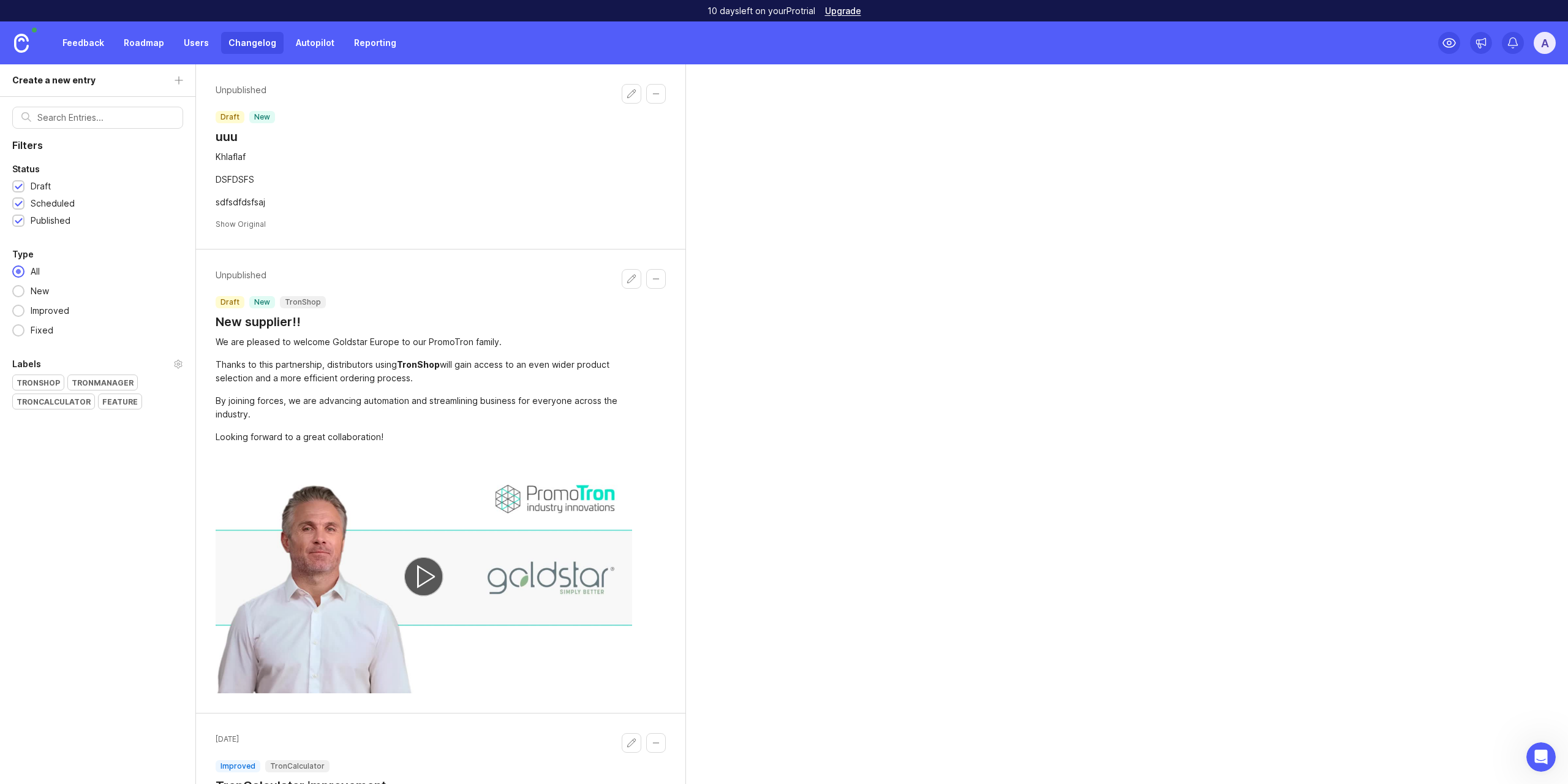
click at [199, 40] on link "Users" at bounding box center [196, 43] width 40 height 22
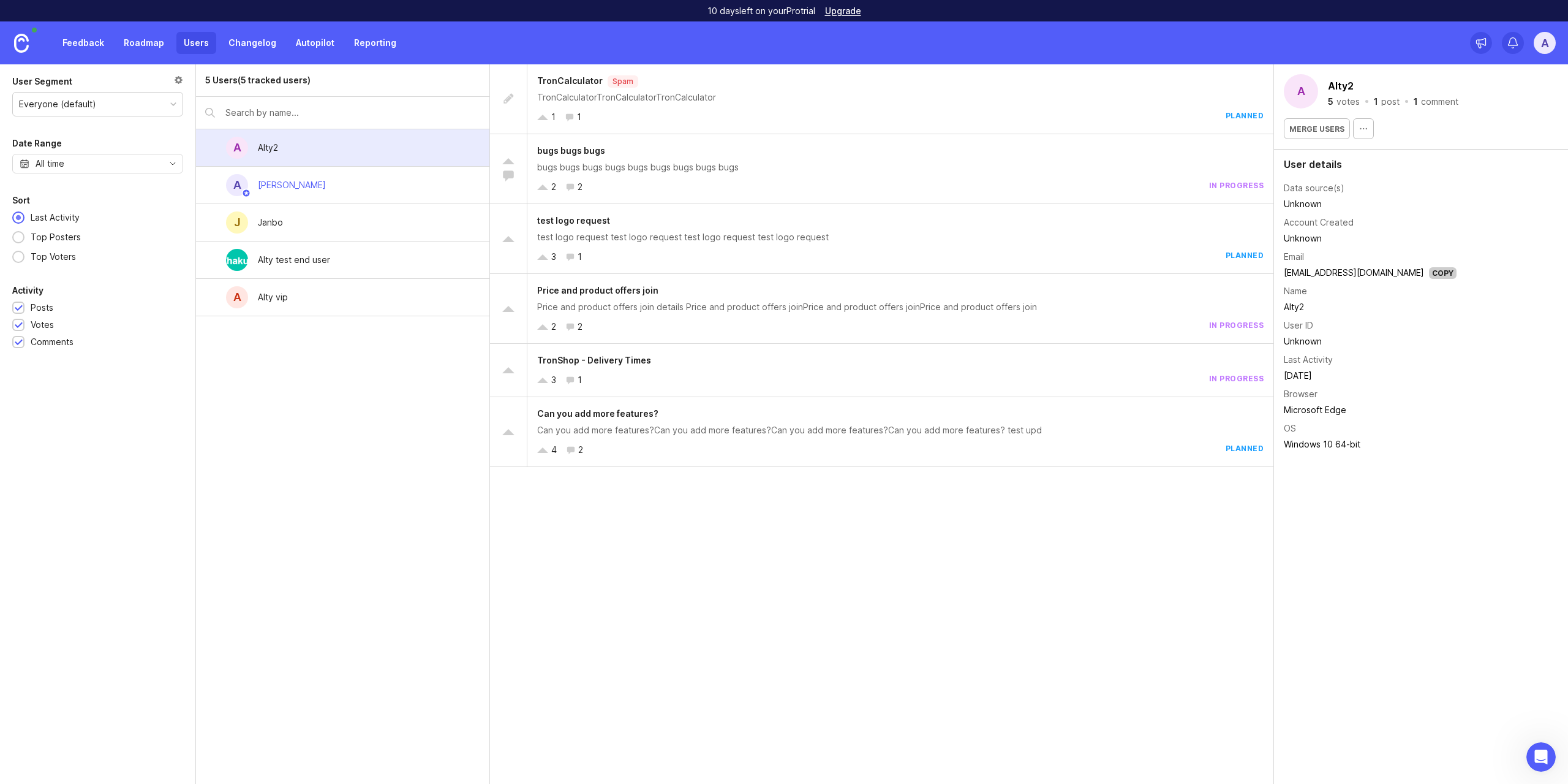
click at [310, 46] on link "Autopilot" at bounding box center [315, 43] width 53 height 22
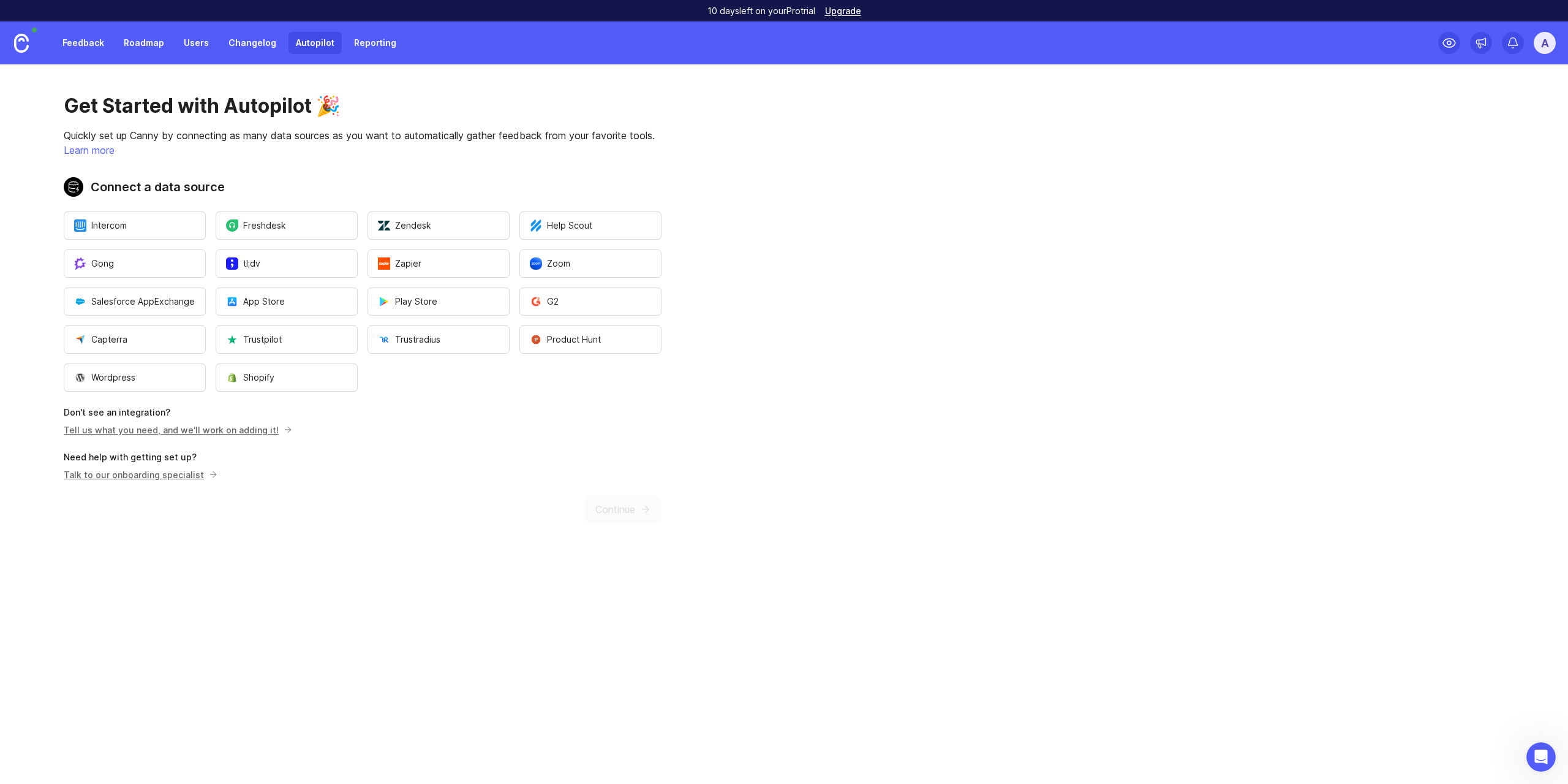
click at [139, 46] on link "Roadmap" at bounding box center [144, 43] width 55 height 22
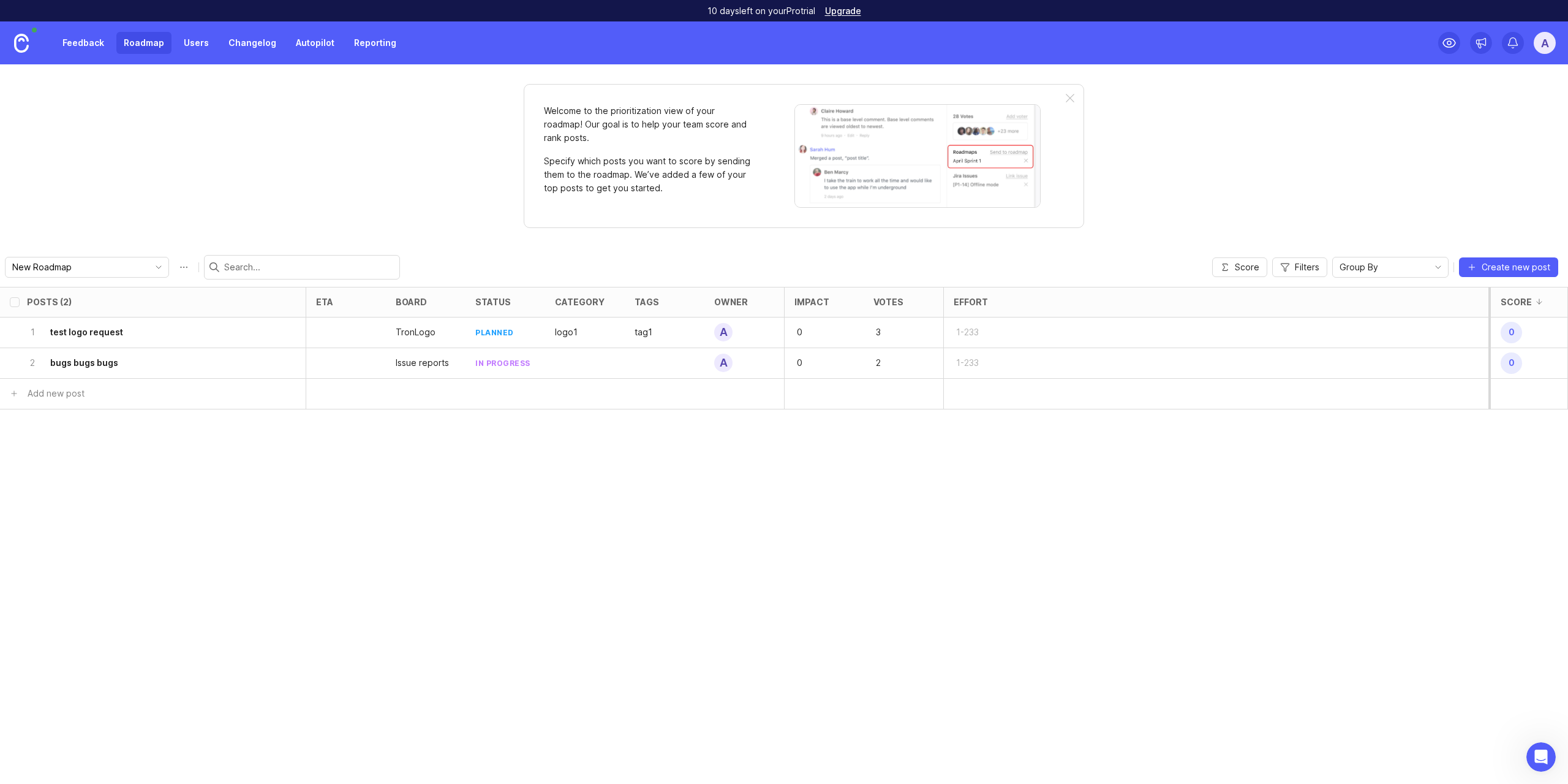
click at [96, 46] on link "Feedback" at bounding box center [83, 43] width 57 height 22
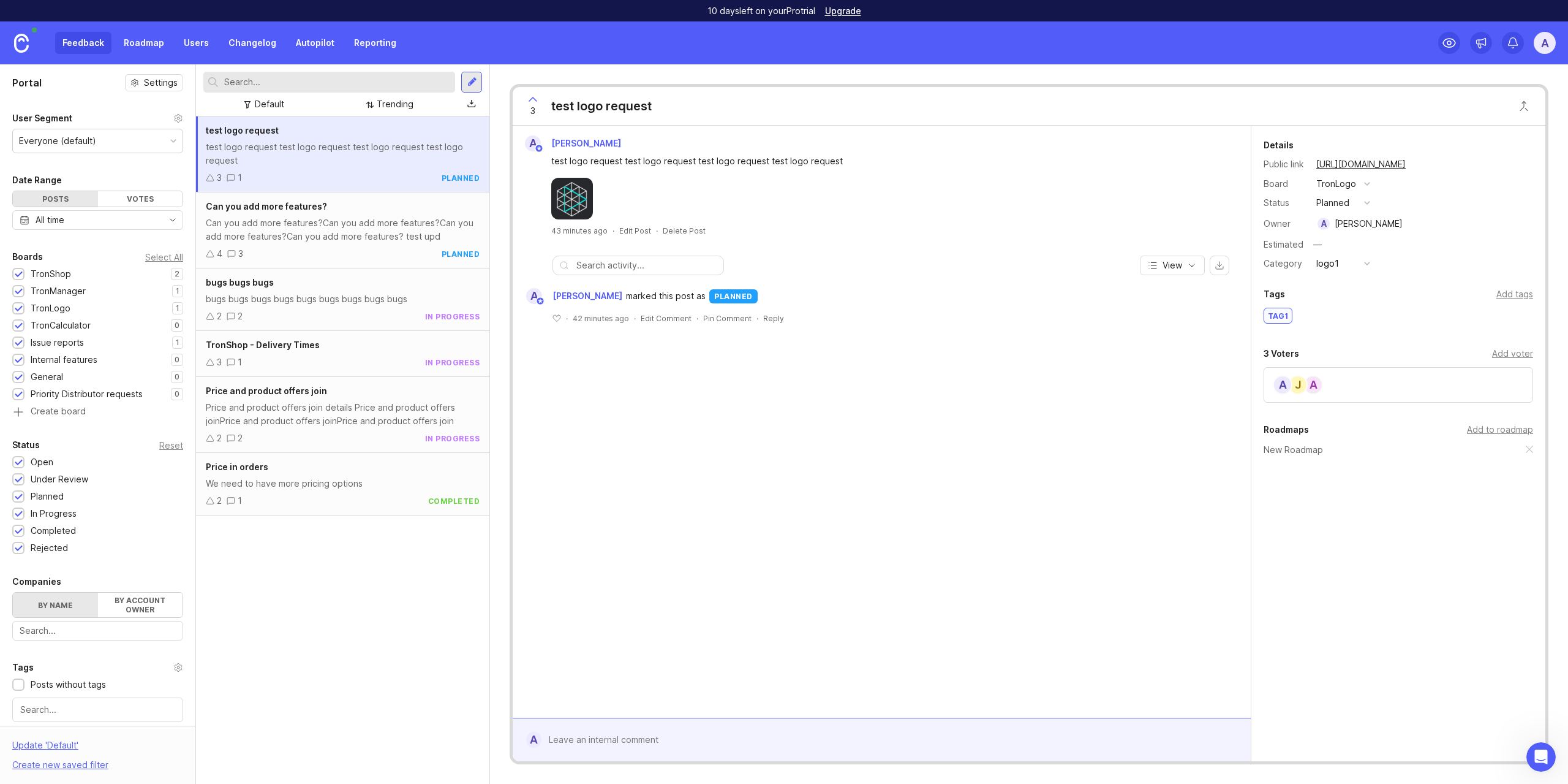
click at [196, 41] on link "Users" at bounding box center [196, 43] width 40 height 22
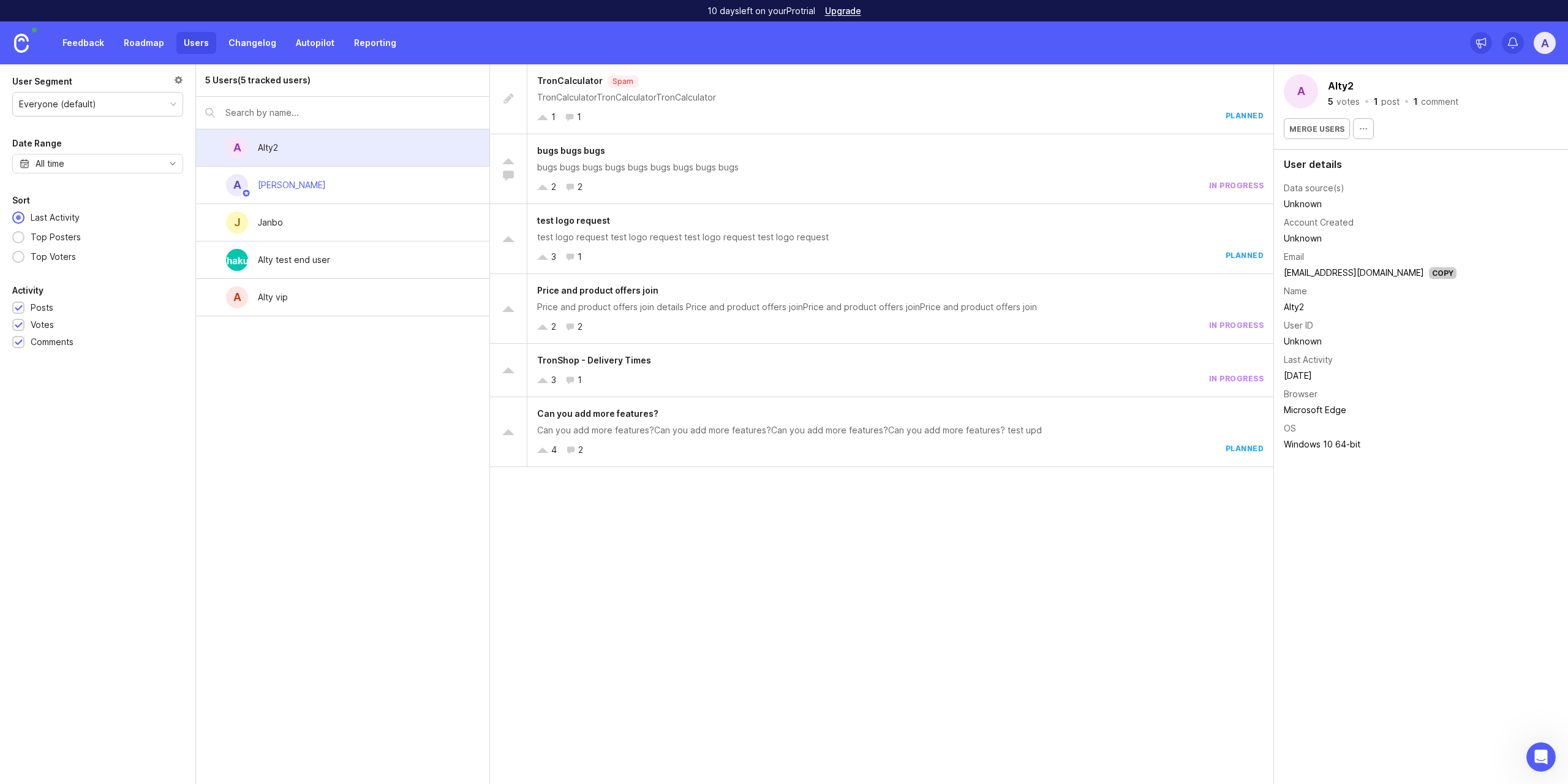
click at [378, 234] on div "J Janbo" at bounding box center [342, 222] width 293 height 37
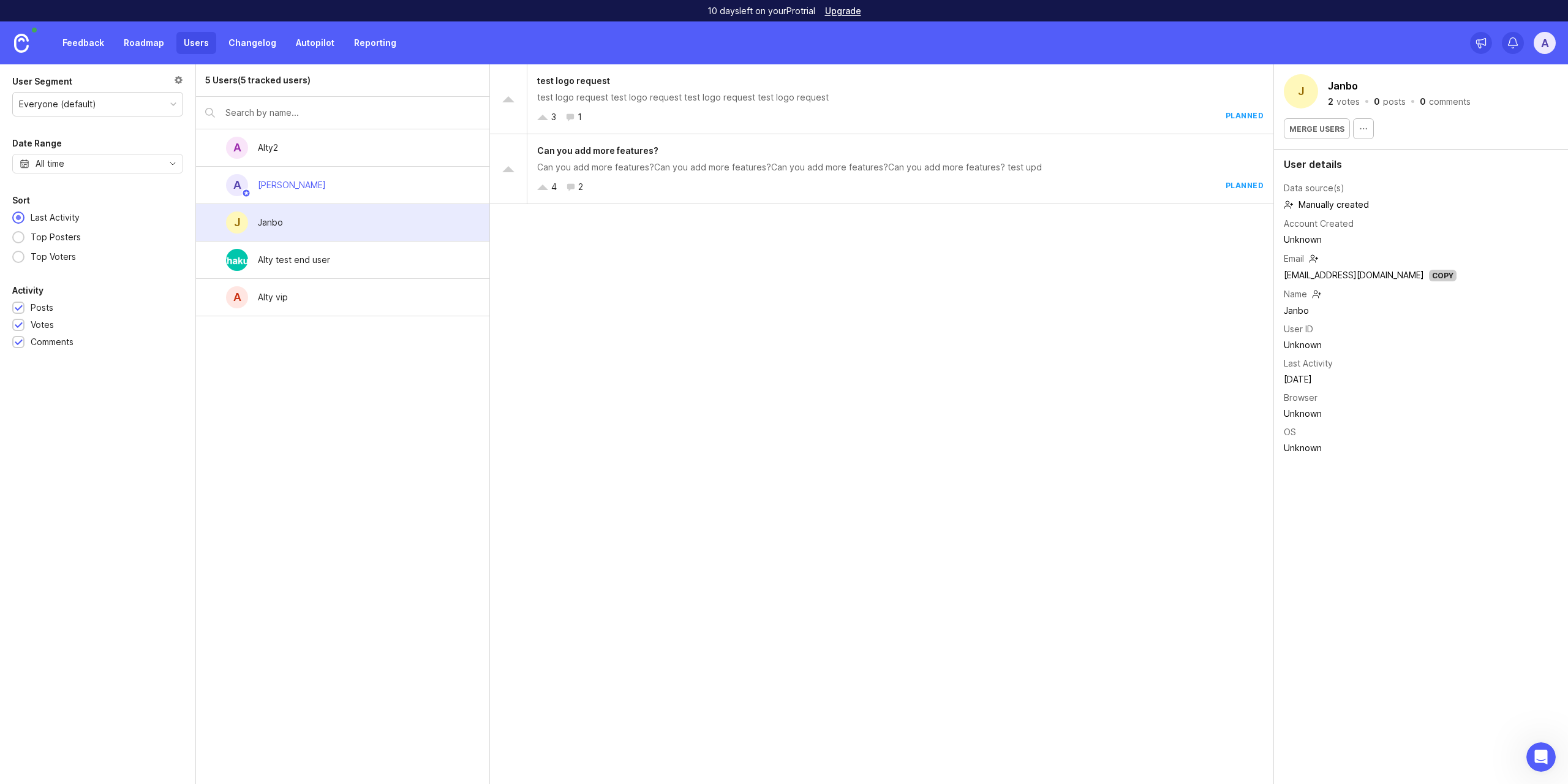
click at [1359, 127] on icon "button" at bounding box center [1363, 128] width 9 height 9
click at [356, 200] on div "A Altynay Zhakupova" at bounding box center [342, 185] width 293 height 37
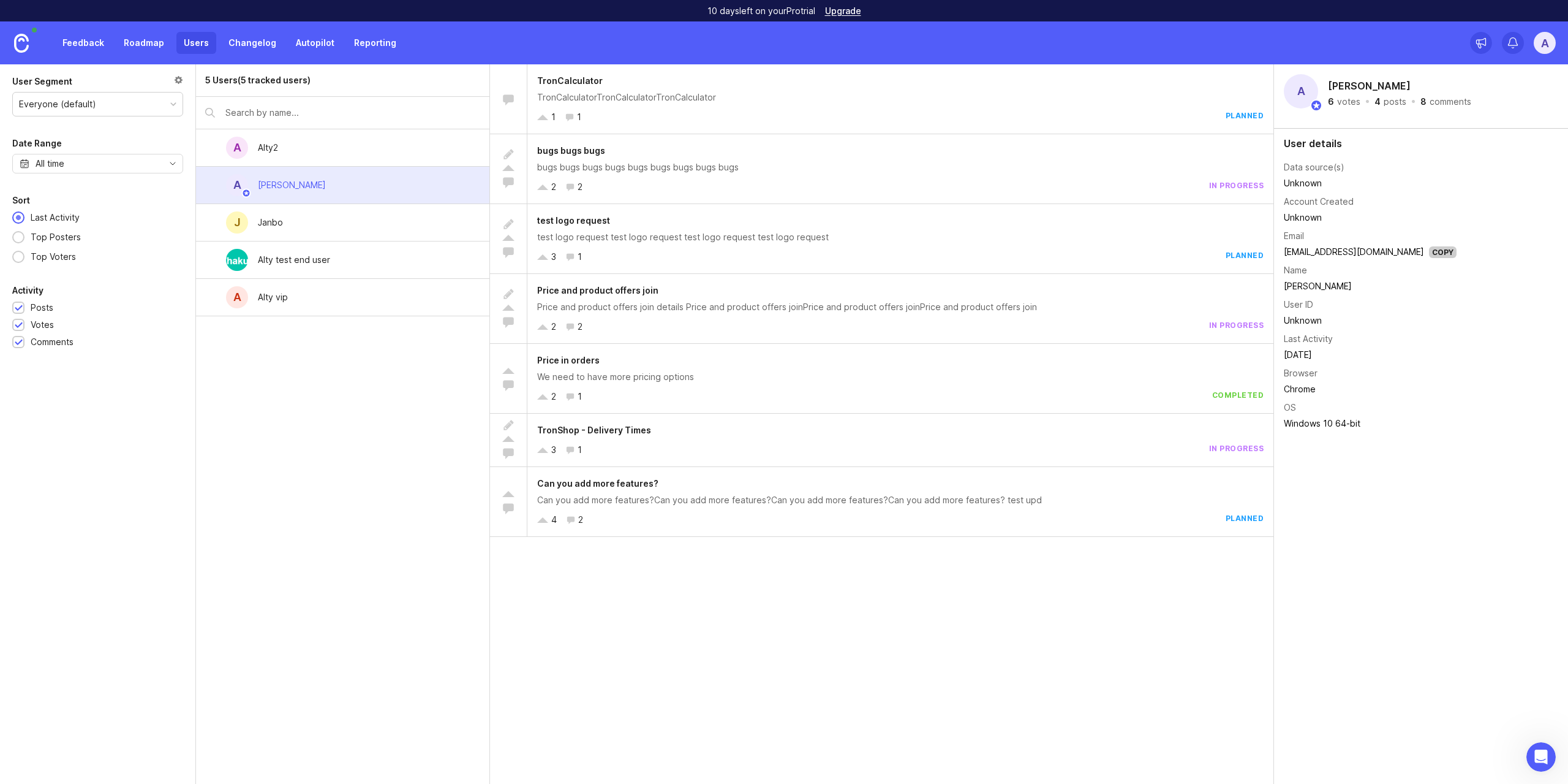
click at [408, 149] on div "A Alty2" at bounding box center [342, 147] width 293 height 37
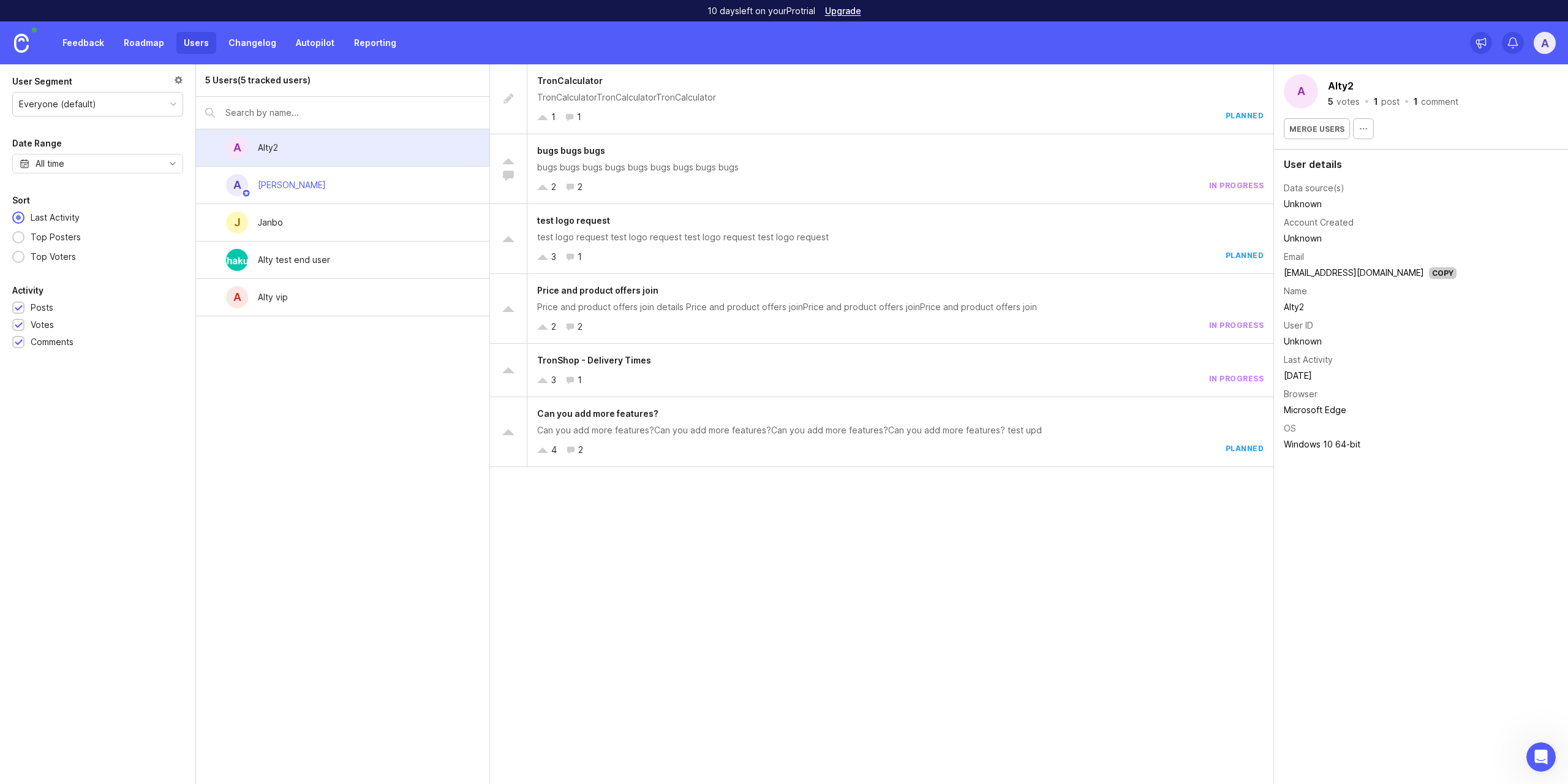
click at [403, 292] on div "A Alty vip" at bounding box center [342, 297] width 293 height 37
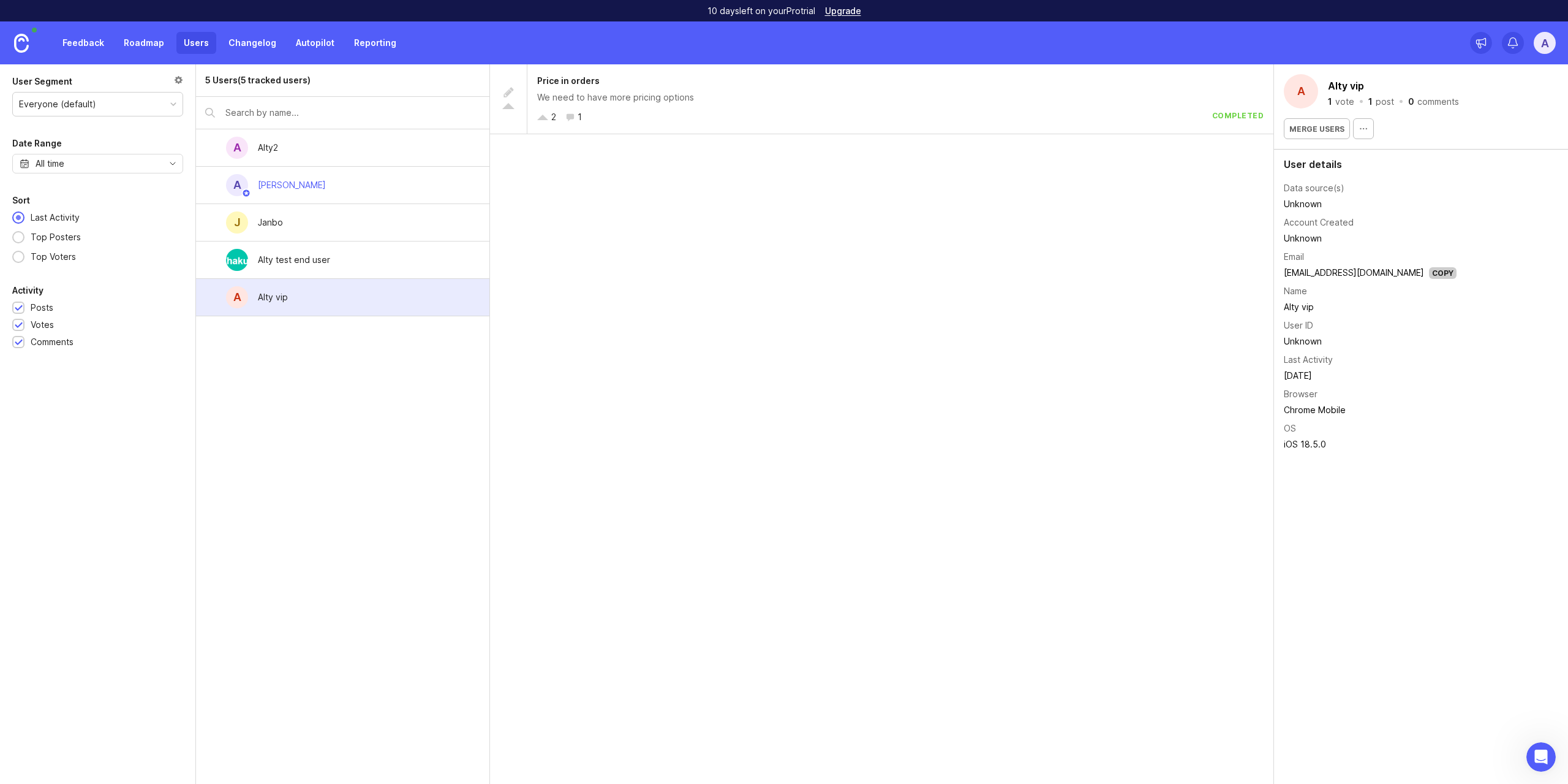
click at [1362, 122] on button "button" at bounding box center [1363, 128] width 21 height 21
click at [206, 47] on link "Users" at bounding box center [196, 43] width 40 height 22
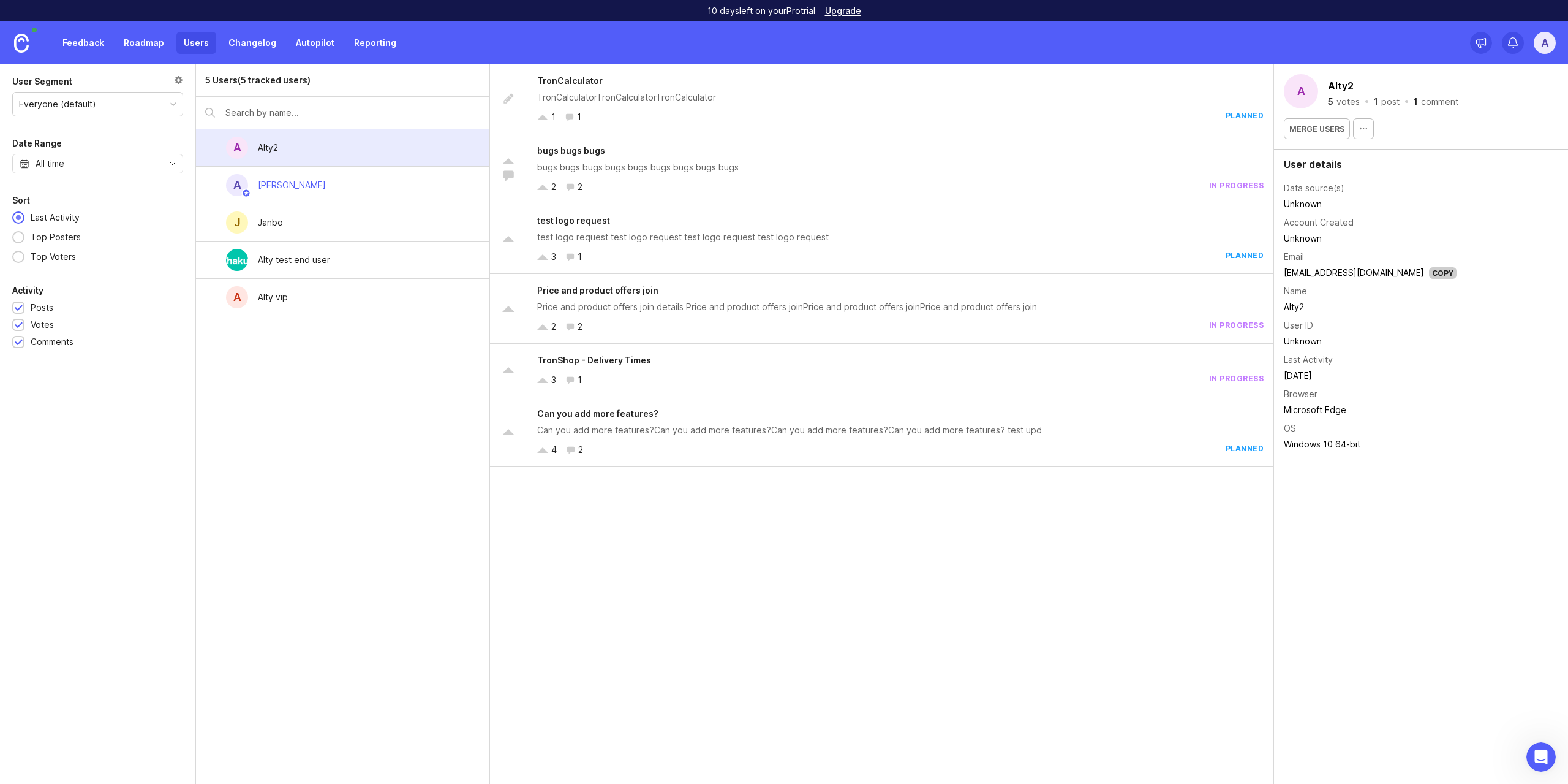
click at [177, 77] on div at bounding box center [178, 82] width 9 height 14
click at [243, 40] on link "Changelog" at bounding box center [252, 43] width 63 height 22
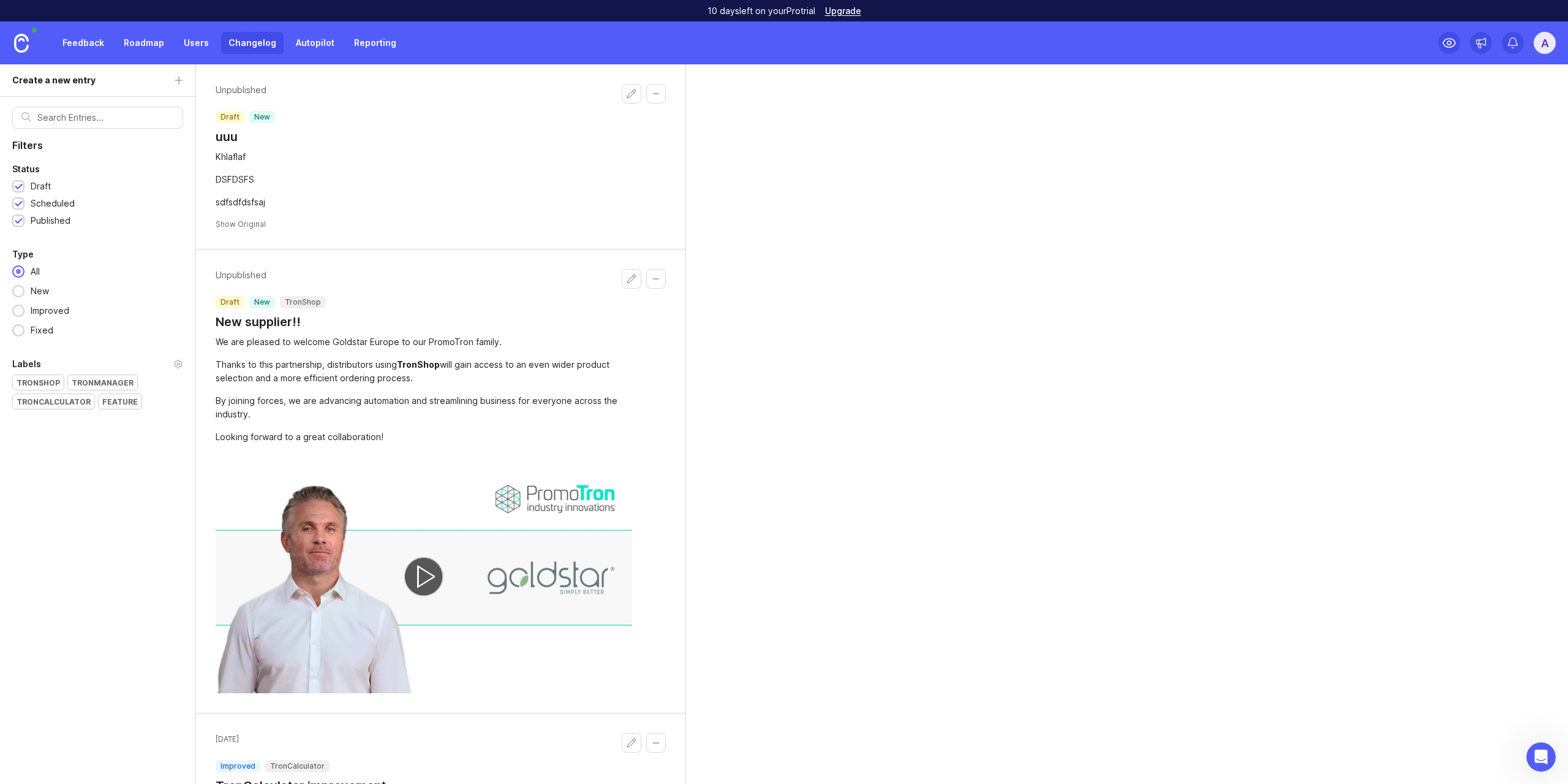
click at [158, 46] on link "Roadmap" at bounding box center [144, 43] width 55 height 22
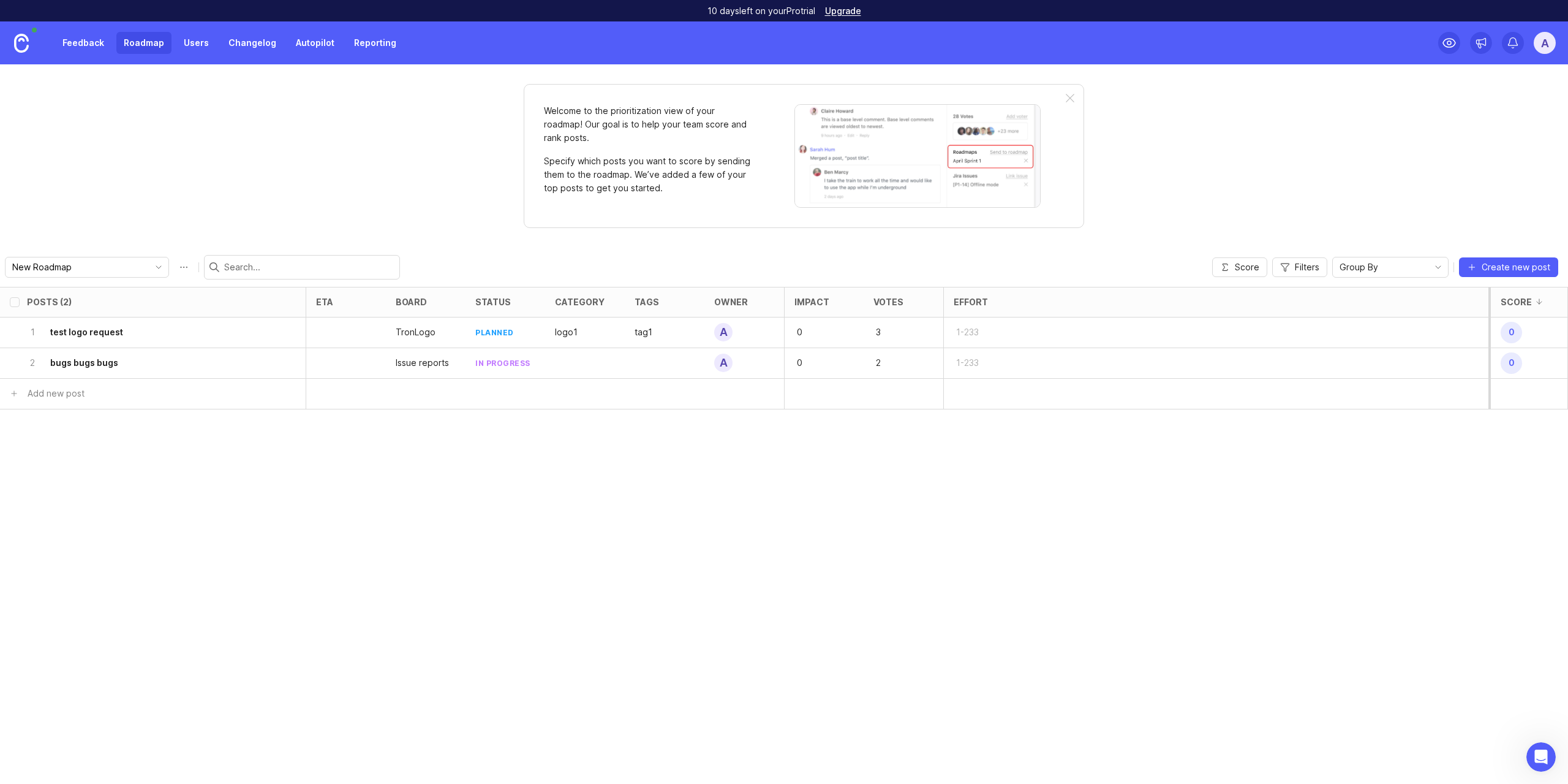
click at [101, 41] on link "Feedback" at bounding box center [83, 43] width 57 height 22
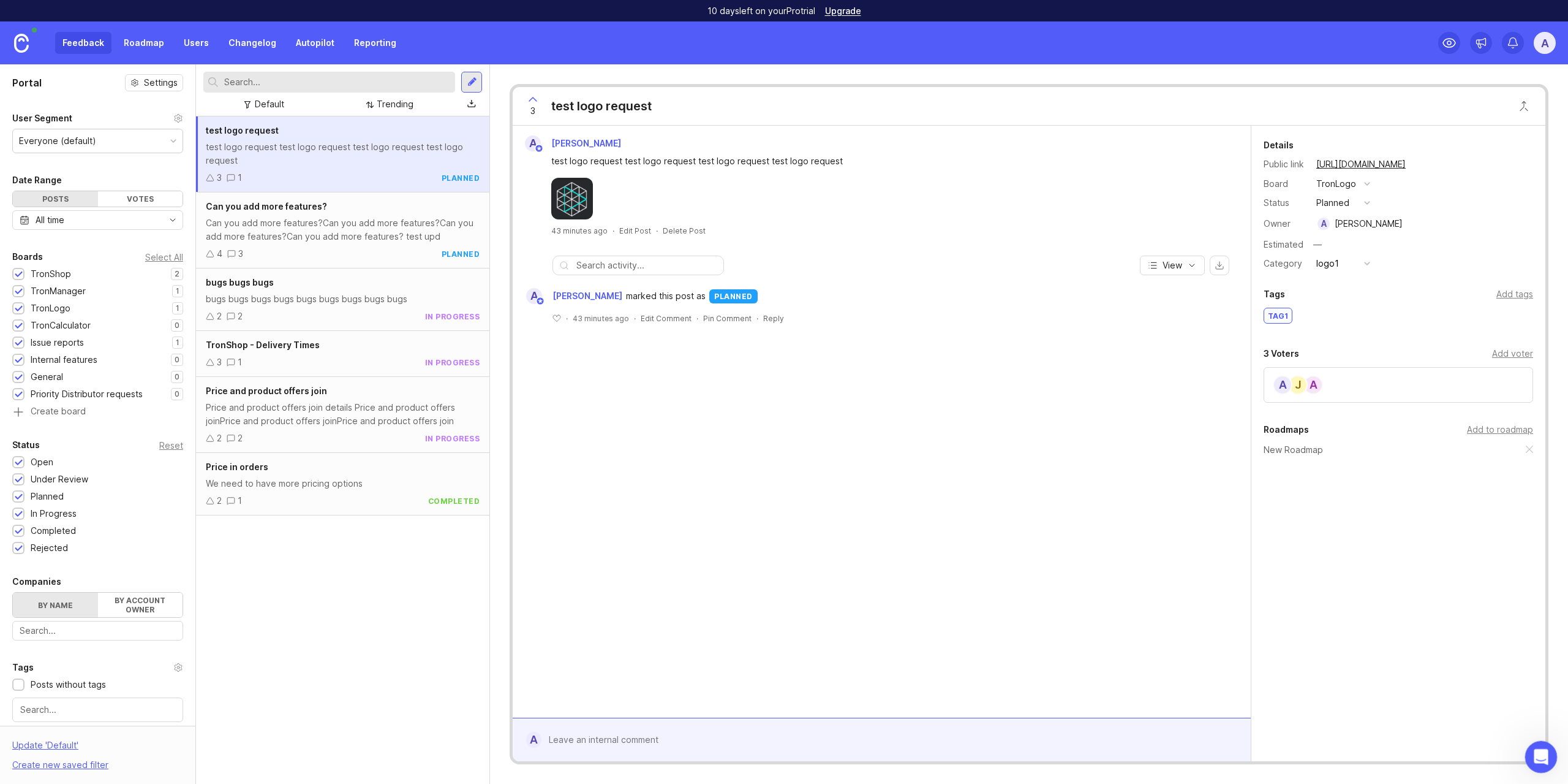
click at [1537, 746] on icon "Open Intercom Messenger" at bounding box center [1540, 756] width 21 height 21
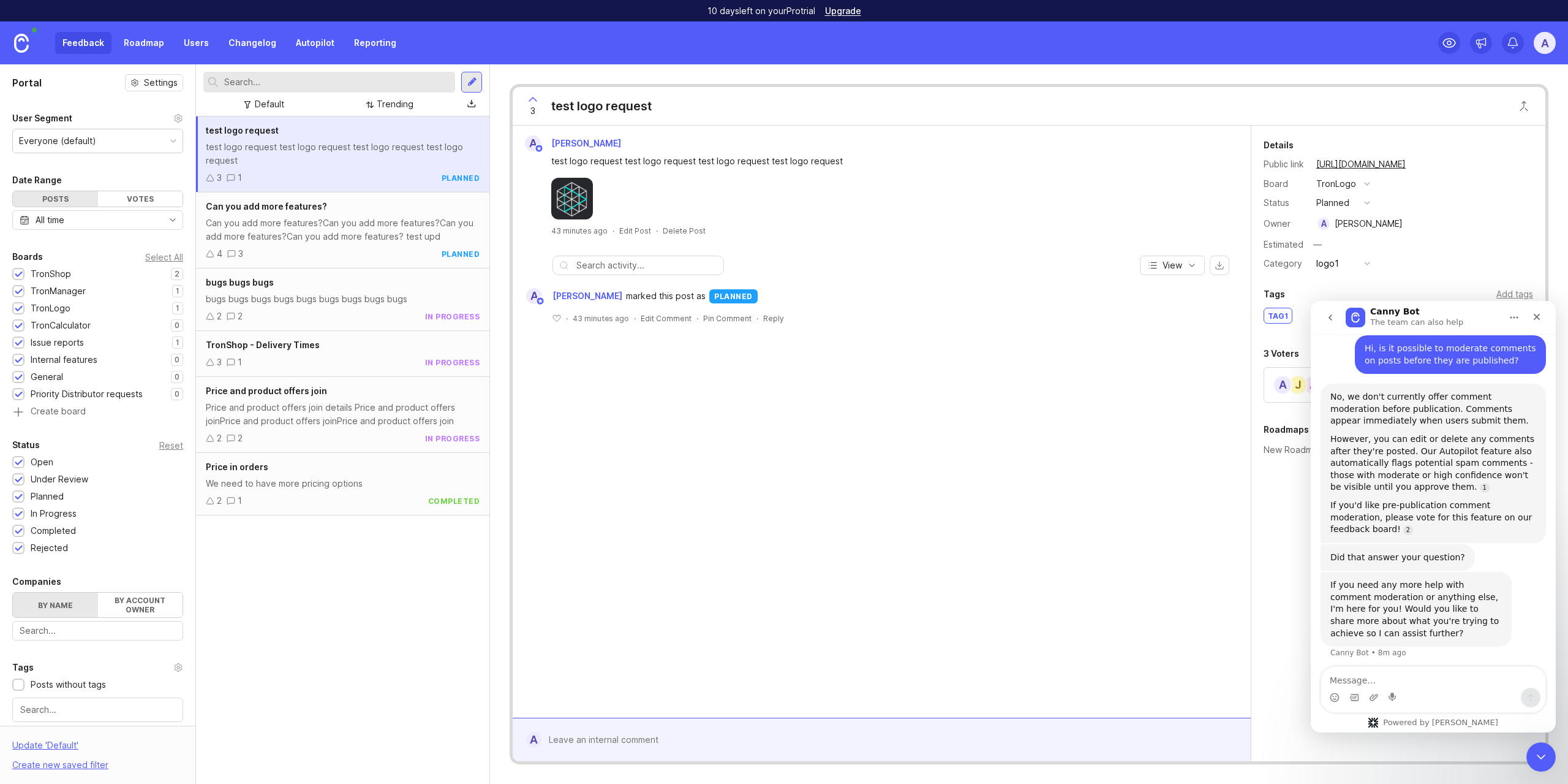
scroll to position [115, 0]
type textarea "mrr for companies is set manually?"
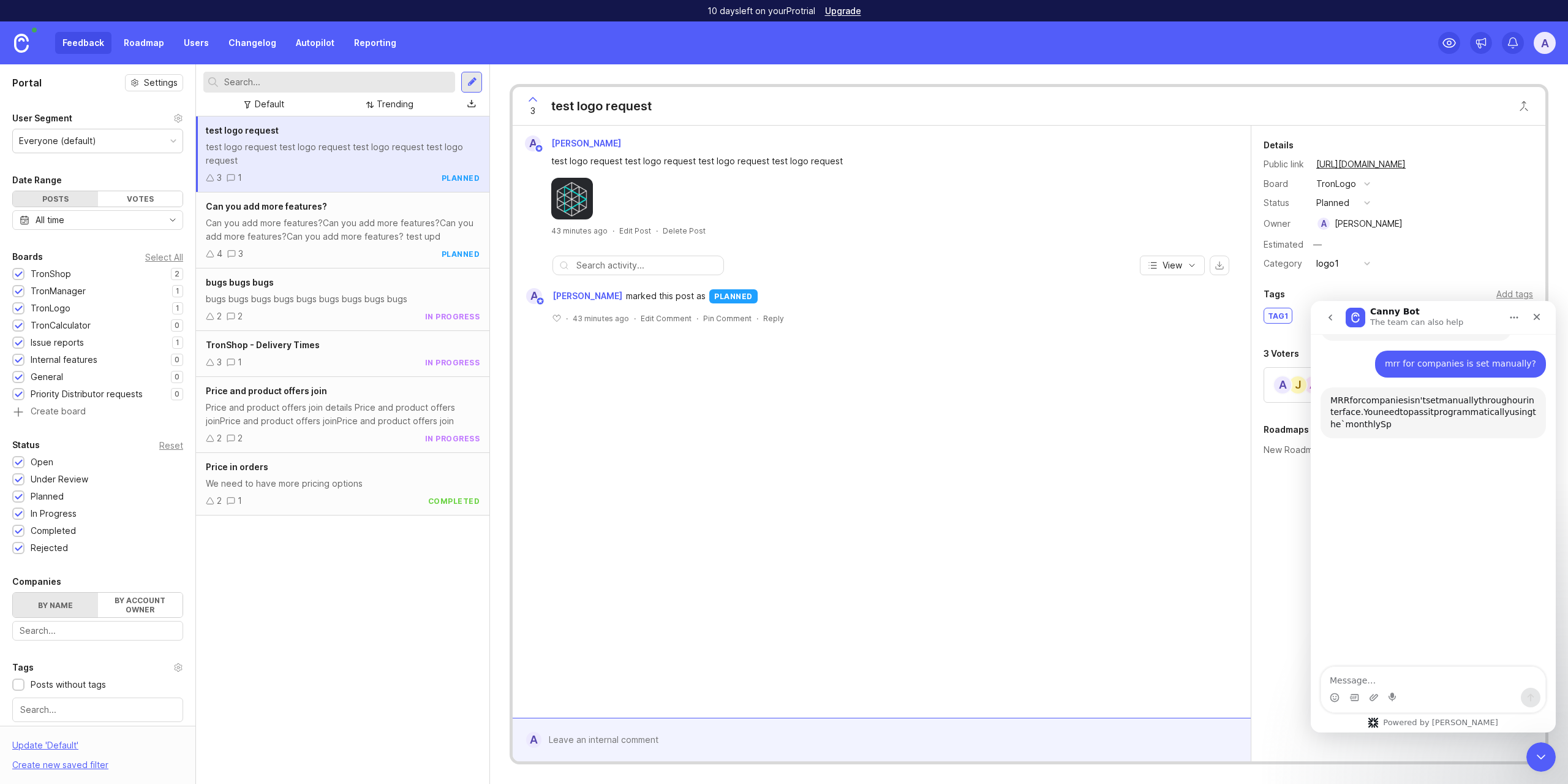
scroll to position [435, 0]
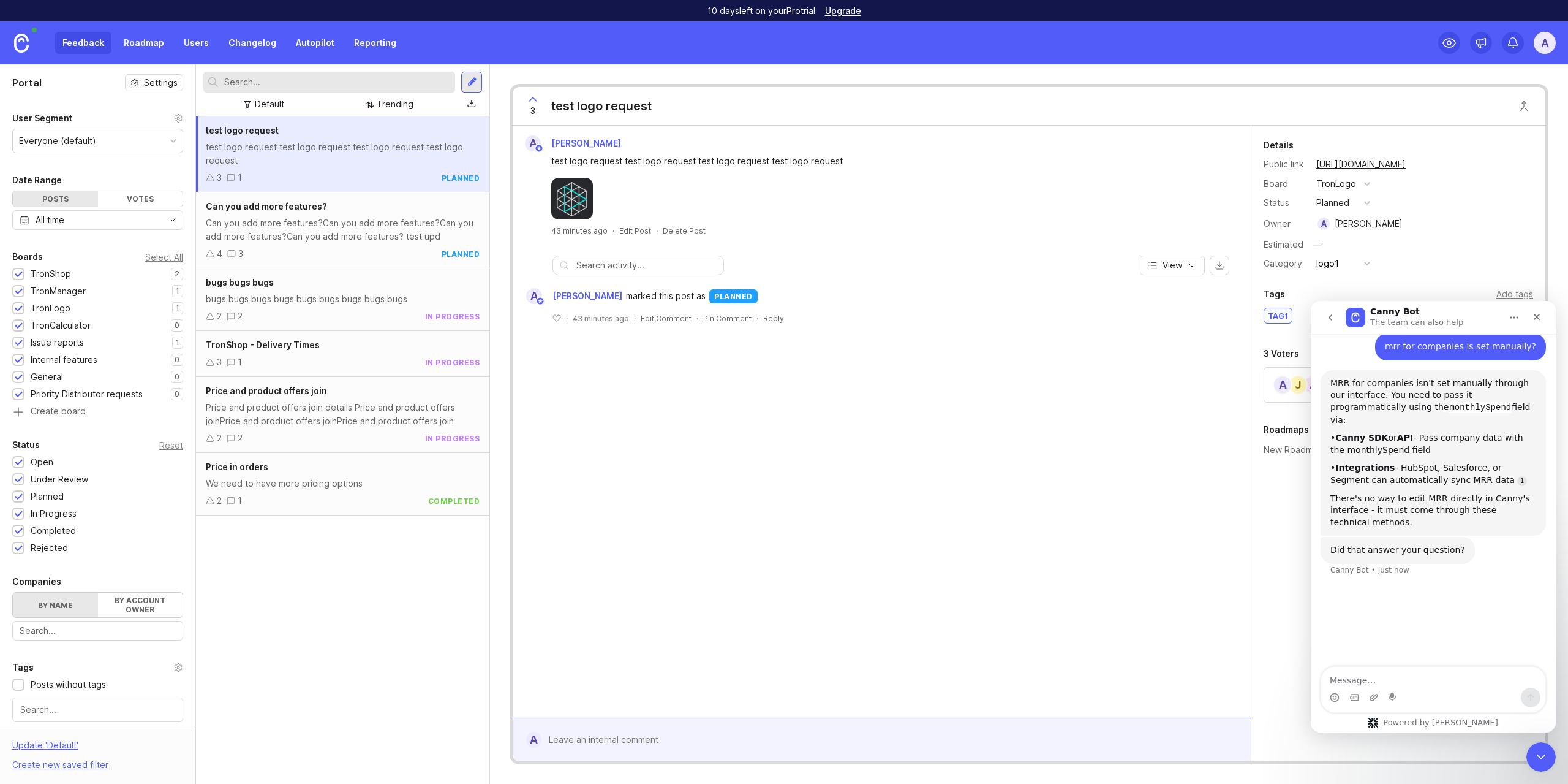
click at [1380, 672] on textarea "Message…" at bounding box center [1433, 677] width 224 height 21
type textarea ""company" equals "users"?"
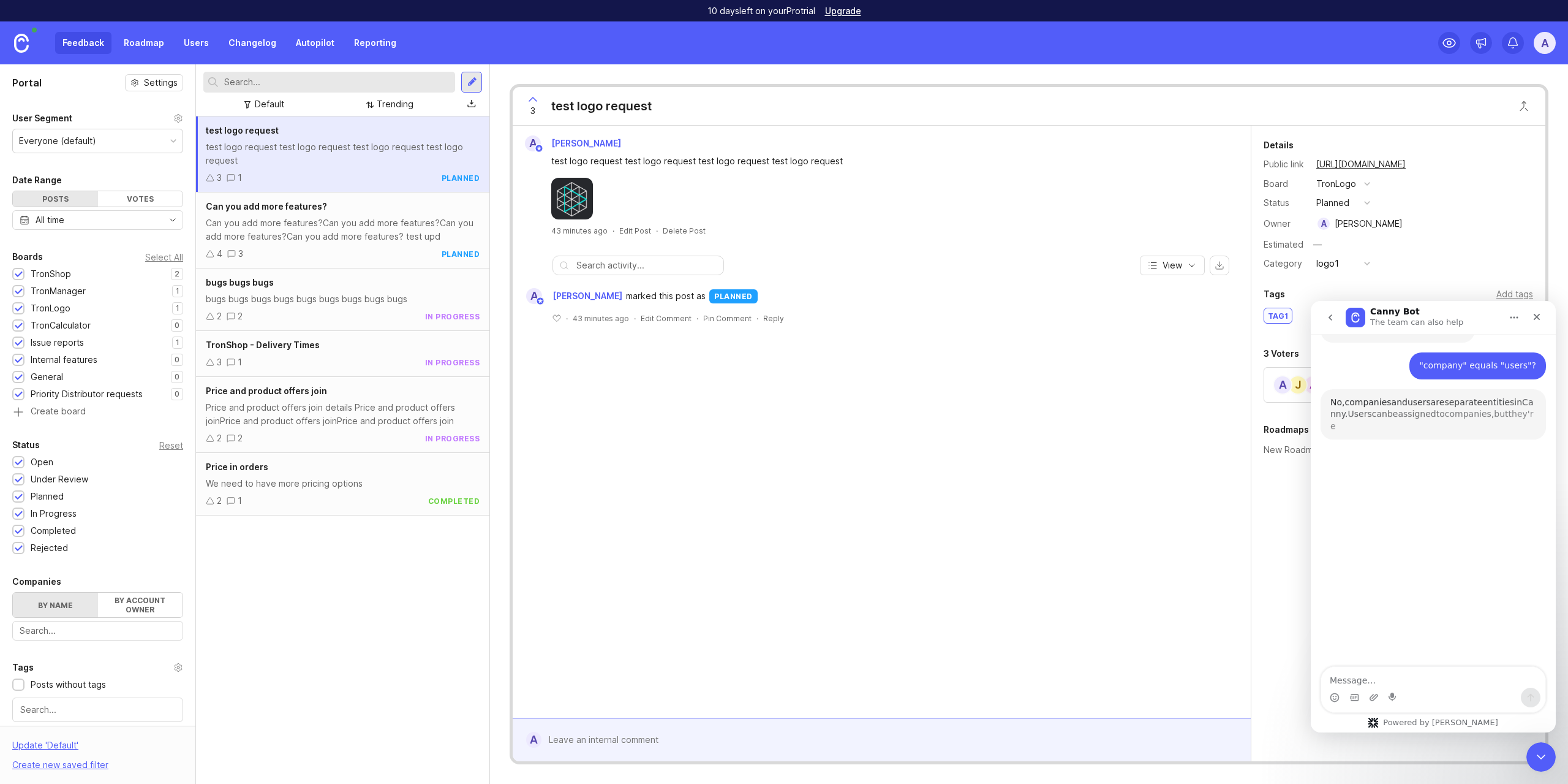
scroll to position [664, 0]
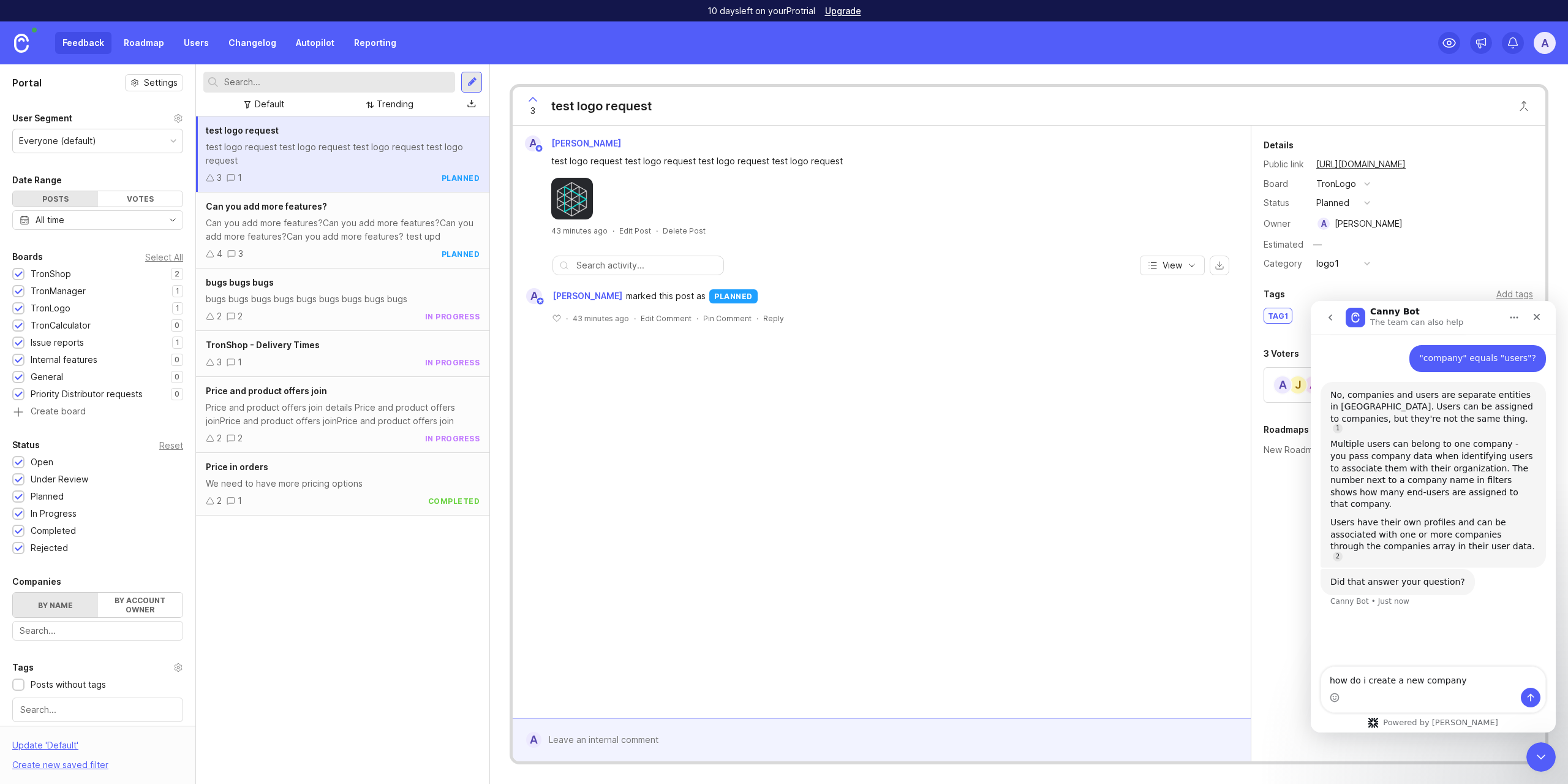
type textarea "how do i create a new company?"
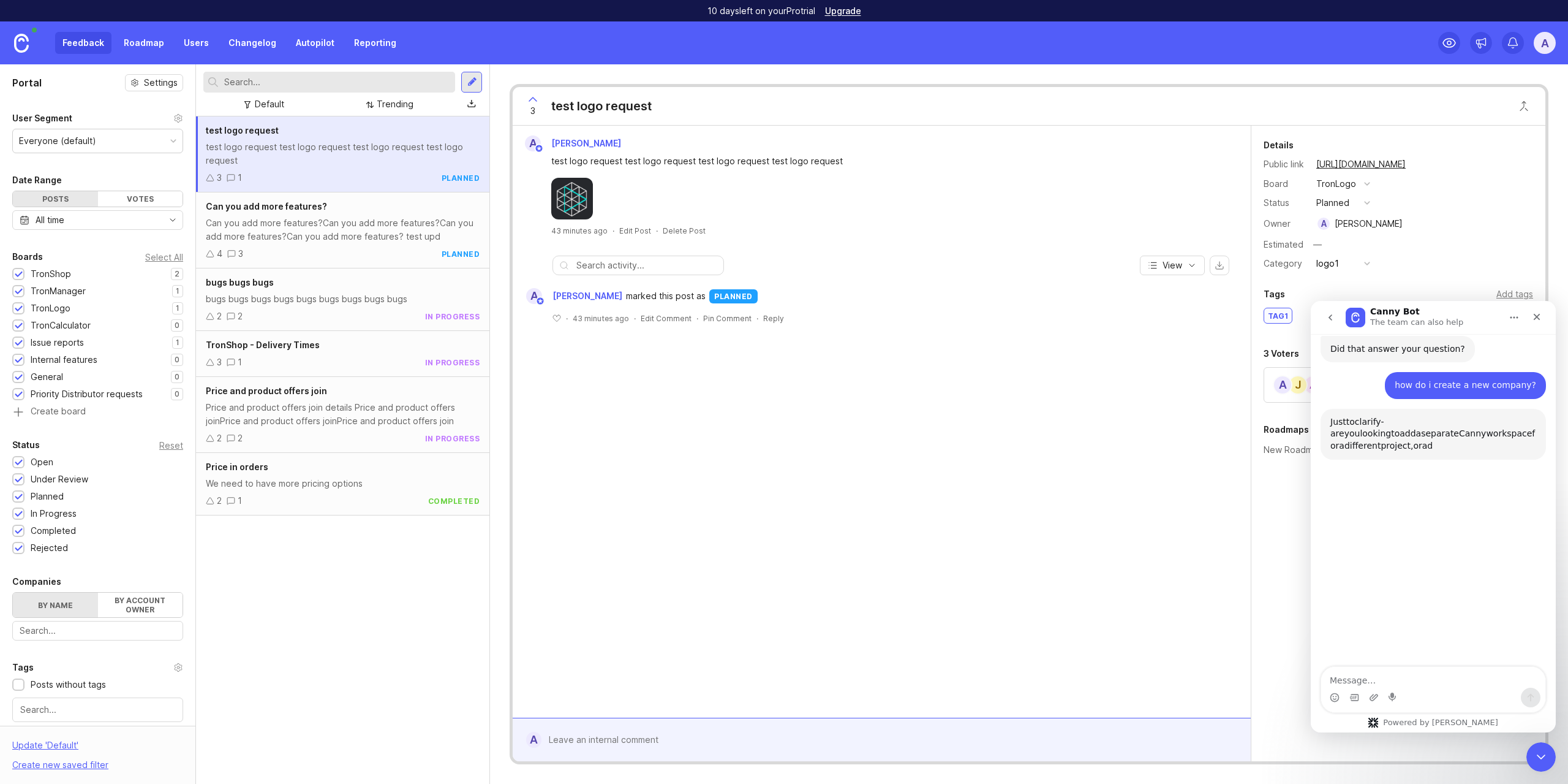
scroll to position [898, 0]
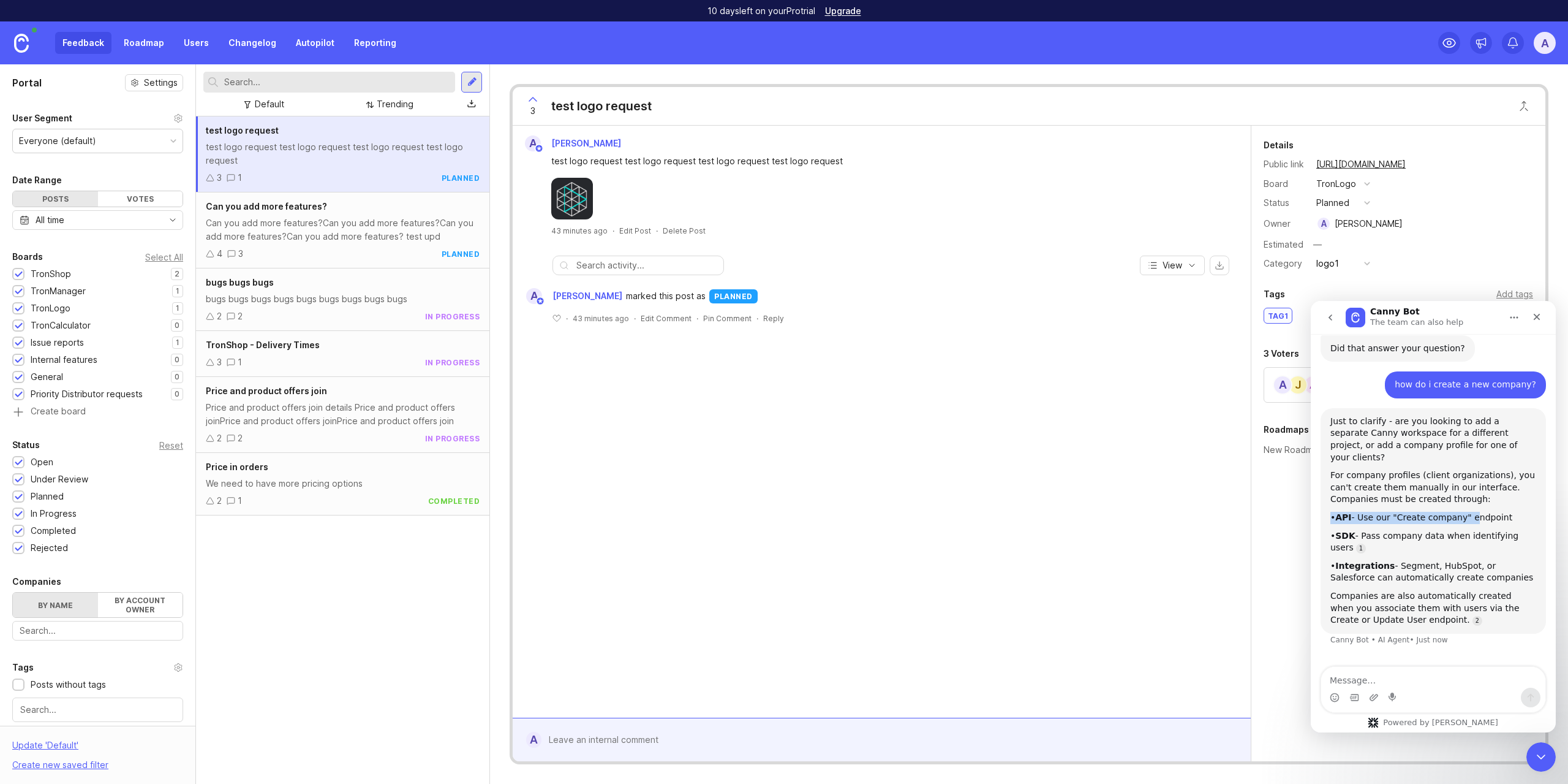
click at [1461, 450] on div "Just to clarify - are you looking to add a separate Canny workspace for a diffe…" at bounding box center [1433, 521] width 206 height 211
drag, startPoint x: 1454, startPoint y: 444, endPoint x: 1441, endPoint y: 437, distance: 14.8
click at [1441, 470] on div "For company profiles (client organizations), you can't create them manually in …" at bounding box center [1433, 488] width 206 height 36
drag, startPoint x: 1414, startPoint y: 540, endPoint x: 1447, endPoint y: 546, distance: 33.5
click at [1445, 590] on div "Companies are also automatically created when you associate them with users via…" at bounding box center [1433, 608] width 206 height 36
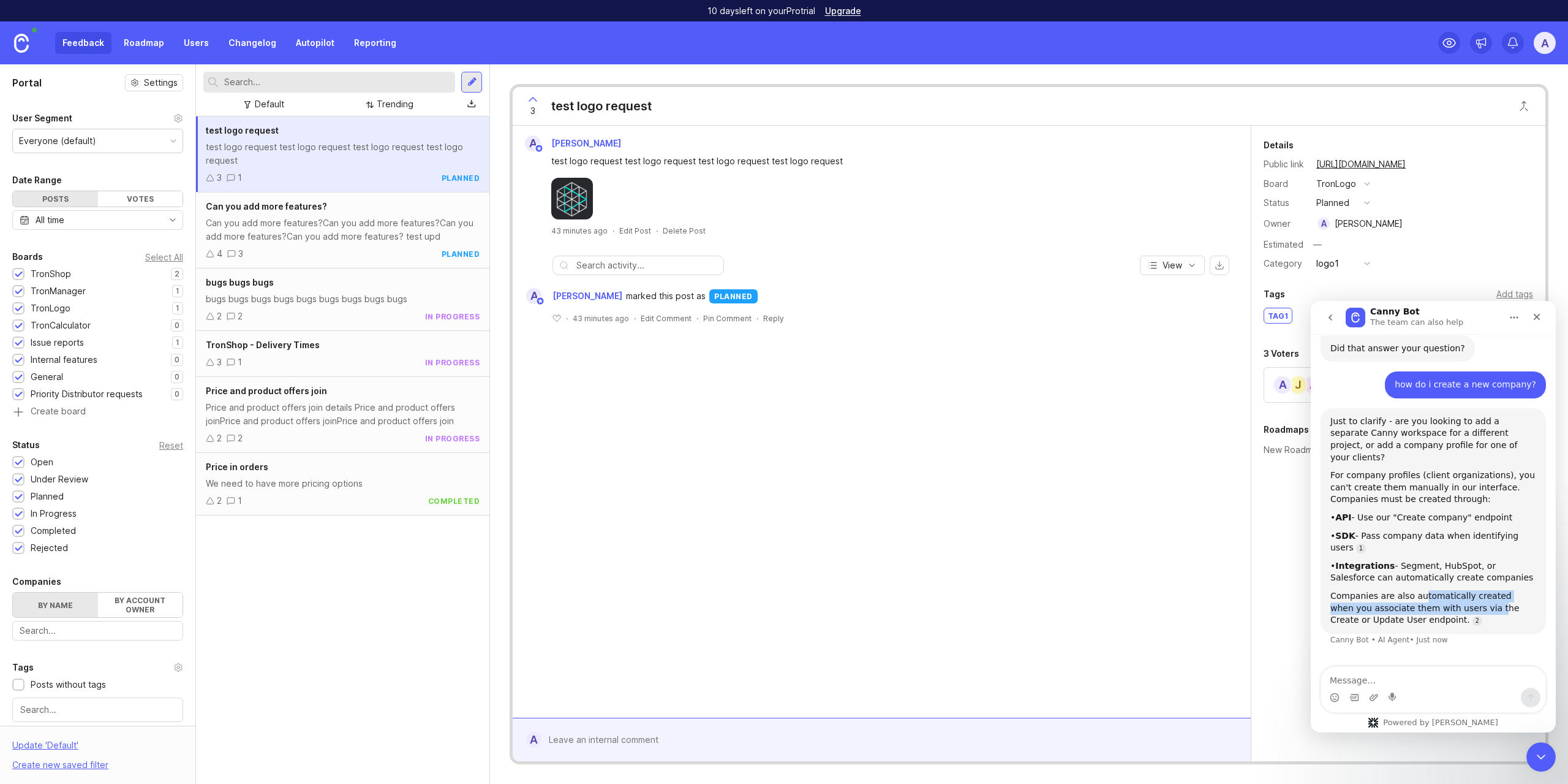
click at [1447, 590] on div "Companies are also automatically created when you associate them with users via…" at bounding box center [1433, 608] width 206 height 36
drag, startPoint x: 1370, startPoint y: 548, endPoint x: 1344, endPoint y: 539, distance: 27.5
click at [1345, 590] on div "Companies are also automatically created when you associate them with users via…" at bounding box center [1433, 608] width 206 height 36
click at [1344, 590] on div "Companies are also automatically created when you associate them with users via…" at bounding box center [1433, 608] width 206 height 36
drag, startPoint x: 1348, startPoint y: 540, endPoint x: 1362, endPoint y: 546, distance: 15.2
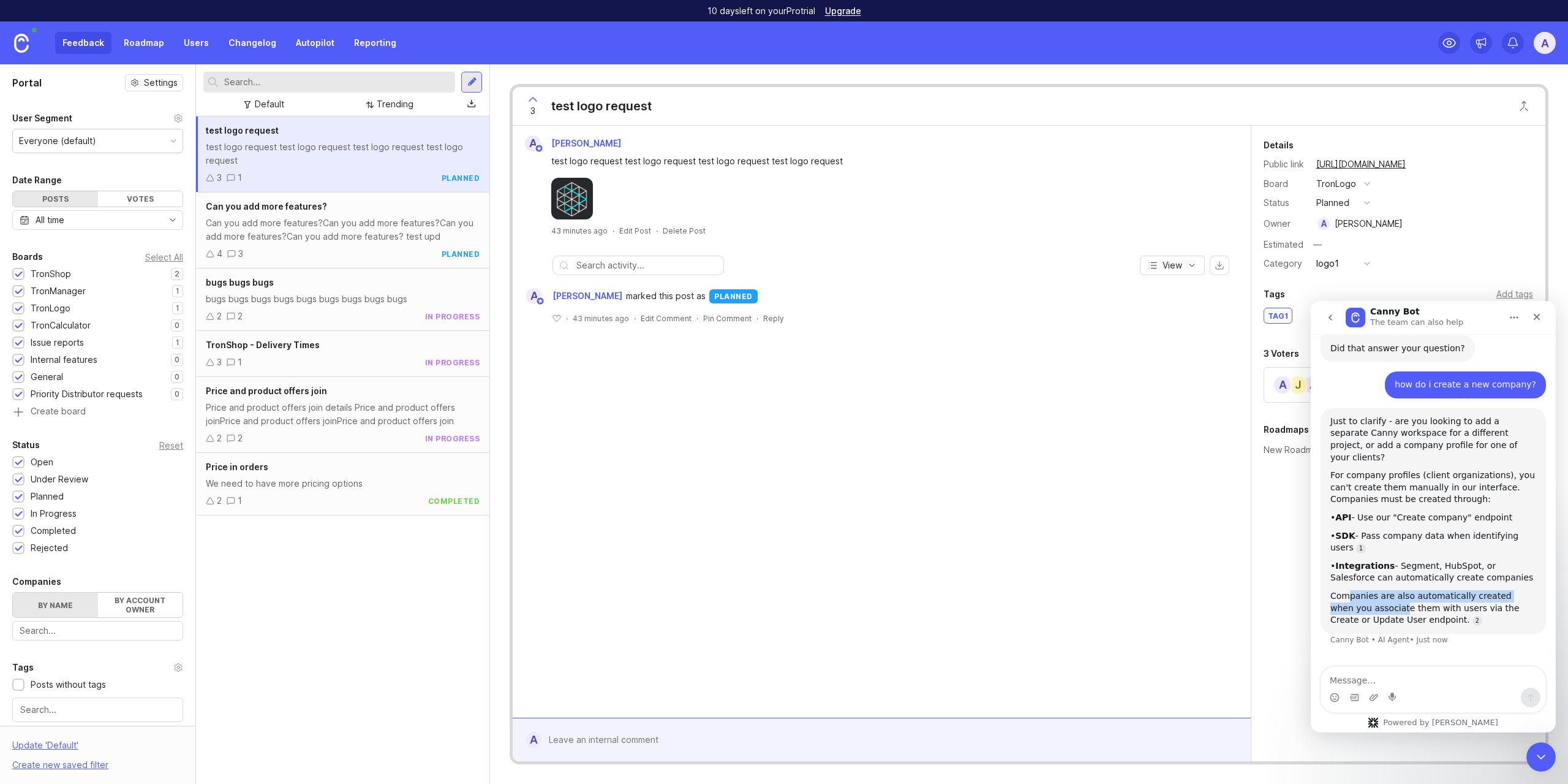
click at [1362, 590] on div "Companies are also automatically created when you associate them with users via…" at bounding box center [1433, 608] width 206 height 36
click at [1358, 590] on div "Companies are also automatically created when you associate them with users via…" at bounding box center [1433, 608] width 206 height 36
click at [193, 40] on link "Users" at bounding box center [196, 43] width 40 height 22
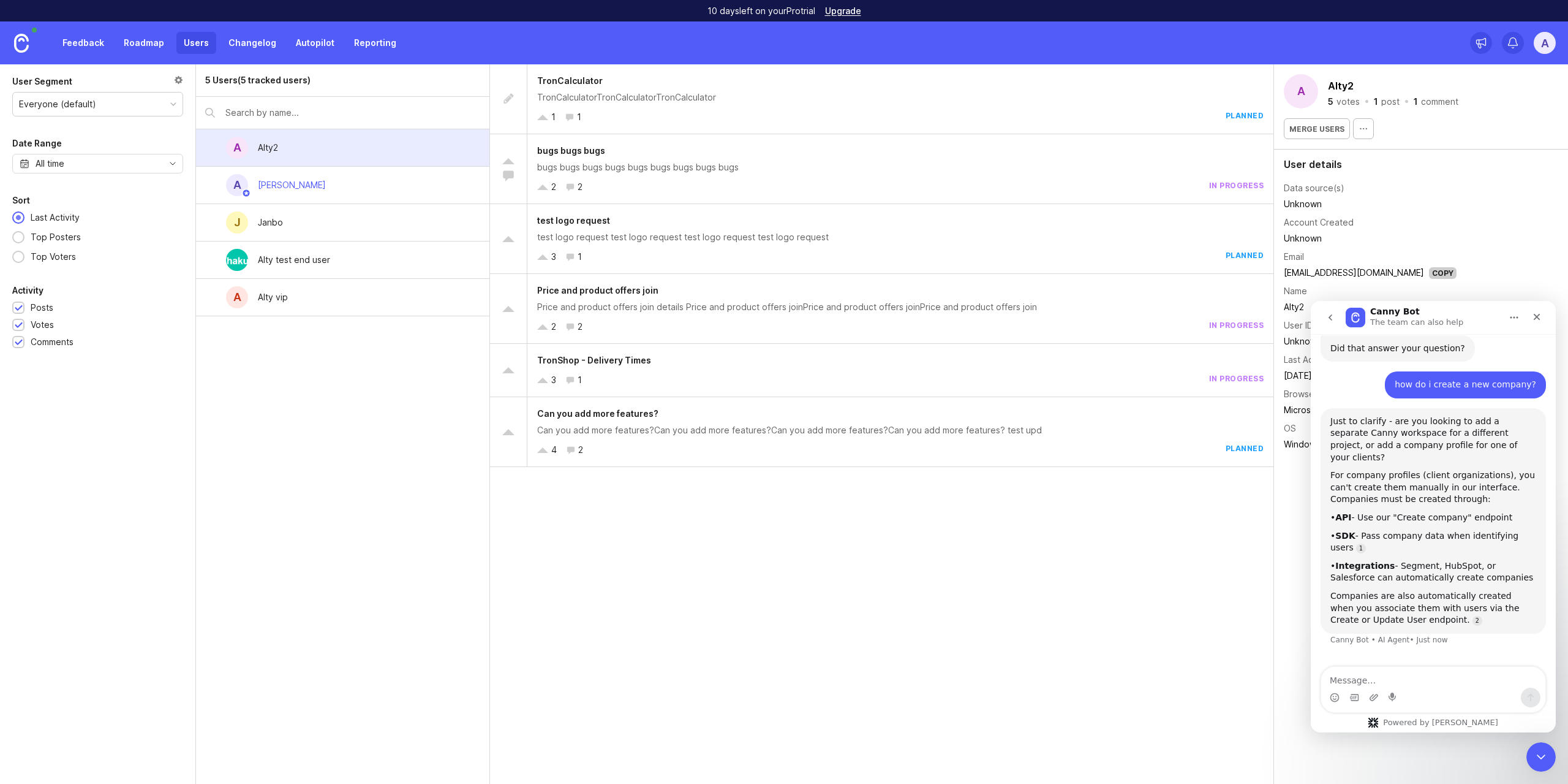
click at [212, 150] on div at bounding box center [212, 148] width 8 height 9
click at [212, 147] on div at bounding box center [212, 148] width 8 height 9
click at [1423, 681] on textarea "Message…" at bounding box center [1433, 677] width 224 height 21
type textarea "I mean company from company entity that can have mrr"
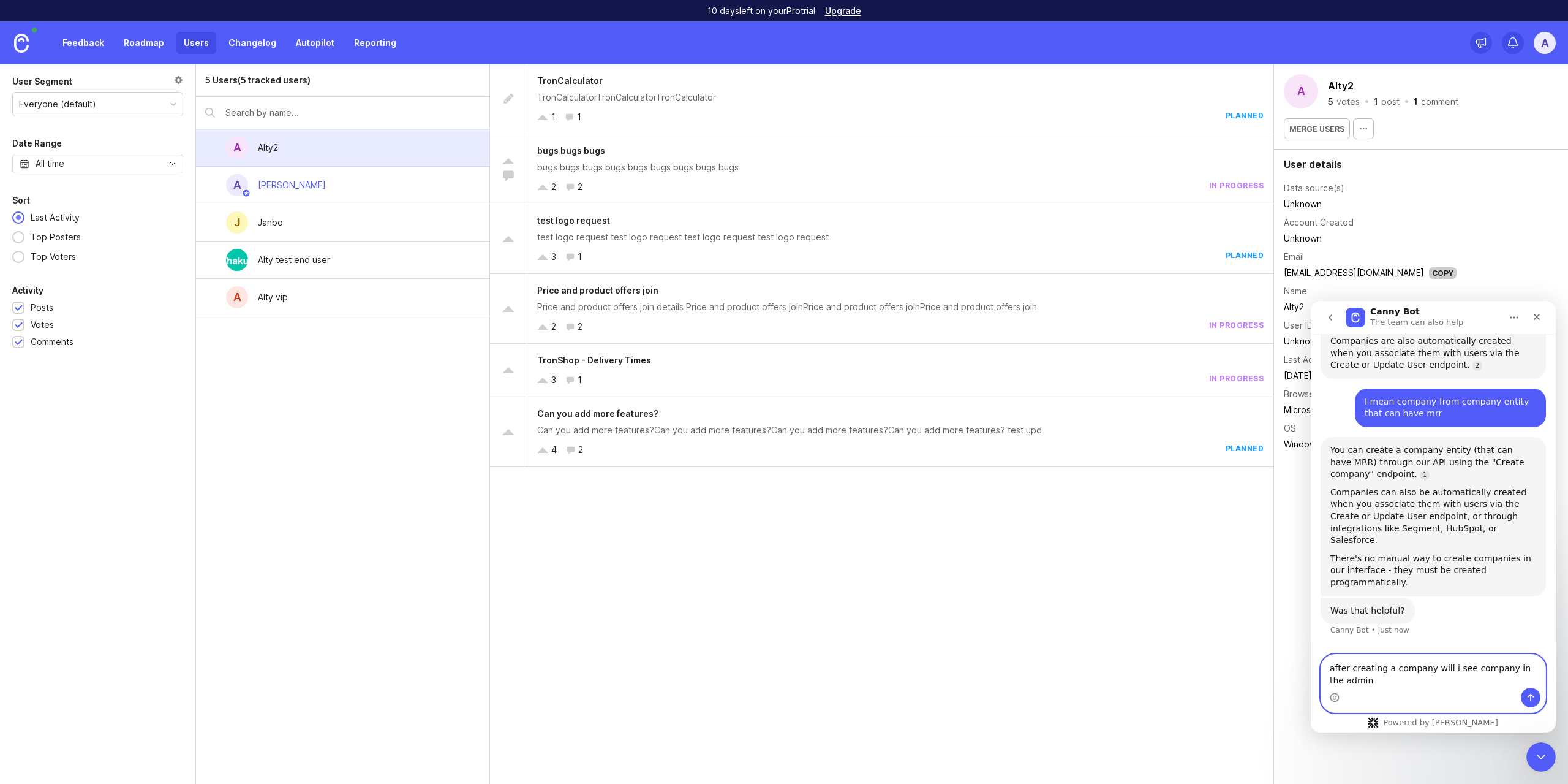
scroll to position [1140, 0]
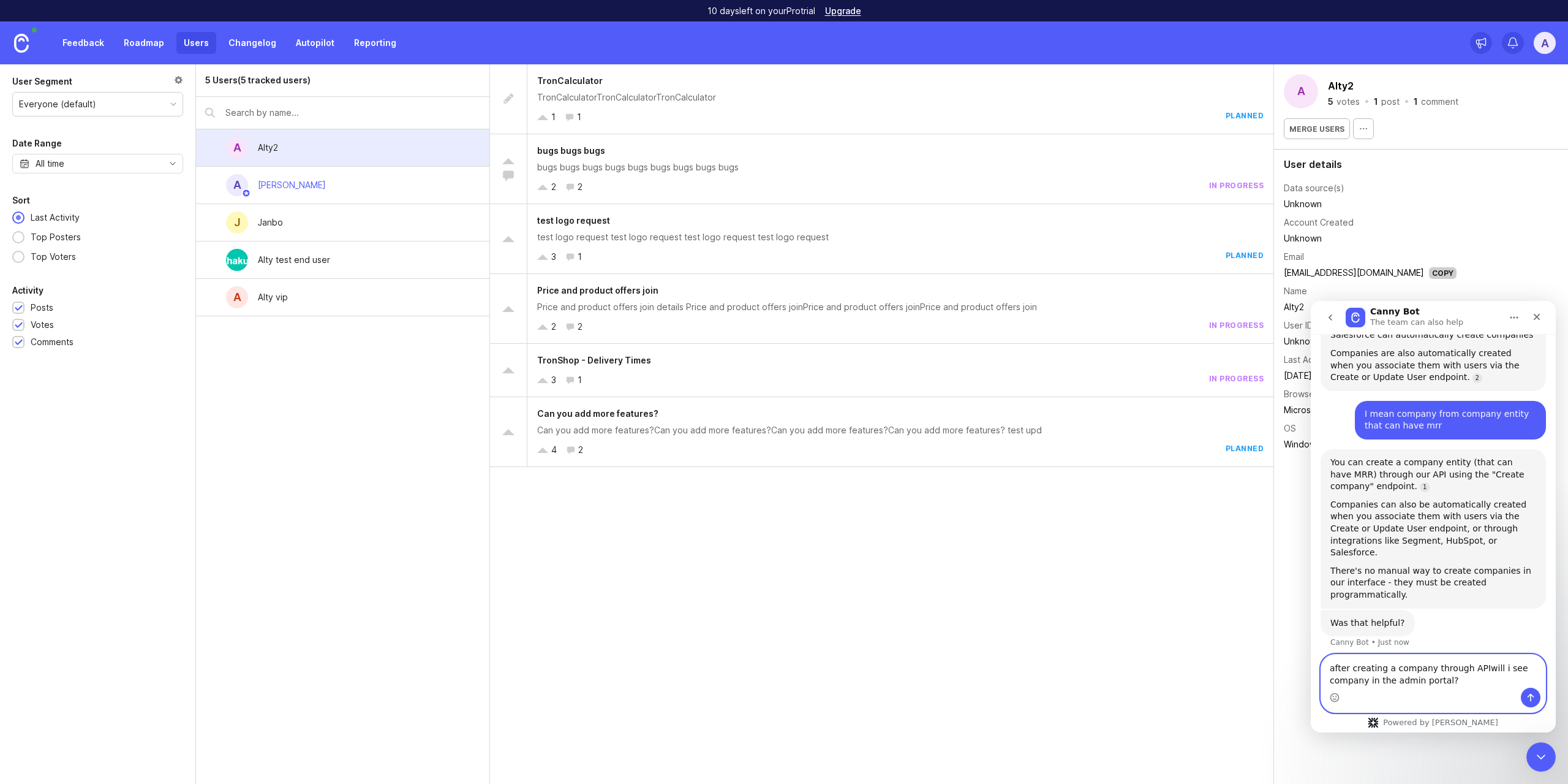
type textarea "after creating a company through API will i see company in the admin portal?"
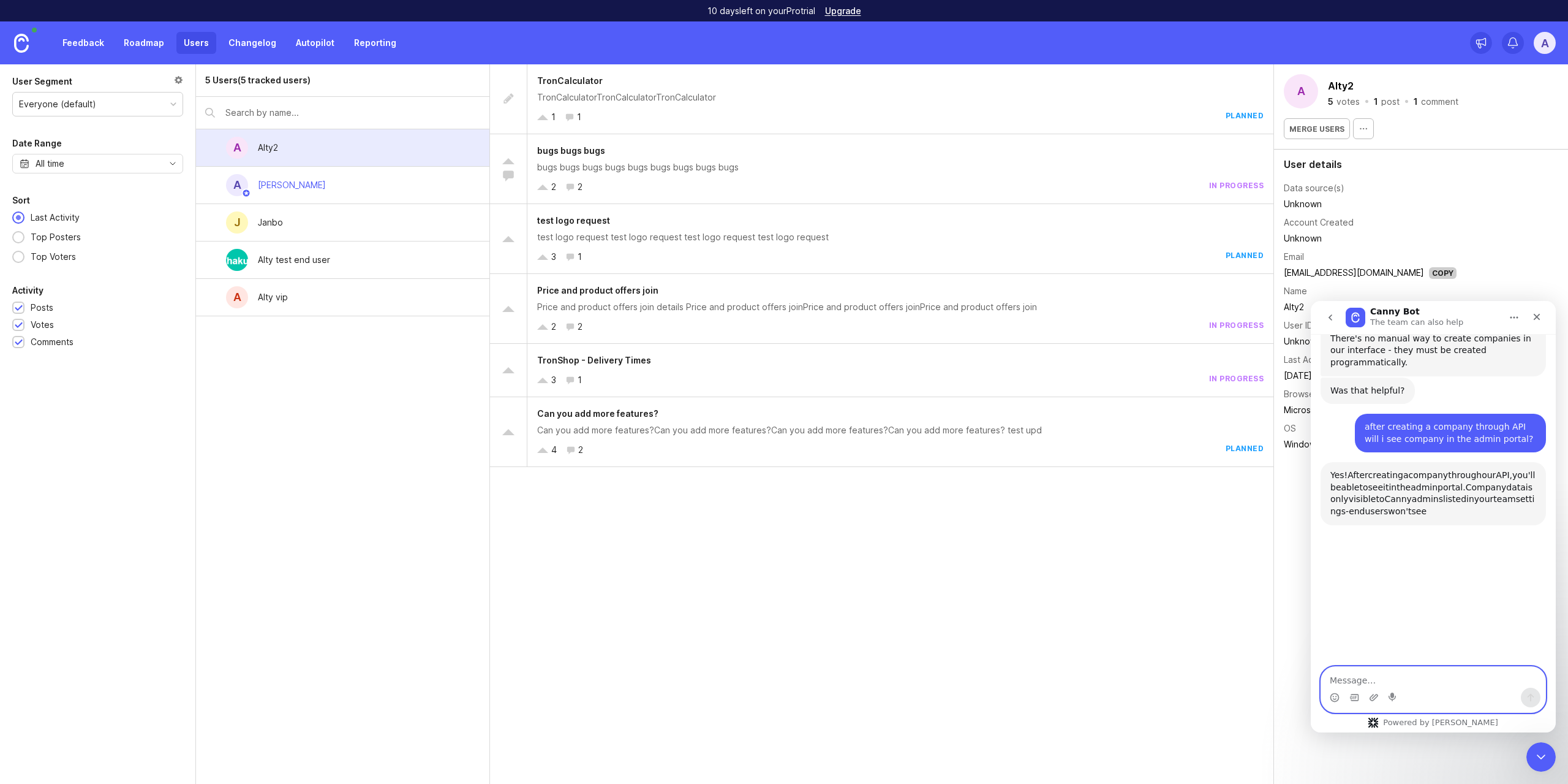
scroll to position [1374, 0]
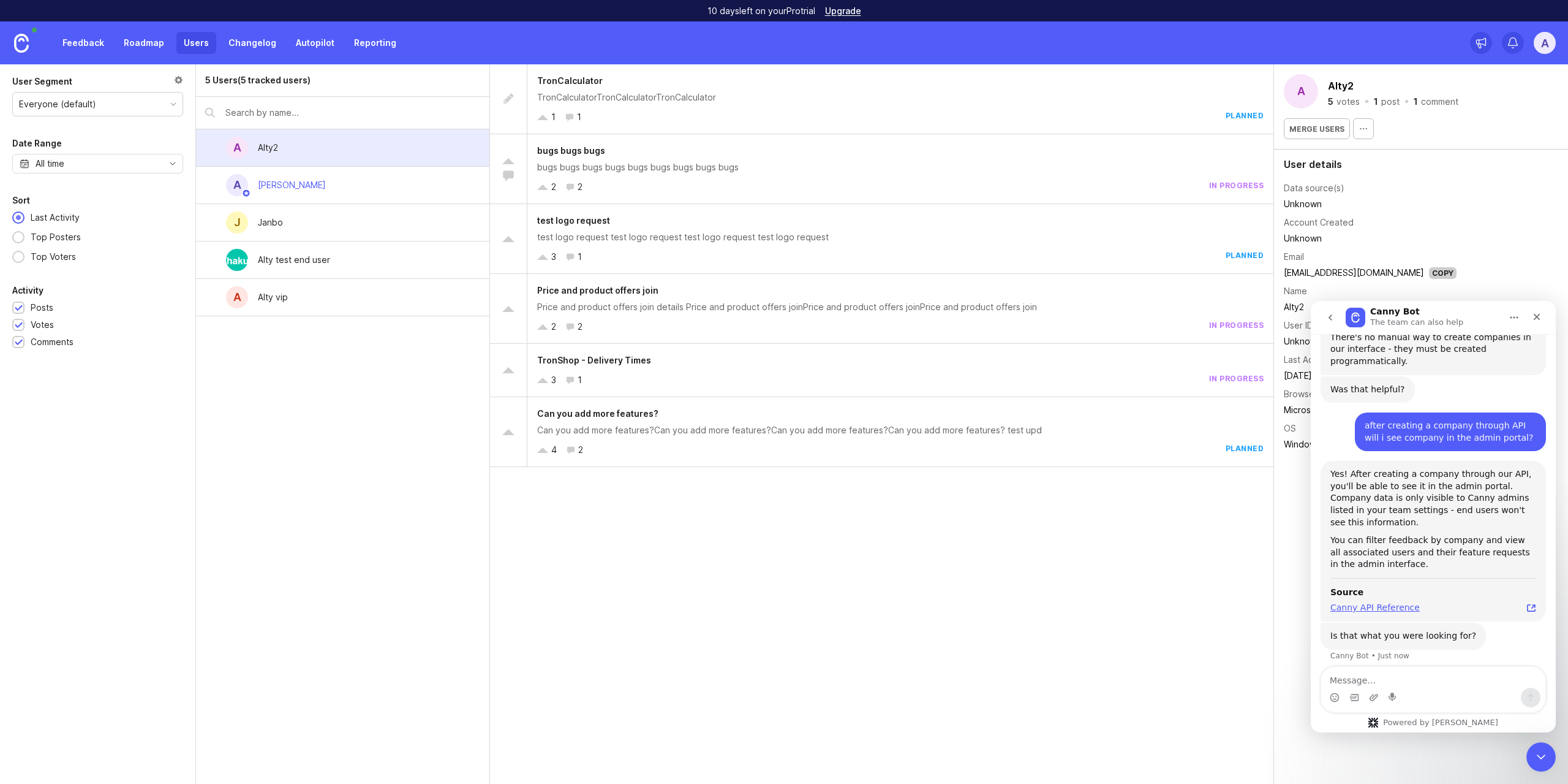
click at [1527, 603] on icon "Canny Bot says…" at bounding box center [1531, 608] width 9 height 9
click at [178, 76] on div at bounding box center [178, 82] width 9 height 14
click at [85, 43] on link "Feedback" at bounding box center [83, 43] width 57 height 22
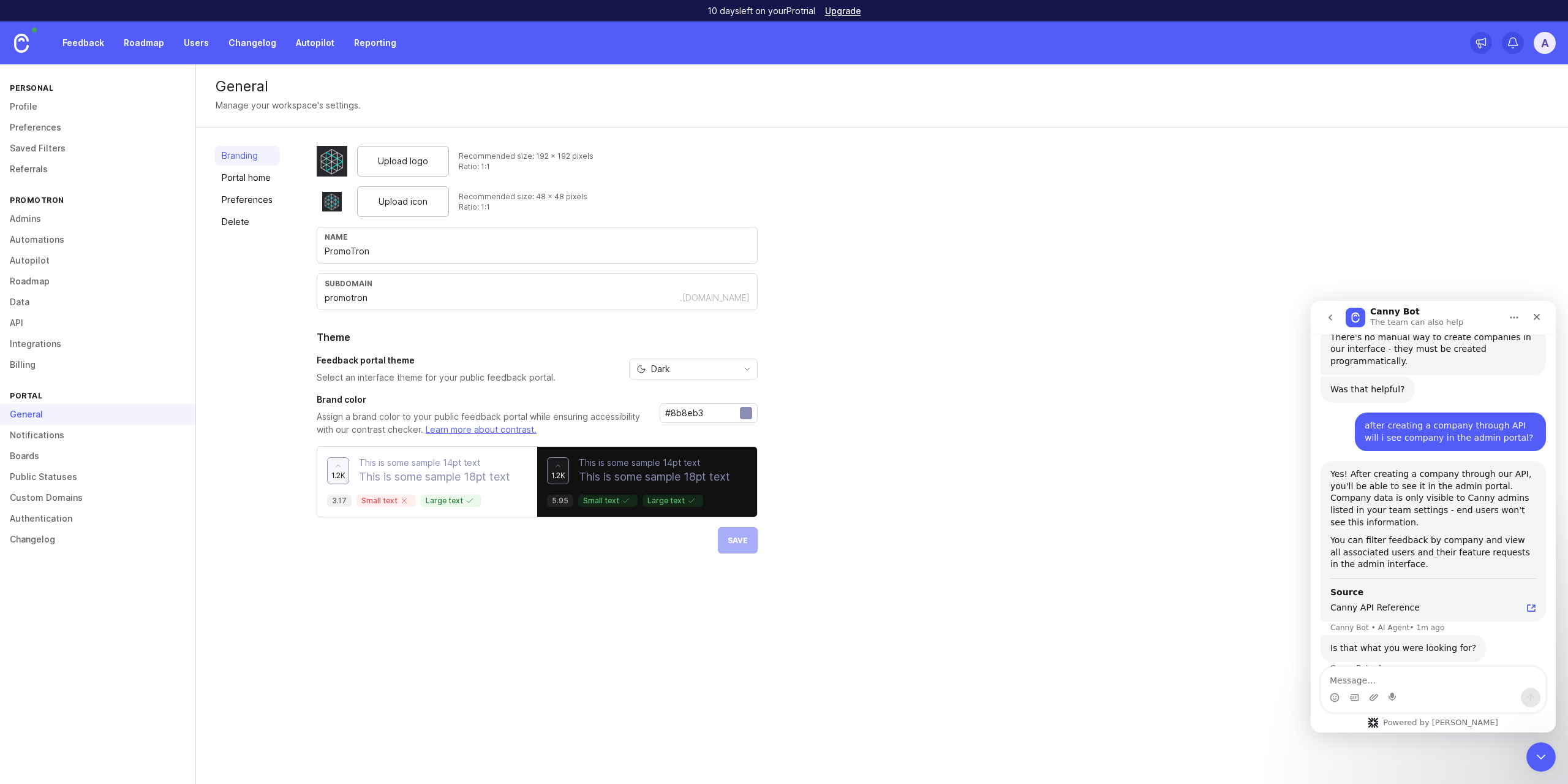
click at [95, 242] on link "Automations" at bounding box center [97, 239] width 195 height 21
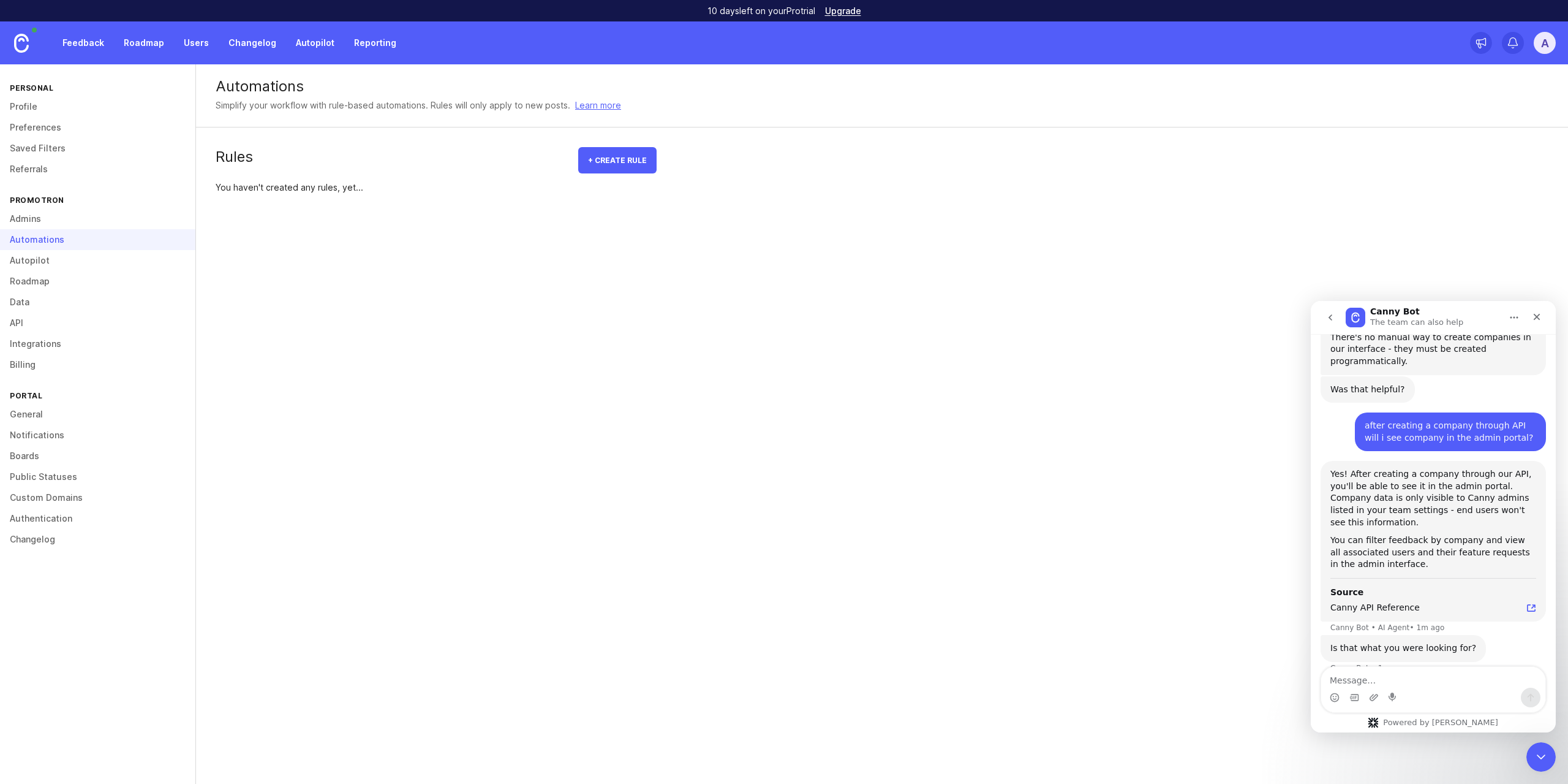
click at [37, 222] on link "Admins" at bounding box center [97, 219] width 195 height 21
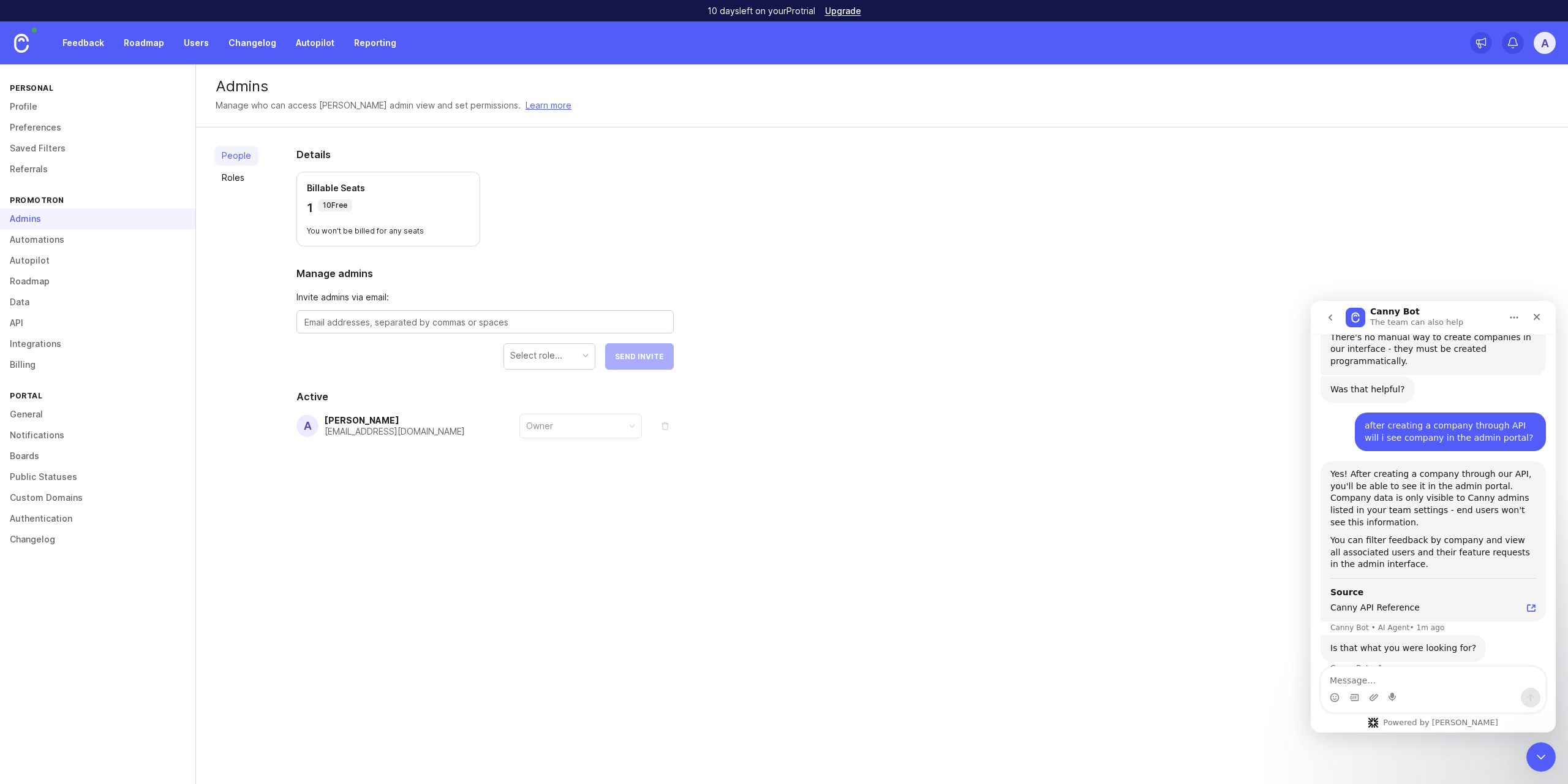
click at [545, 350] on div "Select role..." at bounding box center [536, 355] width 52 height 14
click at [410, 390] on h2 "Active" at bounding box center [485, 396] width 378 height 15
click at [572, 423] on div "Owner" at bounding box center [581, 425] width 121 height 23
click at [555, 361] on div "Select role..." at bounding box center [536, 355] width 52 height 14
click at [788, 336] on div "People Roles Details Billable Seats 1 10 Free You won't be billed for any seats…" at bounding box center [882, 322] width 1372 height 389
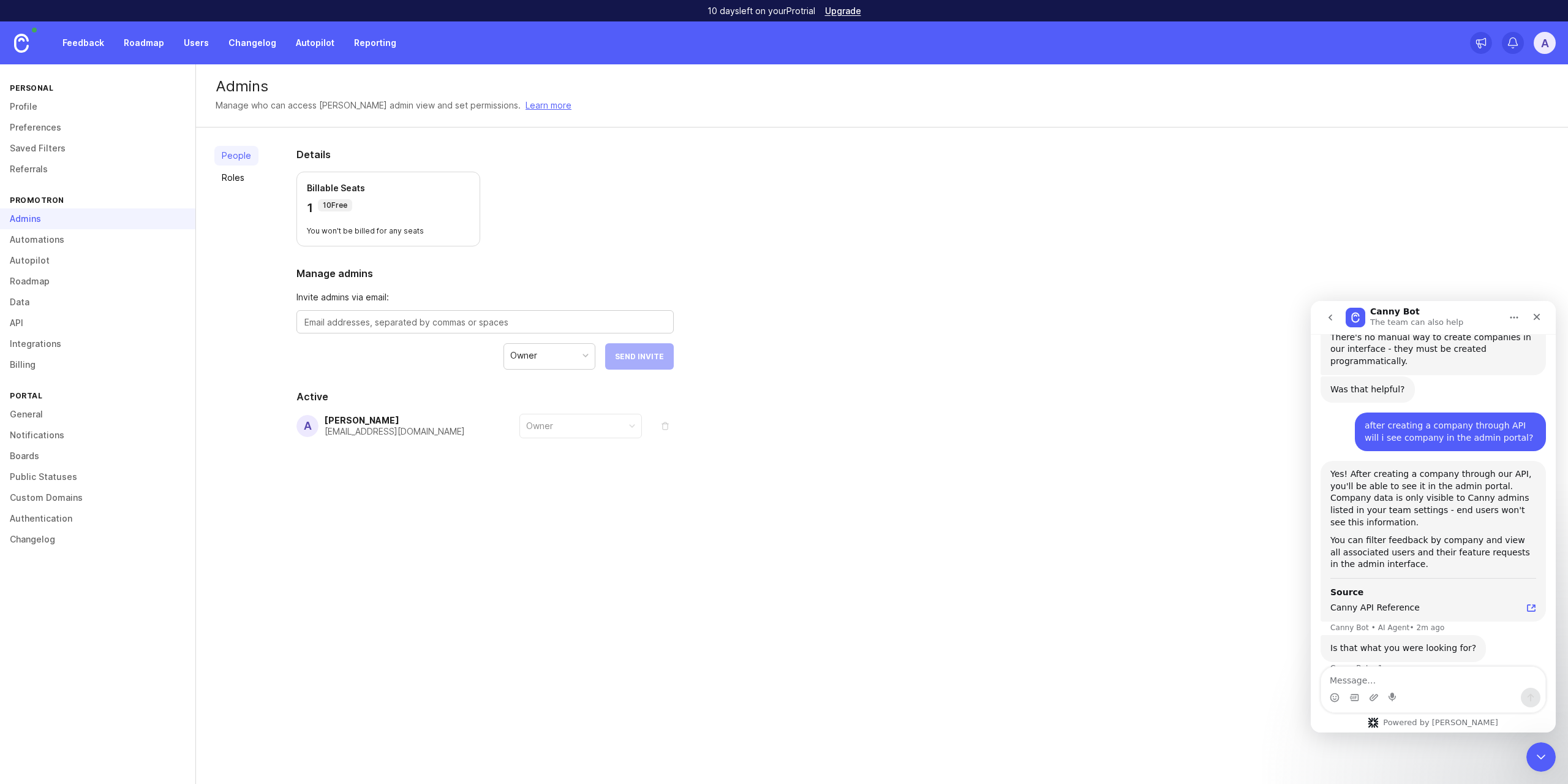
click at [557, 361] on div "Owner" at bounding box center [549, 355] width 90 height 23
click at [237, 180] on link "Roles" at bounding box center [236, 177] width 44 height 20
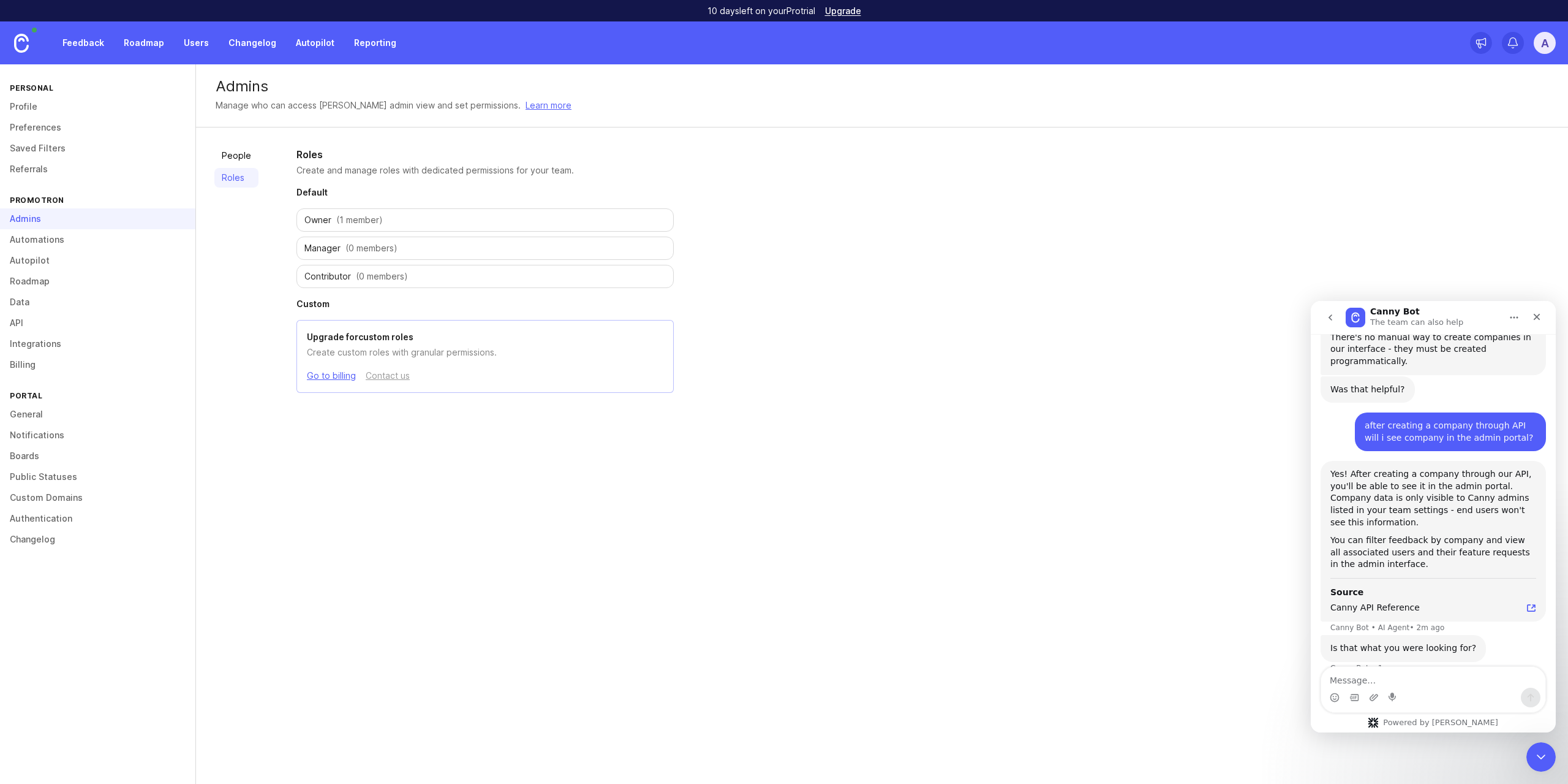
click at [378, 277] on span "(0 members)" at bounding box center [382, 276] width 52 height 12
click at [382, 277] on span "(0 members)" at bounding box center [382, 276] width 52 height 12
click at [41, 117] on link "Preferences" at bounding box center [97, 127] width 195 height 21
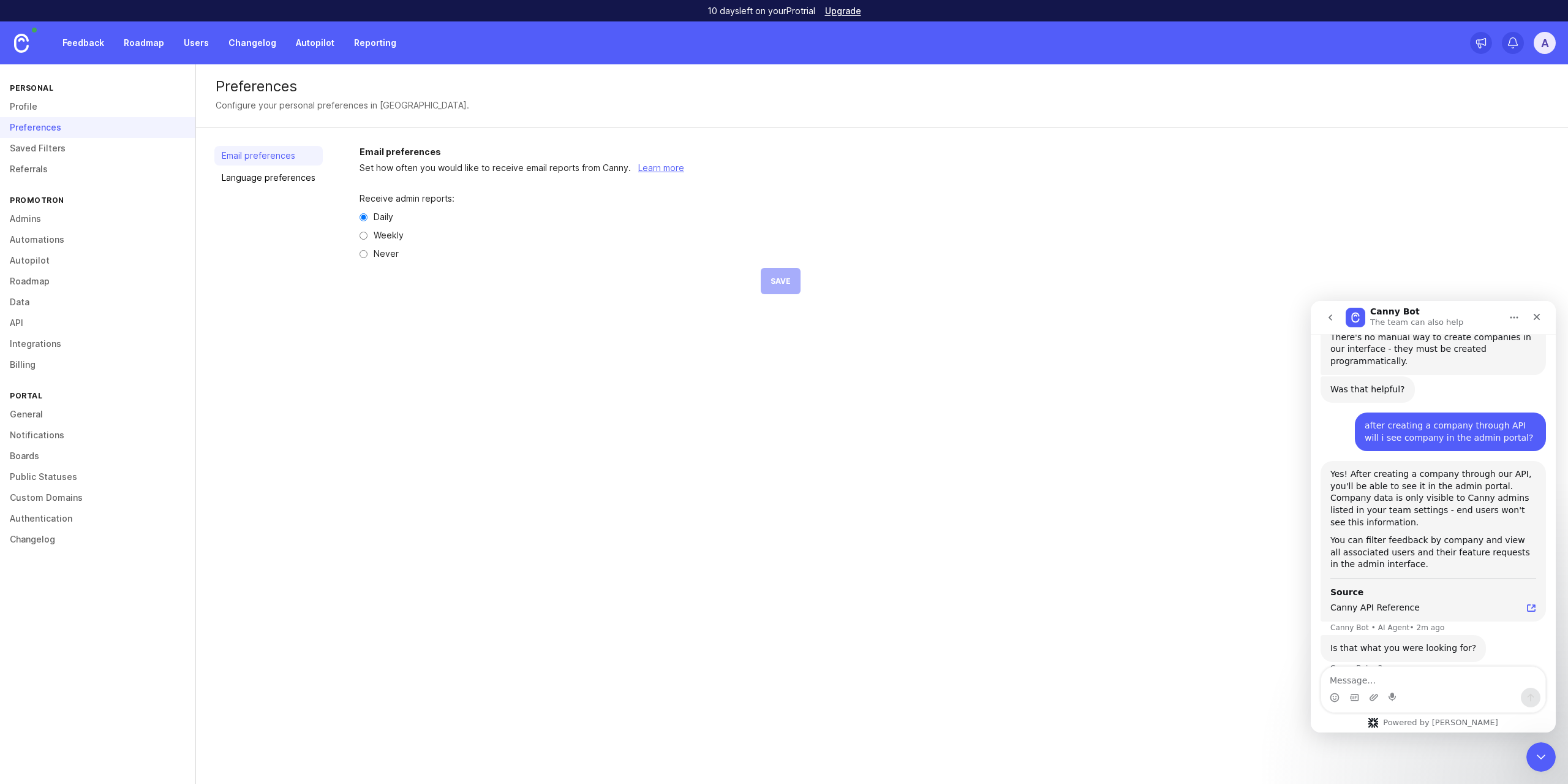
click at [57, 139] on link "Saved Filters" at bounding box center [97, 148] width 195 height 21
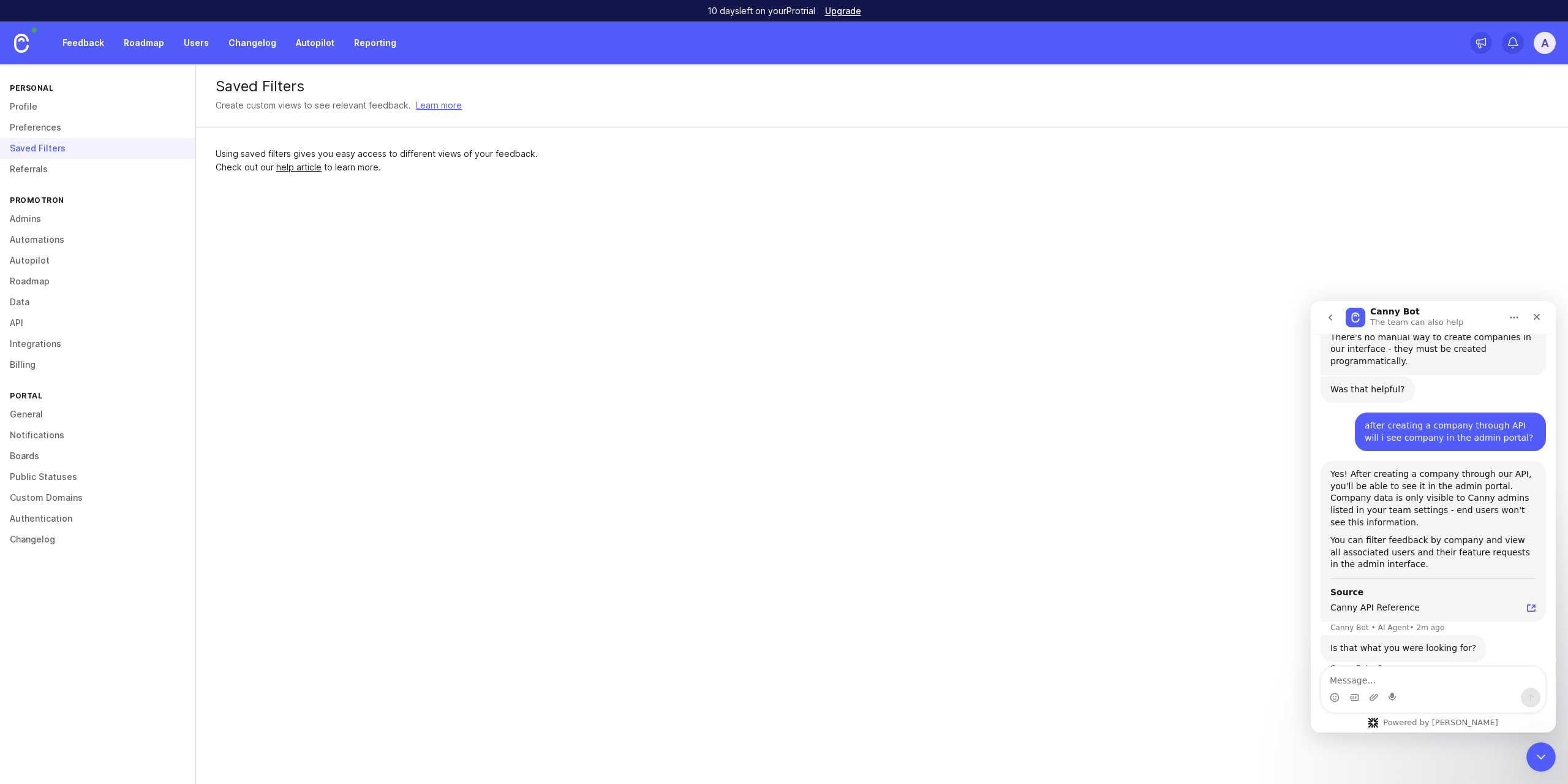
click at [40, 120] on link "Preferences" at bounding box center [97, 127] width 195 height 21
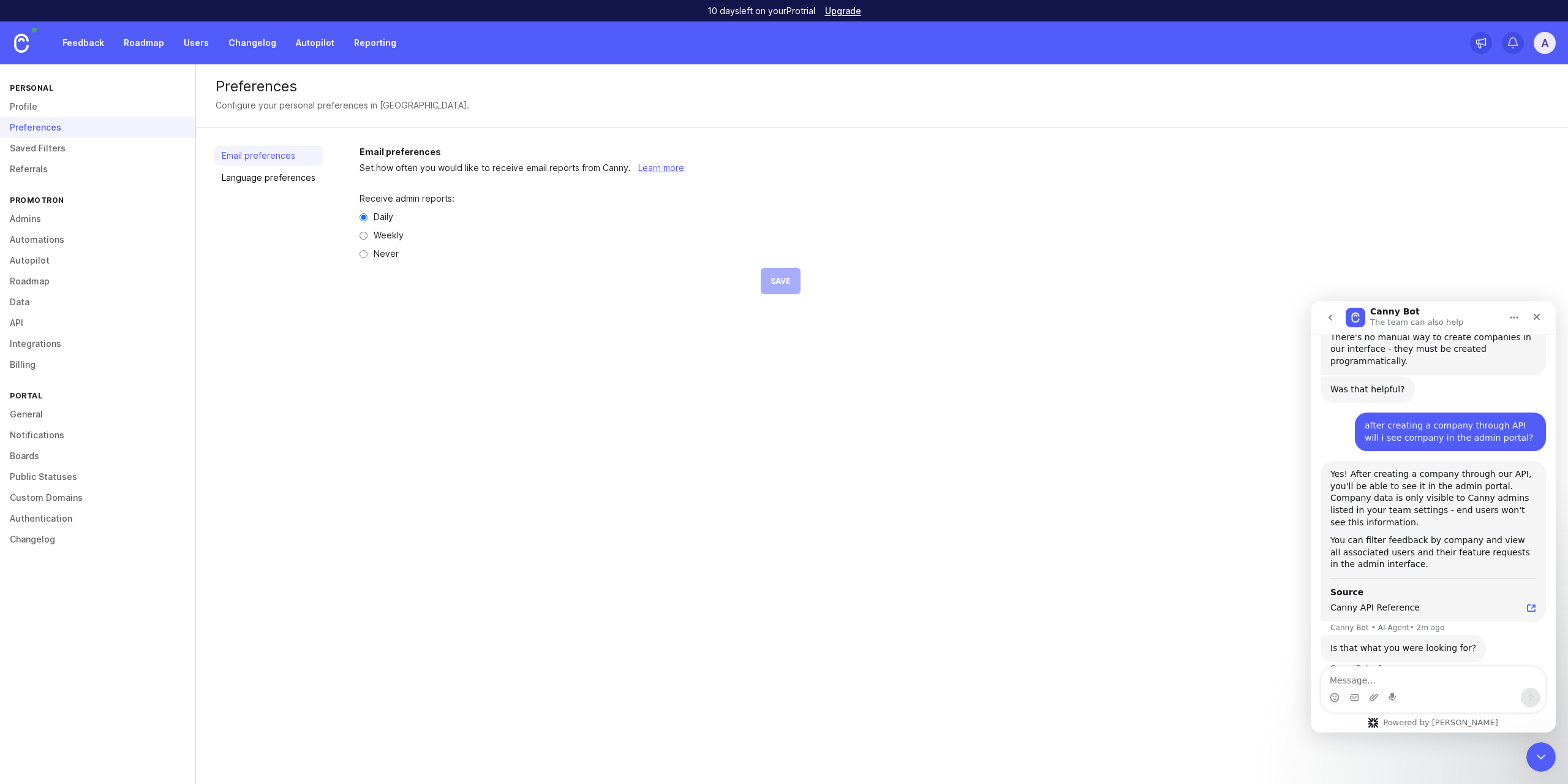
click at [32, 108] on link "Profile" at bounding box center [97, 107] width 195 height 21
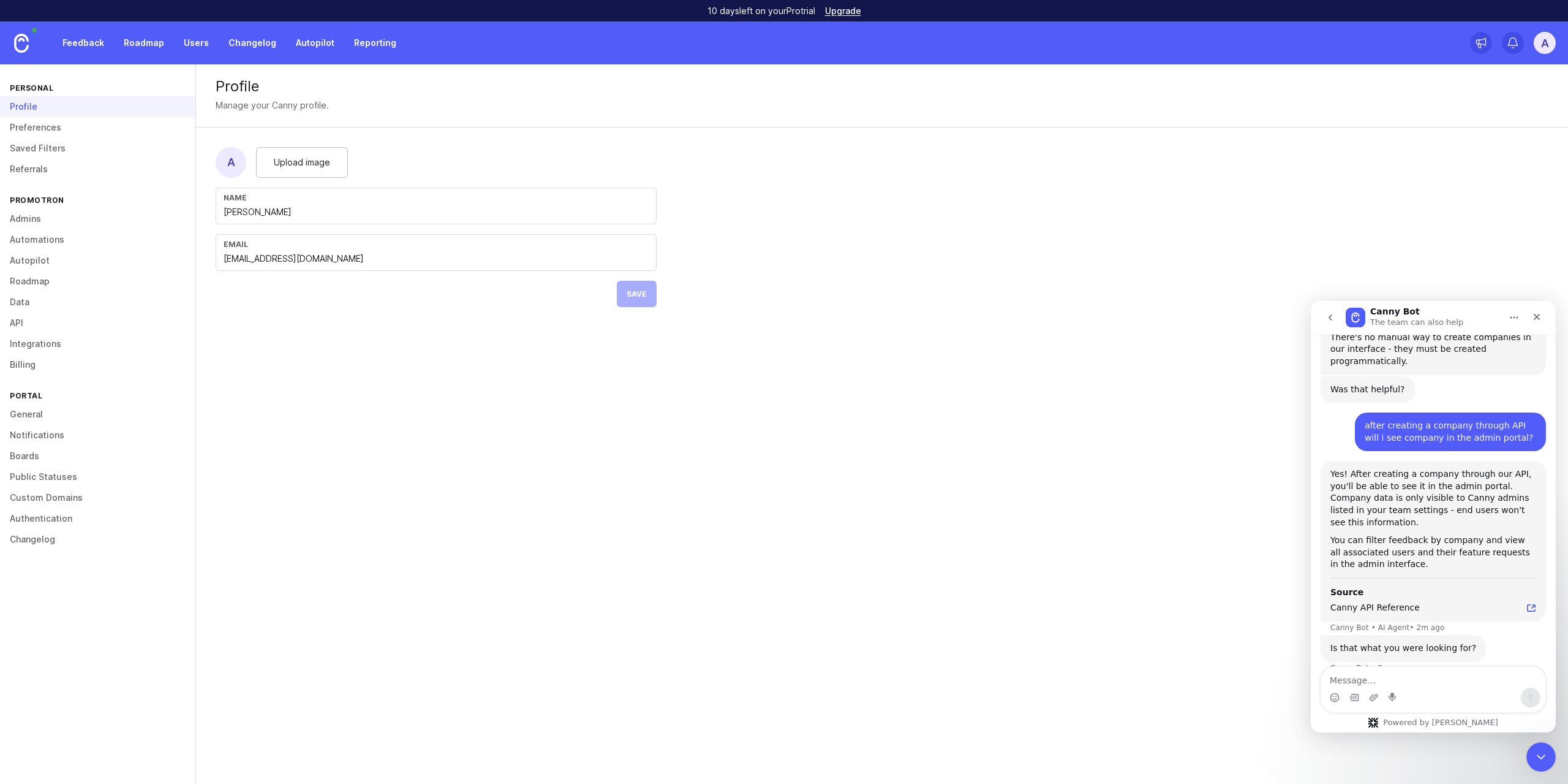
click at [49, 174] on link "Referrals" at bounding box center [97, 169] width 195 height 21
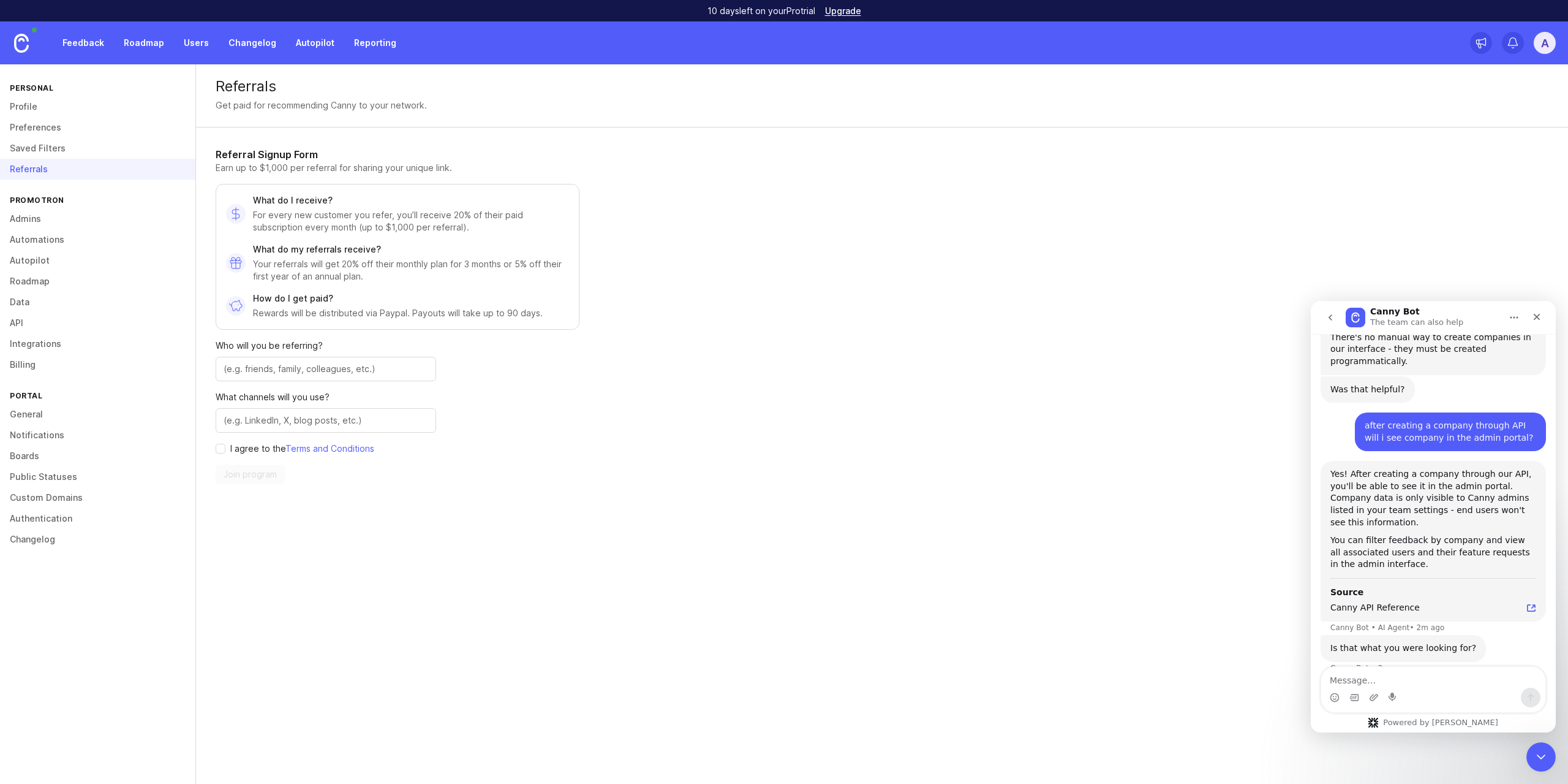
click at [62, 150] on link "Saved Filters" at bounding box center [97, 148] width 195 height 21
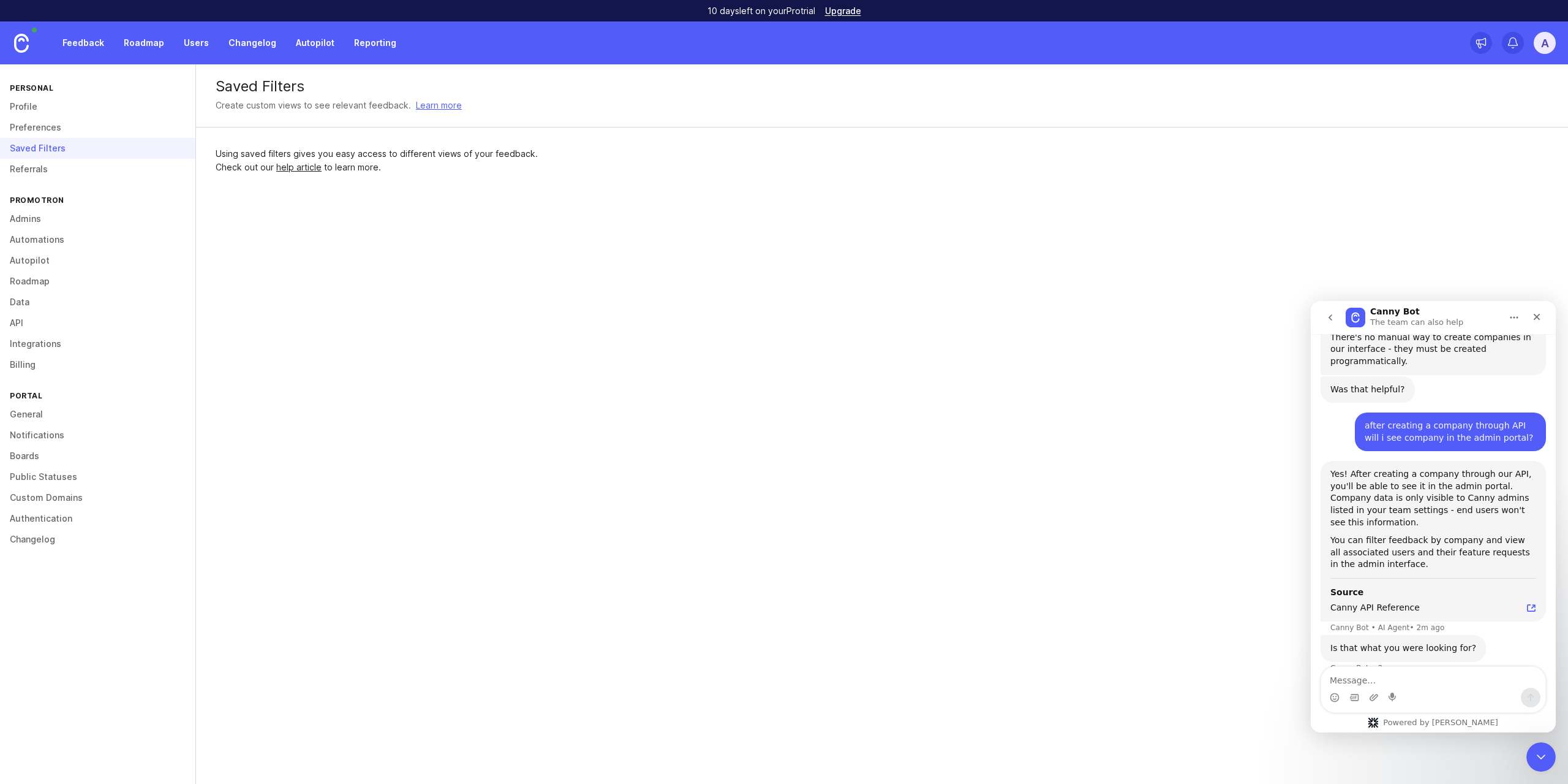
click at [69, 284] on link "Roadmap" at bounding box center [97, 281] width 195 height 21
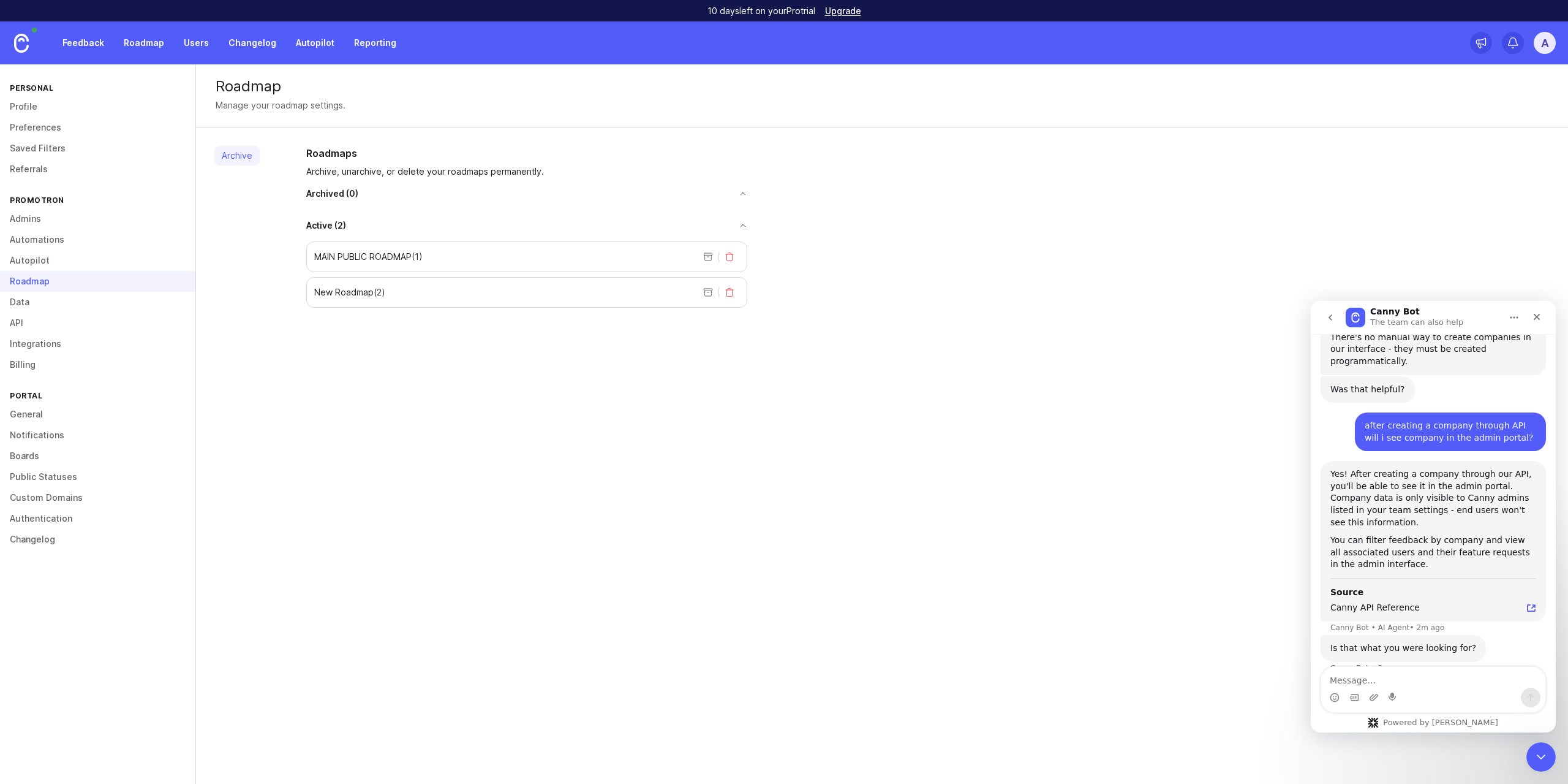
click at [52, 265] on link "Autopilot" at bounding box center [97, 261] width 195 height 21
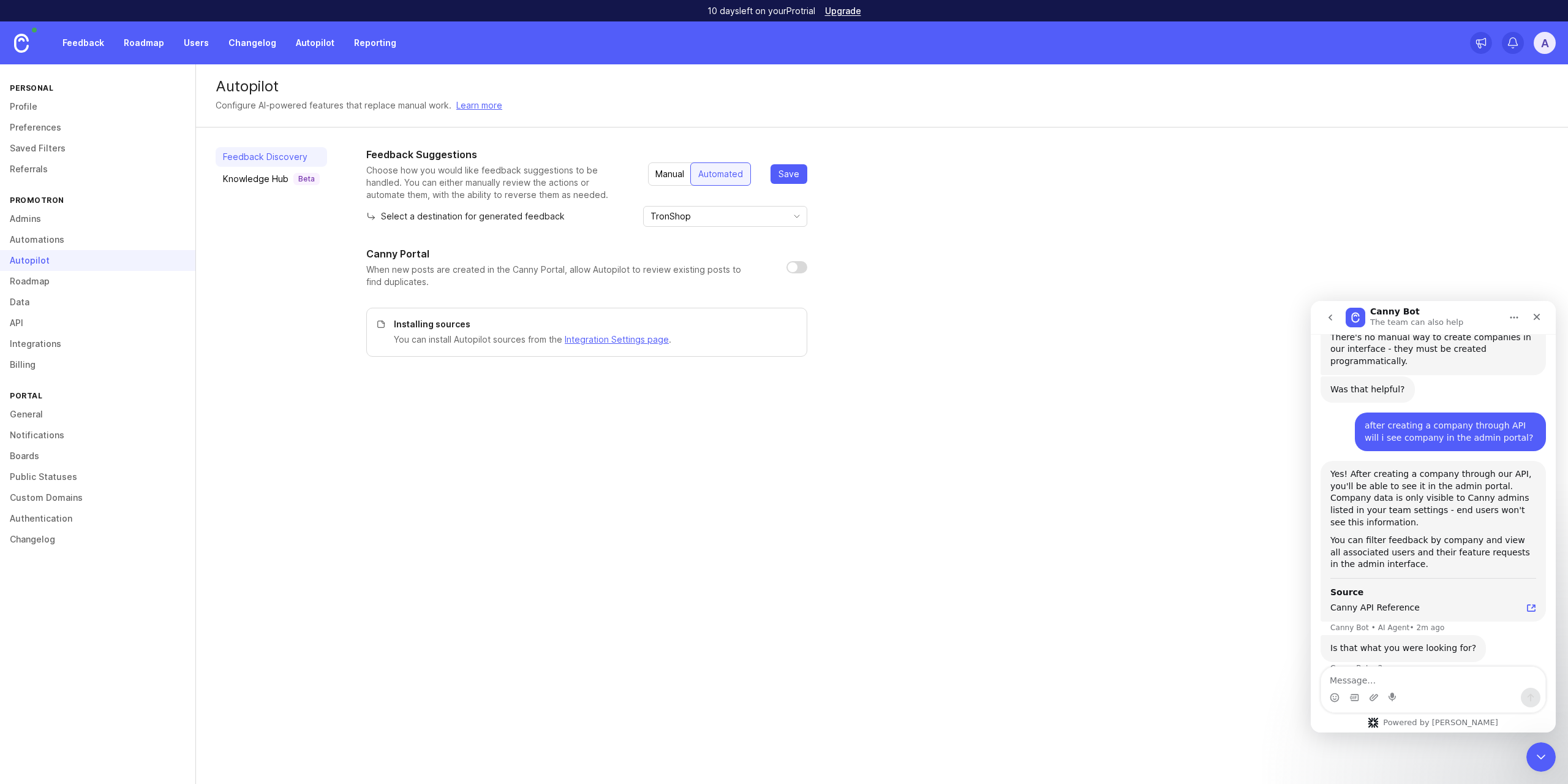
click at [58, 242] on link "Automations" at bounding box center [97, 239] width 195 height 21
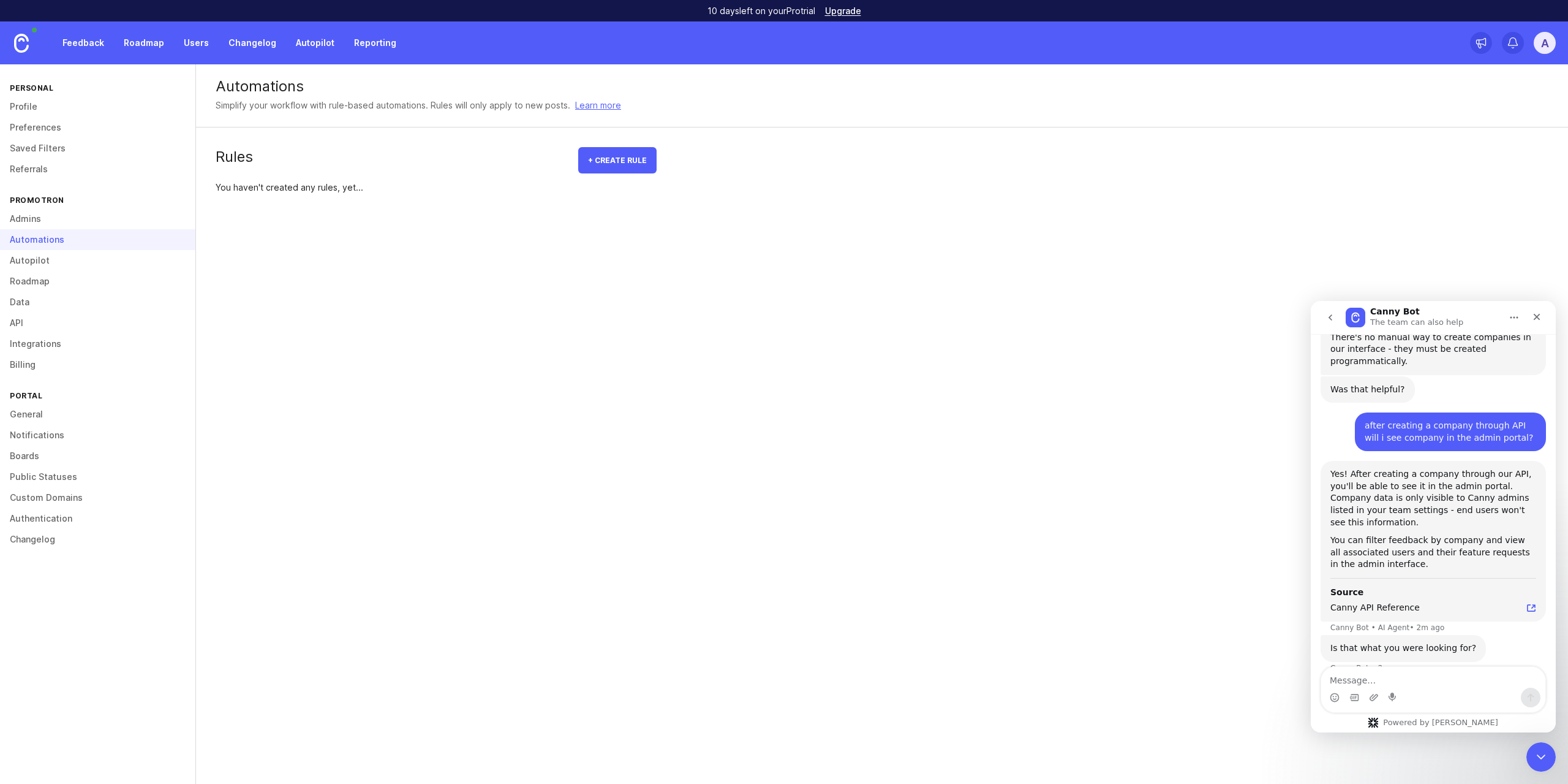
click at [52, 261] on link "Autopilot" at bounding box center [97, 261] width 195 height 21
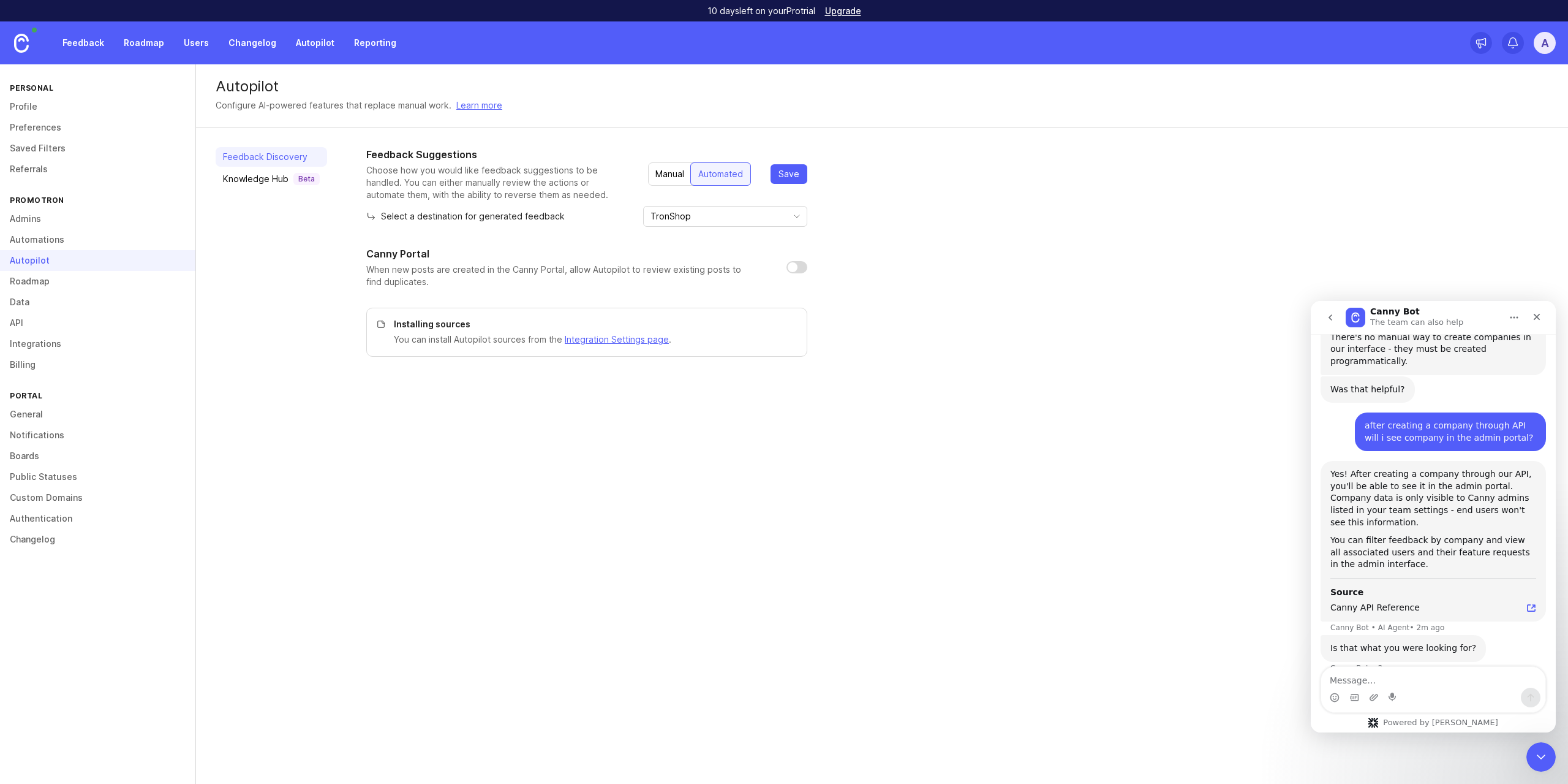
click at [50, 278] on link "Roadmap" at bounding box center [97, 281] width 195 height 21
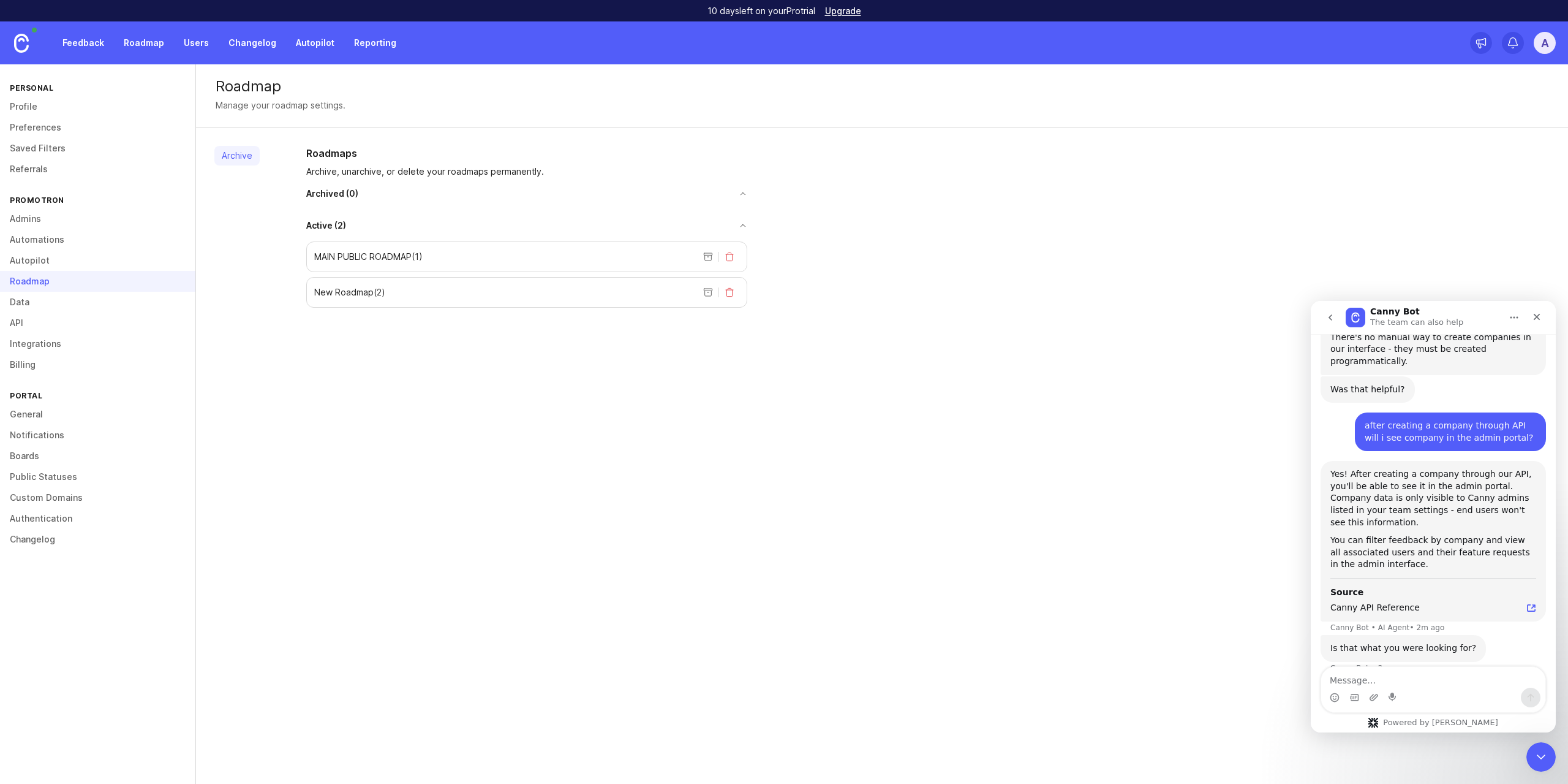
click at [323, 174] on p "Archive, unarchive, or delete your roadmaps permanently." at bounding box center [526, 171] width 441 height 12
click at [365, 171] on p "Archive, unarchive, or delete your roadmaps permanently." at bounding box center [526, 171] width 441 height 12
click at [366, 176] on p "Archive, unarchive, or delete your roadmaps permanently." at bounding box center [526, 171] width 441 height 12
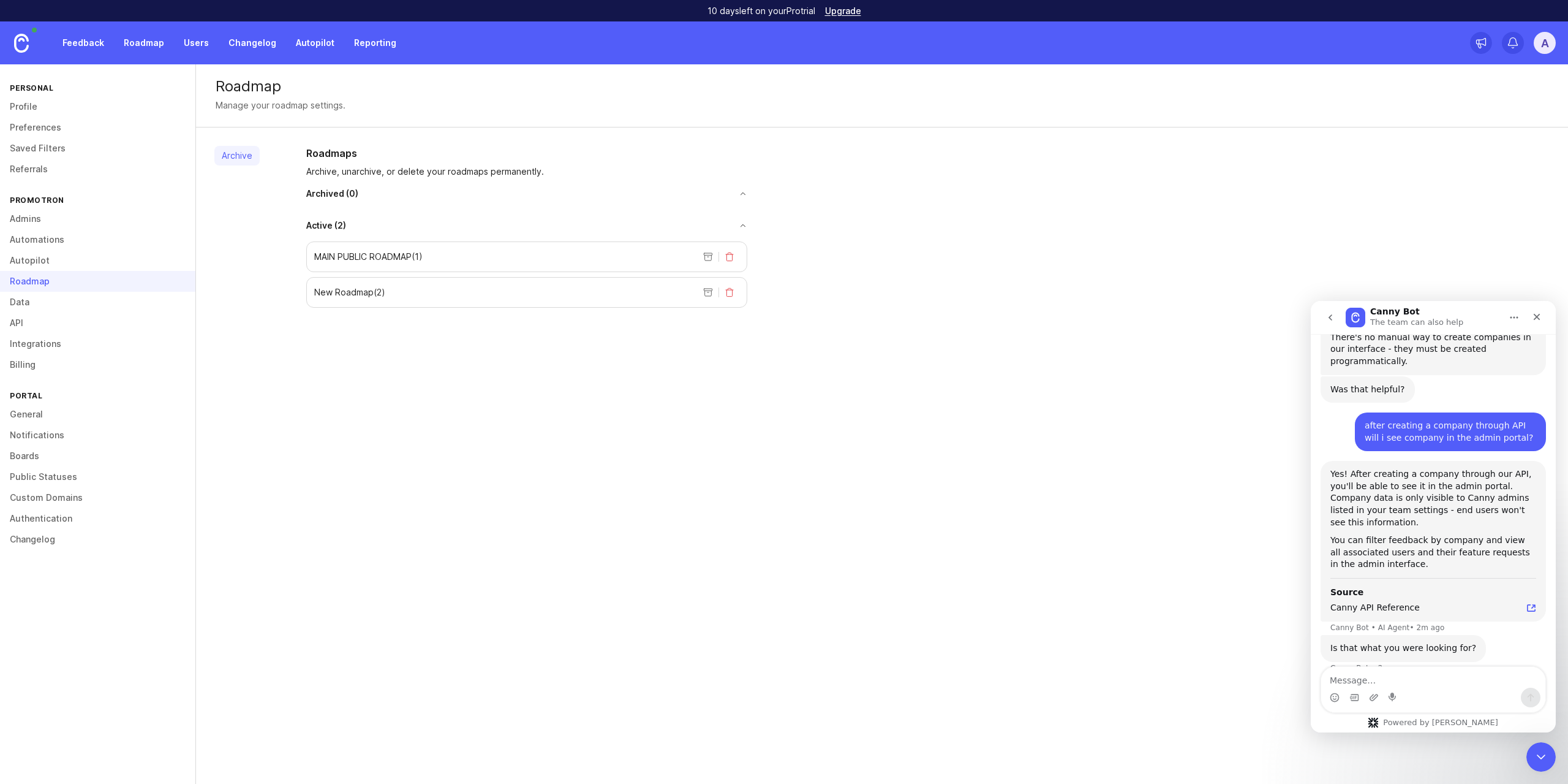
click at [65, 297] on link "Data" at bounding box center [97, 302] width 195 height 21
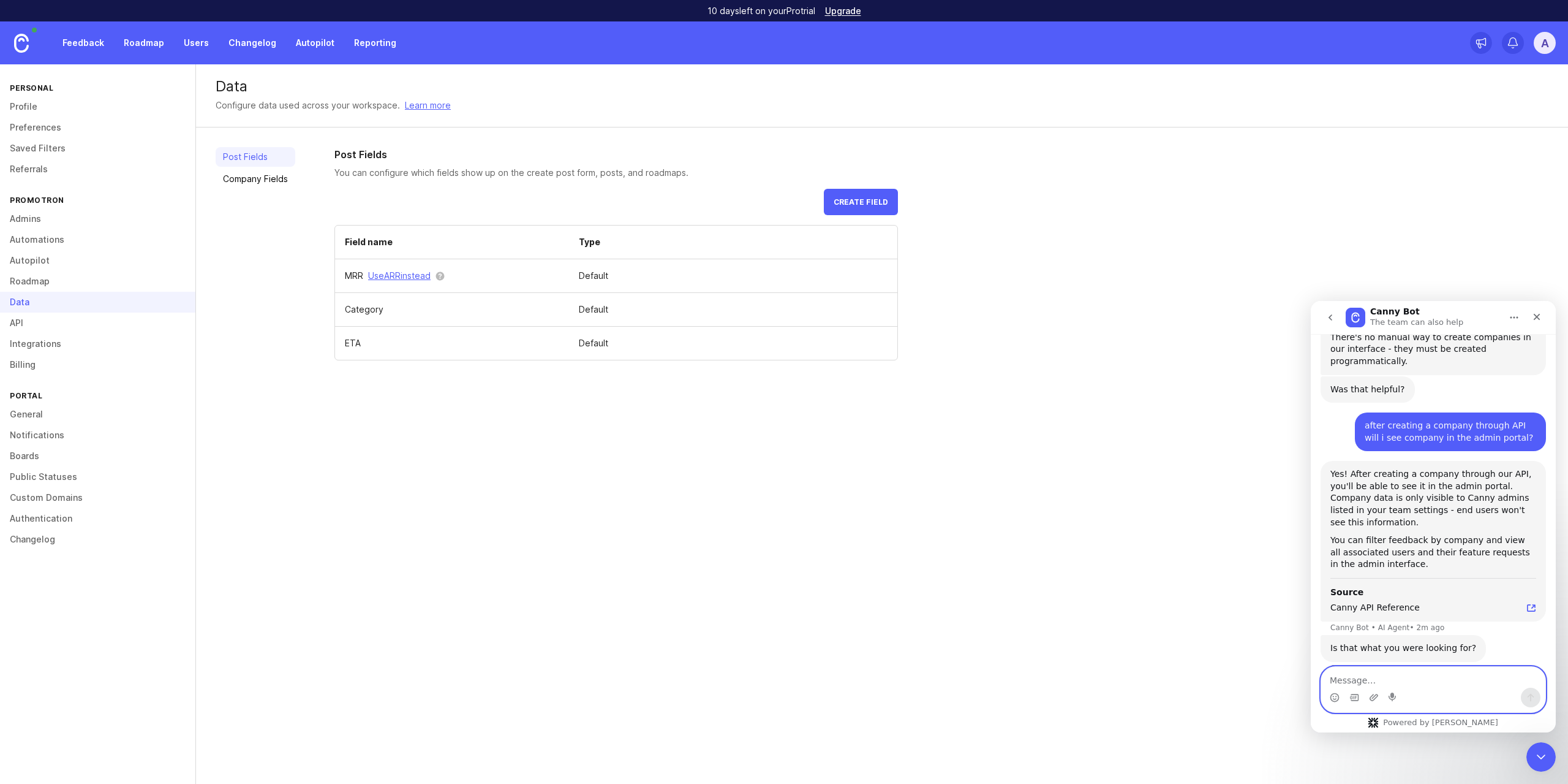
click at [1372, 676] on textarea "Message…" at bounding box center [1433, 677] width 224 height 21
type textarea "thank you, you are very helpful"
click at [95, 321] on link "API" at bounding box center [97, 323] width 195 height 21
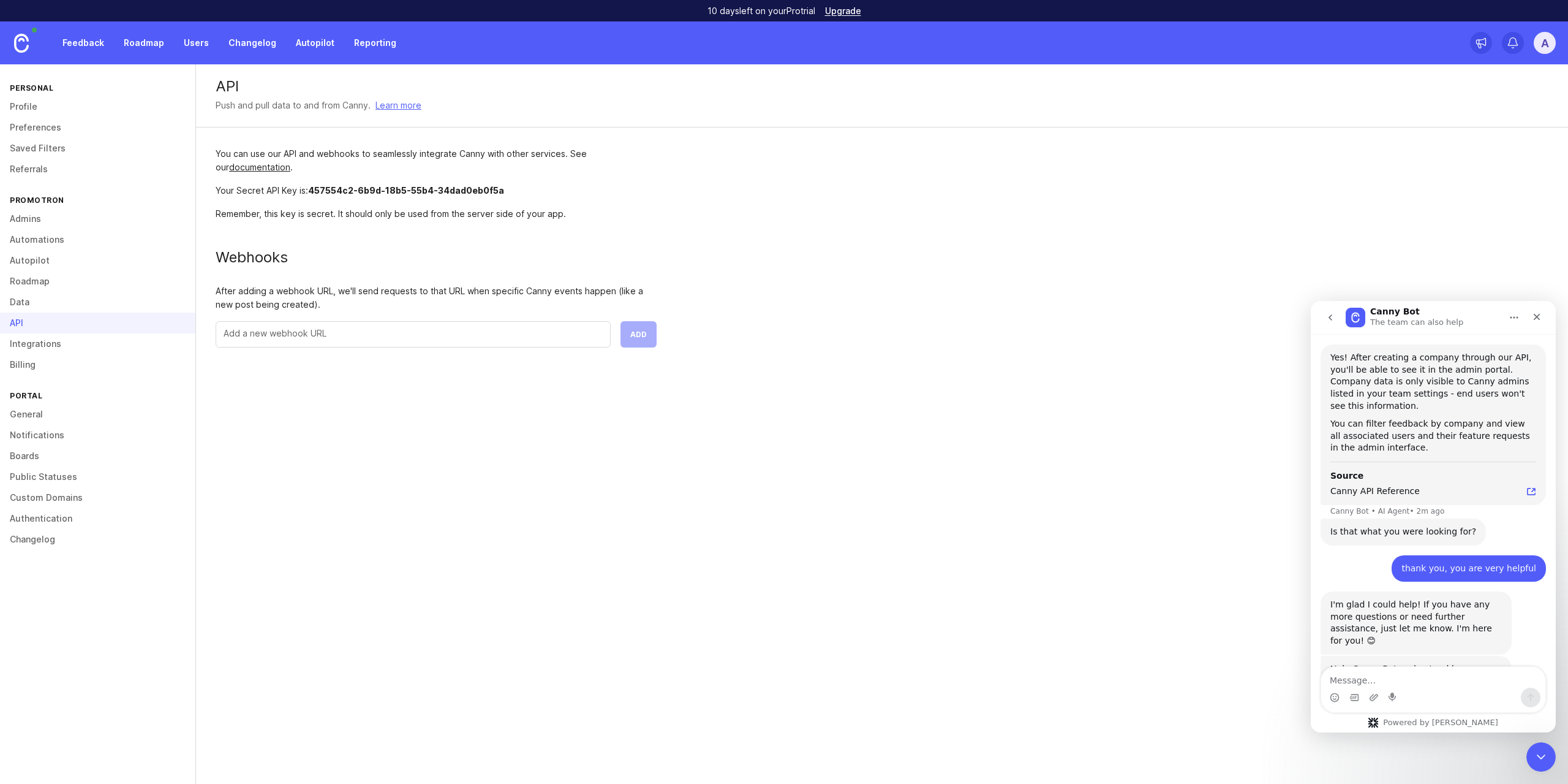
scroll to position [1498, 0]
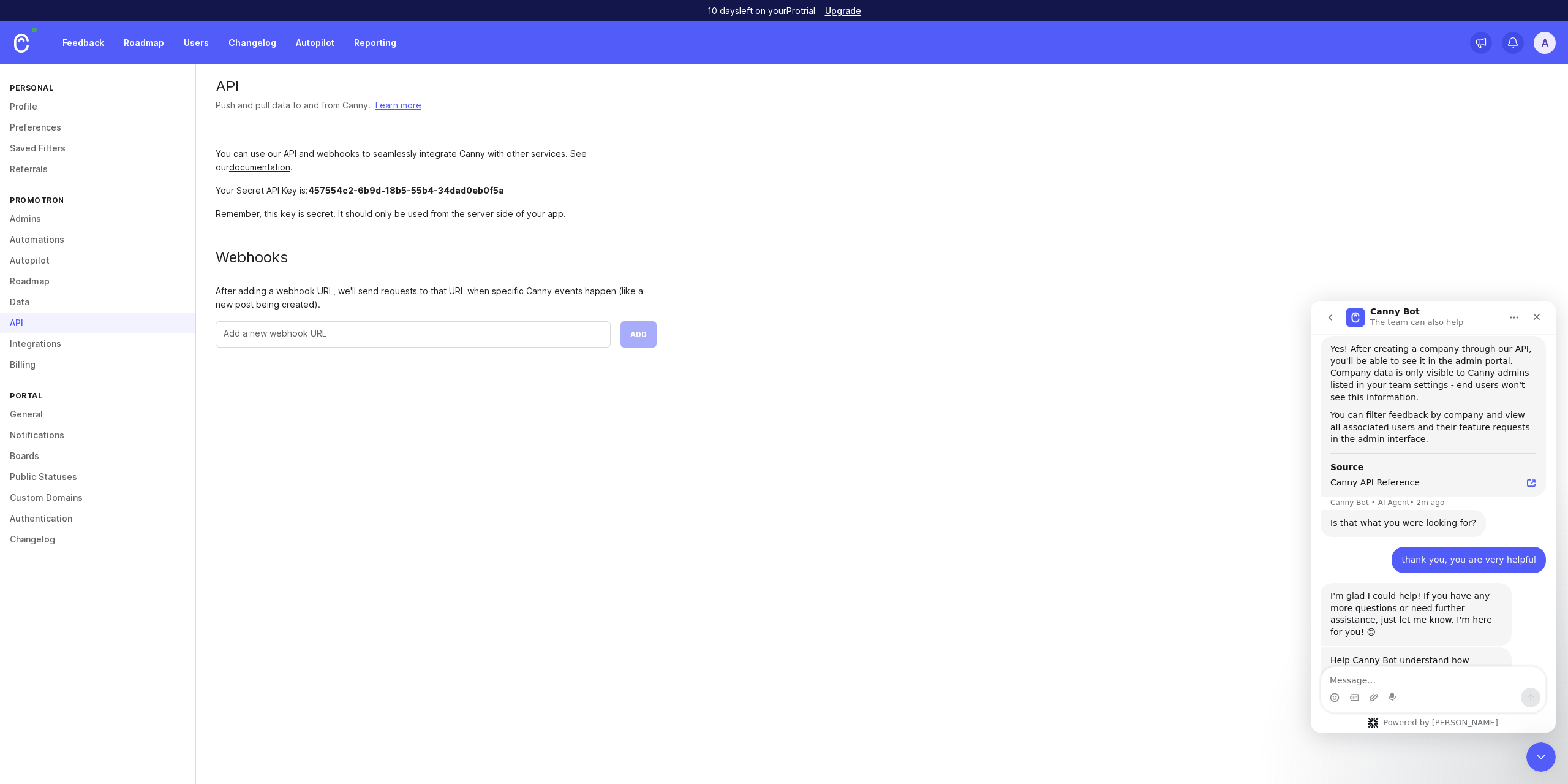
click at [1465, 721] on span "Amazing" at bounding box center [1464, 732] width 22 height 22
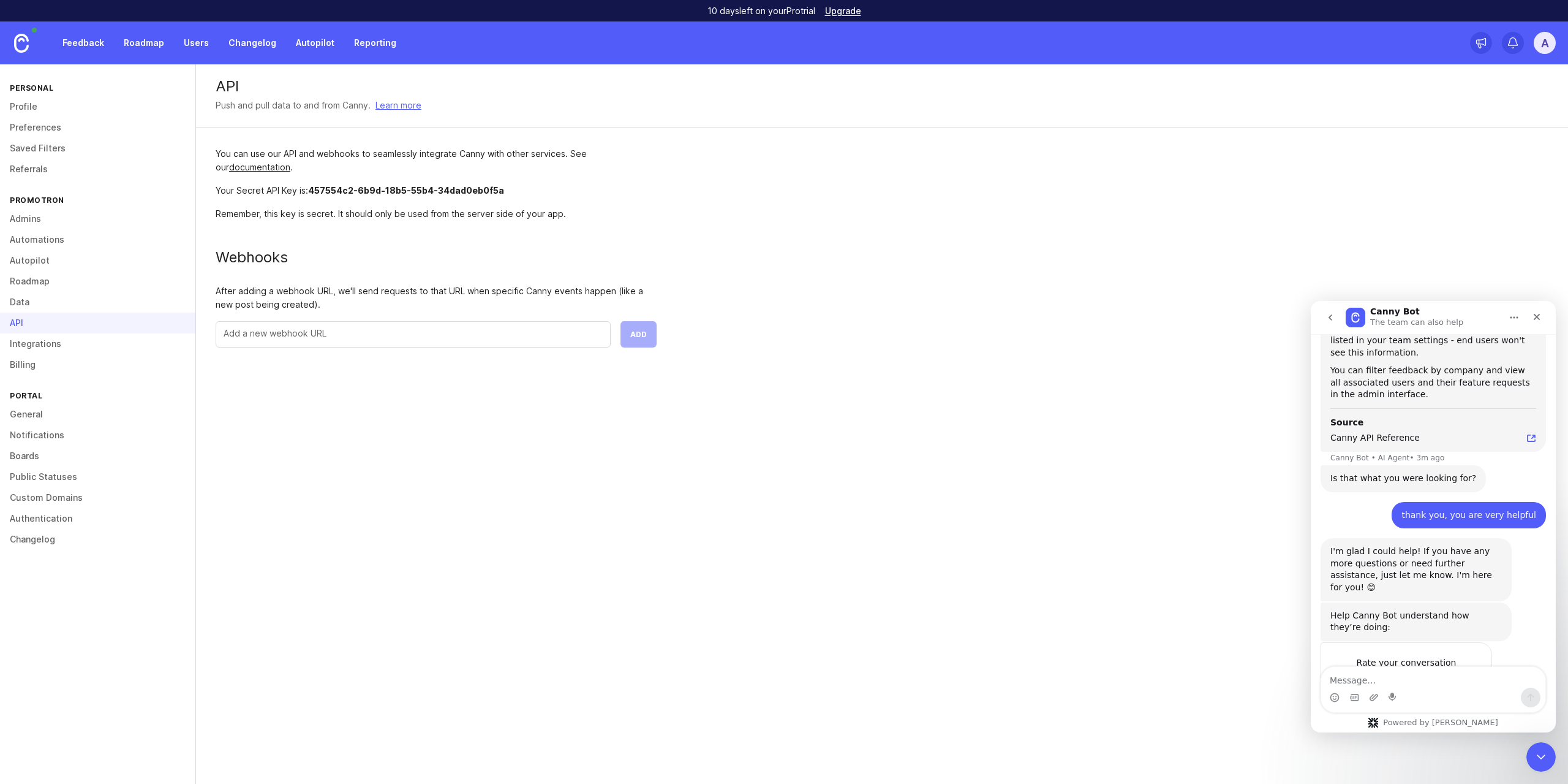
type textarea "understands very well what i need"
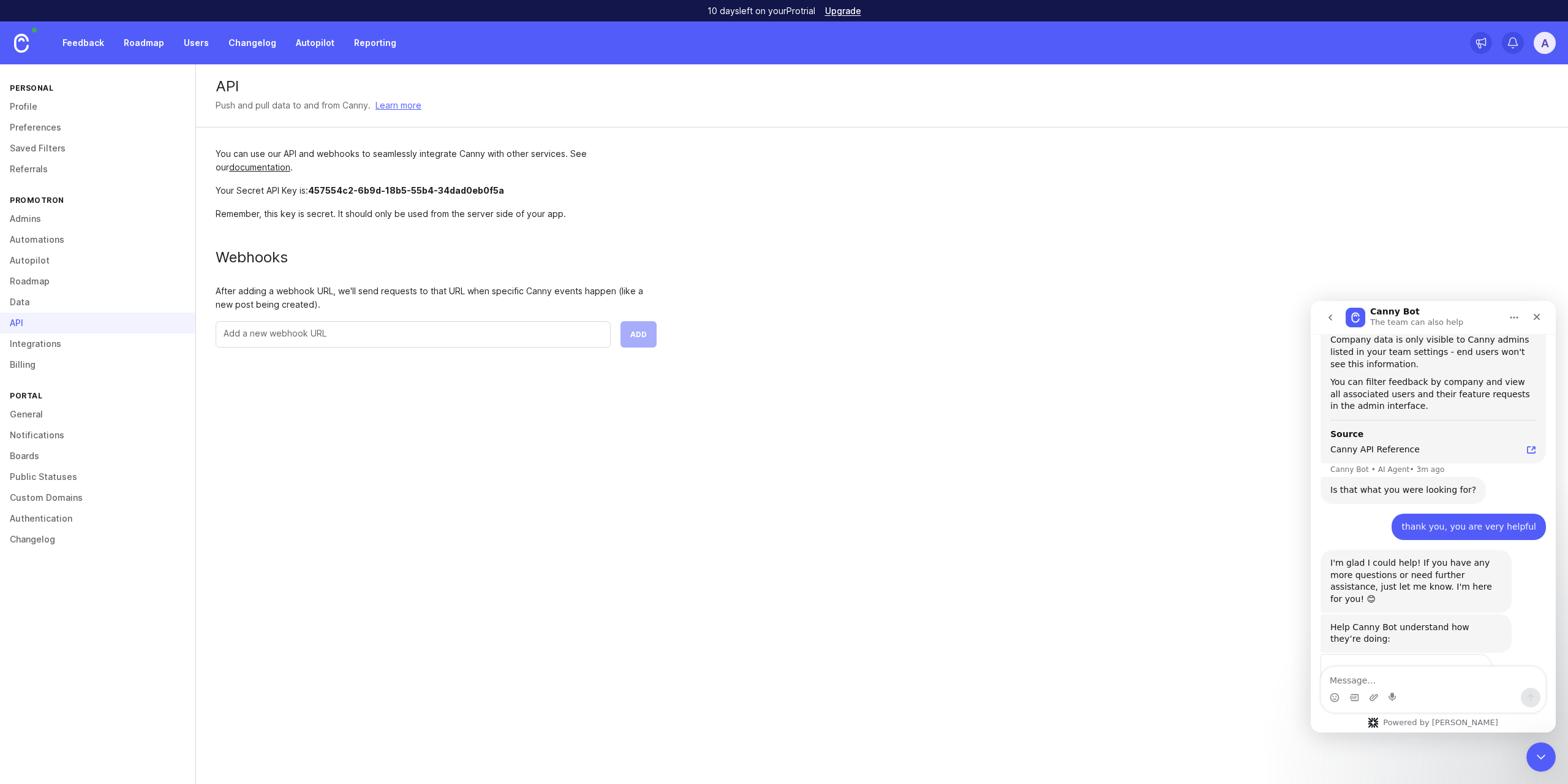
scroll to position [1516, 0]
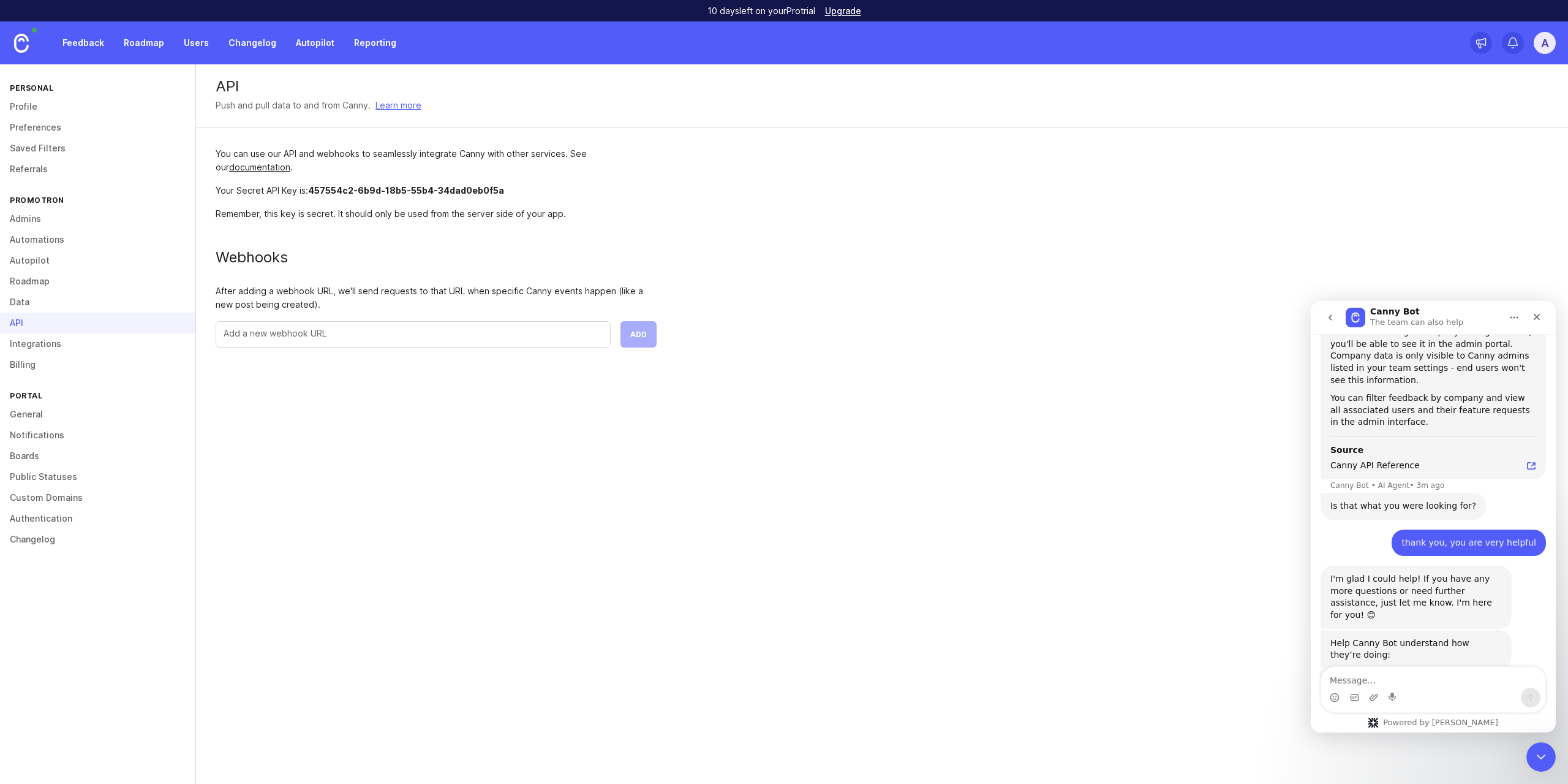
click at [1414, 727] on div "understands very well what i need" at bounding box center [1406, 749] width 170 height 44
click at [49, 216] on link "Admins" at bounding box center [97, 219] width 195 height 21
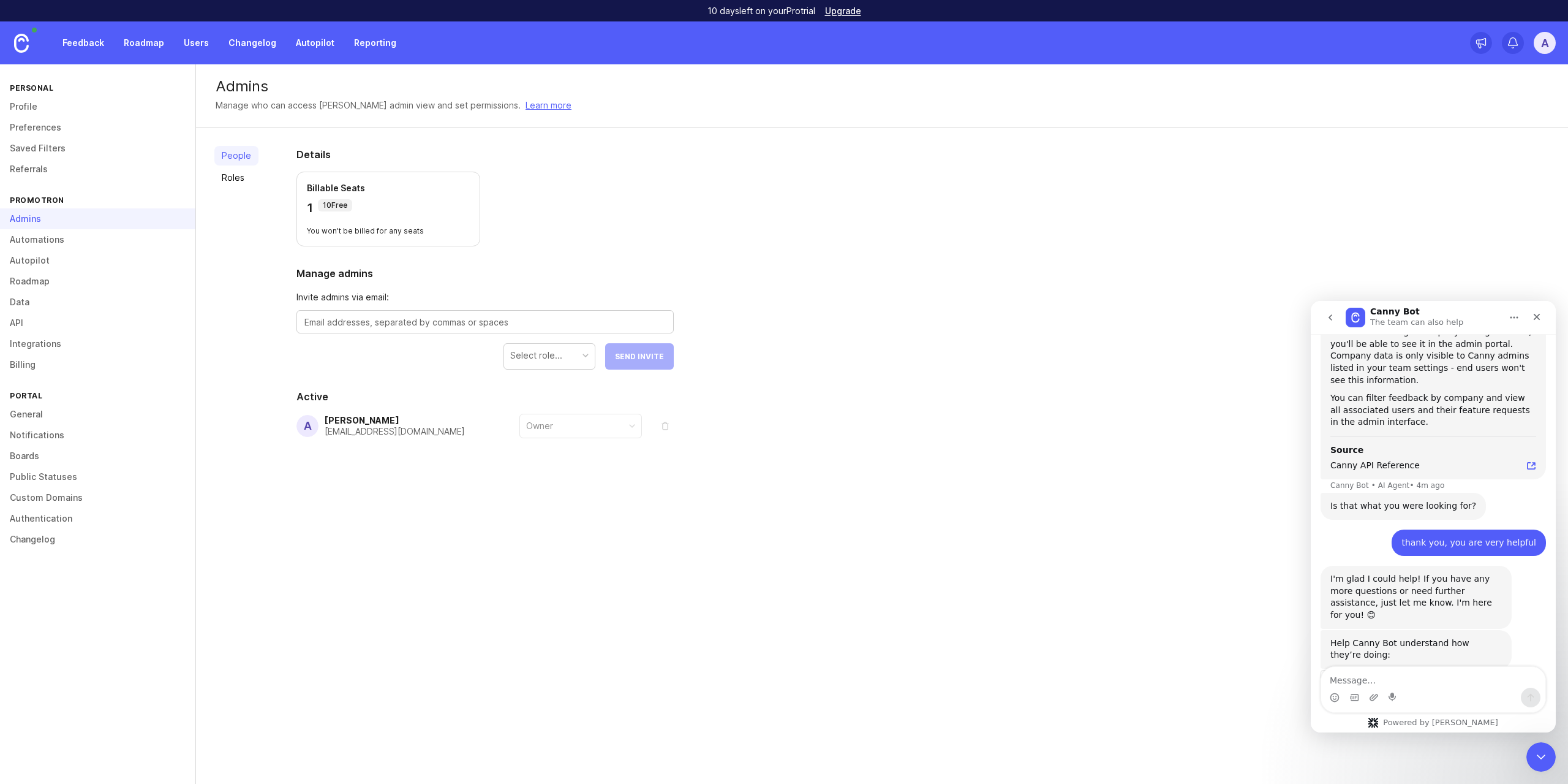
click at [65, 344] on link "Integrations" at bounding box center [97, 343] width 195 height 21
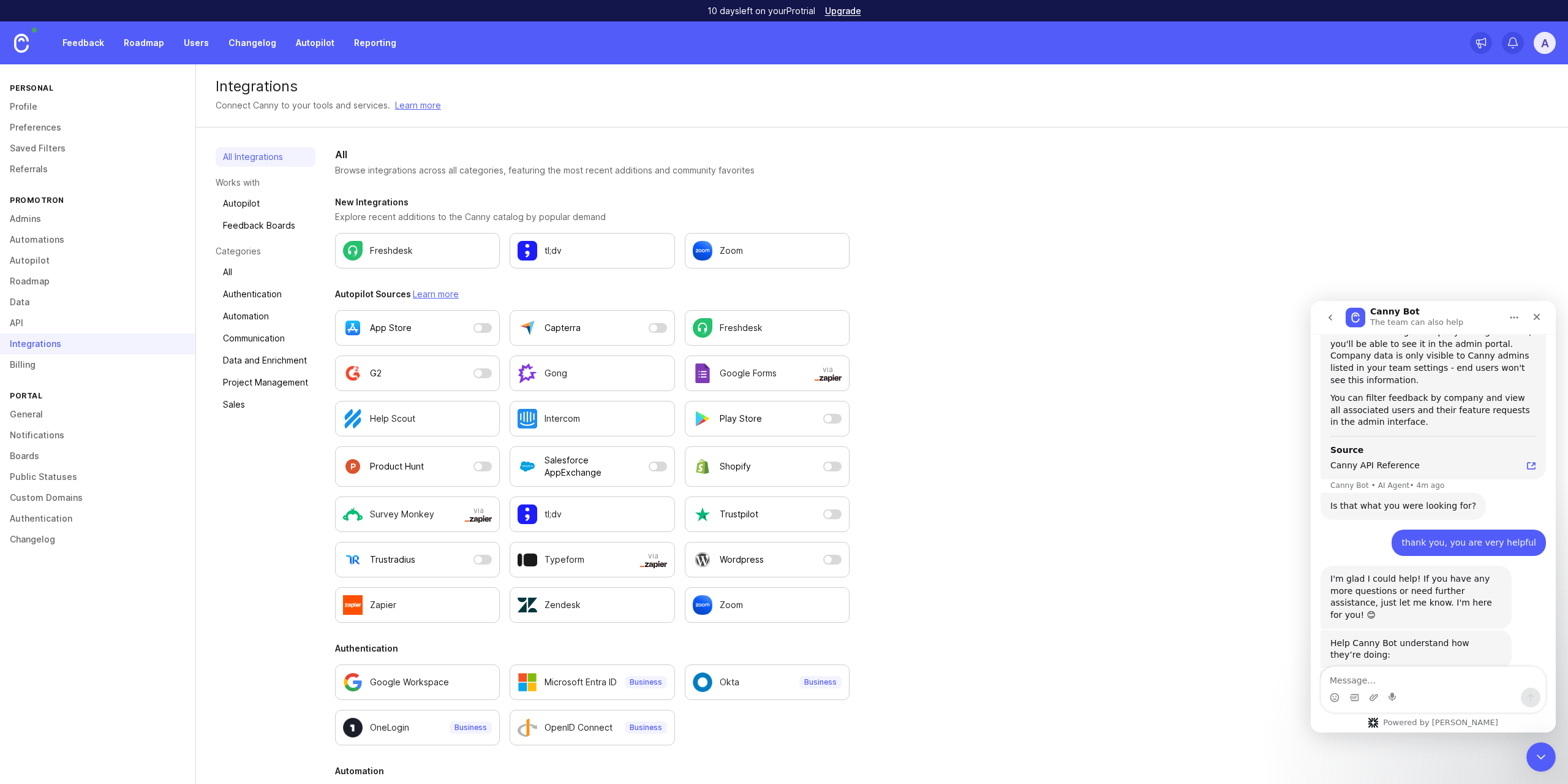
click at [61, 365] on link "Billing" at bounding box center [97, 365] width 195 height 21
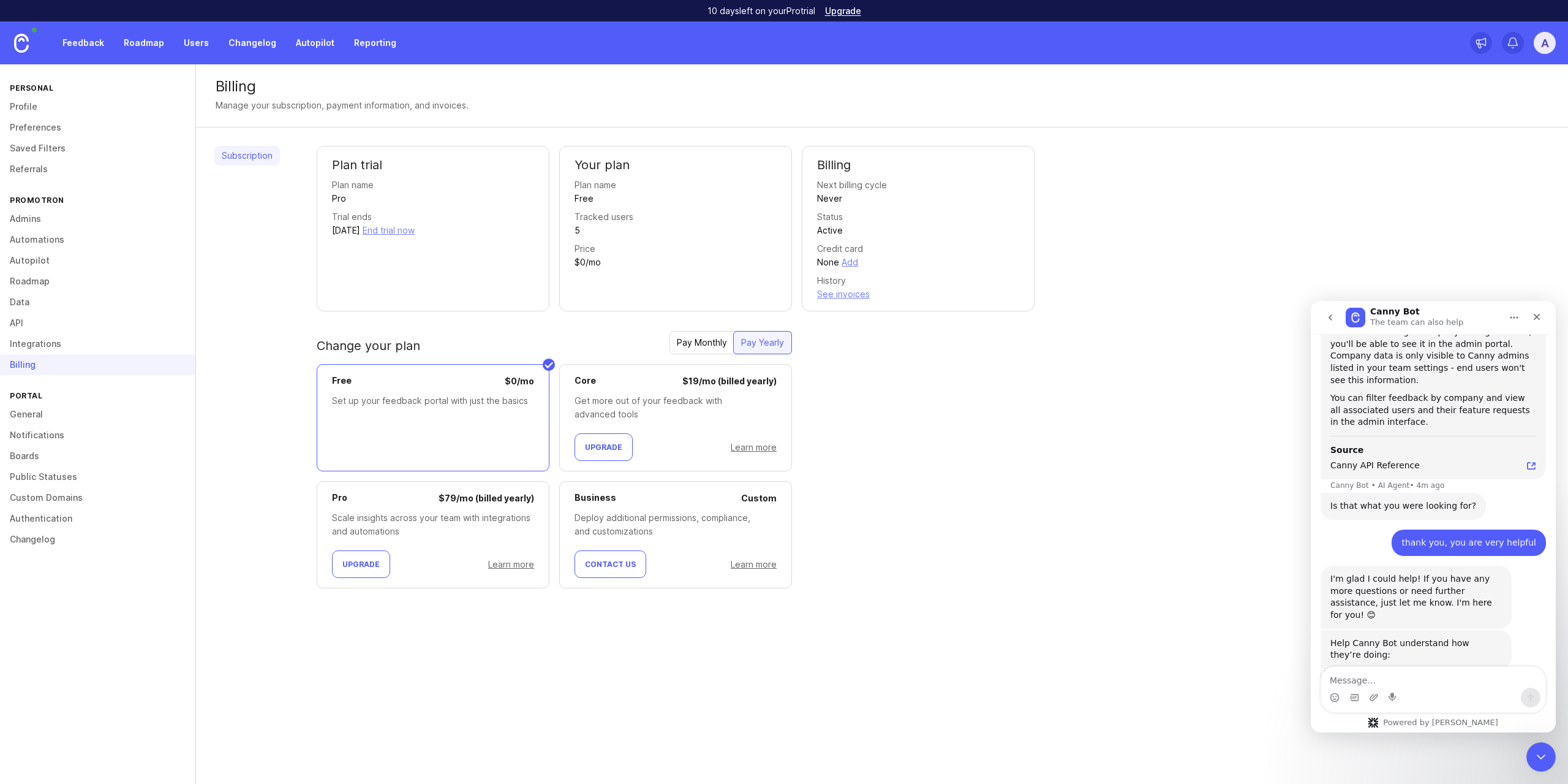
click at [52, 324] on link "API" at bounding box center [97, 323] width 195 height 21
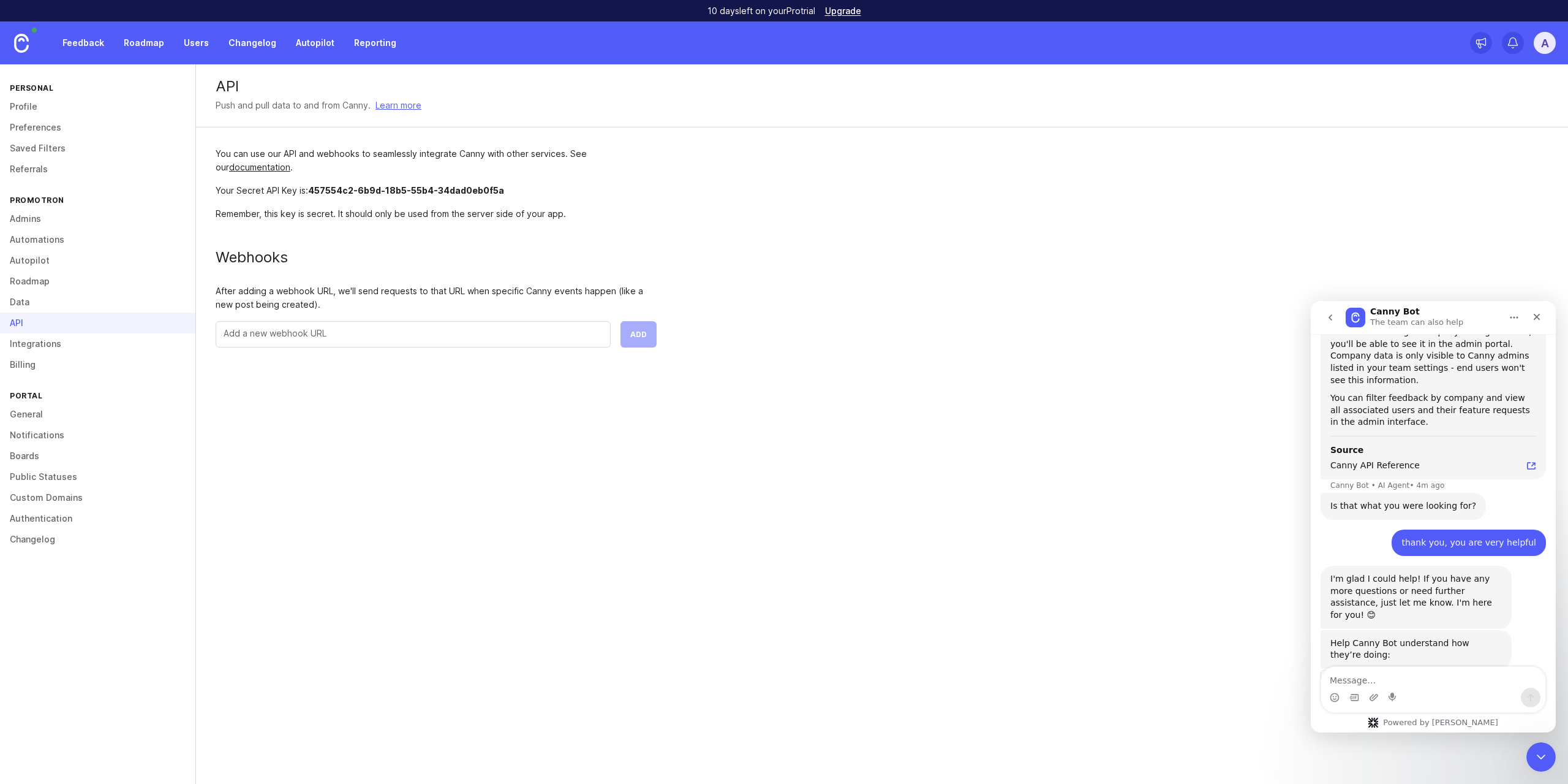
click at [50, 290] on link "Roadmap" at bounding box center [97, 281] width 195 height 21
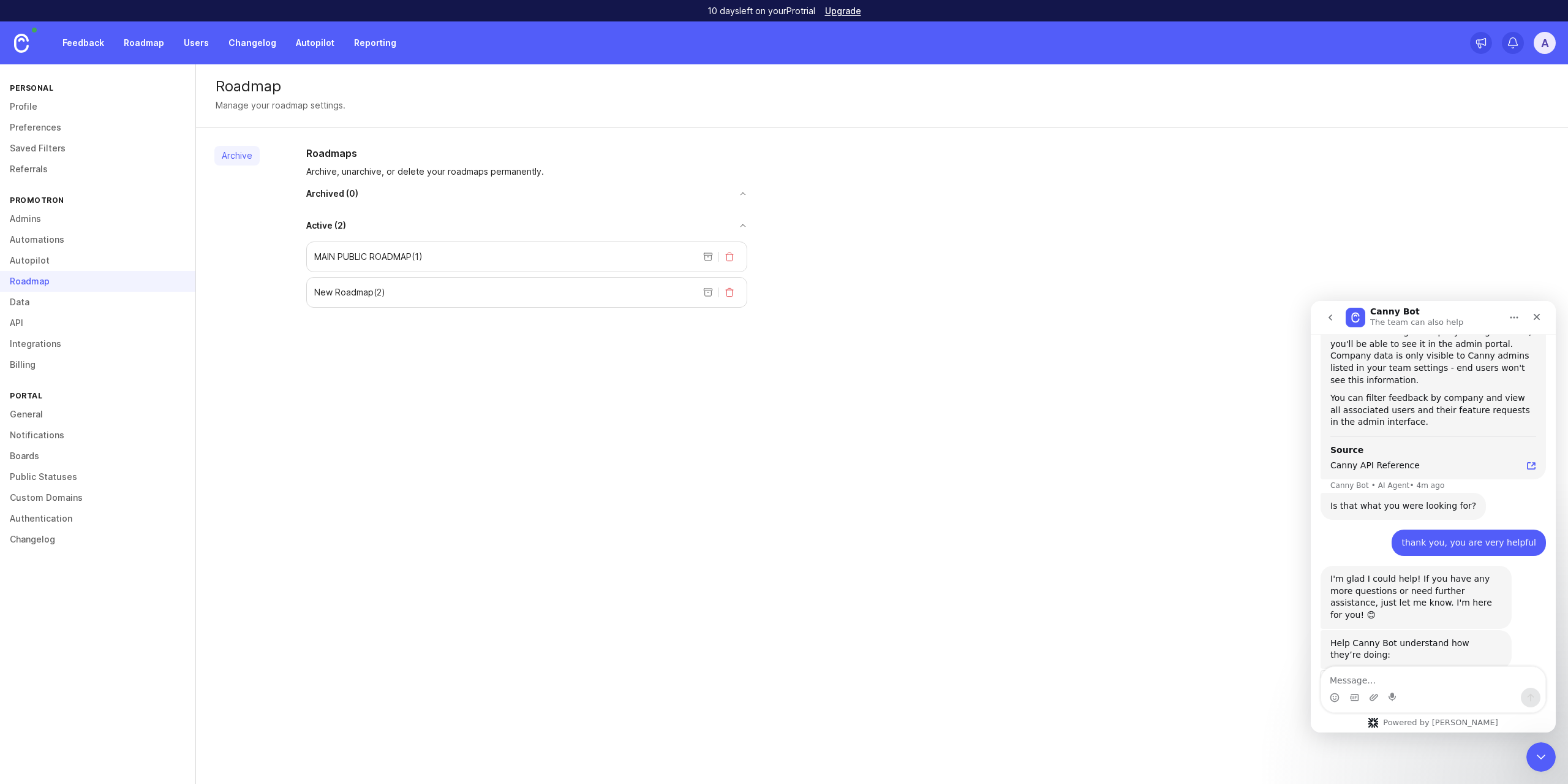
click at [62, 349] on link "Integrations" at bounding box center [97, 343] width 195 height 21
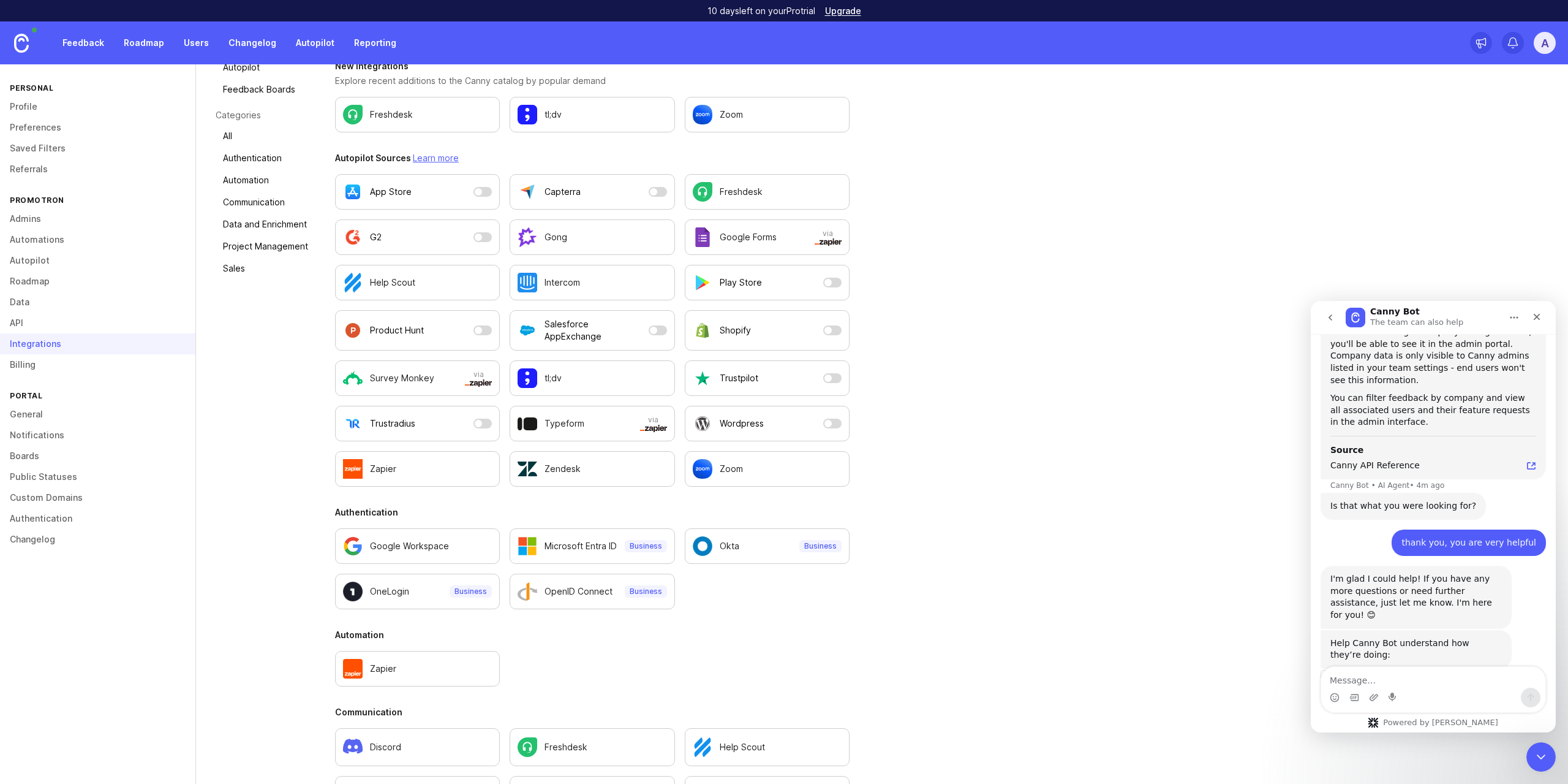
scroll to position [56, 0]
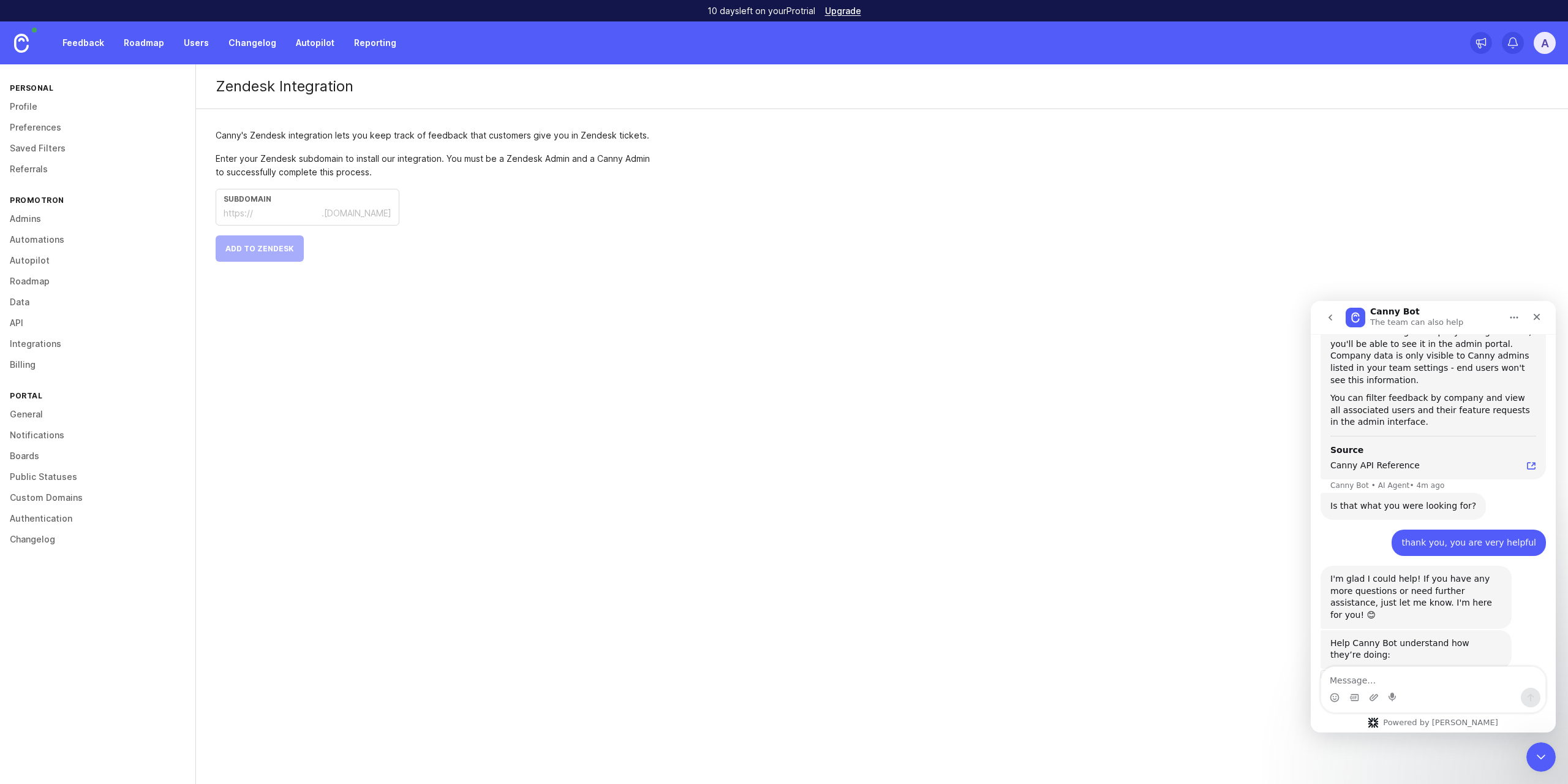
click at [367, 123] on div "Canny's Zendesk integration lets you keep track of feedback that customers give…" at bounding box center [436, 195] width 480 height 172
click at [63, 339] on link "Integrations" at bounding box center [97, 343] width 195 height 21
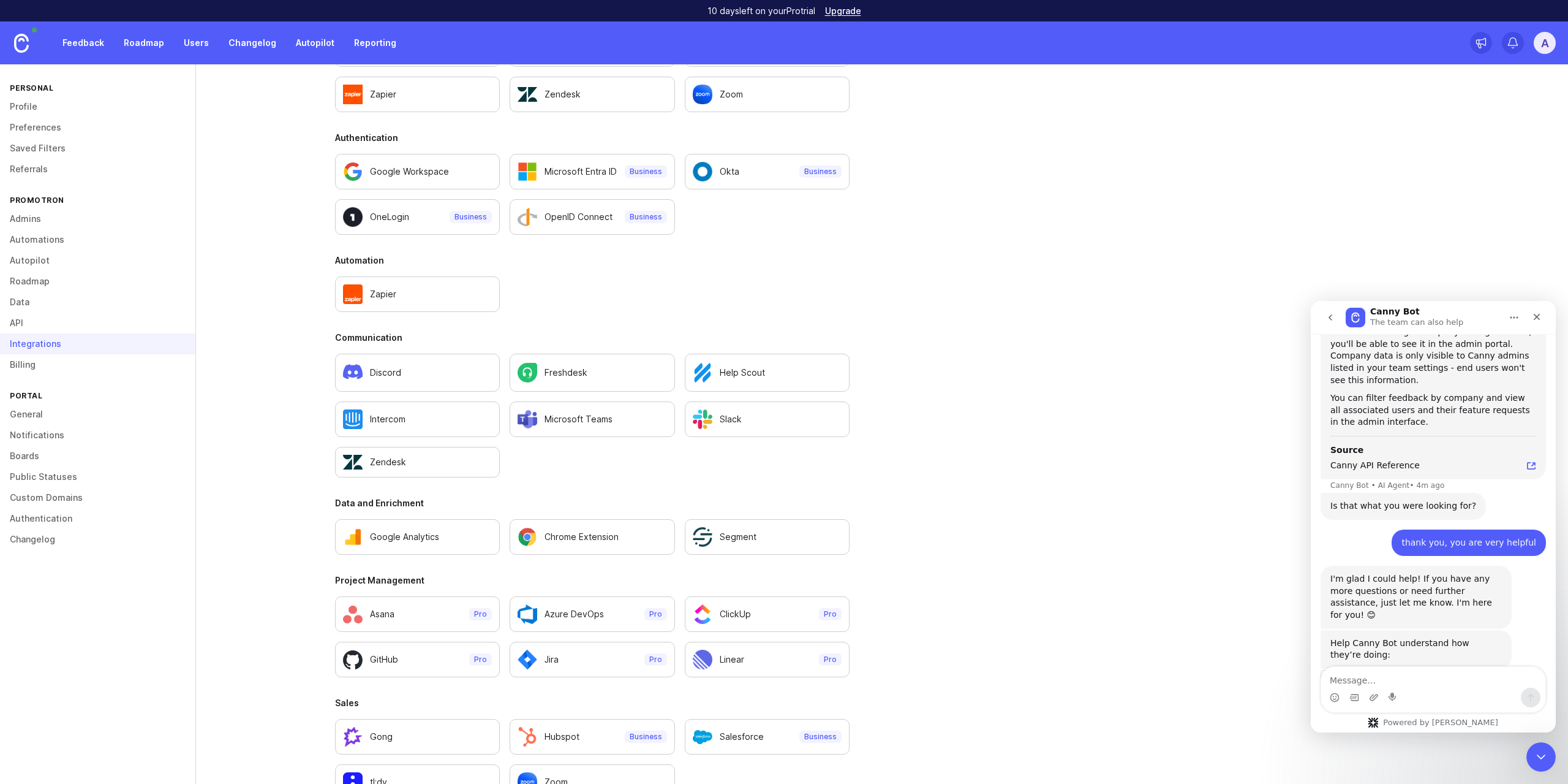
scroll to position [546, 0]
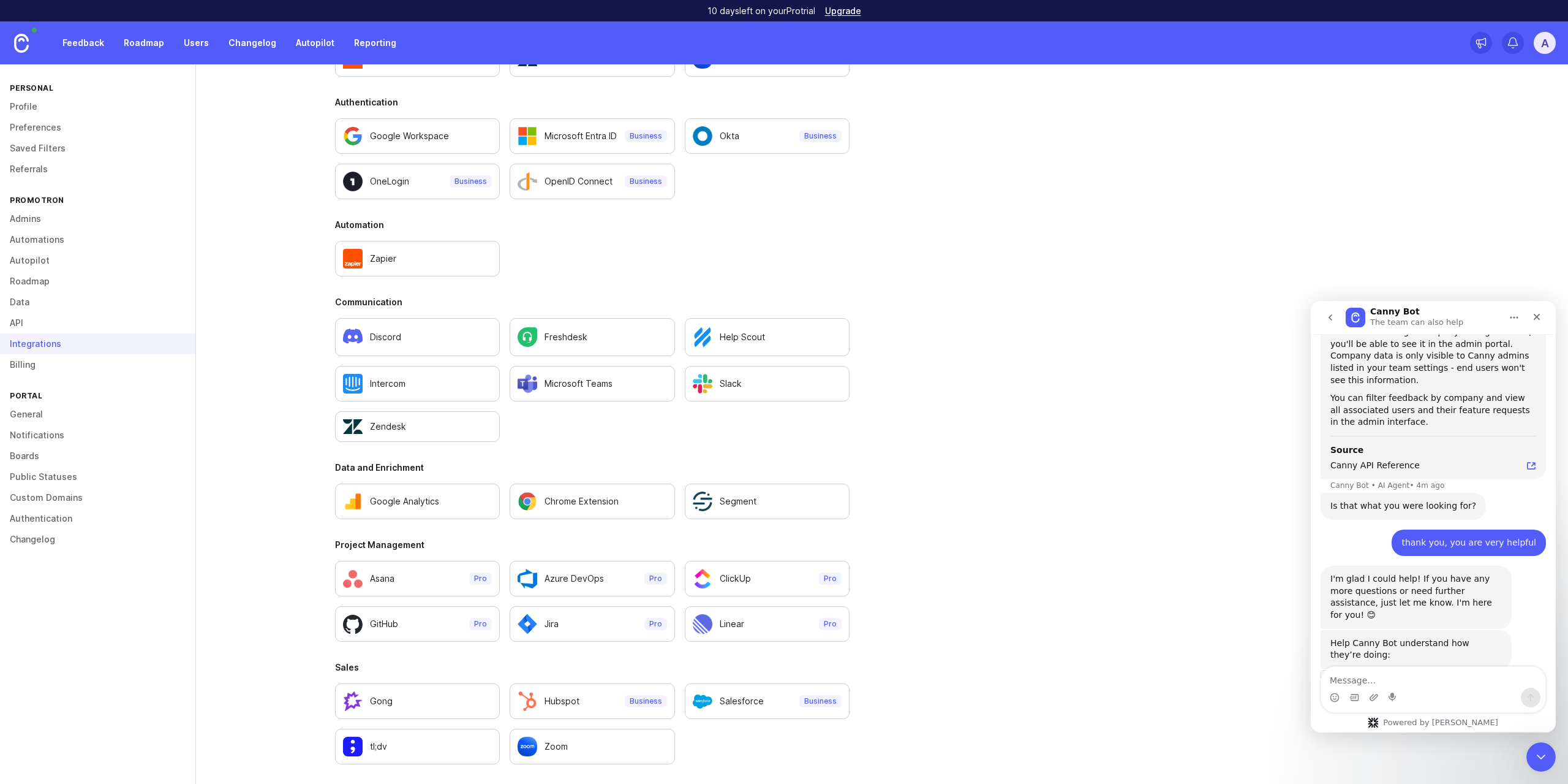
click at [569, 578] on p "Azure DevOps" at bounding box center [574, 578] width 59 height 12
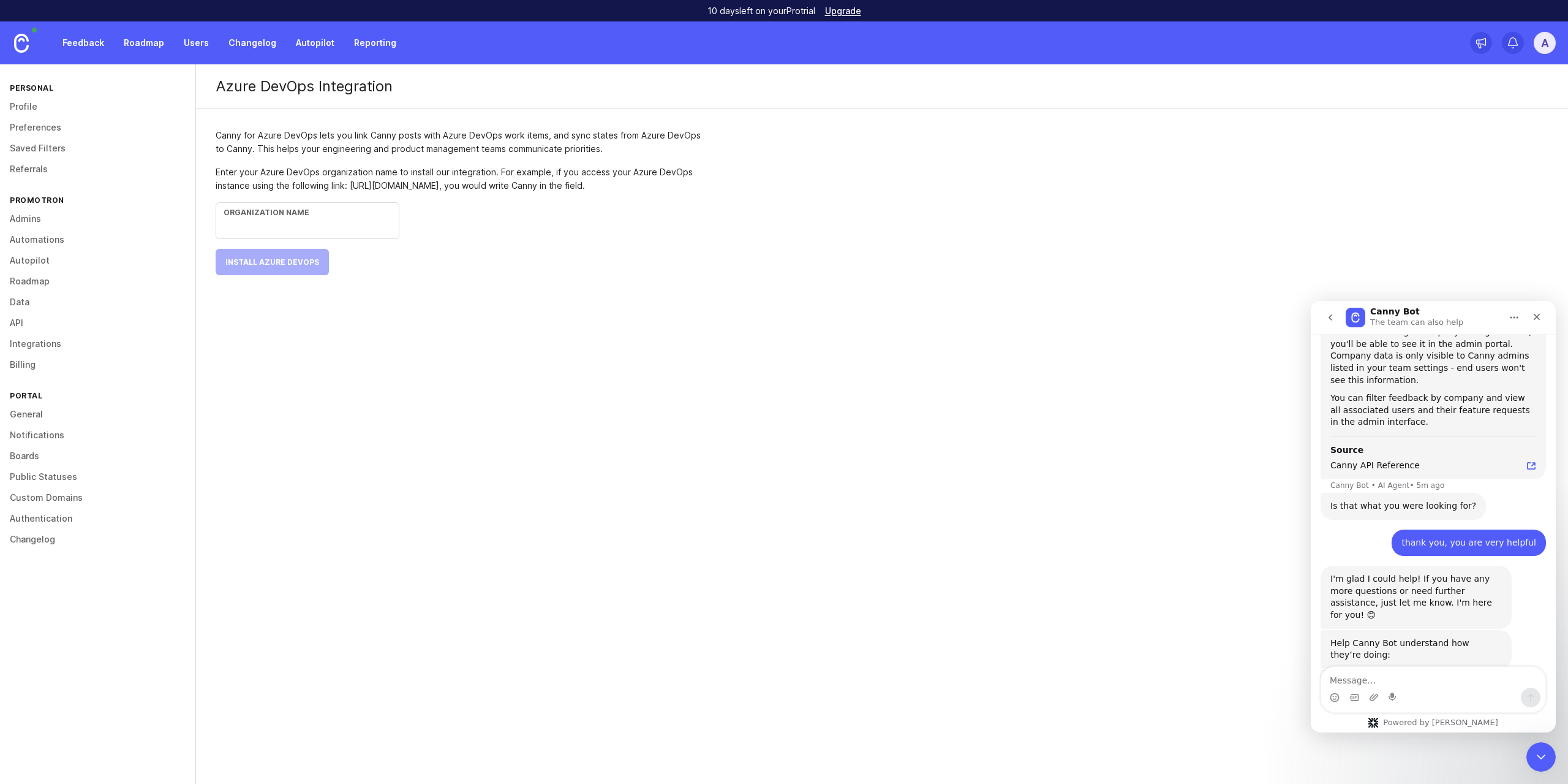
click at [1560, 35] on div "Feedback Roadmap Users Changelog Autopilot Reporting A" at bounding box center [784, 43] width 1568 height 43
click at [1553, 35] on div "A" at bounding box center [1545, 43] width 22 height 22
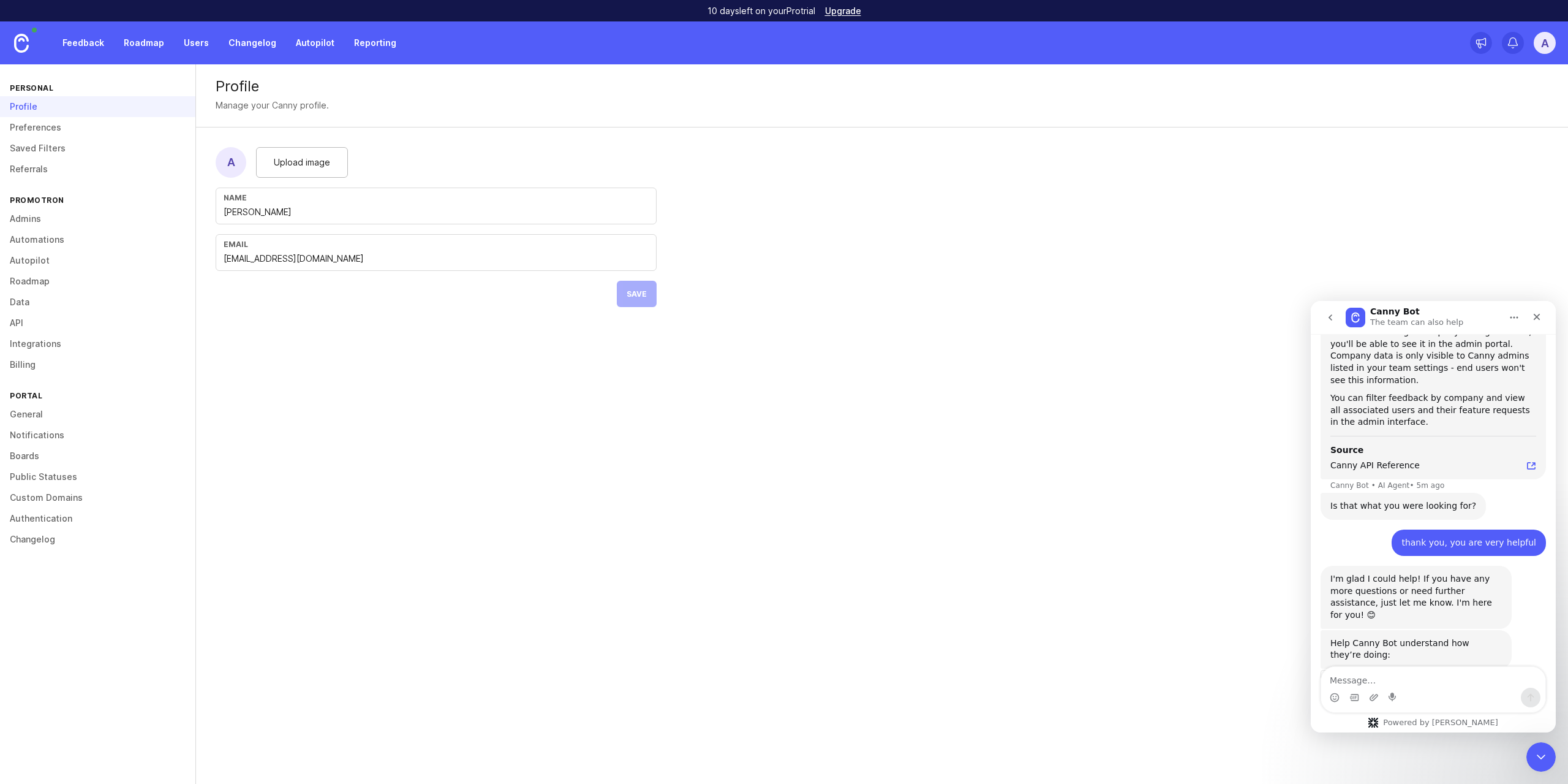
click at [64, 135] on link "Preferences" at bounding box center [97, 127] width 195 height 21
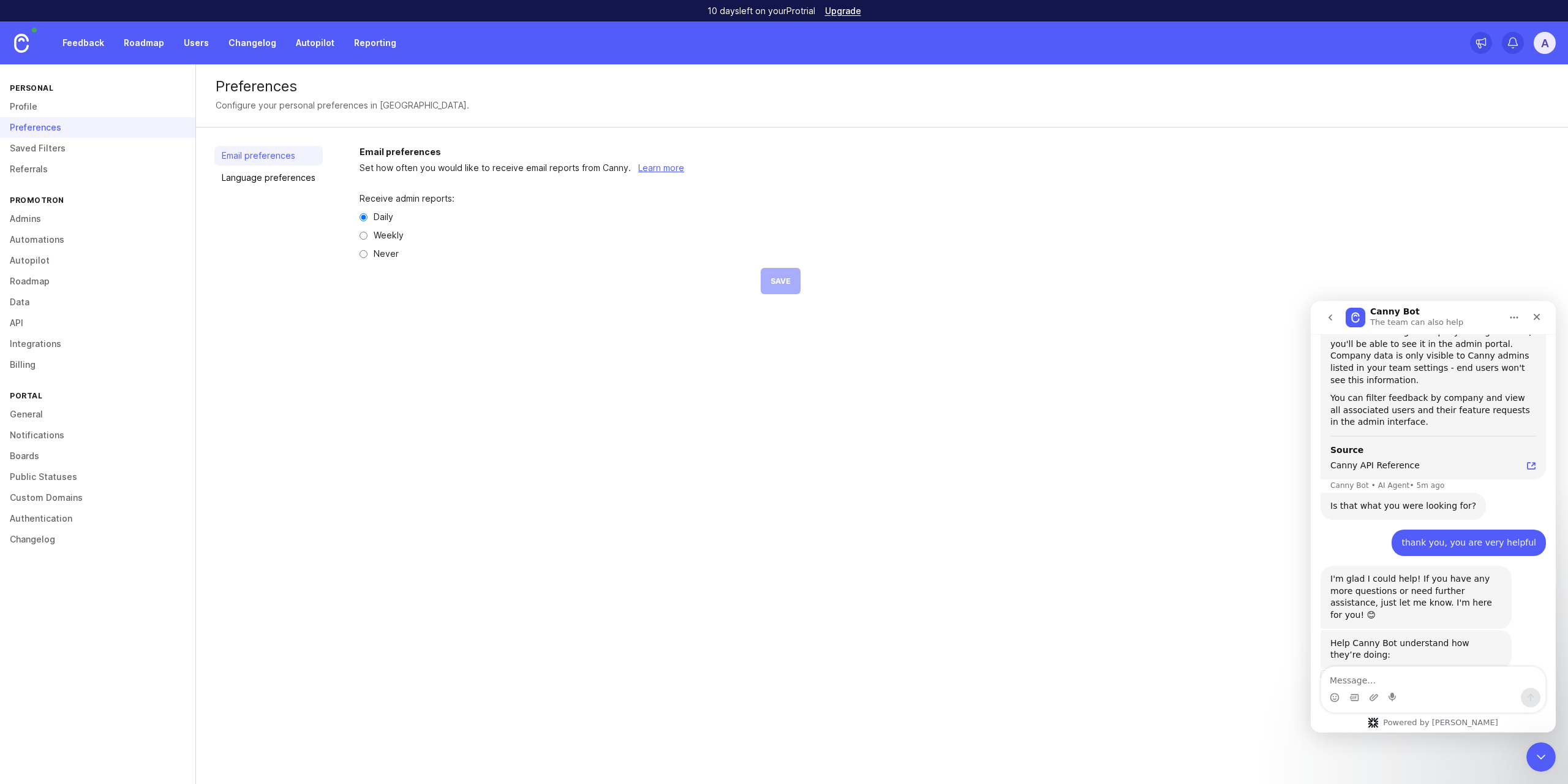
click at [64, 144] on link "Saved Filters" at bounding box center [97, 148] width 195 height 21
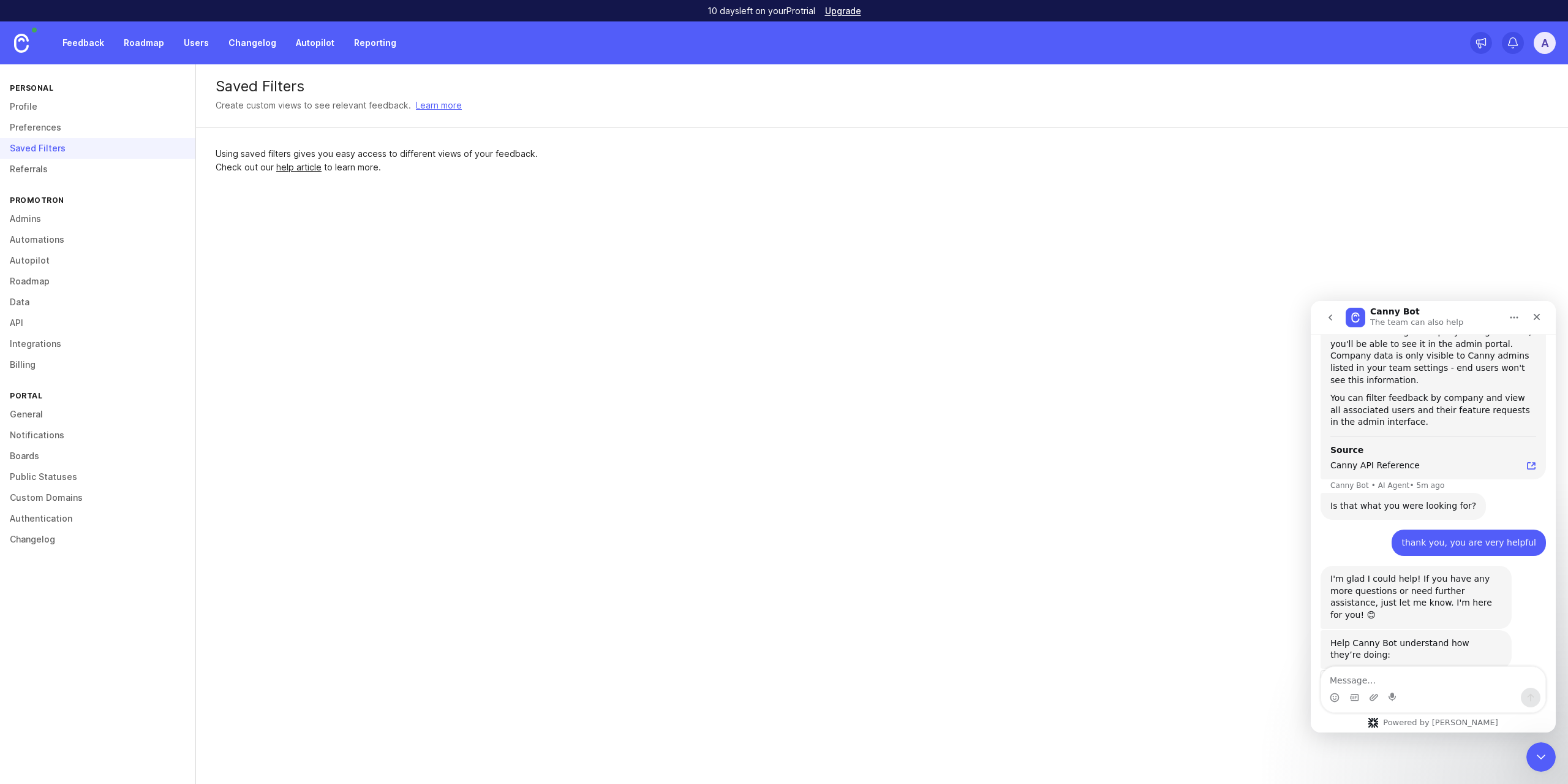
click at [66, 219] on link "Admins" at bounding box center [97, 219] width 195 height 21
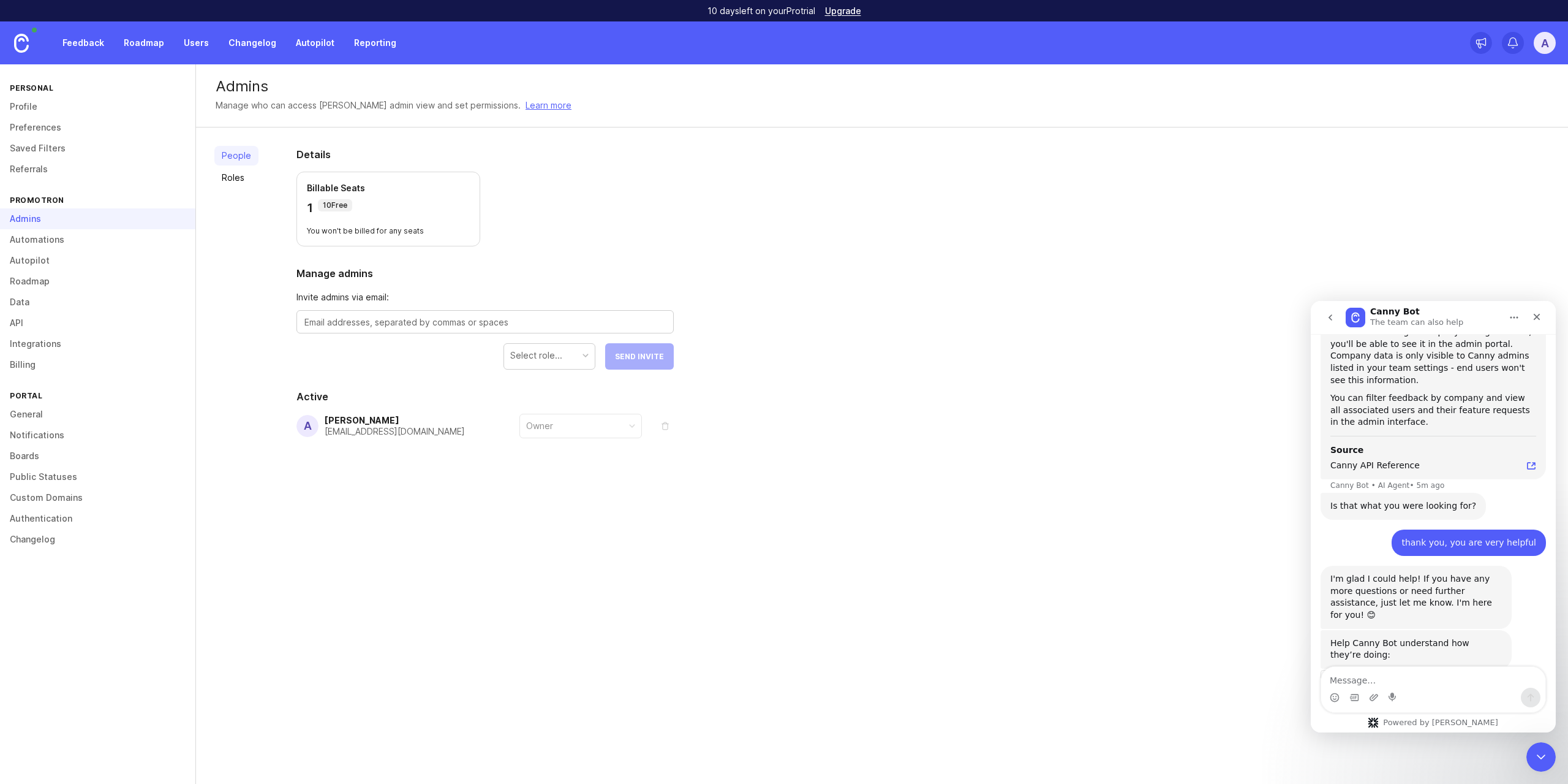
click at [99, 248] on link "Automations" at bounding box center [97, 239] width 195 height 21
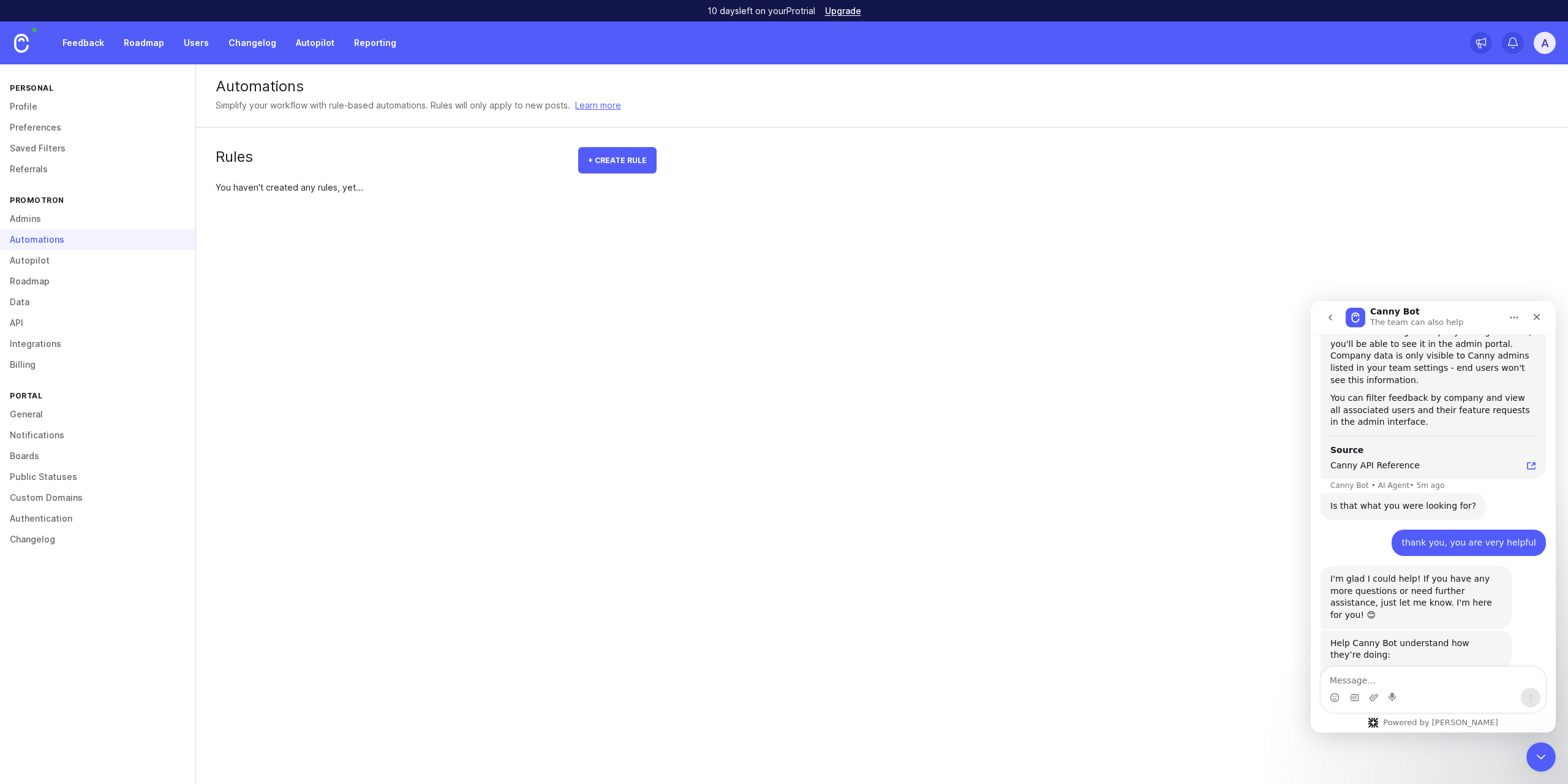
click at [32, 40] on link at bounding box center [22, 43] width 43 height 43
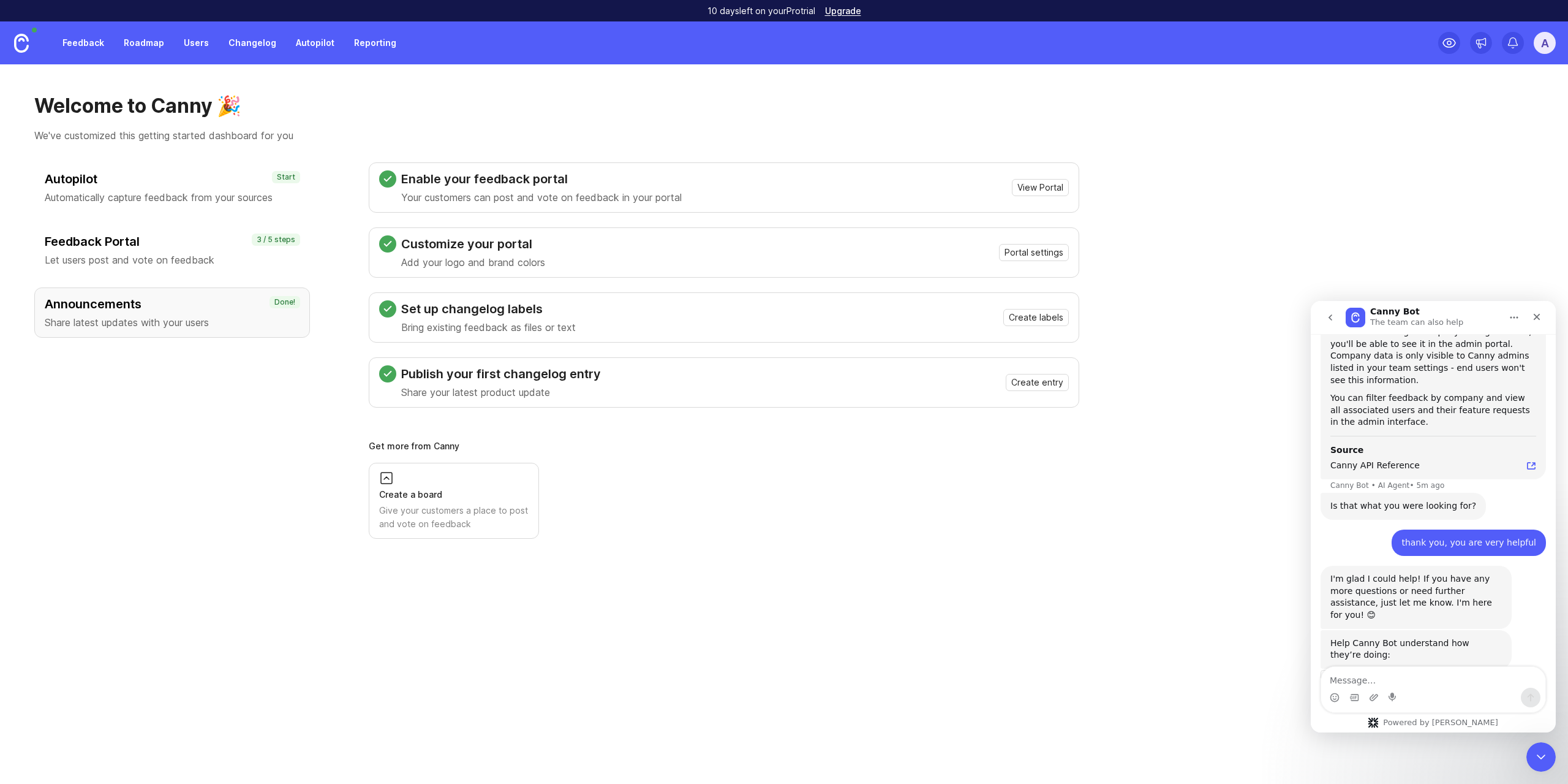
click at [98, 46] on link "Feedback" at bounding box center [83, 43] width 57 height 22
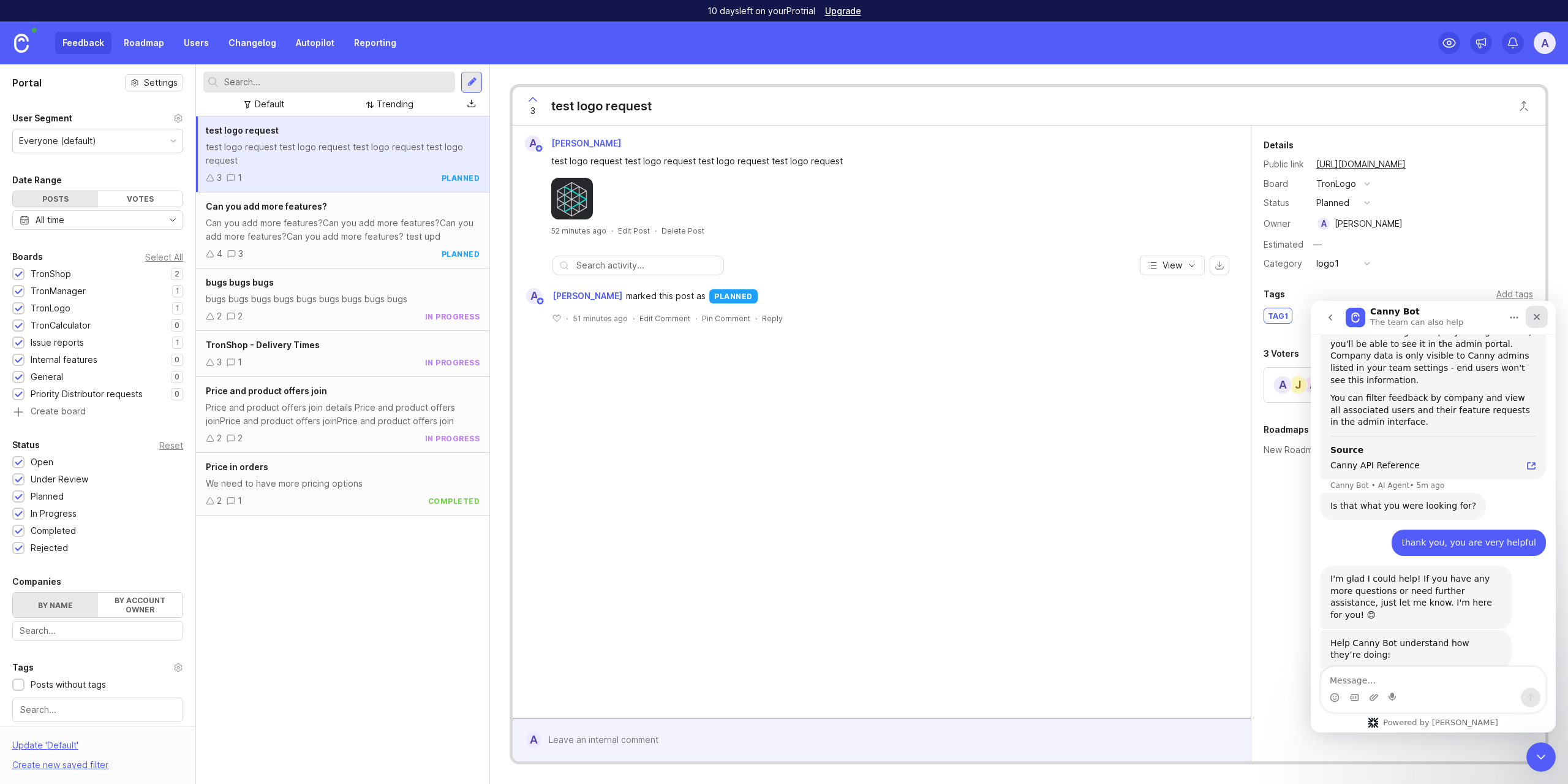
click at [1536, 323] on div "Close" at bounding box center [1537, 317] width 22 height 22
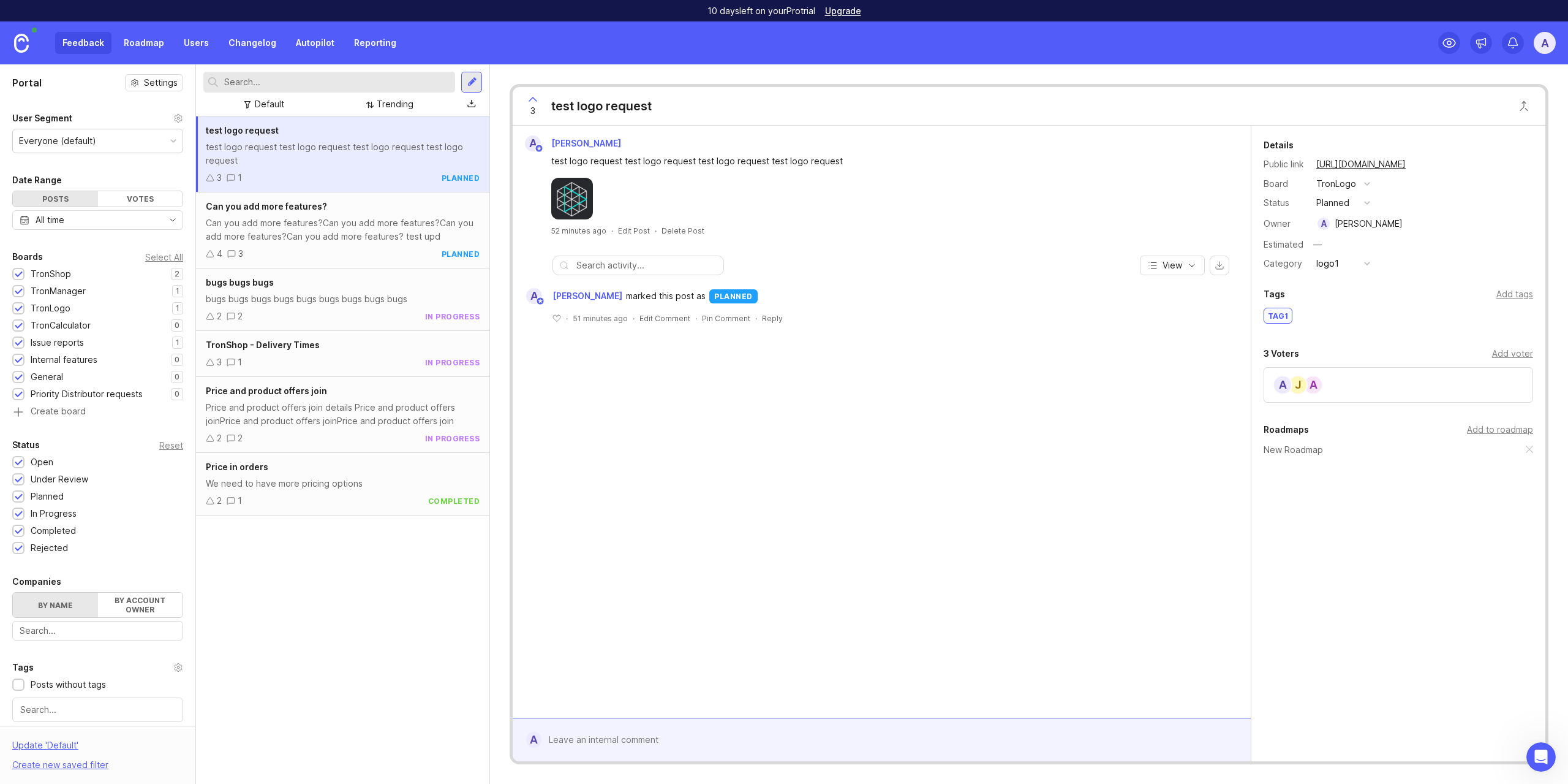
click at [302, 44] on link "Autopilot" at bounding box center [315, 43] width 53 height 22
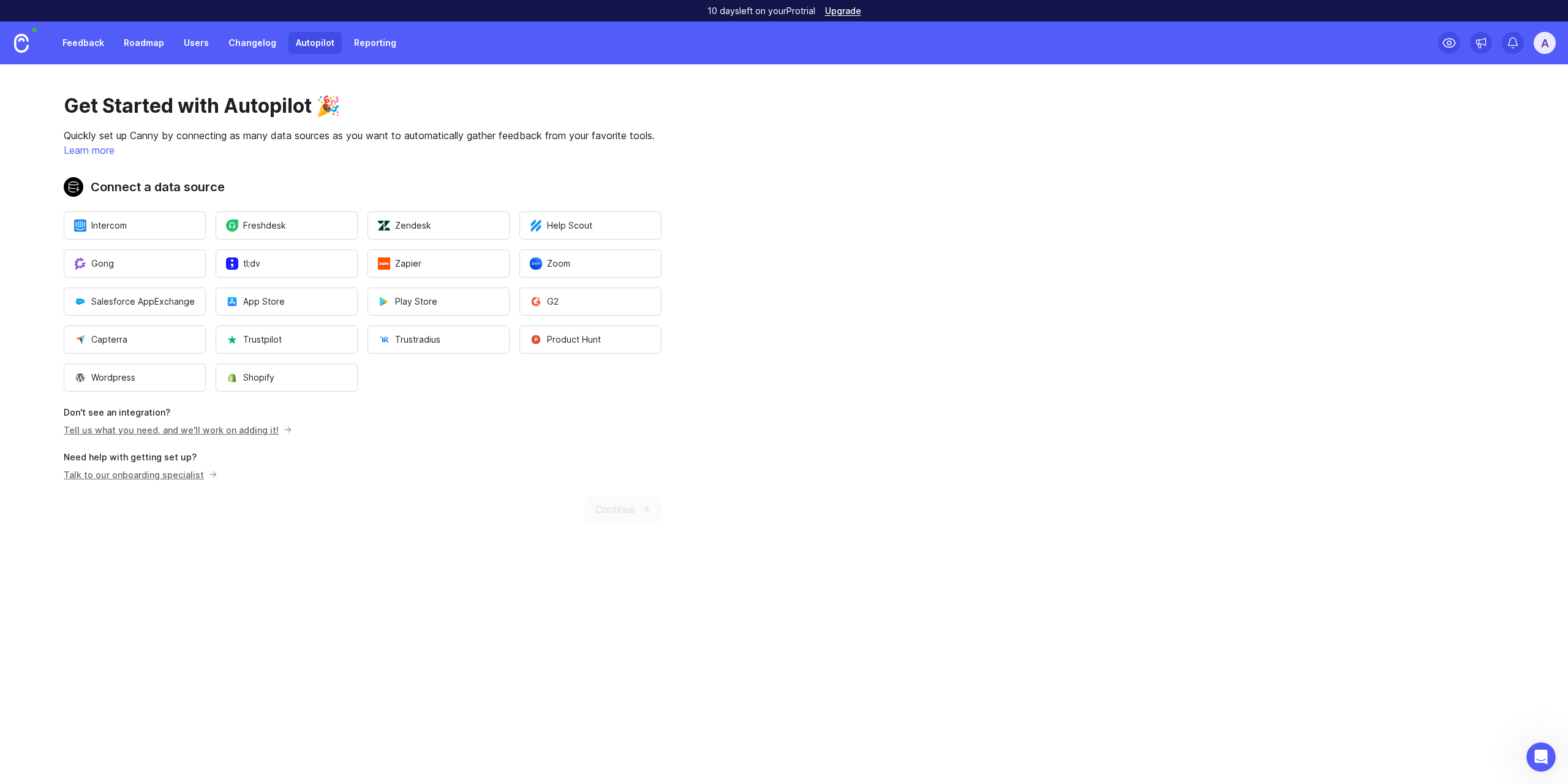
click at [15, 38] on img at bounding box center [21, 43] width 15 height 19
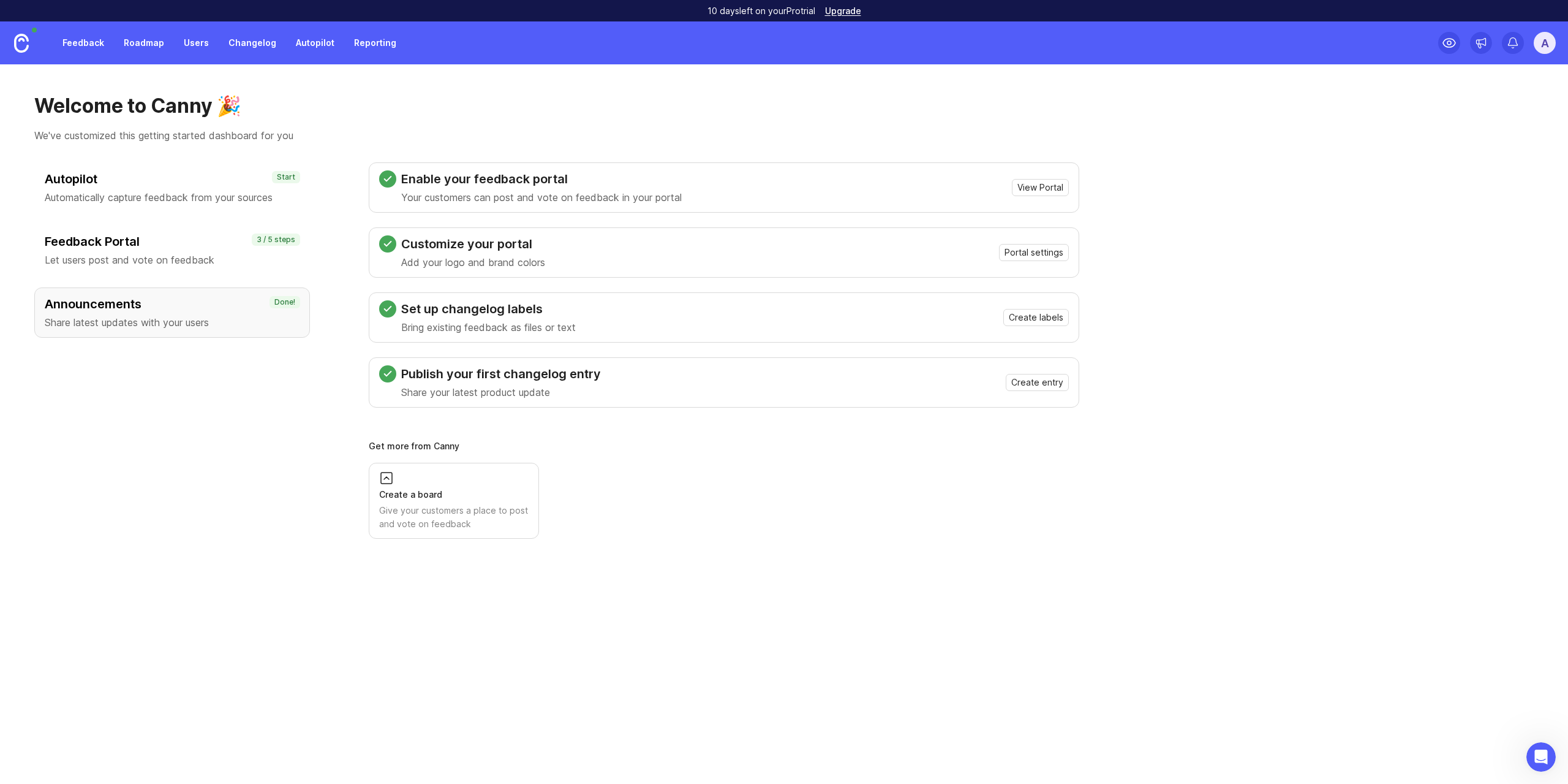
click at [220, 165] on div "Autopilot Automatically capture feedback from your sources Start" at bounding box center [172, 188] width 275 height 50
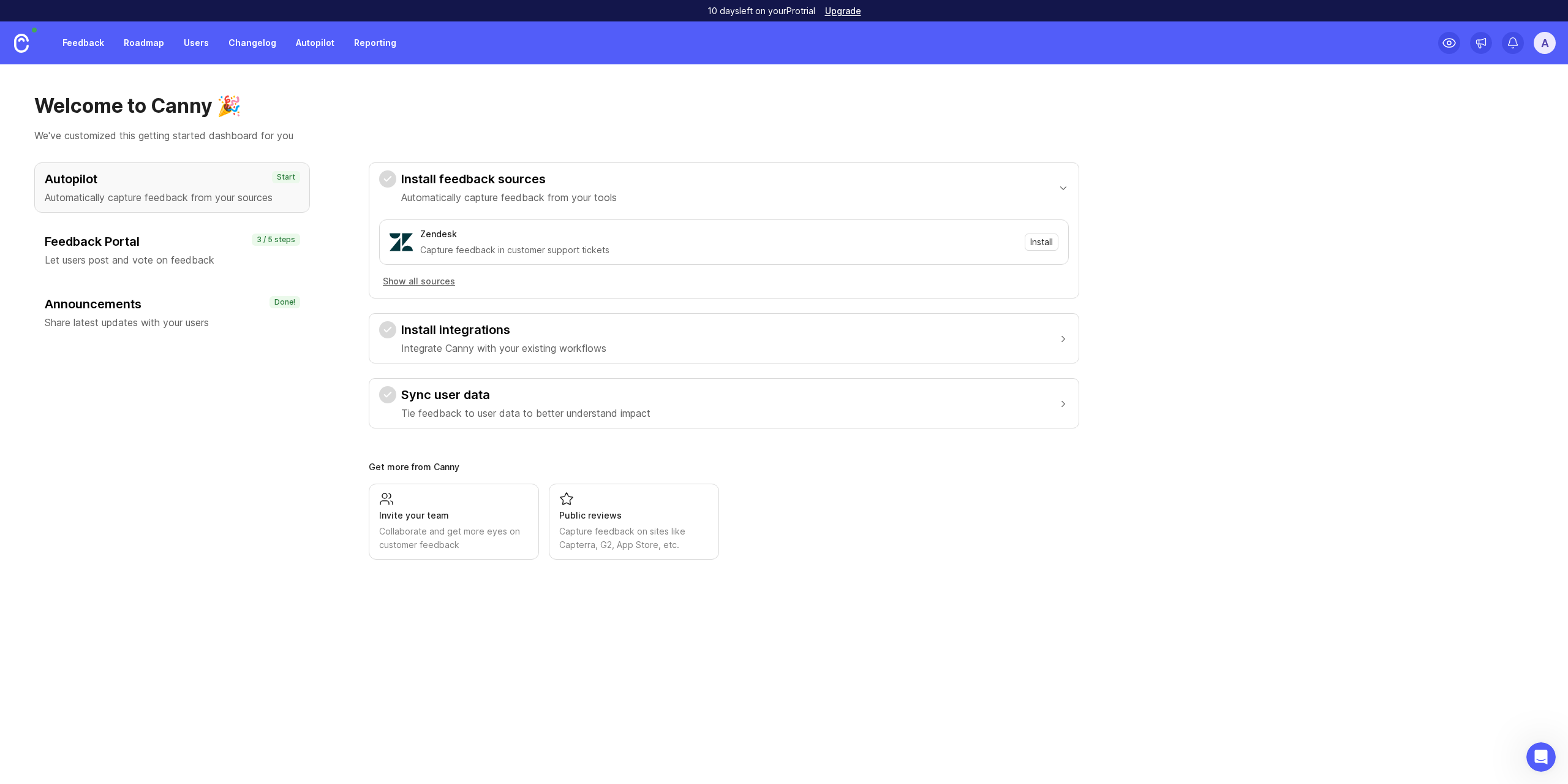
click at [213, 237] on h3 "Feedback Portal" at bounding box center [172, 242] width 255 height 17
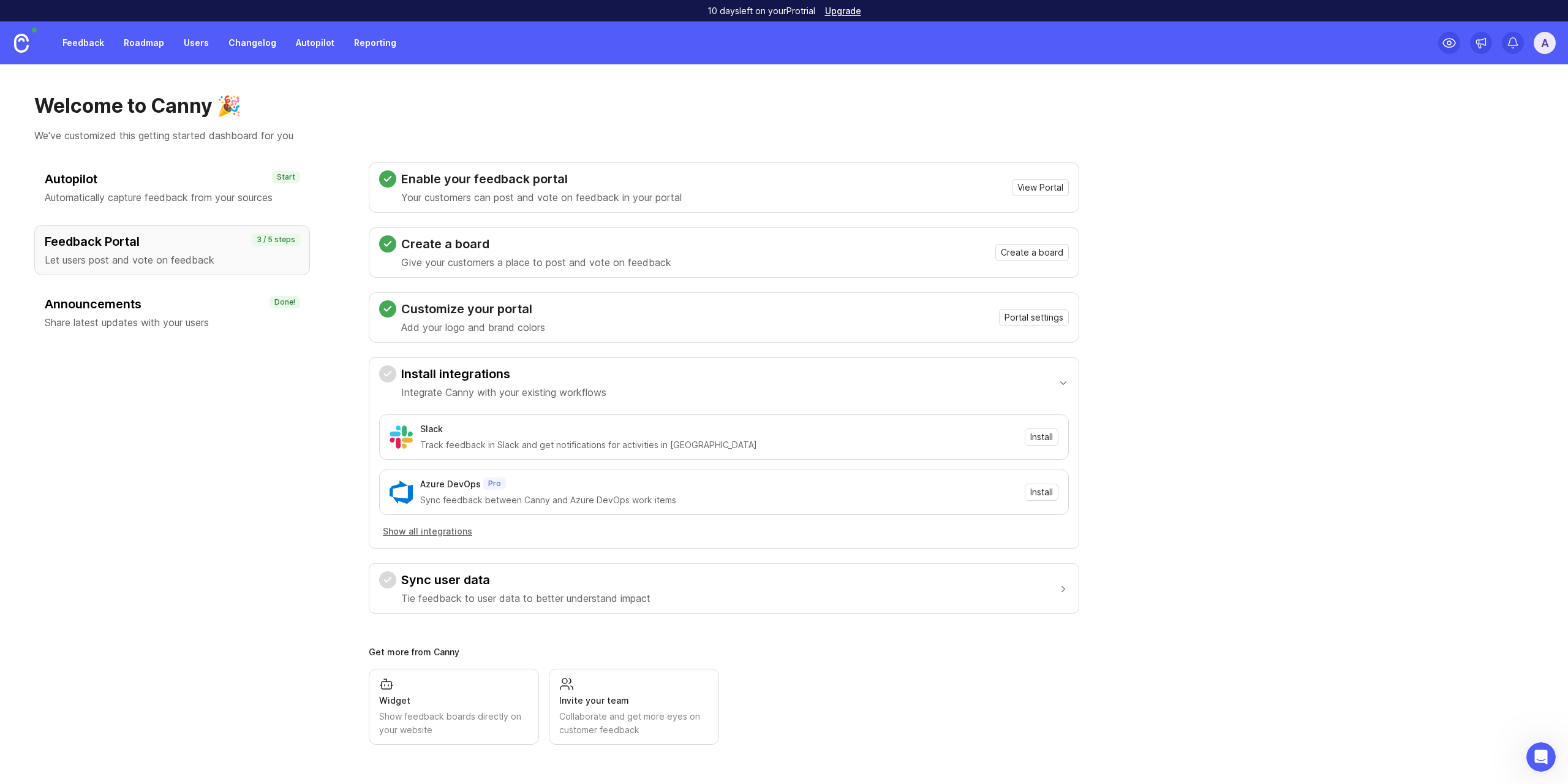
click at [174, 314] on div "Announcements Share latest updates with your users" at bounding box center [172, 312] width 255 height 34
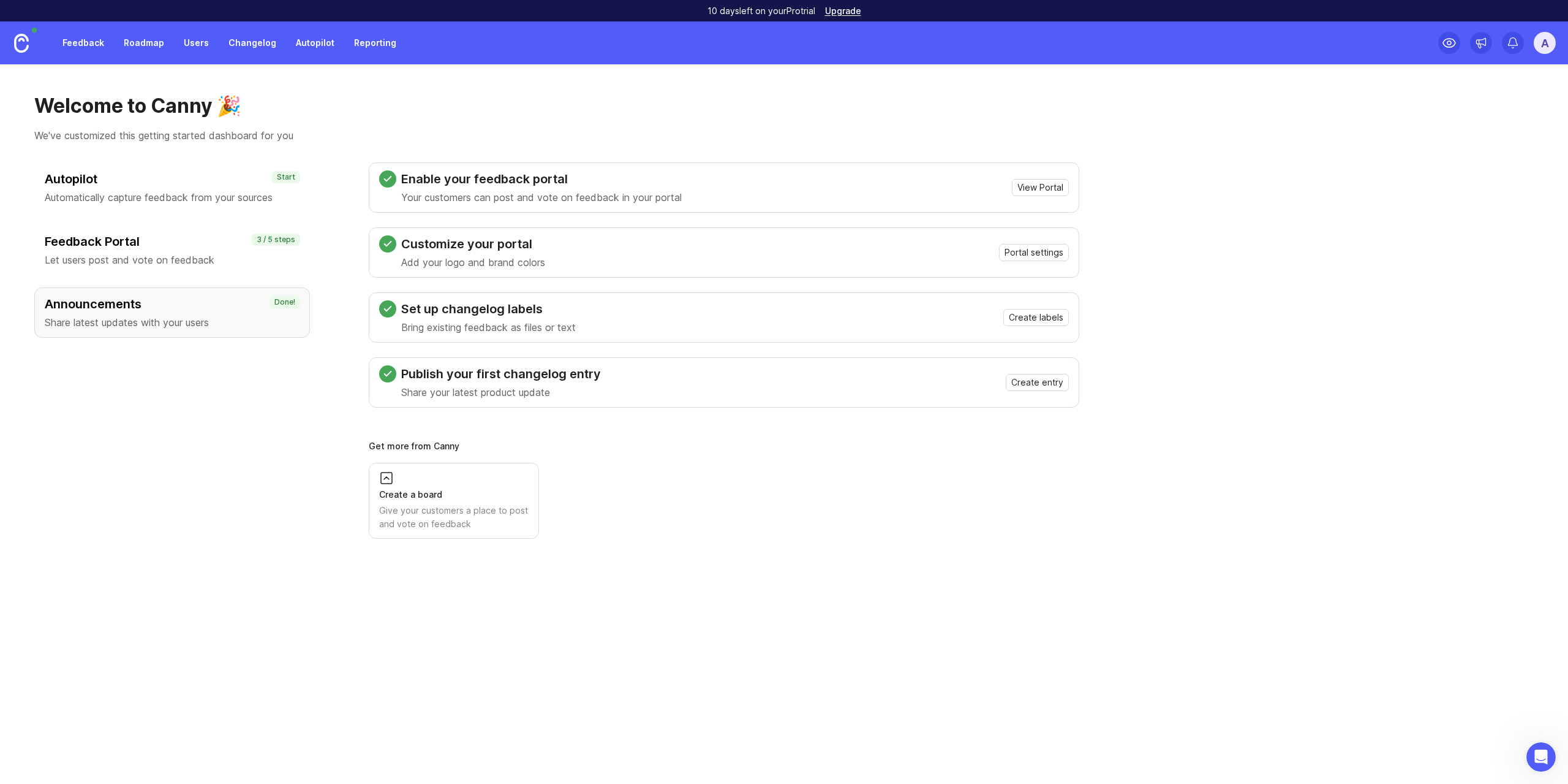
click at [210, 185] on h3 "Autopilot" at bounding box center [172, 179] width 255 height 17
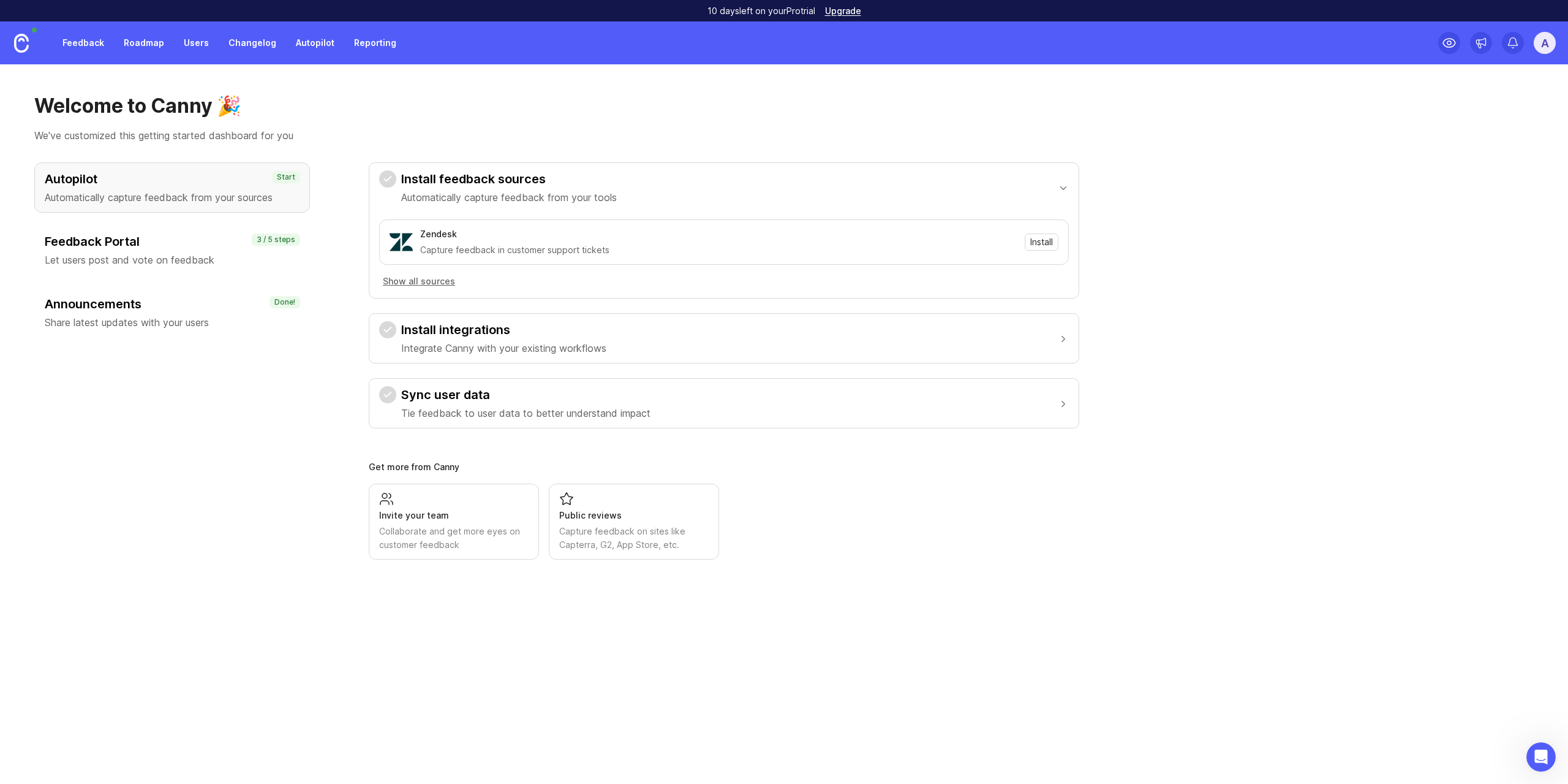
click at [193, 248] on h3 "Feedback Portal" at bounding box center [172, 242] width 255 height 17
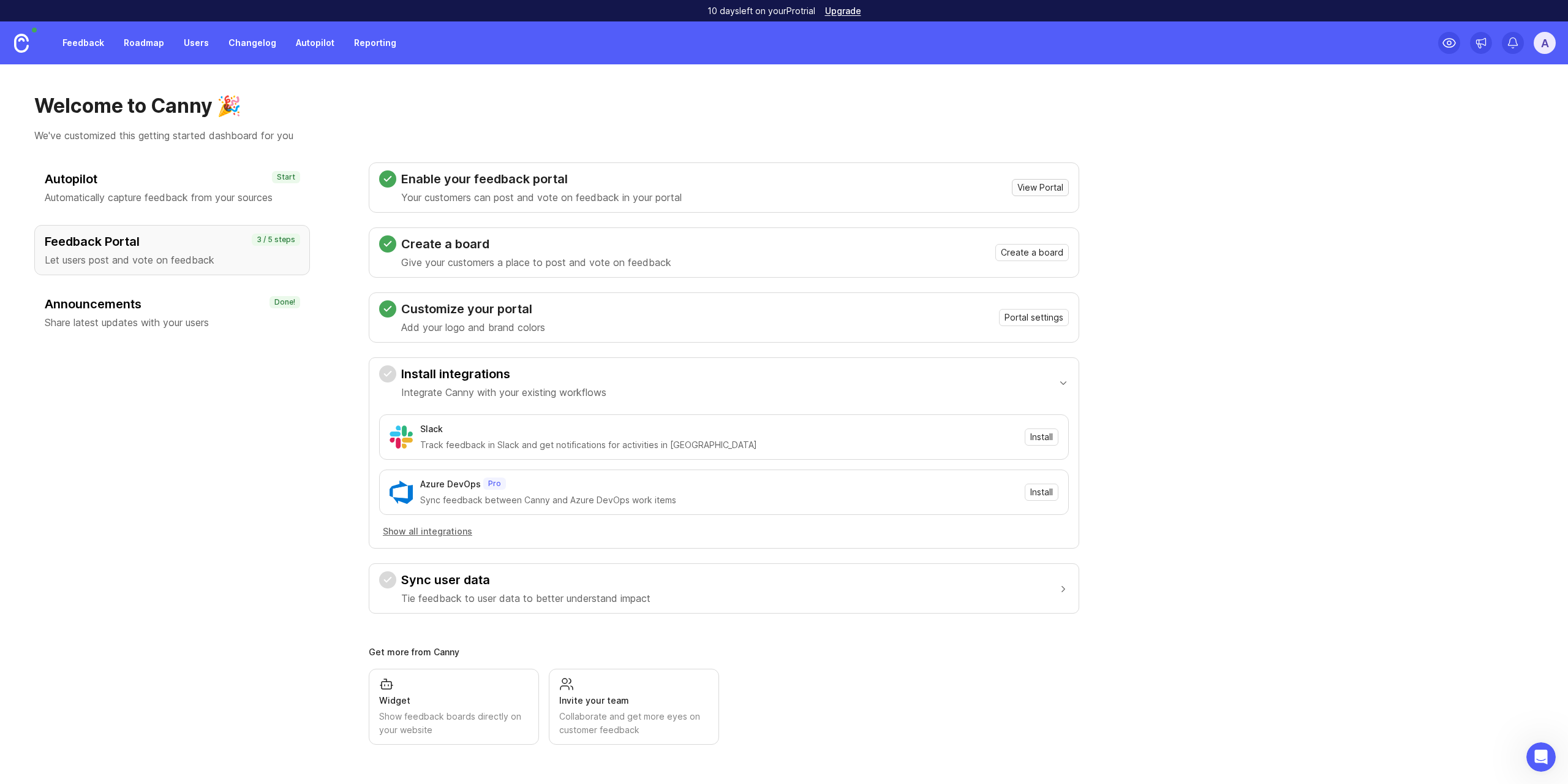
click at [1031, 190] on span "View Portal" at bounding box center [1040, 188] width 46 height 12
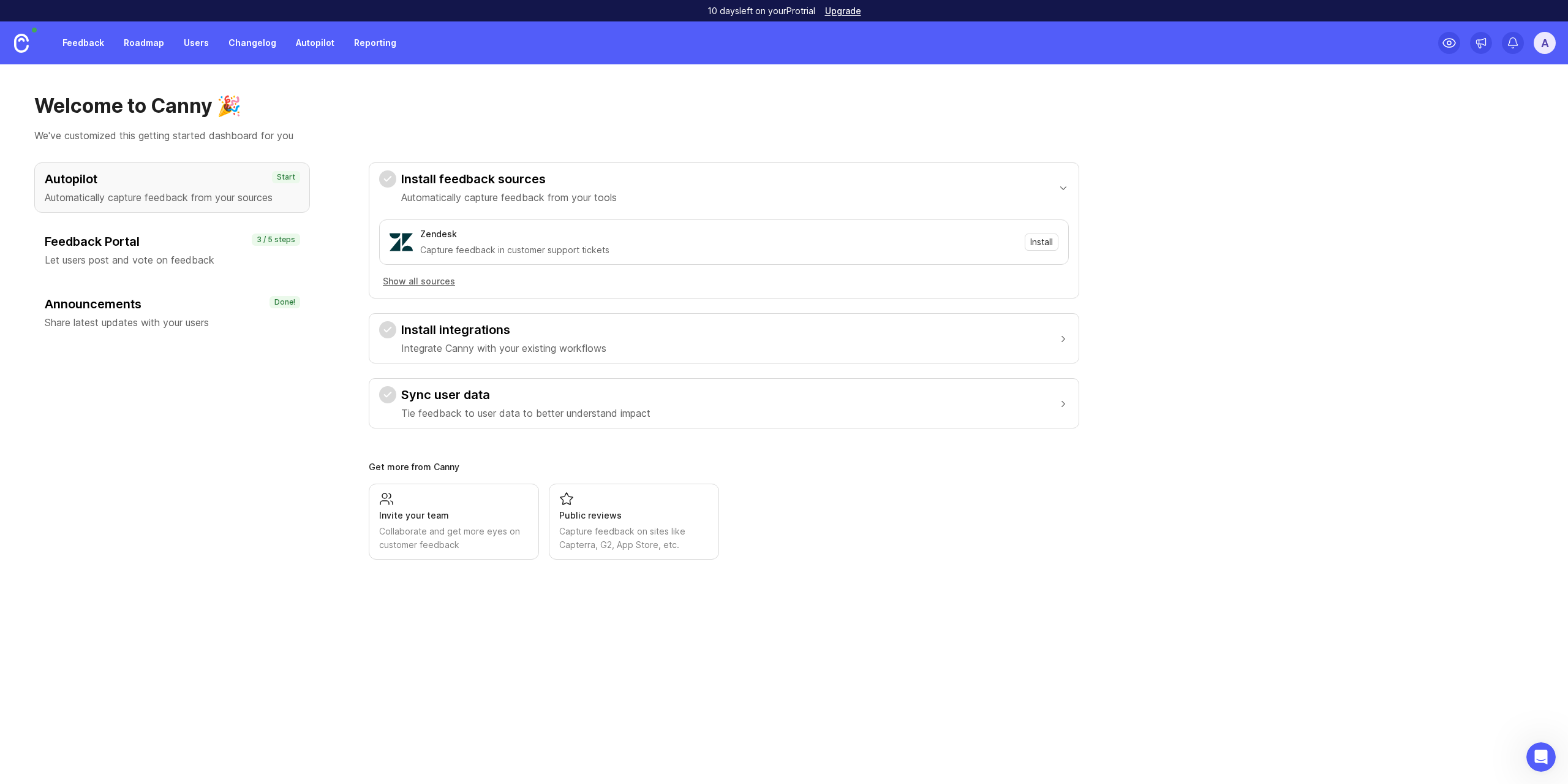
click at [175, 233] on h3 "Feedback Portal" at bounding box center [172, 242] width 255 height 17
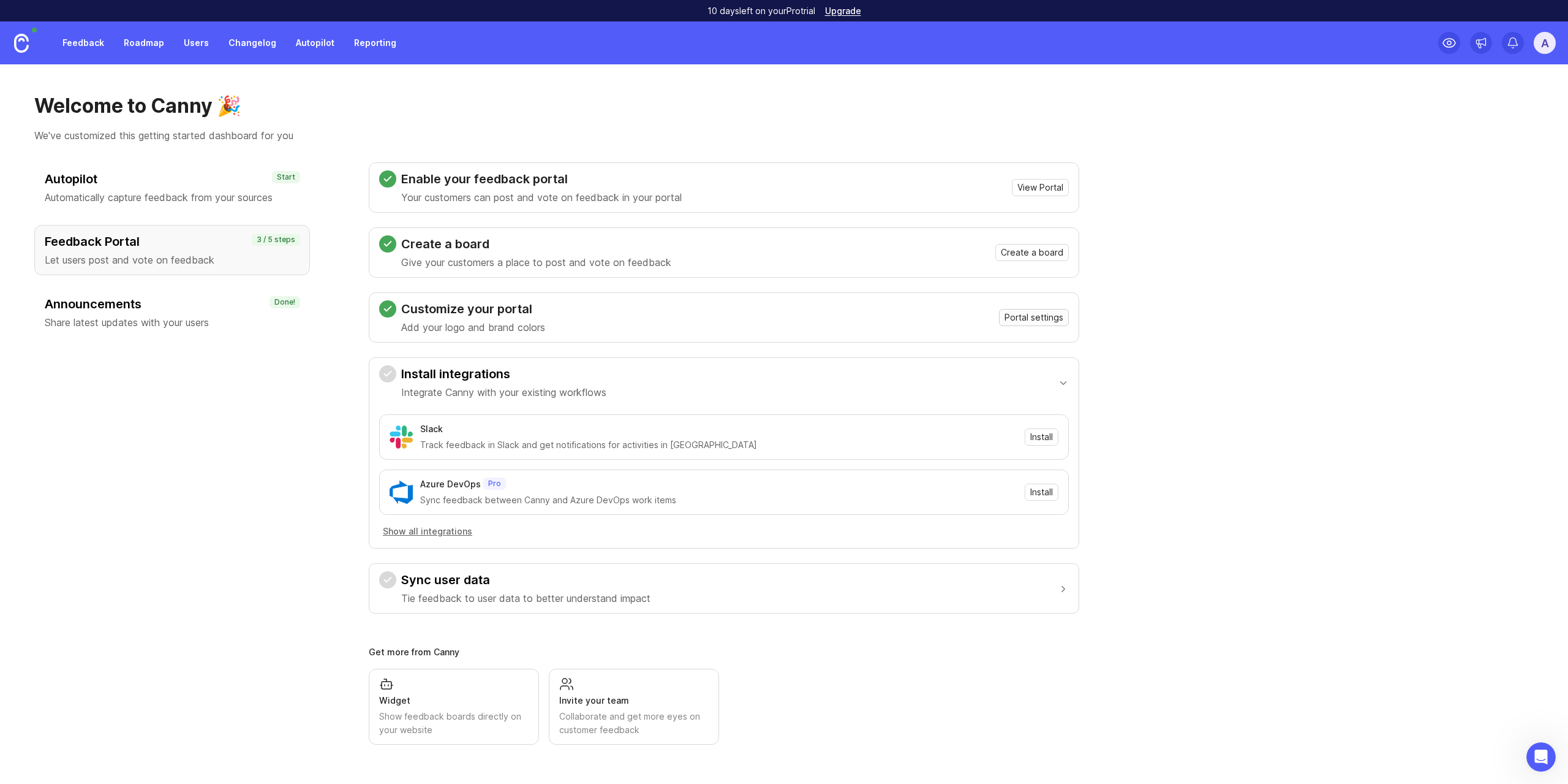
click at [1053, 318] on span "Portal settings" at bounding box center [1034, 318] width 58 height 12
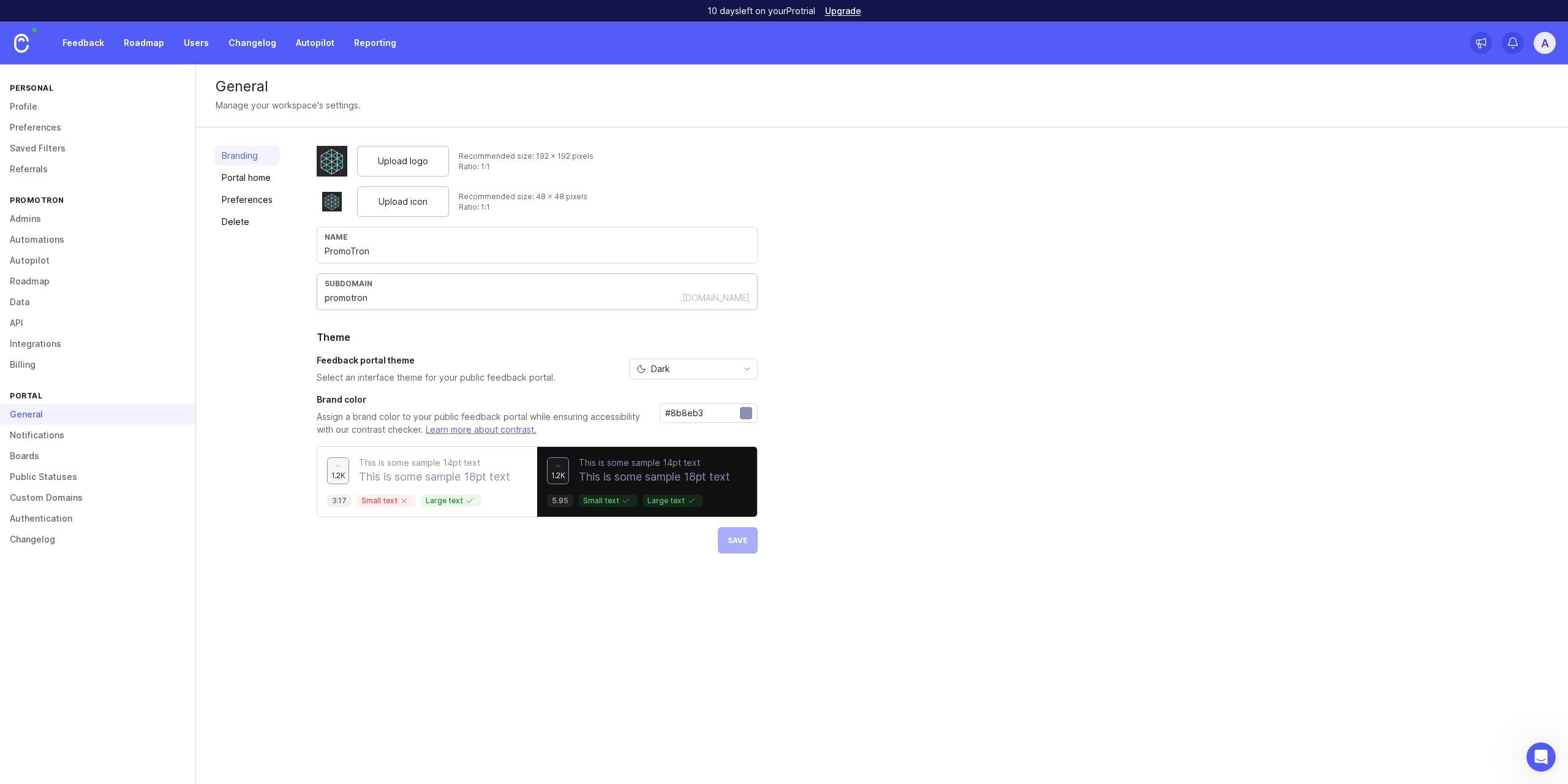
drag, startPoint x: 388, startPoint y: 293, endPoint x: 365, endPoint y: 294, distance: 23.0
click at [367, 293] on input "promotron" at bounding box center [501, 298] width 355 height 14
click at [249, 183] on link "Portal home" at bounding box center [247, 177] width 65 height 20
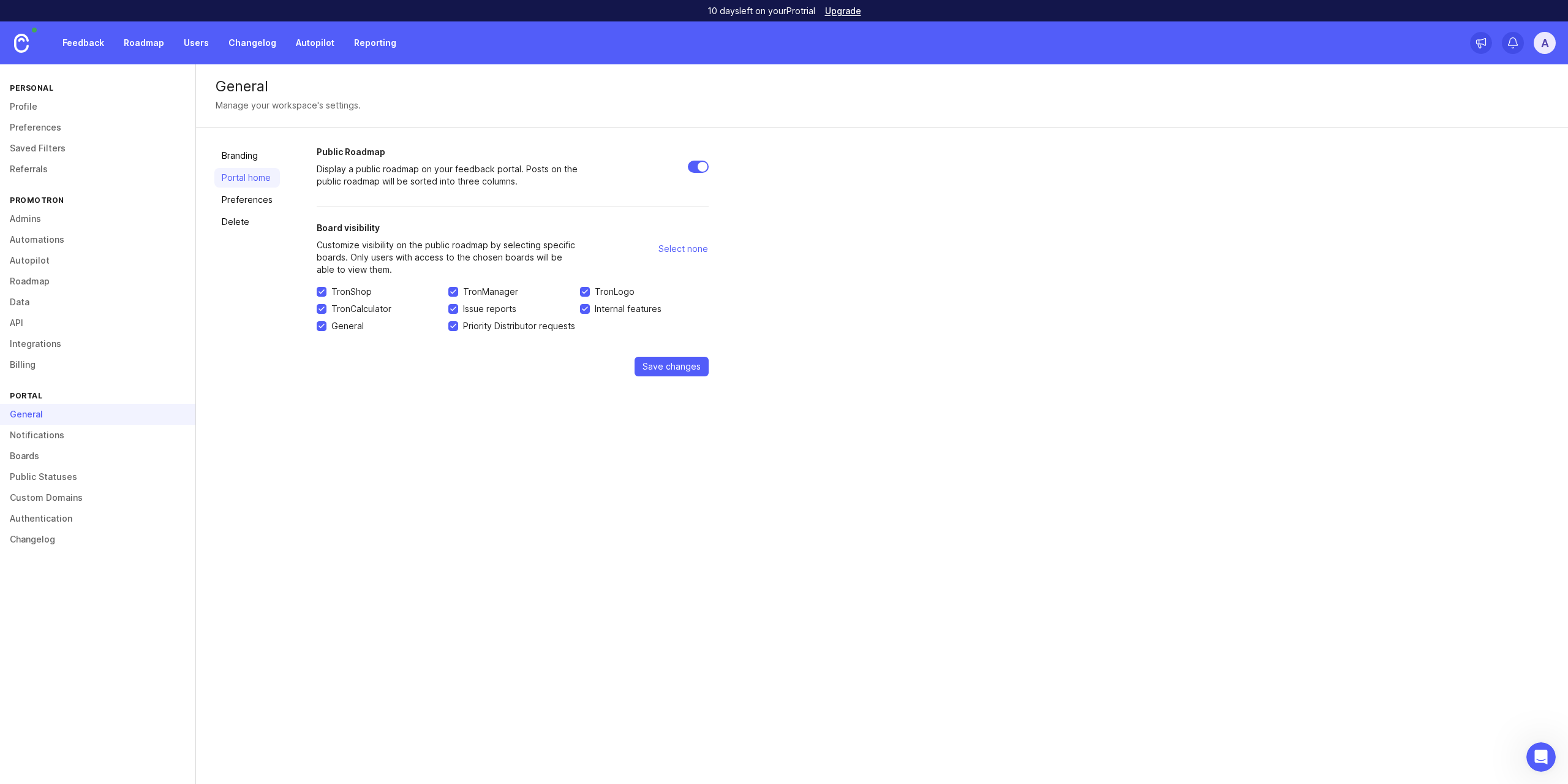
click at [250, 201] on link "Preferences" at bounding box center [247, 200] width 65 height 20
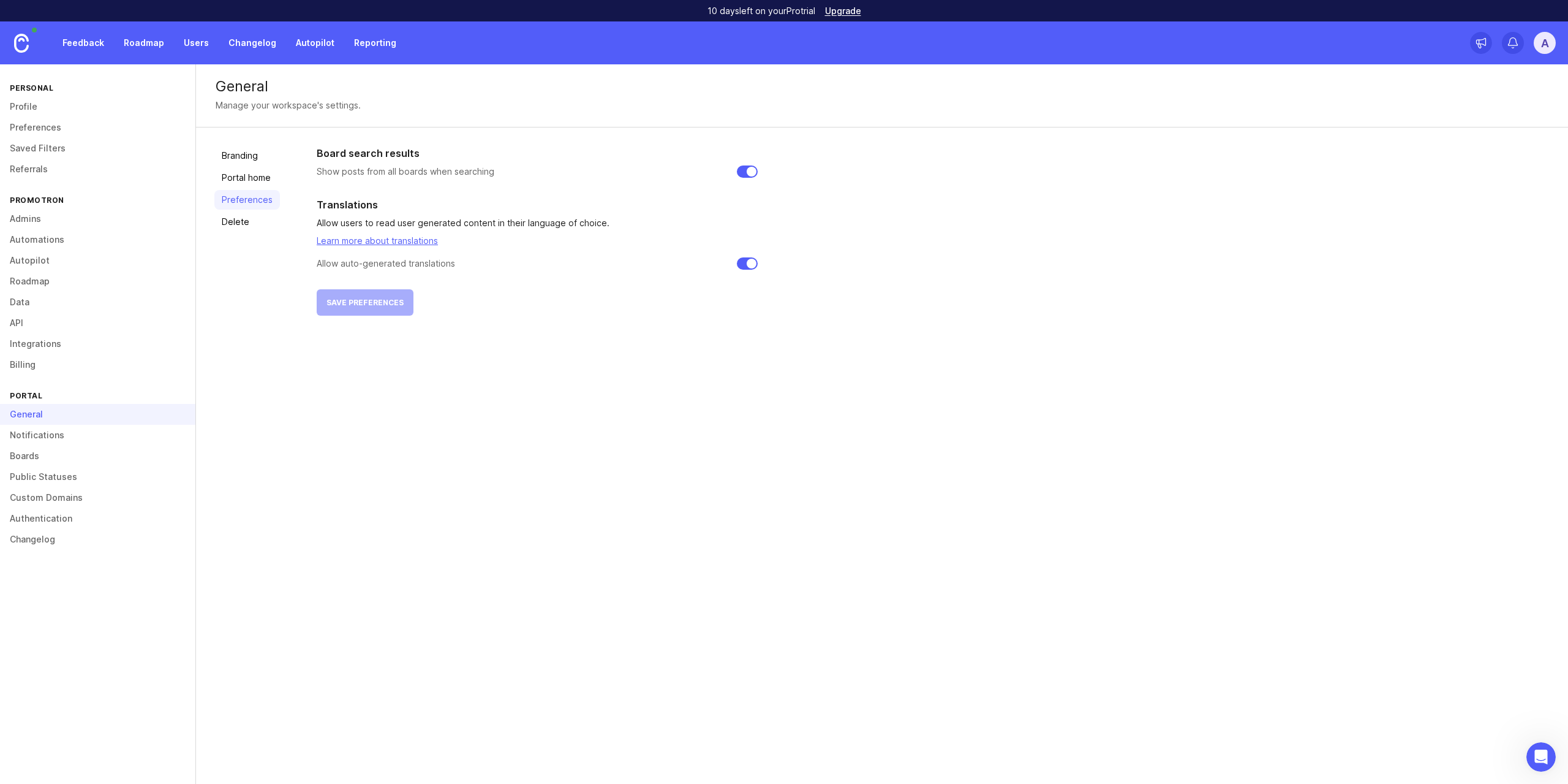
click at [259, 227] on link "Delete" at bounding box center [247, 221] width 65 height 20
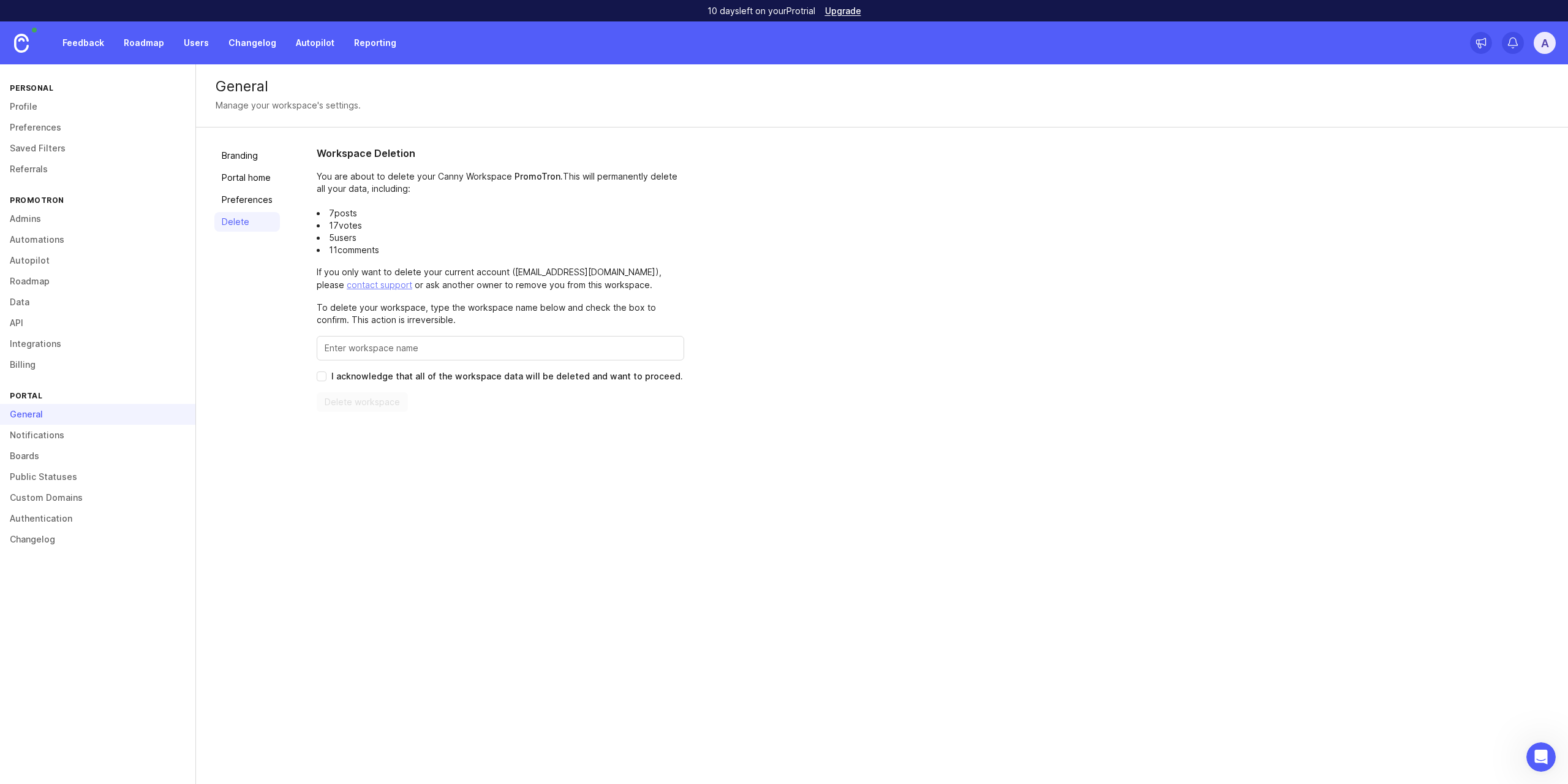
click at [254, 182] on link "Portal home" at bounding box center [247, 177] width 65 height 20
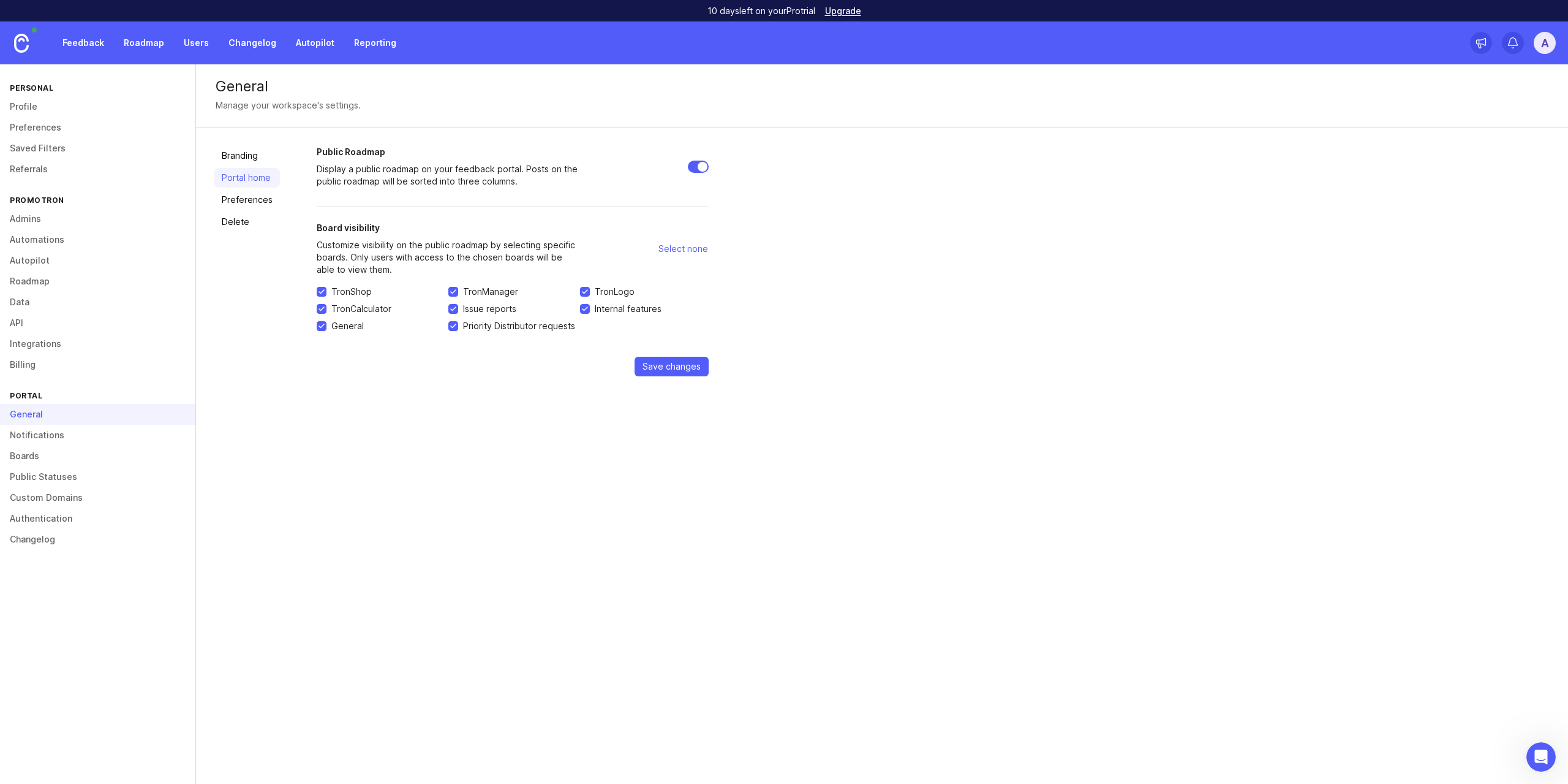
click at [249, 157] on link "Branding" at bounding box center [247, 155] width 65 height 20
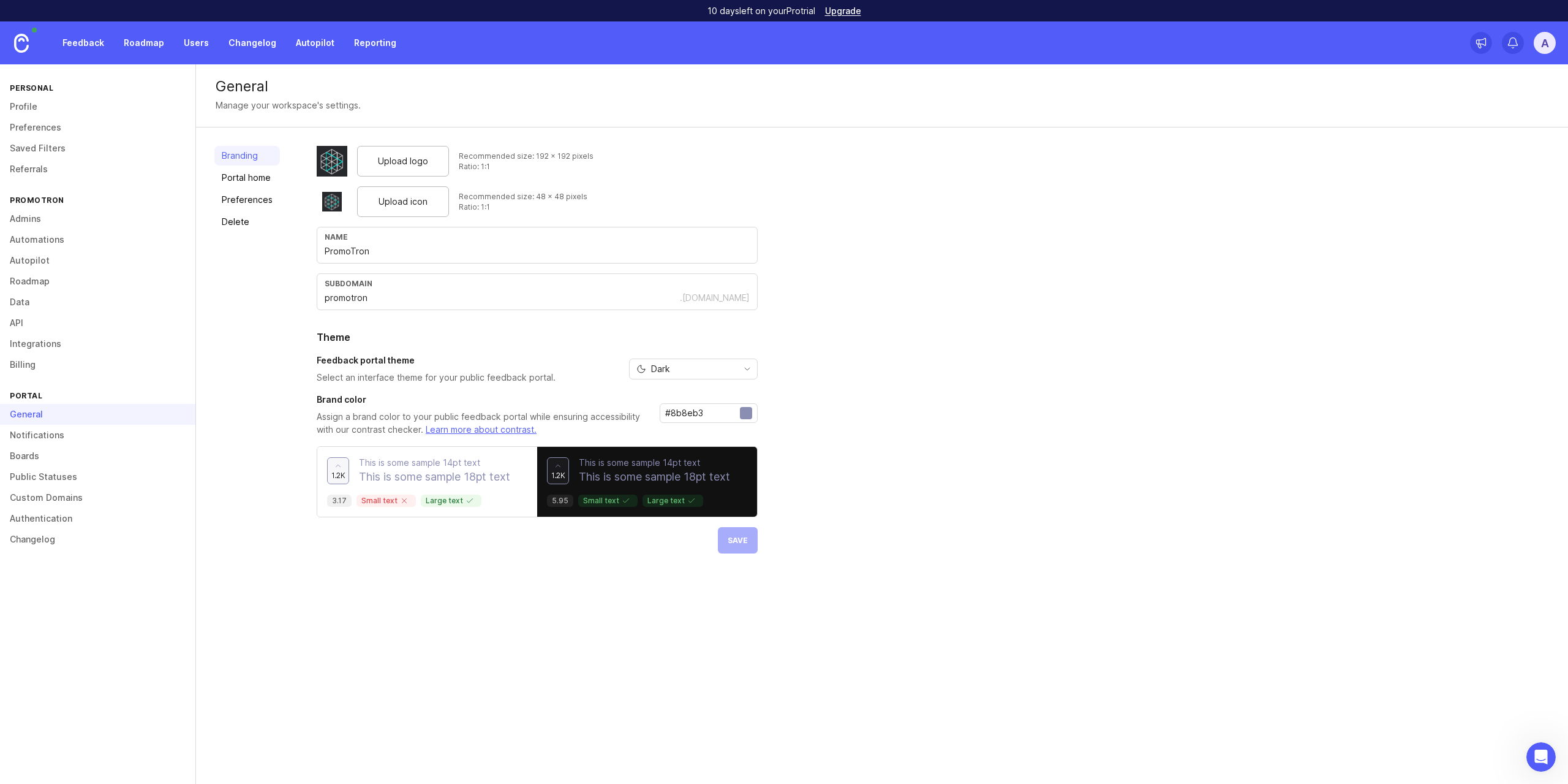
click at [75, 493] on link "Custom Domains" at bounding box center [97, 497] width 195 height 21
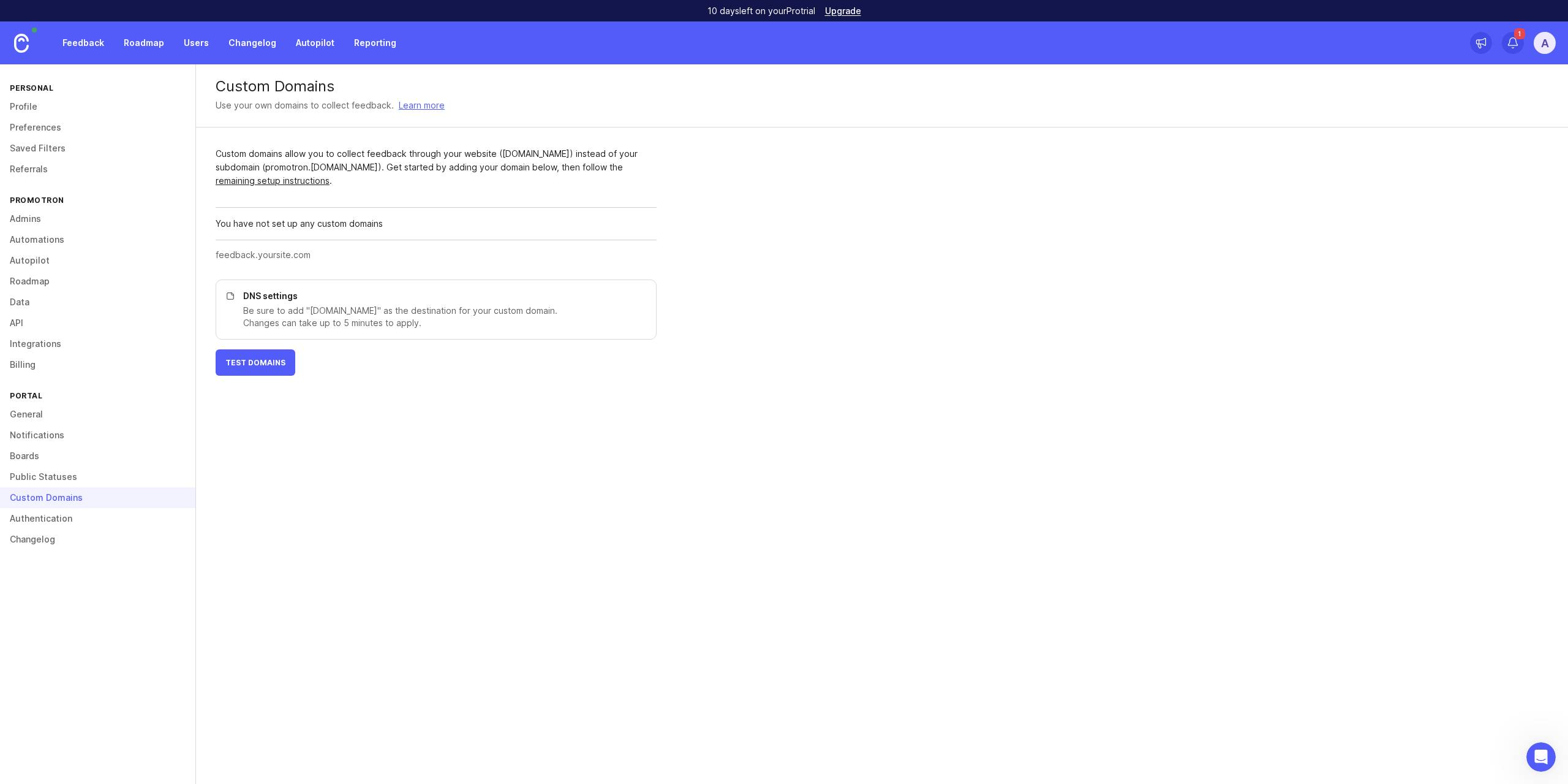
click at [65, 316] on link "API" at bounding box center [97, 323] width 195 height 21
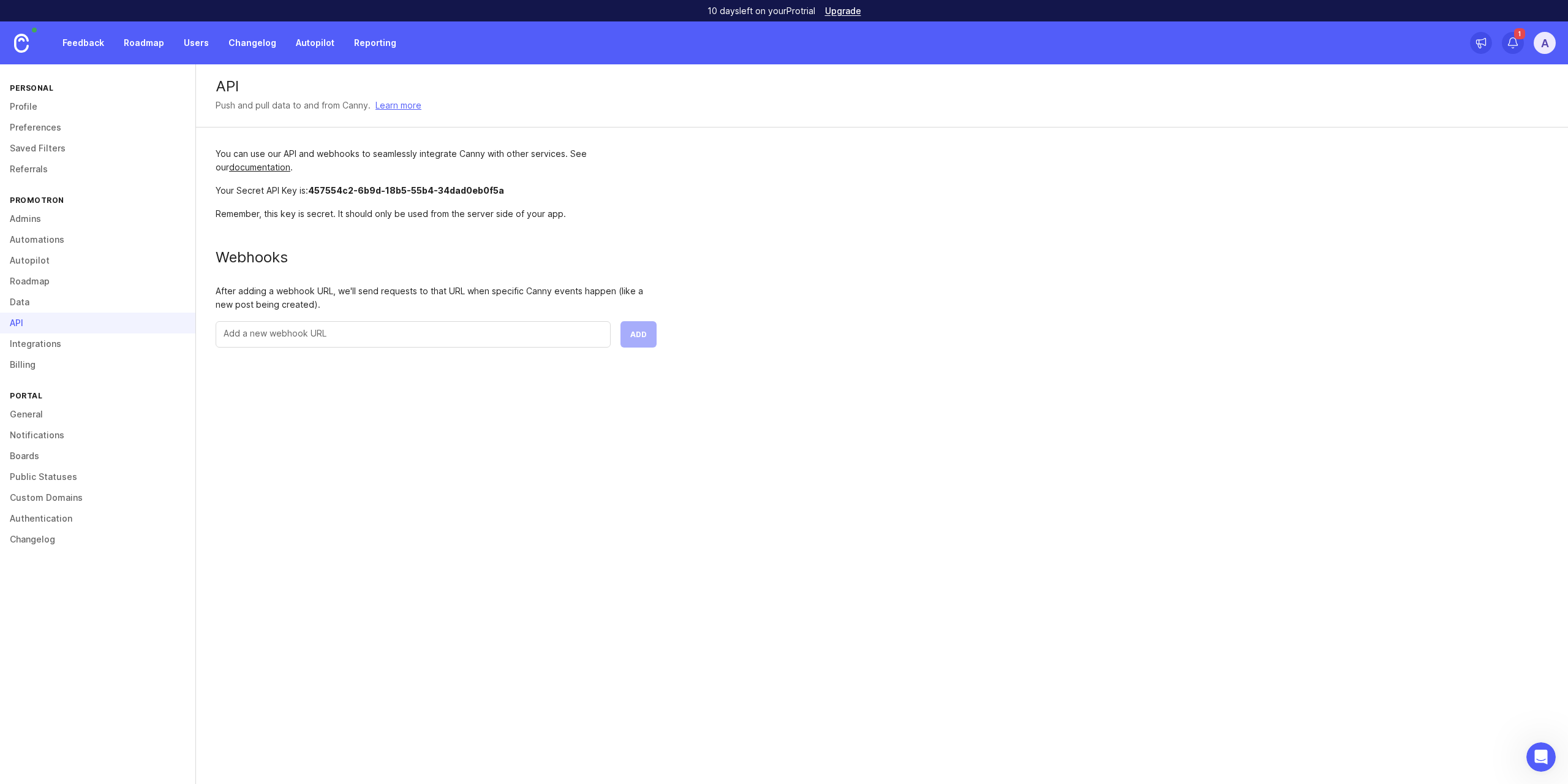
click at [61, 308] on link "Data" at bounding box center [97, 302] width 195 height 21
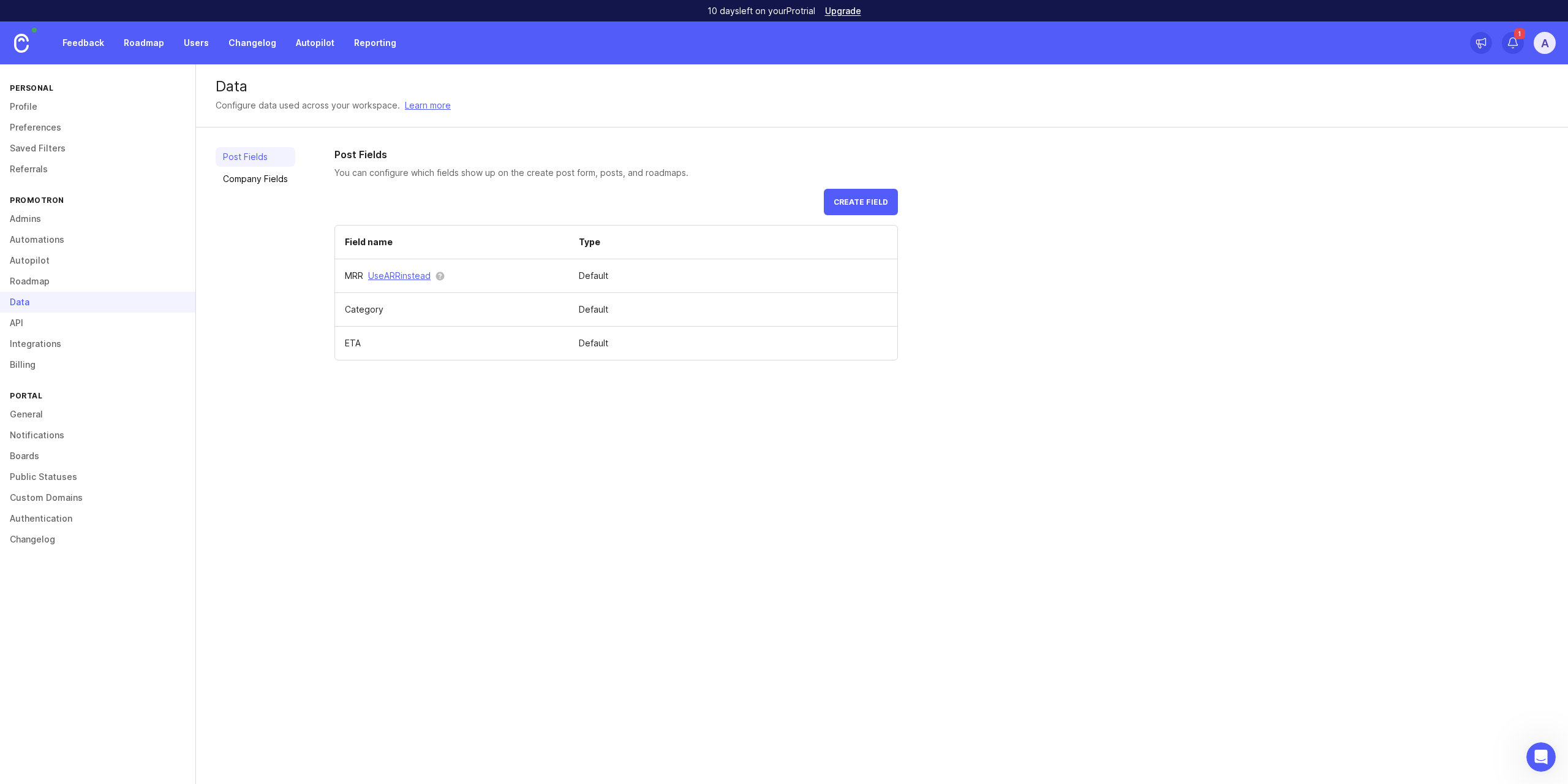
click at [262, 179] on link "Company Fields" at bounding box center [255, 179] width 80 height 20
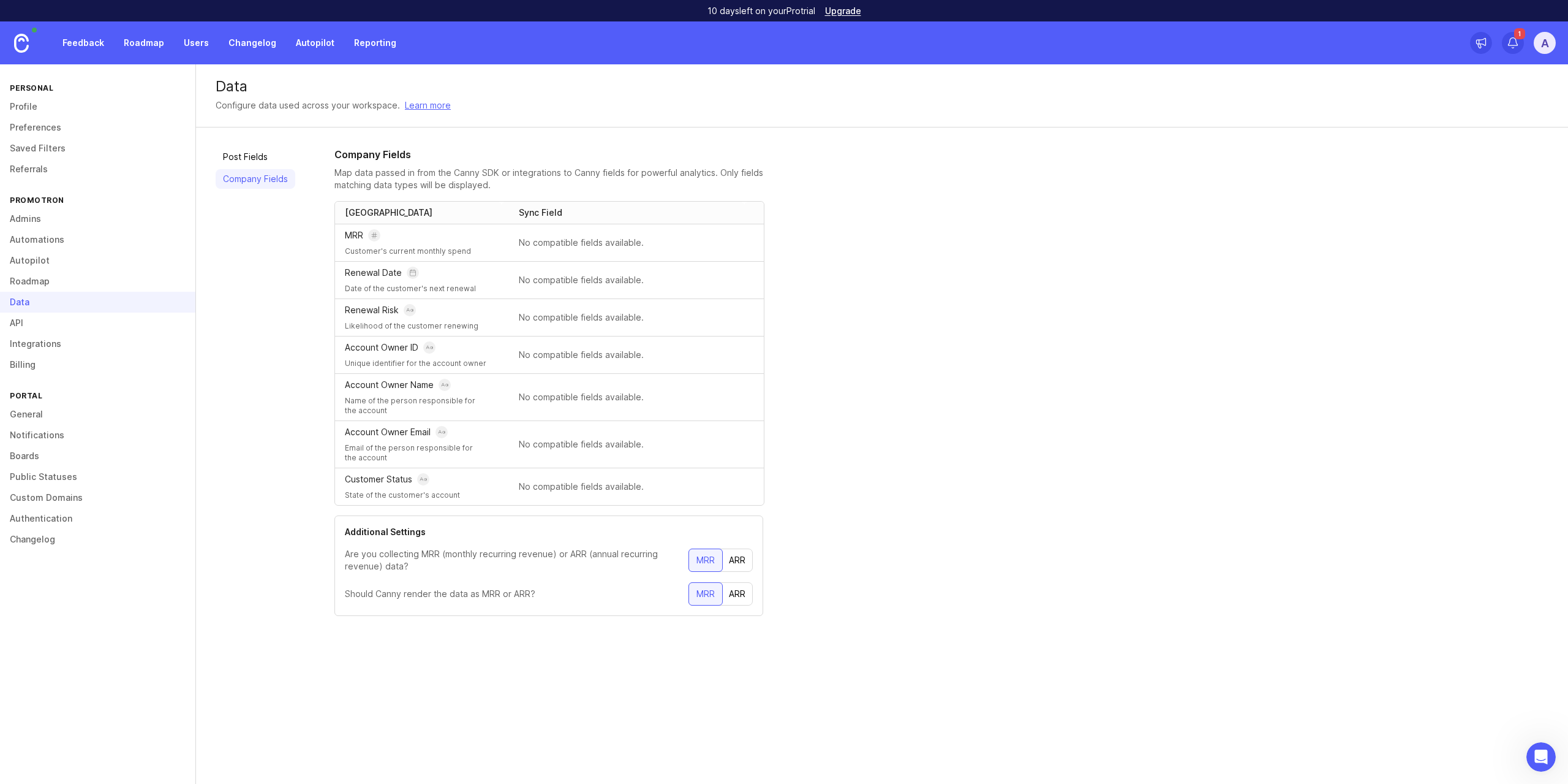
click at [429, 105] on link "Learn more" at bounding box center [427, 106] width 46 height 14
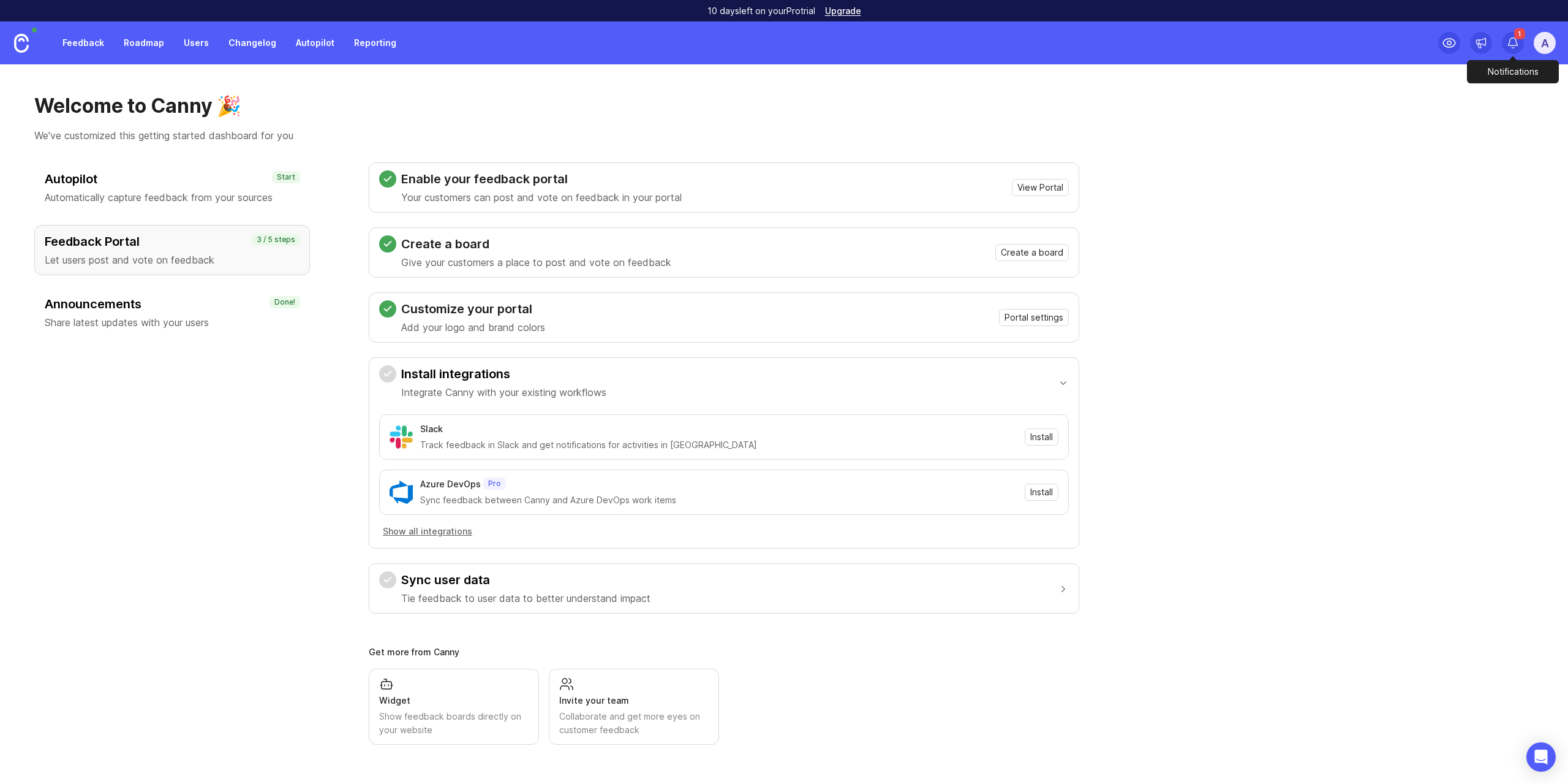
click at [1516, 35] on span "1" at bounding box center [1520, 34] width 11 height 11
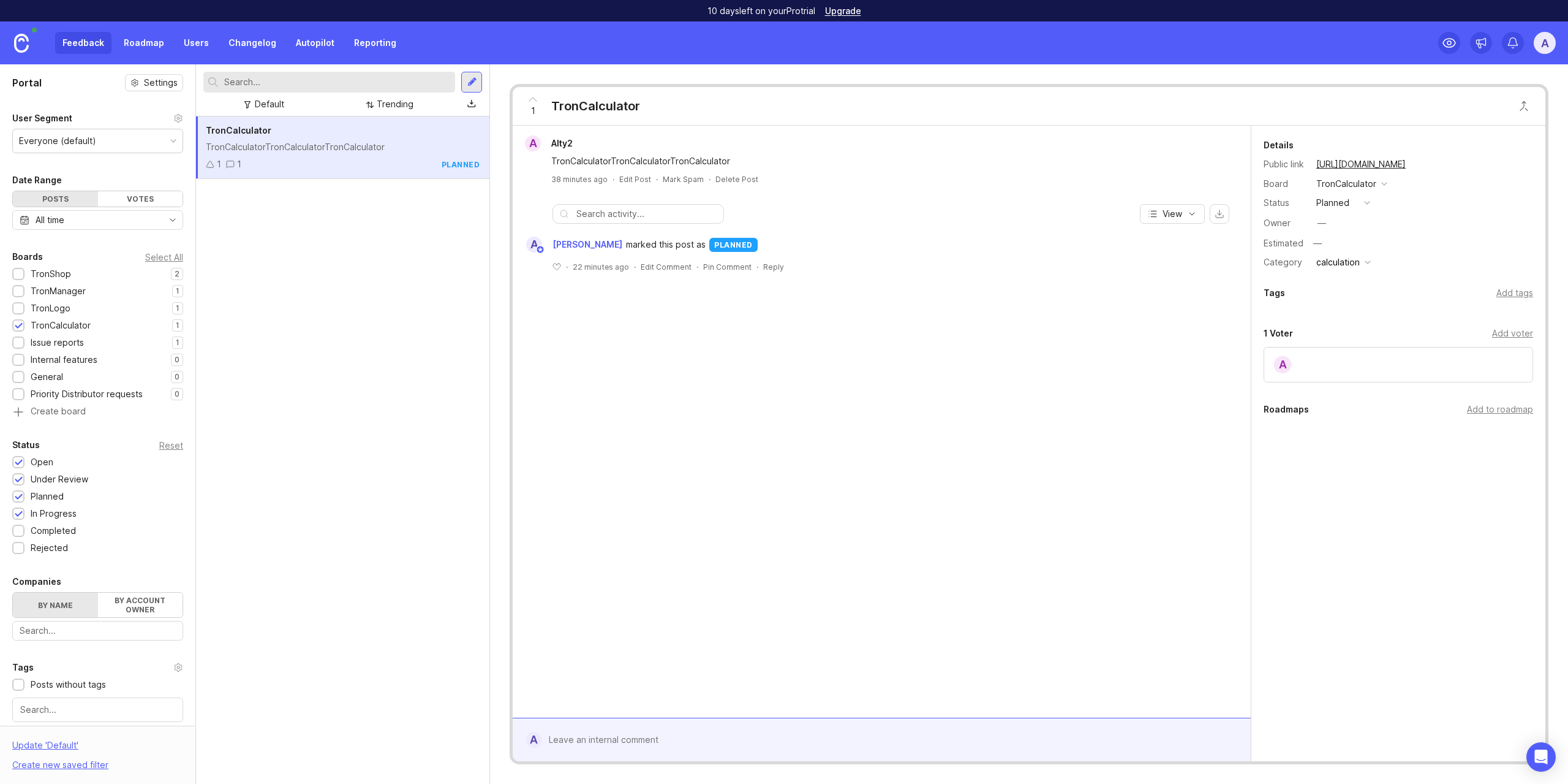
click at [28, 52] on img at bounding box center [21, 43] width 15 height 19
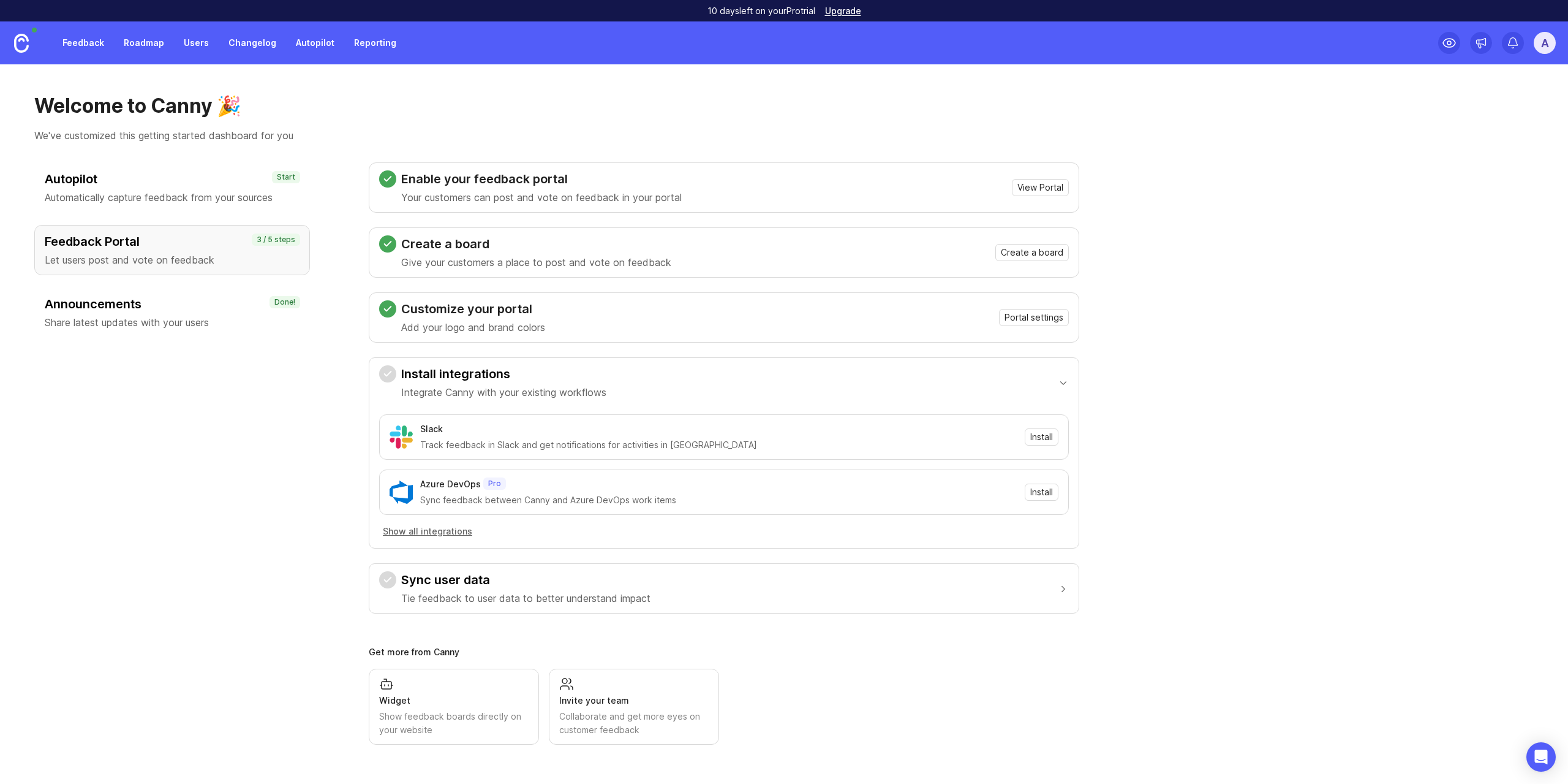
click at [90, 40] on link "Feedback" at bounding box center [83, 43] width 57 height 22
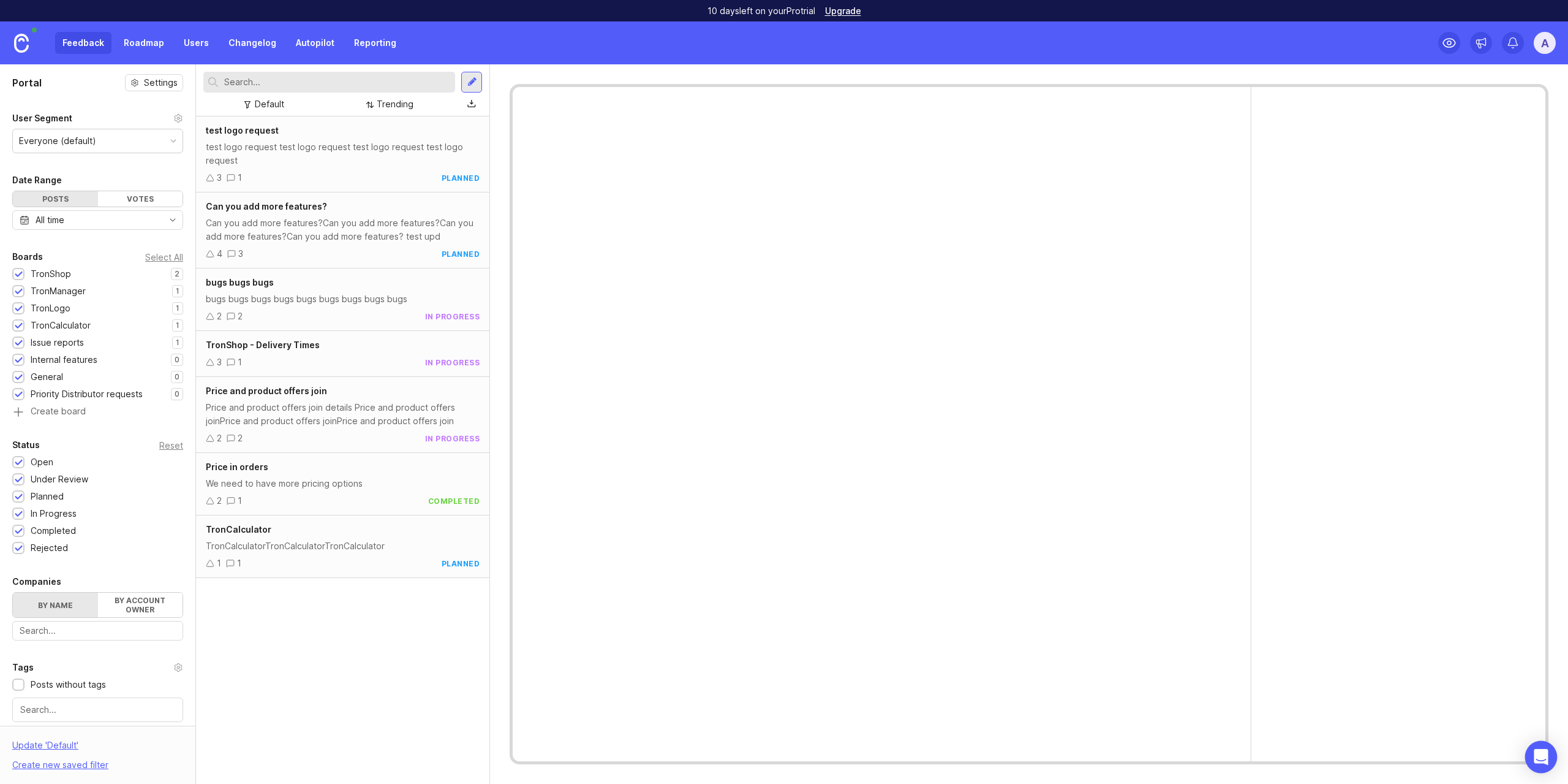
click at [1530, 749] on div "Open Intercom Messenger" at bounding box center [1541, 757] width 33 height 33
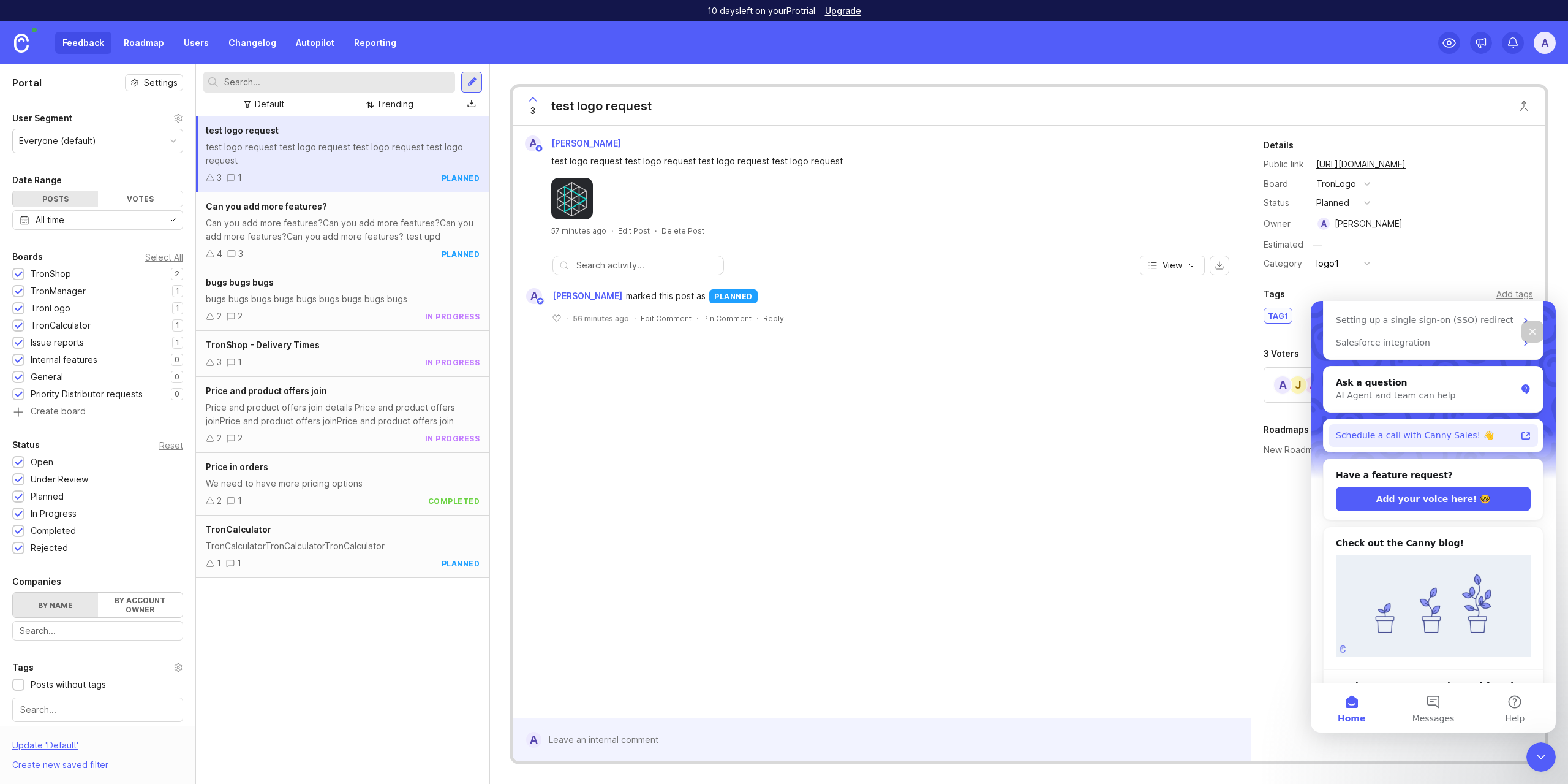
scroll to position [309, 0]
click at [1444, 714] on span "Messages" at bounding box center [1433, 719] width 42 height 9
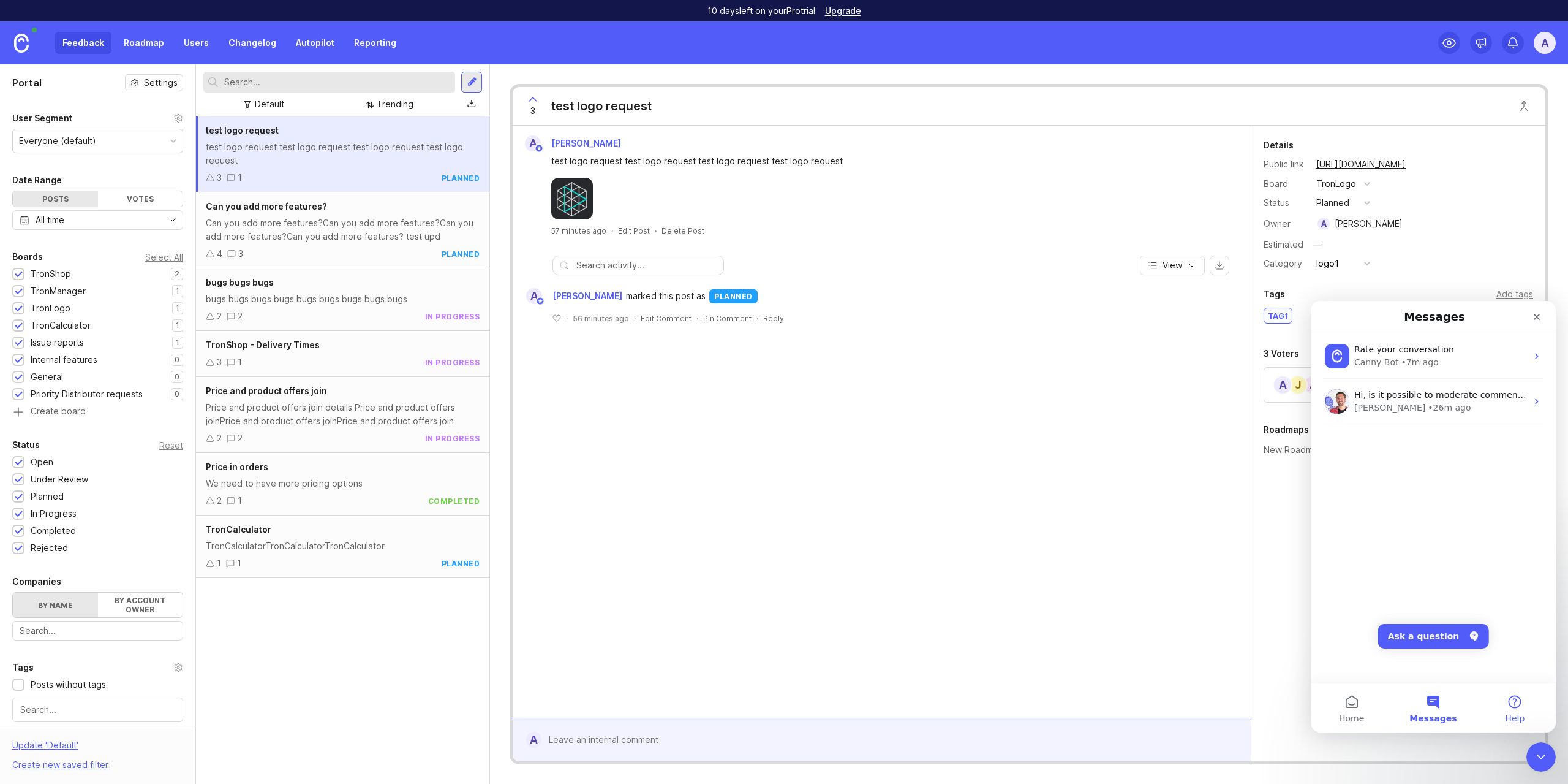
click at [1506, 704] on button "Help" at bounding box center [1515, 707] width 82 height 49
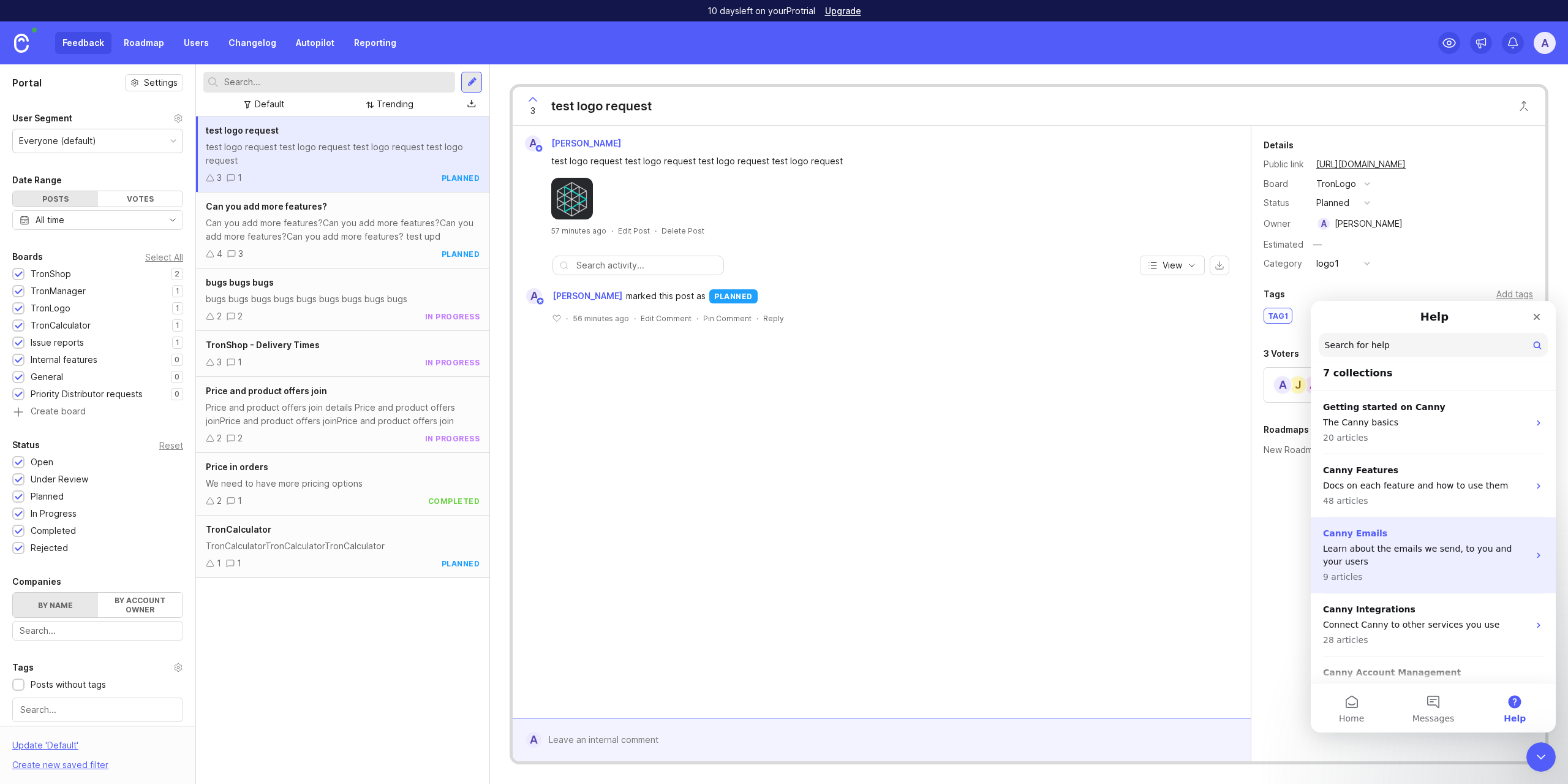
scroll to position [0, 0]
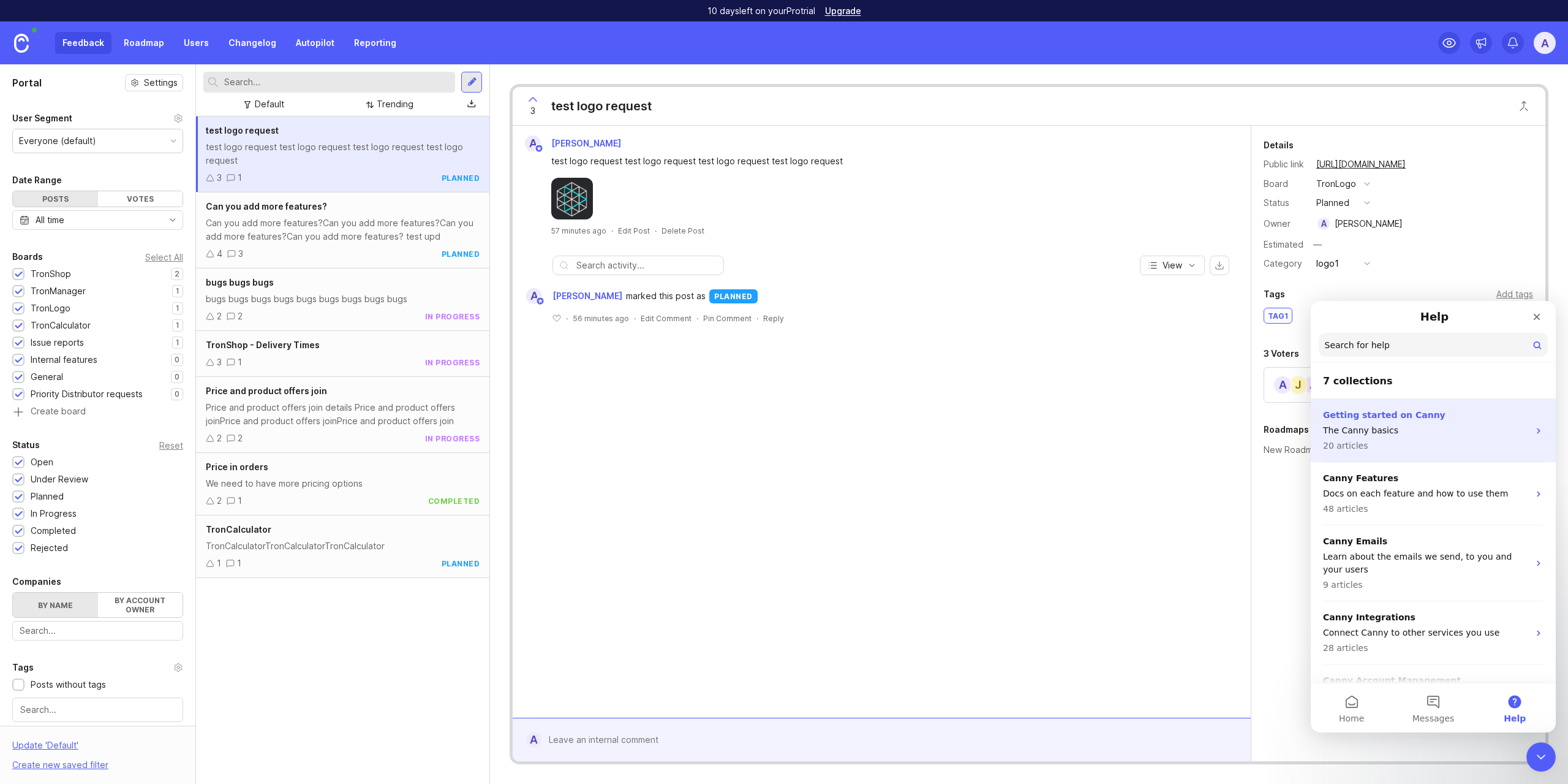
click at [1357, 414] on p "Getting started on Canny" at bounding box center [1425, 415] width 206 height 13
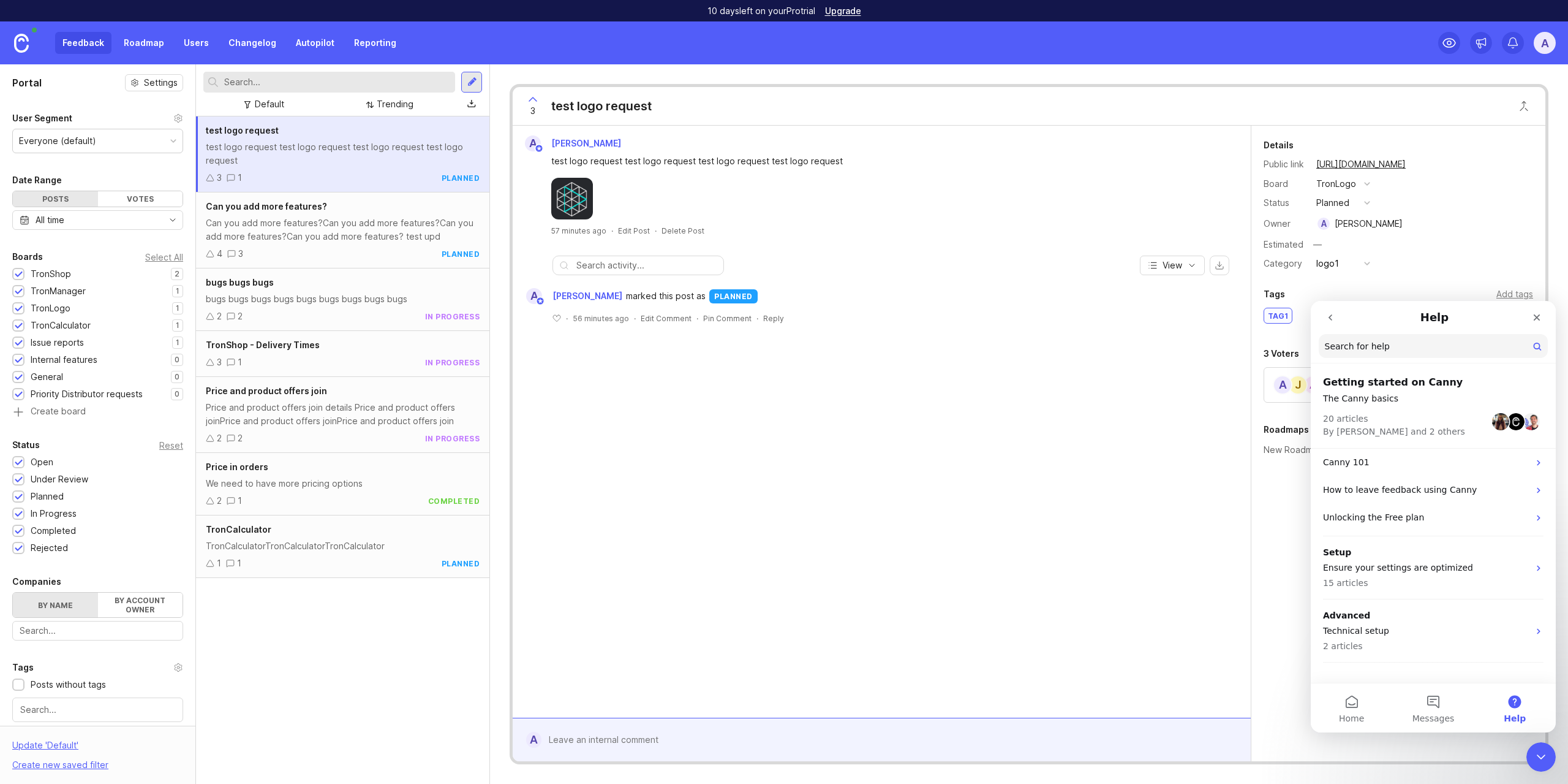
click at [1349, 408] on div "20 articles By [PERSON_NAME] and 2 others" at bounding box center [1433, 422] width 220 height 33
click at [1367, 435] on span "By [PERSON_NAME] and 2 others" at bounding box center [1393, 431] width 142 height 9
click at [1397, 563] on p "Ensure your settings are optimized" at bounding box center [1425, 567] width 206 height 13
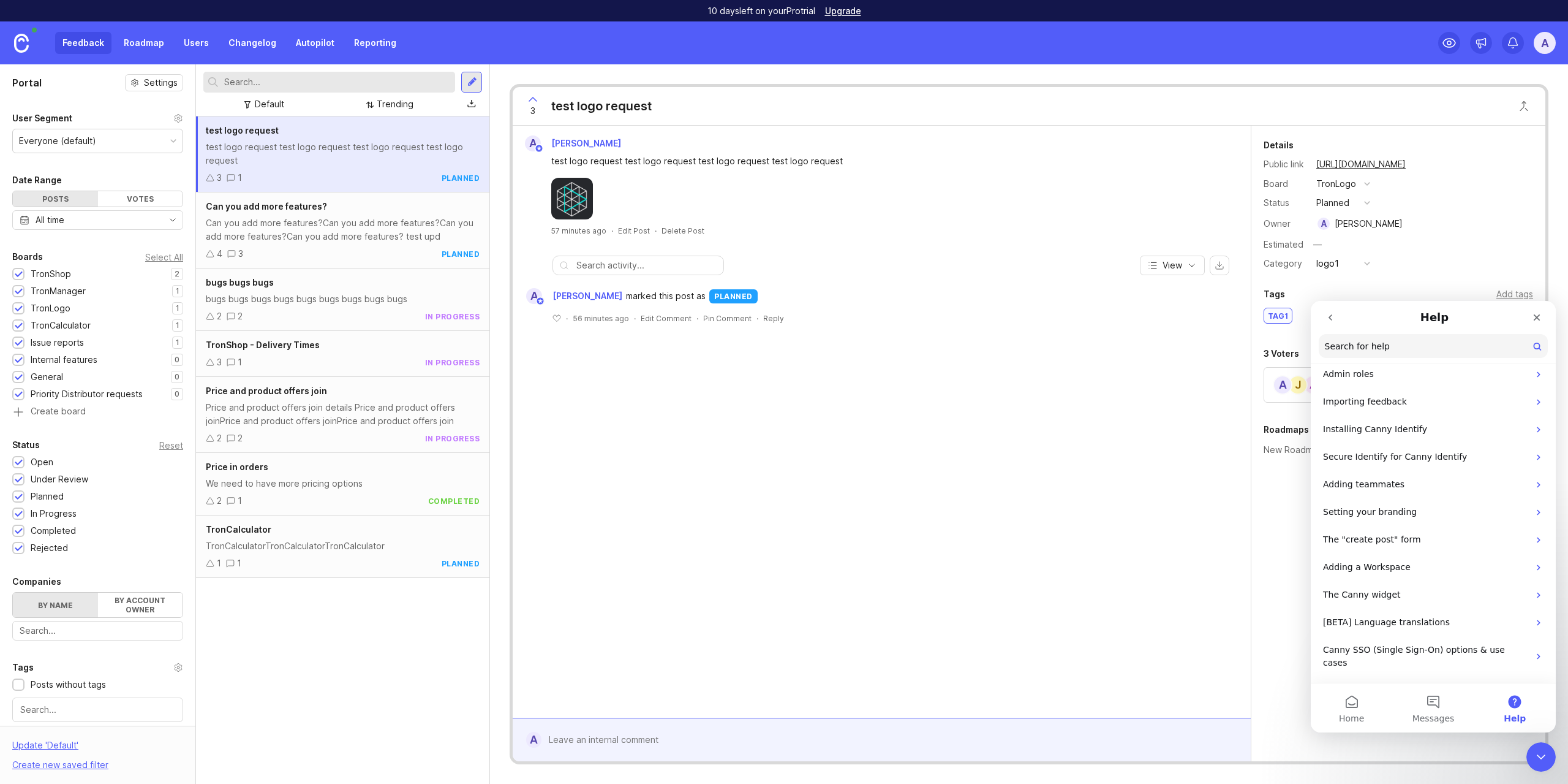
scroll to position [197, 0]
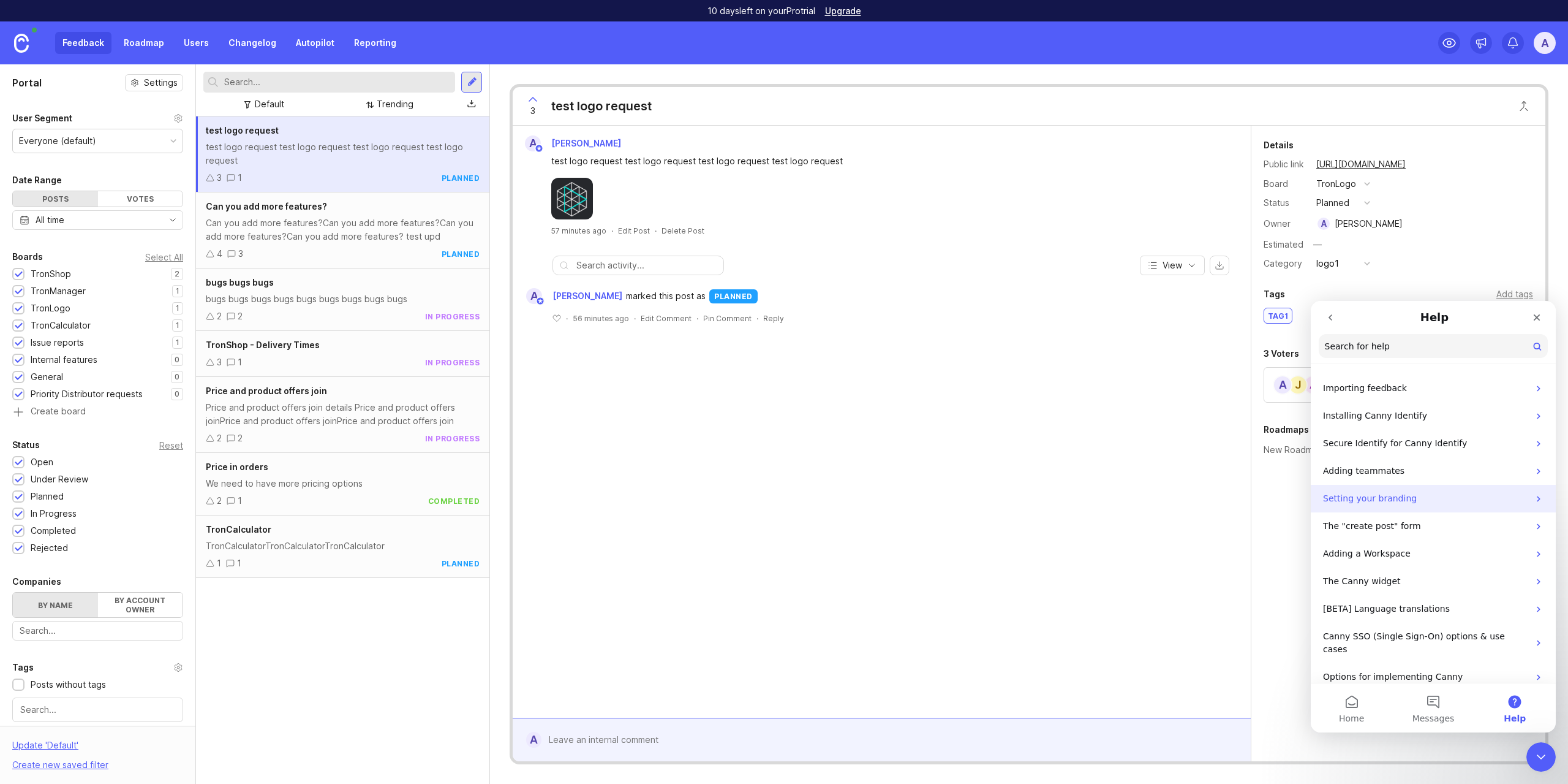
click at [1405, 511] on div "Setting your branding" at bounding box center [1433, 498] width 245 height 28
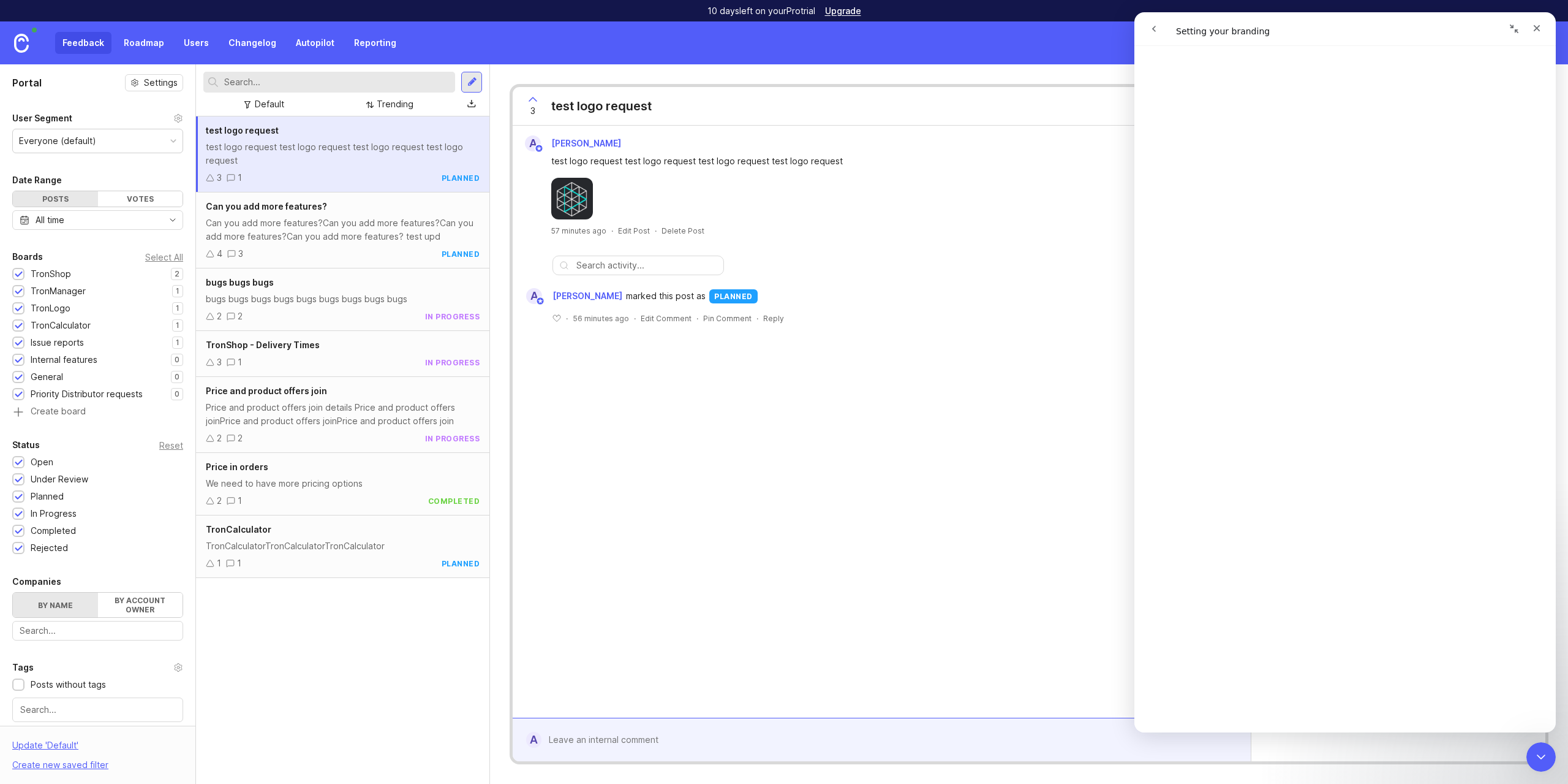
scroll to position [2714, 0]
click at [1344, 714] on link "Open in help center" at bounding box center [1345, 713] width 98 height 9
click at [1534, 28] on icon "Close" at bounding box center [1536, 28] width 9 height 9
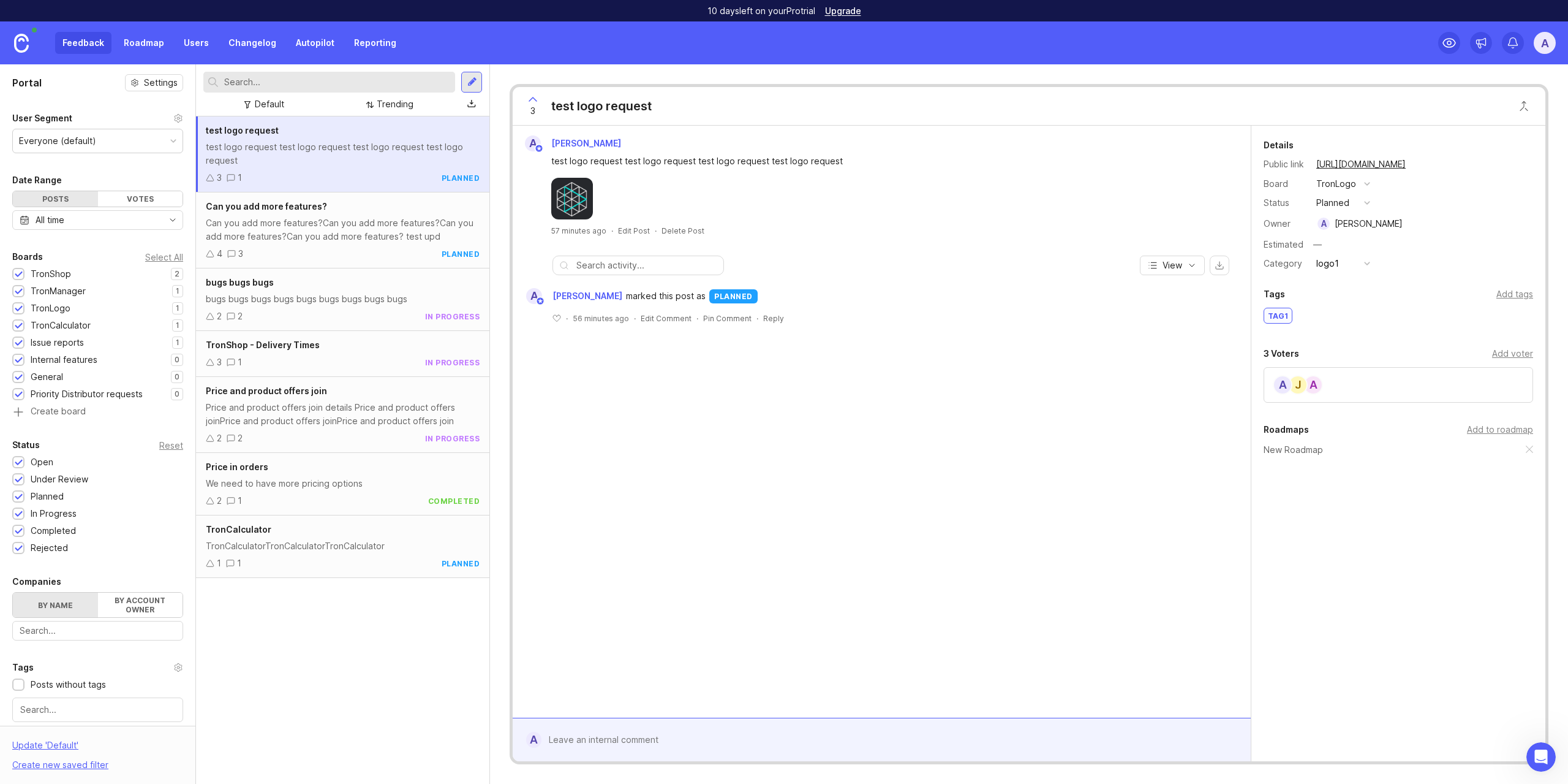
scroll to position [0, 0]
click at [300, 235] on div "Can you add more features?Can you add more features?Can you add more features?C…" at bounding box center [342, 229] width 274 height 27
